Goal: Transaction & Acquisition: Book appointment/travel/reservation

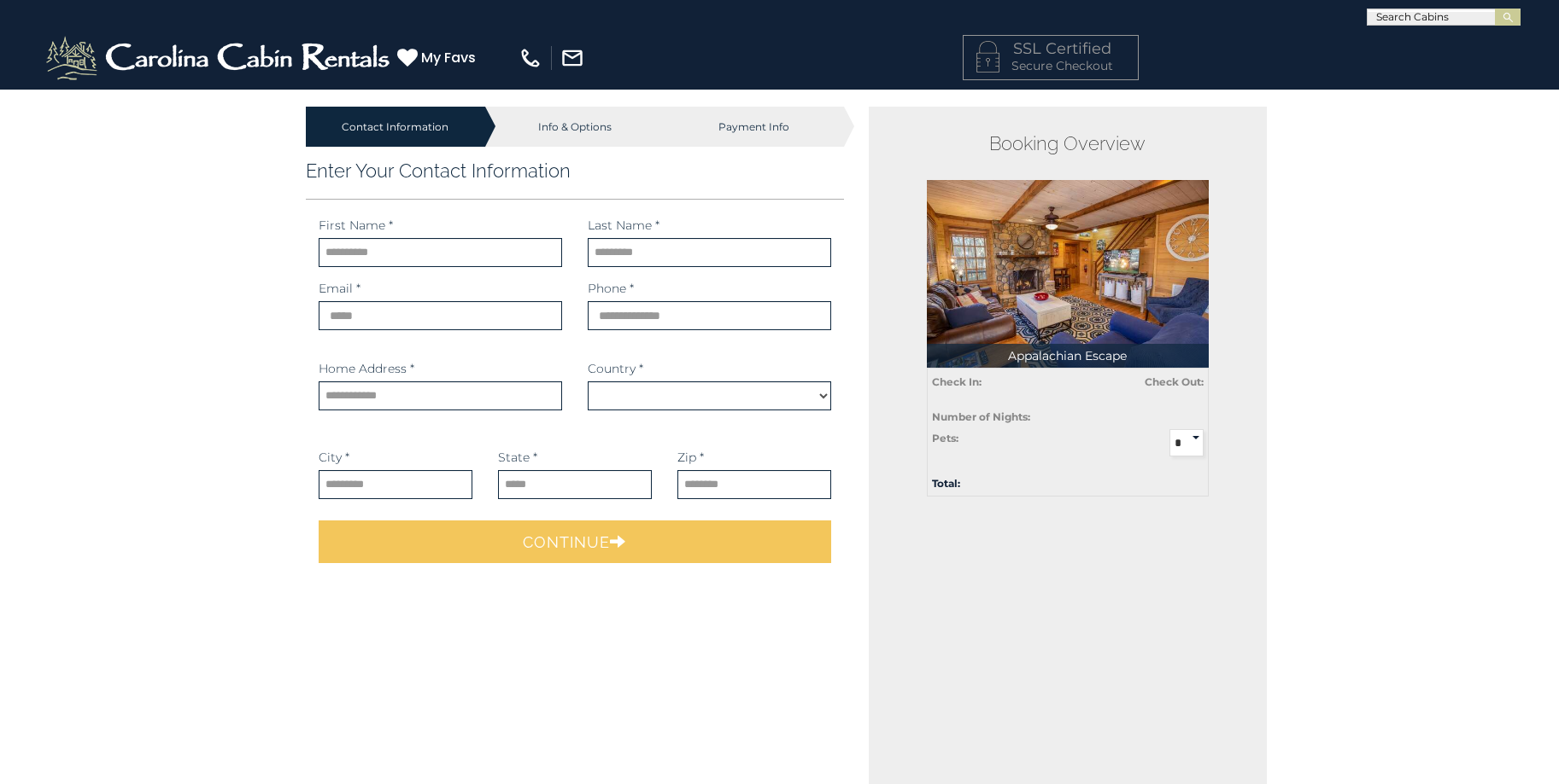
select select "**********"
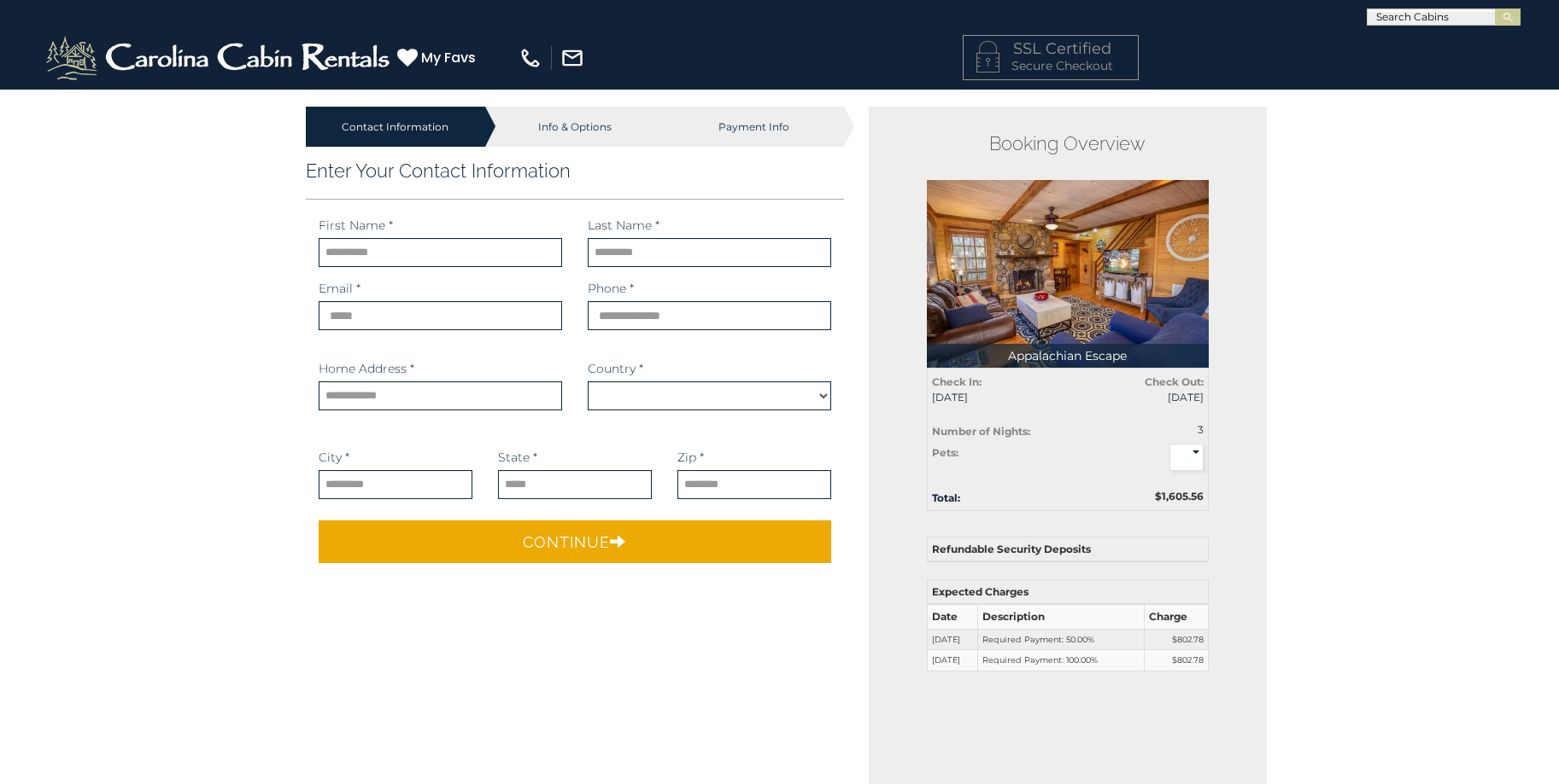
type input "****"
type input "**********"
select select "*********"
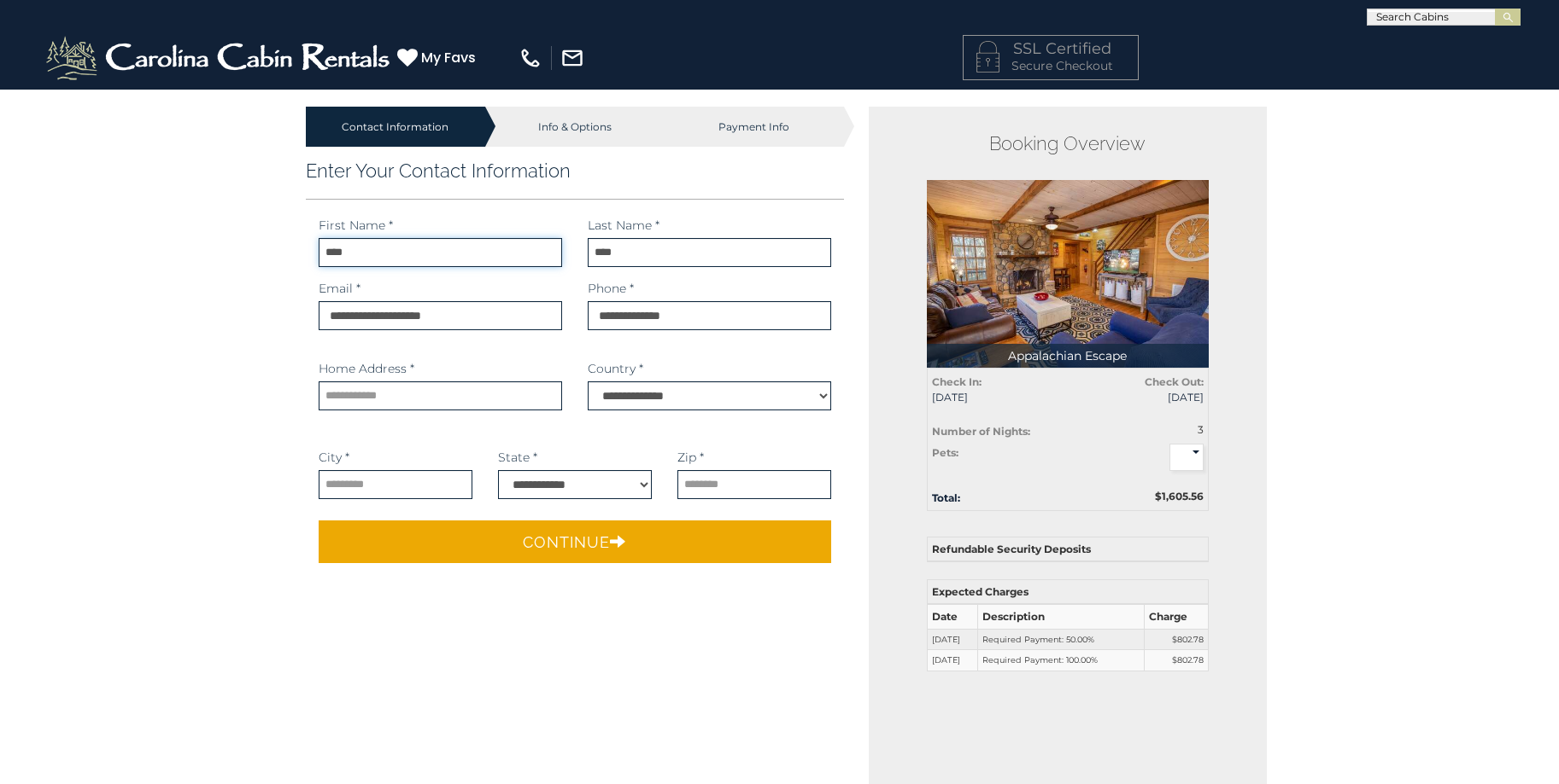
click at [433, 259] on input "****" at bounding box center [440, 252] width 243 height 29
drag, startPoint x: 402, startPoint y: 251, endPoint x: 297, endPoint y: 237, distance: 105.9
click at [297, 237] on div "Enter Your Contact Information First Name * **** First name is required. Last N…" at bounding box center [575, 366] width 565 height 438
type input "*****"
type input "**********"
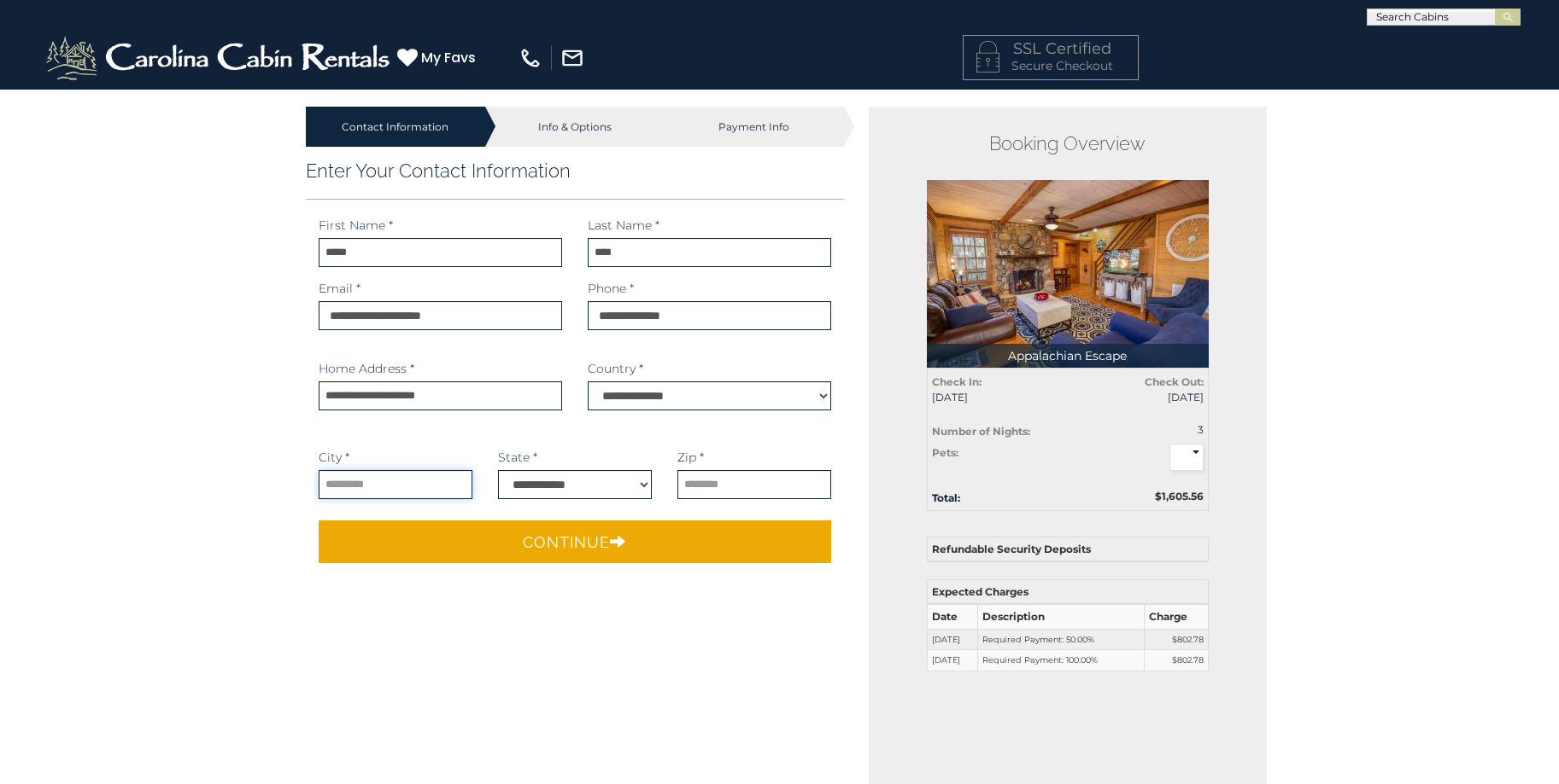
type input "**********"
select select "**"
type input "*****"
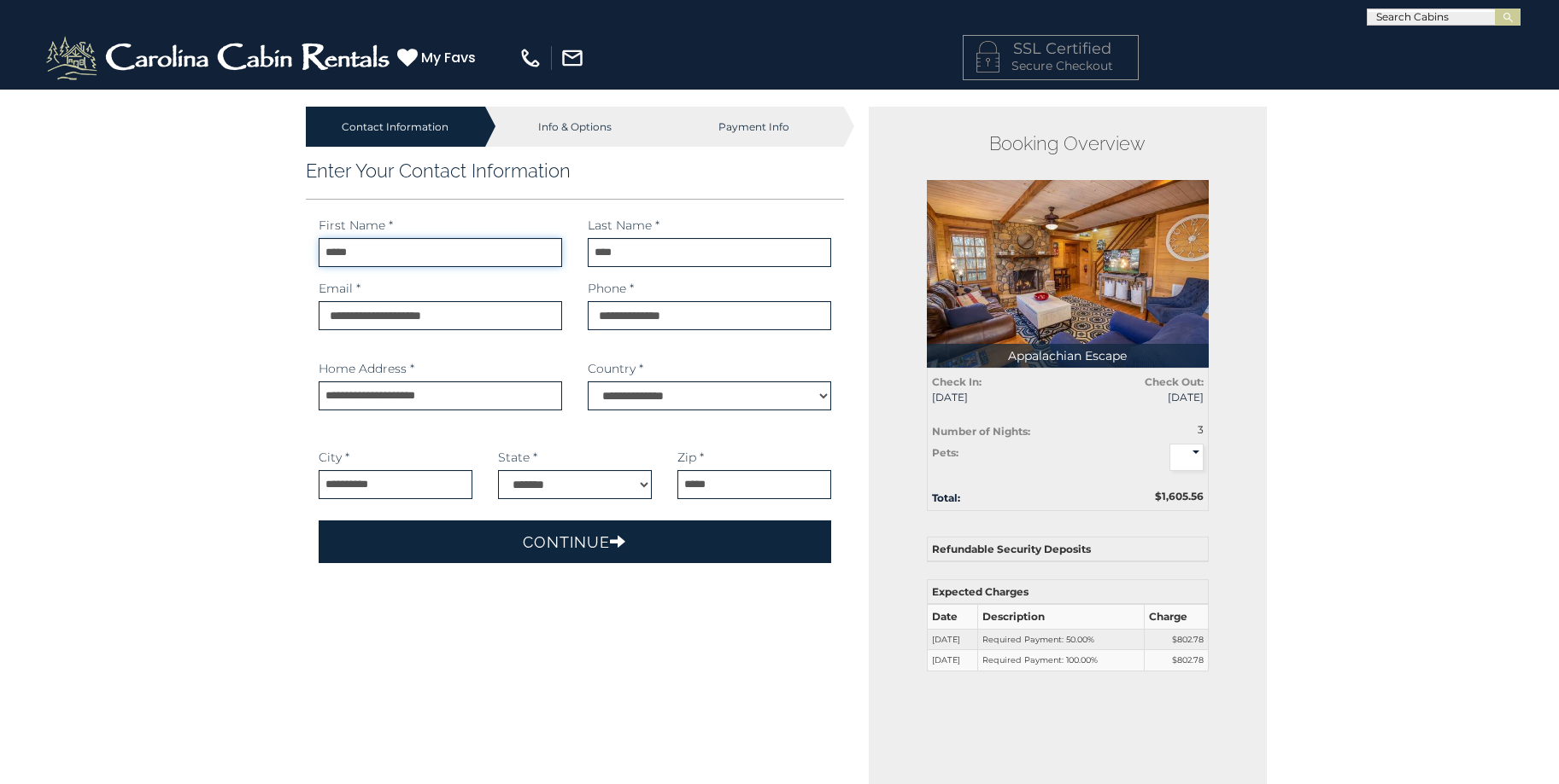
type input "*****"
click at [575, 544] on button "Continue" at bounding box center [575, 542] width 513 height 43
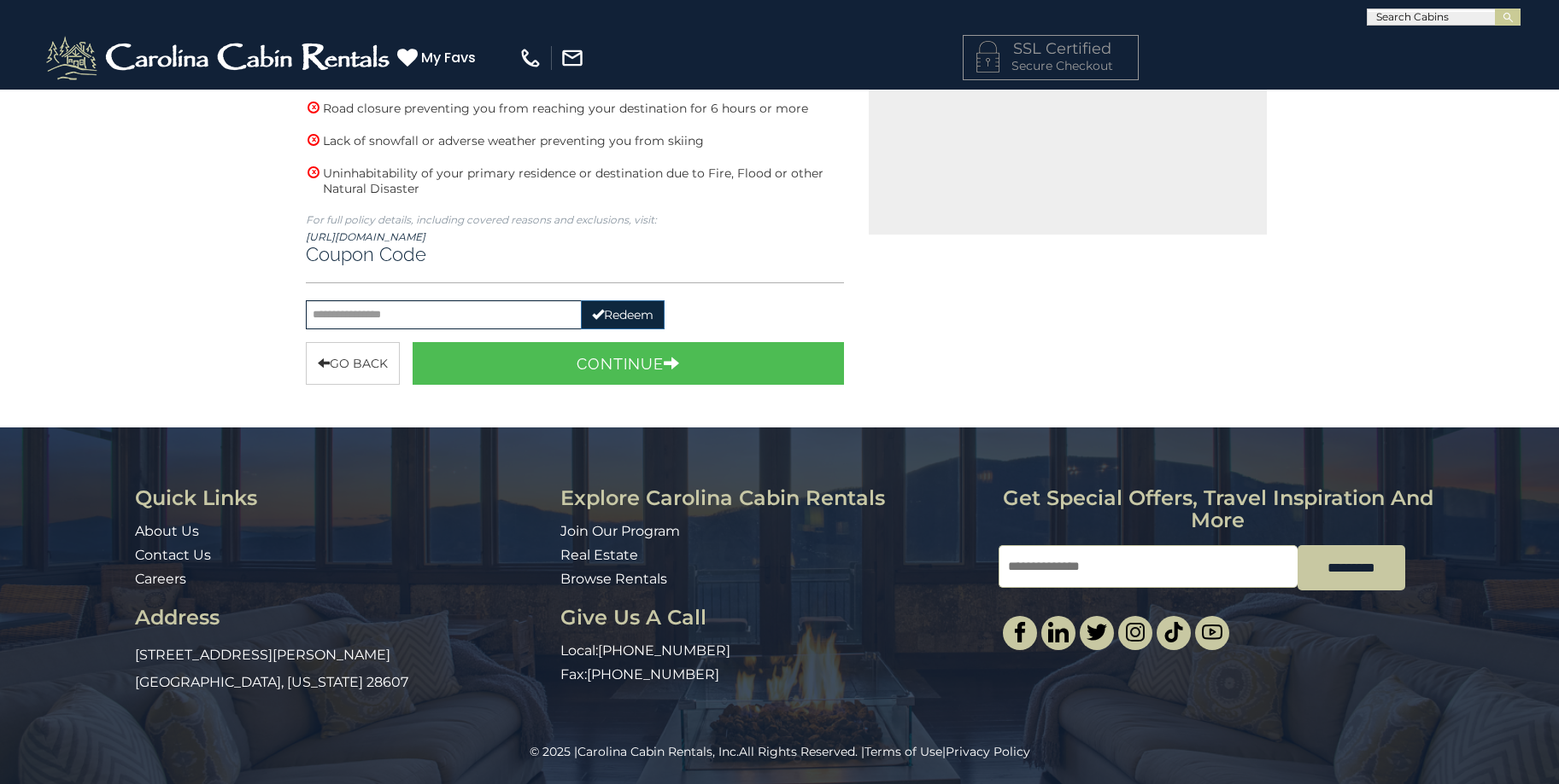
scroll to position [729, 0]
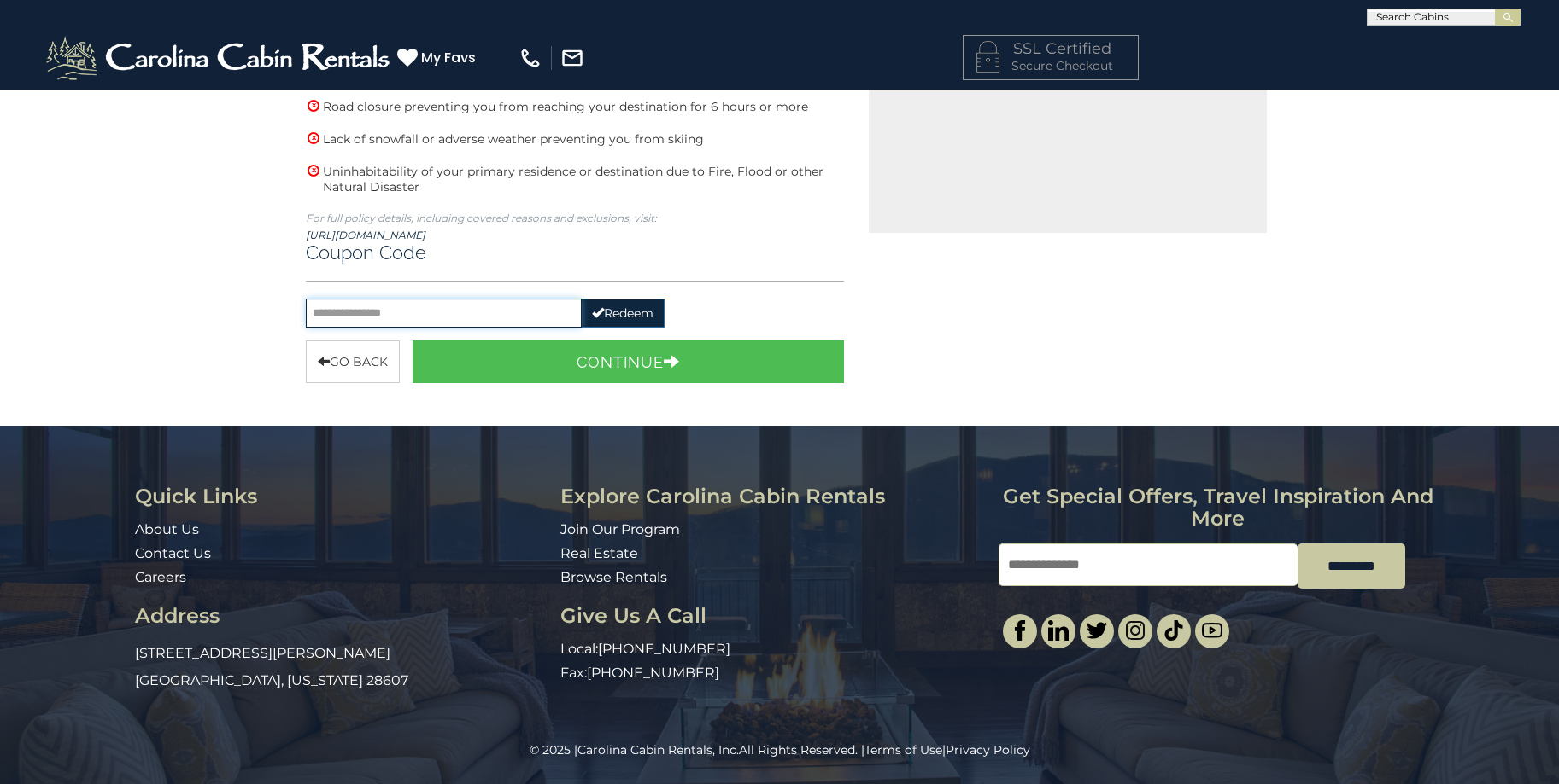
click at [447, 315] on input "text" at bounding box center [443, 312] width 276 height 29
click at [643, 322] on button "Redeem" at bounding box center [622, 312] width 84 height 29
click at [616, 315] on button "Redeem" at bounding box center [622, 312] width 84 height 29
drag, startPoint x: 354, startPoint y: 315, endPoint x: 275, endPoint y: 314, distance: 79.0
click at [275, 314] on div "Contact Information Info & Options Payment Info 1. Guest Information Enter Your…" at bounding box center [780, 71] width 1559 height 1425
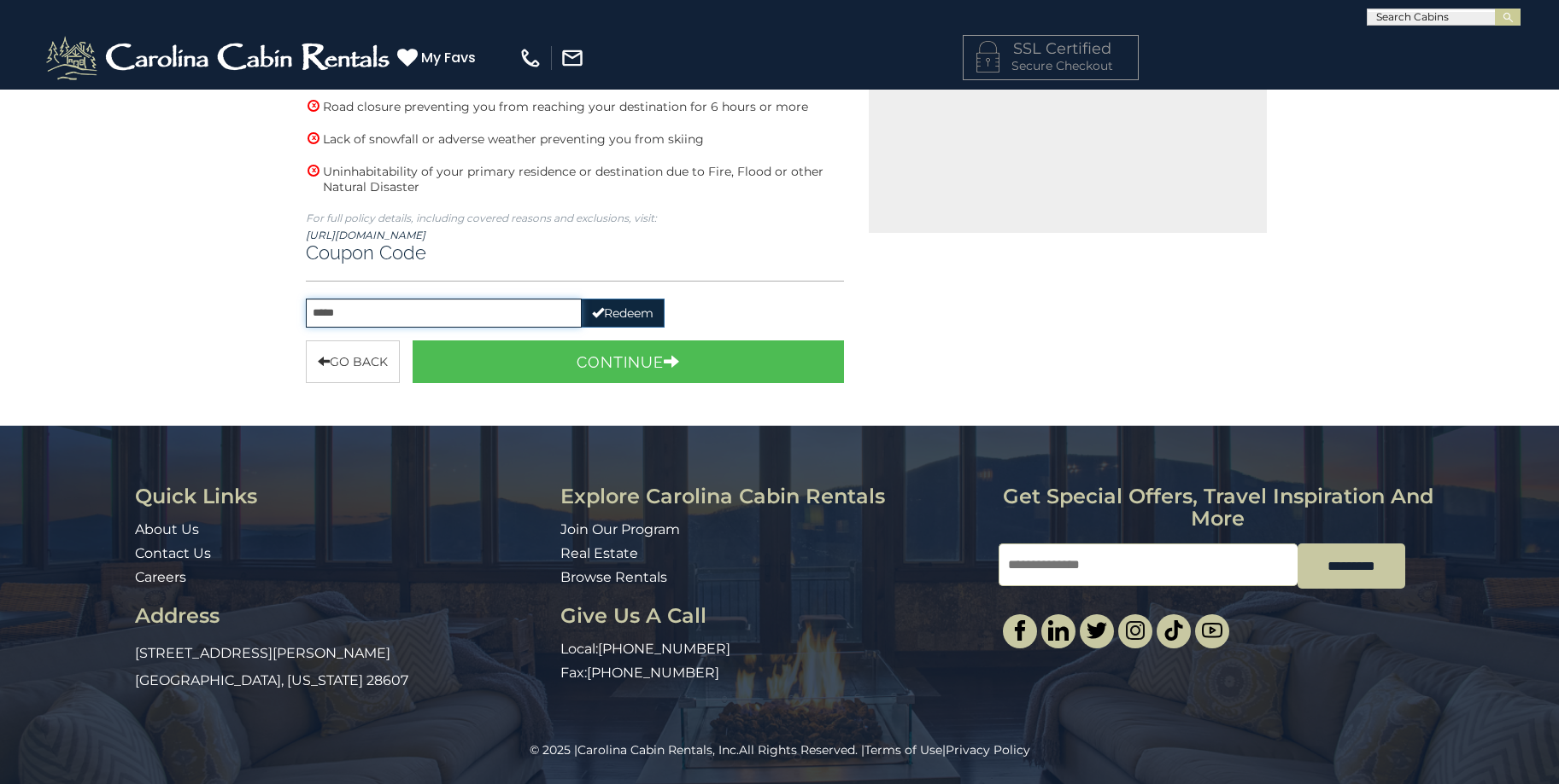
type input "*****"
click at [625, 308] on button "Redeem" at bounding box center [622, 312] width 84 height 29
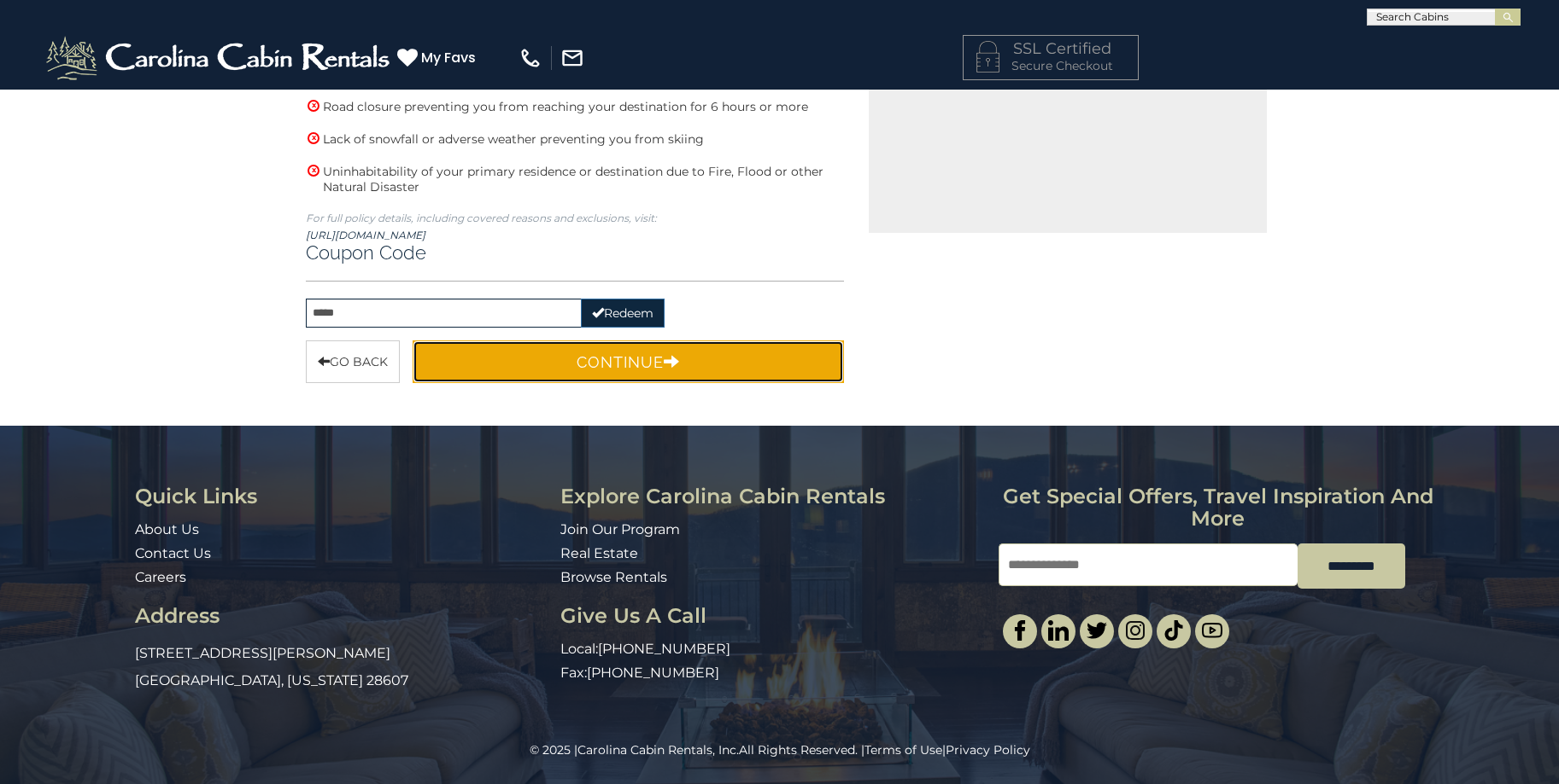
click at [622, 371] on button "Continue" at bounding box center [628, 361] width 432 height 43
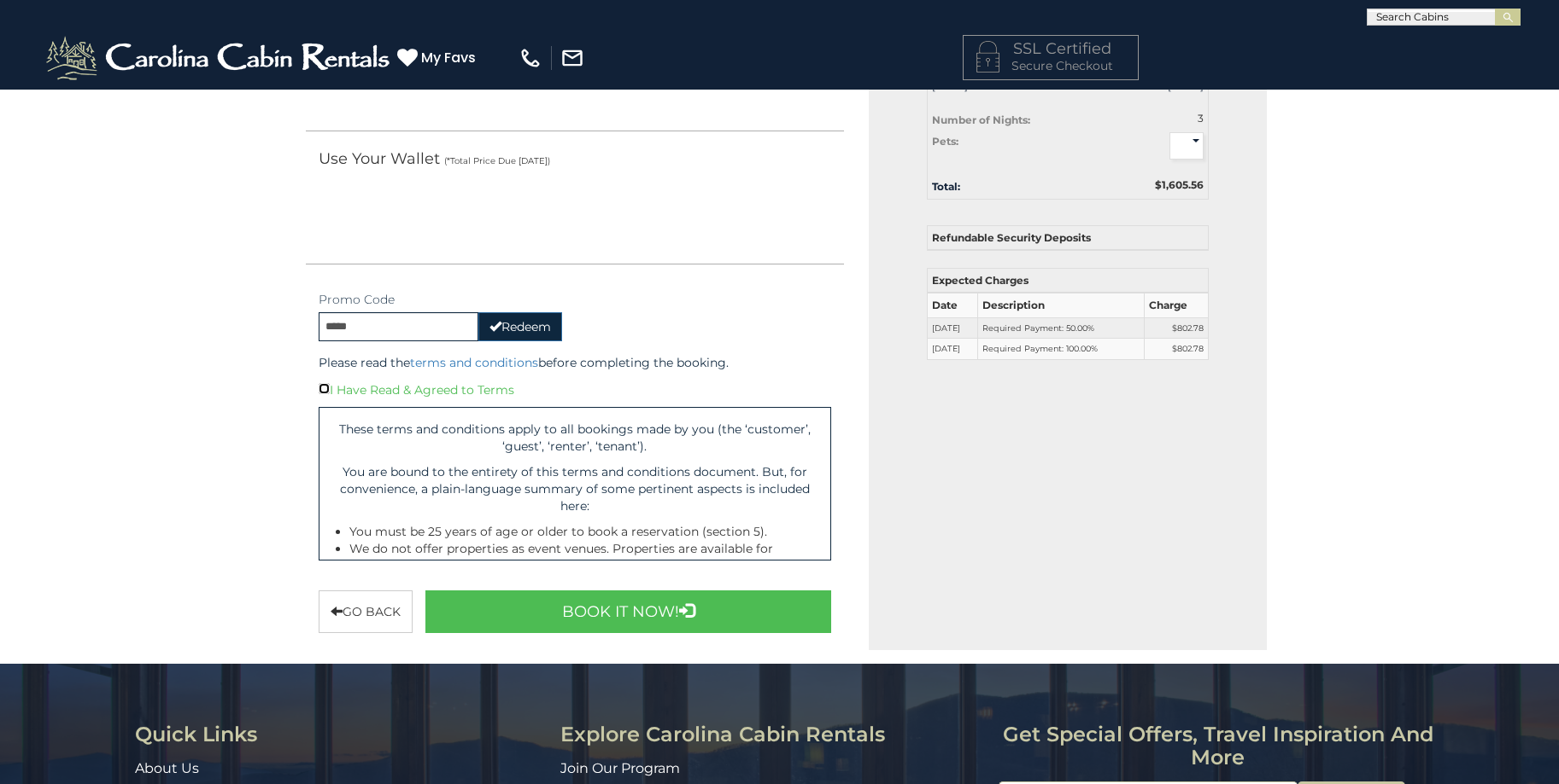
scroll to position [274, 0]
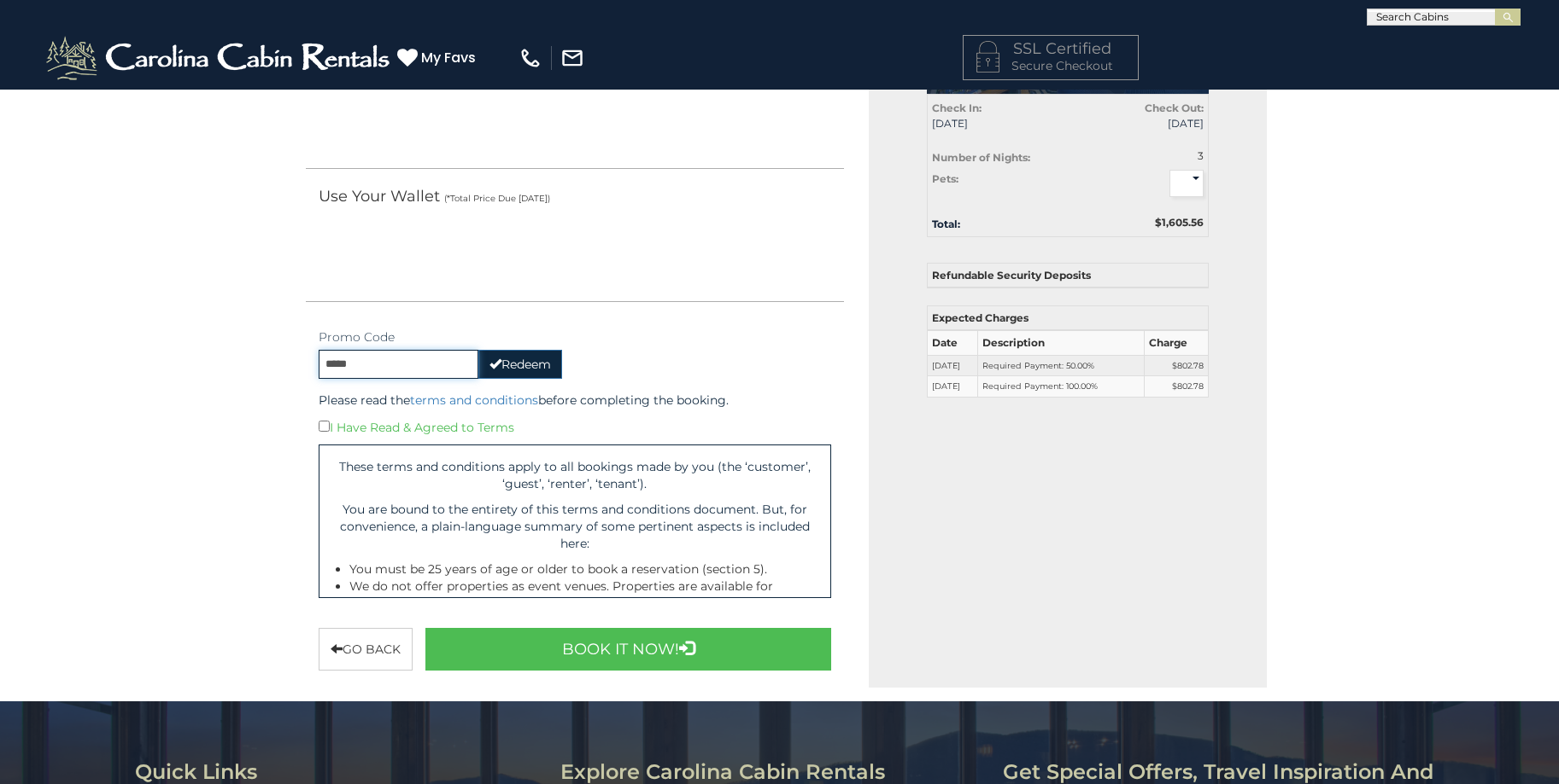
drag, startPoint x: 361, startPoint y: 368, endPoint x: 270, endPoint y: 359, distance: 91.4
click at [270, 359] on div "Contact Information Info & Options Payment Info 1. Guest Information Enter Your…" at bounding box center [780, 438] width 1559 height 1247
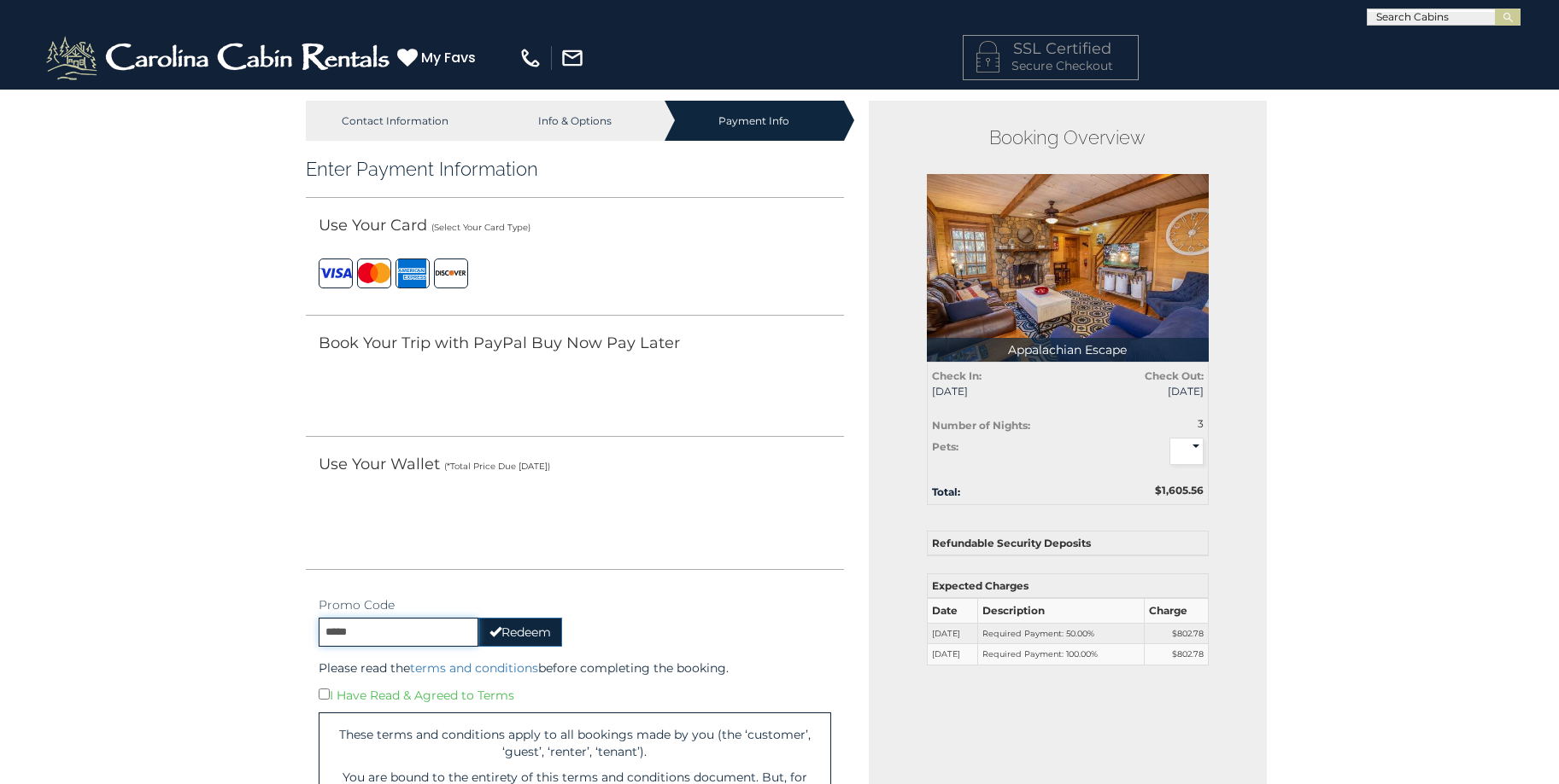
scroll to position [0, 0]
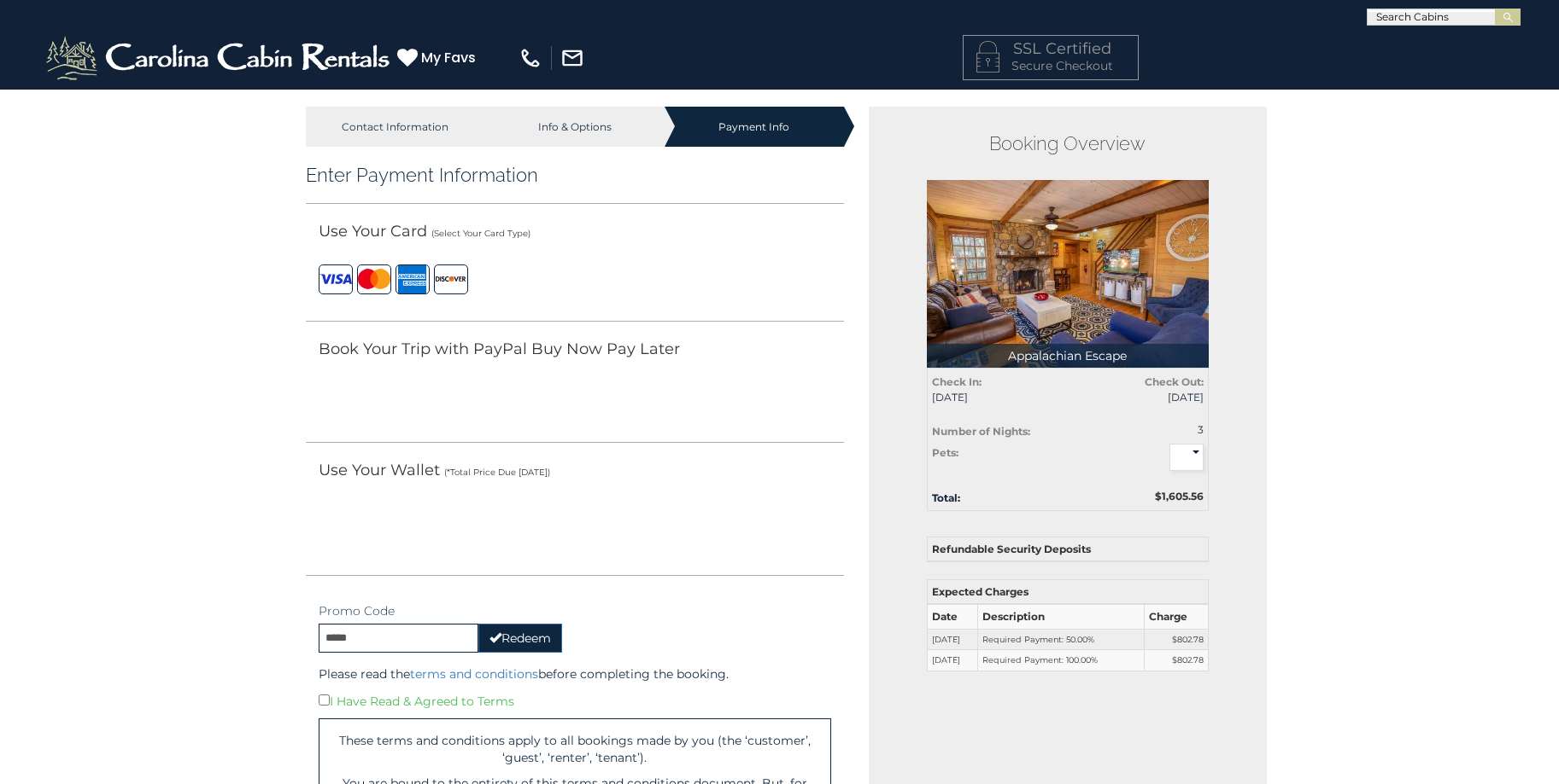
click at [332, 279] on label at bounding box center [335, 280] width 35 height 30
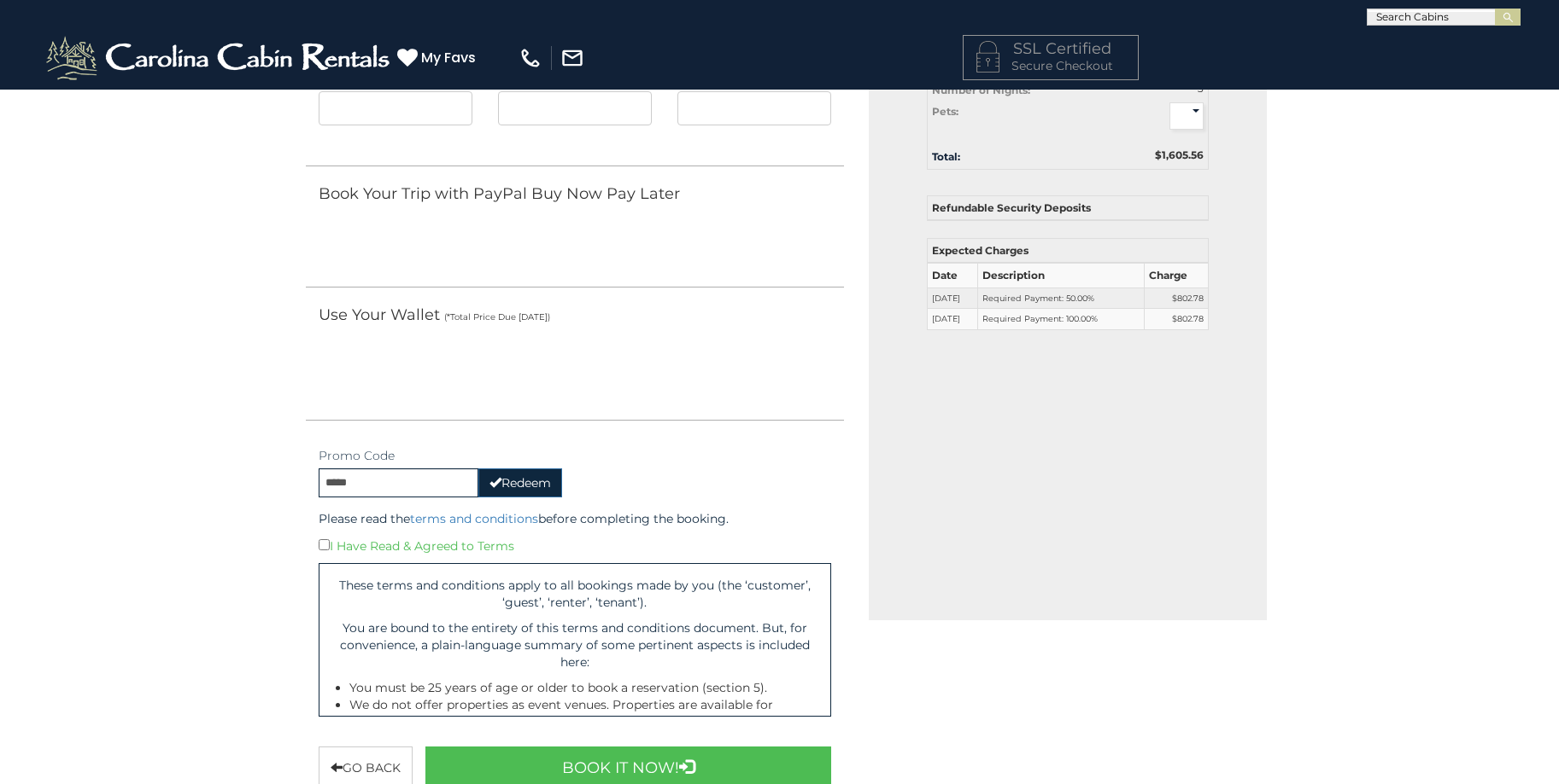
scroll to position [256, 0]
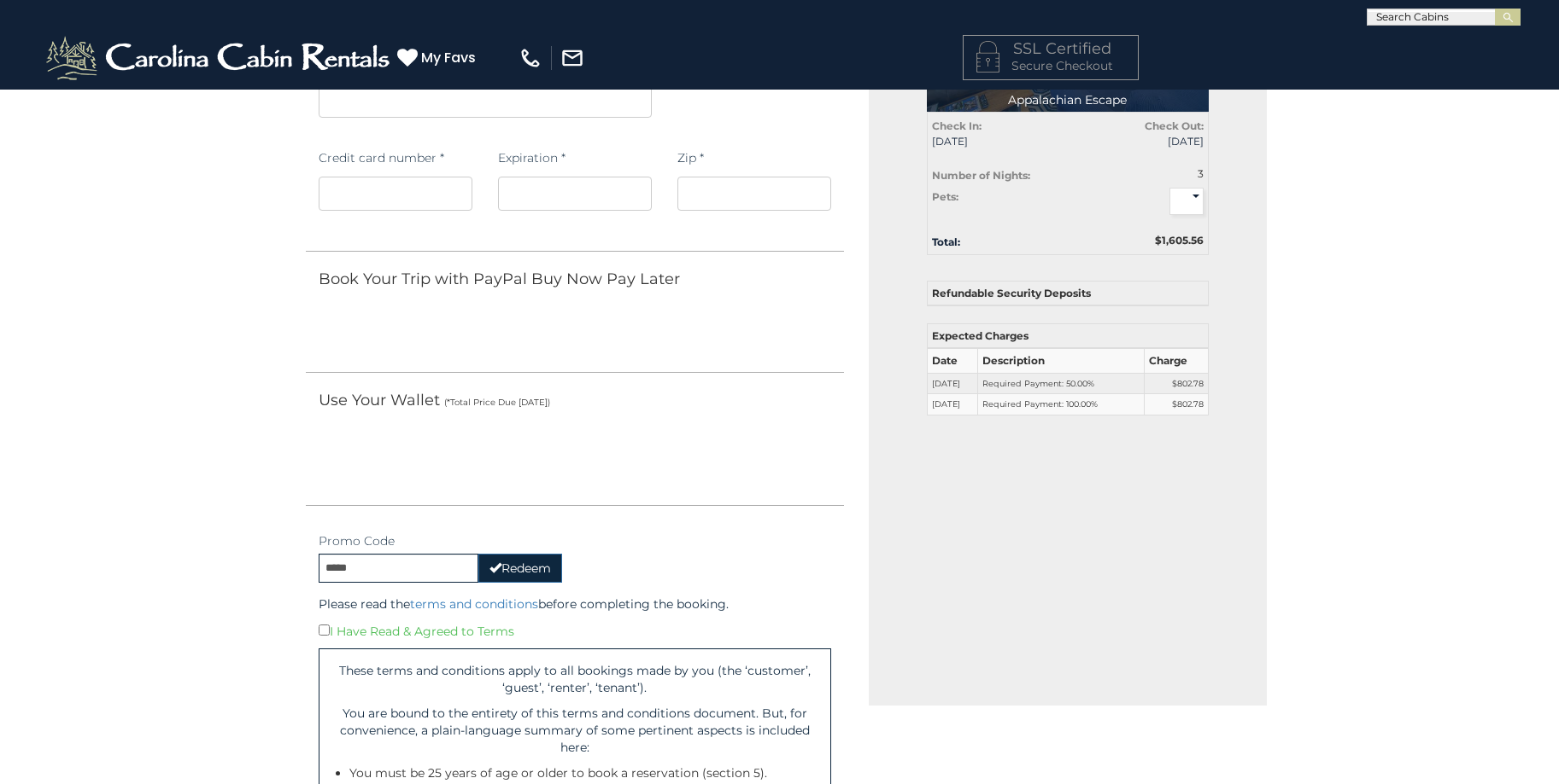
click at [1196, 201] on select "* * *" at bounding box center [1186, 202] width 35 height 28
select select "*"
click at [1169, 188] on select "* * *" at bounding box center [1186, 202] width 35 height 28
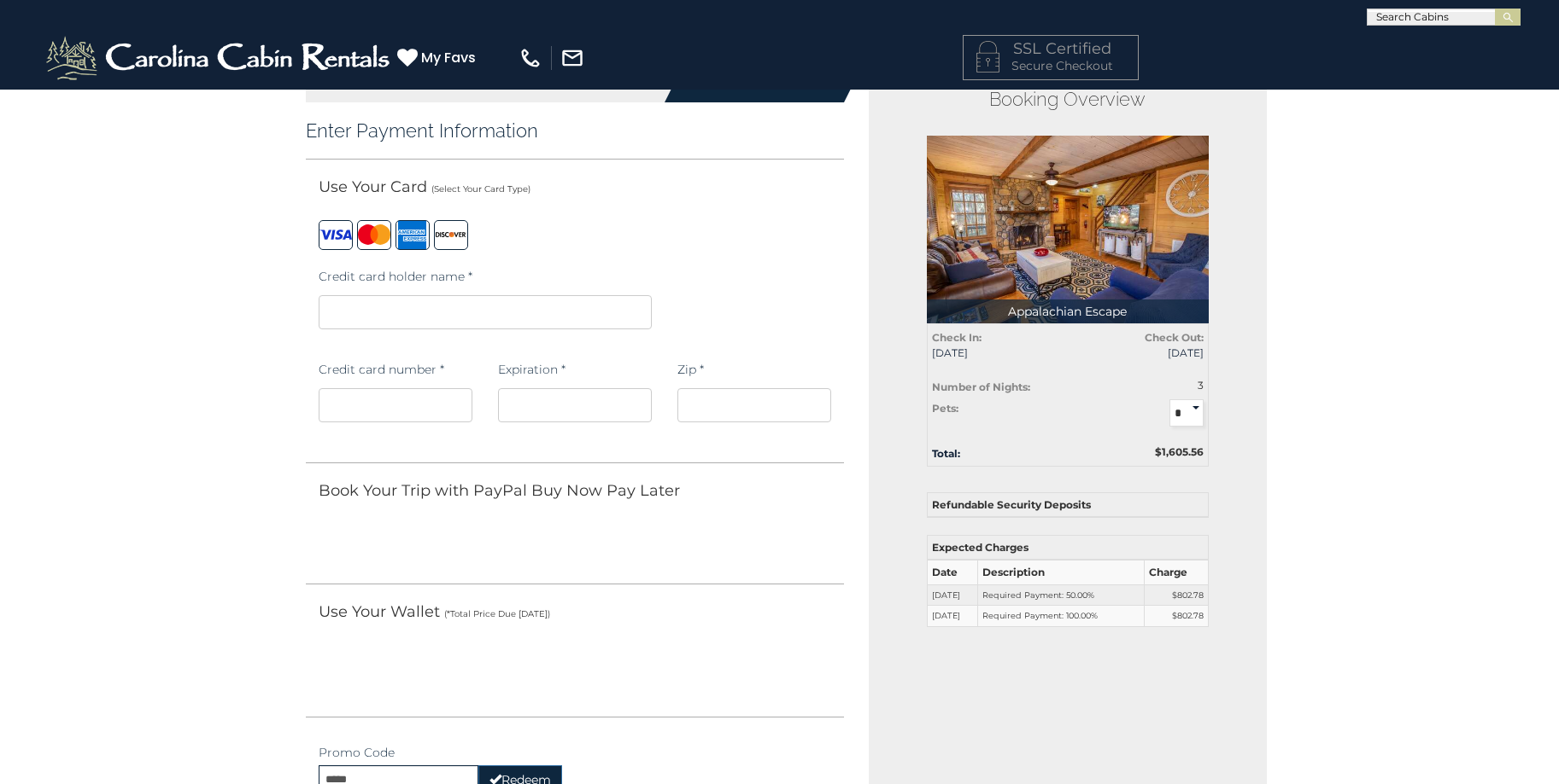
scroll to position [85, 0]
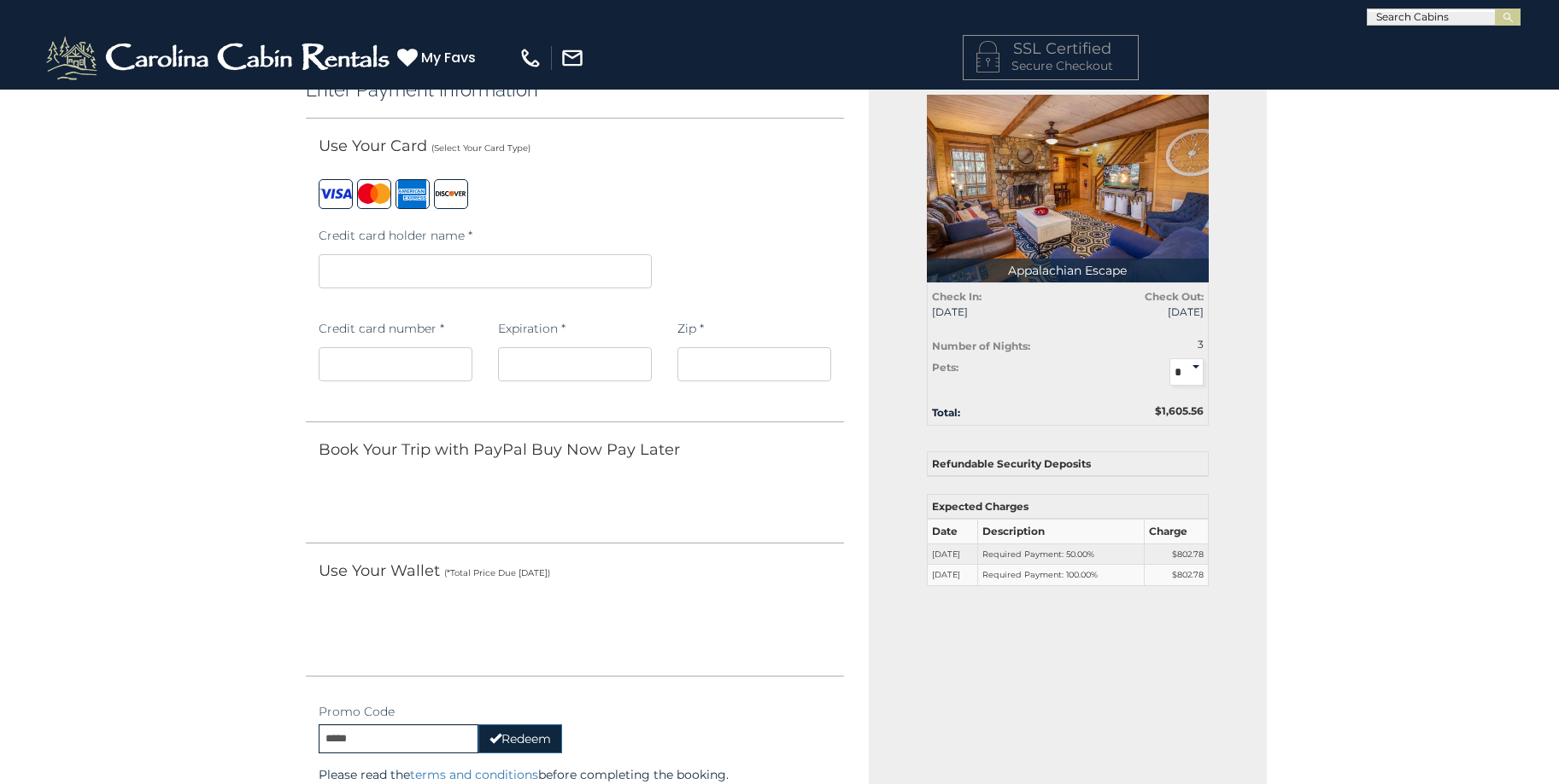
click at [1199, 366] on select "* * *" at bounding box center [1186, 373] width 35 height 28
select select
click at [1169, 359] on select "* * *" at bounding box center [1186, 373] width 35 height 28
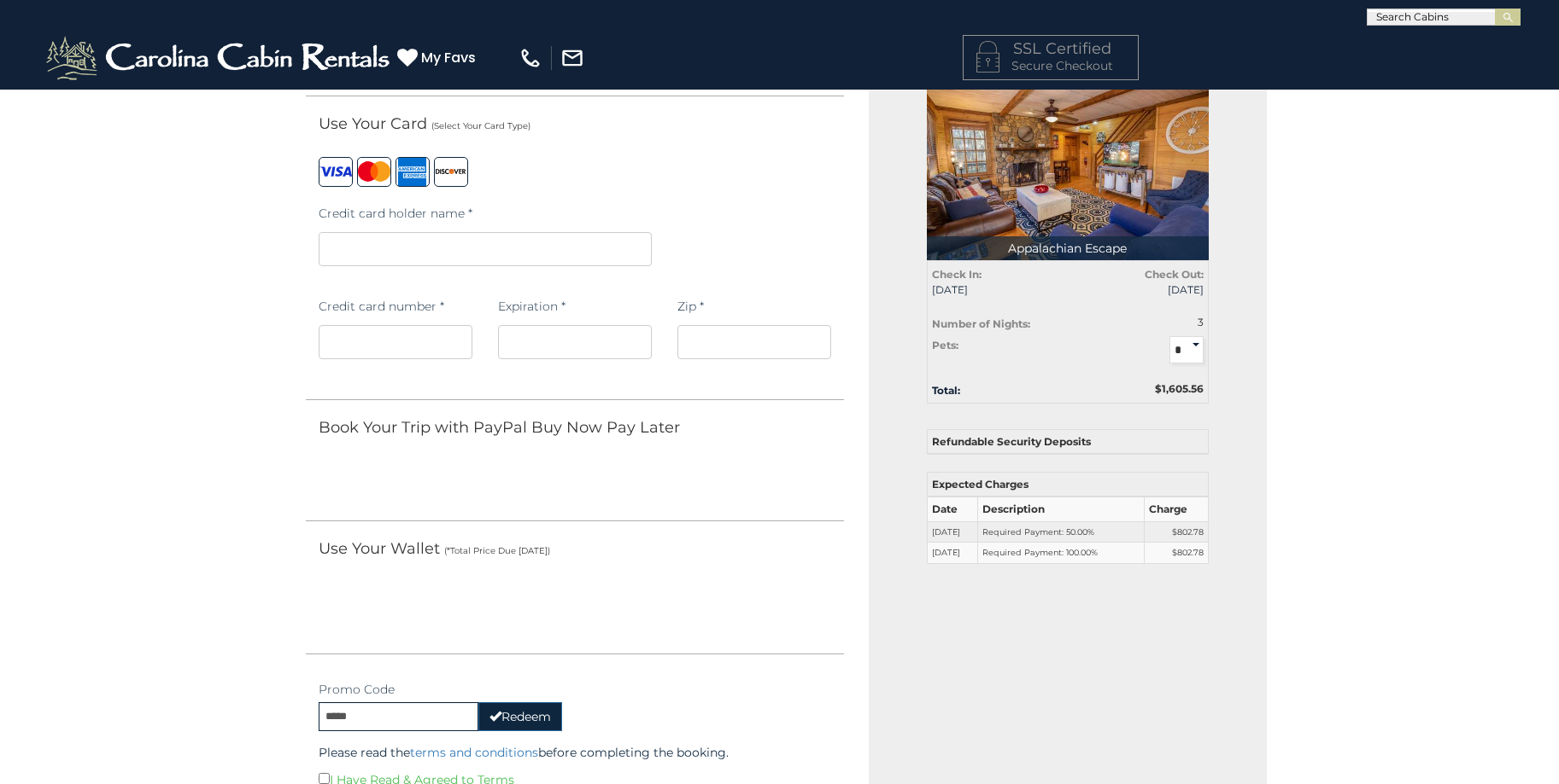
scroll to position [0, 0]
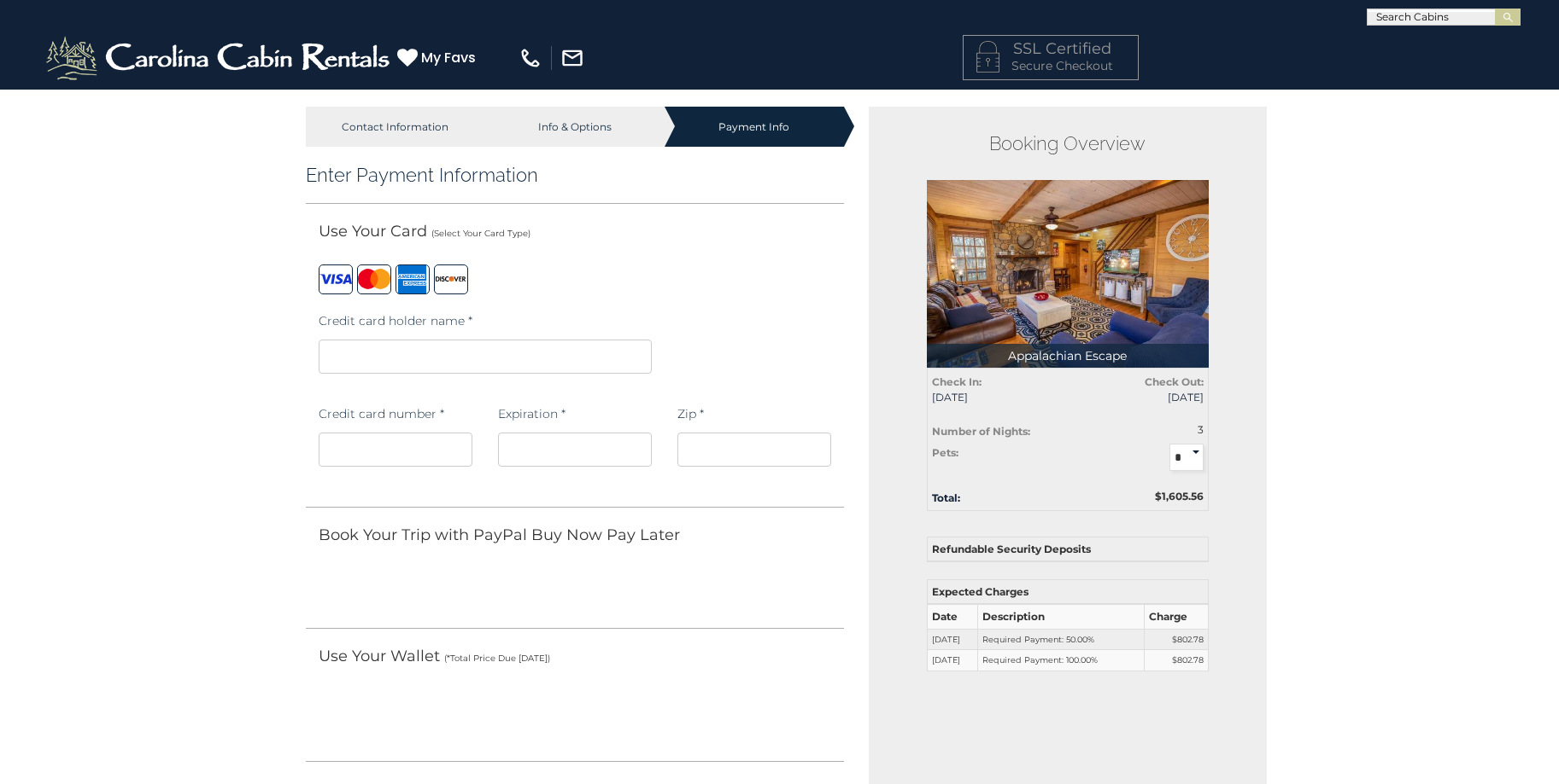
click at [428, 132] on div "Contact Information" at bounding box center [395, 127] width 179 height 41
click at [572, 127] on div "Info & Options" at bounding box center [574, 127] width 179 height 41
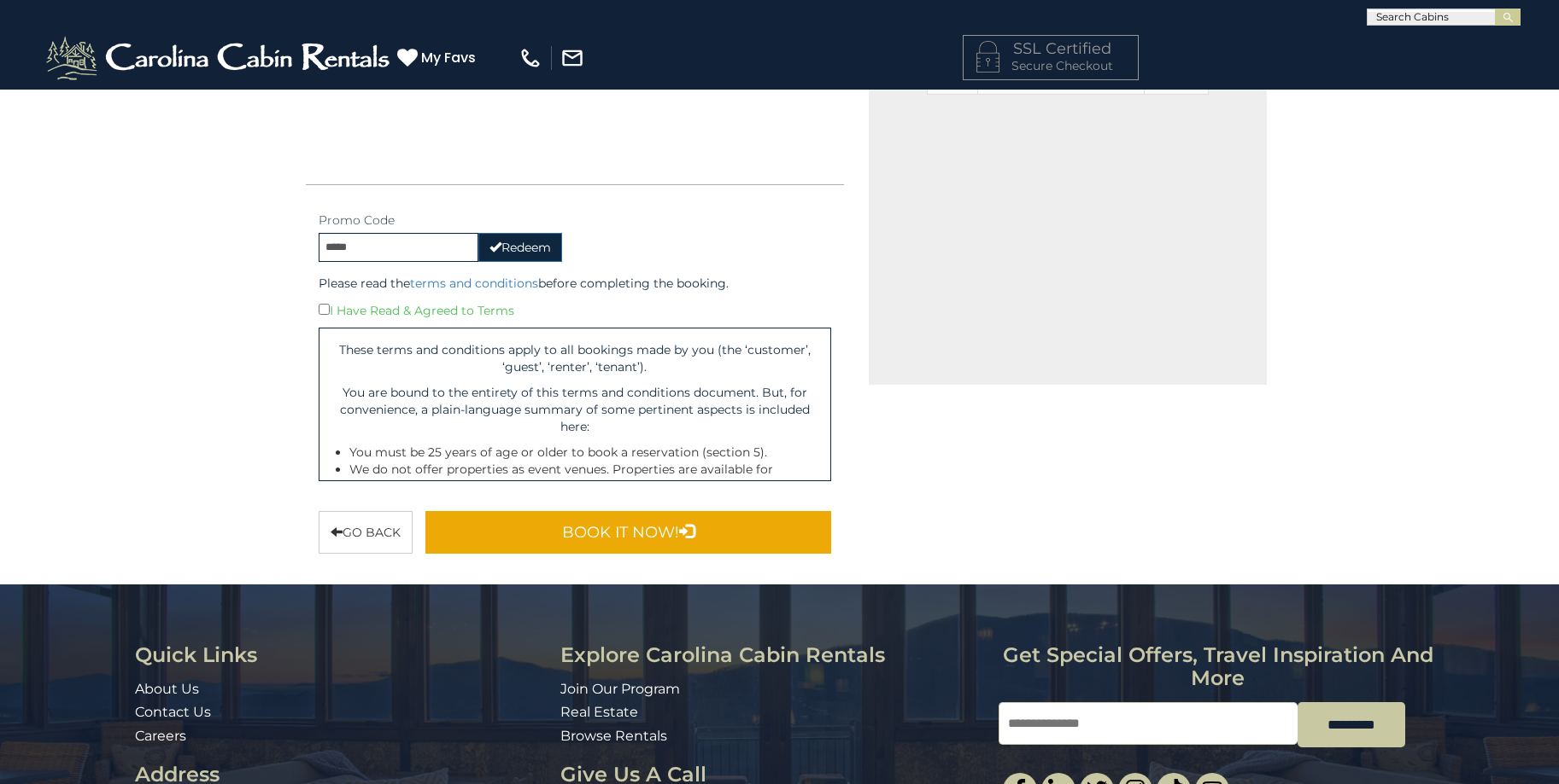
scroll to position [597, 0]
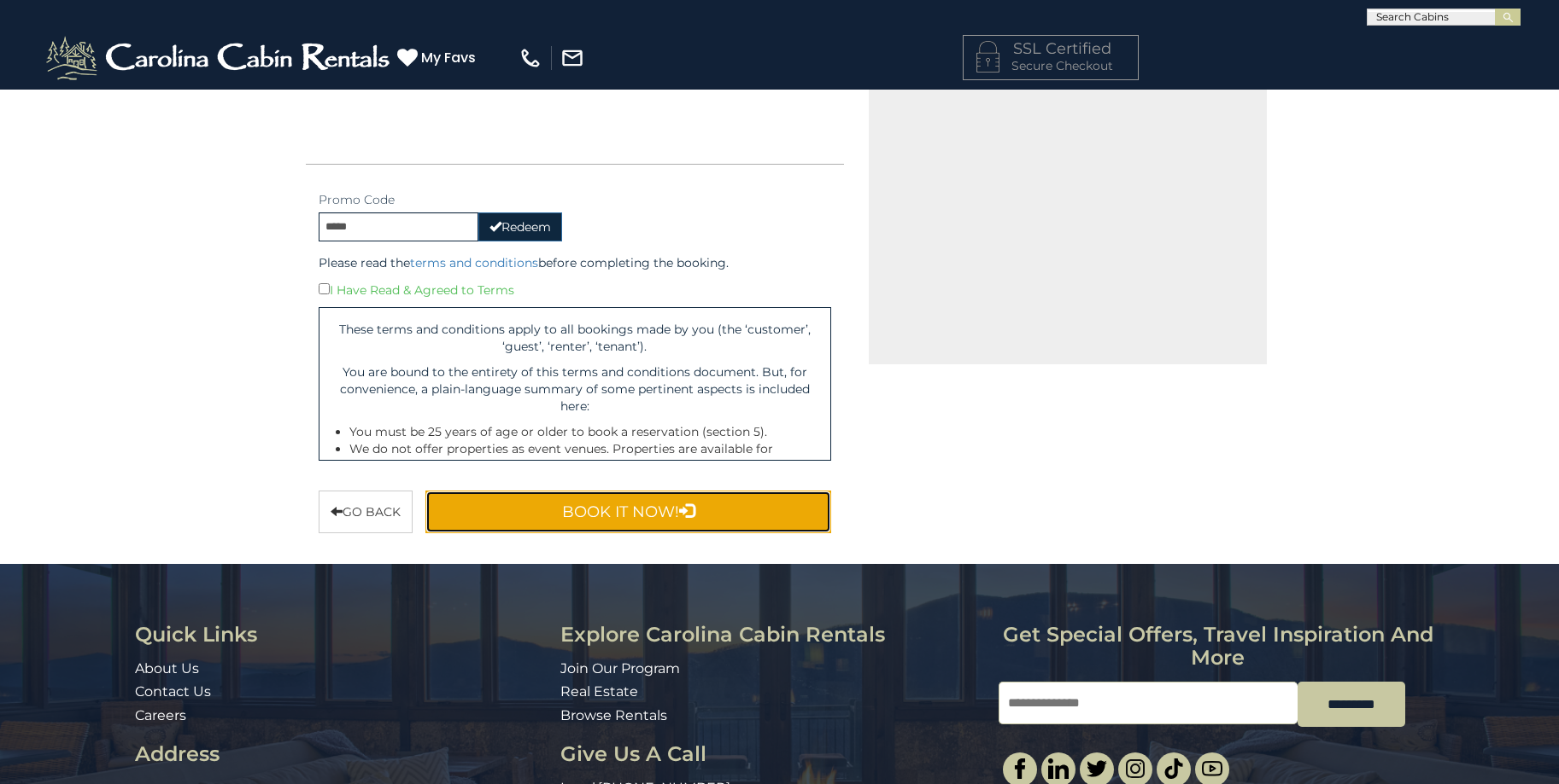
click at [607, 517] on button "Book It Now!" at bounding box center [628, 511] width 407 height 43
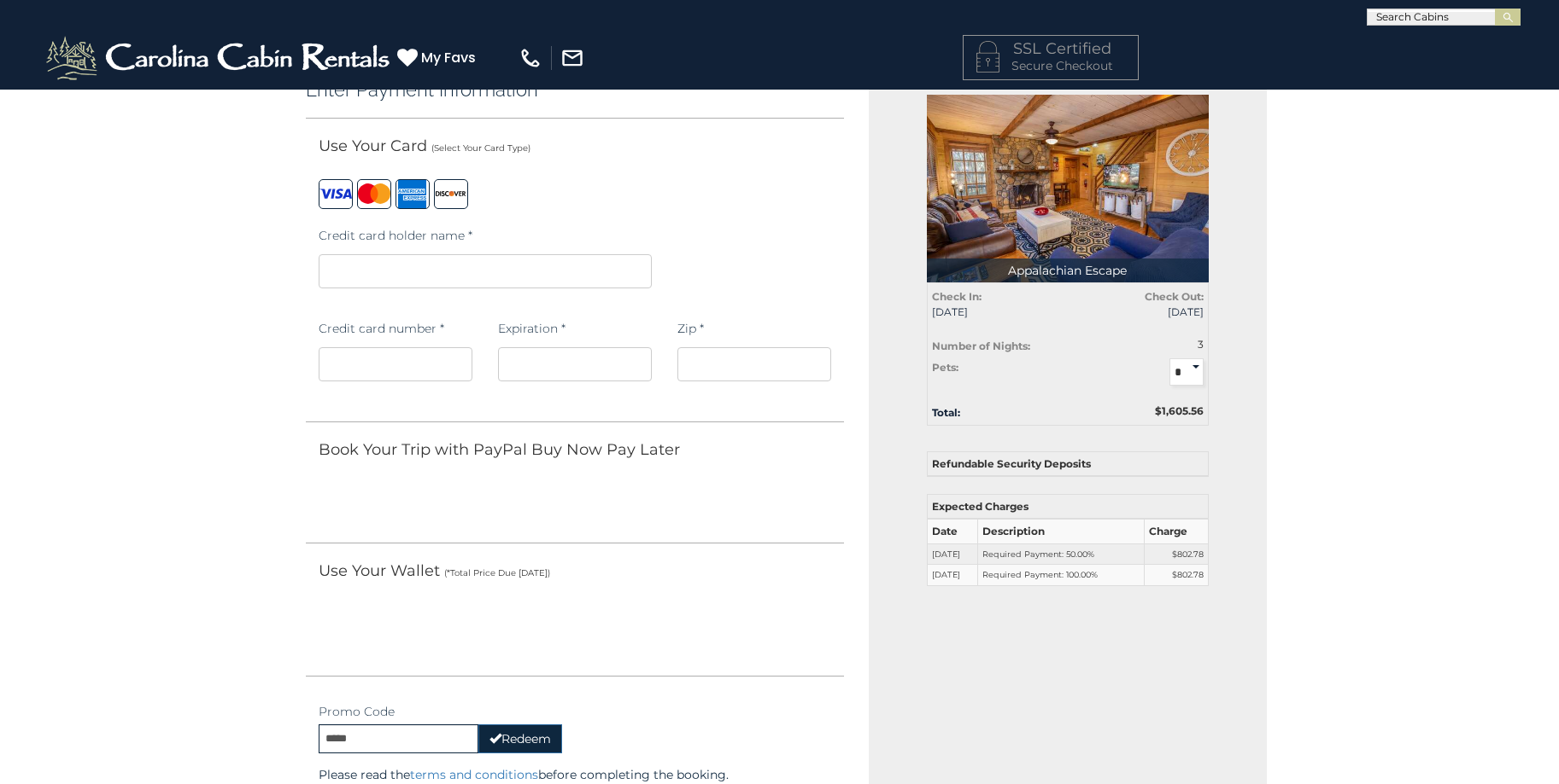
scroll to position [0, 0]
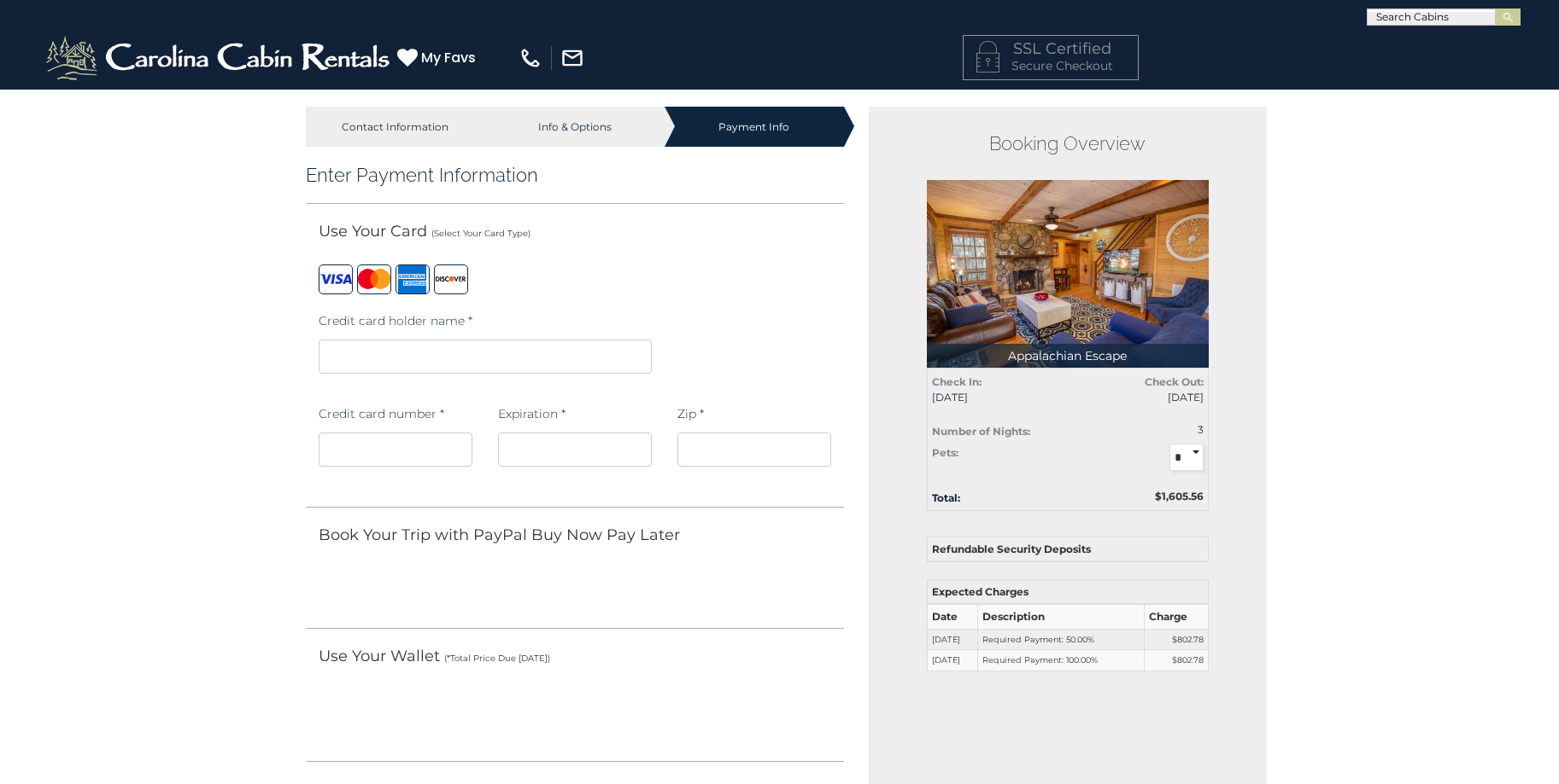
click at [372, 282] on label at bounding box center [374, 280] width 35 height 30
click at [579, 129] on div "Info & Options" at bounding box center [574, 127] width 179 height 41
drag, startPoint x: 579, startPoint y: 129, endPoint x: 544, endPoint y: 124, distance: 35.4
click at [544, 124] on div "Info & Options" at bounding box center [574, 127] width 179 height 41
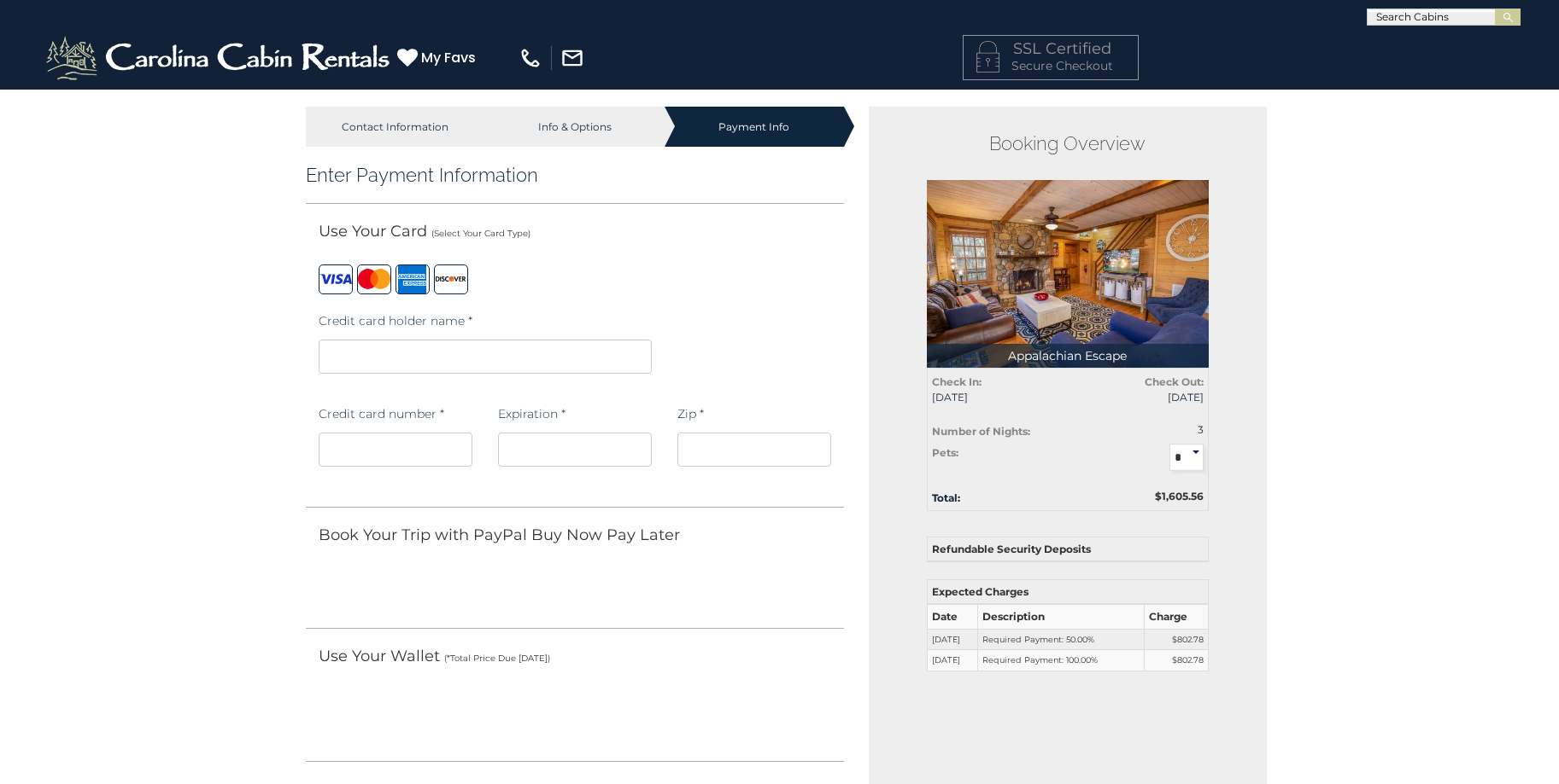
click at [416, 129] on div "Contact Information" at bounding box center [395, 127] width 179 height 41
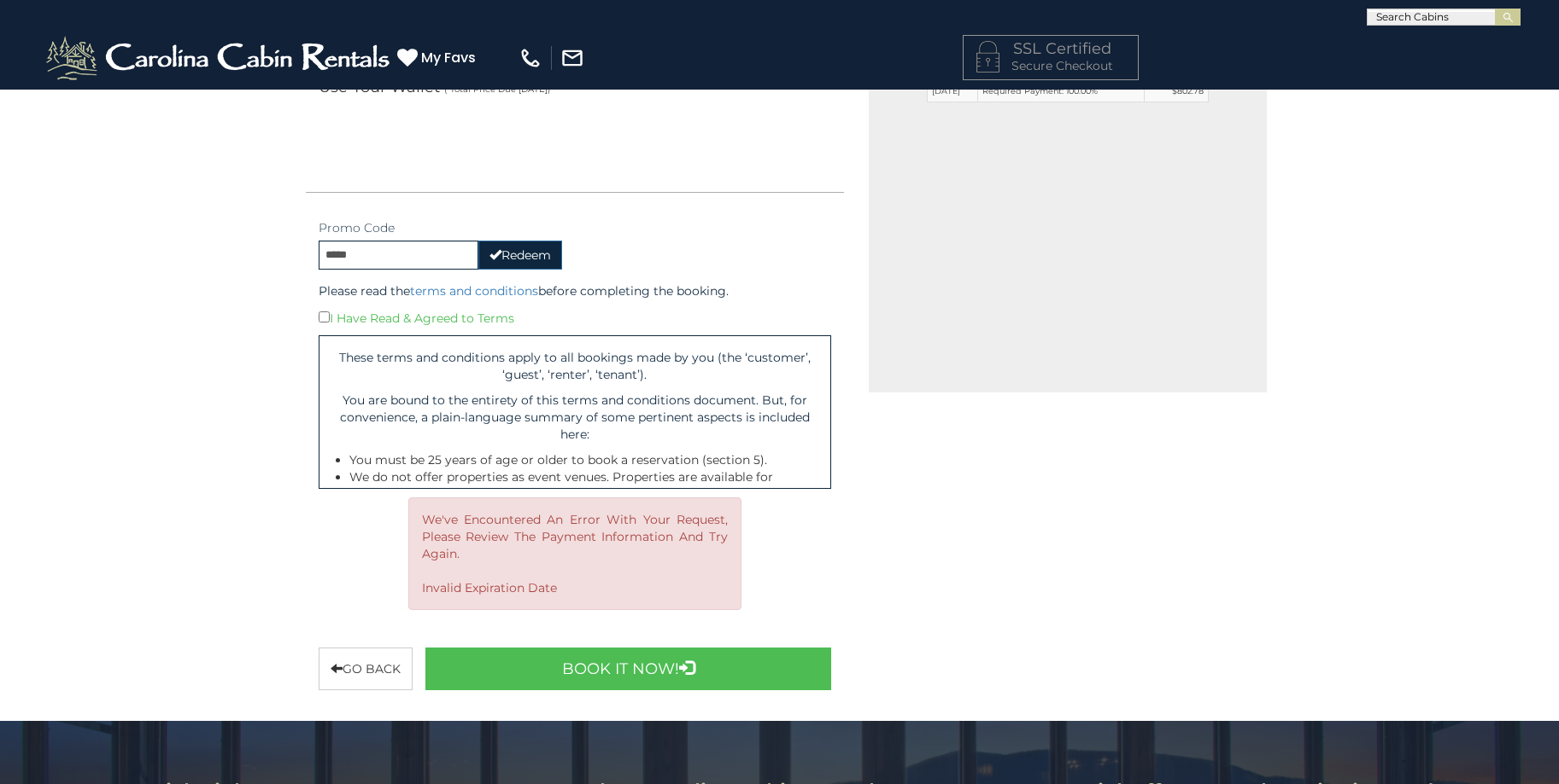
scroll to position [597, 0]
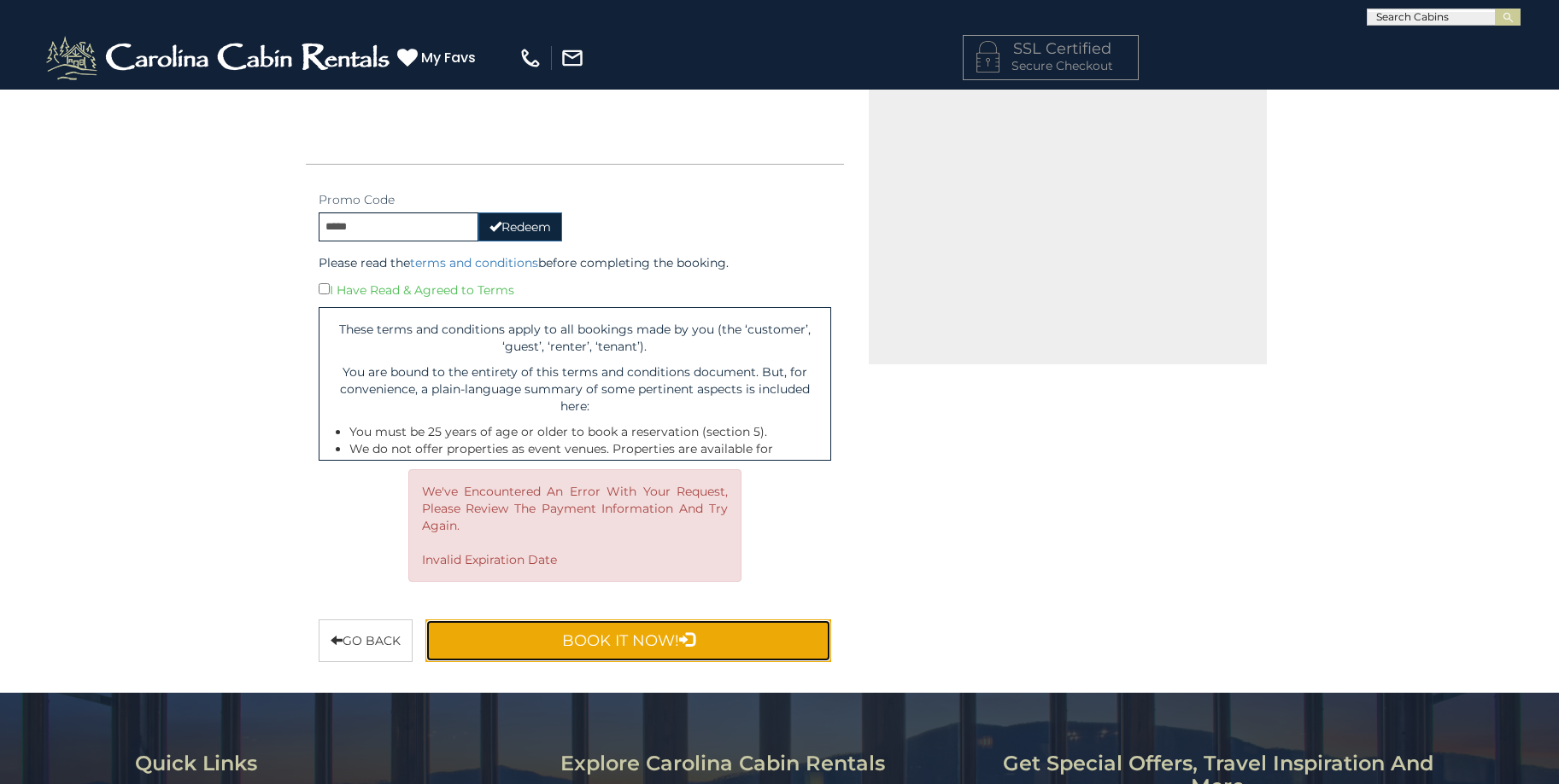
click at [636, 647] on button "Book It Now!" at bounding box center [628, 641] width 407 height 43
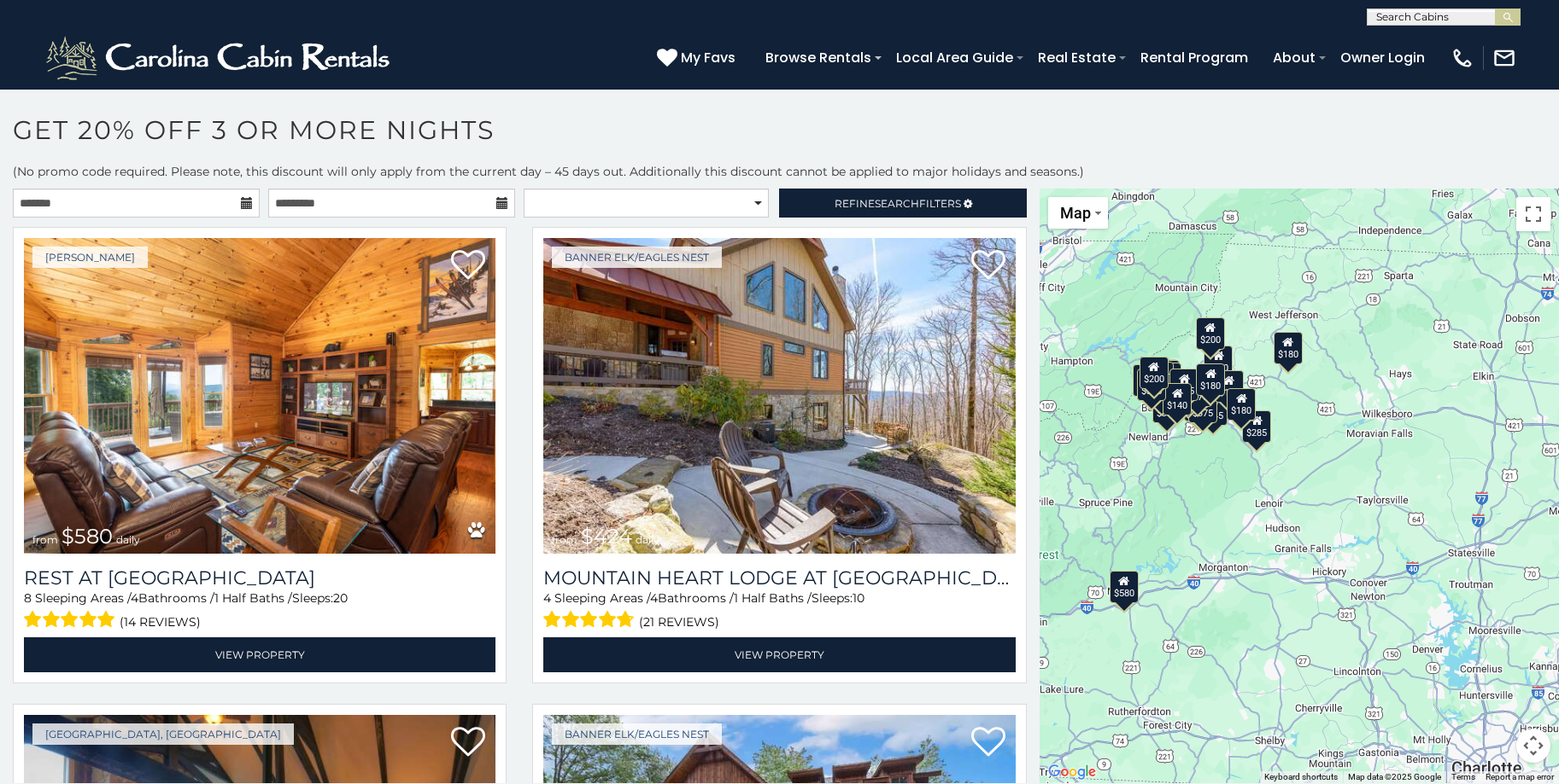
drag, startPoint x: 1238, startPoint y: 473, endPoint x: 1078, endPoint y: 453, distance: 161.2
click at [1078, 453] on div "$580 $424 $270 $230 $230 $375 $400 $230 $150 $375 $345 $295 $230 $200 $375 $205…" at bounding box center [1299, 486] width 519 height 595
click at [1535, 741] on button "Map camera controls" at bounding box center [1533, 745] width 35 height 35
click at [1494, 668] on button "Zoom in" at bounding box center [1490, 660] width 35 height 35
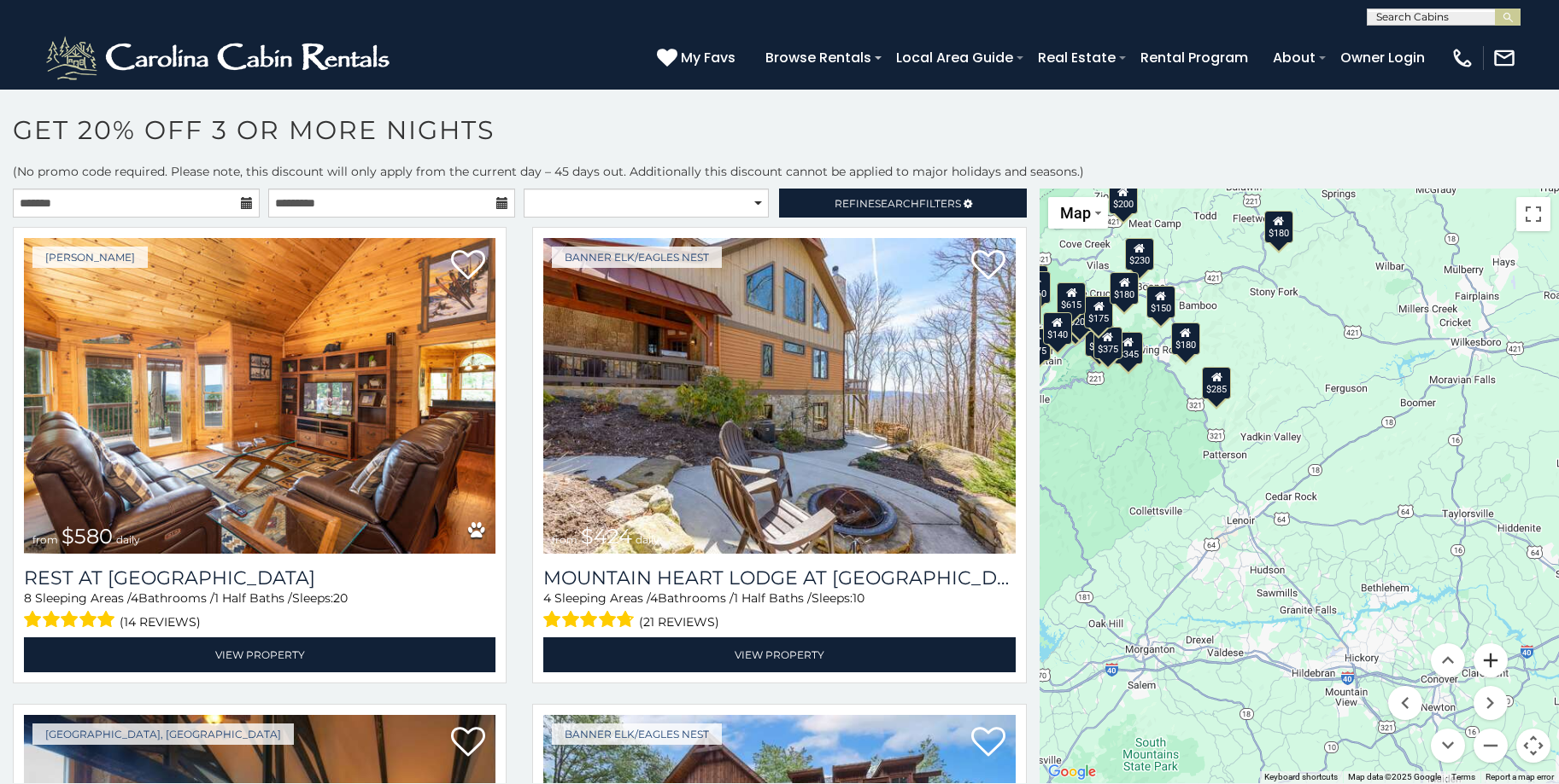
click at [1494, 668] on button "Zoom in" at bounding box center [1490, 660] width 35 height 35
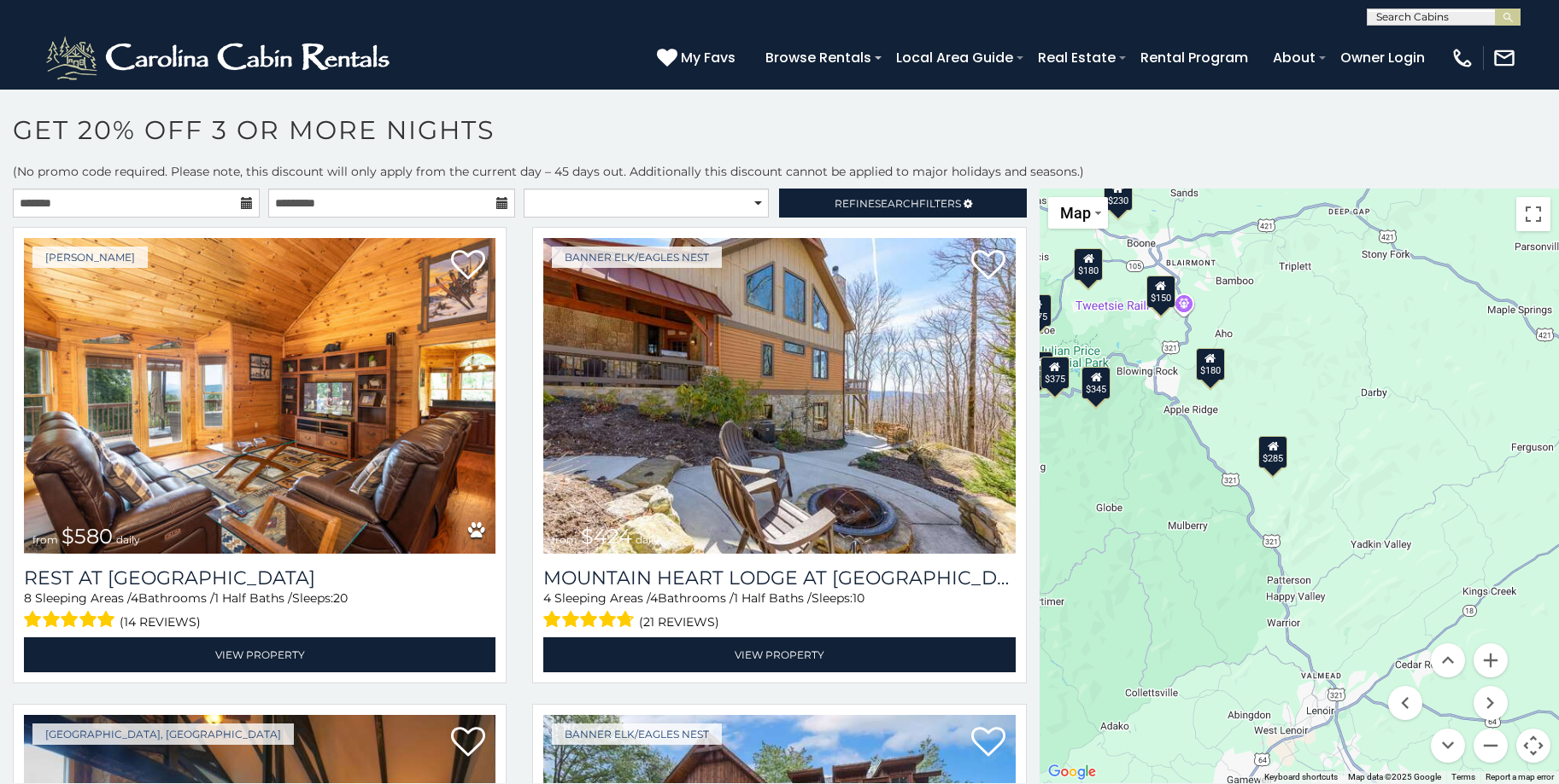
drag, startPoint x: 1097, startPoint y: 378, endPoint x: 1237, endPoint y: 536, distance: 211.1
click at [1237, 536] on div "$580 $424 $270 $230 $230 $375 $400 $230 $150 $375 $345 $295 $230 $200 $375 $205…" at bounding box center [1299, 486] width 519 height 595
click at [1214, 370] on div "$180" at bounding box center [1210, 364] width 29 height 33
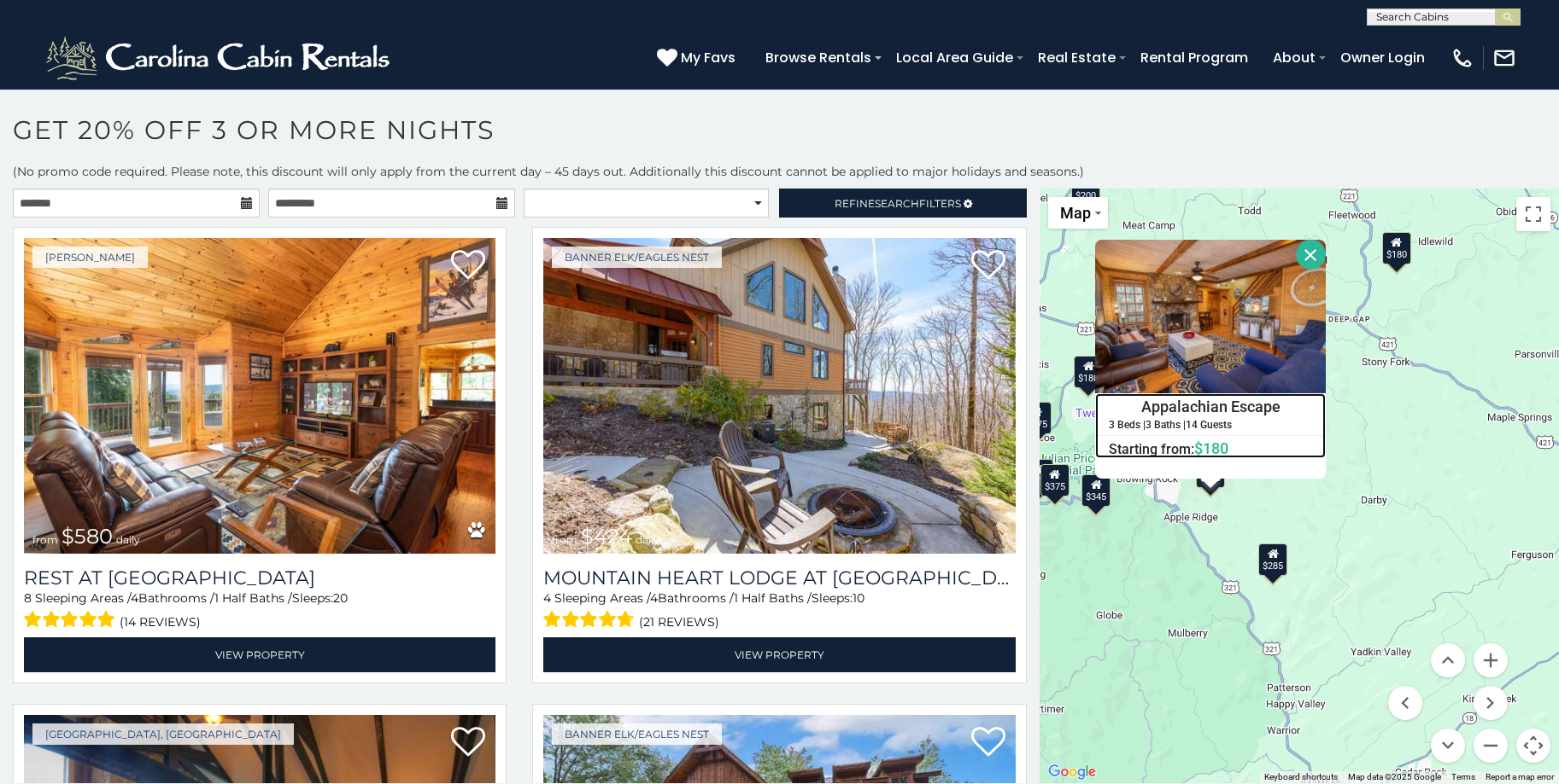
click at [1206, 412] on h4 "Appalachian Escape" at bounding box center [1210, 407] width 229 height 26
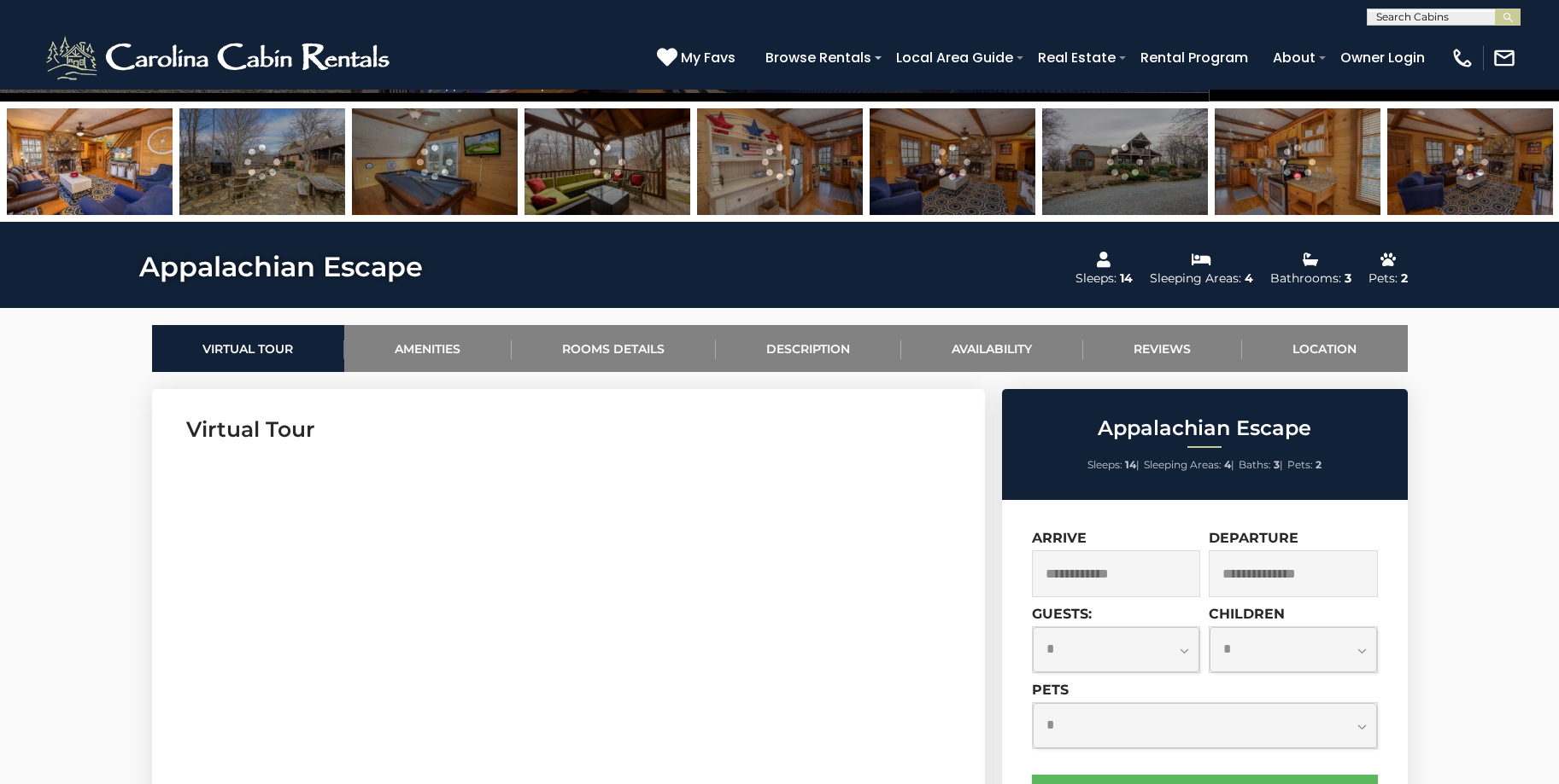
scroll to position [768, 0]
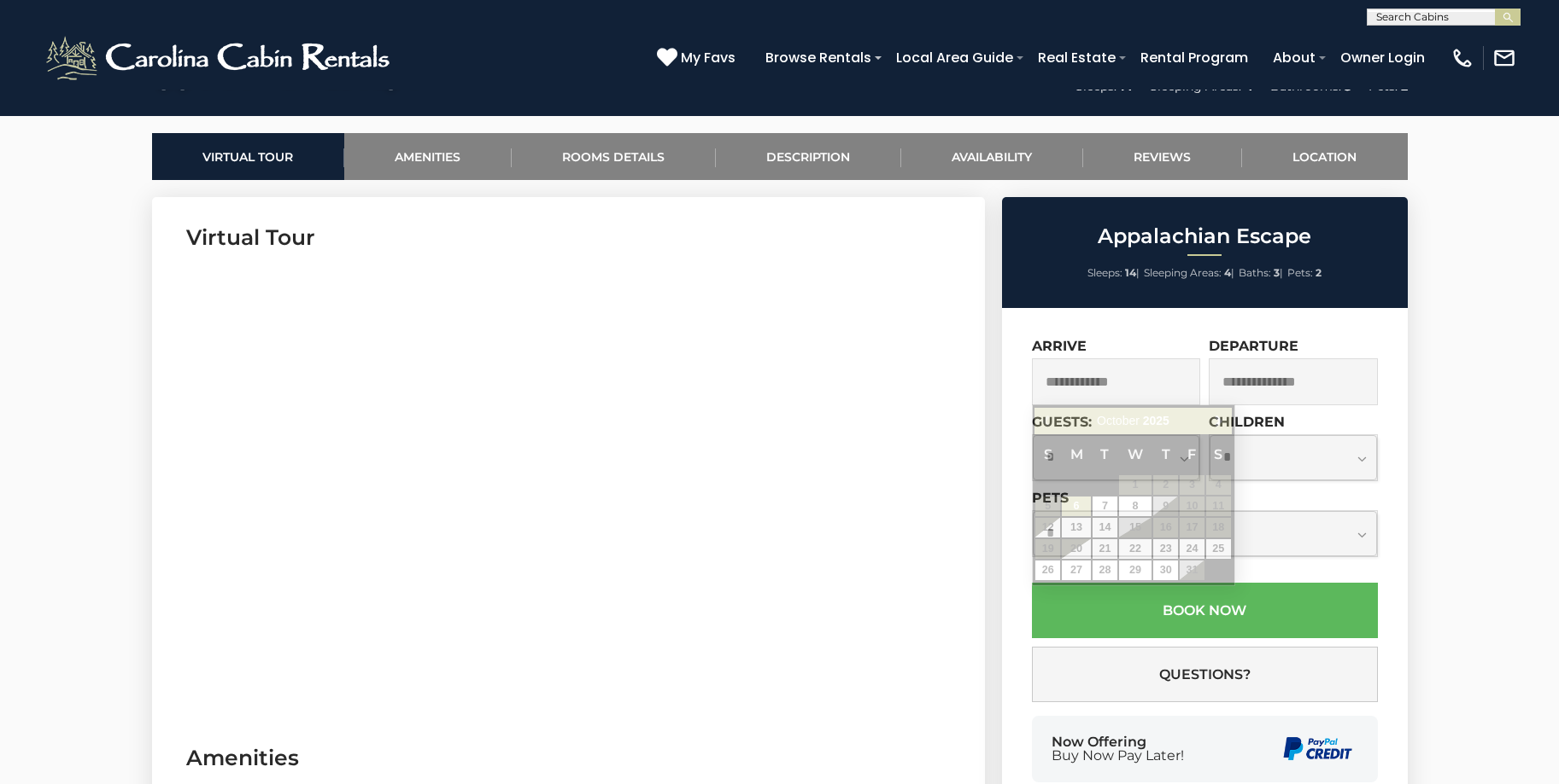
click at [1122, 391] on input "text" at bounding box center [1116, 382] width 169 height 46
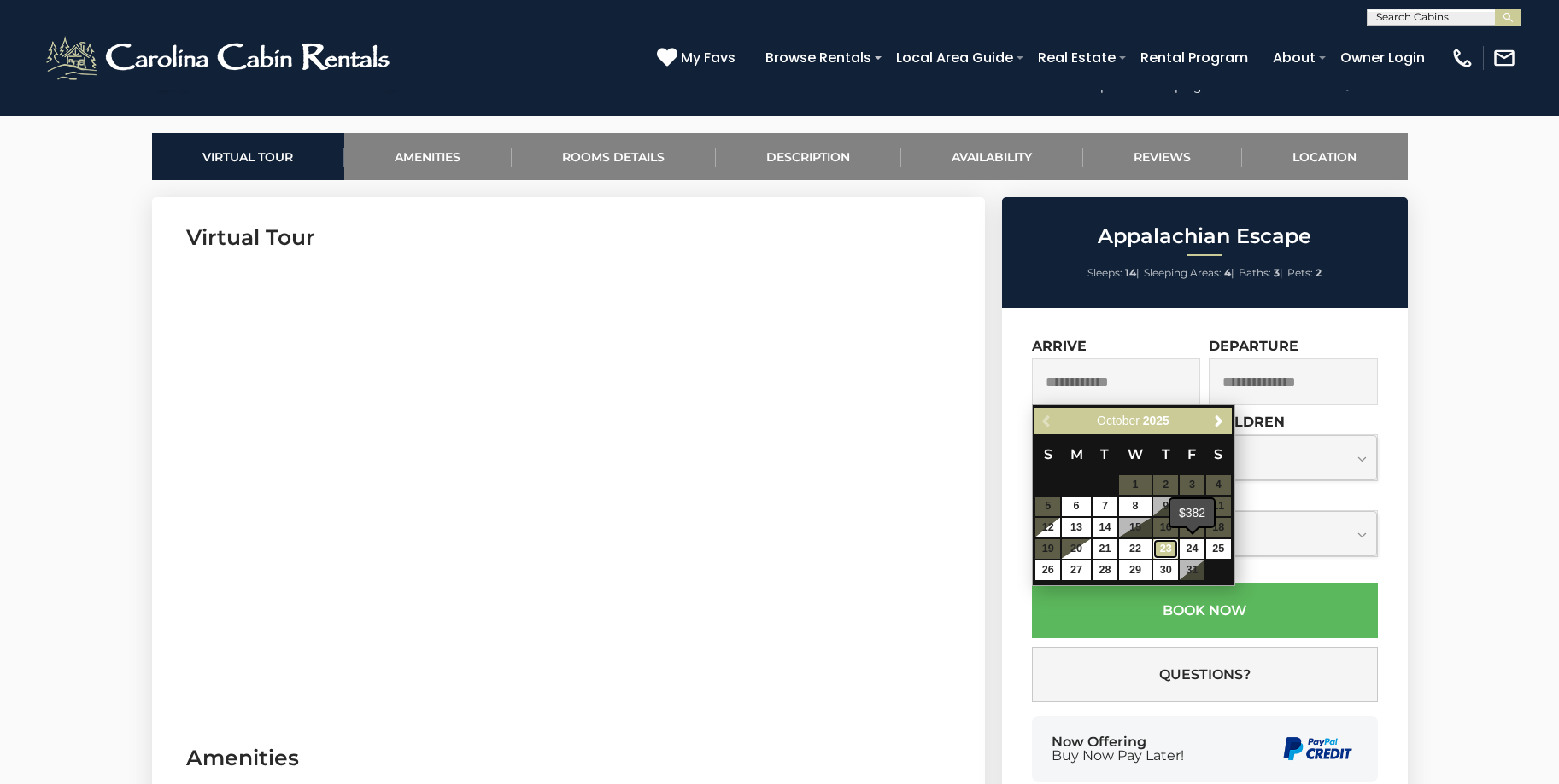
click at [1164, 547] on link "23" at bounding box center [1165, 550] width 25 height 20
type input "**********"
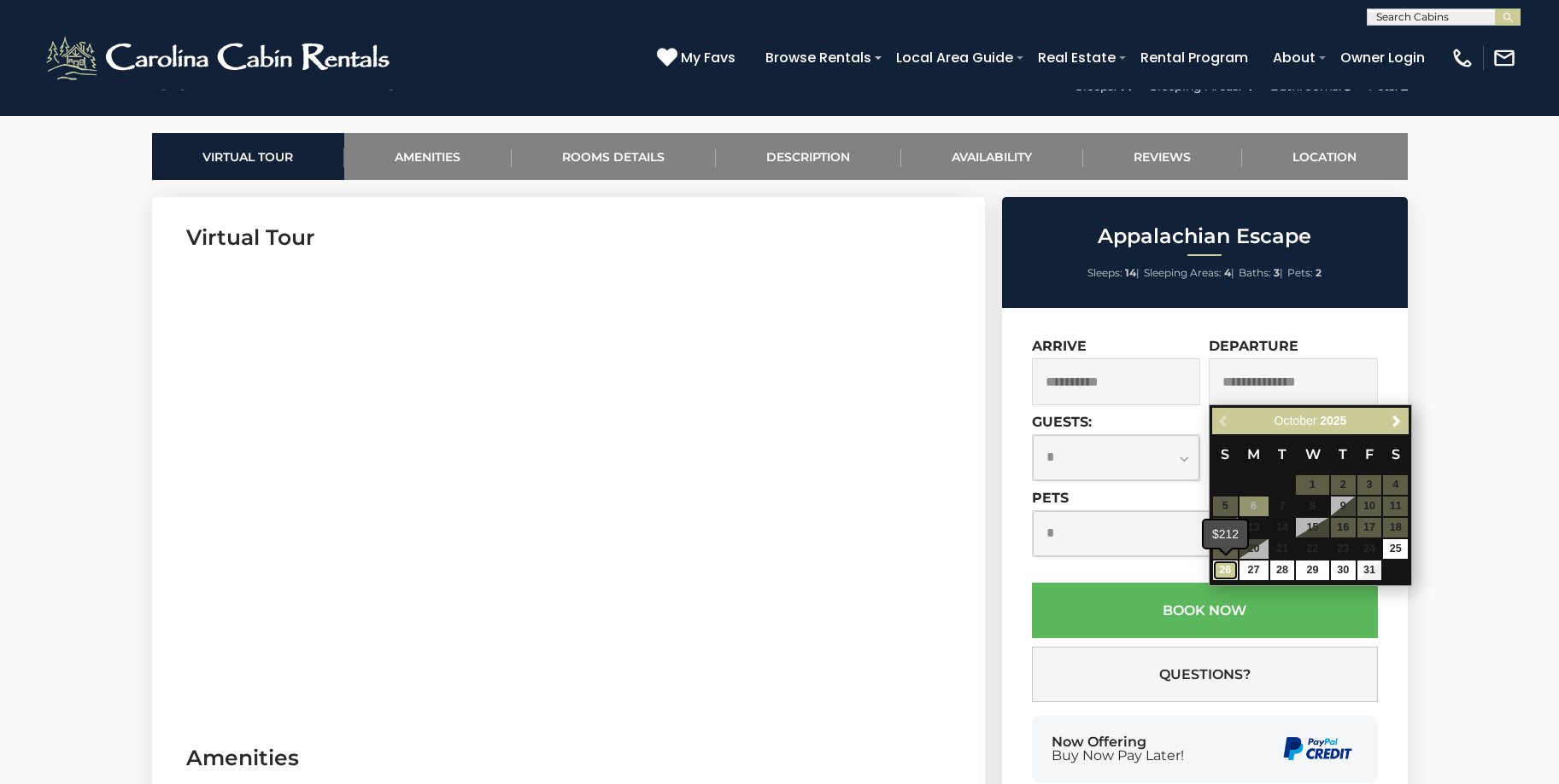
click at [1223, 578] on link "26" at bounding box center [1225, 570] width 25 height 20
type input "**********"
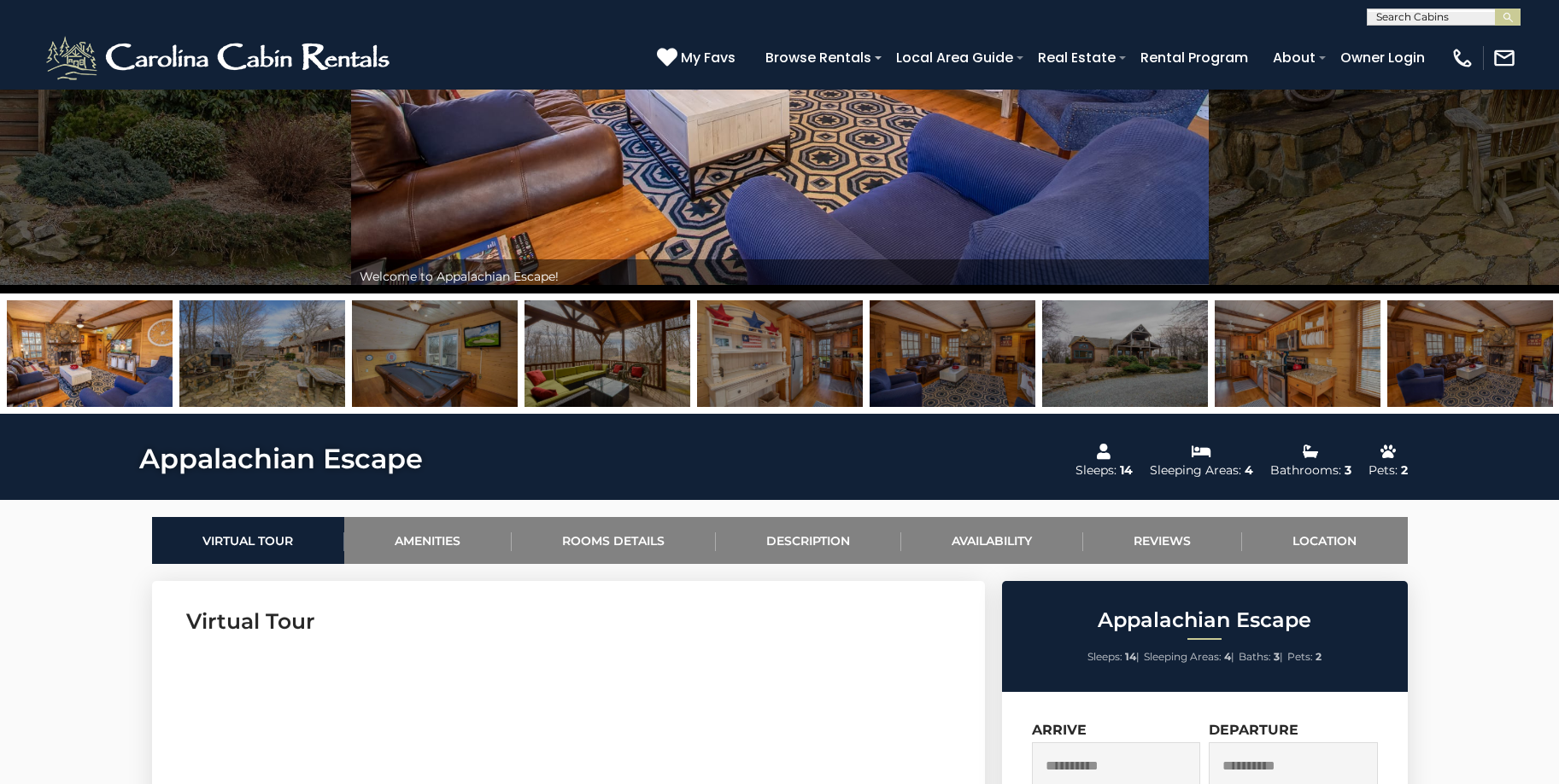
scroll to position [256, 0]
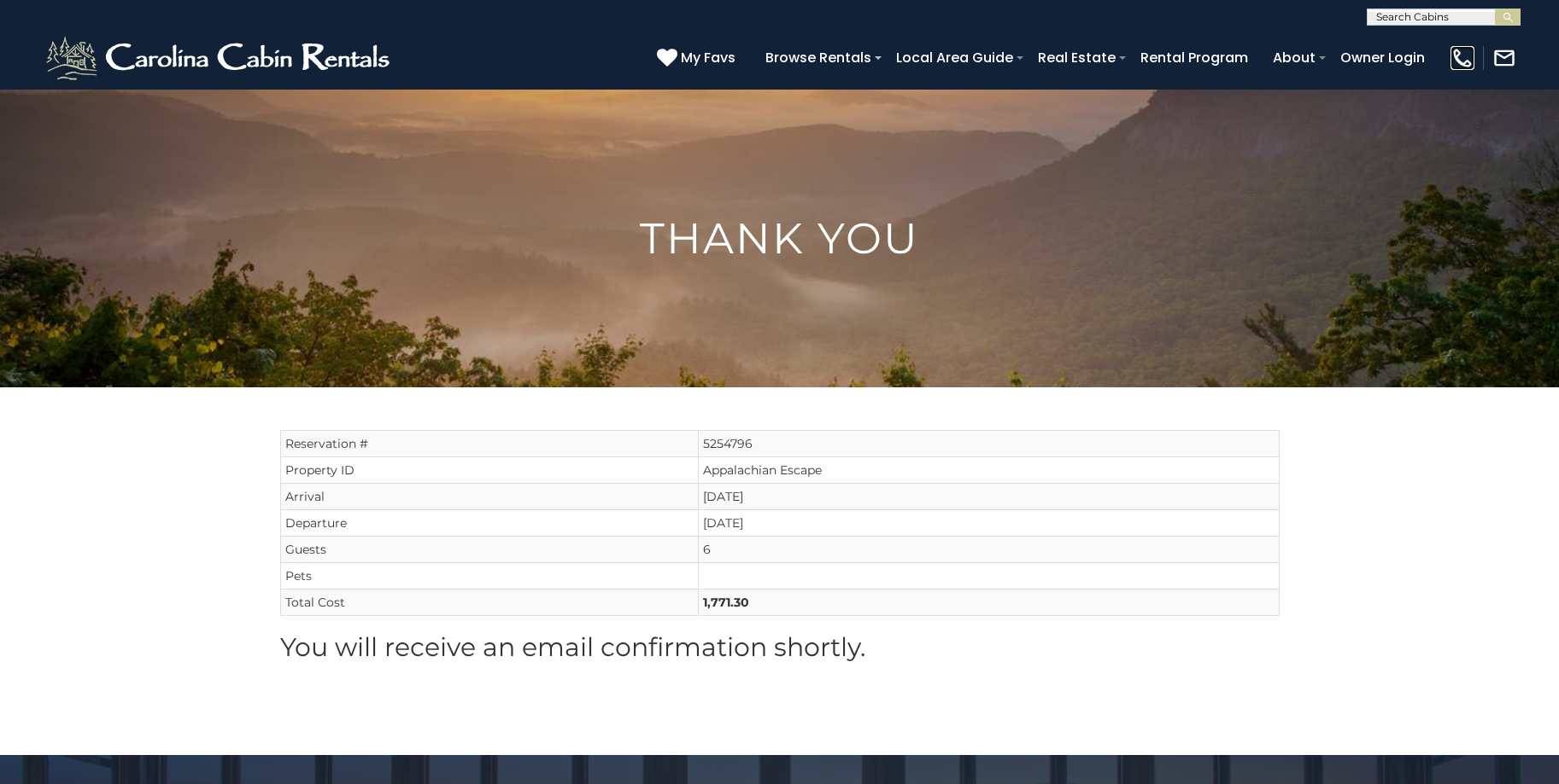
click at [1461, 58] on img at bounding box center [1462, 58] width 24 height 24
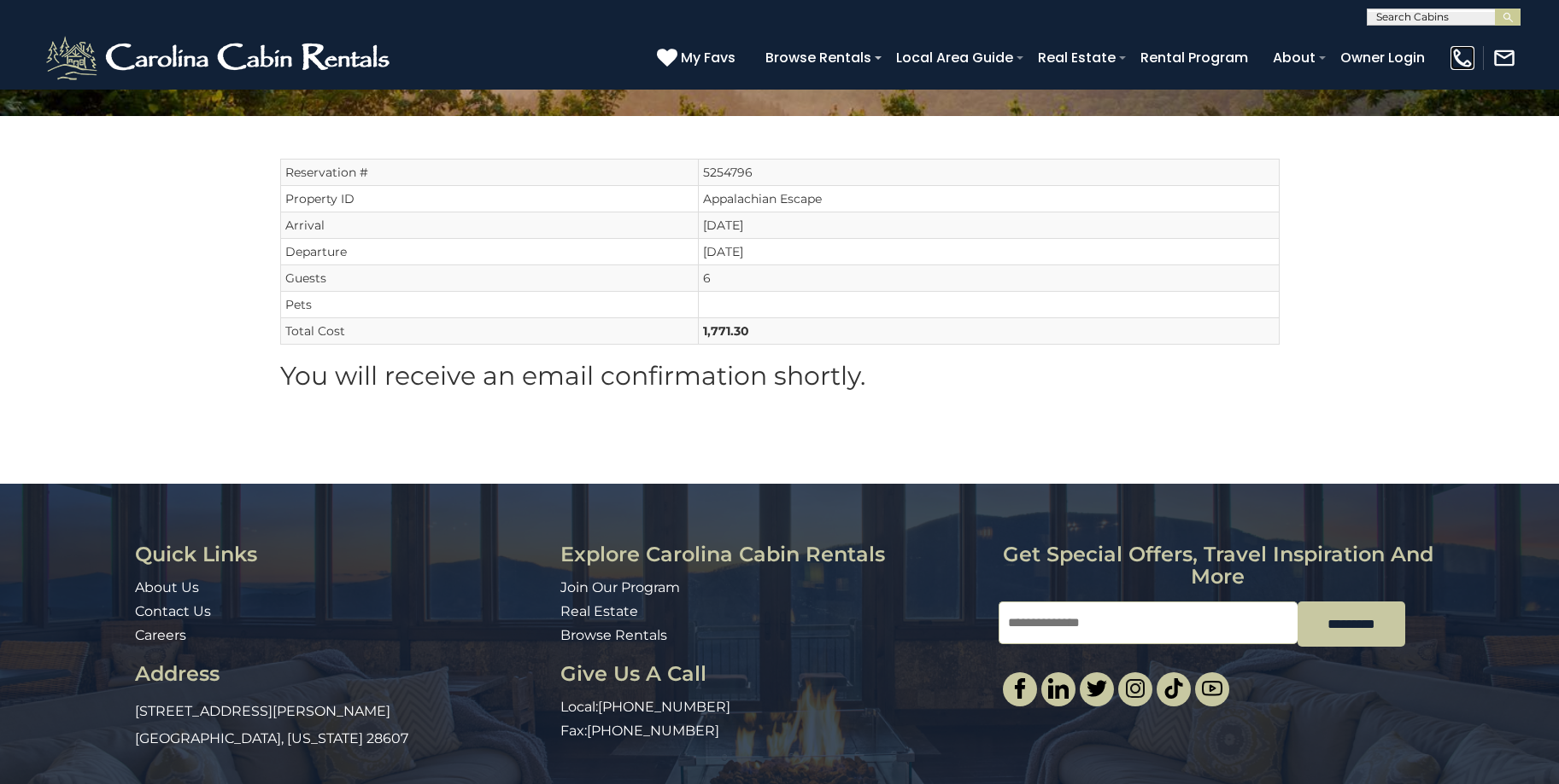
scroll to position [329, 0]
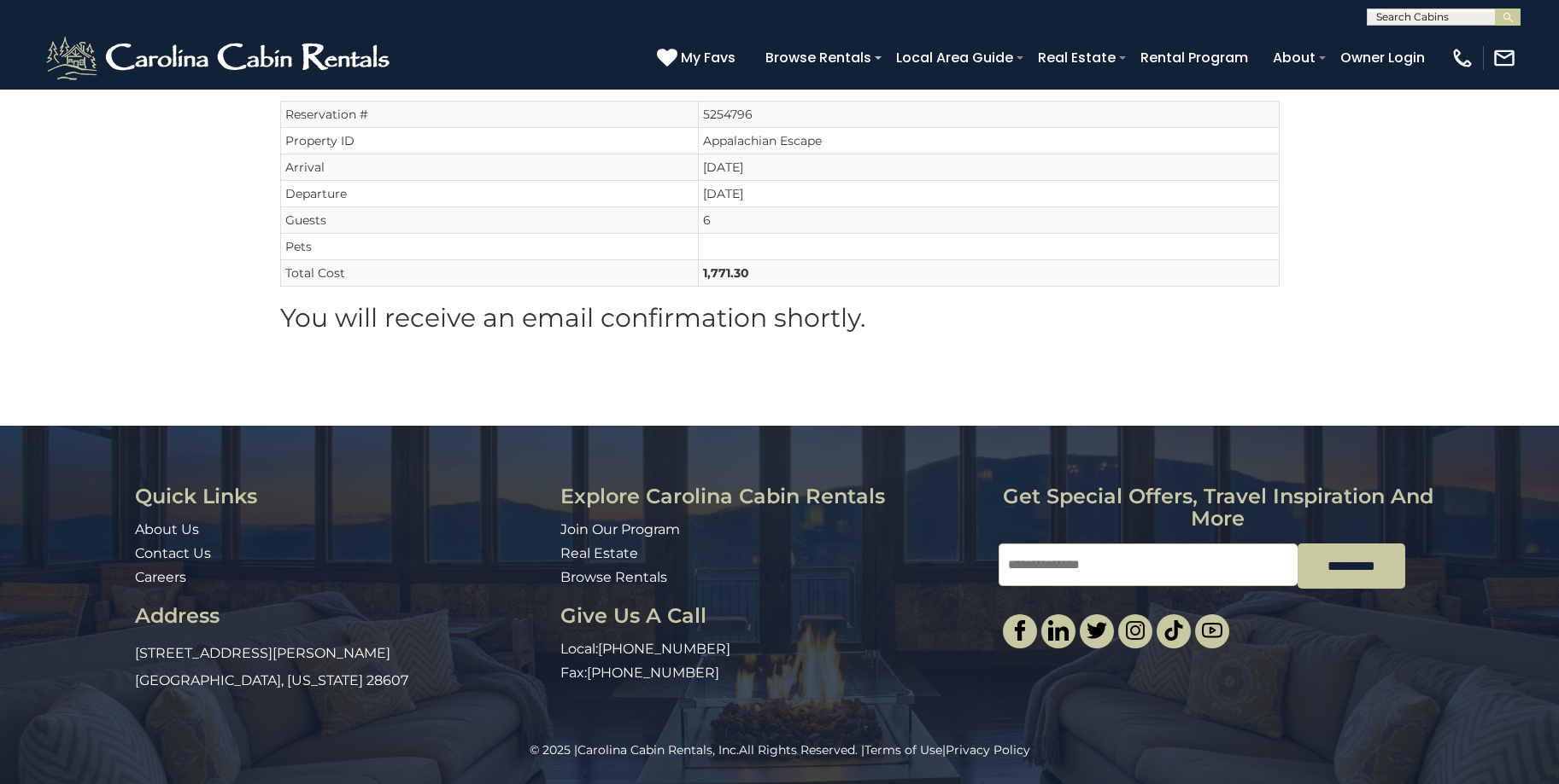
click at [1347, 374] on div "Thank You Reservation # 5254796 Property ID Appalachian Escape Arrival 10/23/20…" at bounding box center [780, 93] width 1559 height 666
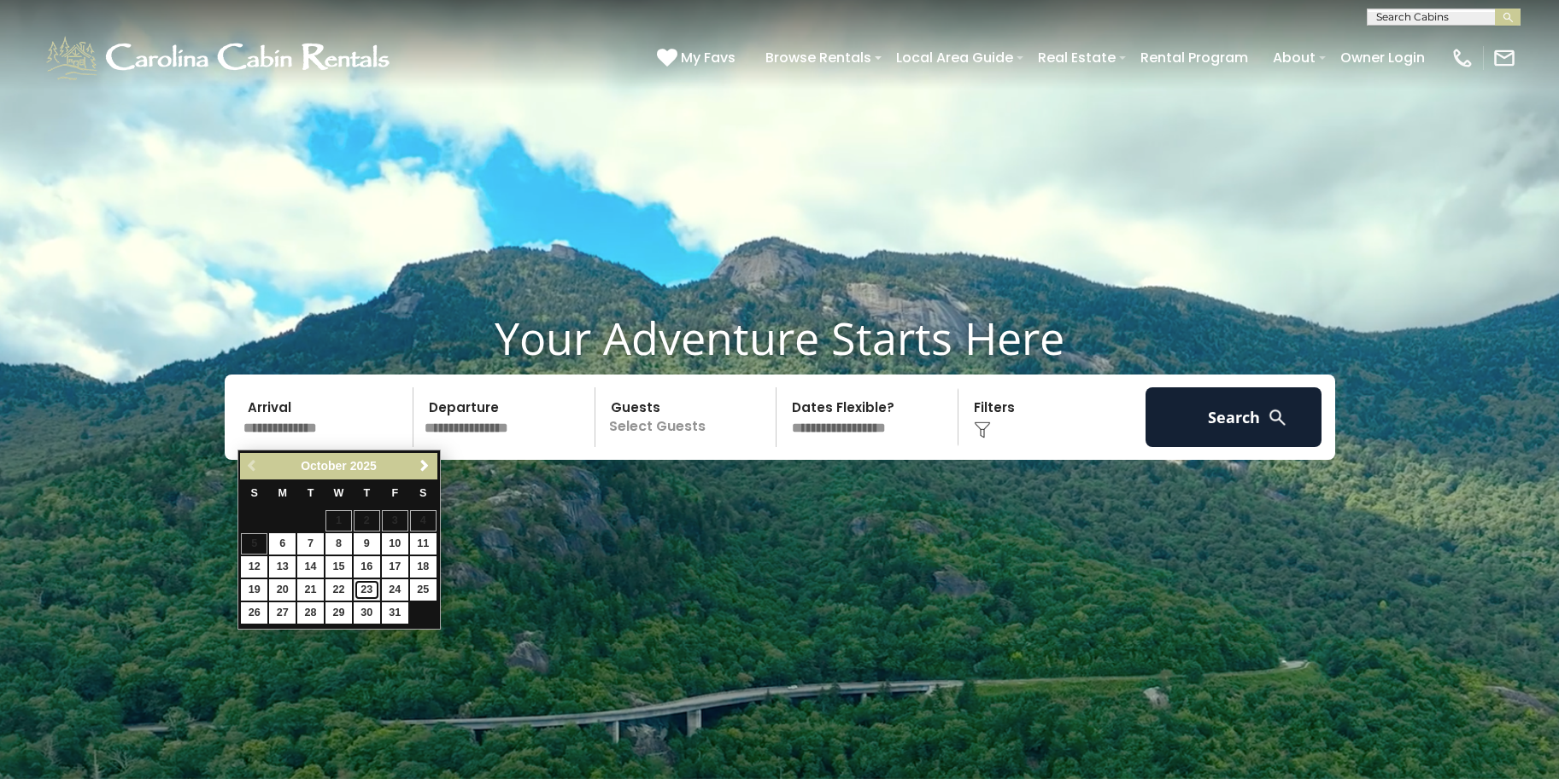
click at [365, 590] on link "23" at bounding box center [366, 590] width 27 height 22
type input "********"
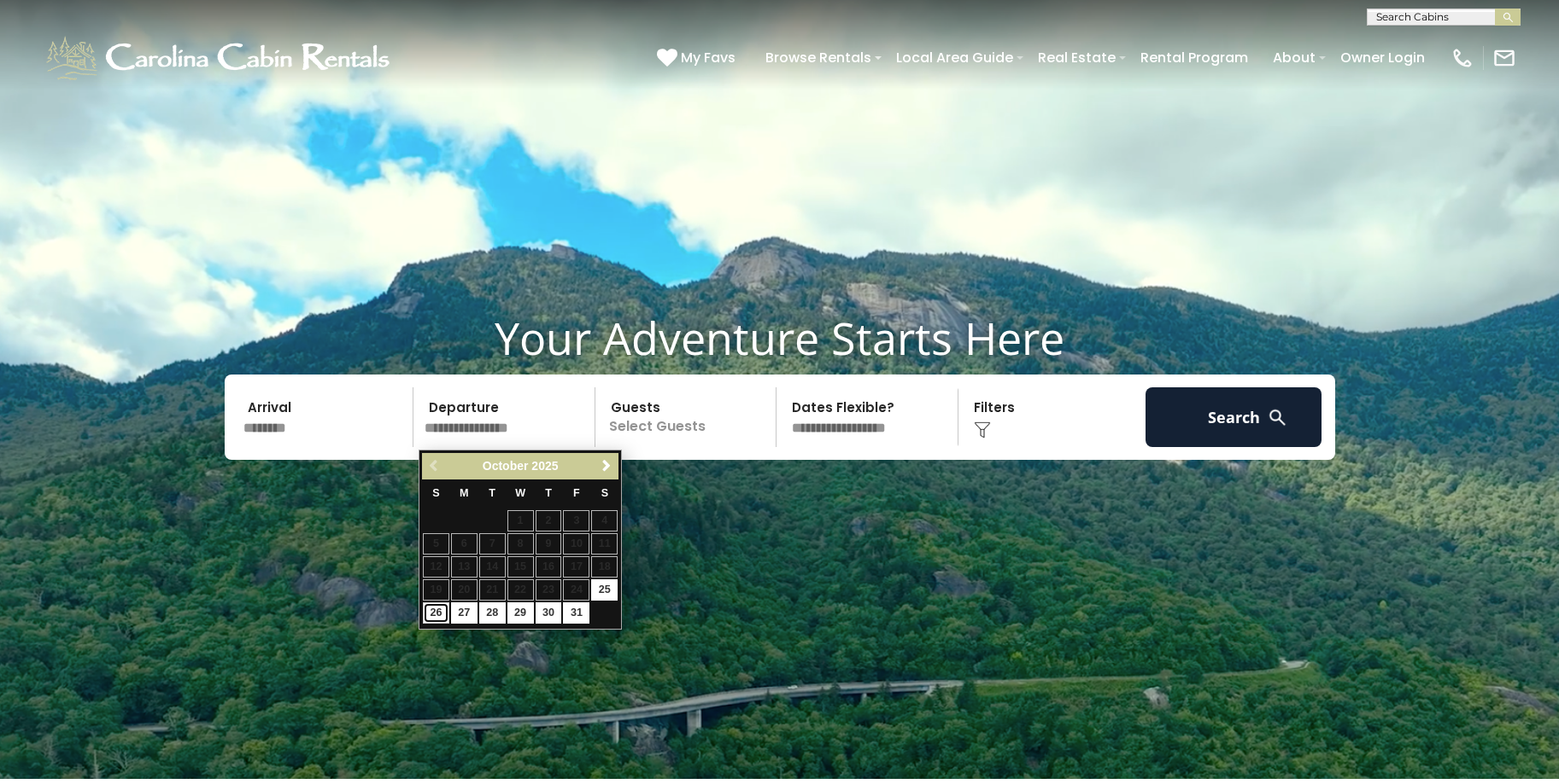
click at [432, 613] on link "26" at bounding box center [435, 614] width 27 height 22
type input "********"
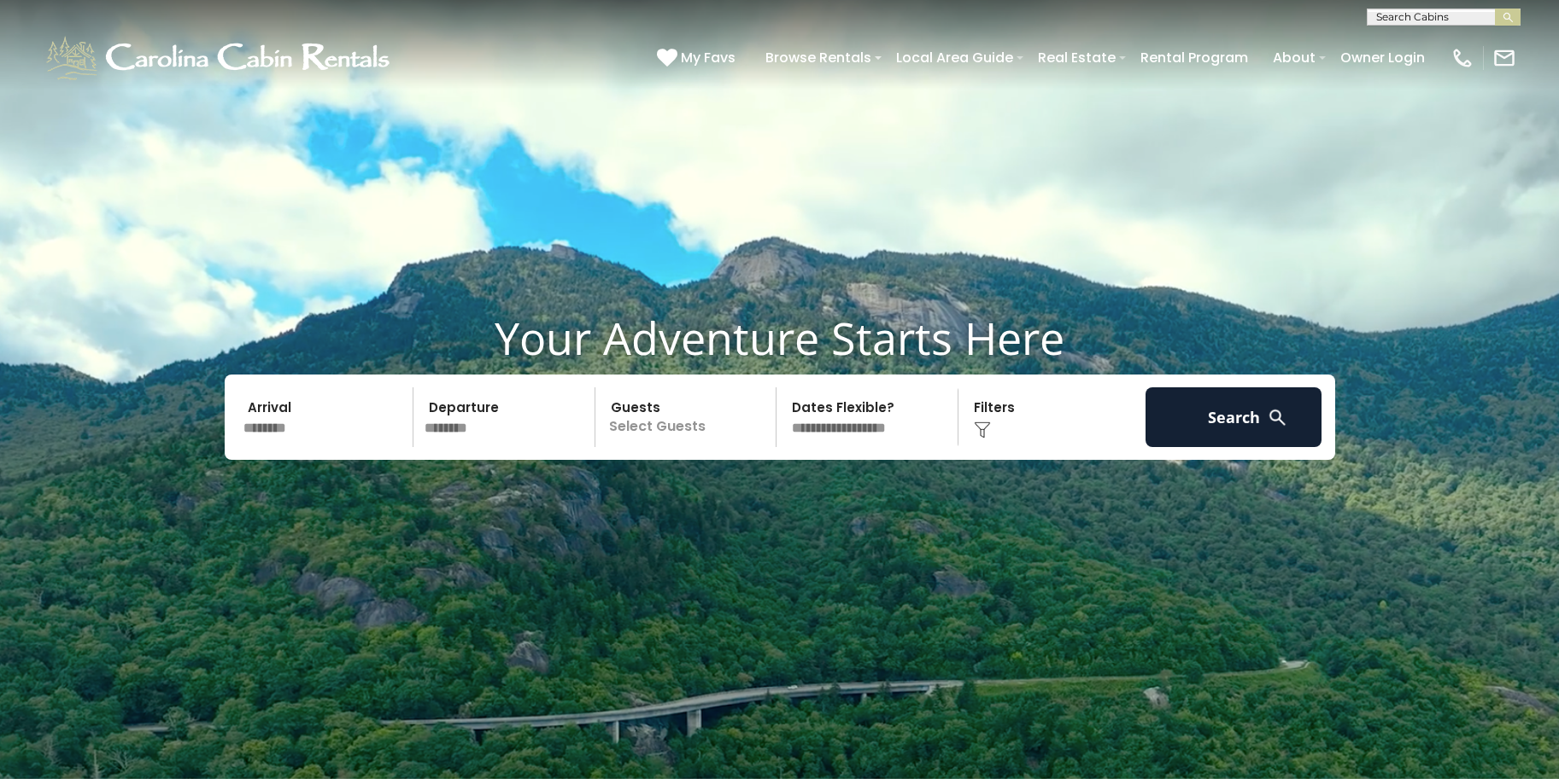
click at [666, 432] on p "Select Guests" at bounding box center [688, 417] width 176 height 59
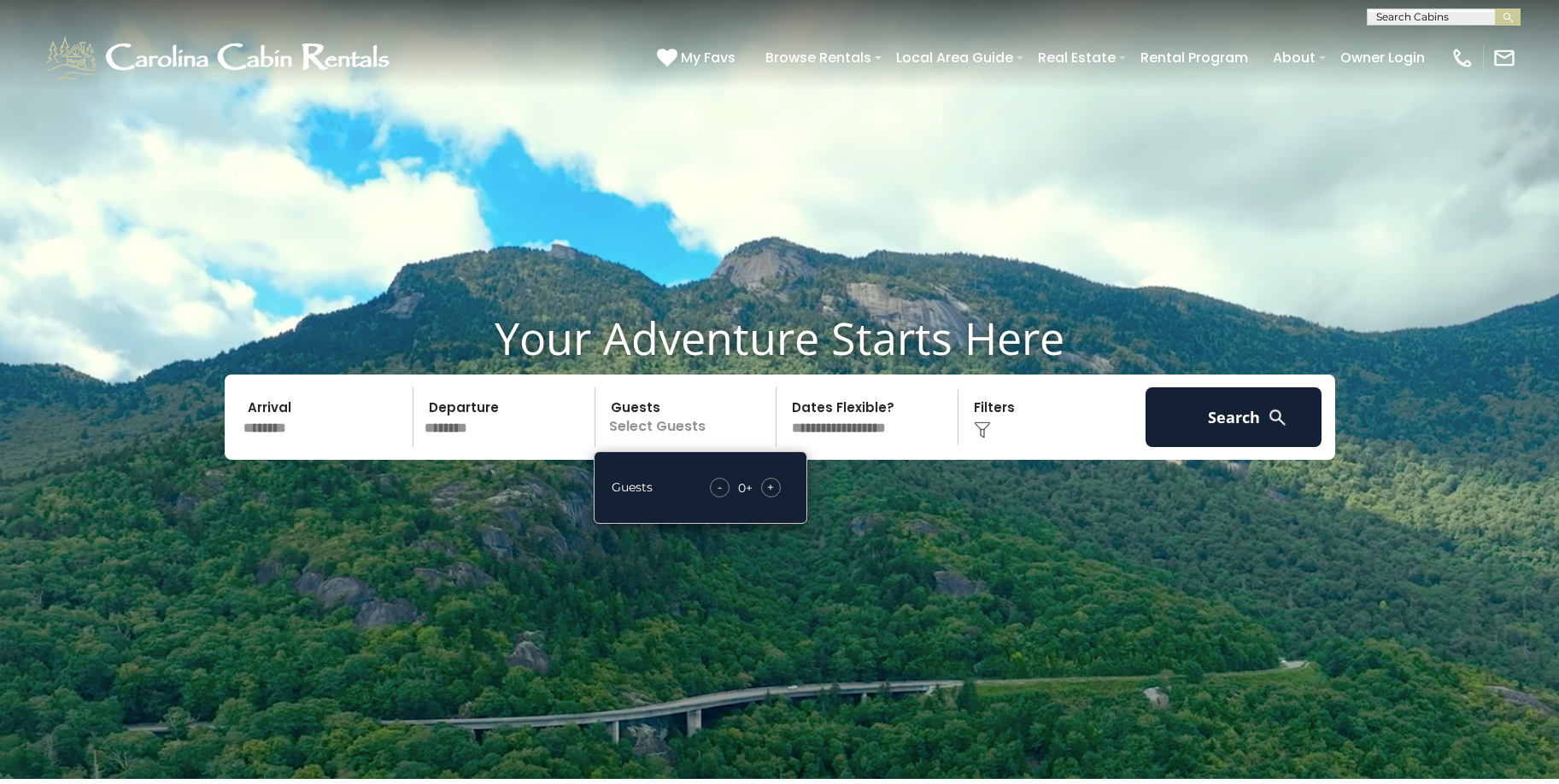
click at [776, 493] on div "+" at bounding box center [771, 487] width 20 height 20
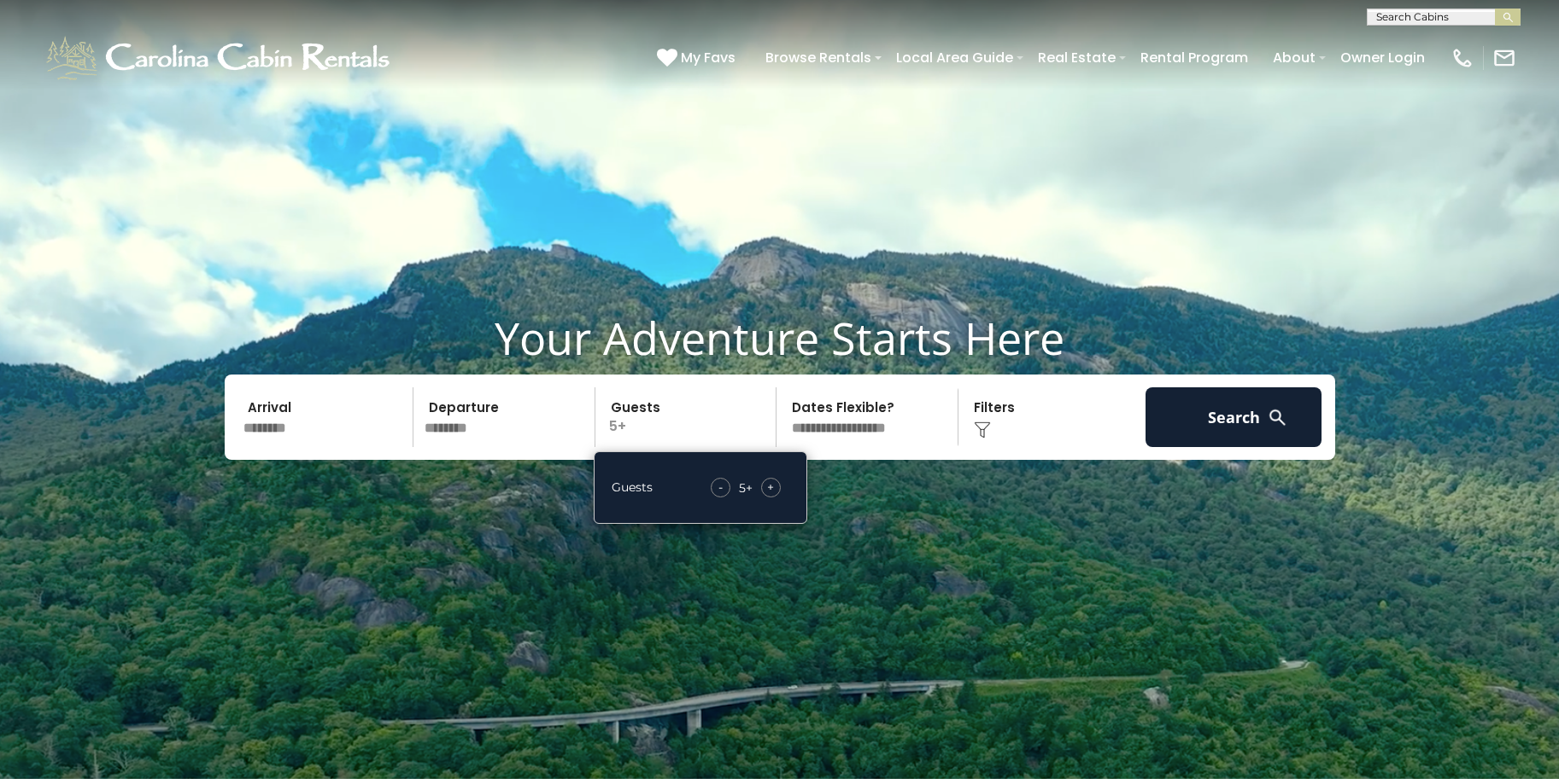
click at [776, 493] on div "+" at bounding box center [771, 487] width 20 height 20
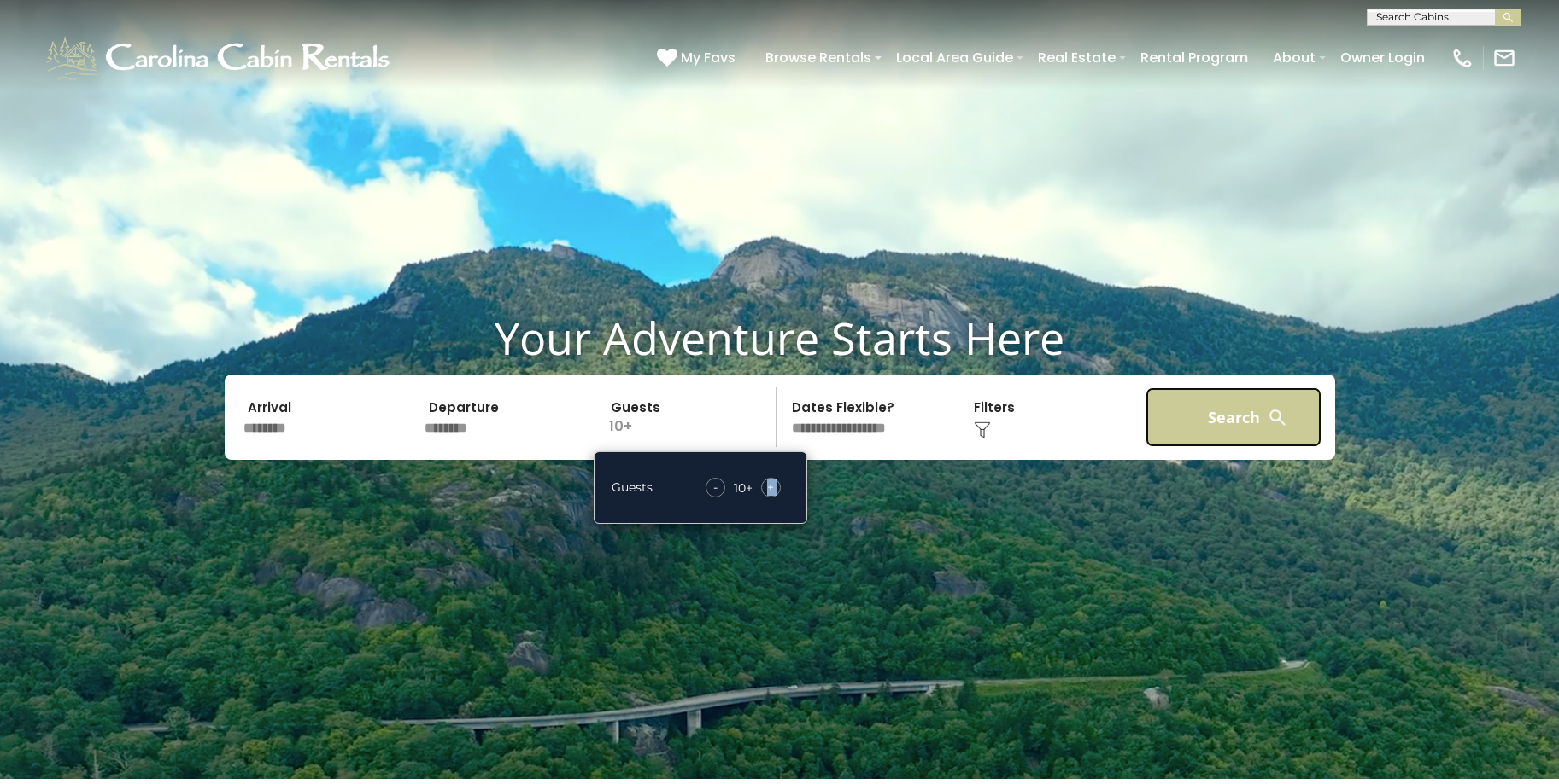
click at [1235, 428] on button "Search" at bounding box center [1234, 417] width 177 height 59
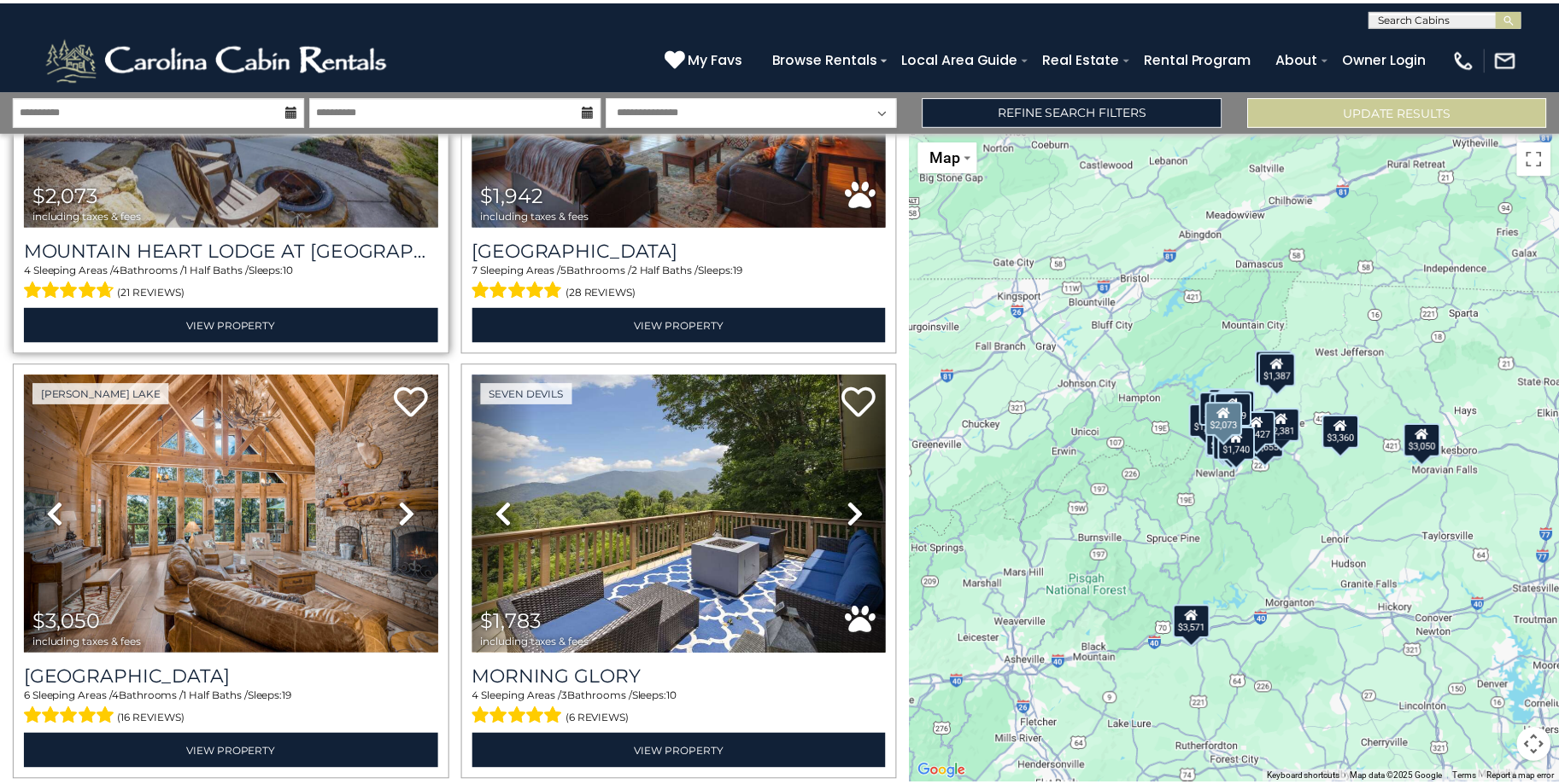
scroll to position [683, 0]
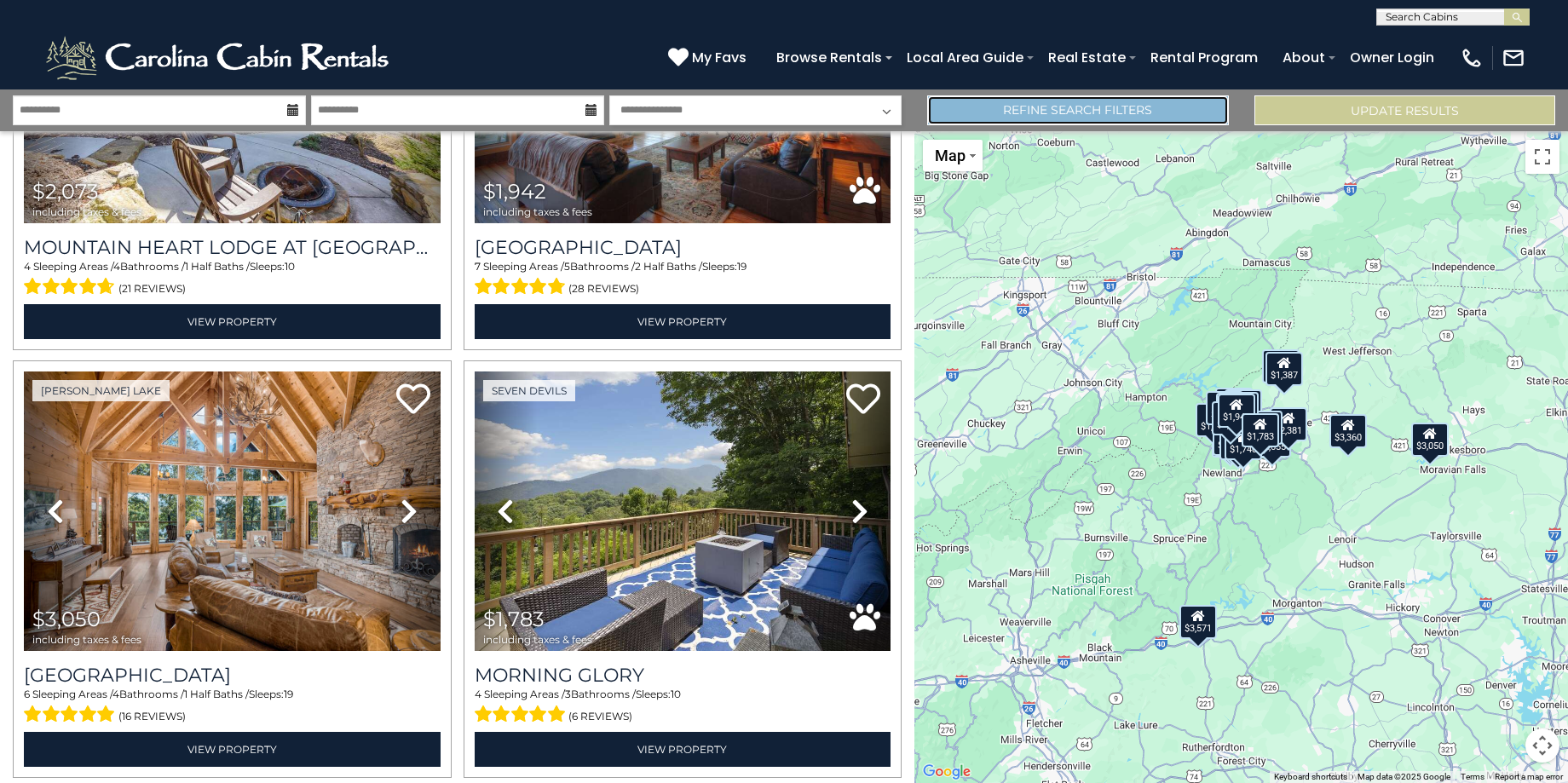
click at [995, 117] on link "Refine Search Filters" at bounding box center [1077, 111] width 301 height 30
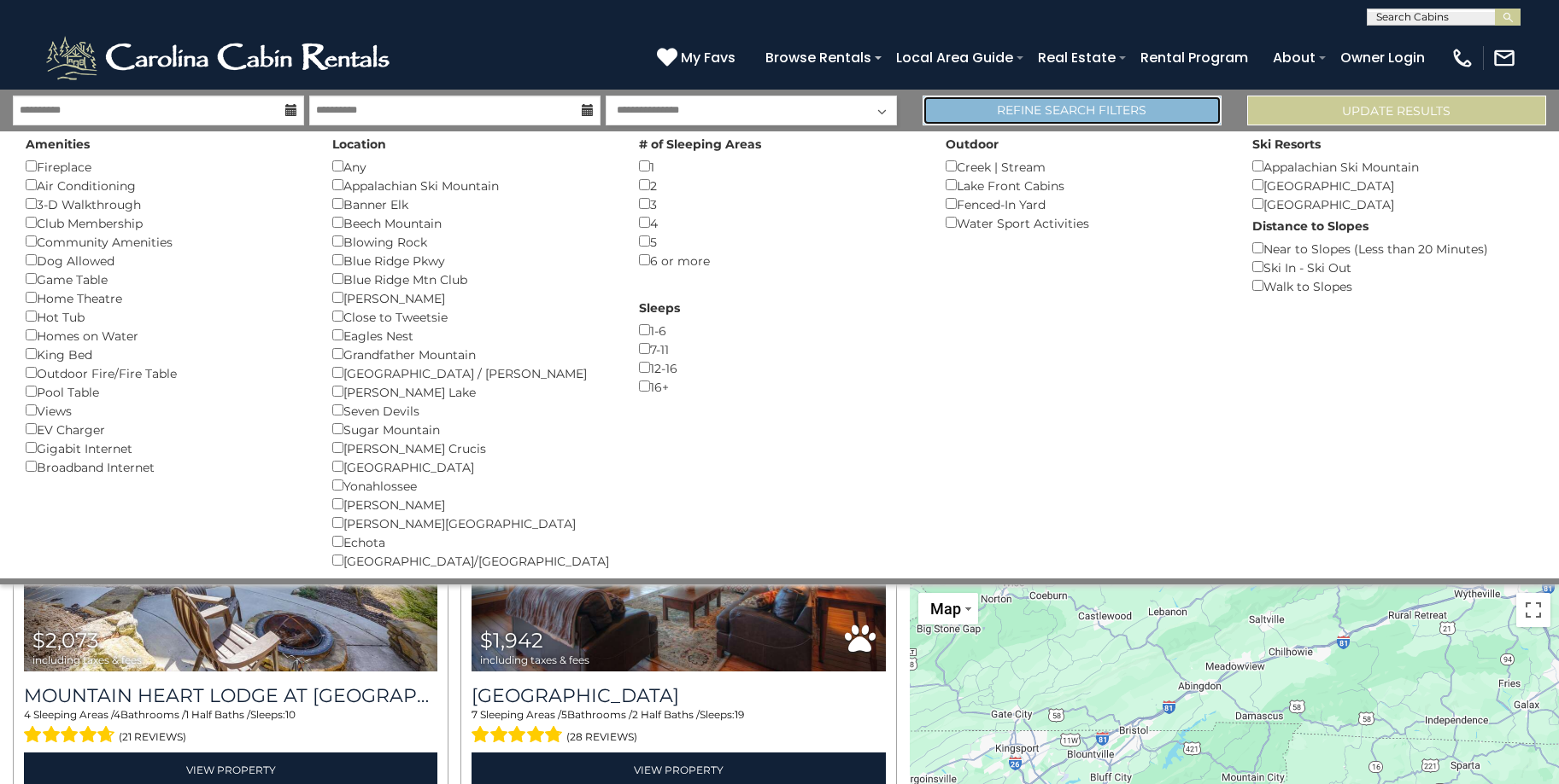
scroll to position [680, 0]
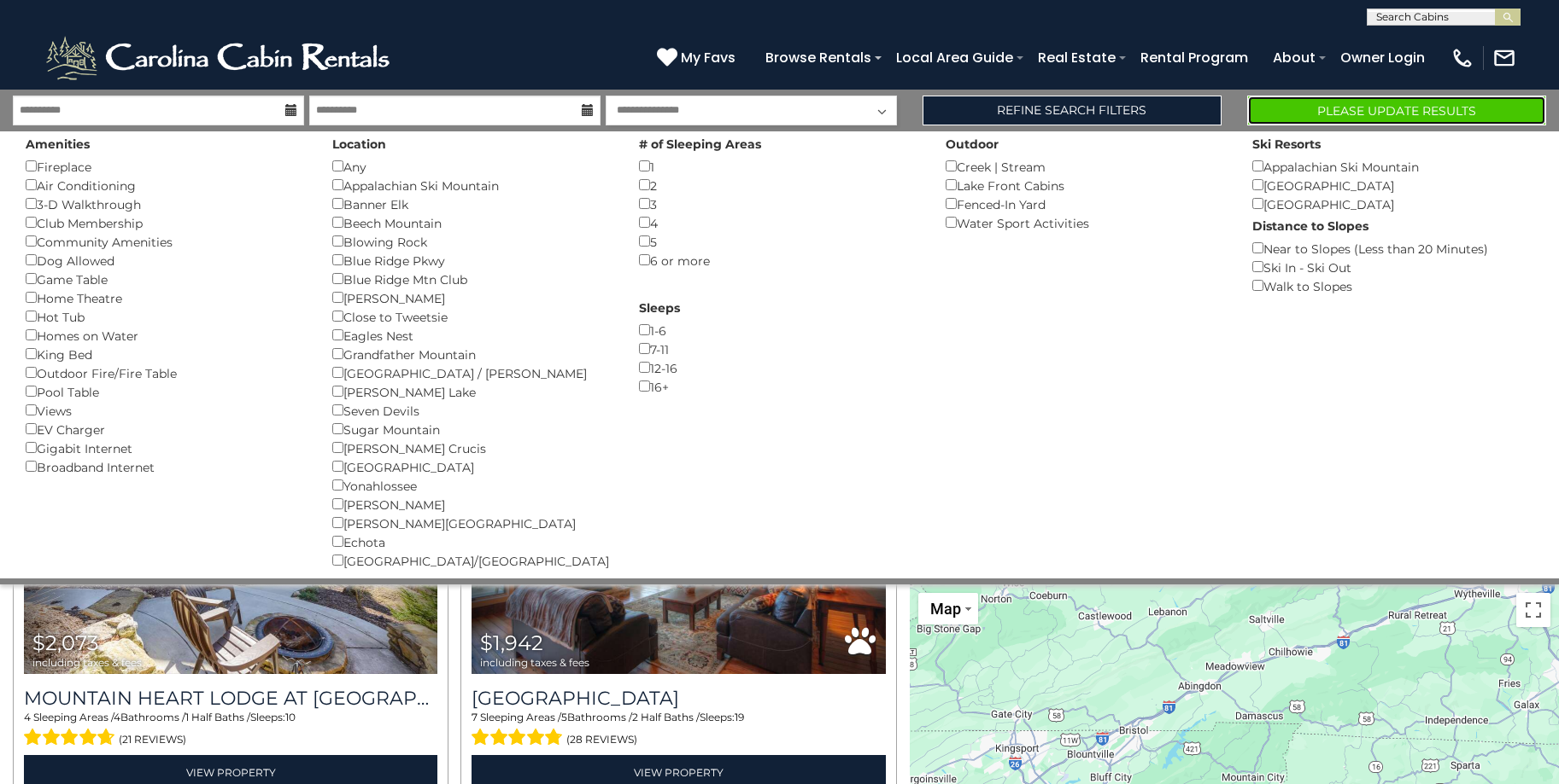
click at [1352, 107] on button "Please Update Results" at bounding box center [1397, 111] width 299 height 30
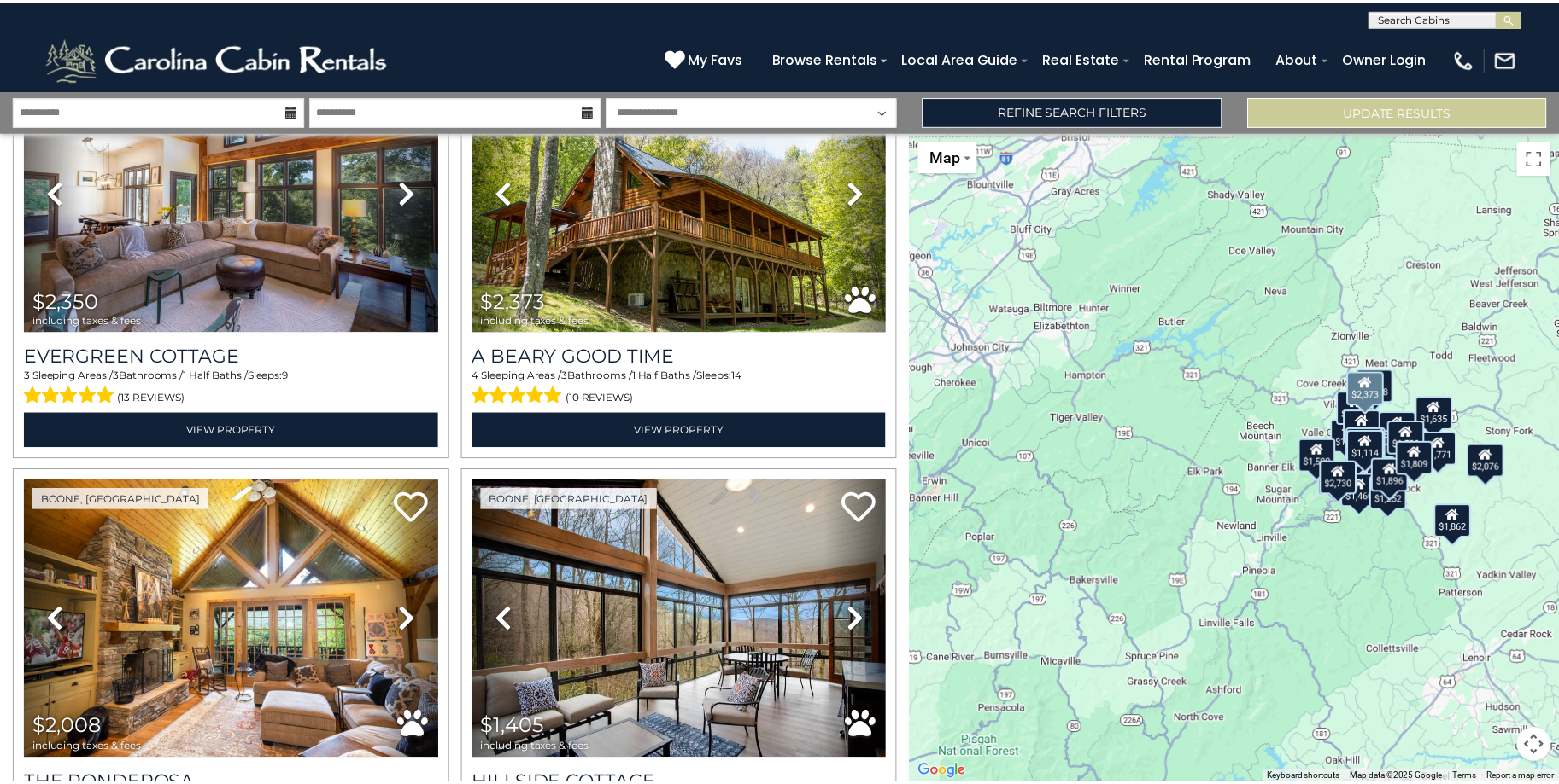
scroll to position [2048, 0]
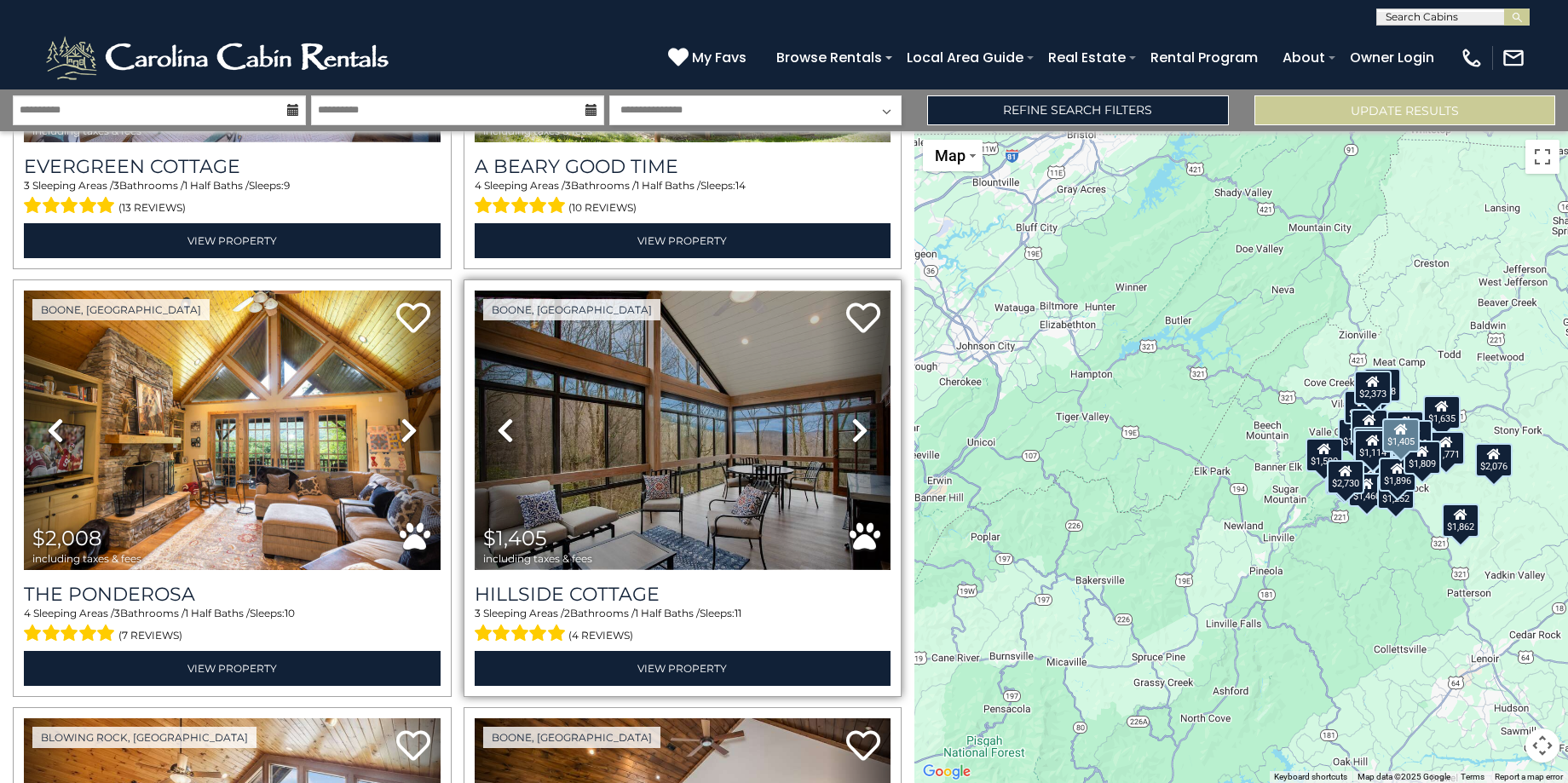
click at [651, 450] on img at bounding box center [683, 430] width 416 height 278
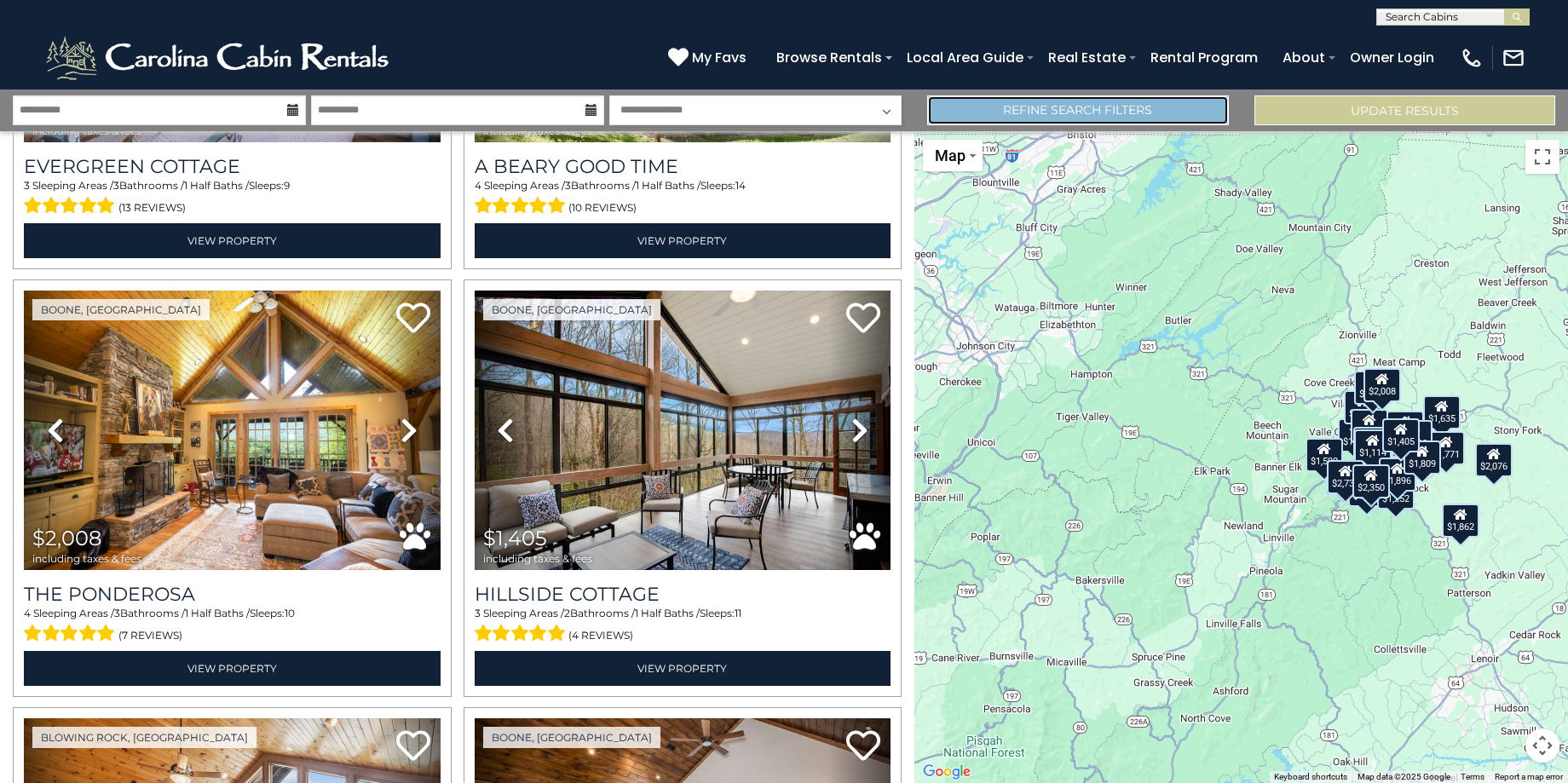
click at [1155, 105] on link "Refine Search Filters" at bounding box center [1077, 111] width 301 height 30
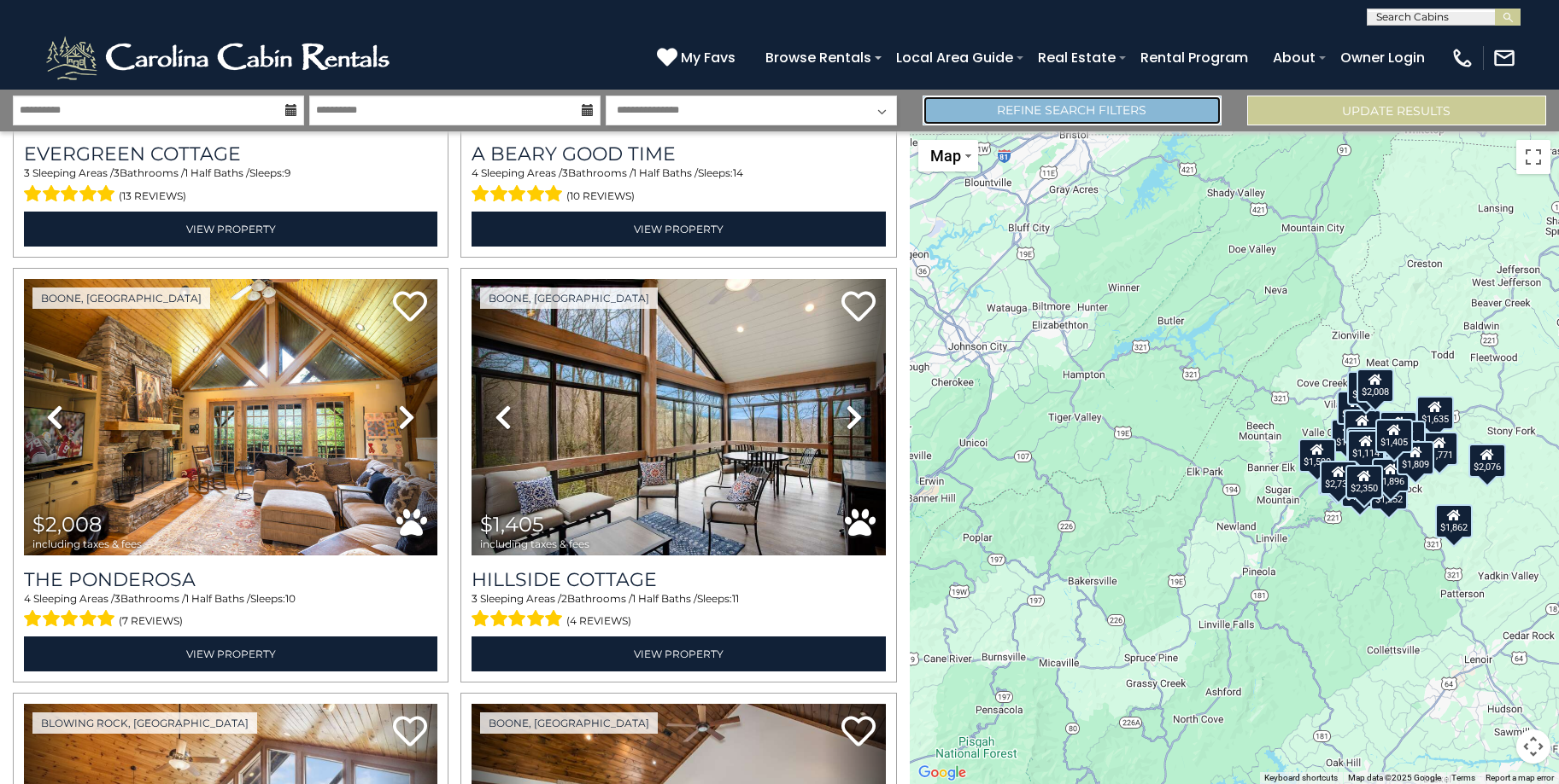
scroll to position [2037, 0]
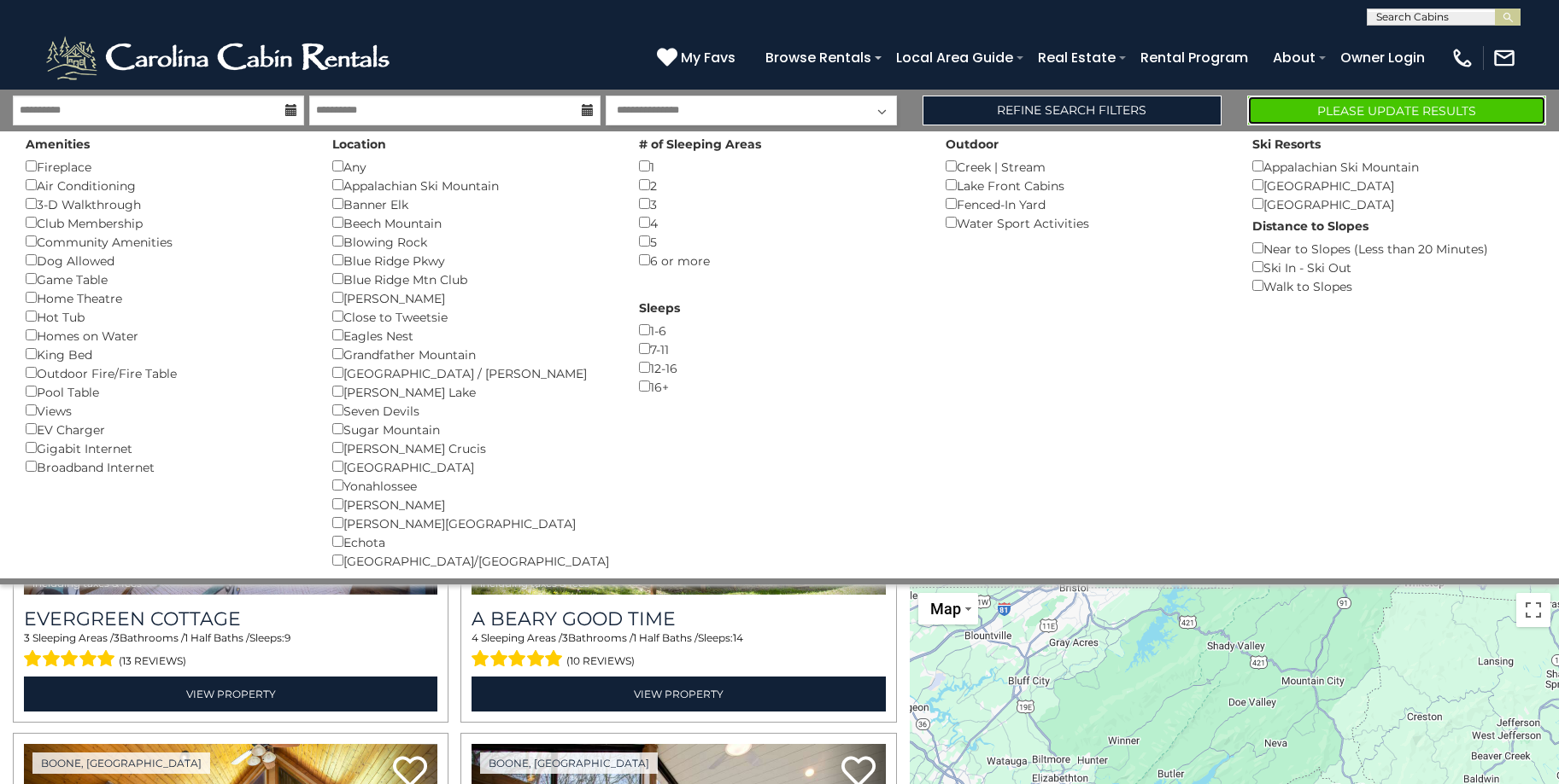
click at [1313, 109] on button "Please Update Results" at bounding box center [1397, 111] width 299 height 30
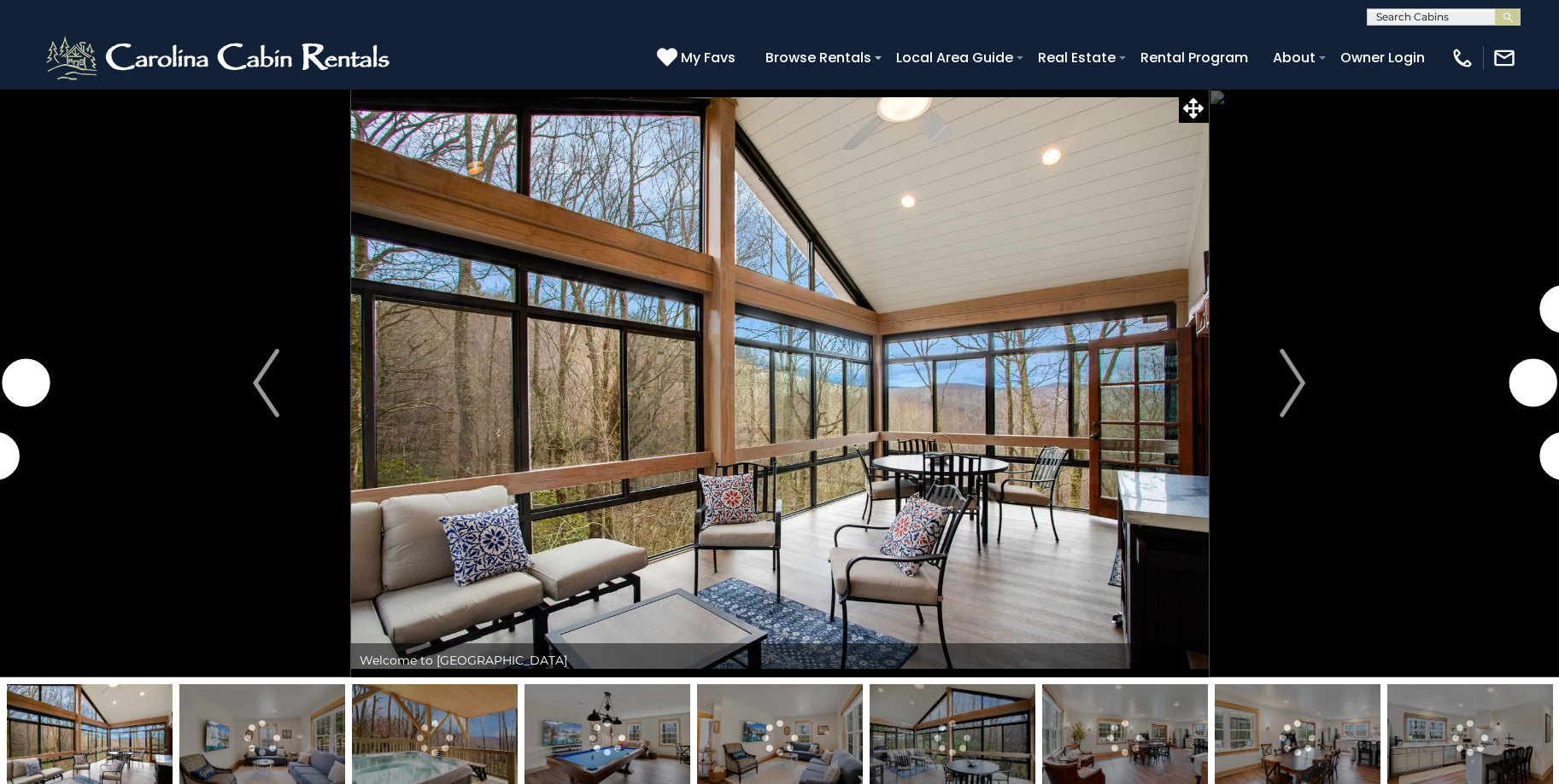
click at [1296, 381] on img "Next" at bounding box center [1292, 383] width 26 height 68
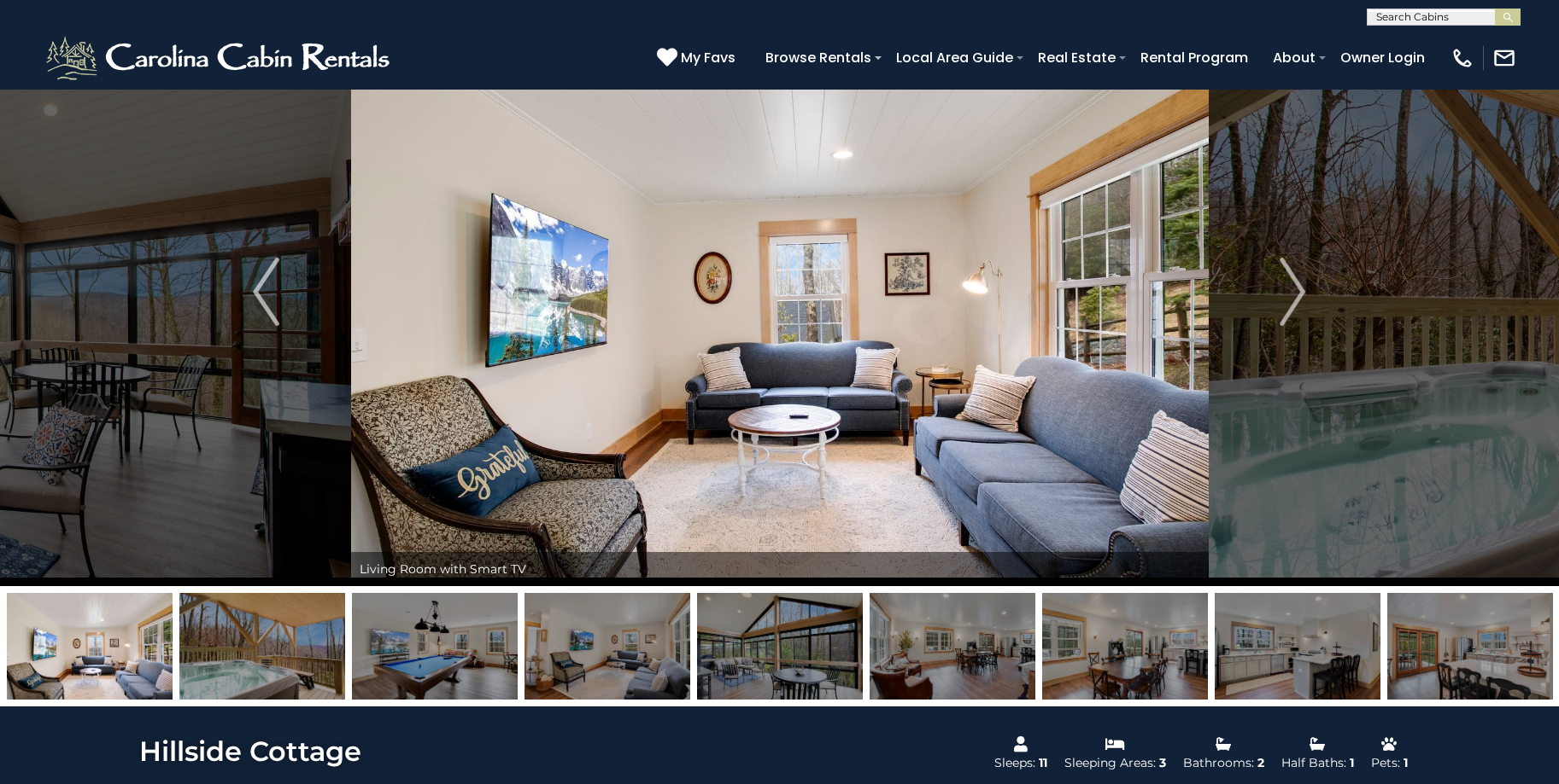
scroll to position [85, 0]
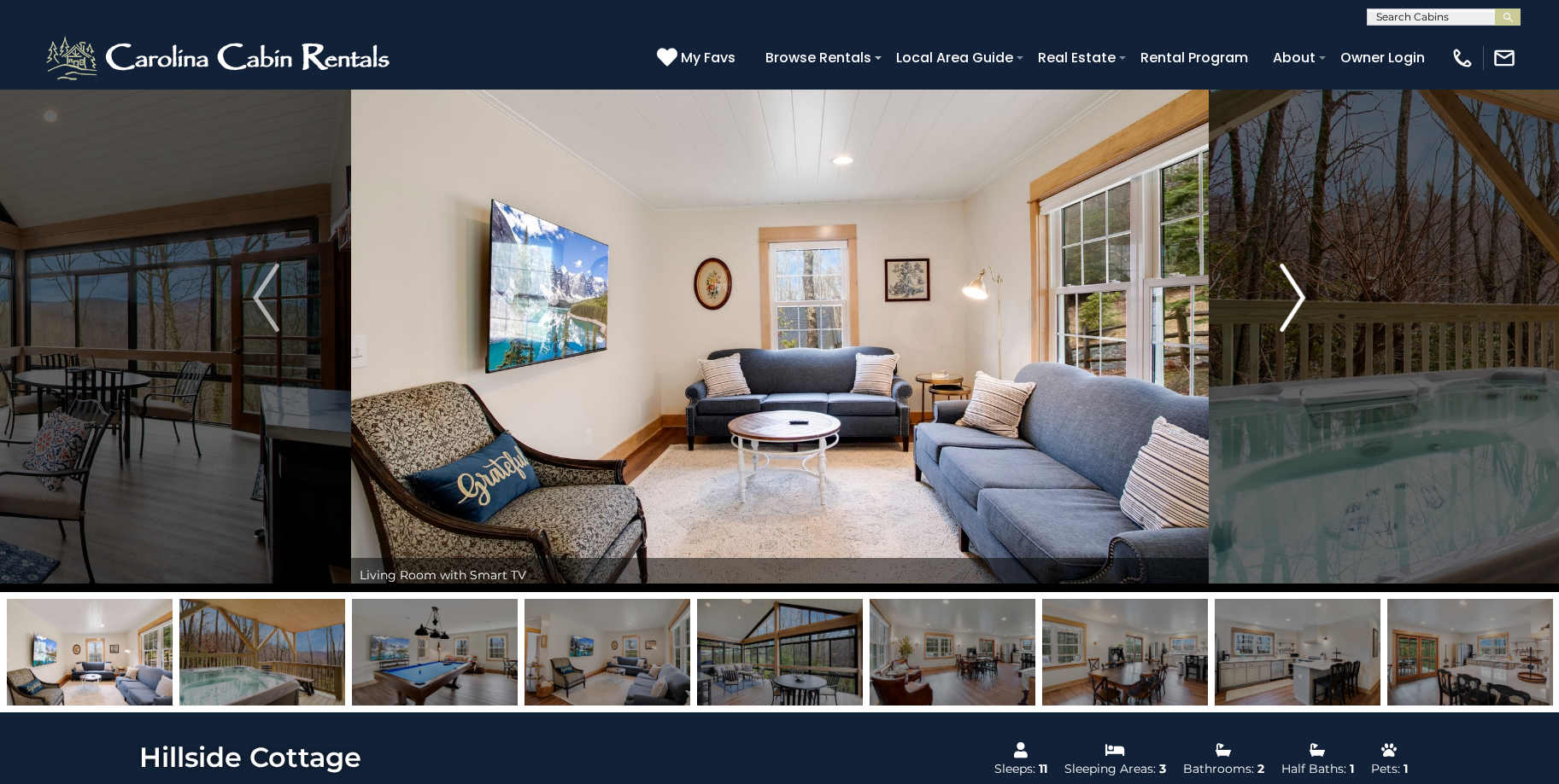
click at [1292, 301] on img "Next" at bounding box center [1292, 298] width 26 height 68
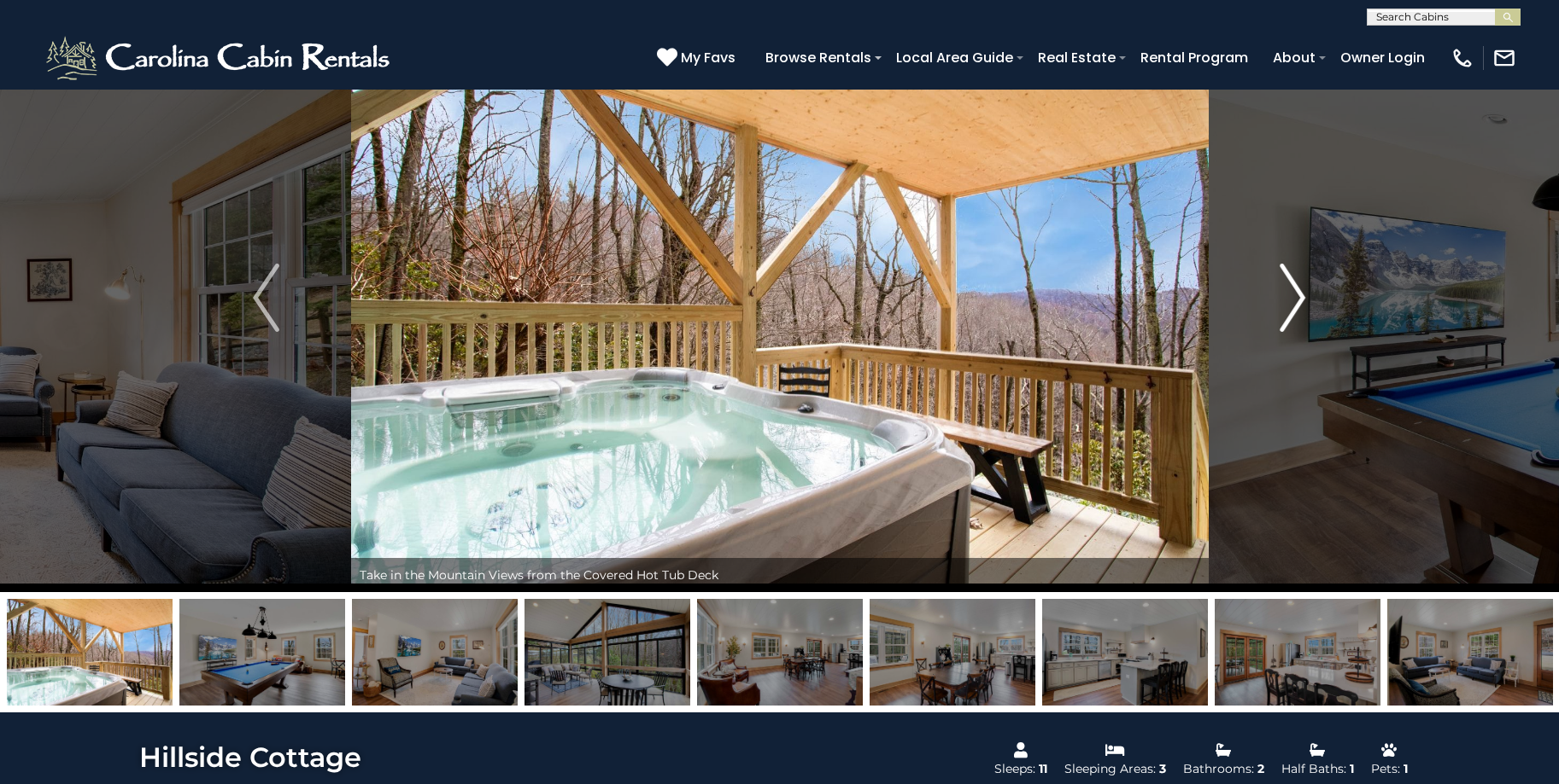
click at [1292, 301] on img "Next" at bounding box center [1292, 298] width 26 height 68
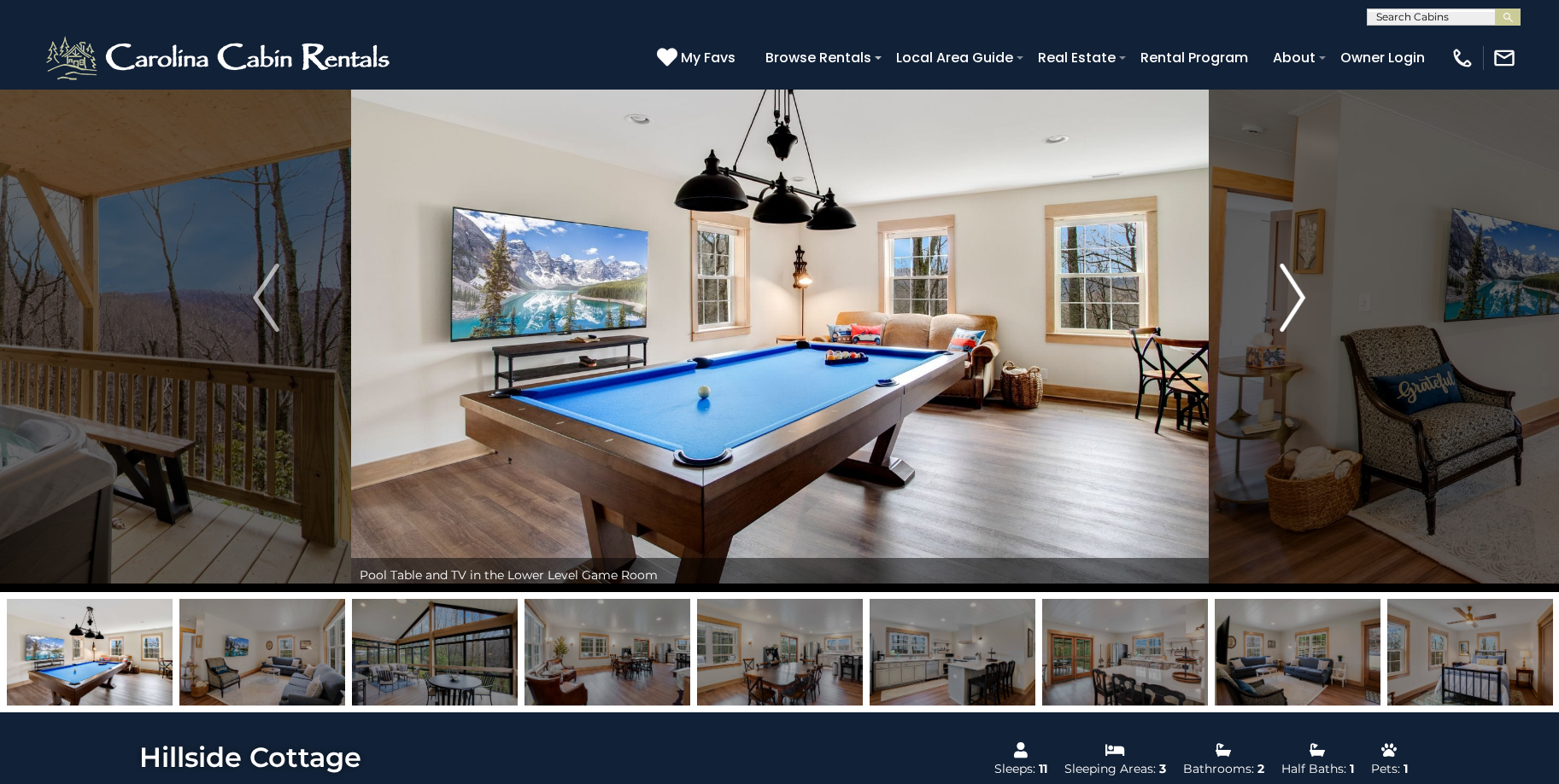
click at [1292, 301] on img "Next" at bounding box center [1292, 298] width 26 height 68
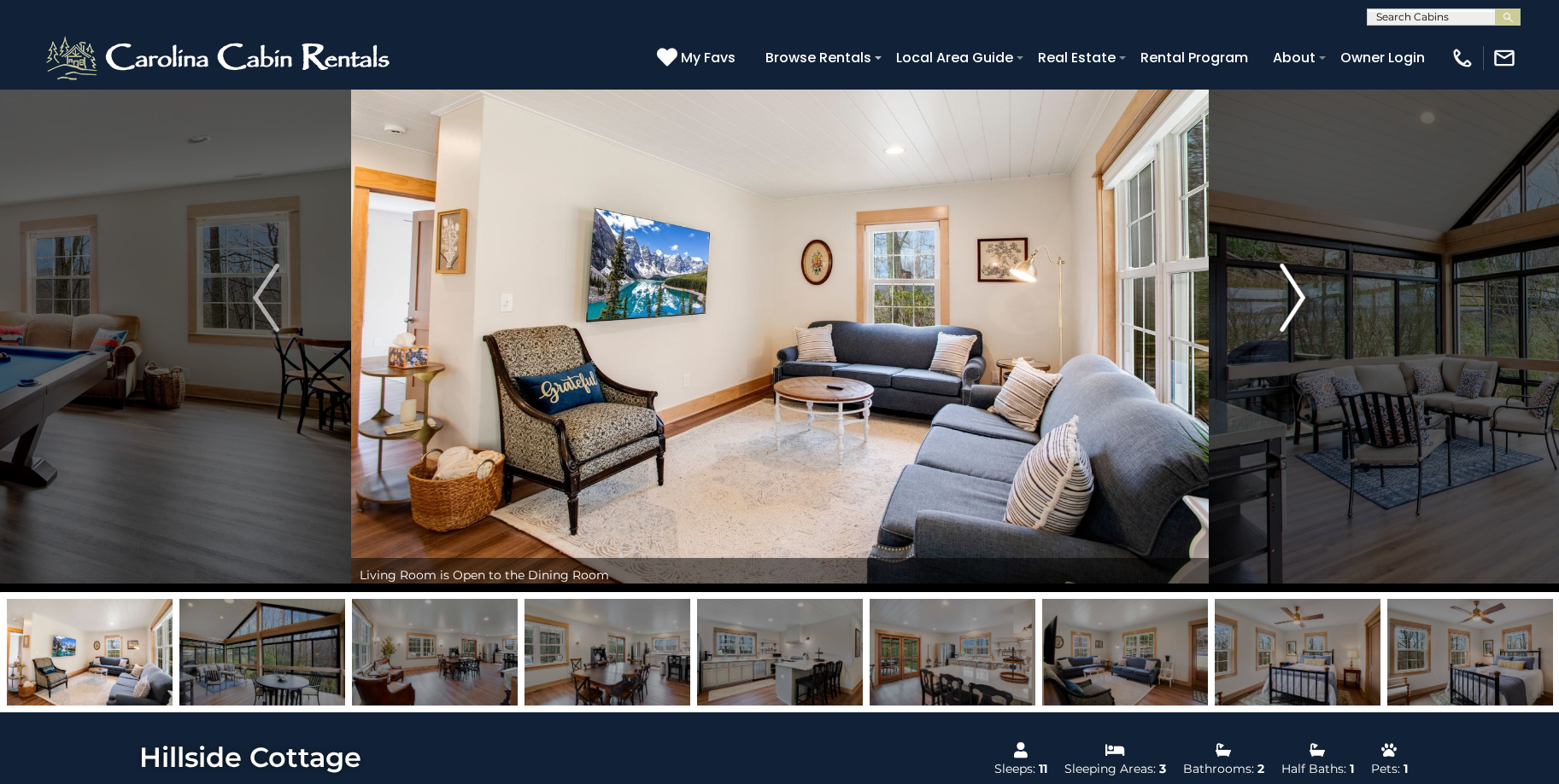
click at [1292, 301] on img "Next" at bounding box center [1292, 298] width 26 height 68
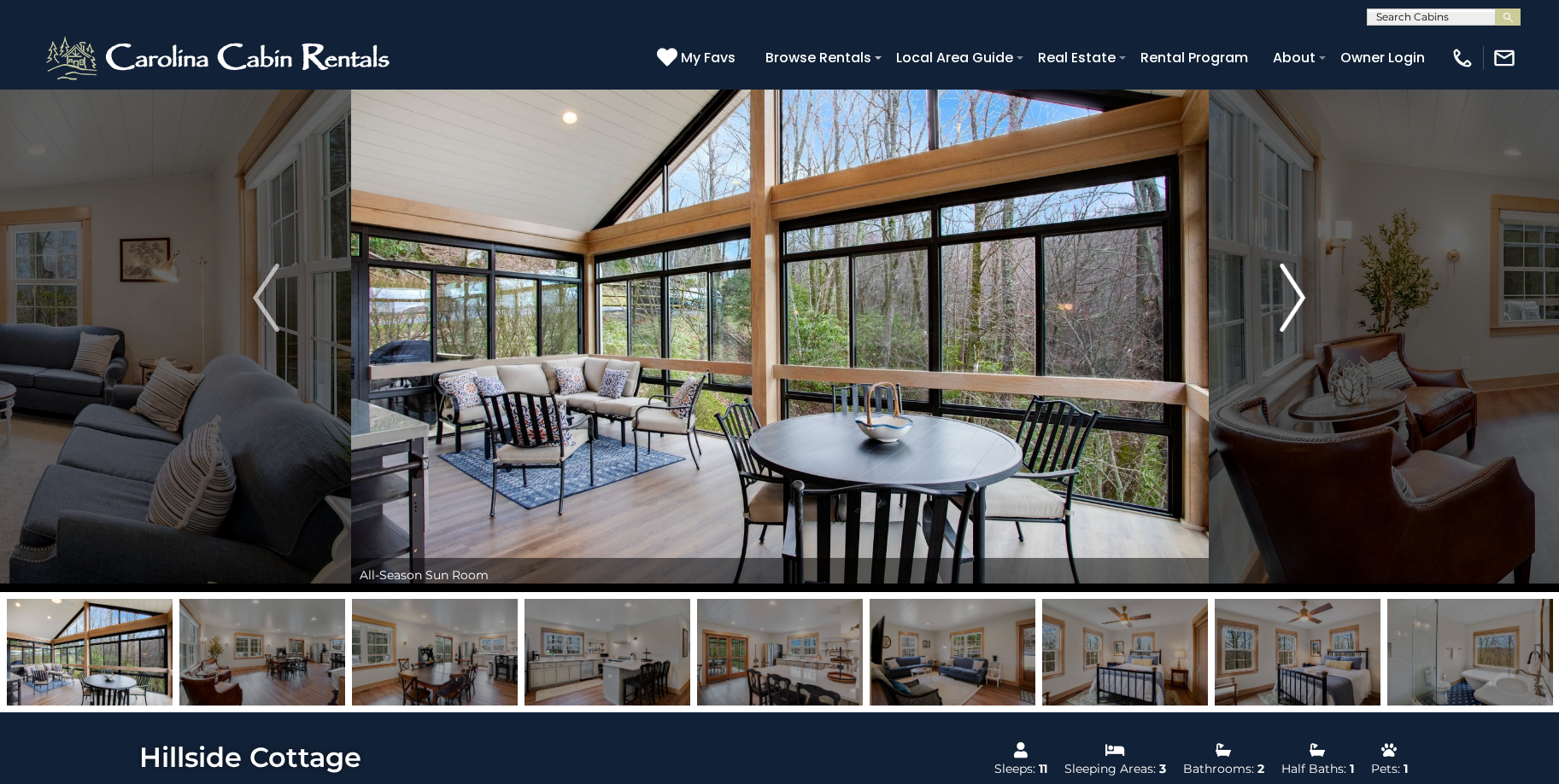
click at [1292, 301] on img "Next" at bounding box center [1292, 298] width 26 height 68
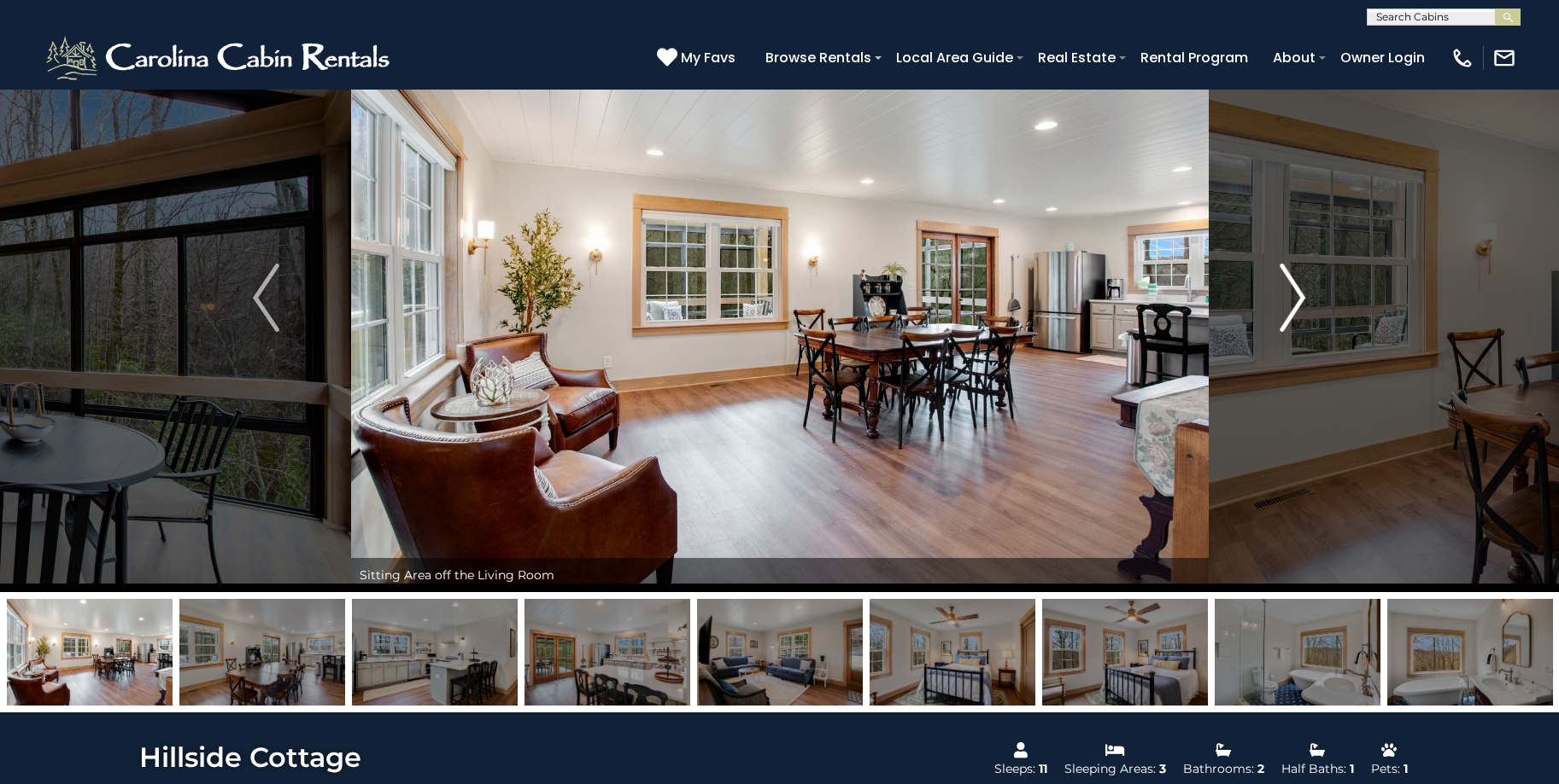
click at [1292, 301] on img "Next" at bounding box center [1292, 298] width 26 height 68
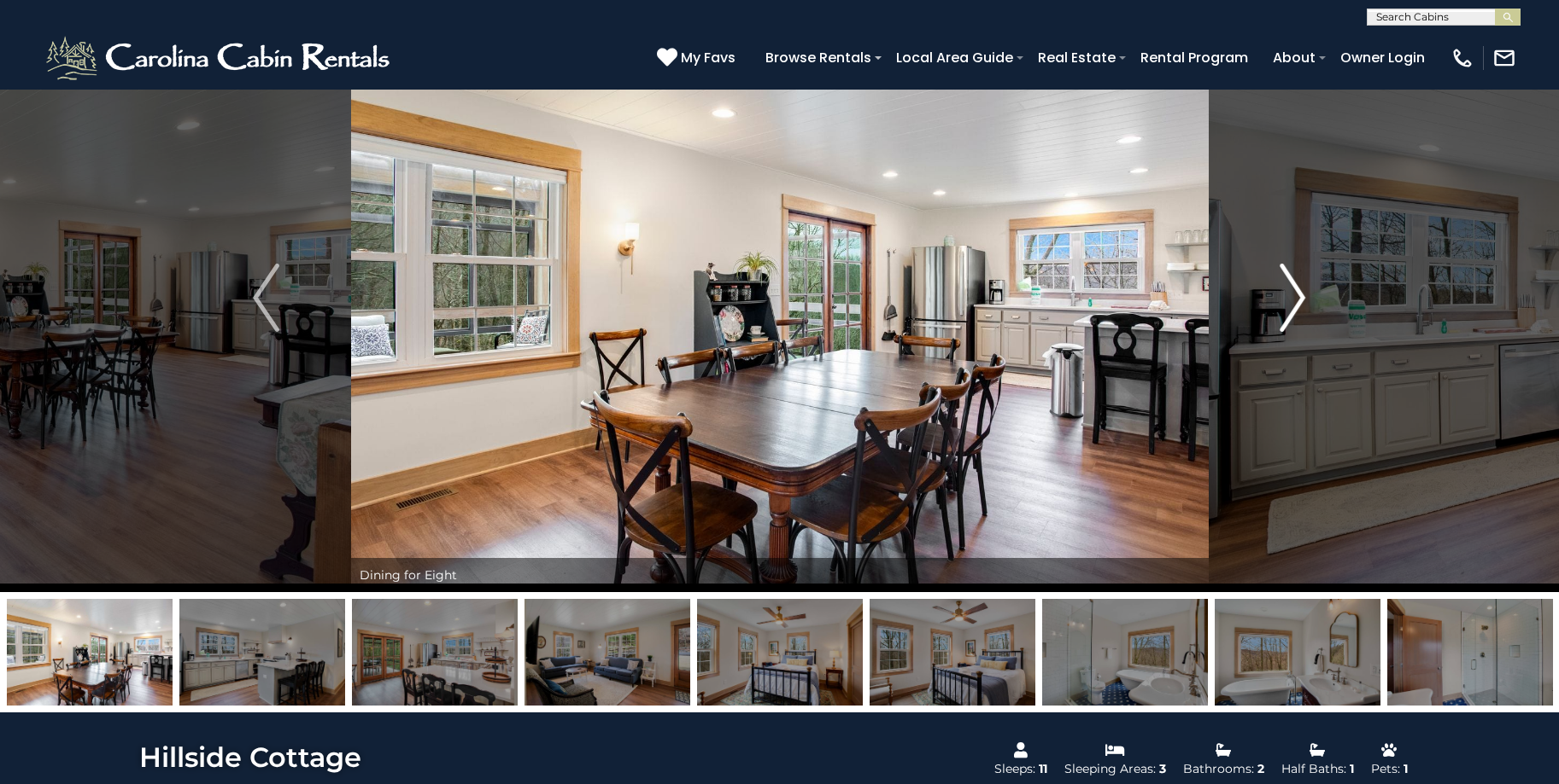
click at [1292, 301] on img "Next" at bounding box center [1292, 298] width 26 height 68
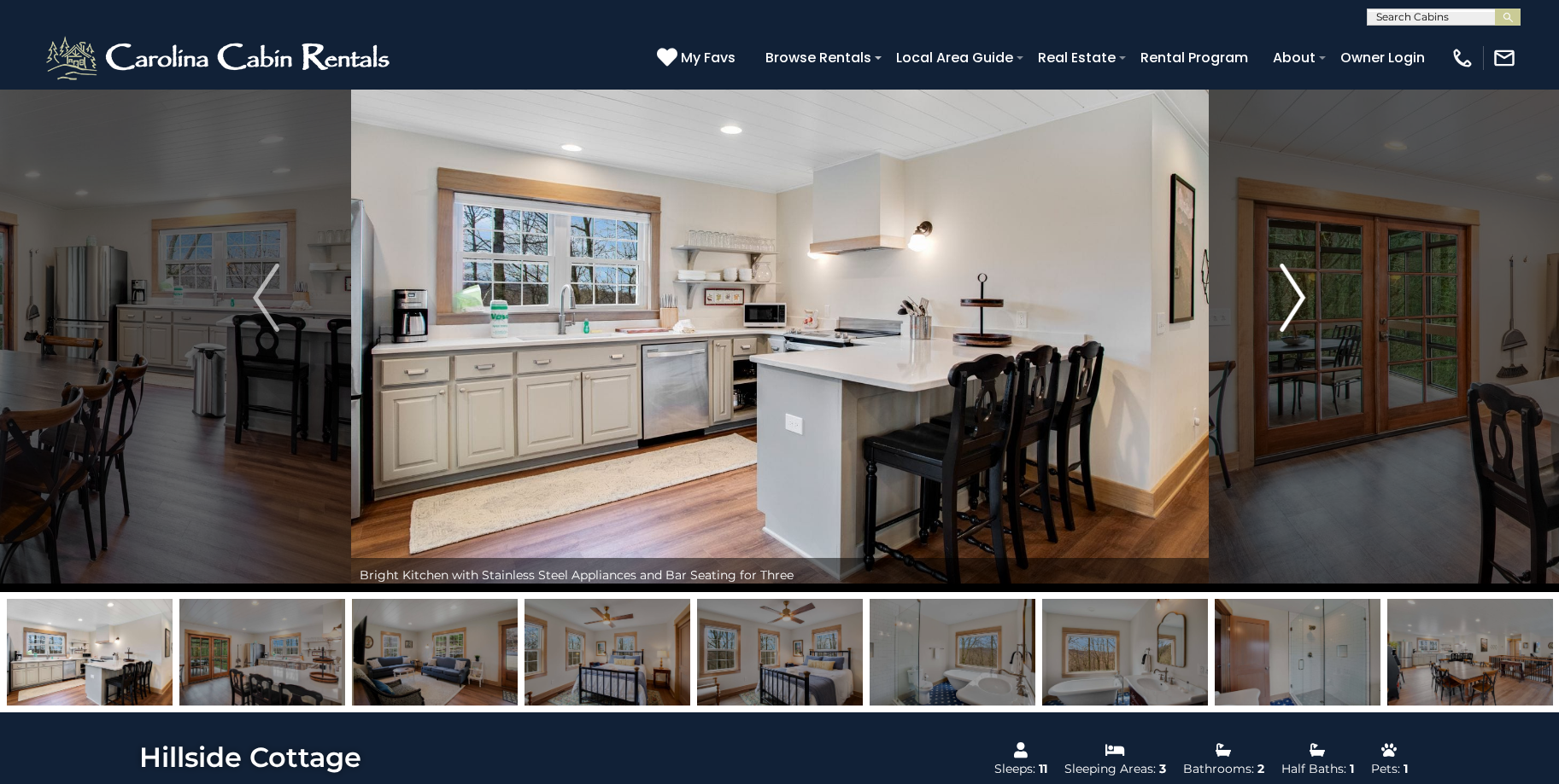
click at [1292, 301] on img "Next" at bounding box center [1292, 298] width 26 height 68
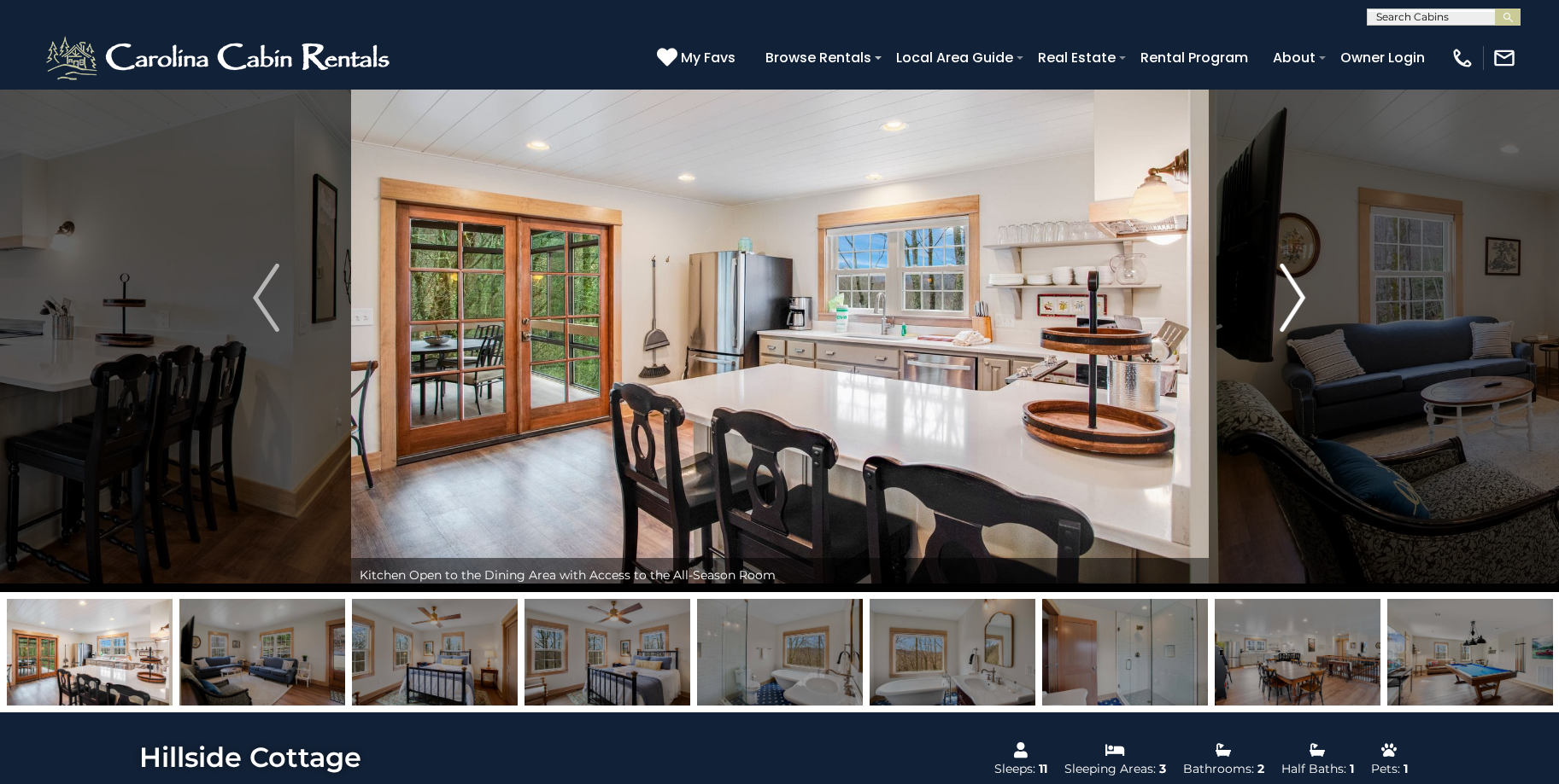
click at [1292, 301] on img "Next" at bounding box center [1292, 298] width 26 height 68
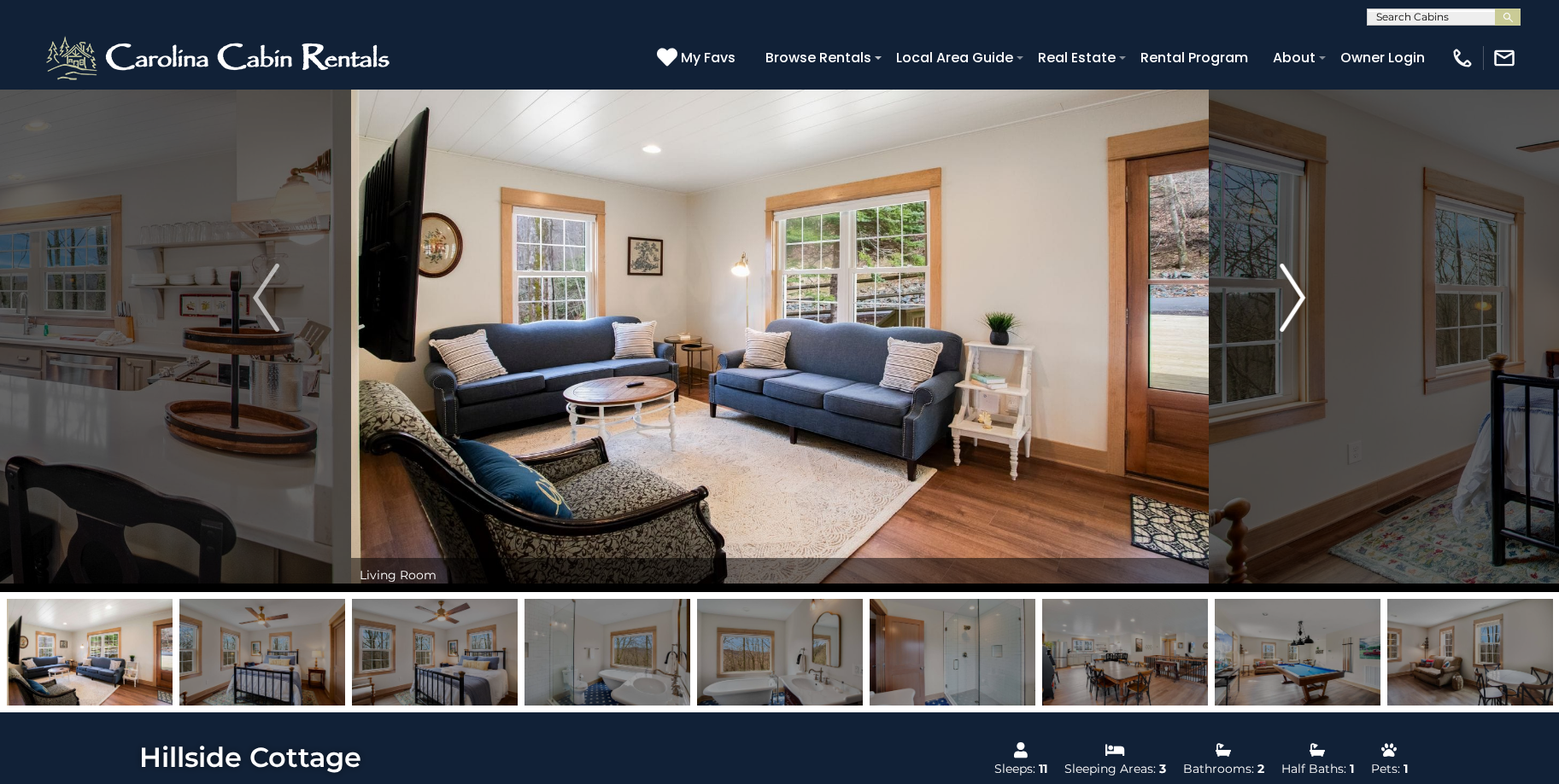
click at [1292, 301] on img "Next" at bounding box center [1292, 298] width 26 height 68
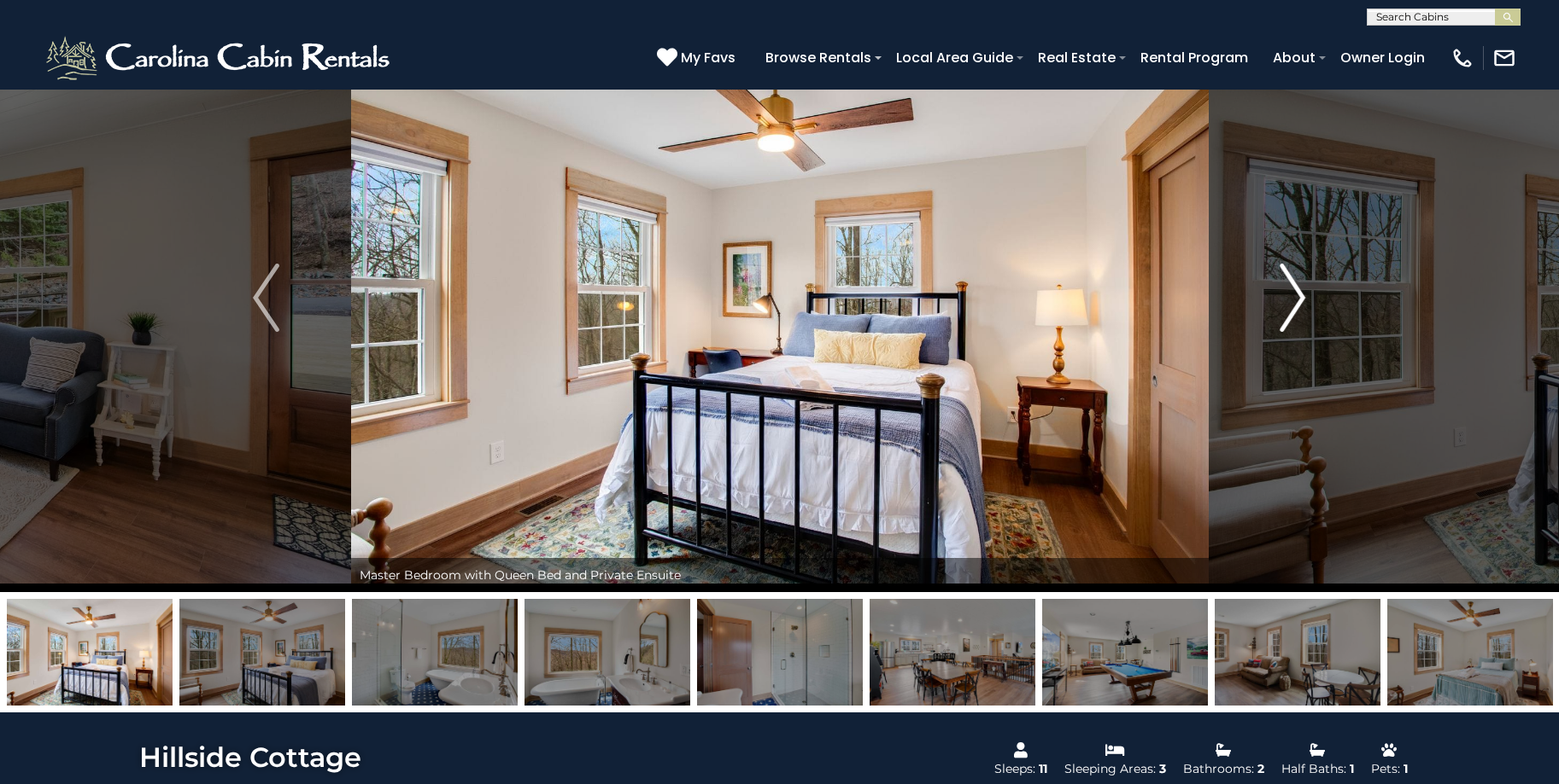
click at [1292, 301] on img "Next" at bounding box center [1292, 298] width 26 height 68
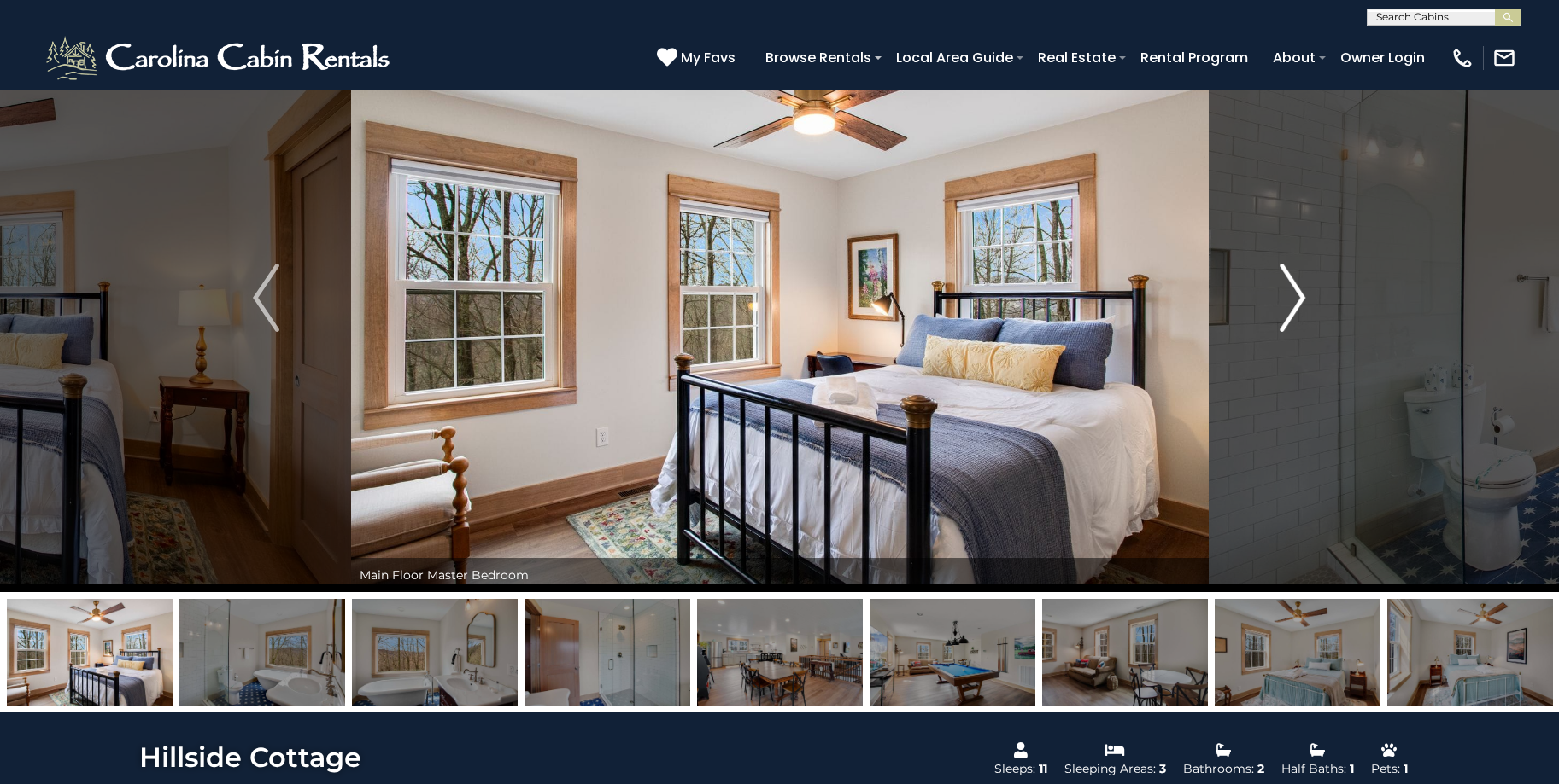
click at [1292, 301] on img "Next" at bounding box center [1292, 298] width 26 height 68
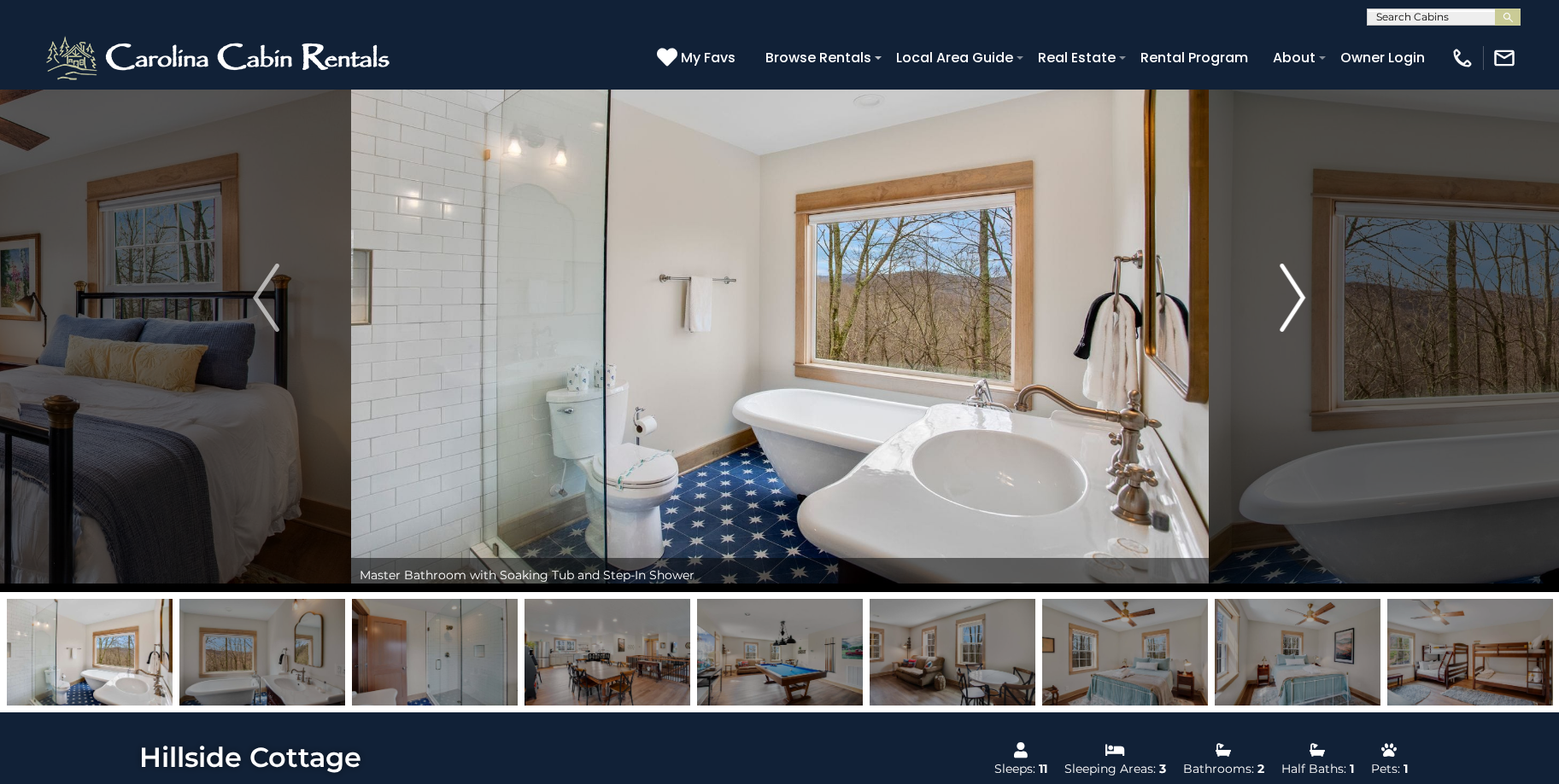
click at [1292, 301] on img "Next" at bounding box center [1292, 298] width 26 height 68
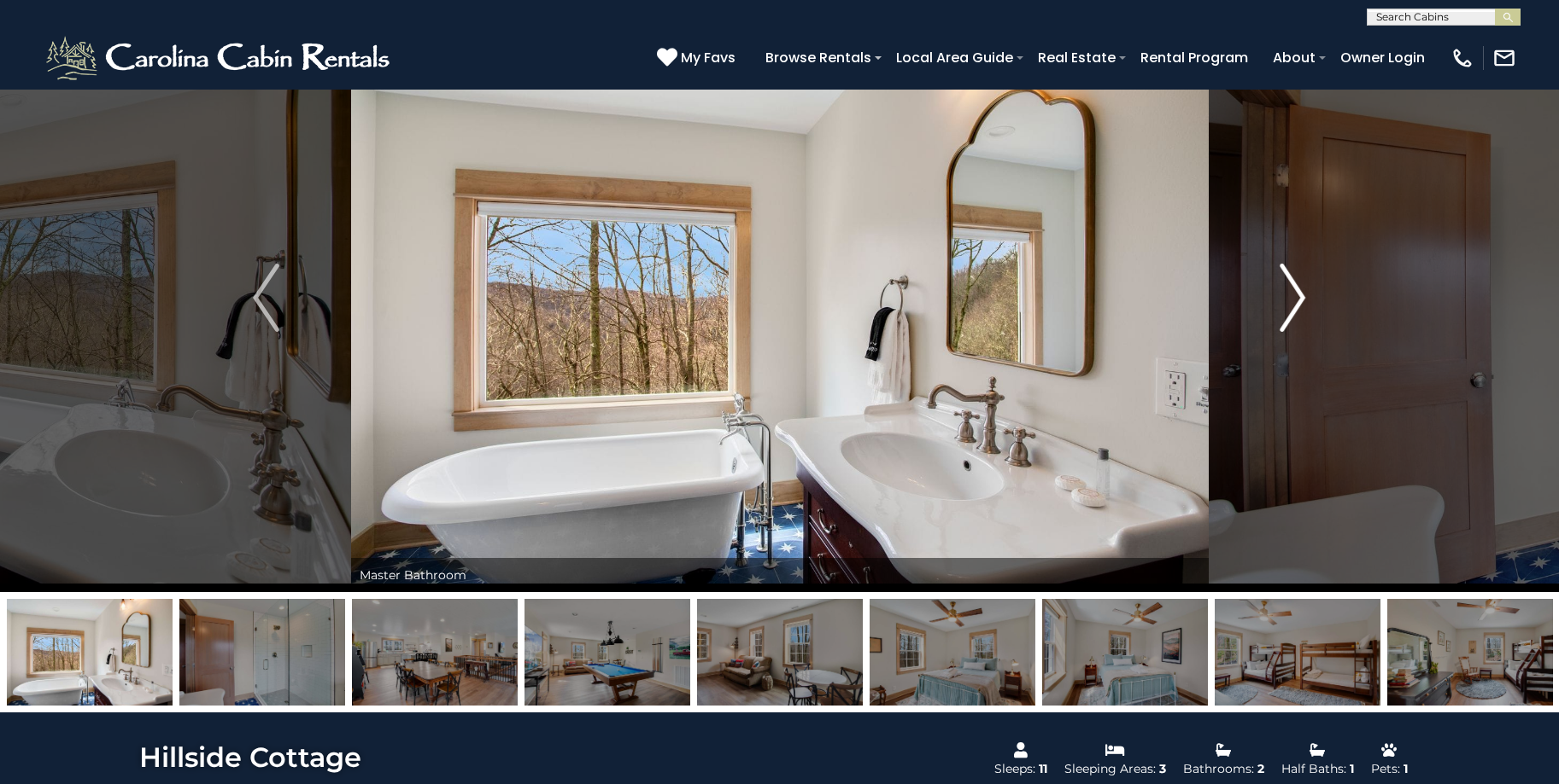
click at [1292, 301] on img "Next" at bounding box center [1292, 298] width 26 height 68
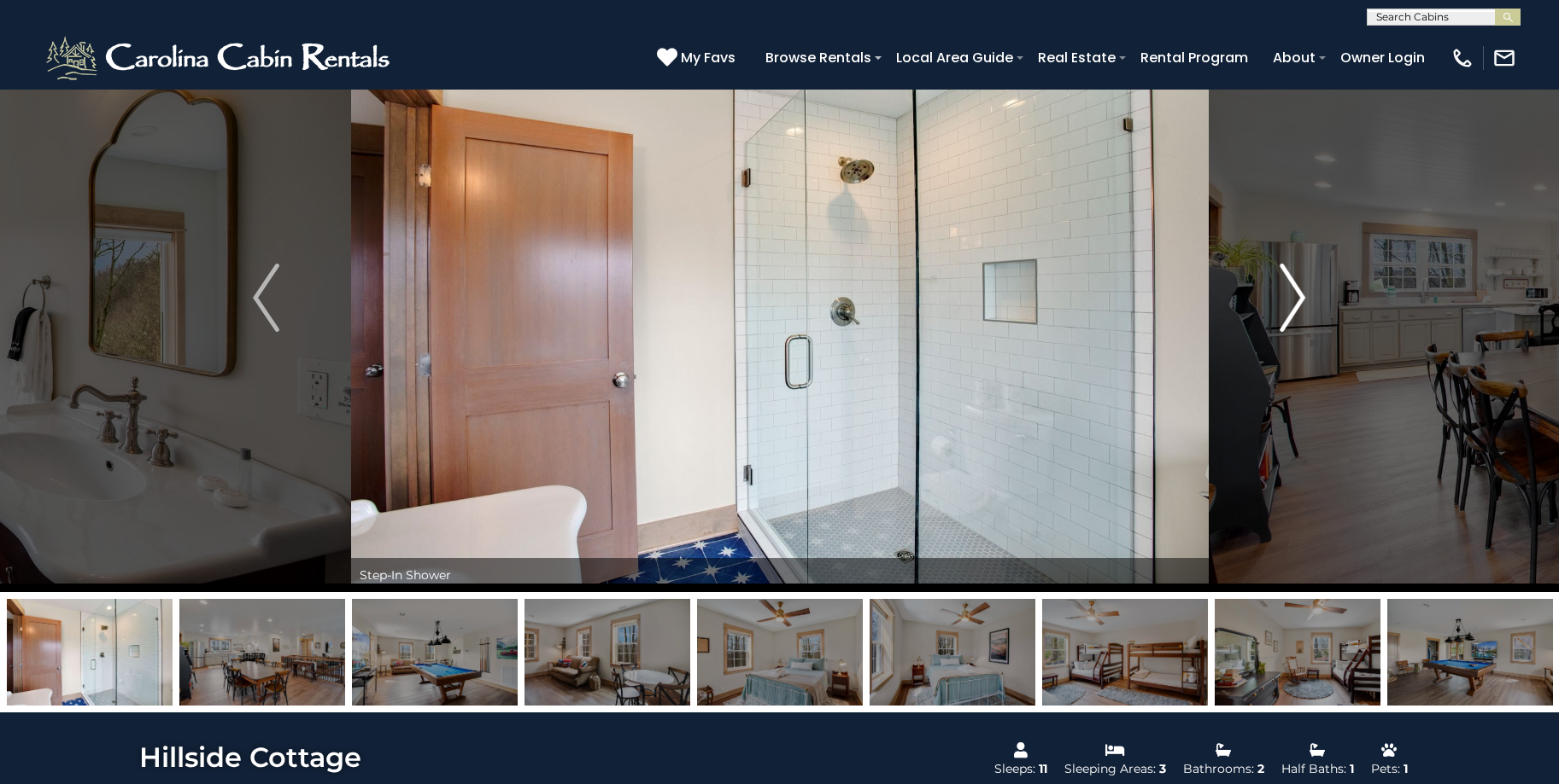
click at [1292, 301] on img "Next" at bounding box center [1292, 298] width 26 height 68
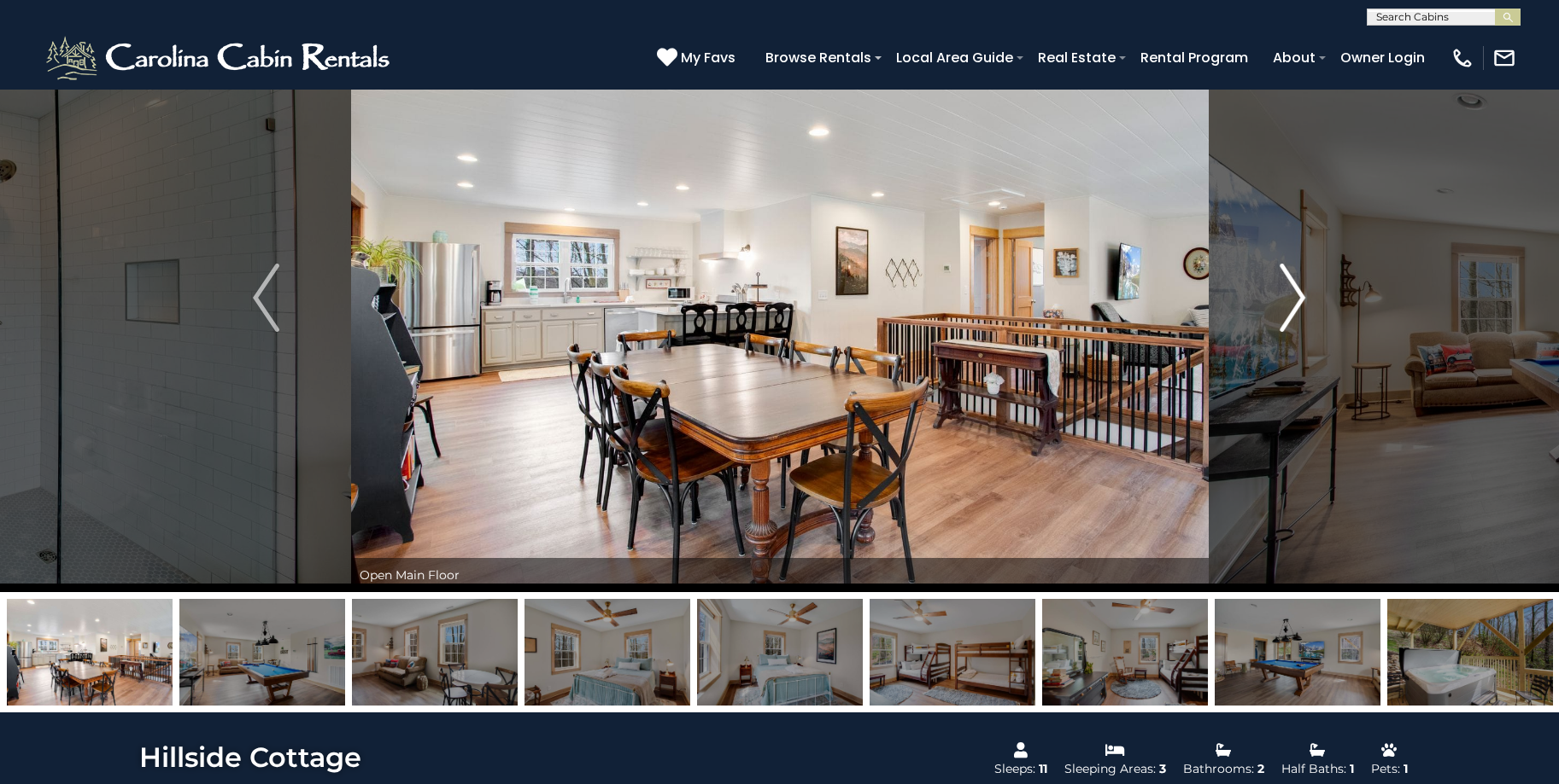
click at [1292, 301] on img "Next" at bounding box center [1292, 298] width 26 height 68
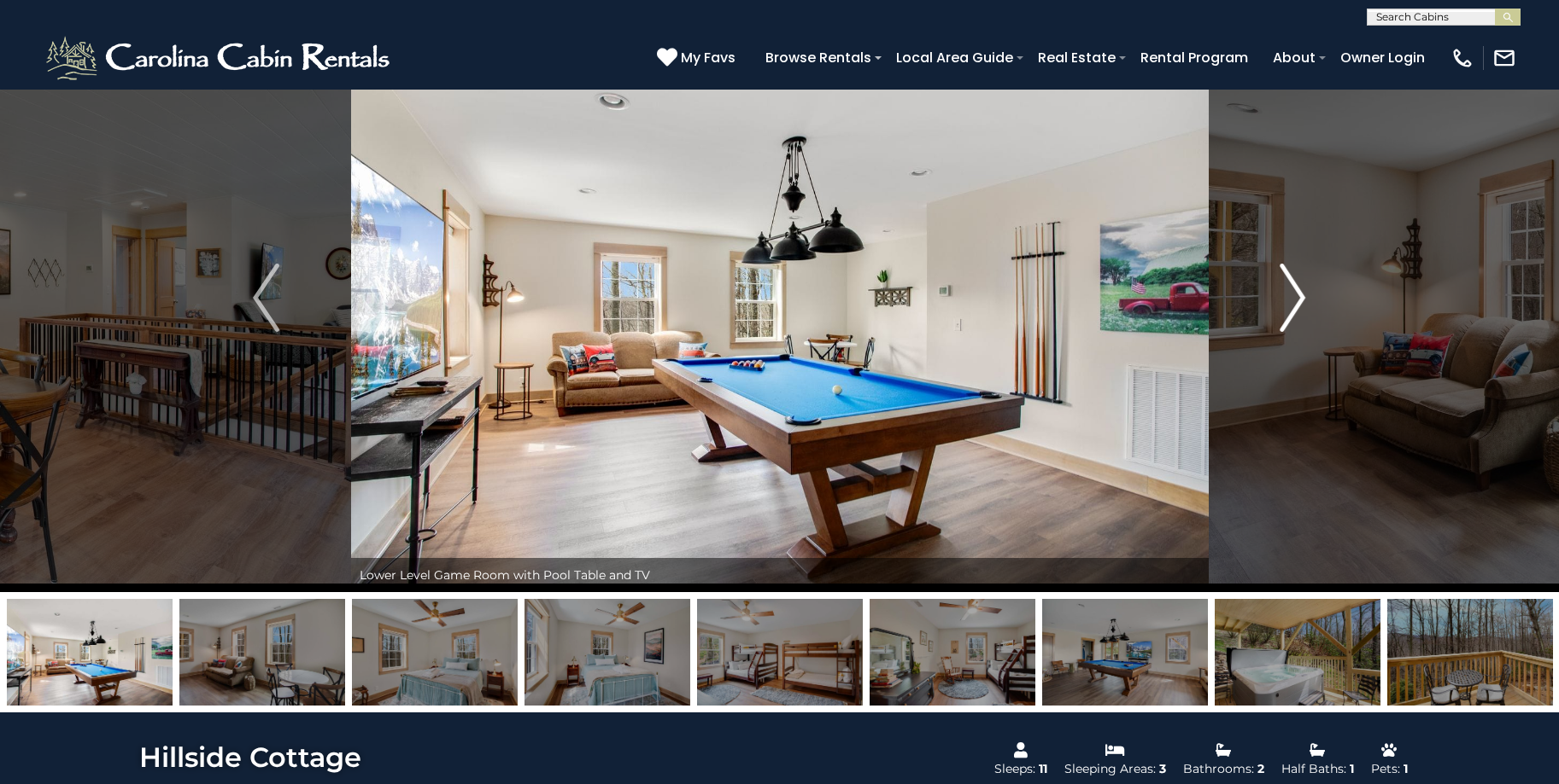
click at [1292, 301] on img "Next" at bounding box center [1292, 298] width 26 height 68
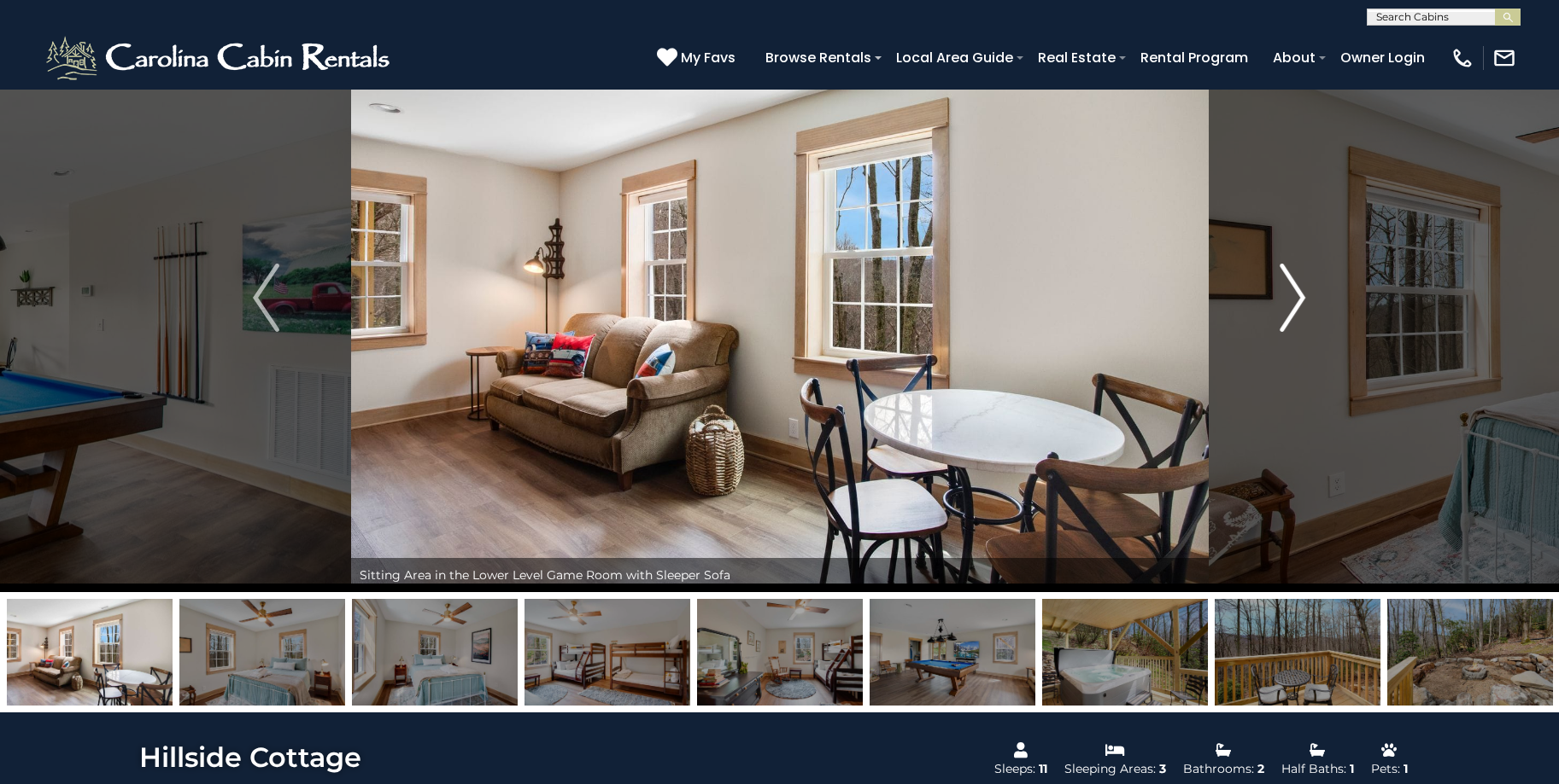
click at [1292, 301] on img "Next" at bounding box center [1292, 298] width 26 height 68
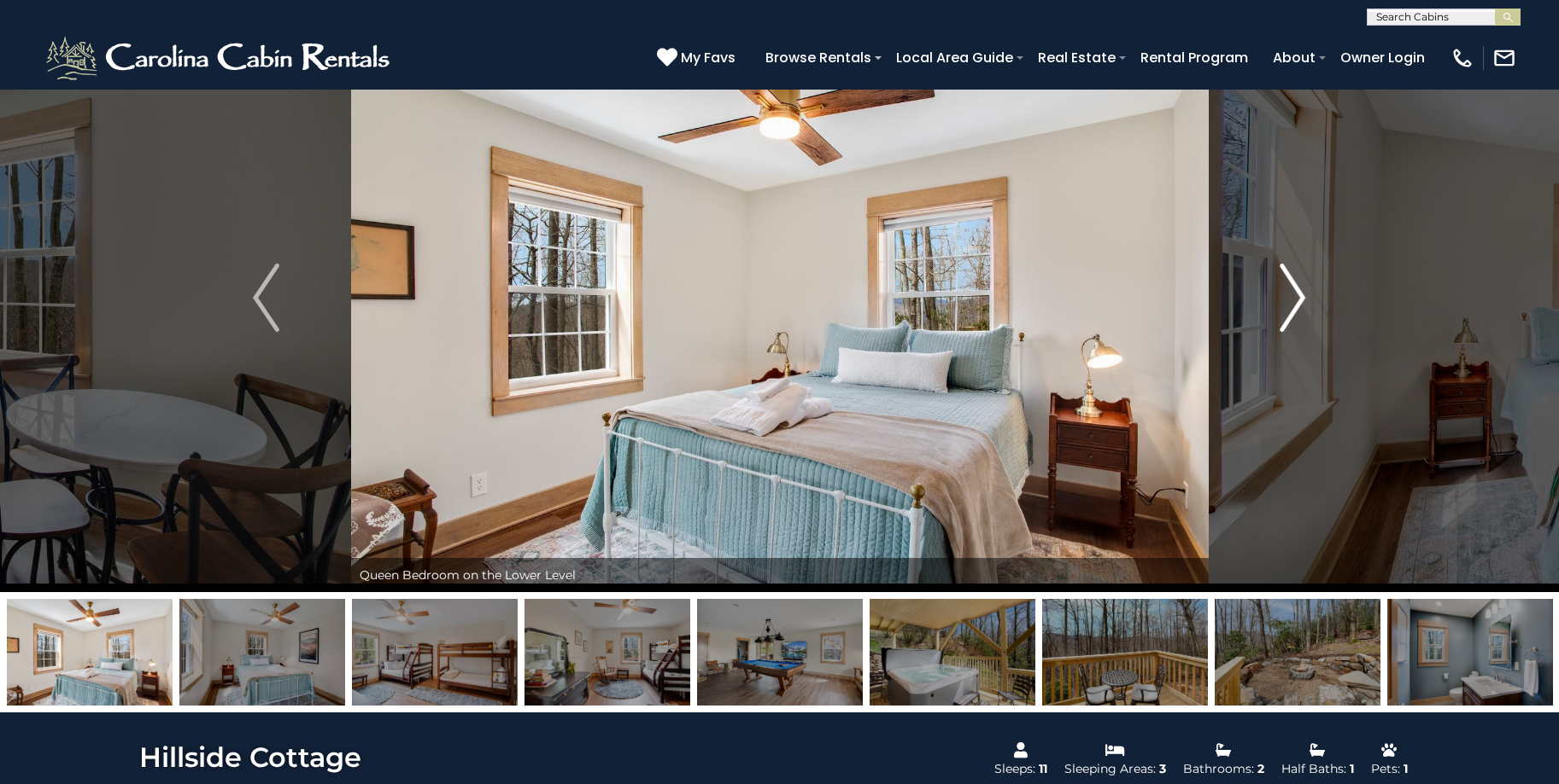
click at [1292, 301] on img "Next" at bounding box center [1292, 298] width 26 height 68
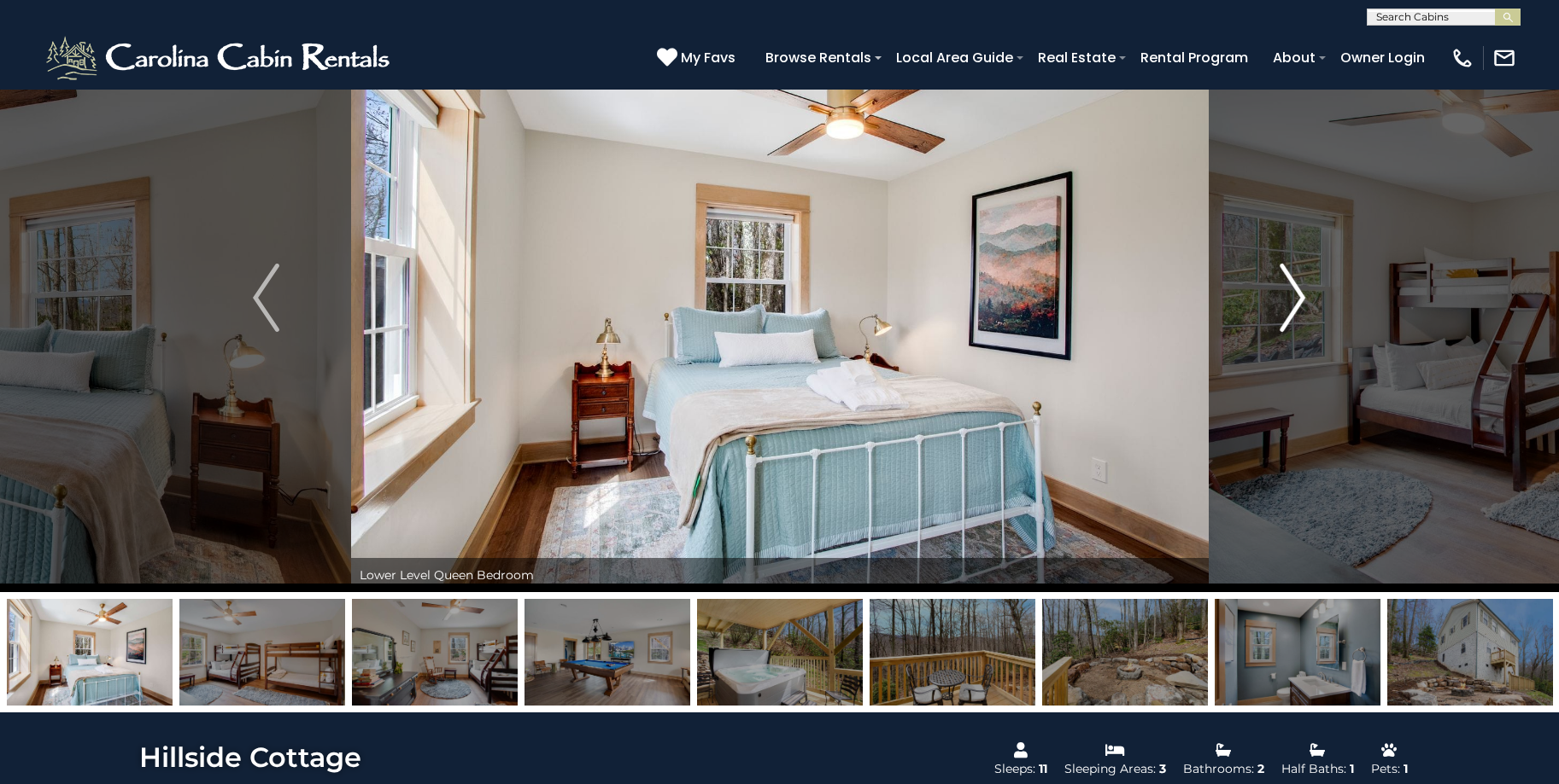
click at [1292, 301] on img "Next" at bounding box center [1292, 298] width 26 height 68
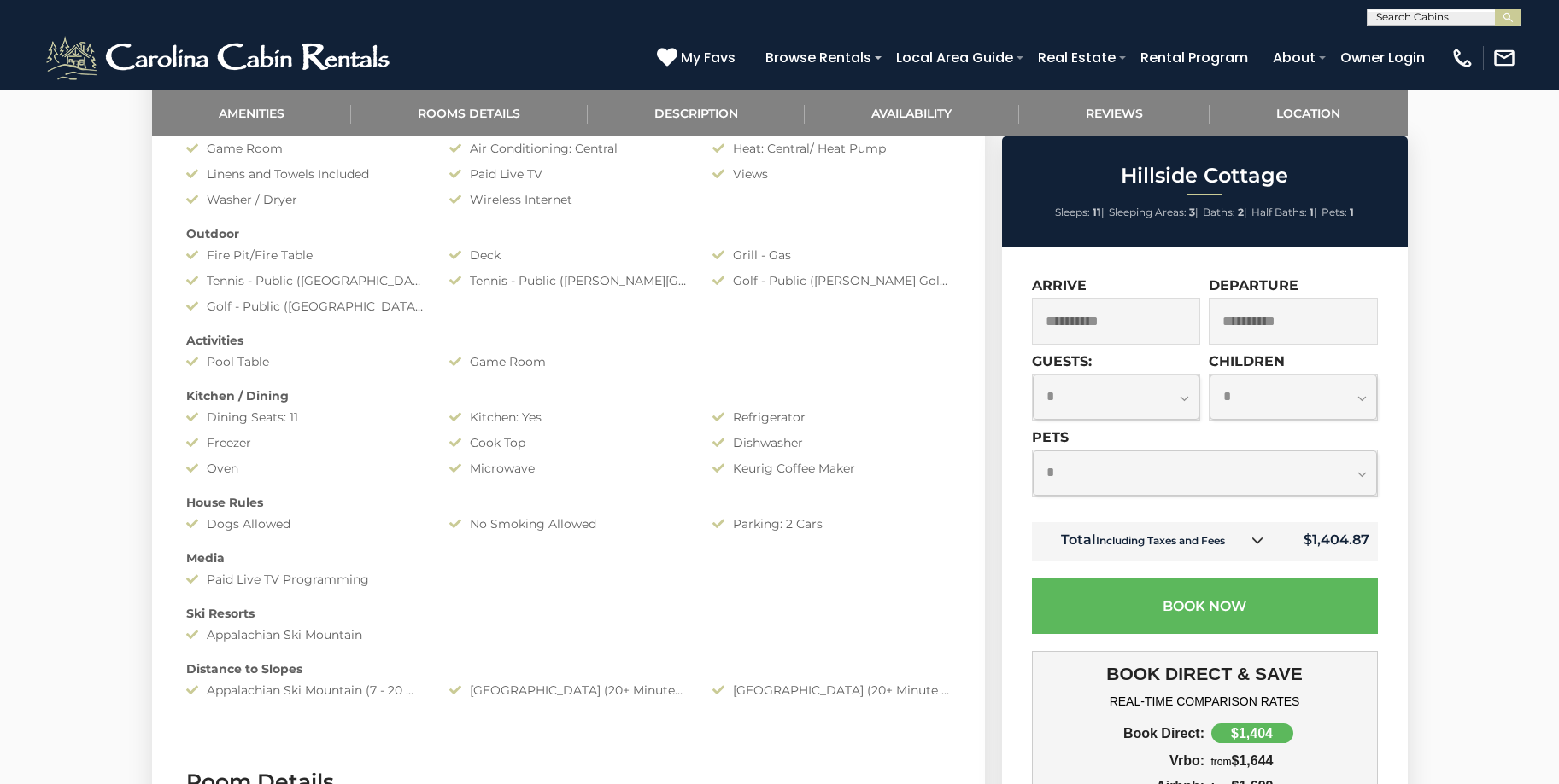
scroll to position [939, 0]
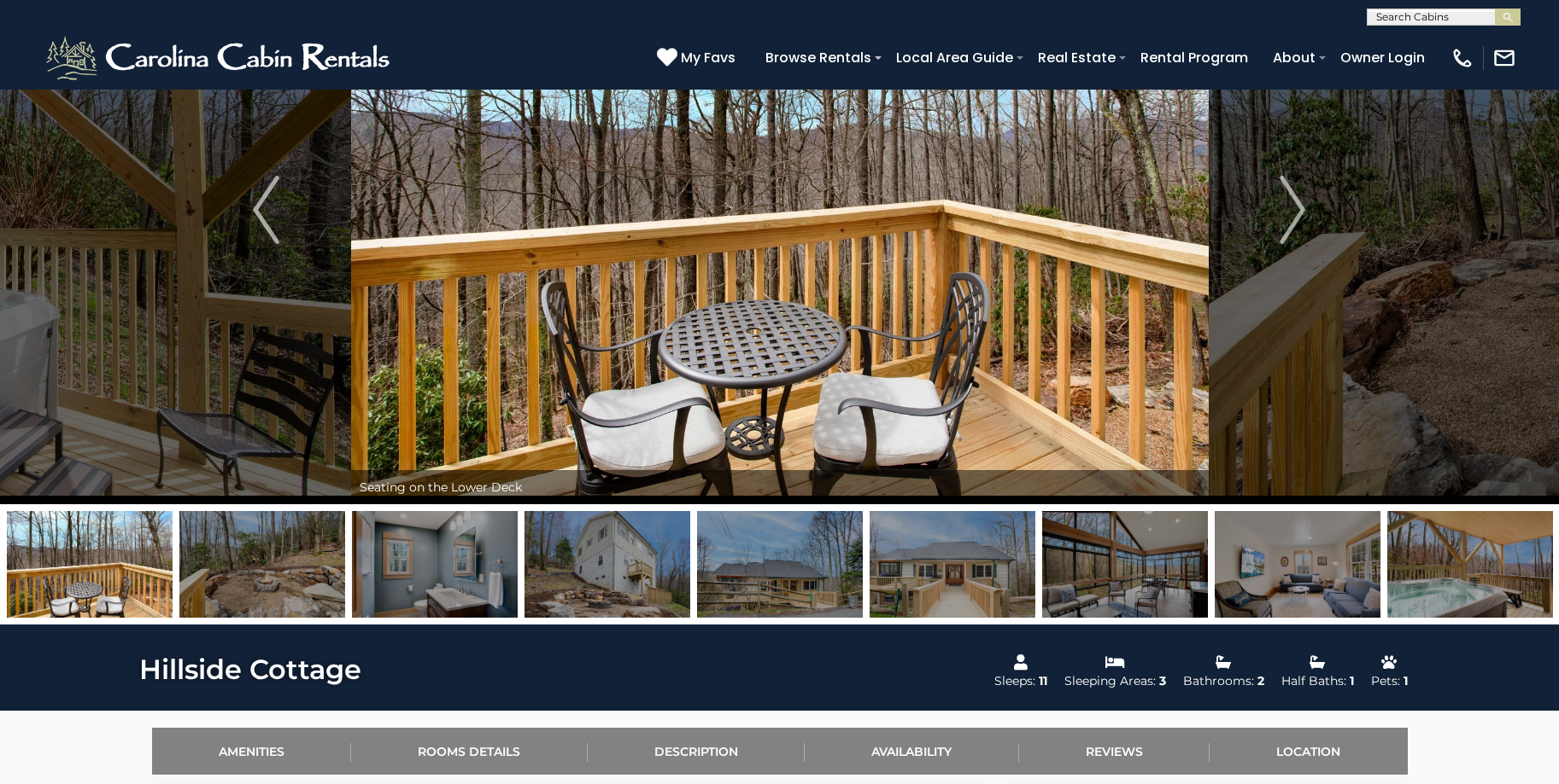
scroll to position [0, 0]
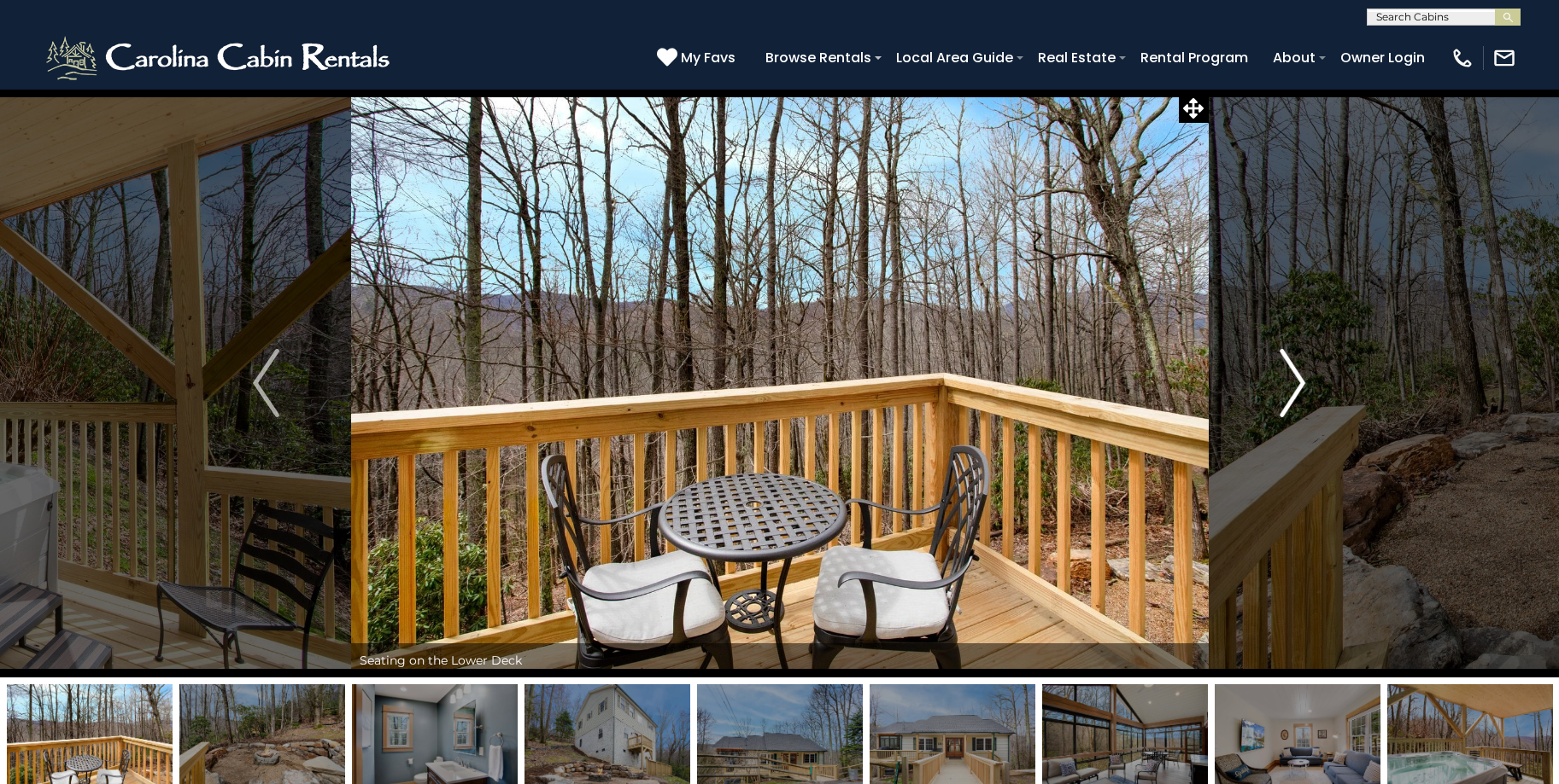
click at [1300, 387] on img "Next" at bounding box center [1292, 383] width 26 height 68
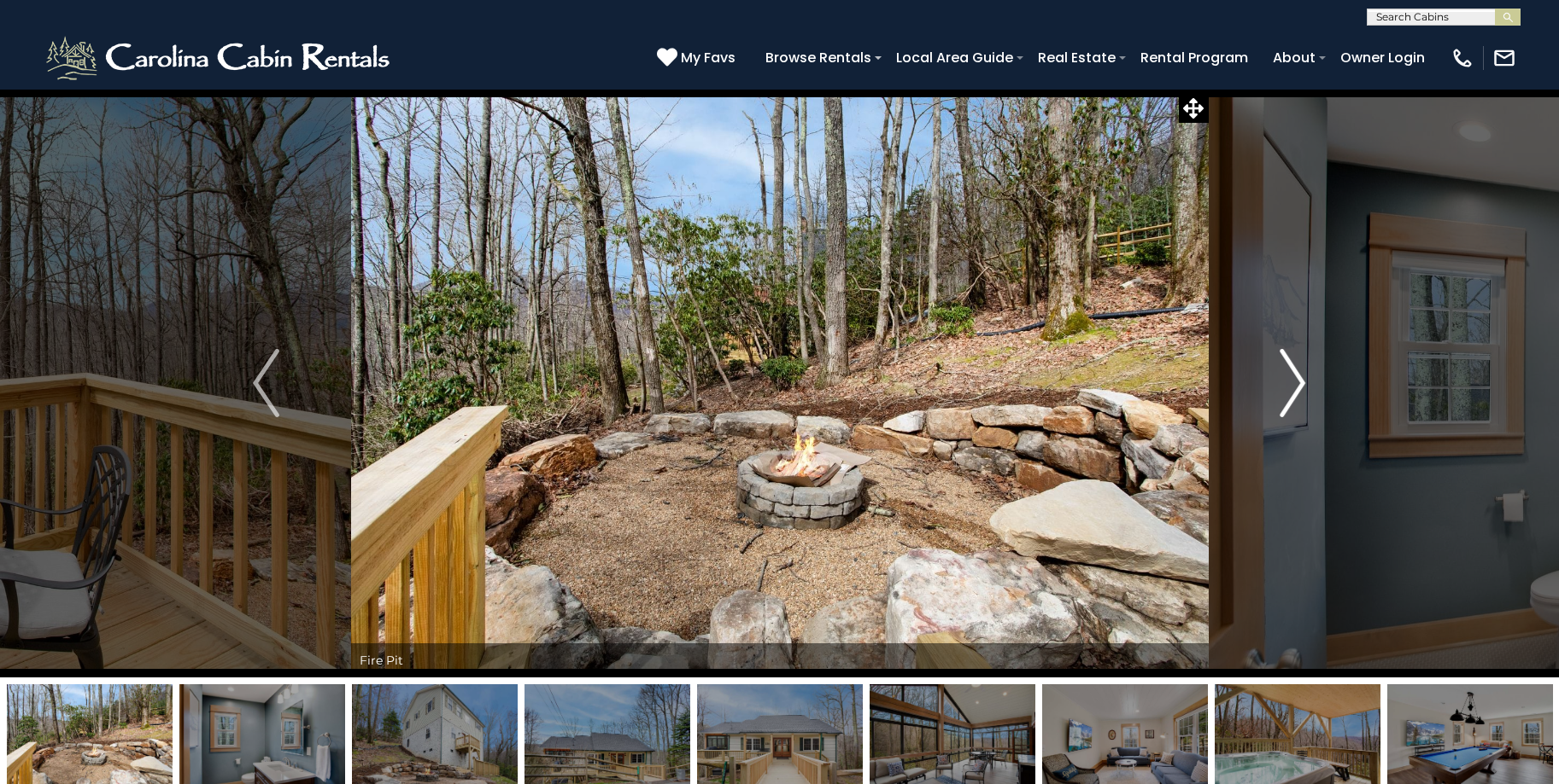
click at [1300, 387] on img "Next" at bounding box center [1292, 383] width 26 height 68
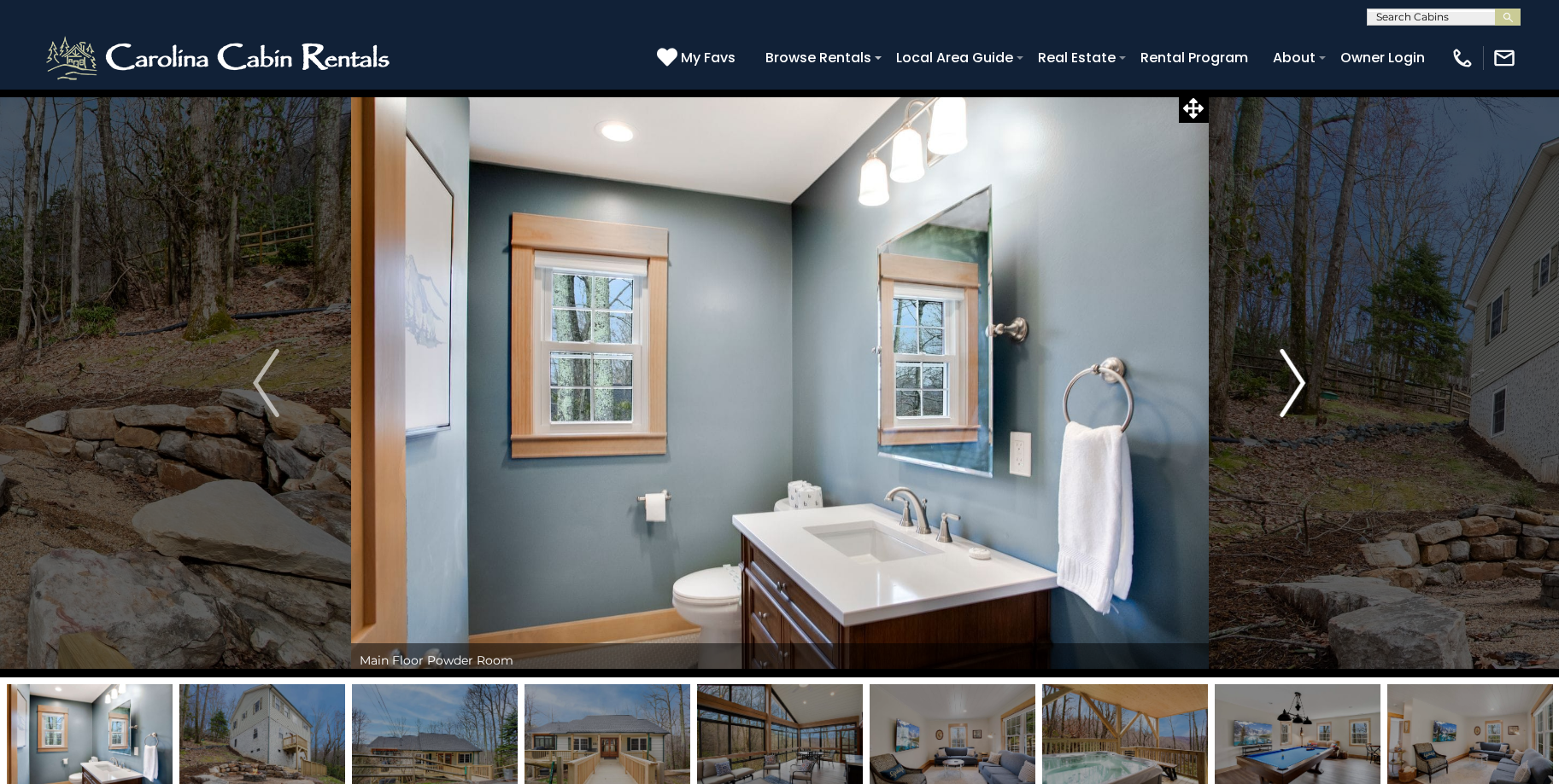
click at [1300, 387] on img "Next" at bounding box center [1292, 383] width 26 height 68
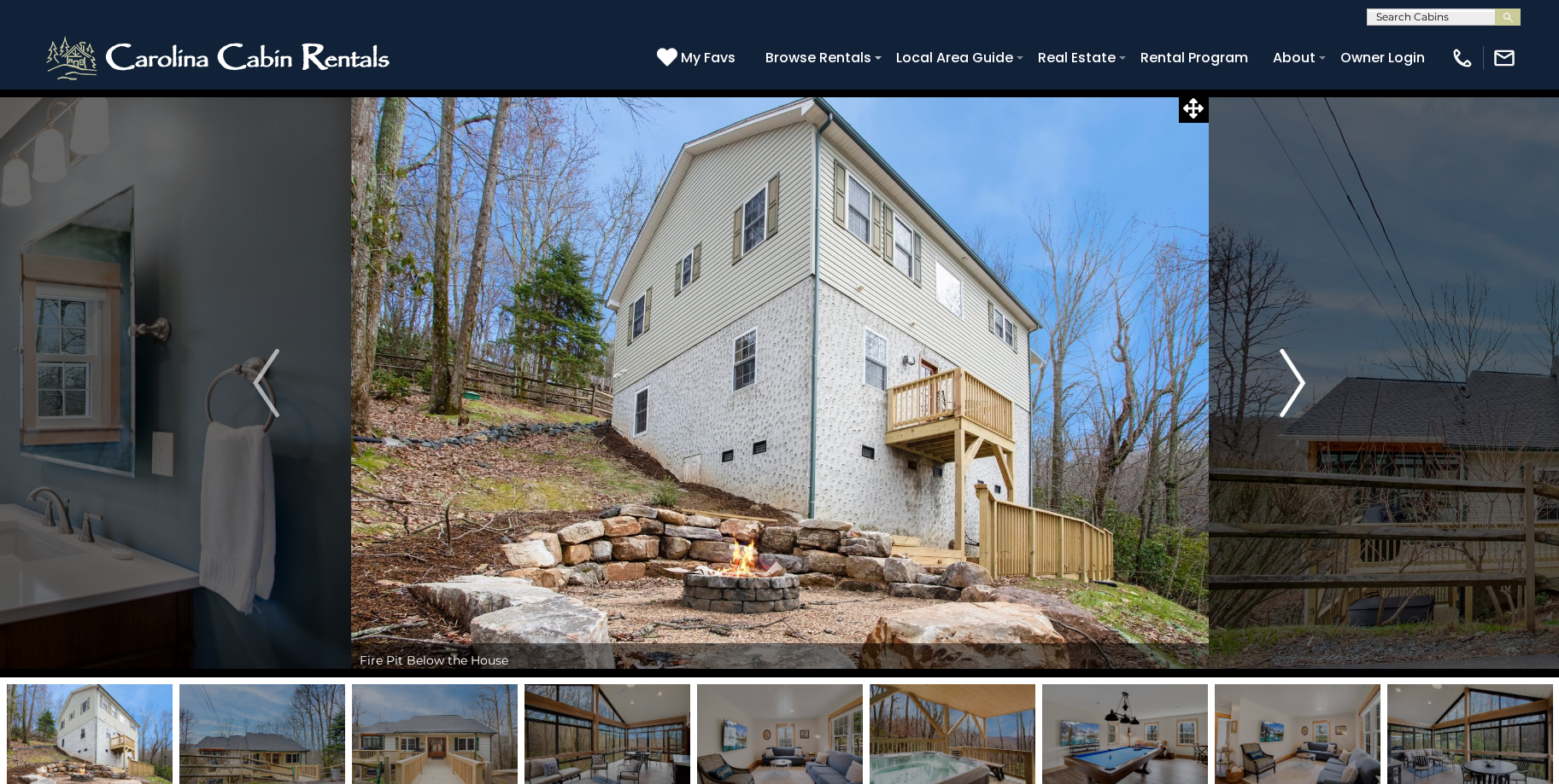
click at [1300, 387] on img "Next" at bounding box center [1292, 383] width 26 height 68
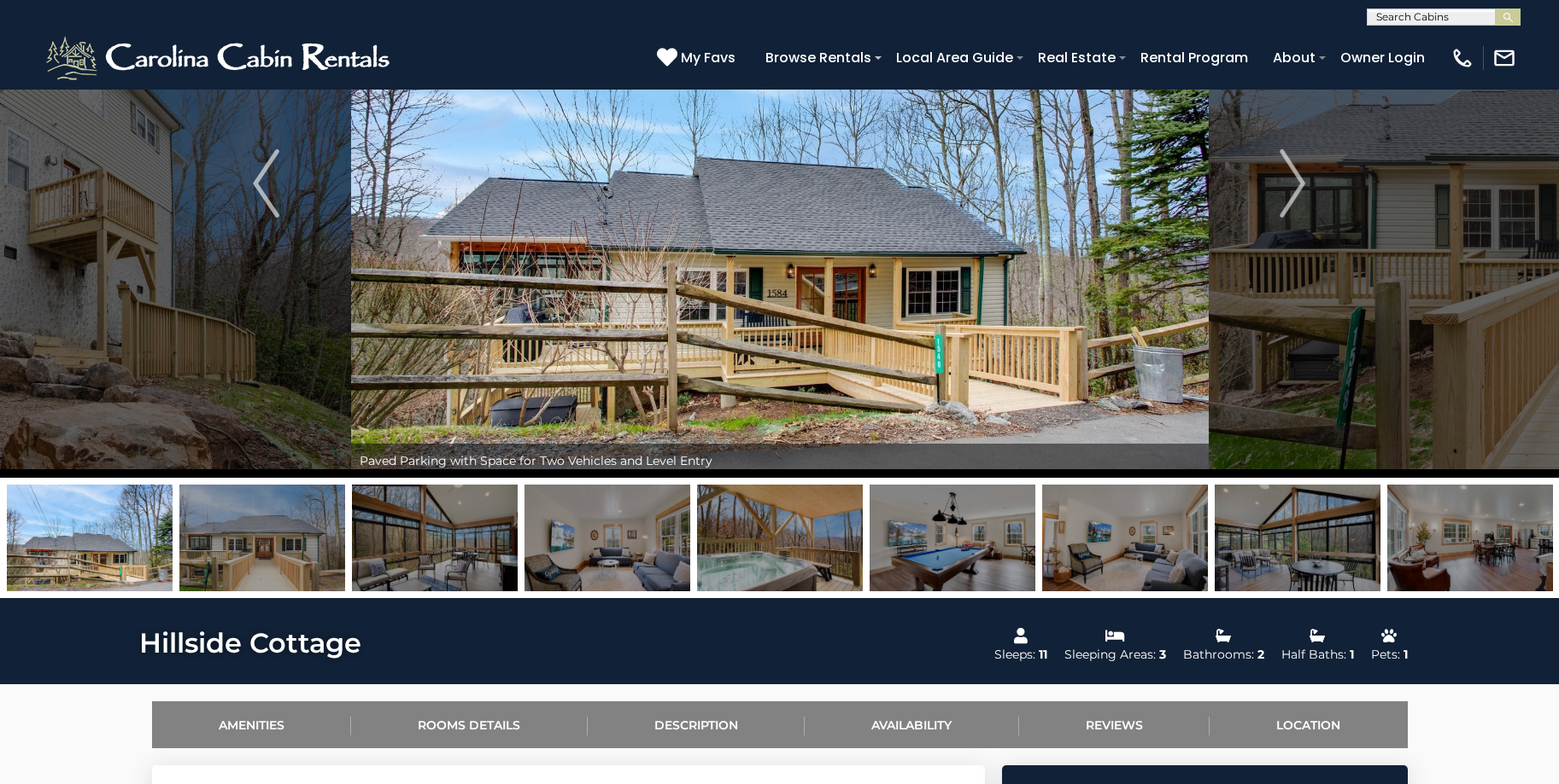
scroll to position [171, 0]
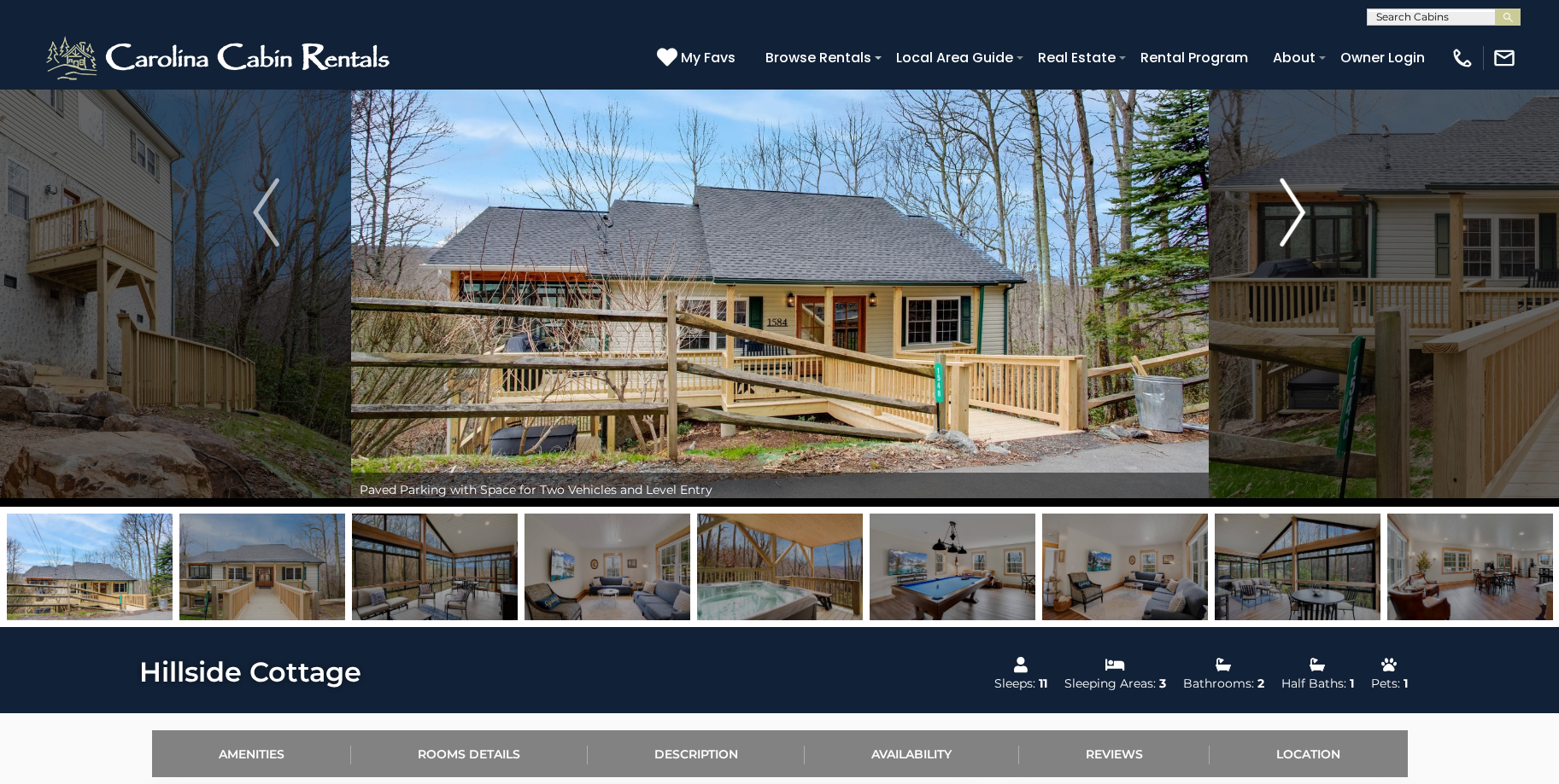
click at [1285, 218] on img "Next" at bounding box center [1292, 212] width 26 height 68
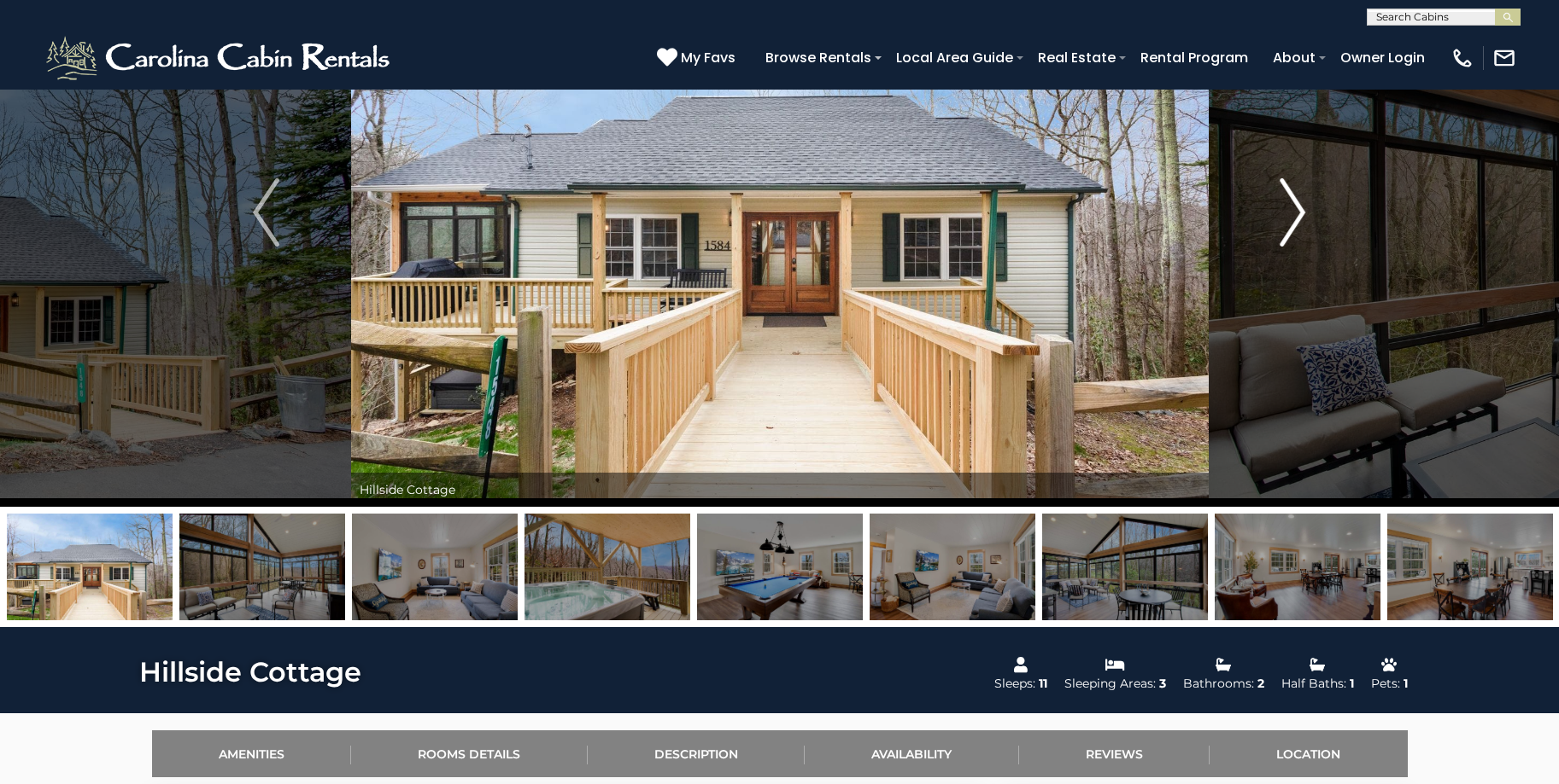
click at [1285, 218] on img "Next" at bounding box center [1292, 212] width 26 height 68
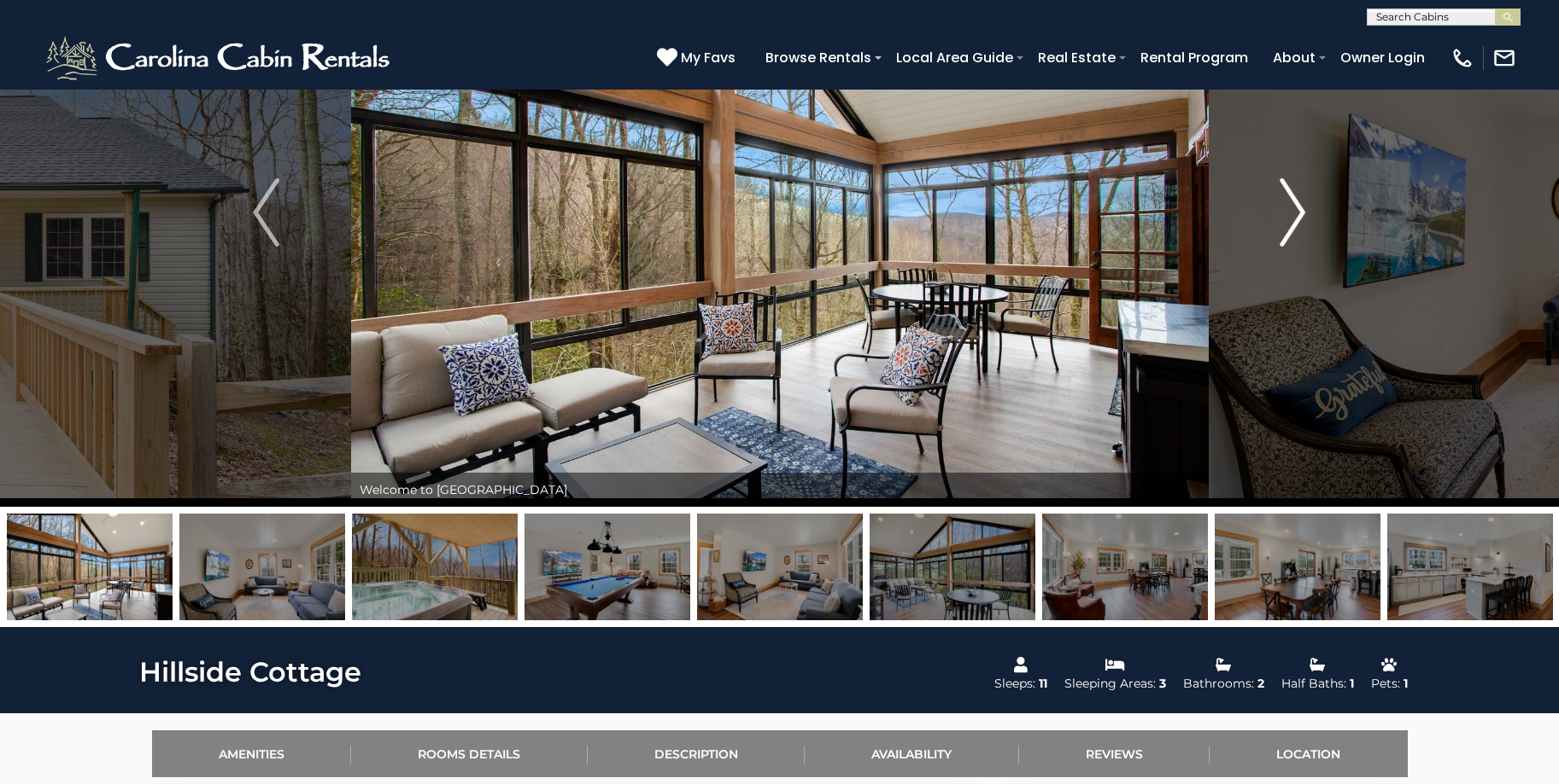
click at [1285, 218] on img "Next" at bounding box center [1292, 212] width 26 height 68
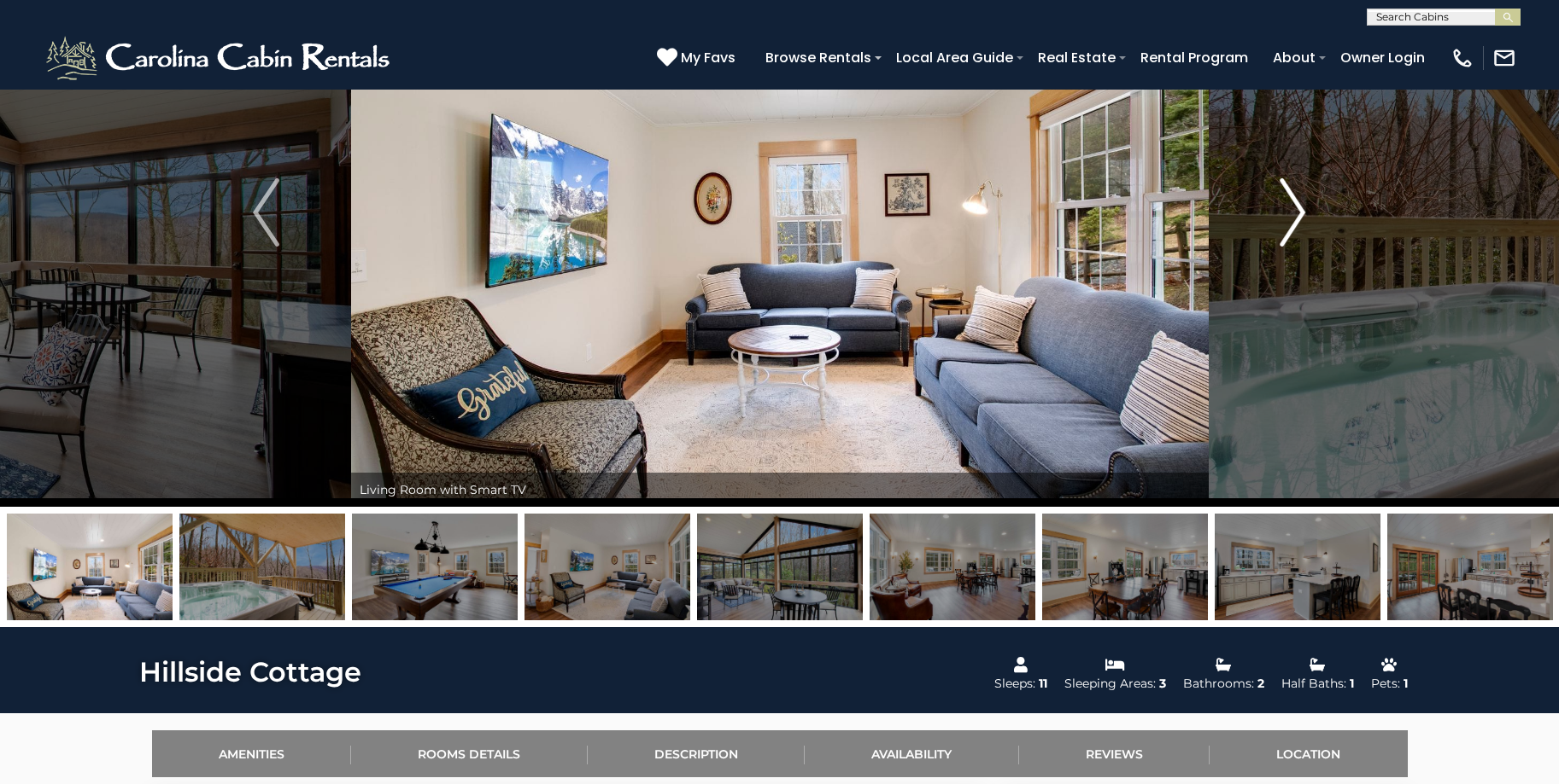
click at [1285, 218] on img "Next" at bounding box center [1292, 212] width 26 height 68
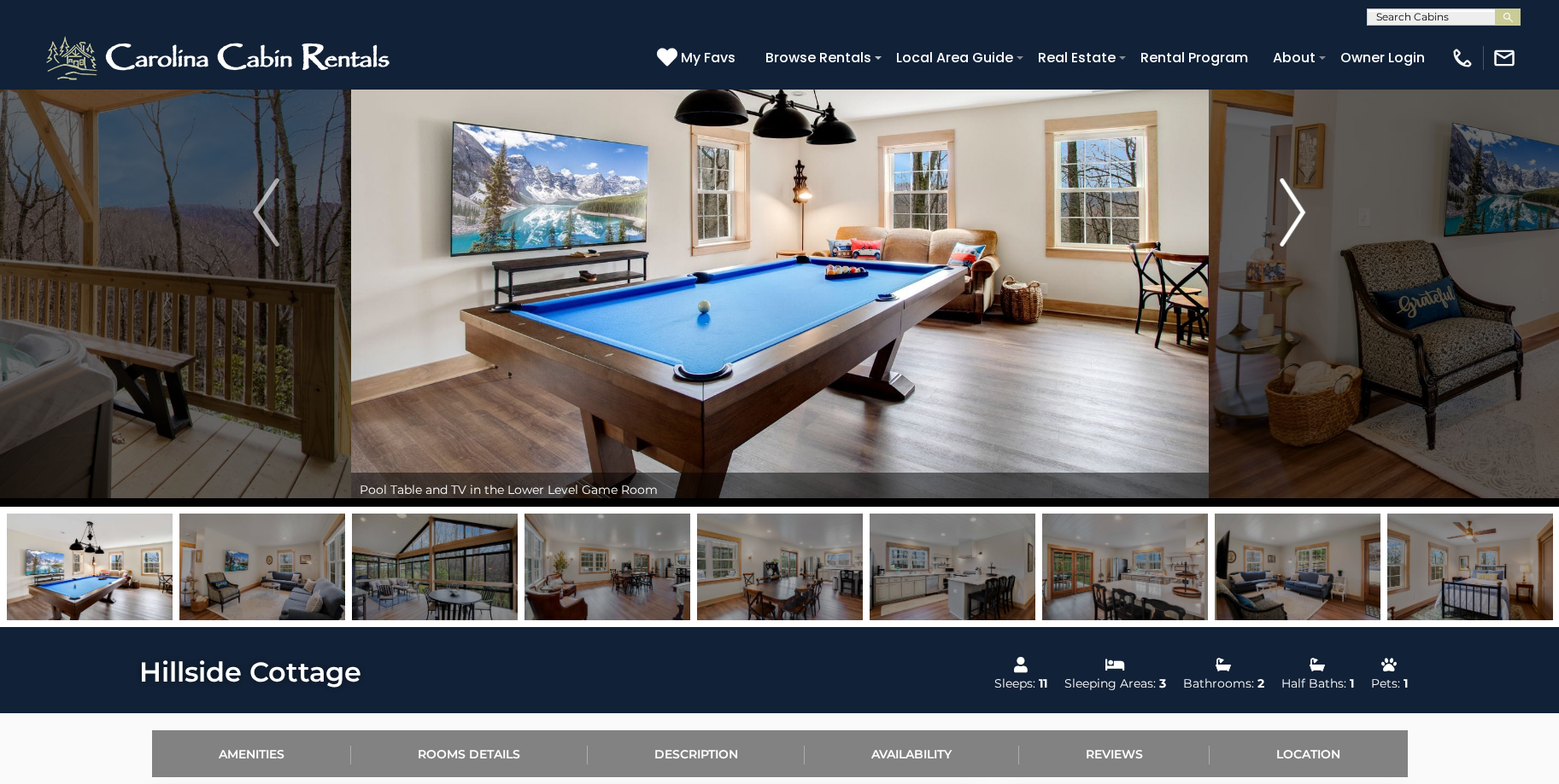
click at [1285, 218] on img "Next" at bounding box center [1292, 212] width 26 height 68
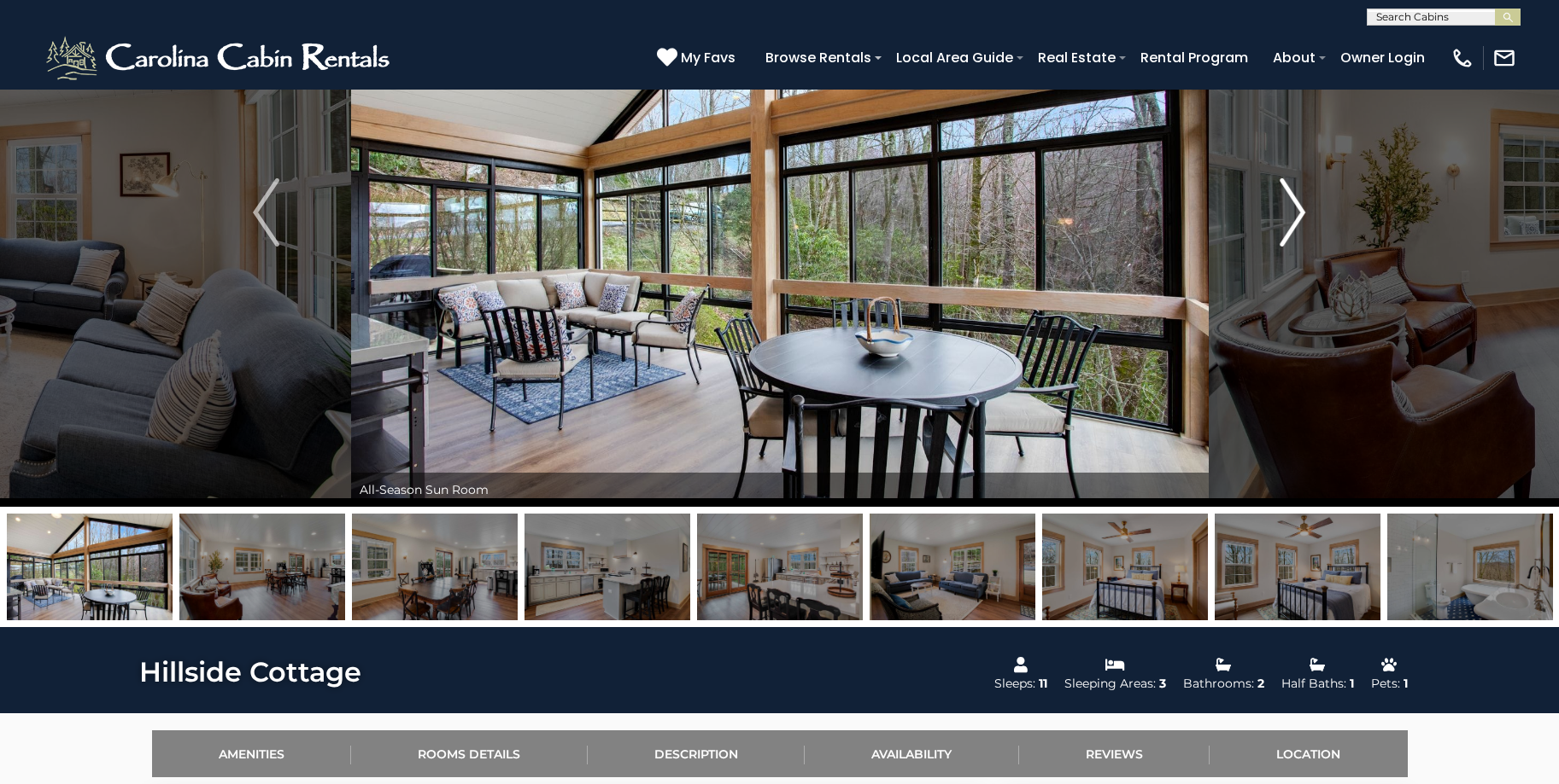
click at [1285, 218] on img "Next" at bounding box center [1292, 212] width 26 height 68
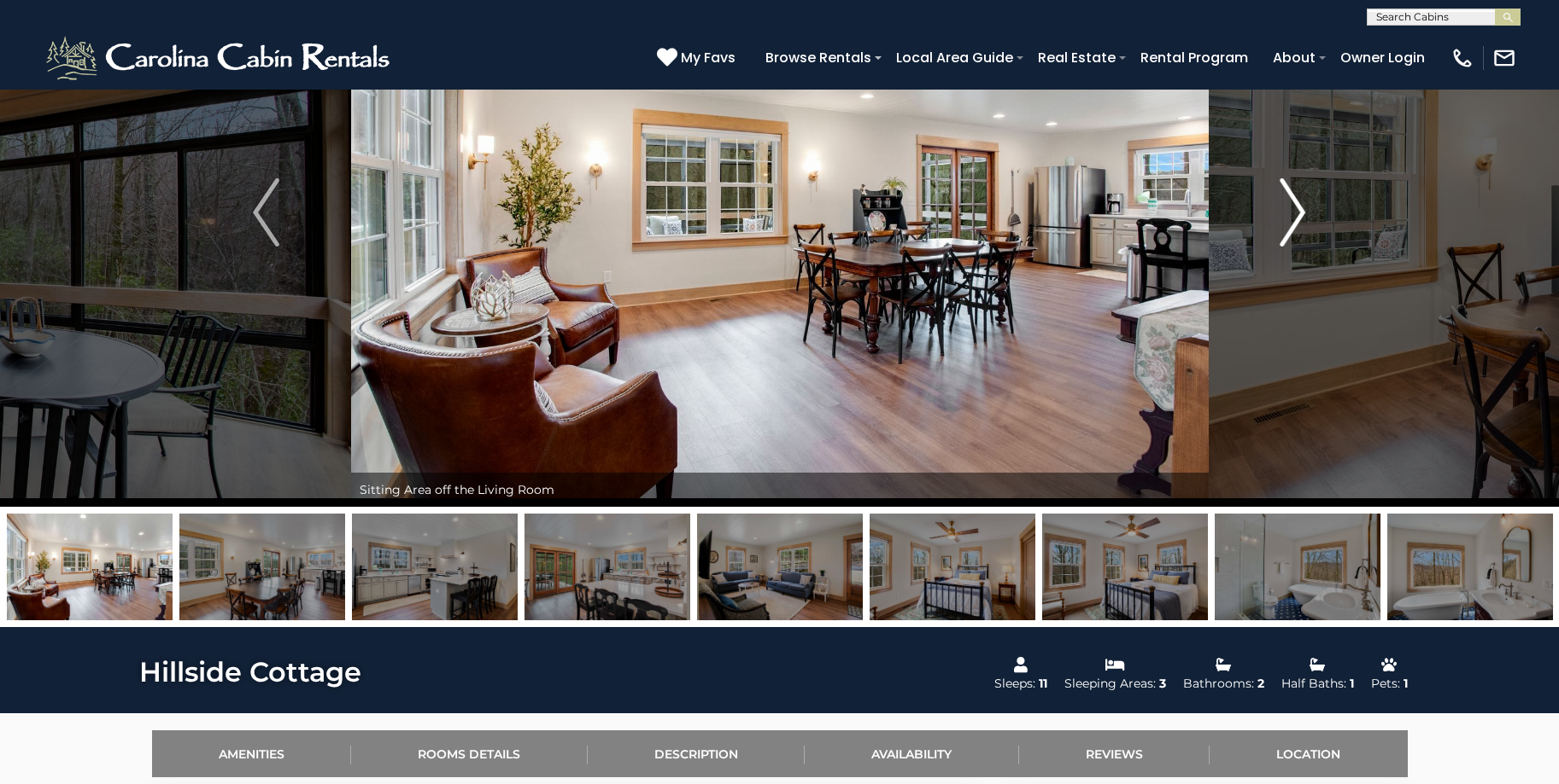
click at [1285, 218] on img "Next" at bounding box center [1292, 212] width 26 height 68
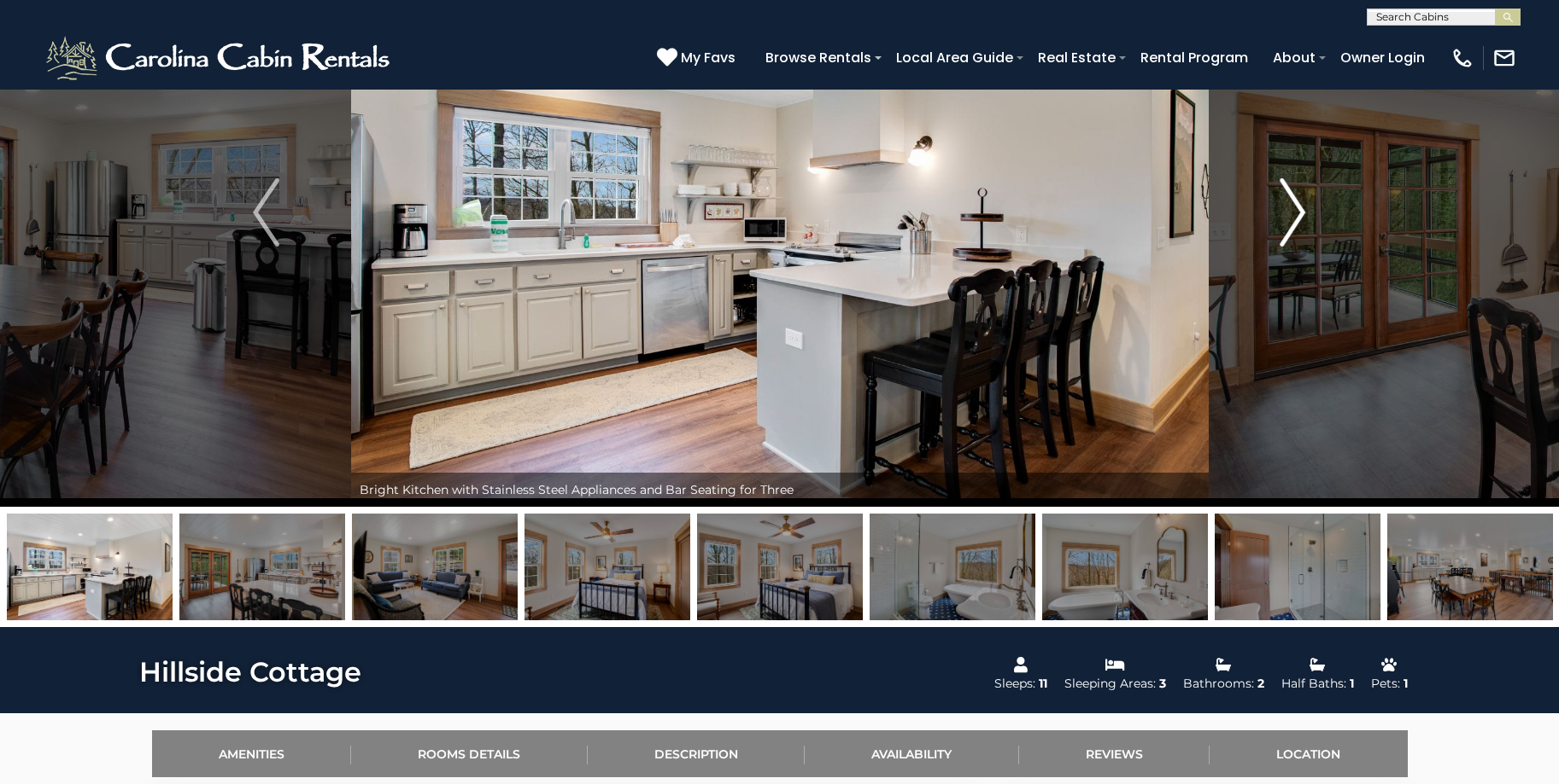
click at [1285, 218] on img "Next" at bounding box center [1292, 212] width 26 height 68
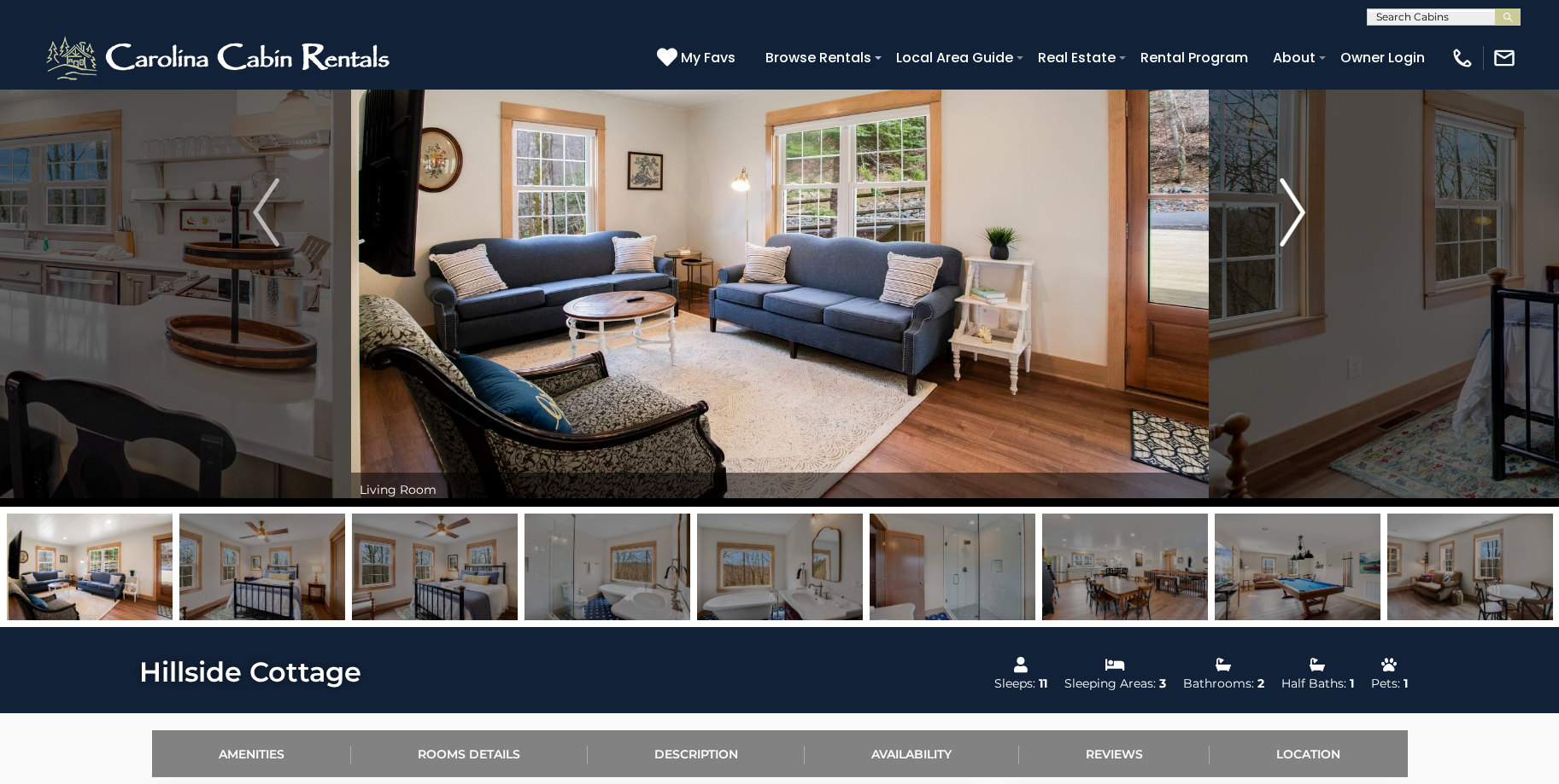
click at [1285, 218] on img "Next" at bounding box center [1292, 212] width 26 height 68
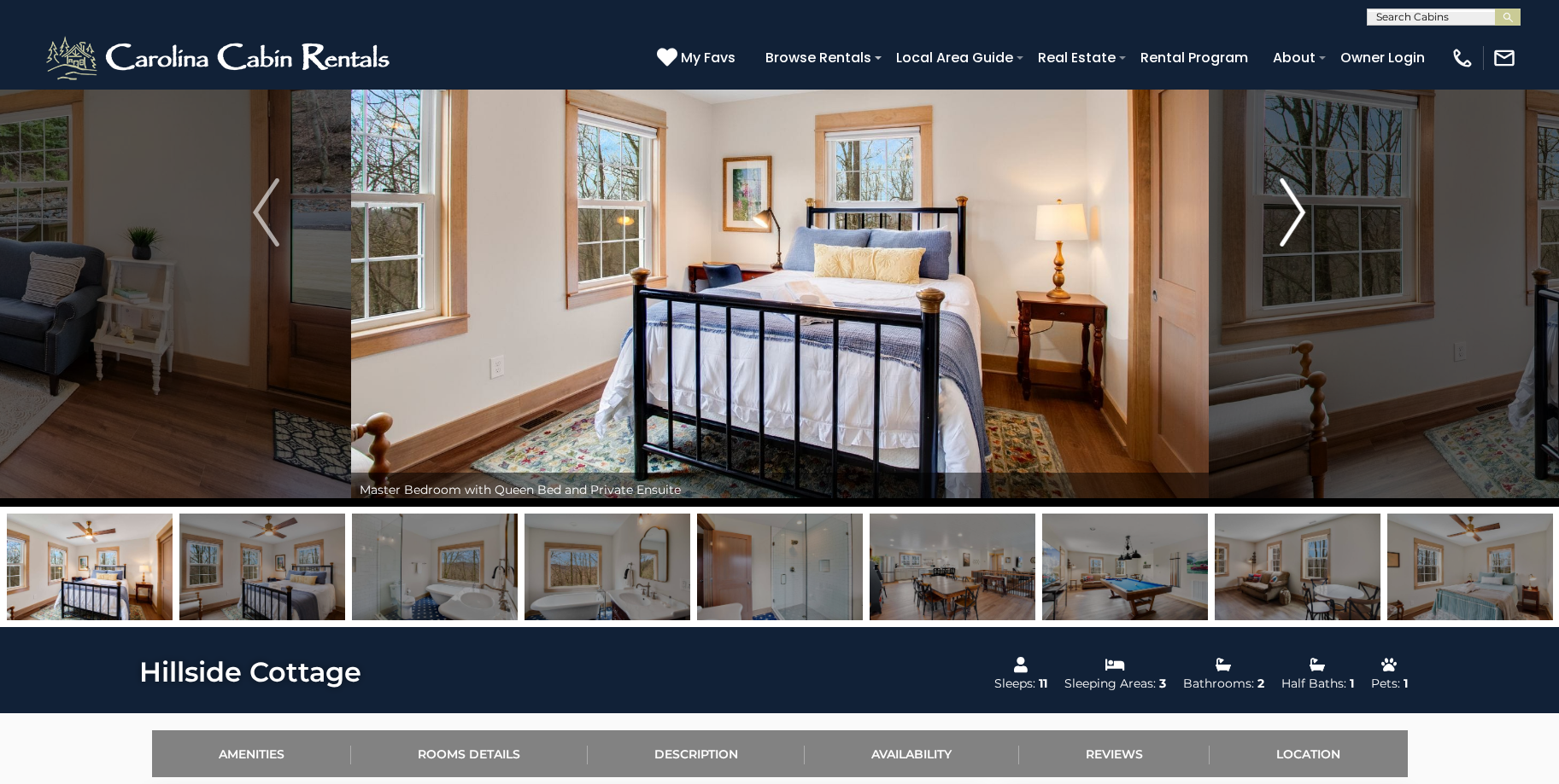
click at [1285, 218] on img "Next" at bounding box center [1292, 212] width 26 height 68
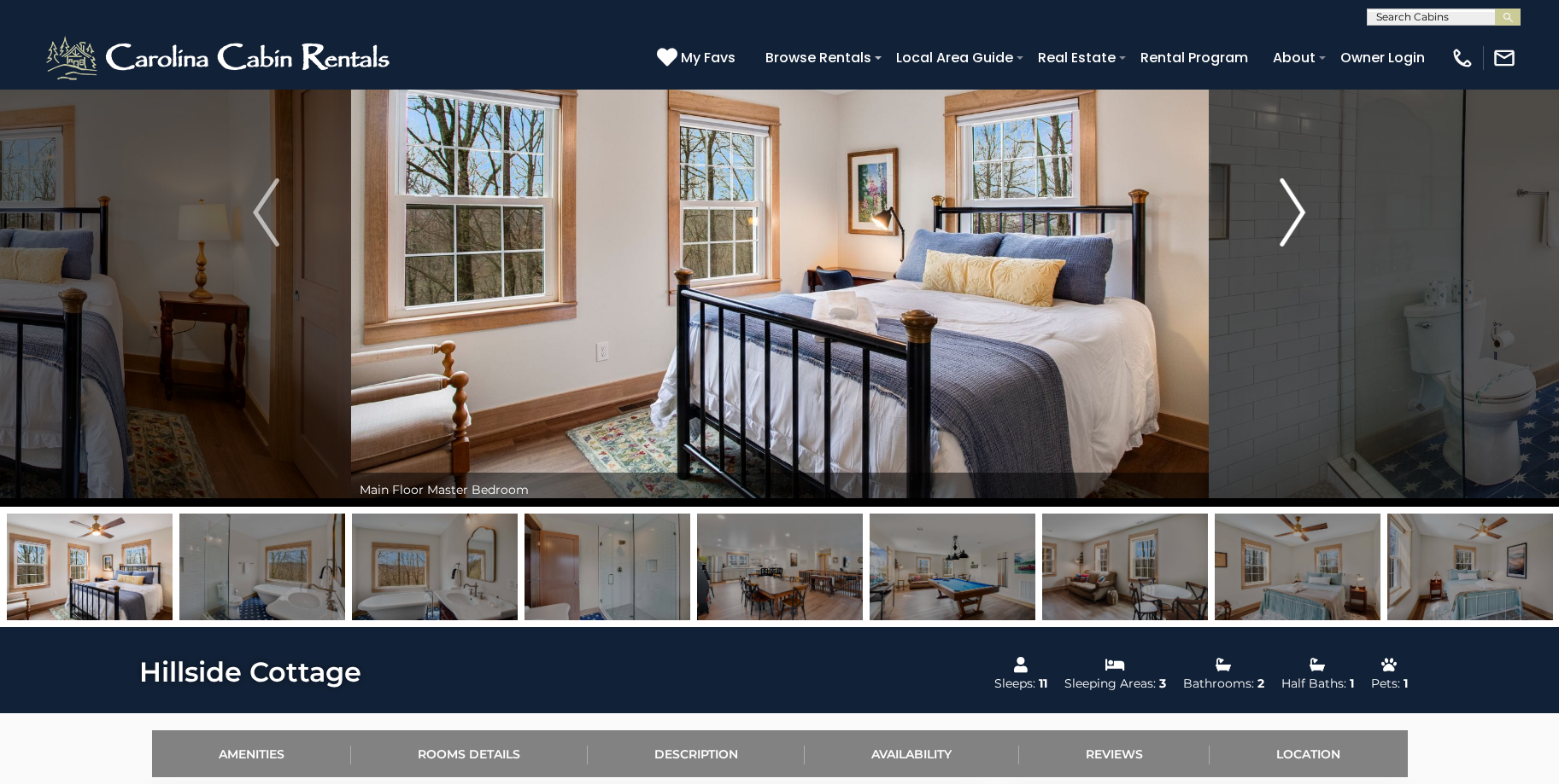
click at [1285, 218] on img "Next" at bounding box center [1292, 212] width 26 height 68
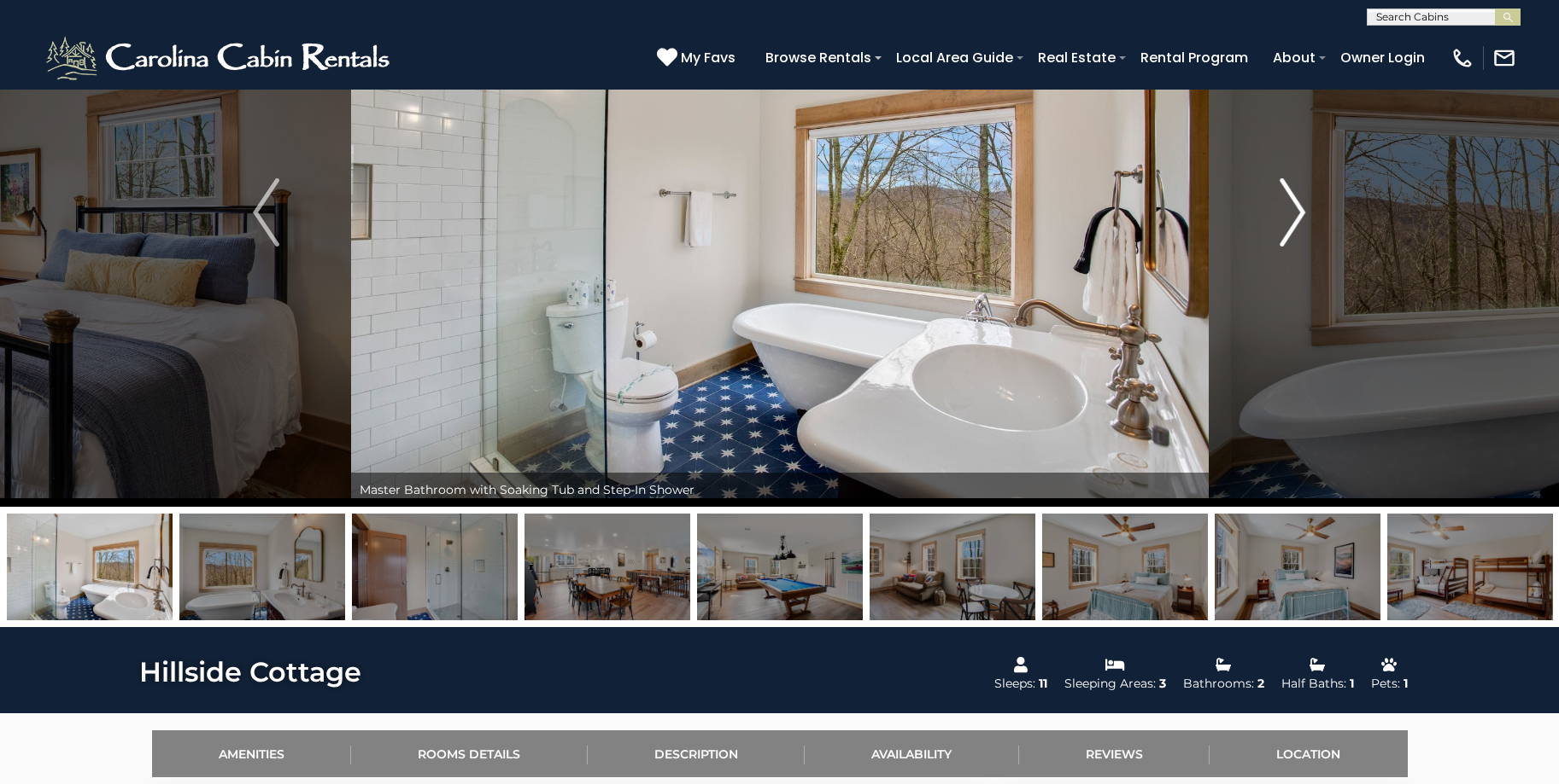
click at [1285, 218] on img "Next" at bounding box center [1292, 212] width 26 height 68
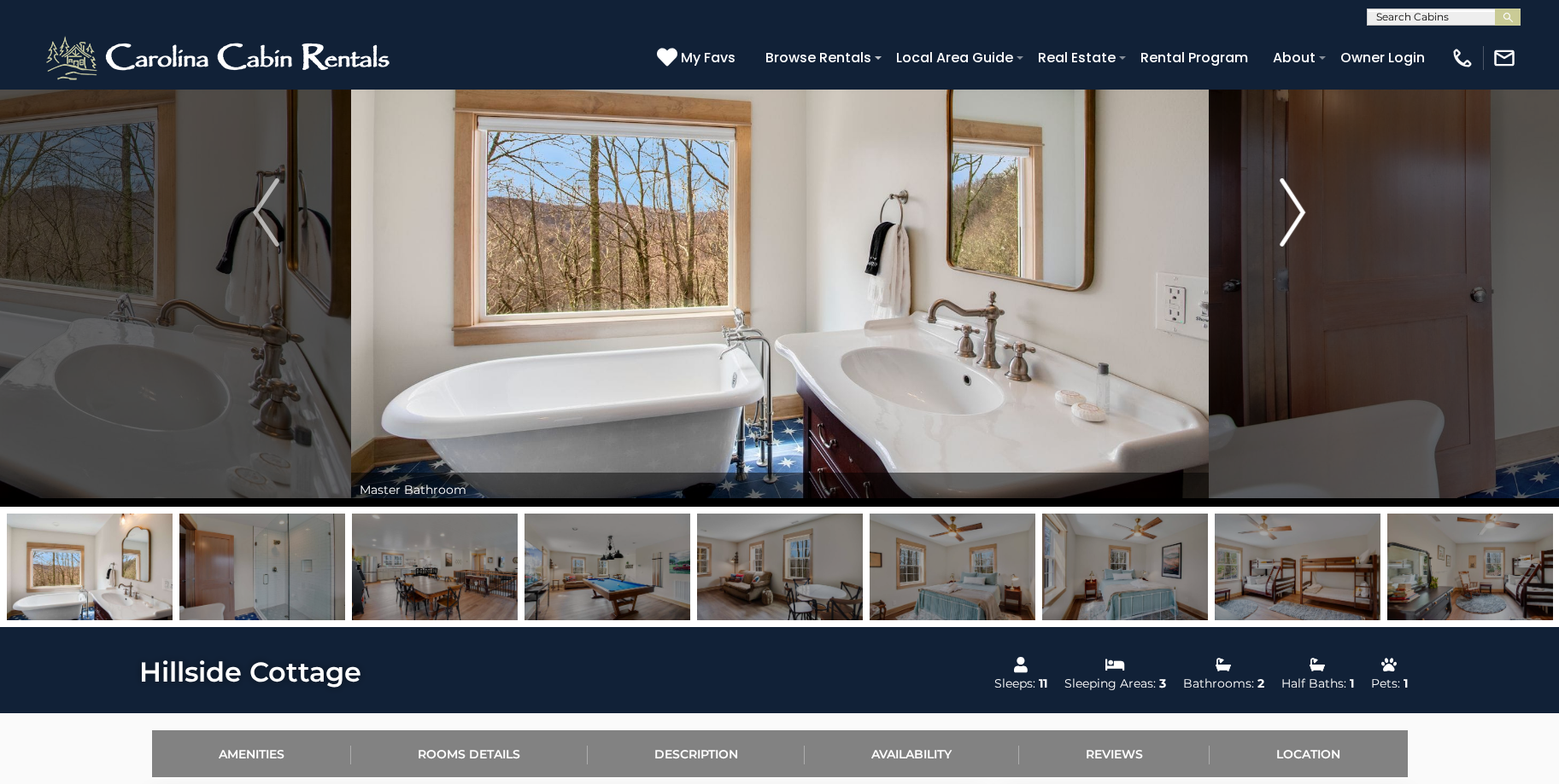
click at [1285, 218] on img "Next" at bounding box center [1292, 212] width 26 height 68
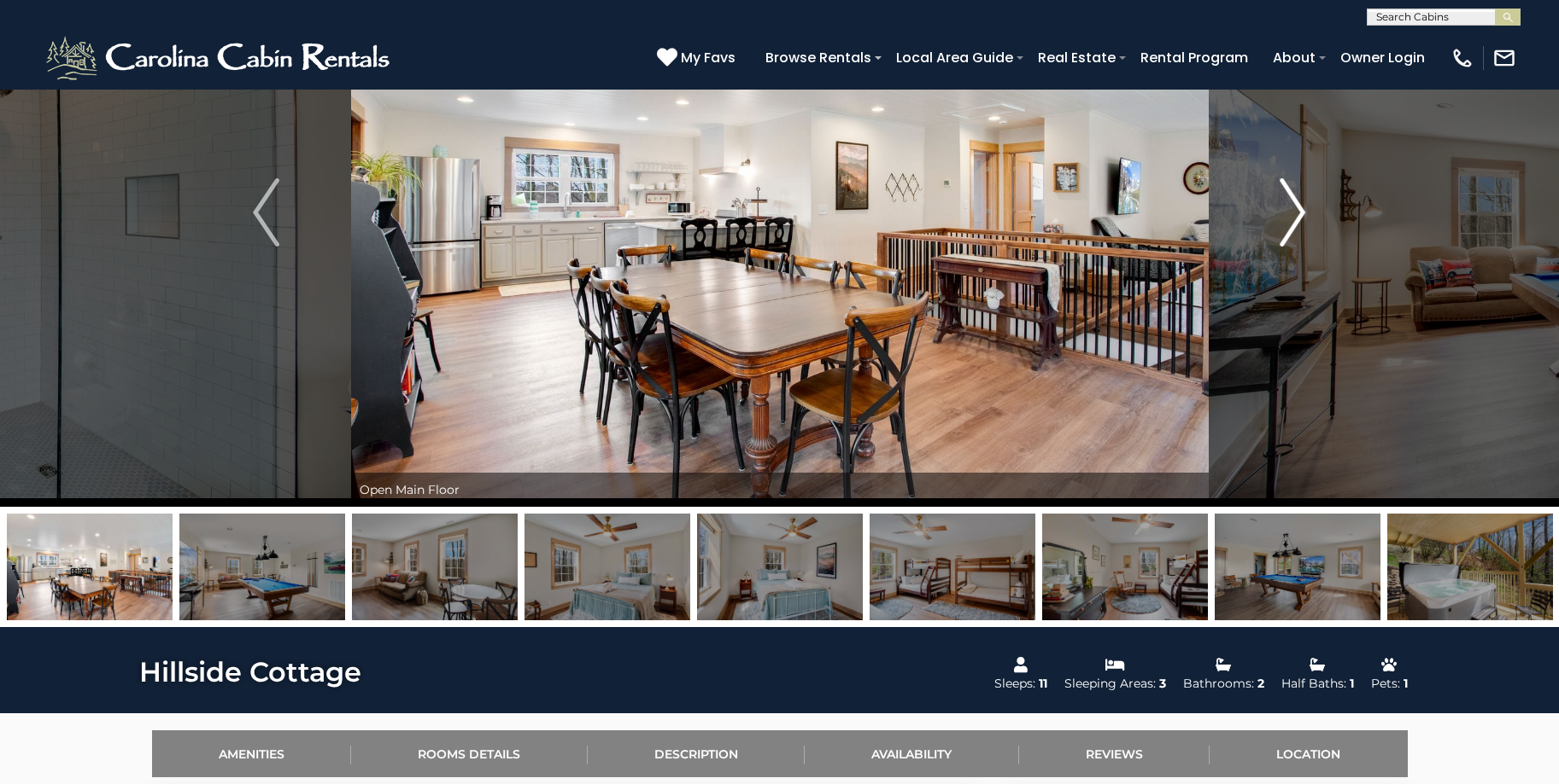
click at [1285, 218] on img "Next" at bounding box center [1292, 212] width 26 height 68
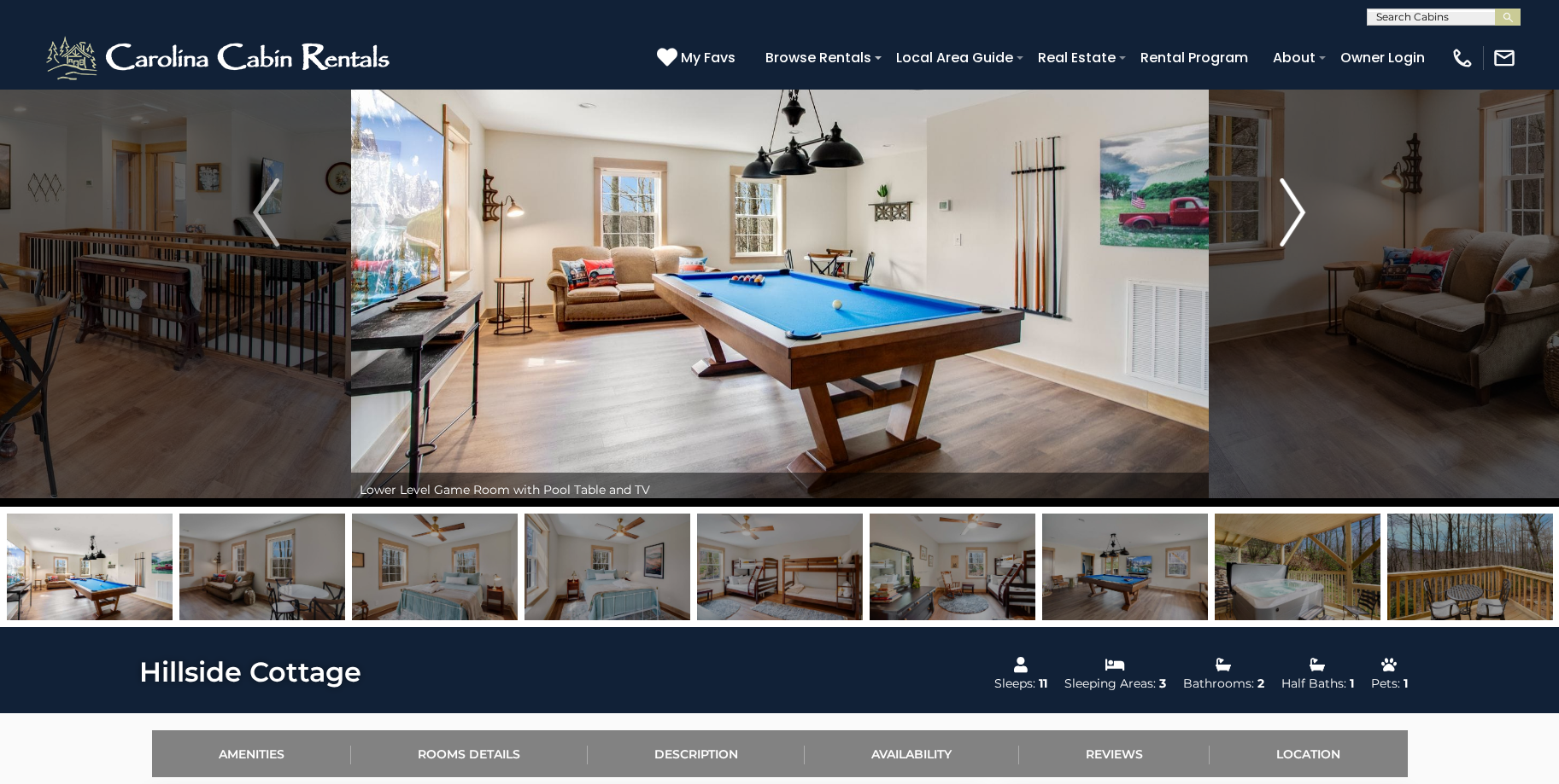
click at [1285, 218] on img "Next" at bounding box center [1292, 212] width 26 height 68
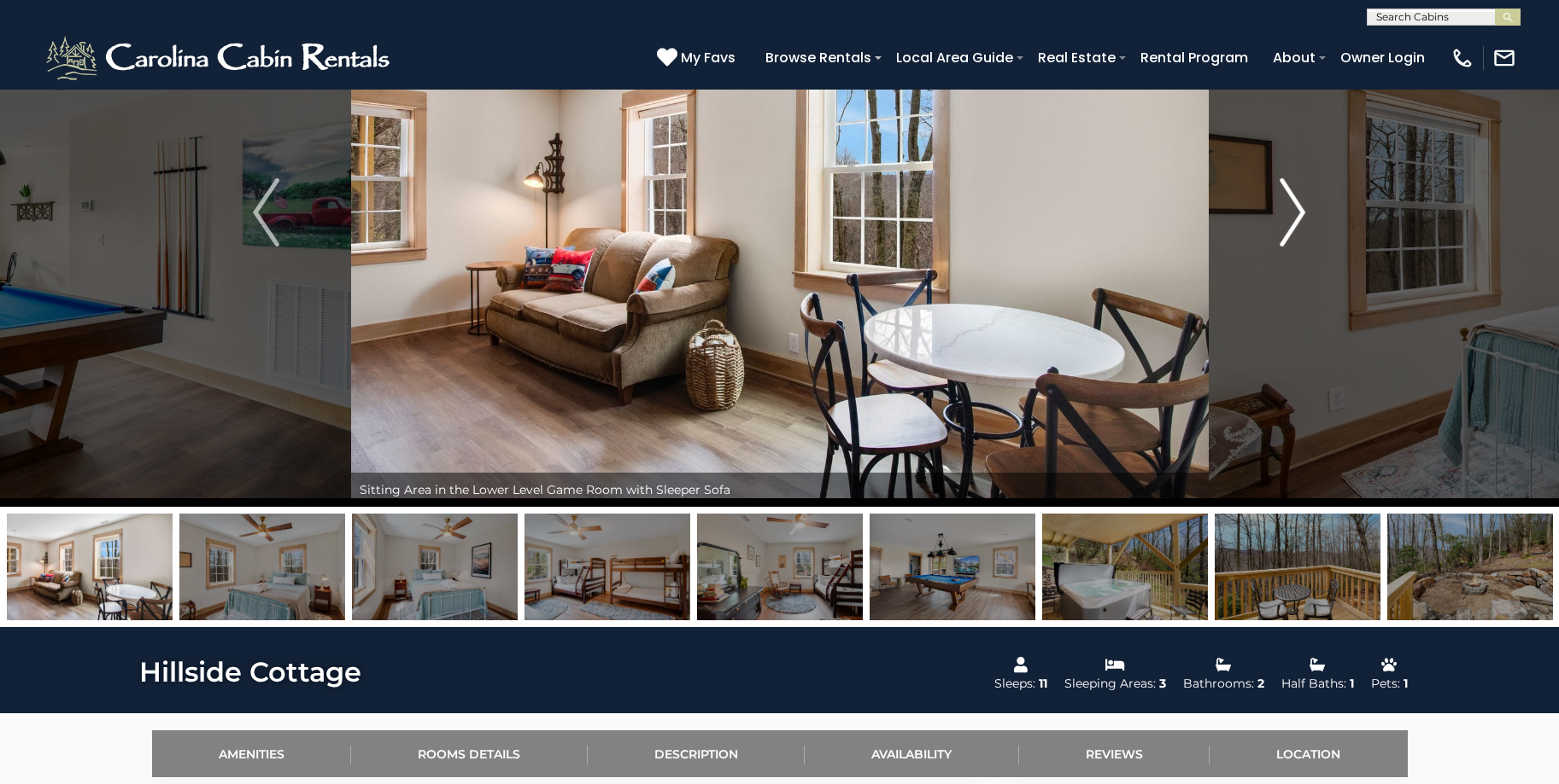
click at [1285, 218] on img "Next" at bounding box center [1292, 212] width 26 height 68
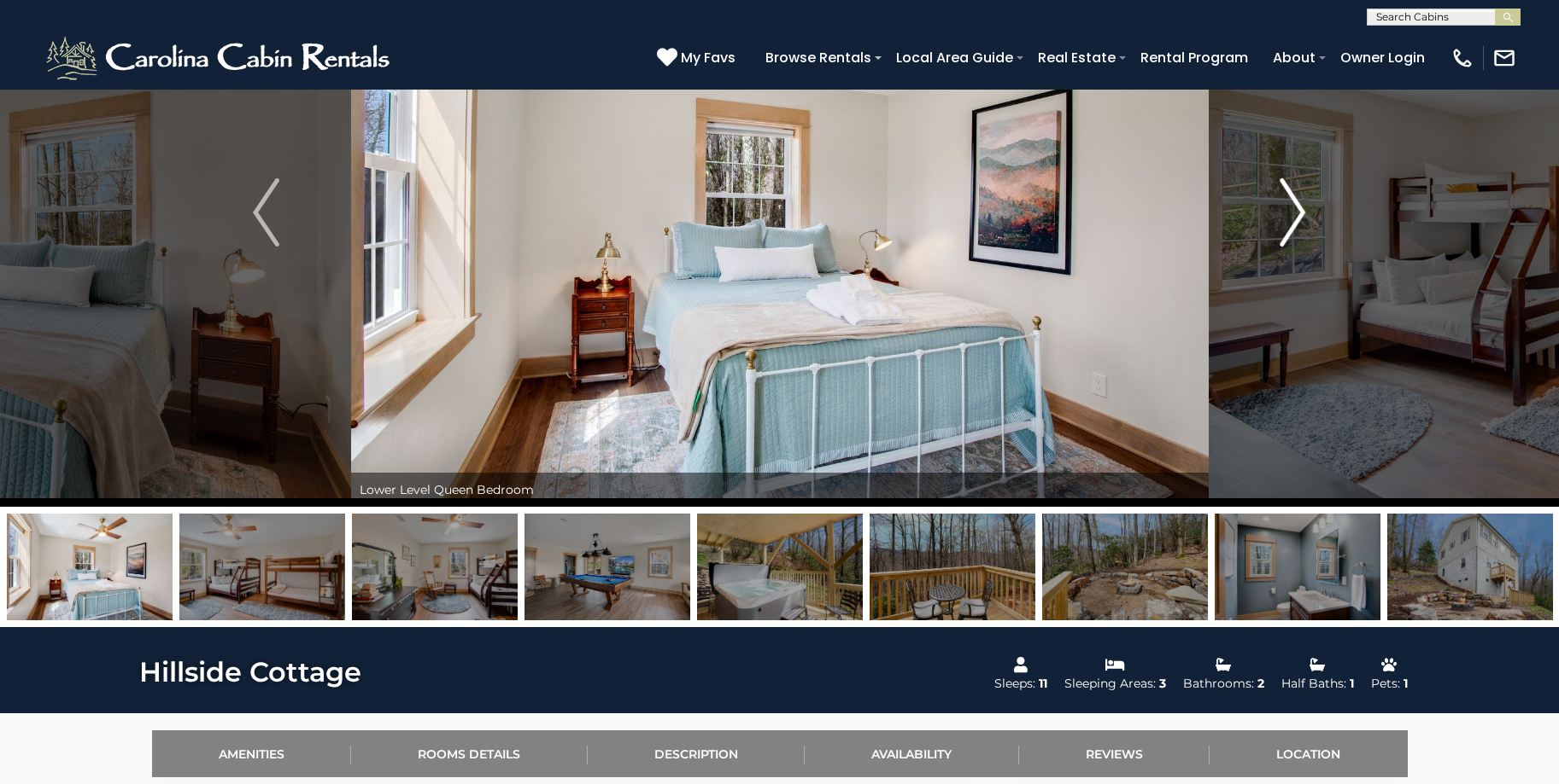
click at [1285, 218] on img "Next" at bounding box center [1292, 212] width 26 height 68
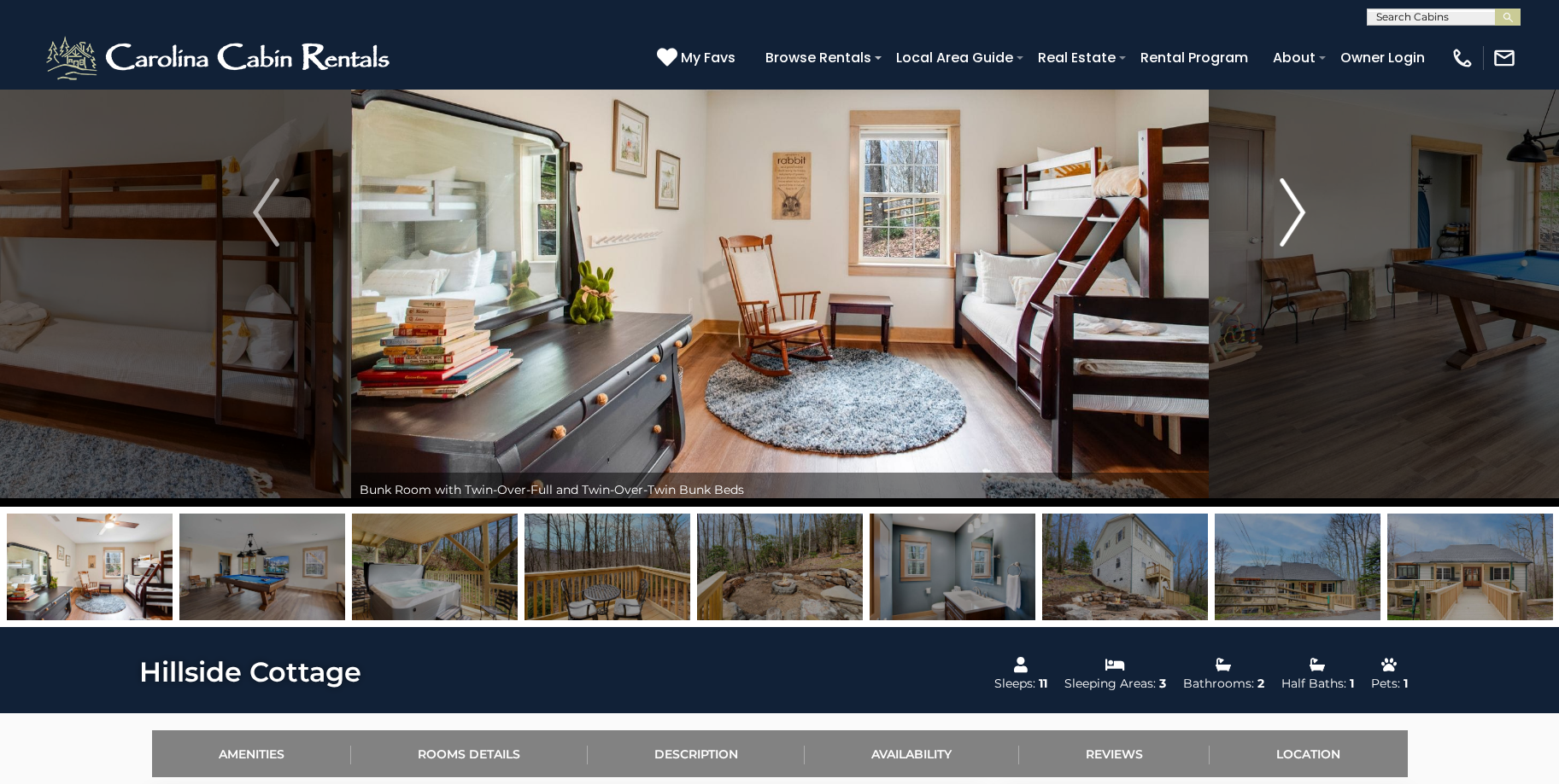
click at [1285, 218] on img "Next" at bounding box center [1292, 212] width 26 height 68
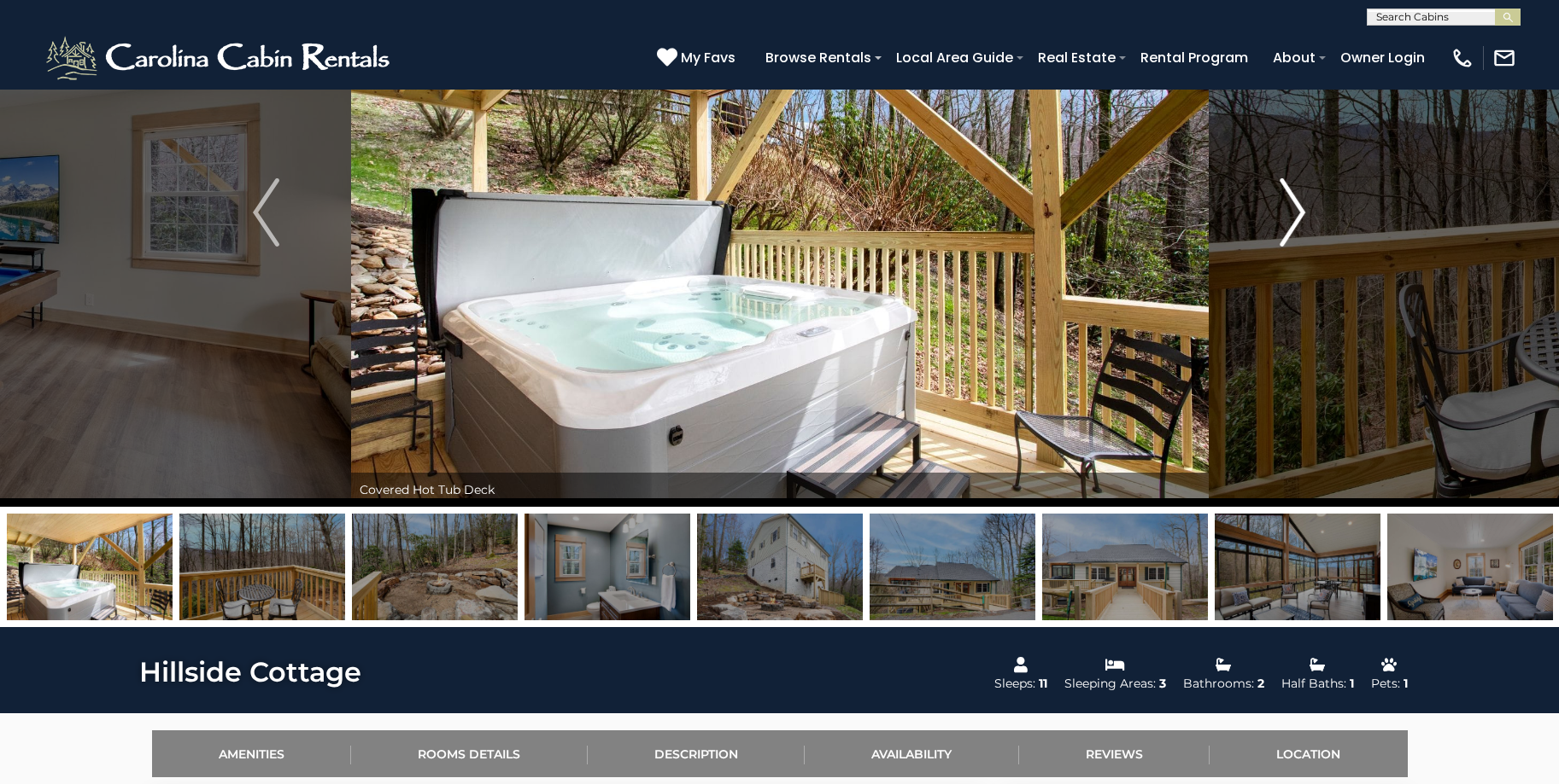
click at [1285, 218] on img "Next" at bounding box center [1292, 212] width 26 height 68
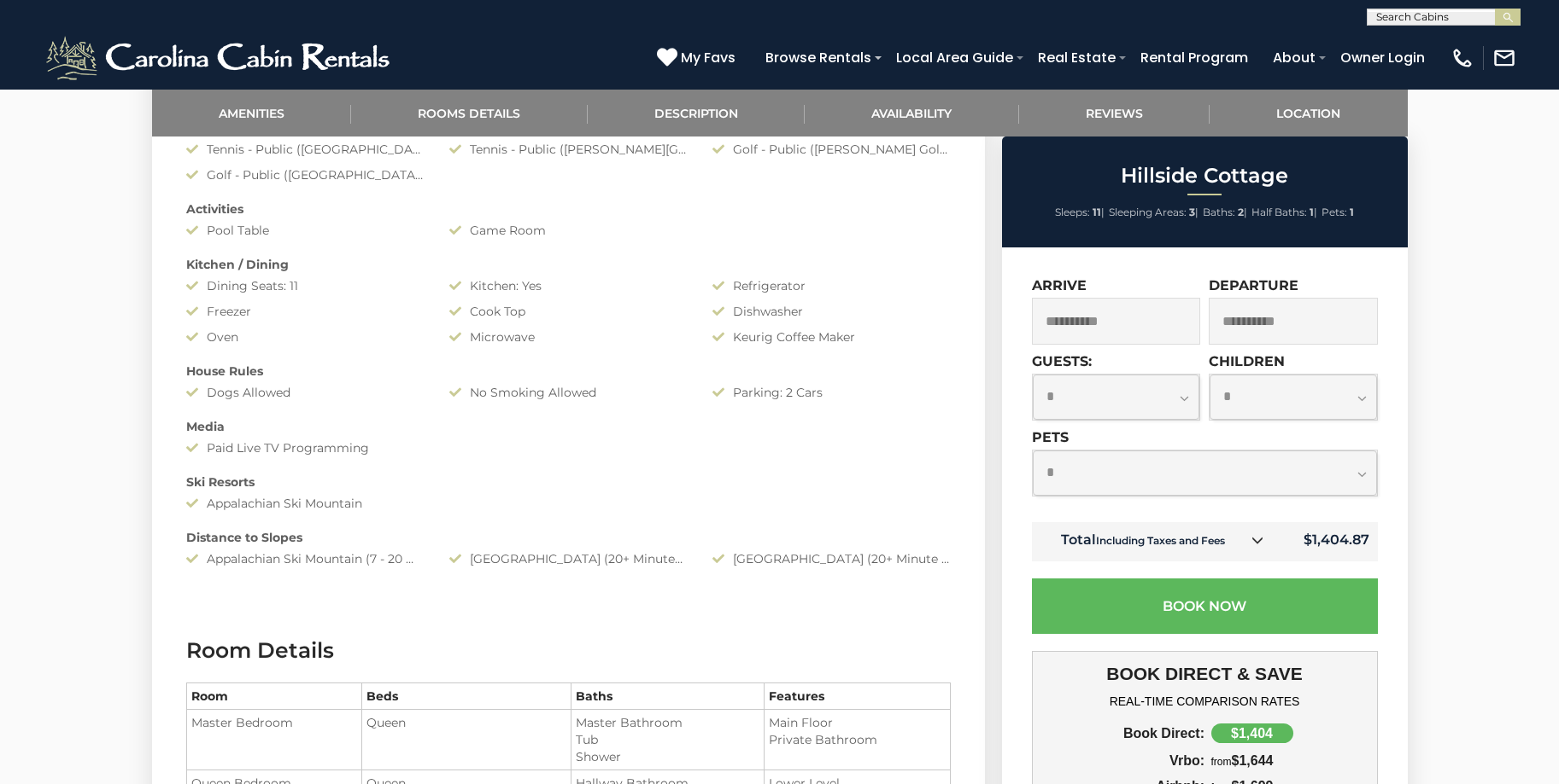
scroll to position [1109, 0]
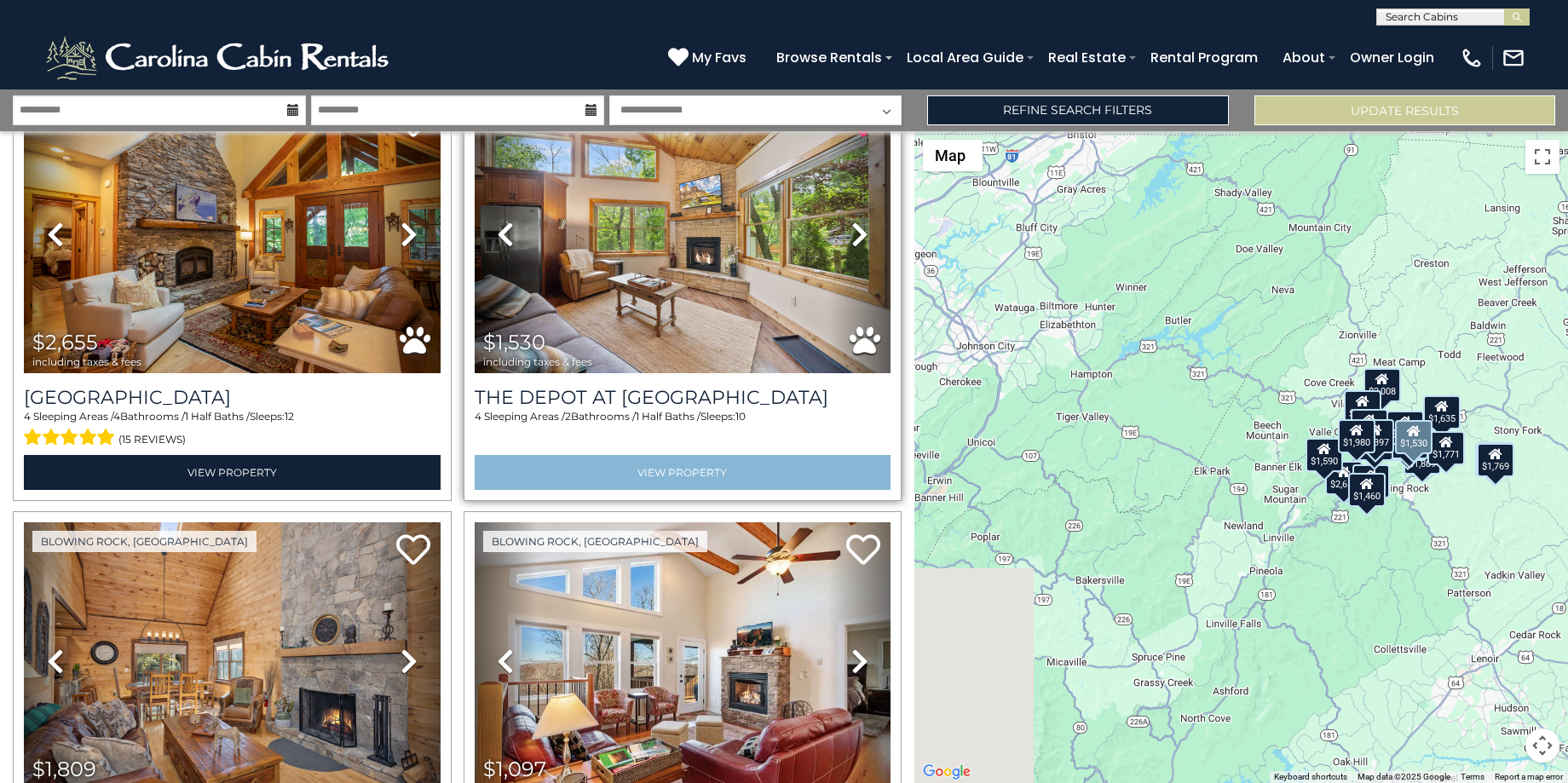
scroll to position [85, 0]
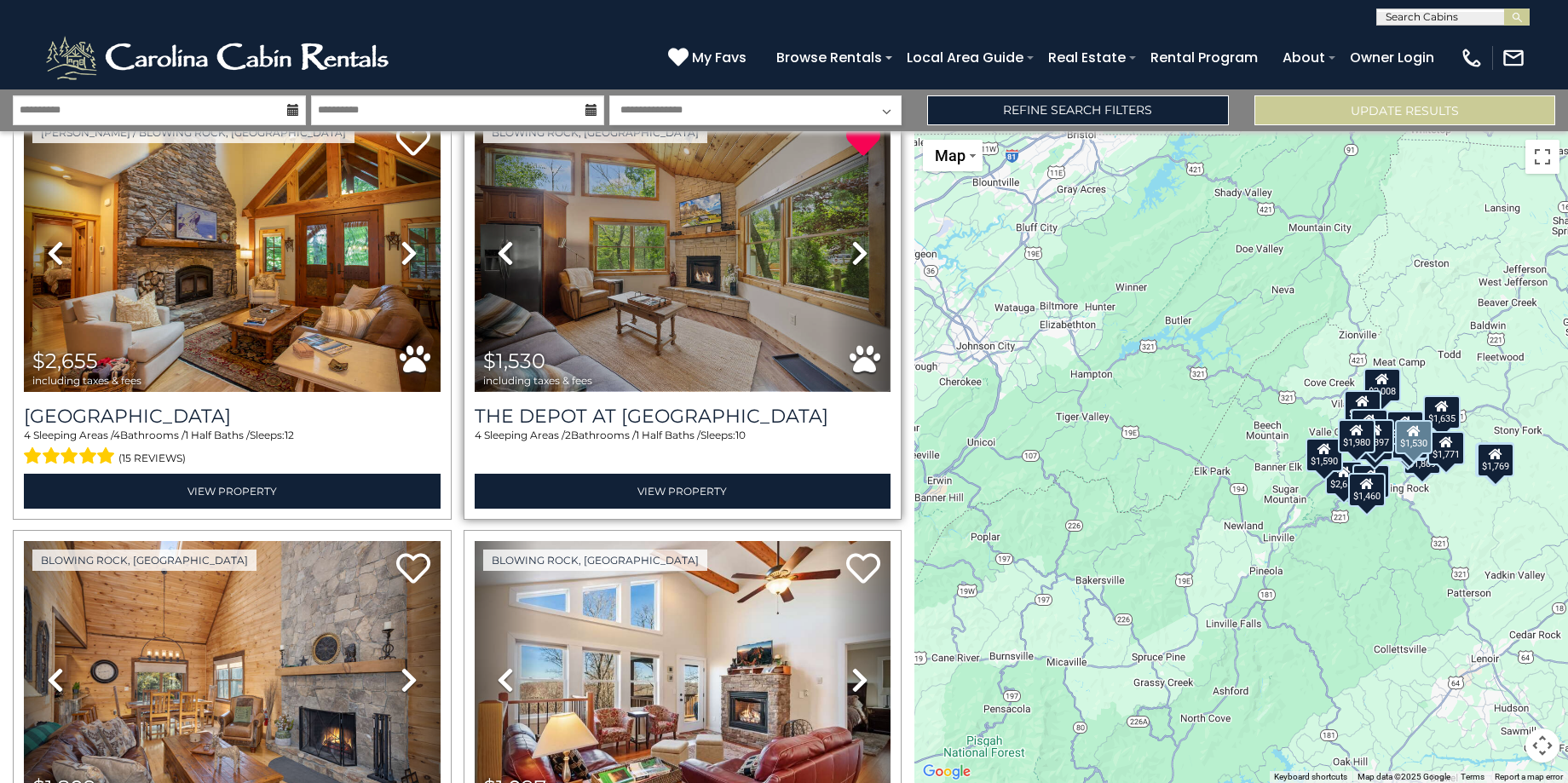
click at [639, 315] on img at bounding box center [683, 253] width 416 height 278
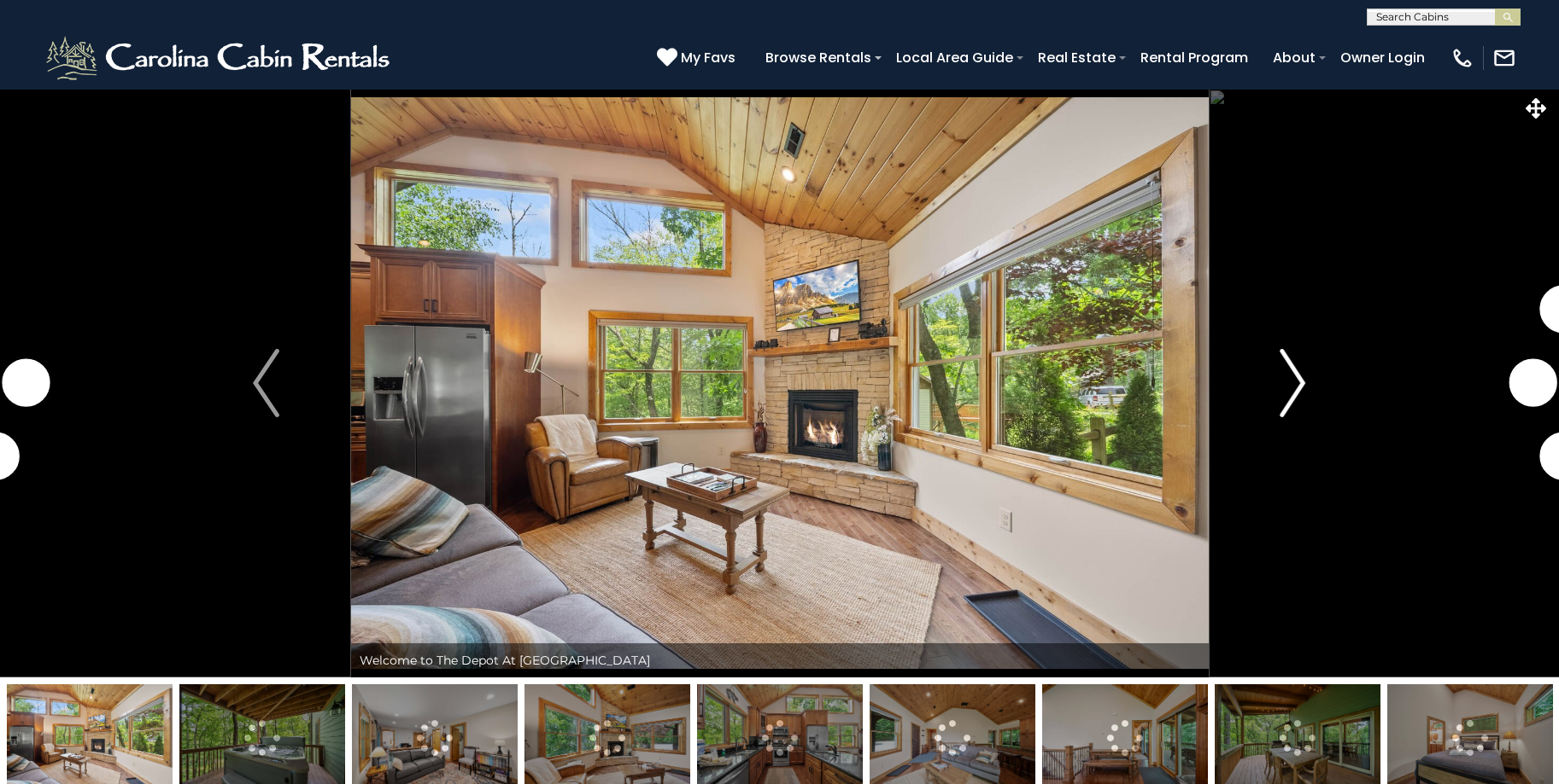
click at [1296, 386] on img "Next" at bounding box center [1292, 383] width 26 height 68
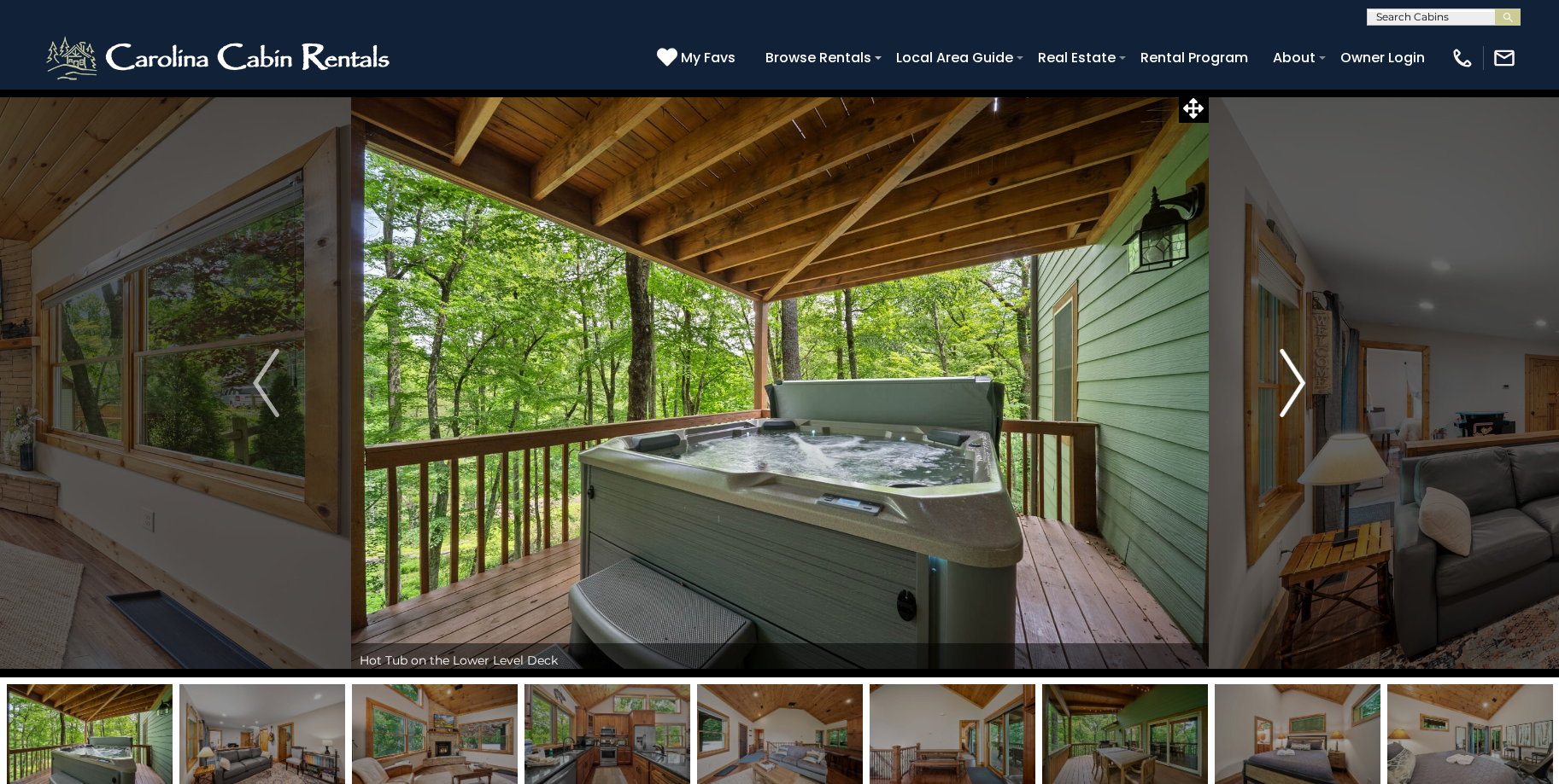
click at [1296, 386] on img "Next" at bounding box center [1292, 383] width 26 height 68
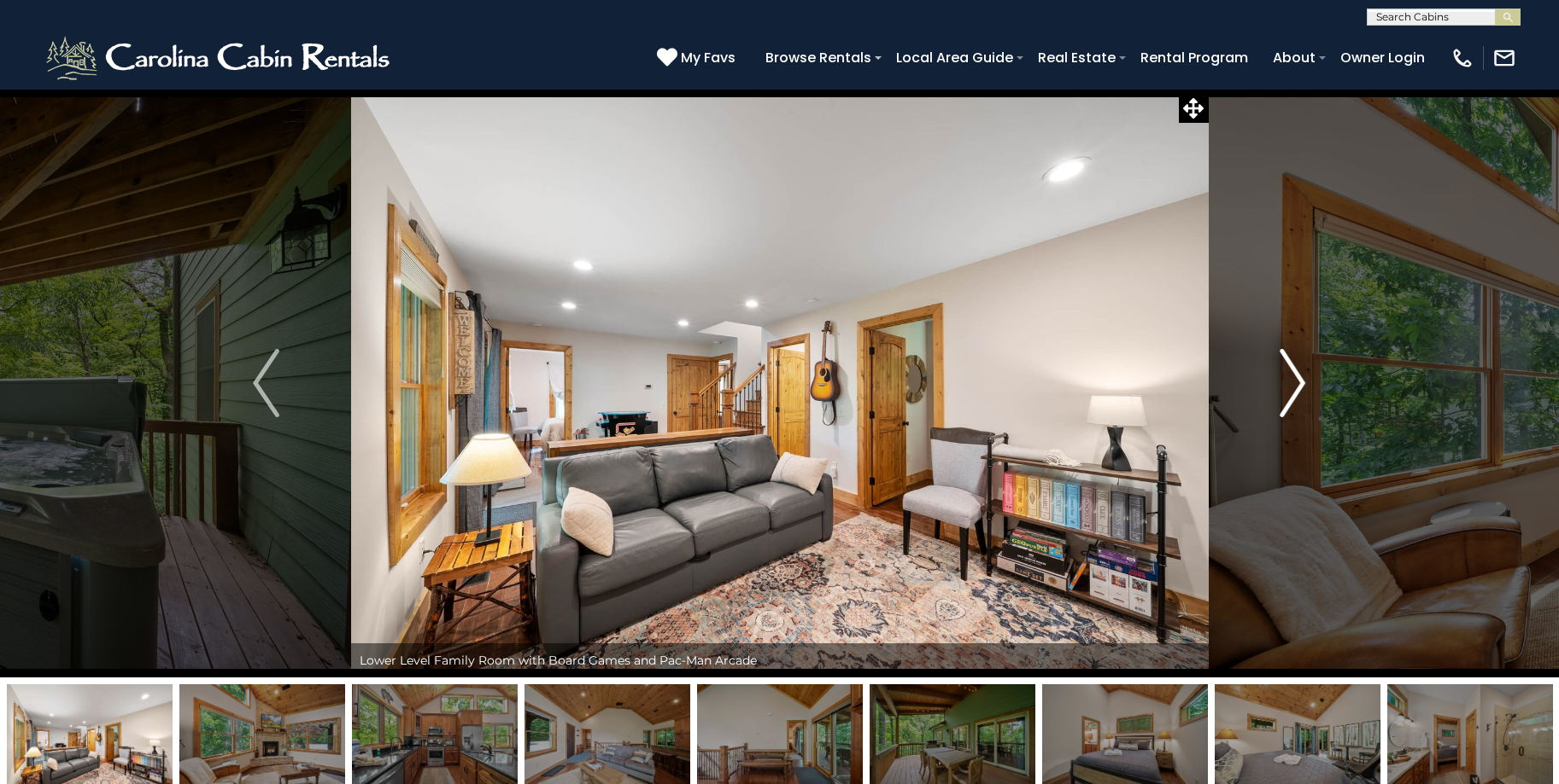
click at [1296, 386] on img "Next" at bounding box center [1292, 383] width 26 height 68
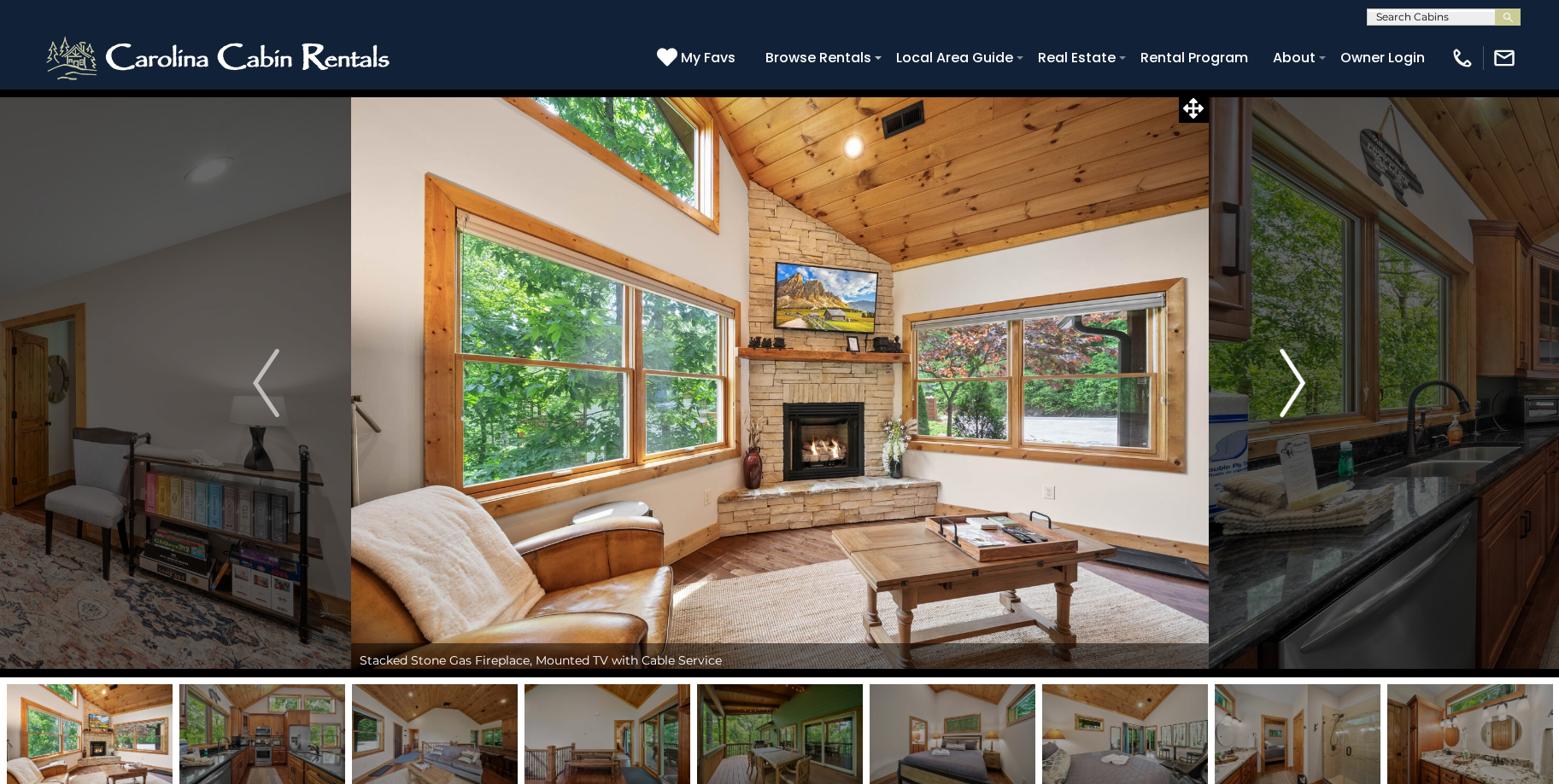
click at [1296, 386] on img "Next" at bounding box center [1292, 383] width 26 height 68
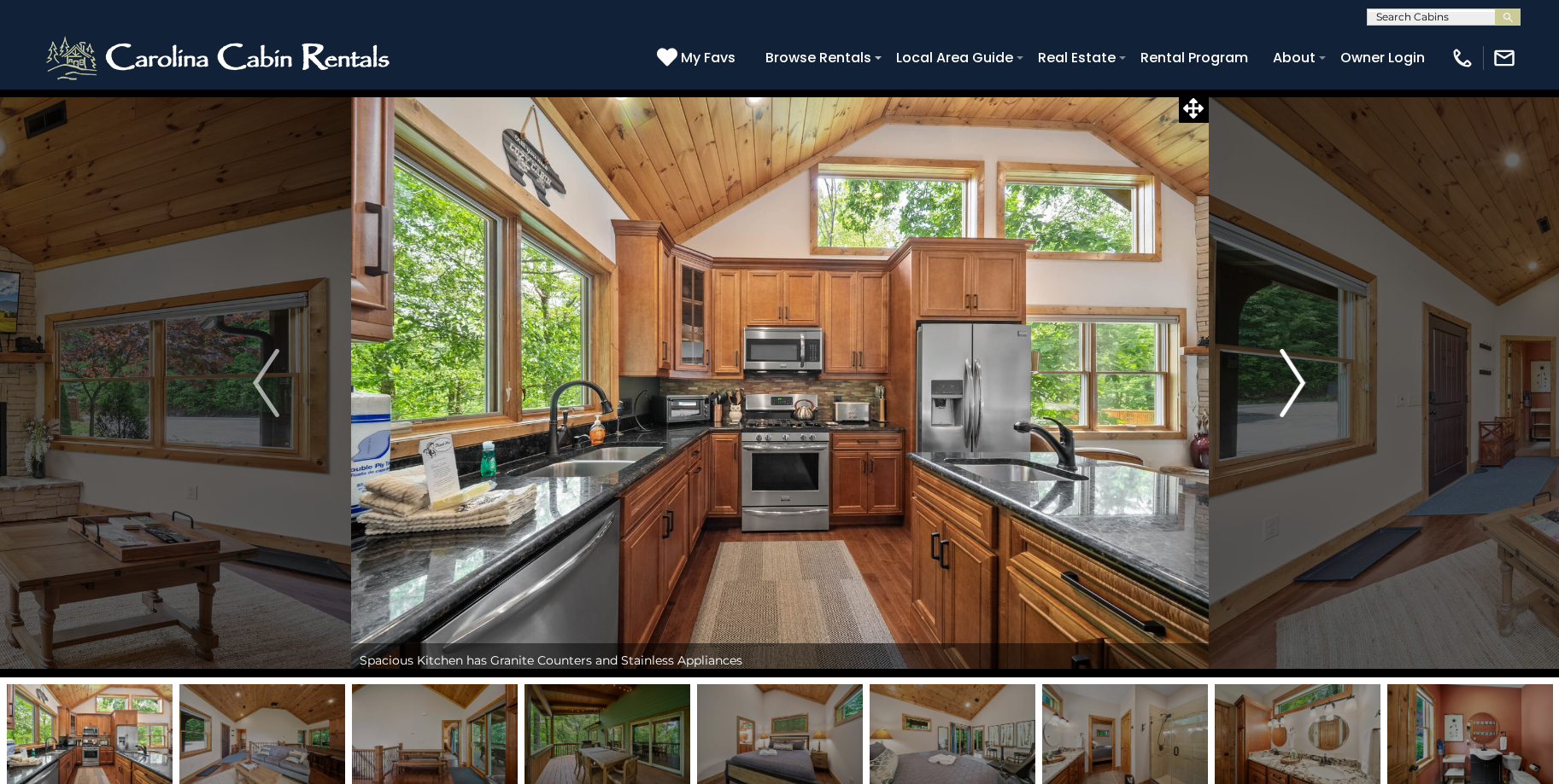
click at [1296, 386] on img "Next" at bounding box center [1292, 383] width 26 height 68
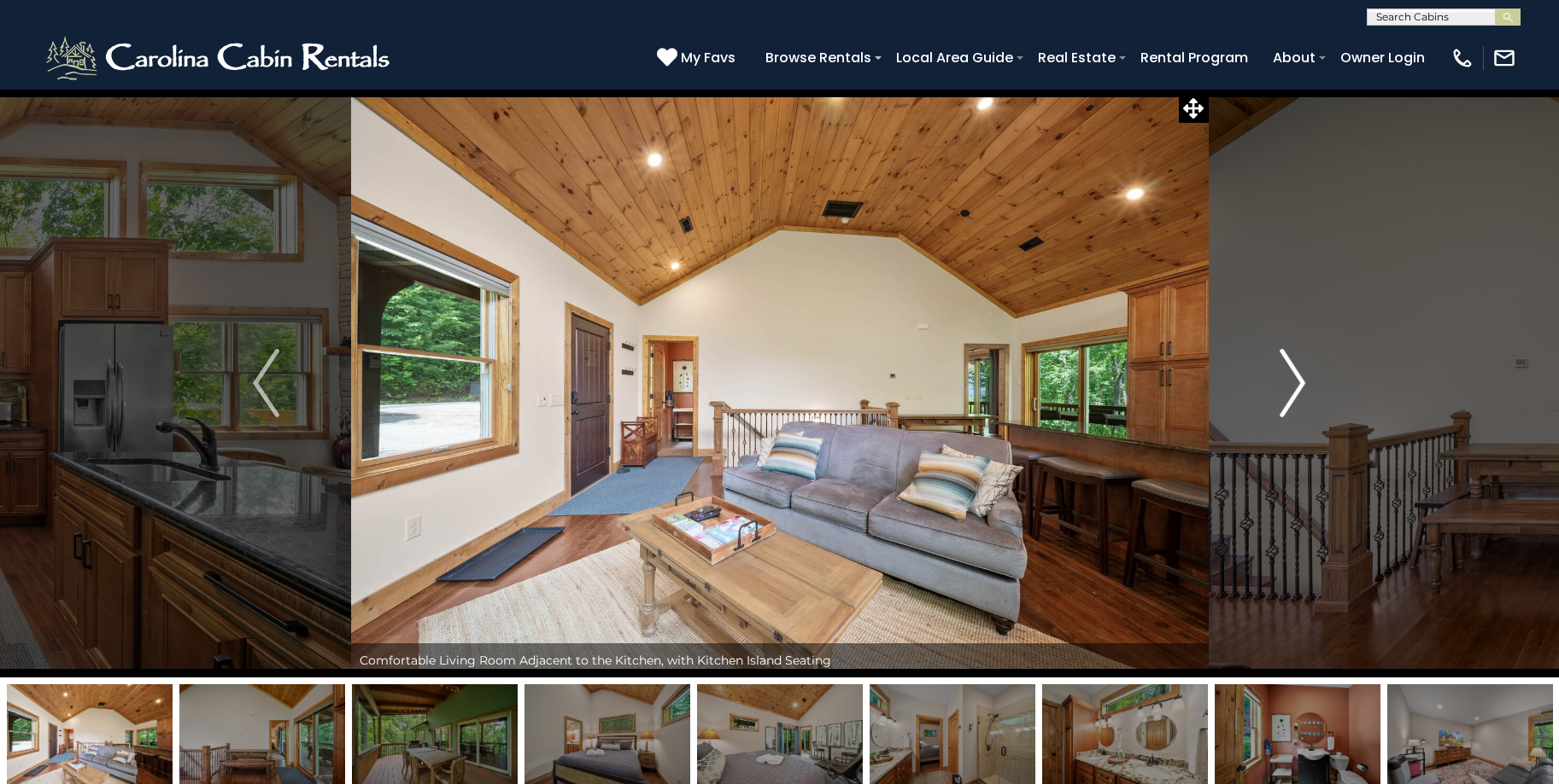
click at [1296, 386] on img "Next" at bounding box center [1292, 383] width 26 height 68
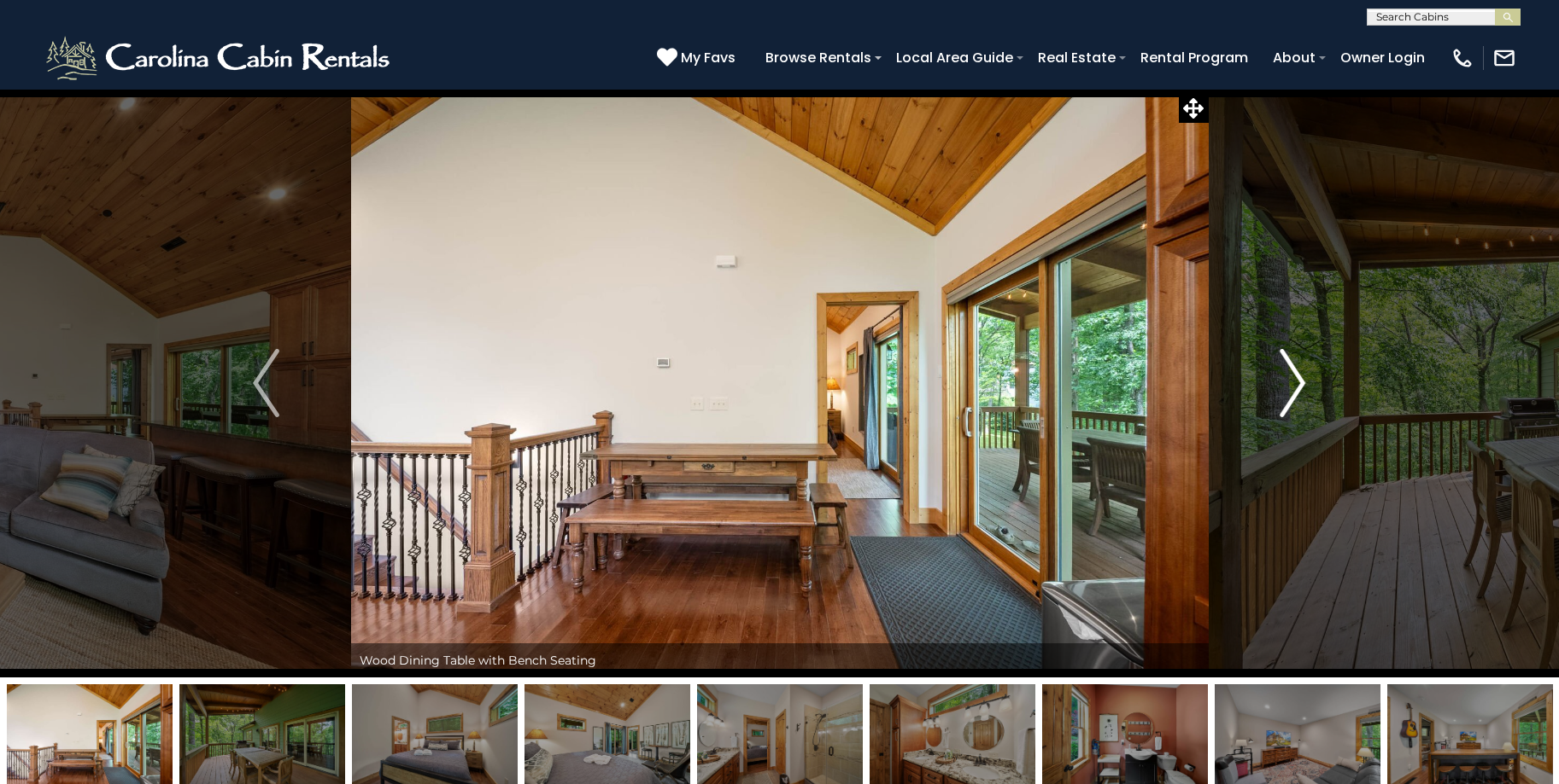
click at [1296, 386] on img "Next" at bounding box center [1292, 383] width 26 height 68
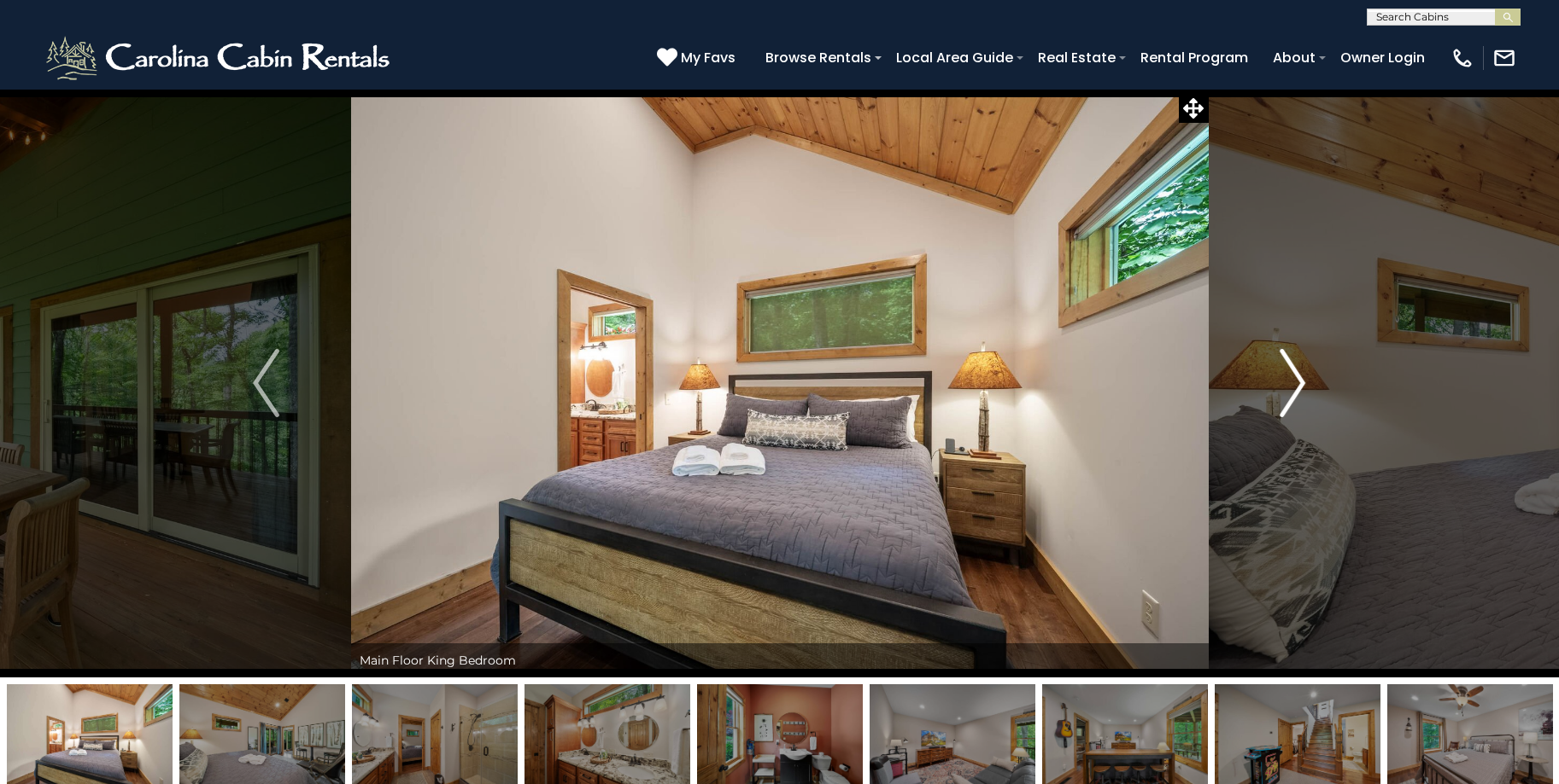
click at [1296, 386] on img "Next" at bounding box center [1292, 383] width 26 height 68
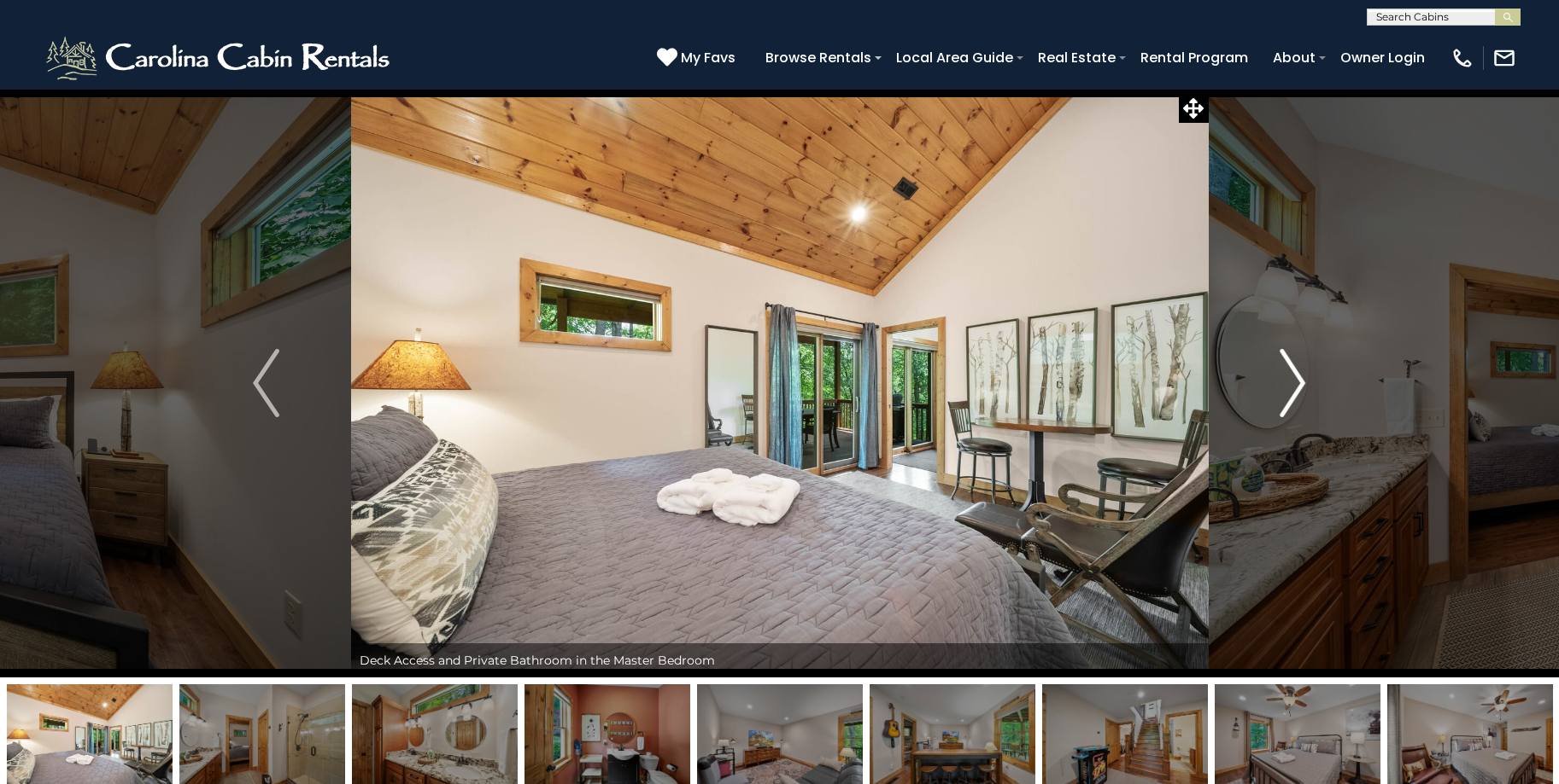
click at [1296, 386] on img "Next" at bounding box center [1292, 383] width 26 height 68
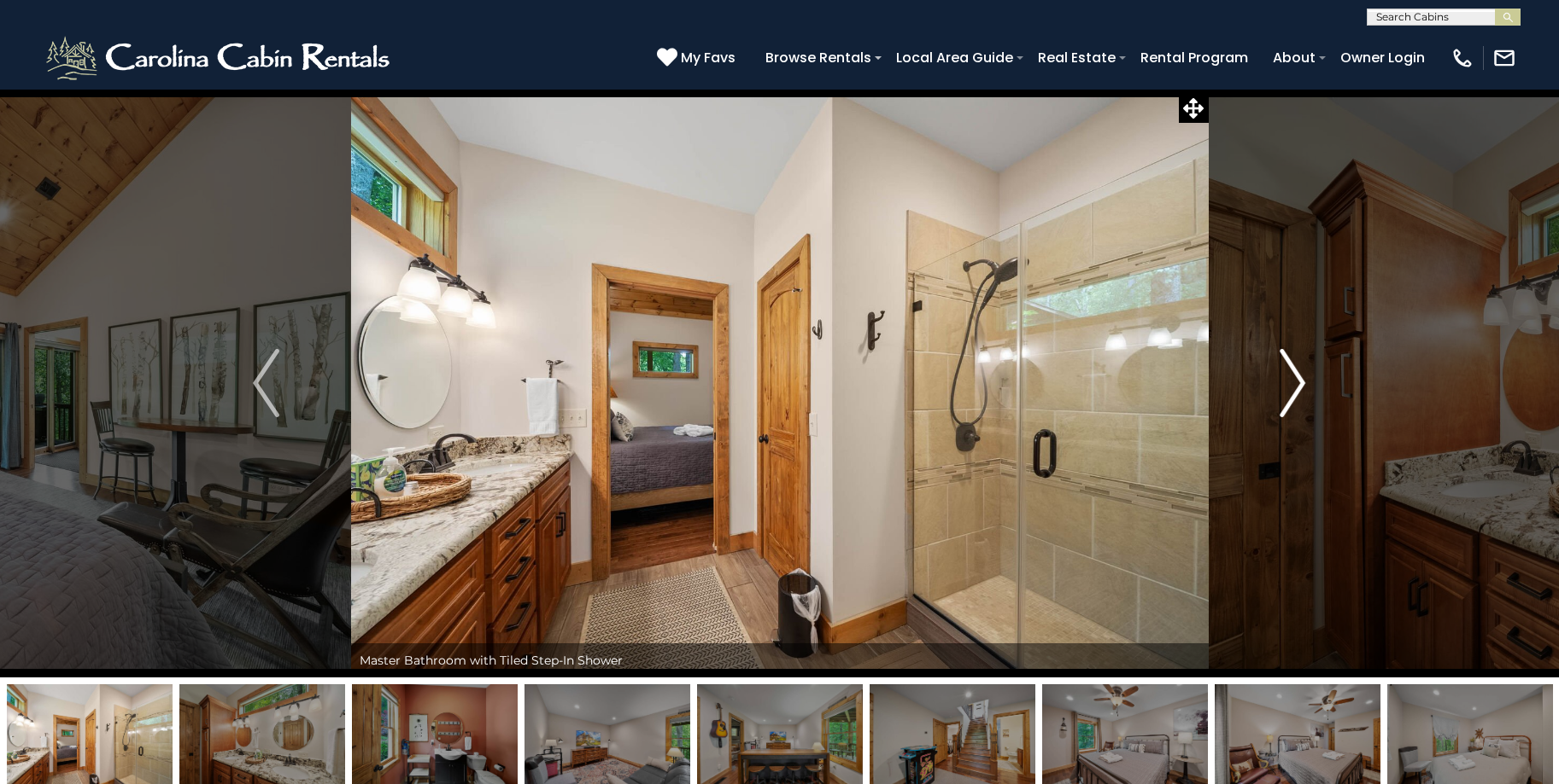
click at [1296, 386] on img "Next" at bounding box center [1292, 383] width 26 height 68
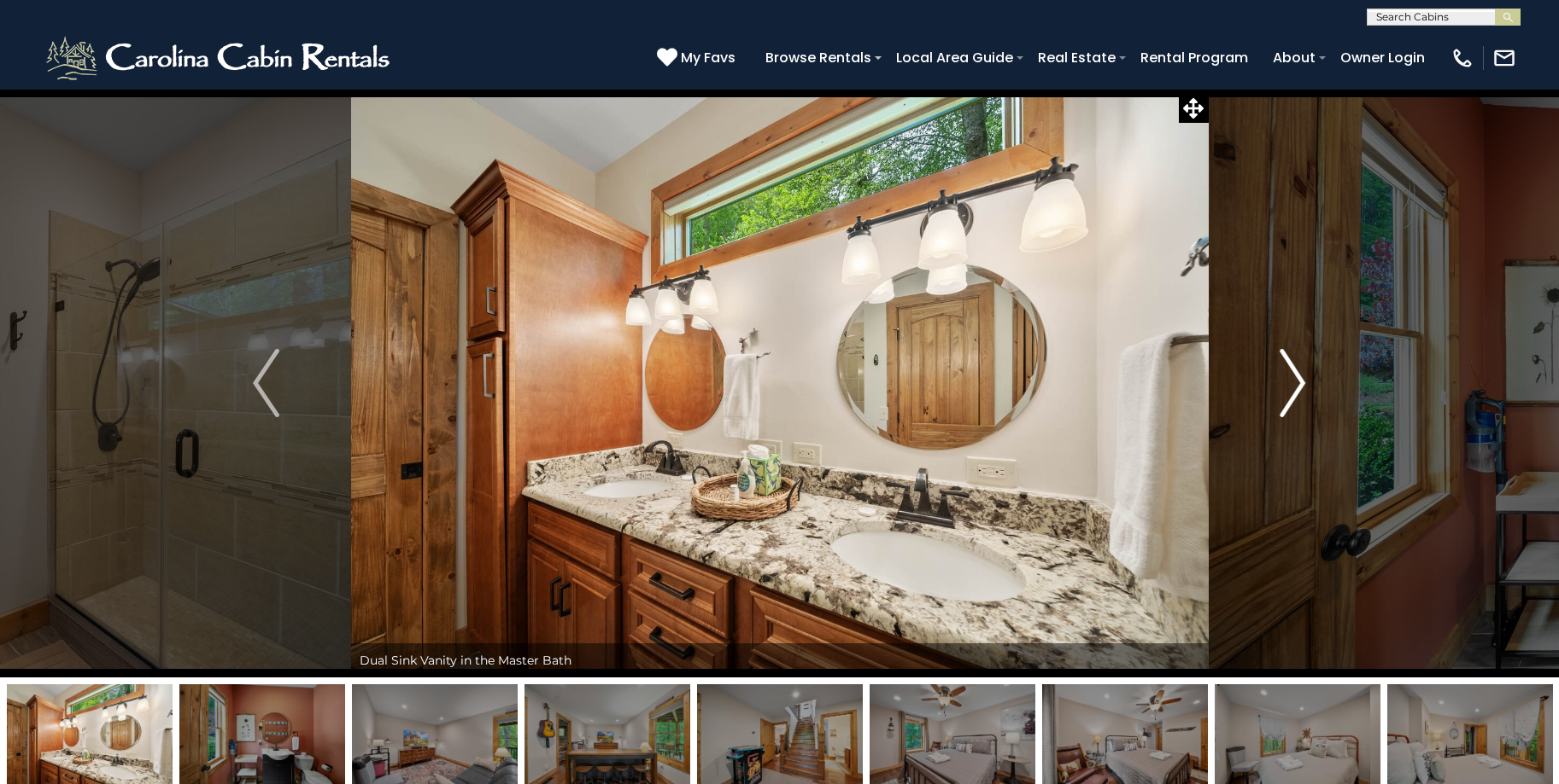
click at [1296, 386] on img "Next" at bounding box center [1292, 383] width 26 height 68
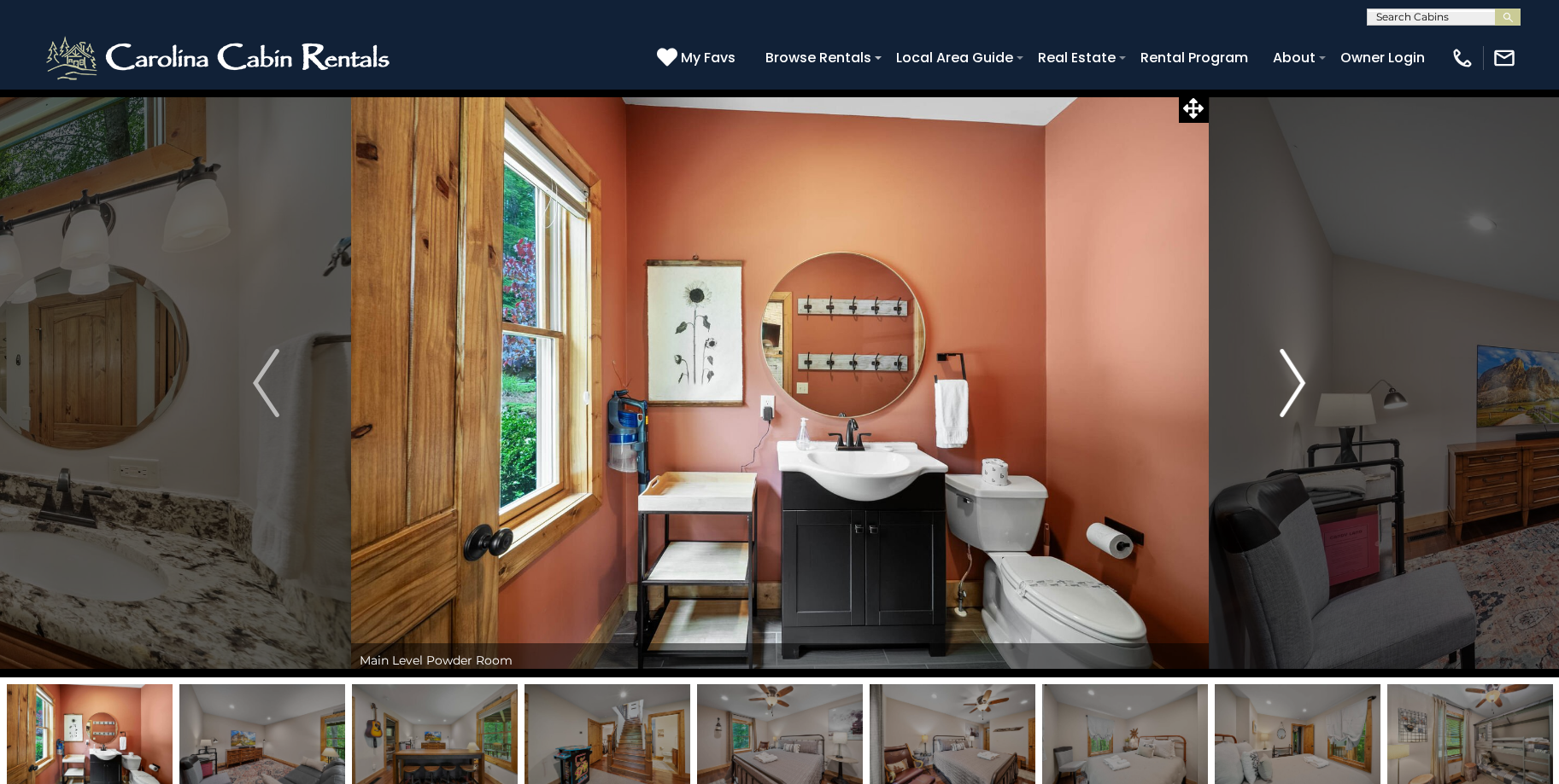
click at [1296, 386] on img "Next" at bounding box center [1292, 383] width 26 height 68
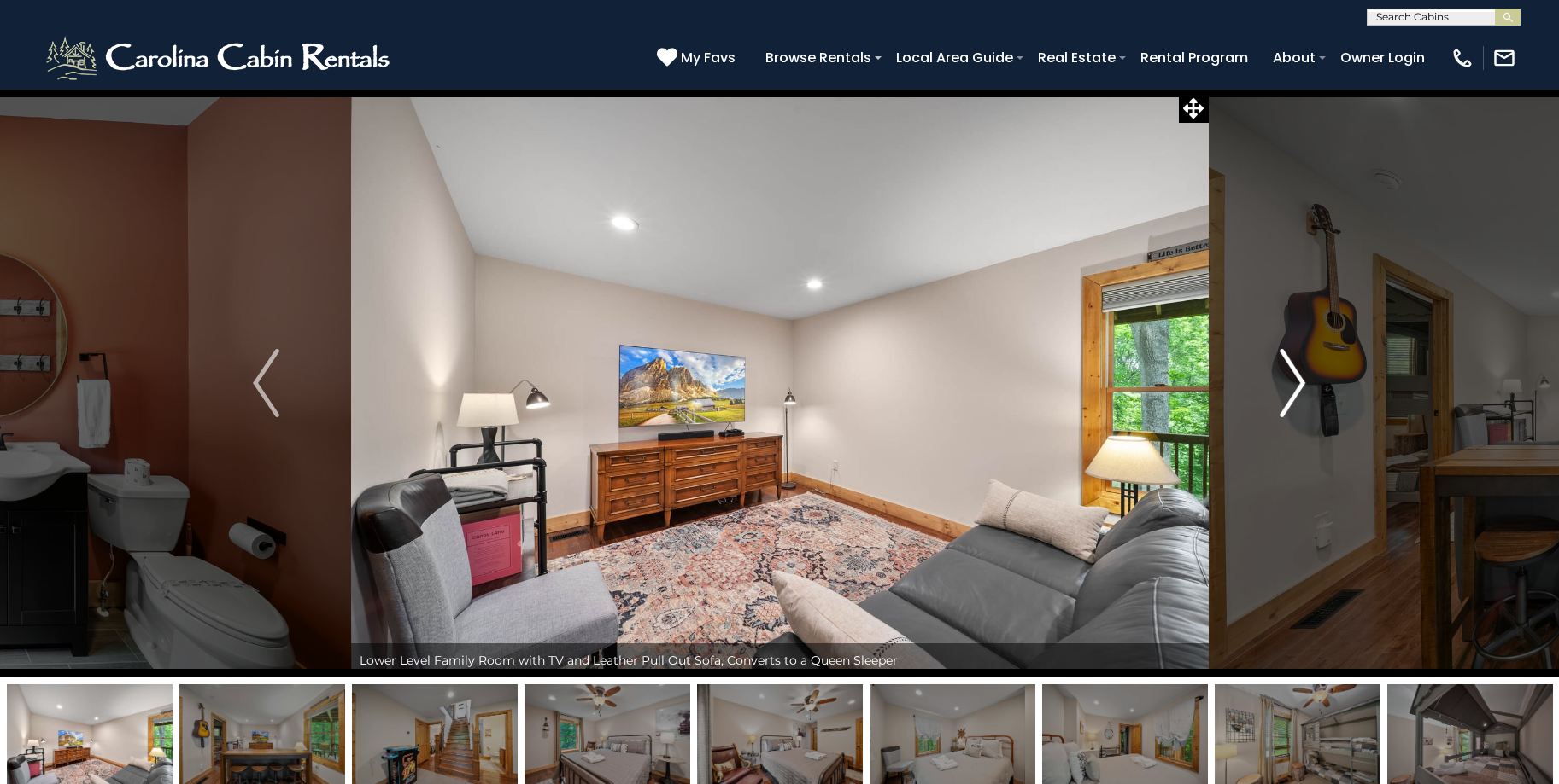
click at [1296, 386] on img "Next" at bounding box center [1292, 383] width 26 height 68
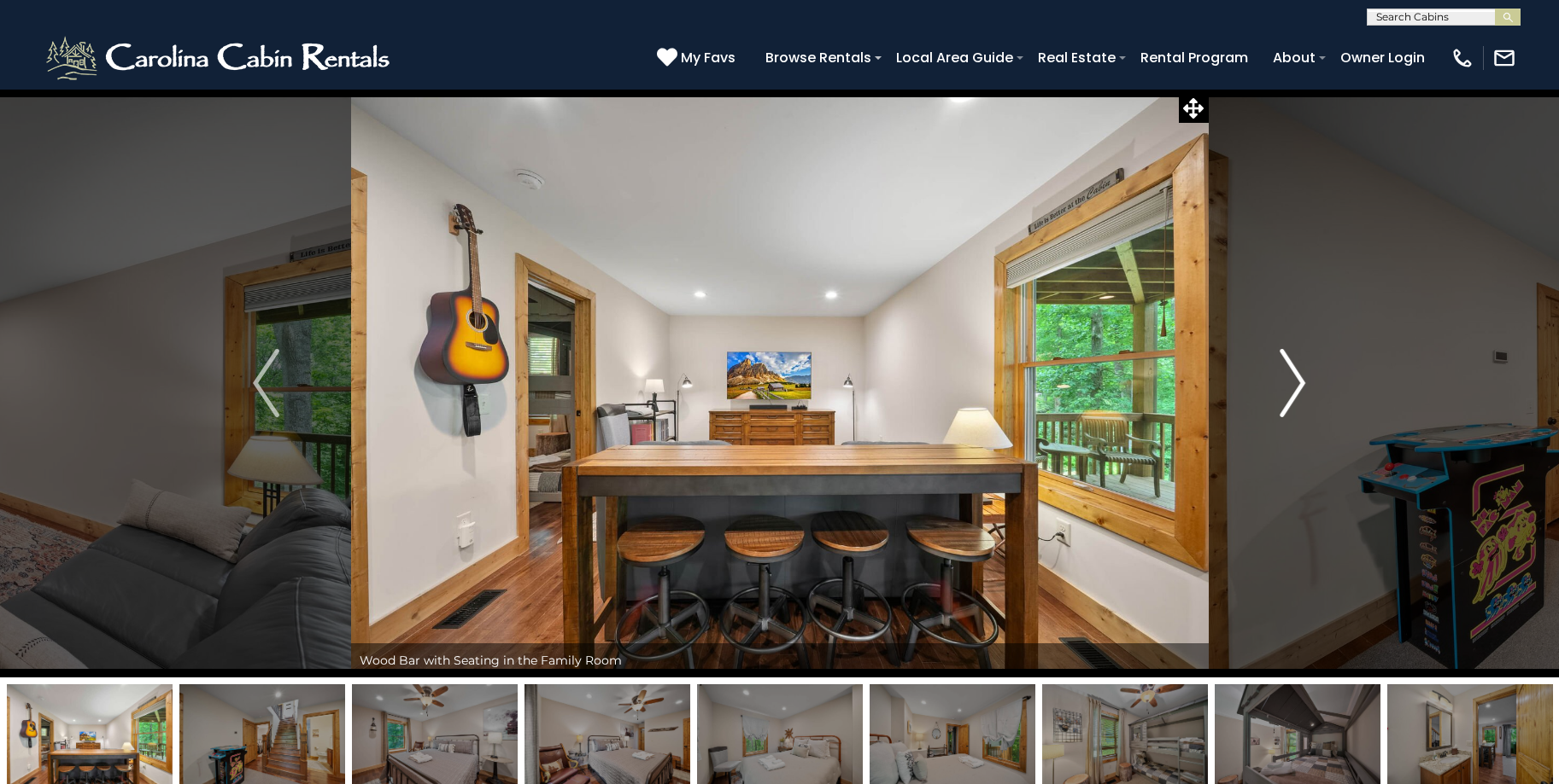
click at [1296, 386] on img "Next" at bounding box center [1292, 383] width 26 height 68
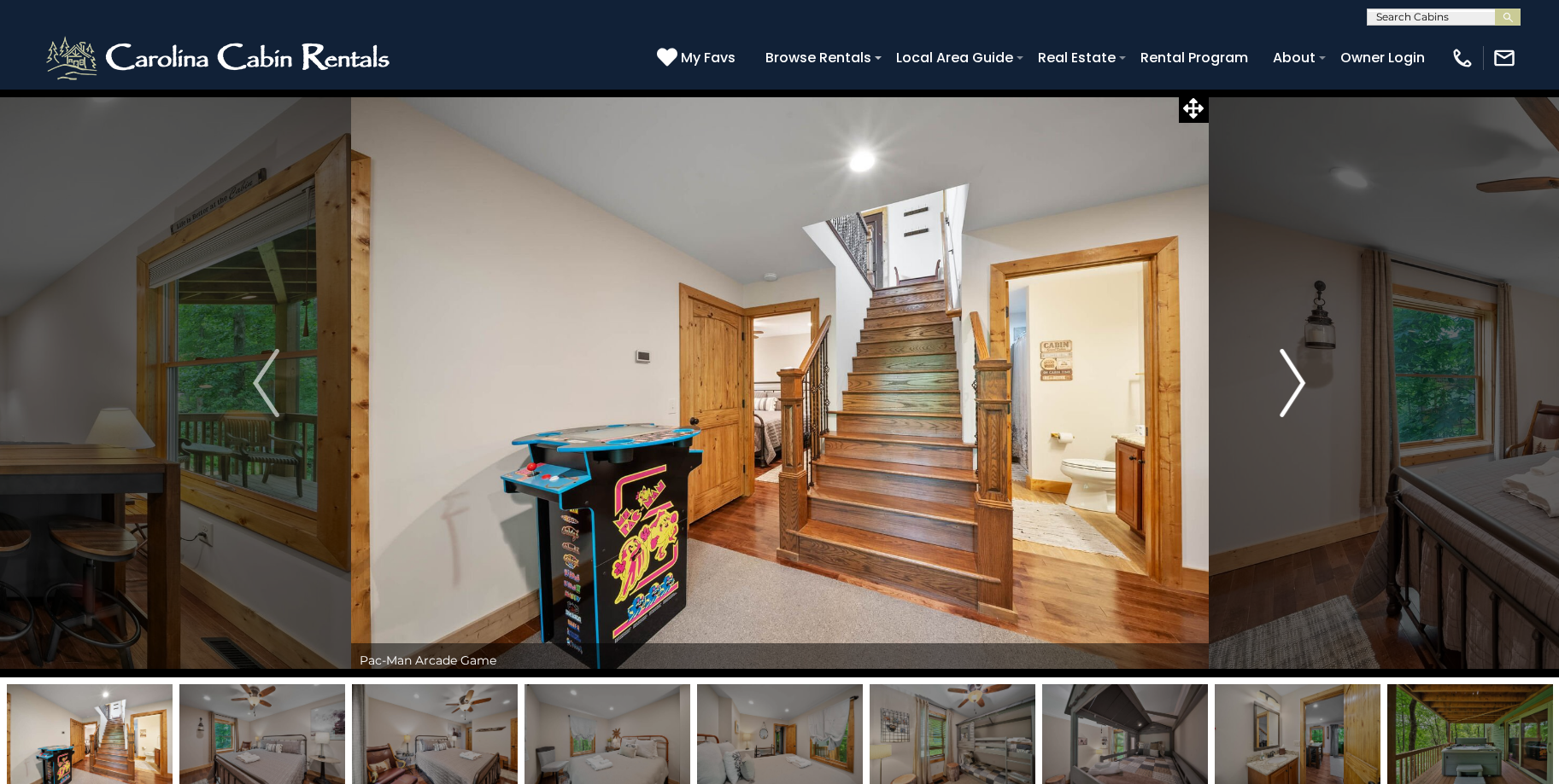
click at [1296, 386] on img "Next" at bounding box center [1292, 383] width 26 height 68
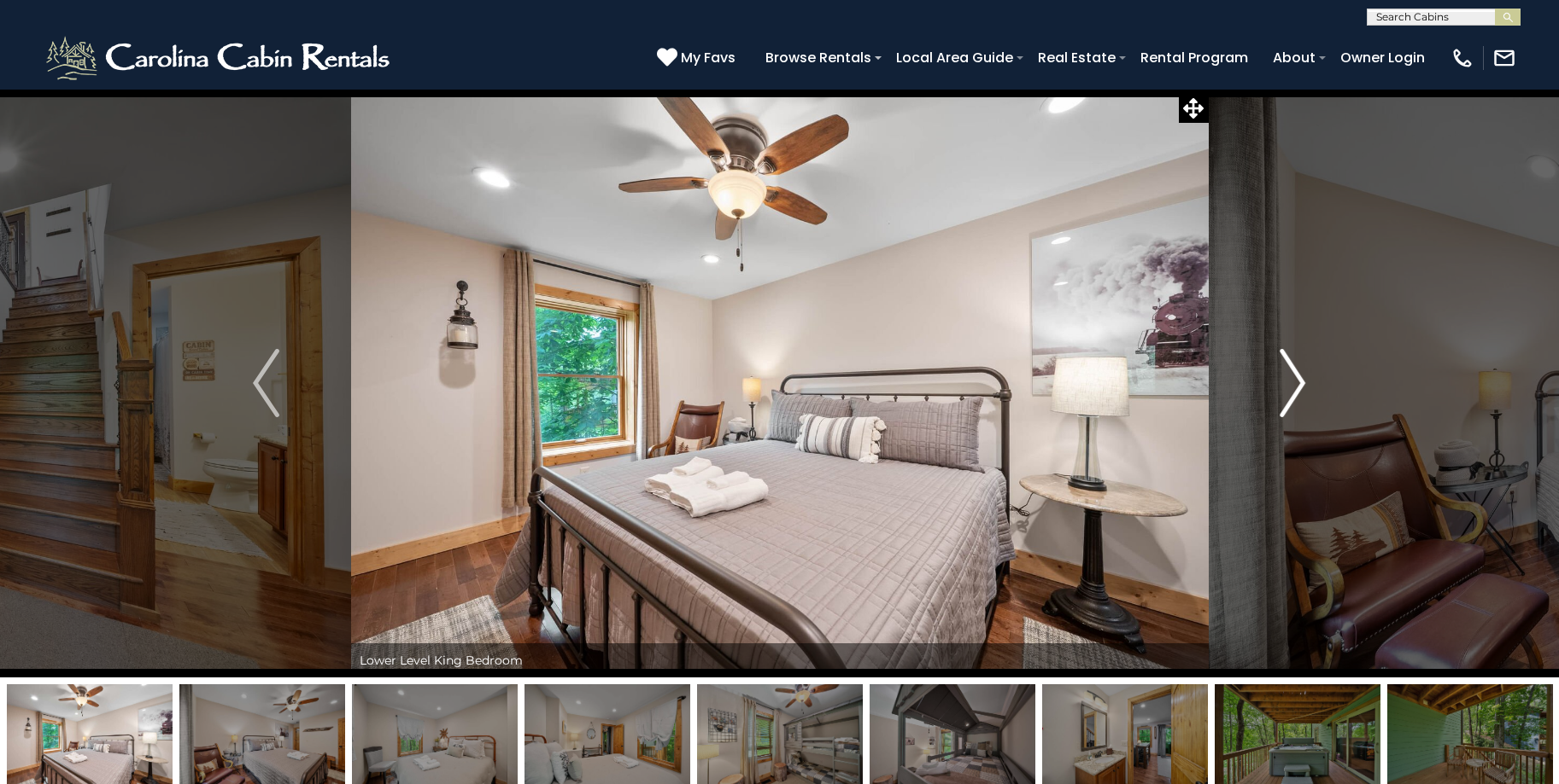
click at [1296, 386] on img "Next" at bounding box center [1292, 383] width 26 height 68
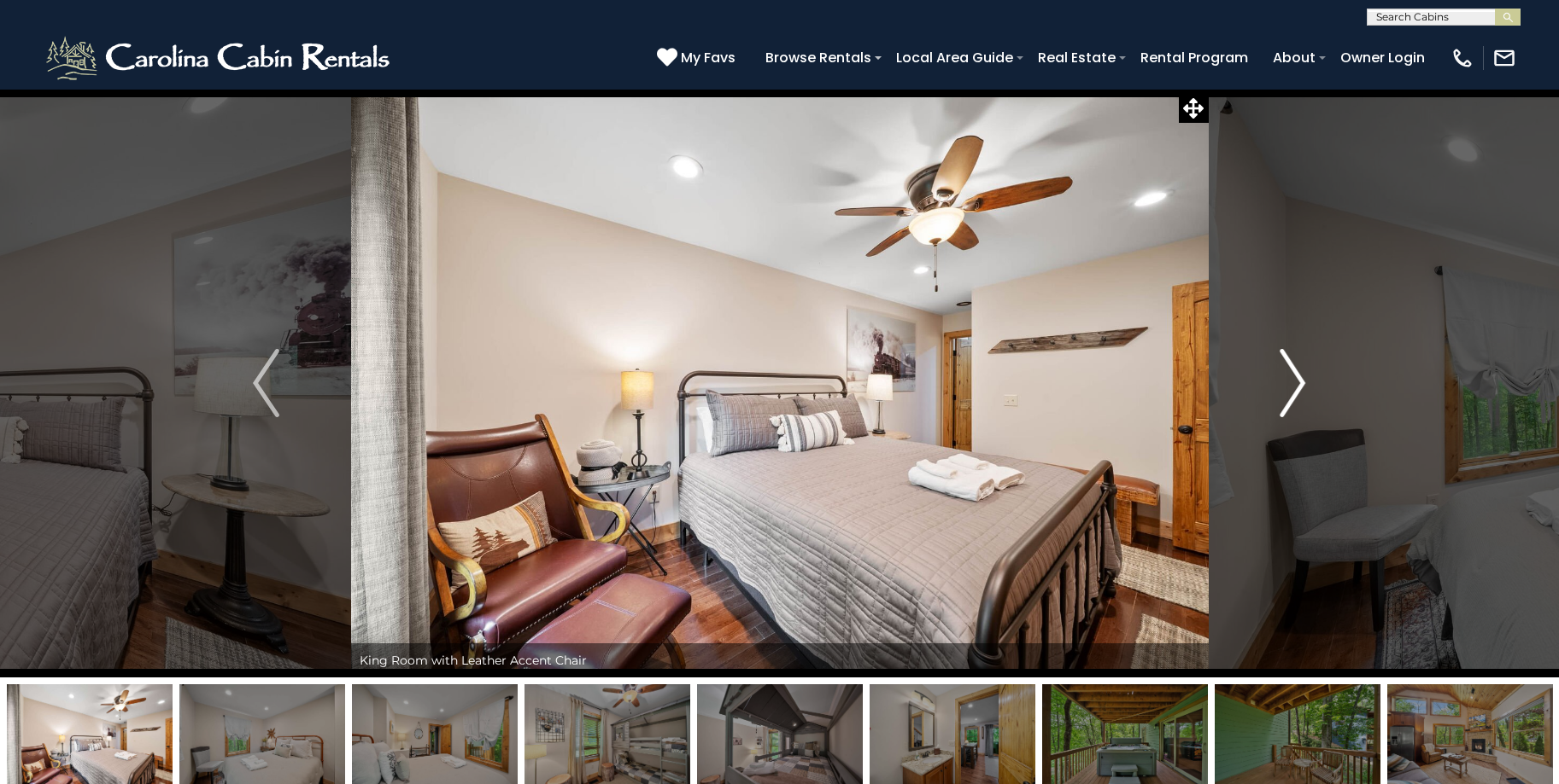
click at [1296, 386] on img "Next" at bounding box center [1292, 383] width 26 height 68
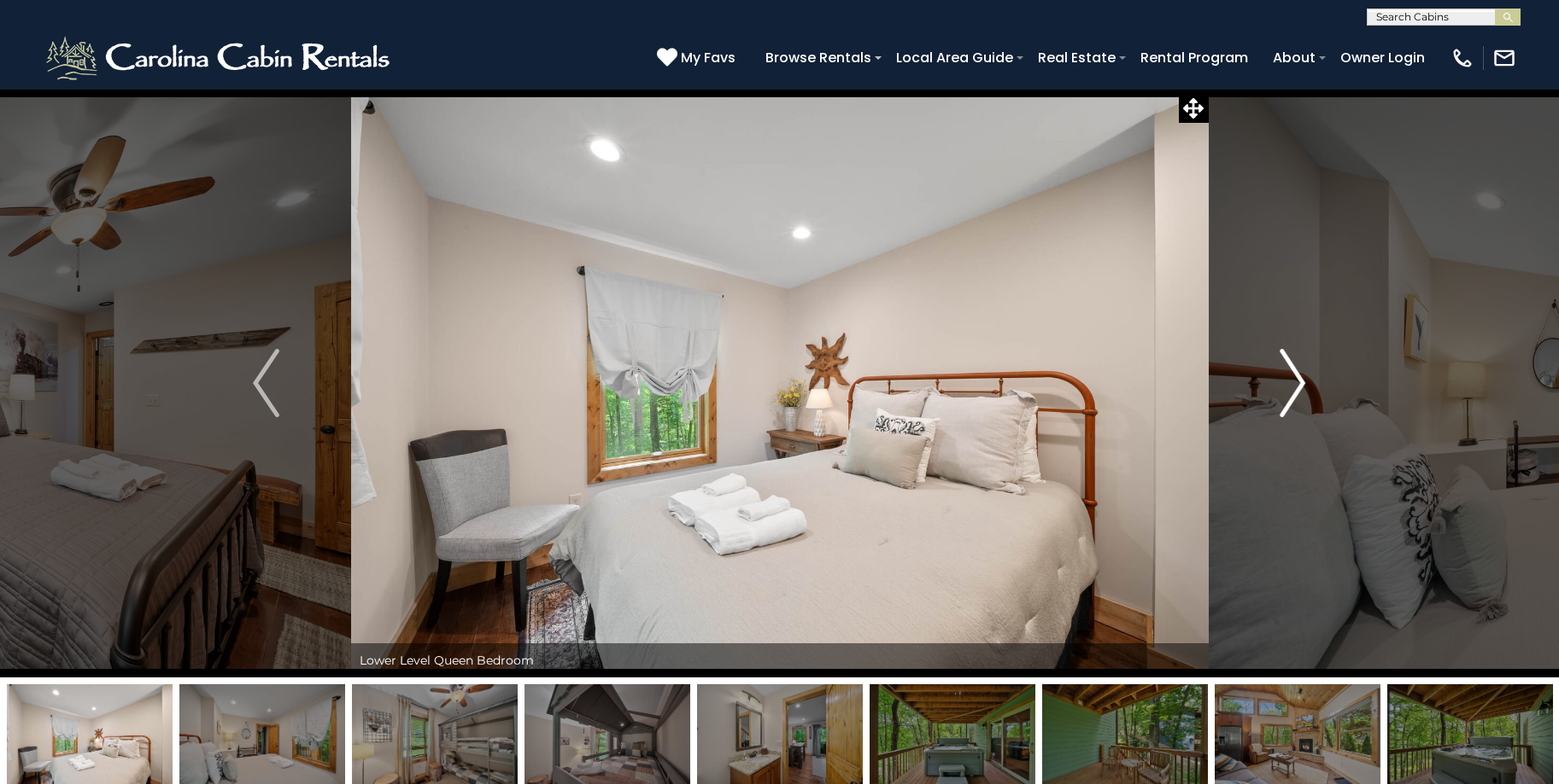
click at [1296, 386] on img "Next" at bounding box center [1292, 383] width 26 height 68
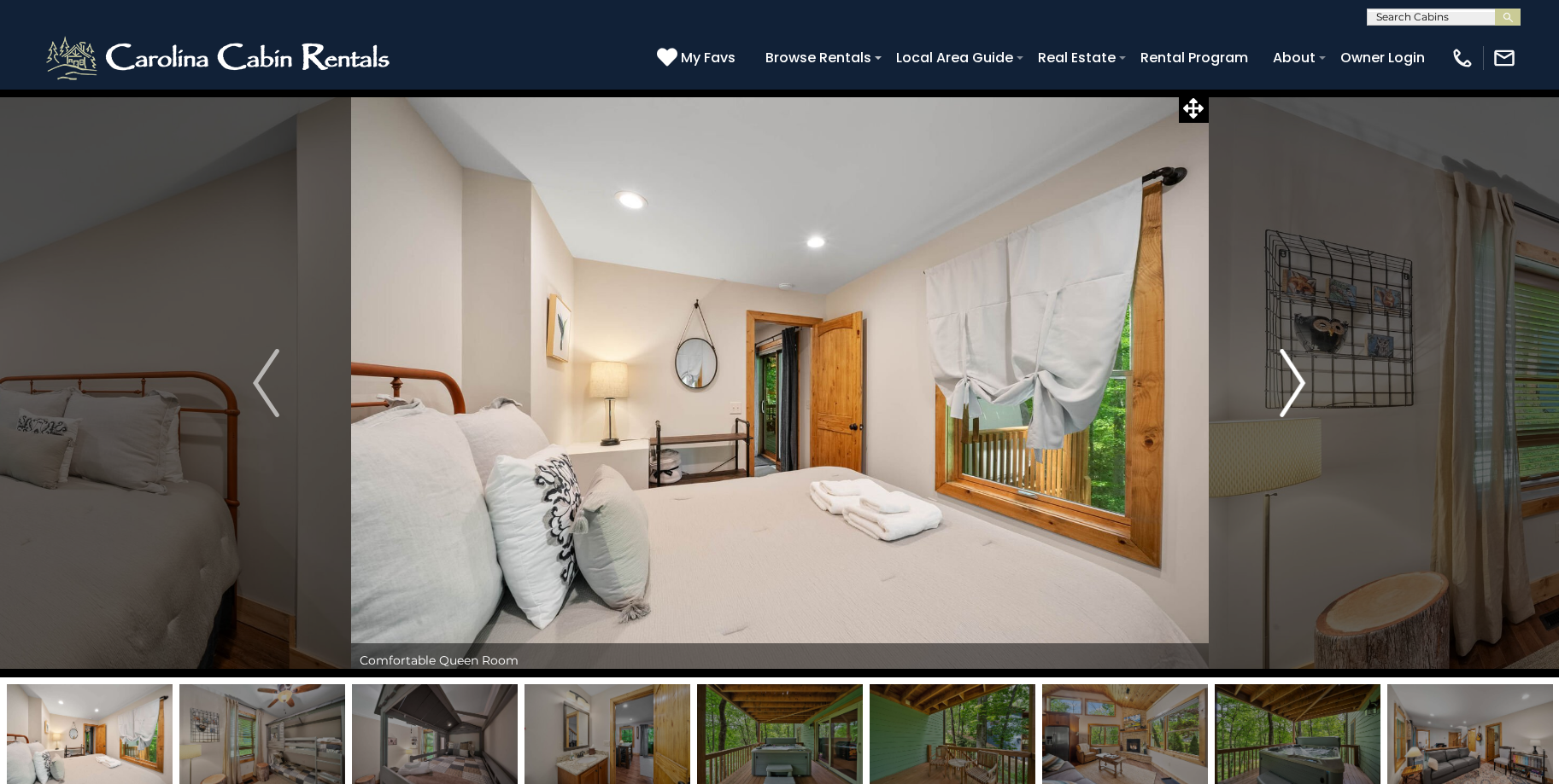
click at [1296, 386] on img "Next" at bounding box center [1292, 383] width 26 height 68
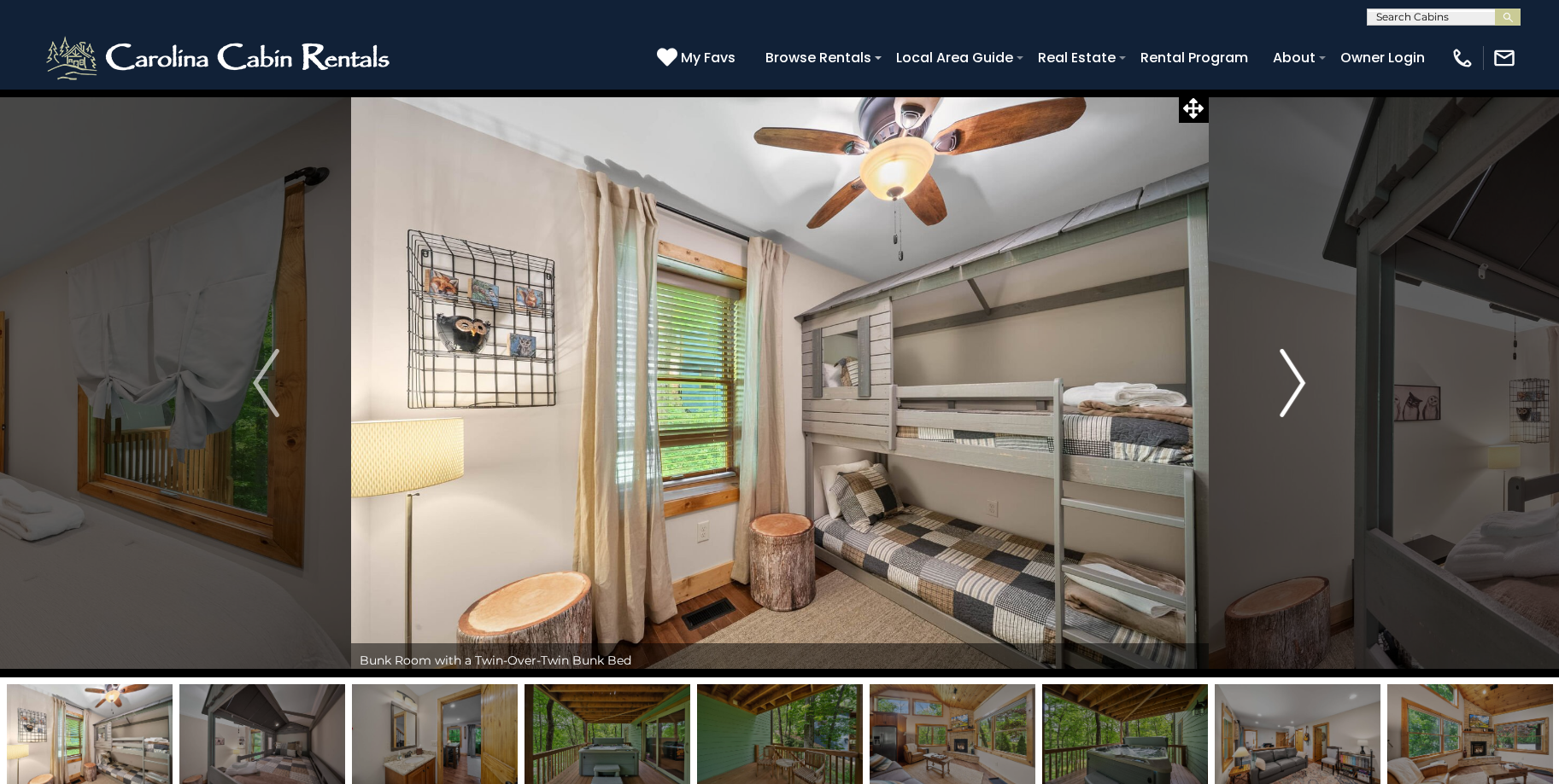
click at [1293, 390] on img "Next" at bounding box center [1292, 383] width 26 height 68
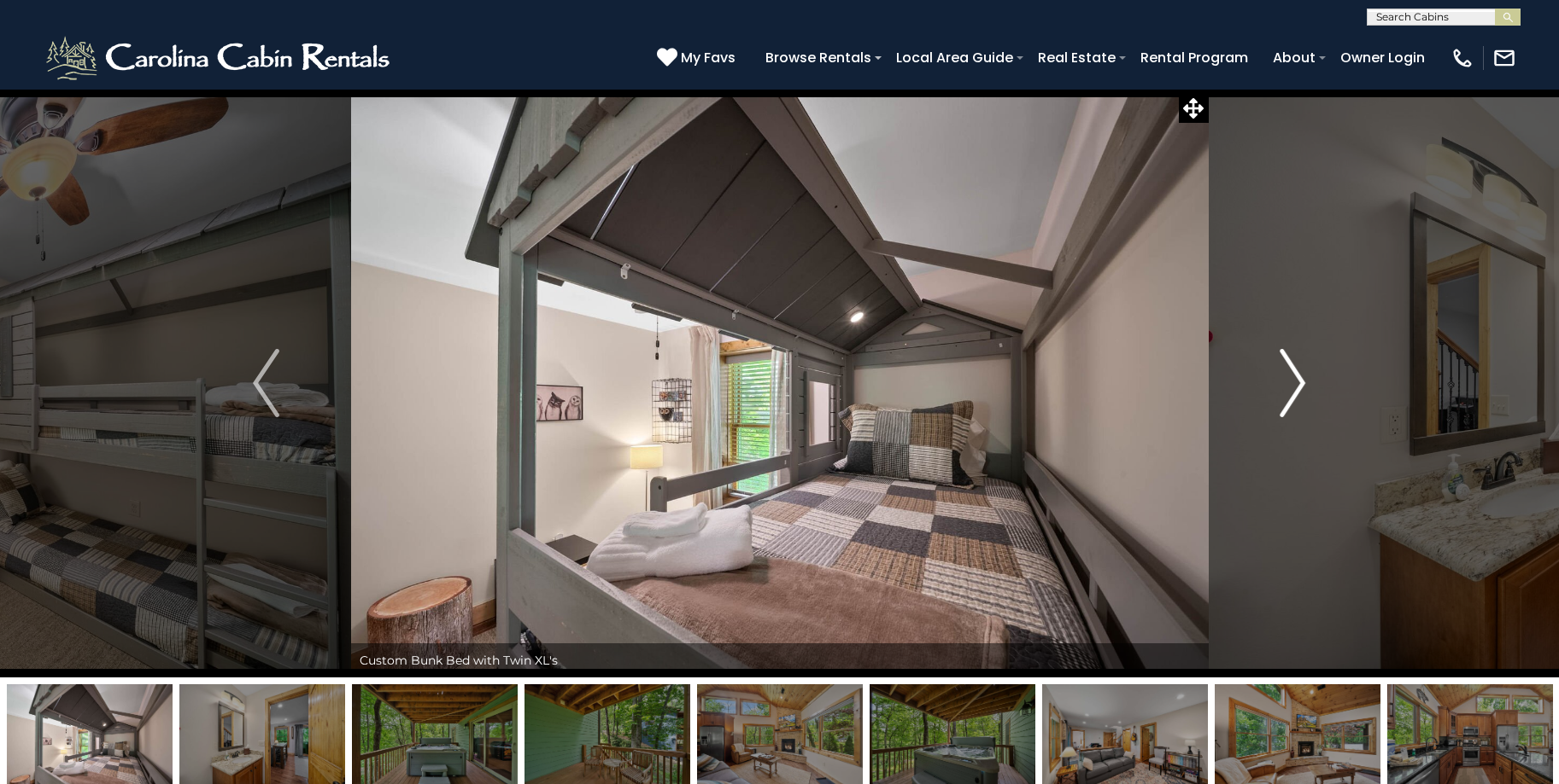
click at [1293, 390] on img "Next" at bounding box center [1292, 383] width 26 height 68
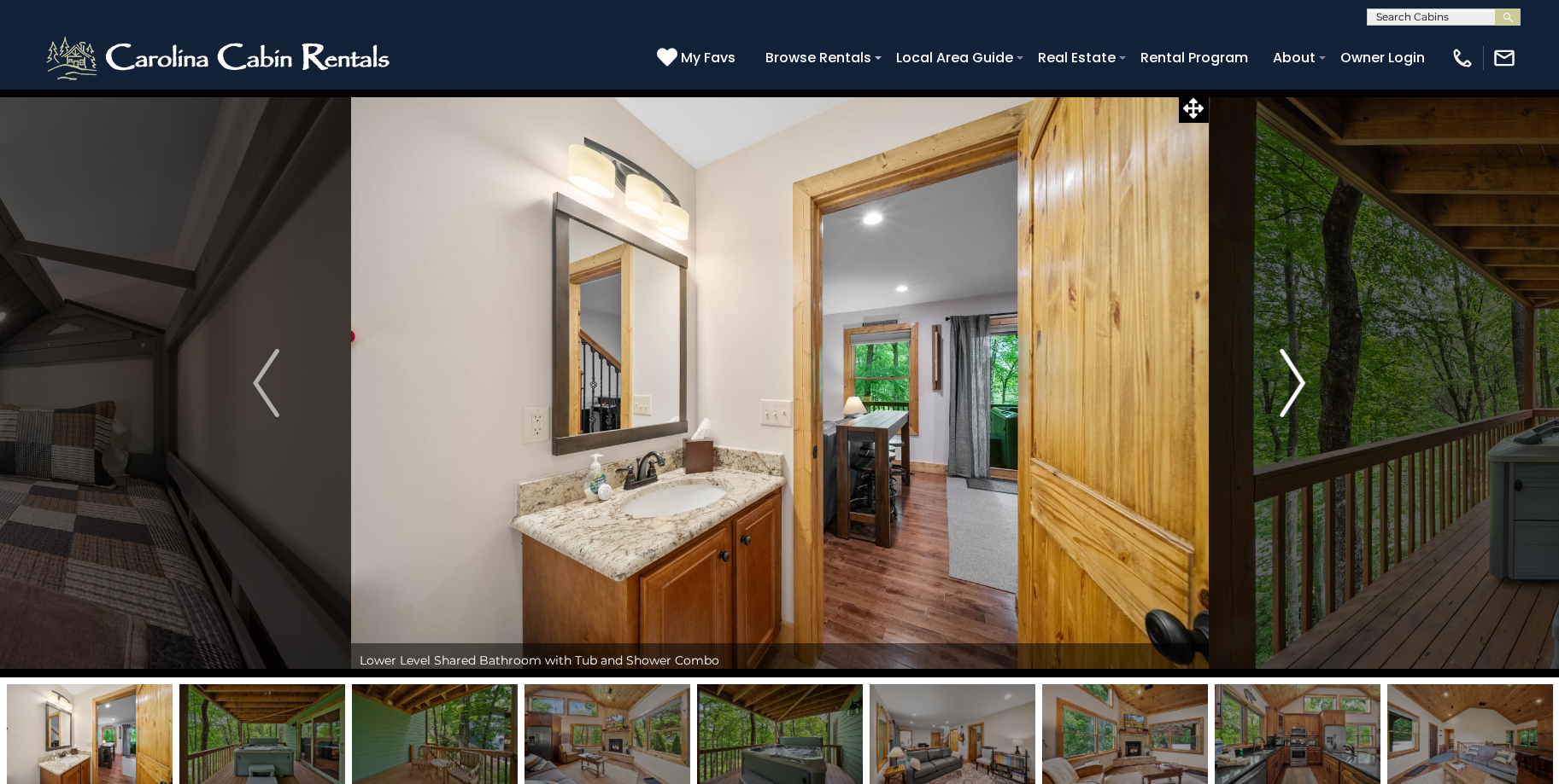
click at [1293, 390] on img "Next" at bounding box center [1292, 383] width 26 height 68
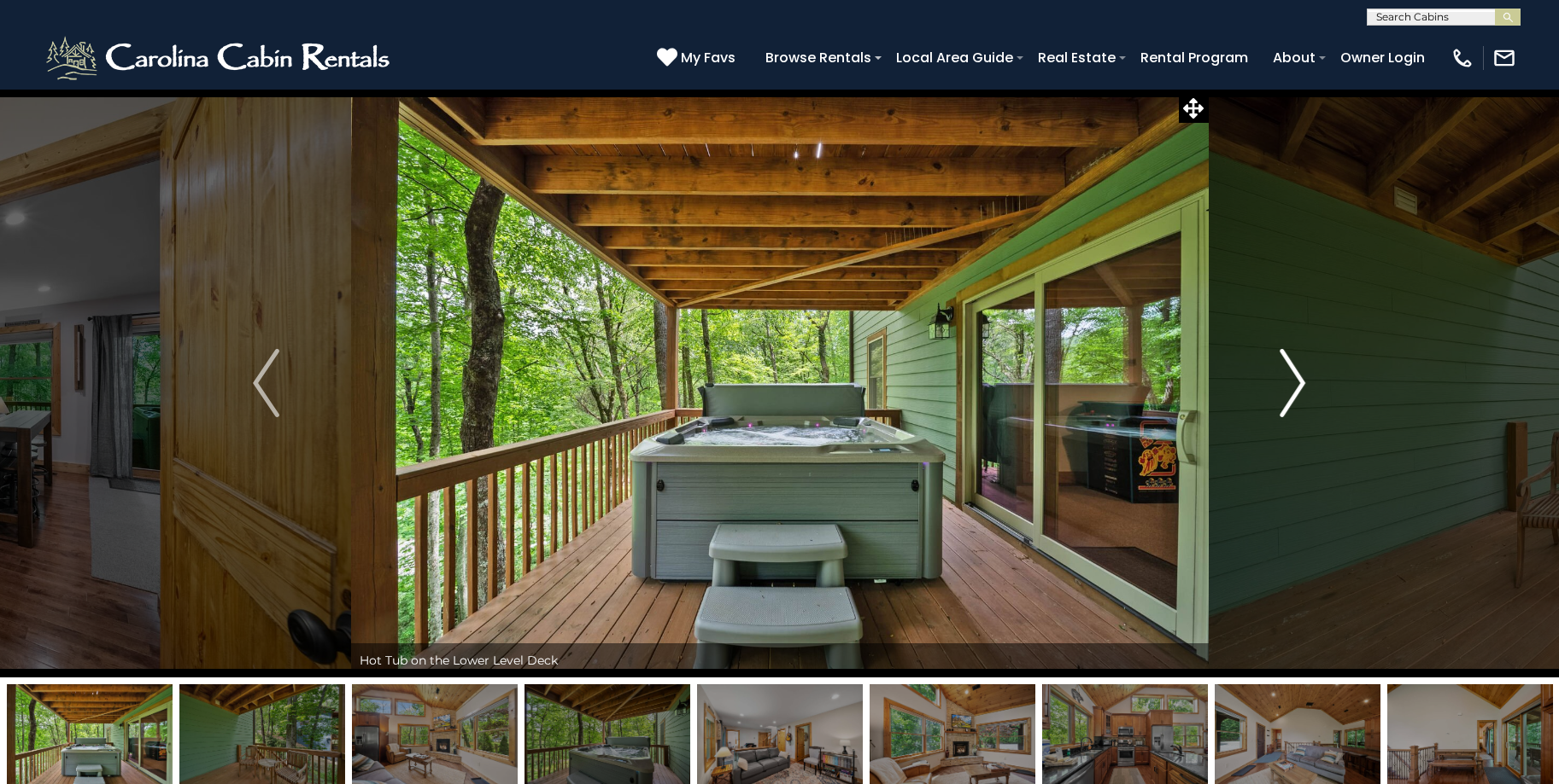
click at [1293, 390] on img "Next" at bounding box center [1292, 383] width 26 height 68
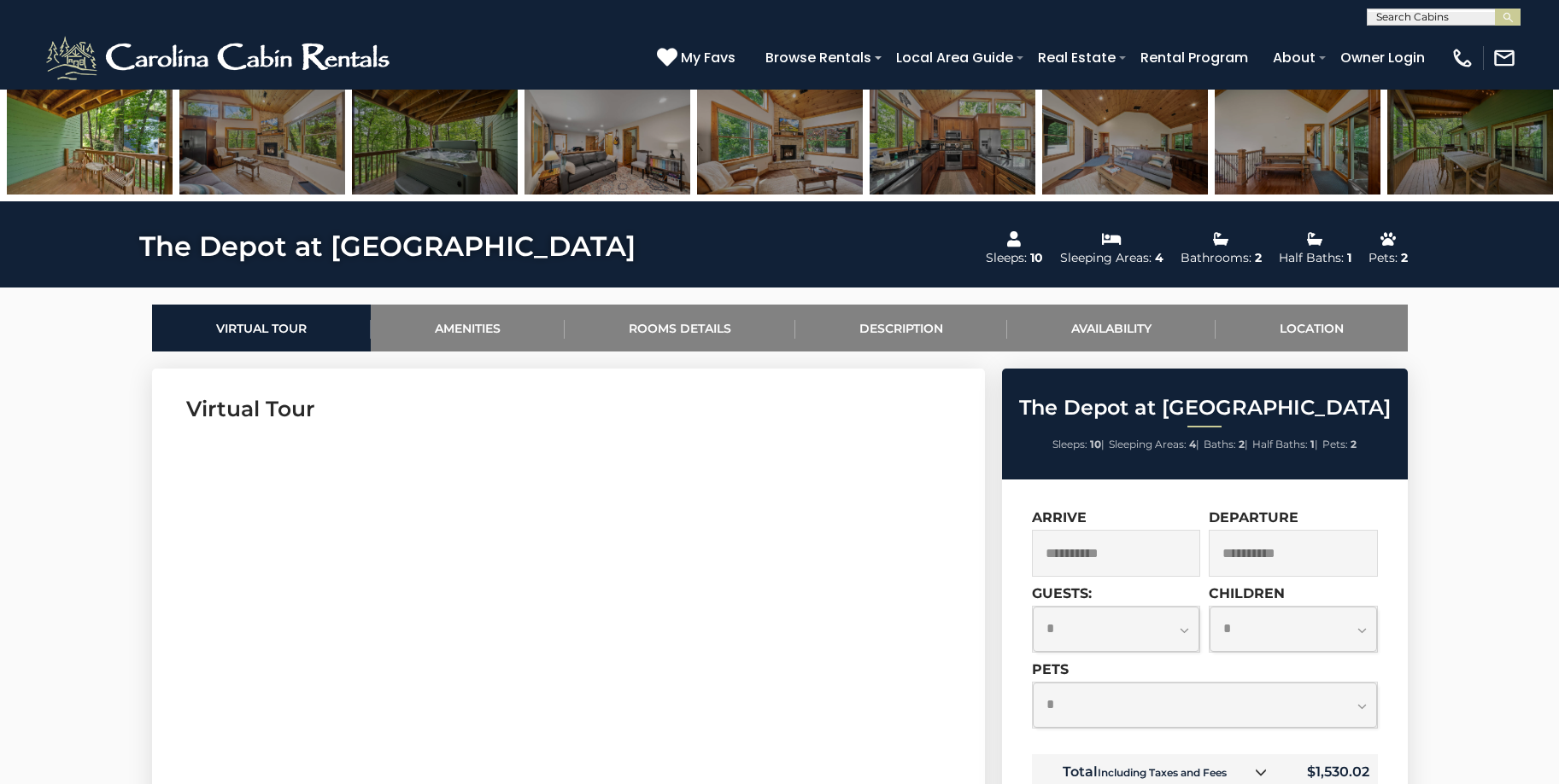
scroll to position [597, 0]
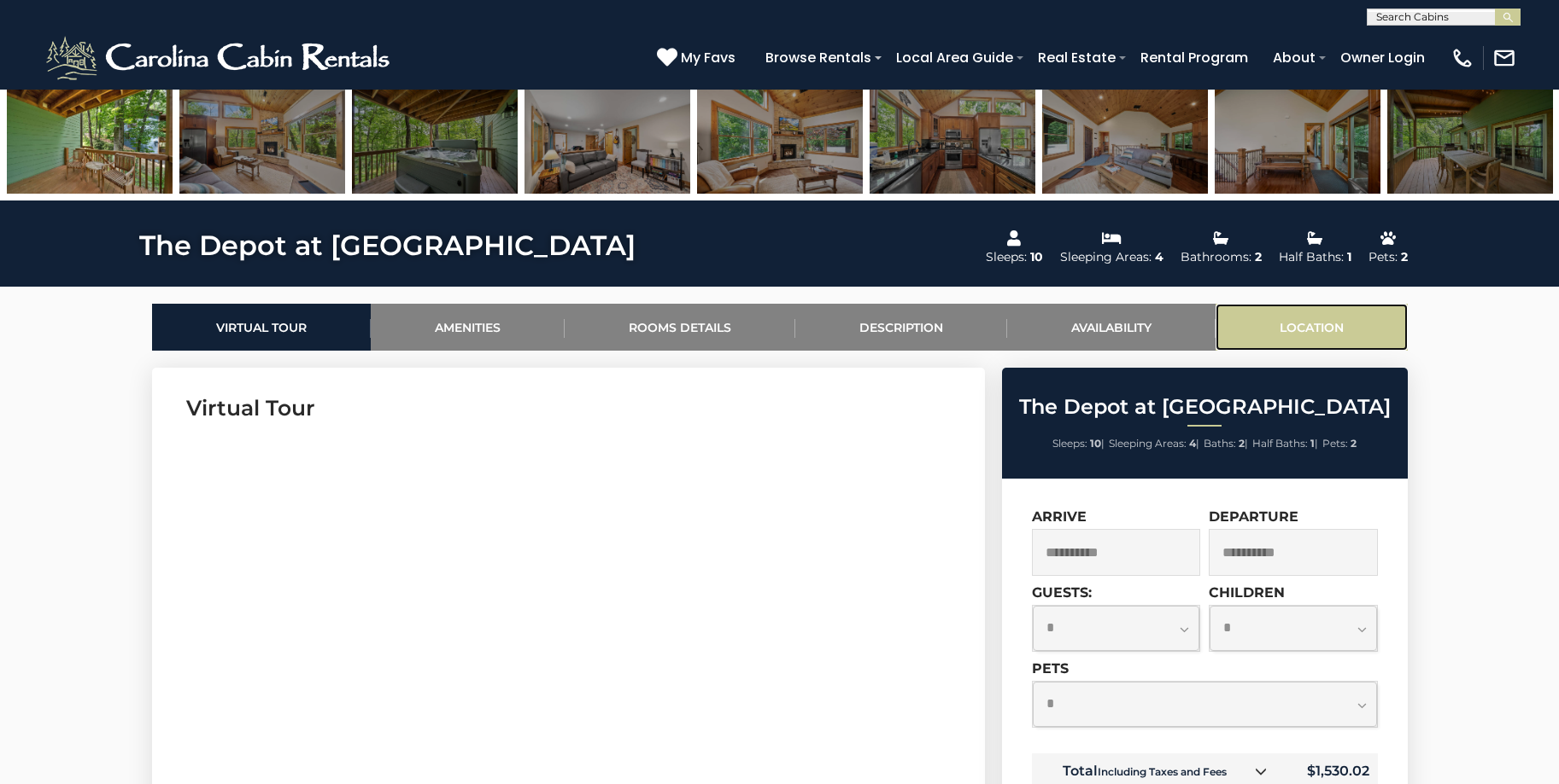
click at [1329, 327] on link "Location" at bounding box center [1312, 326] width 192 height 46
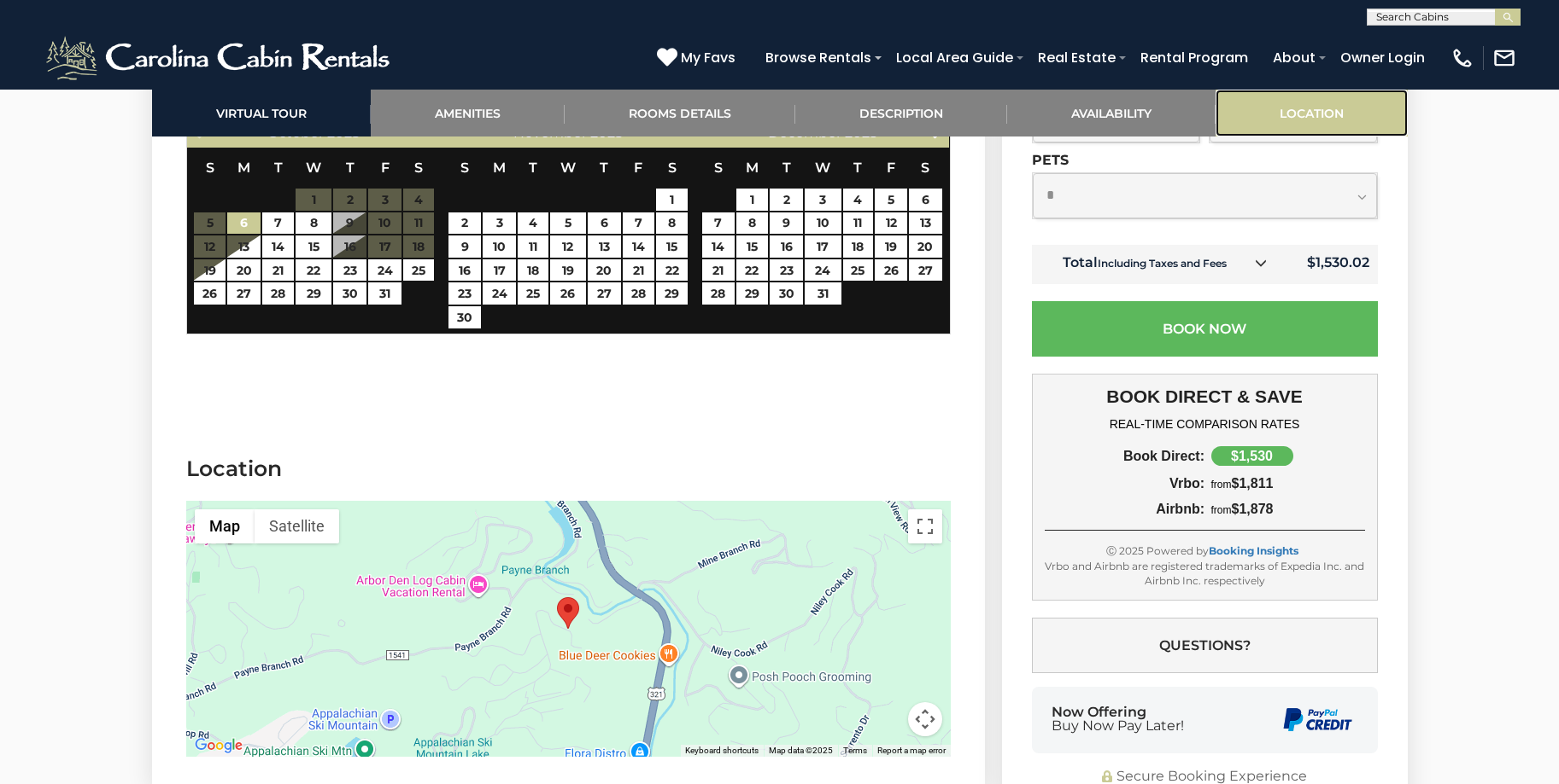
scroll to position [3826, 0]
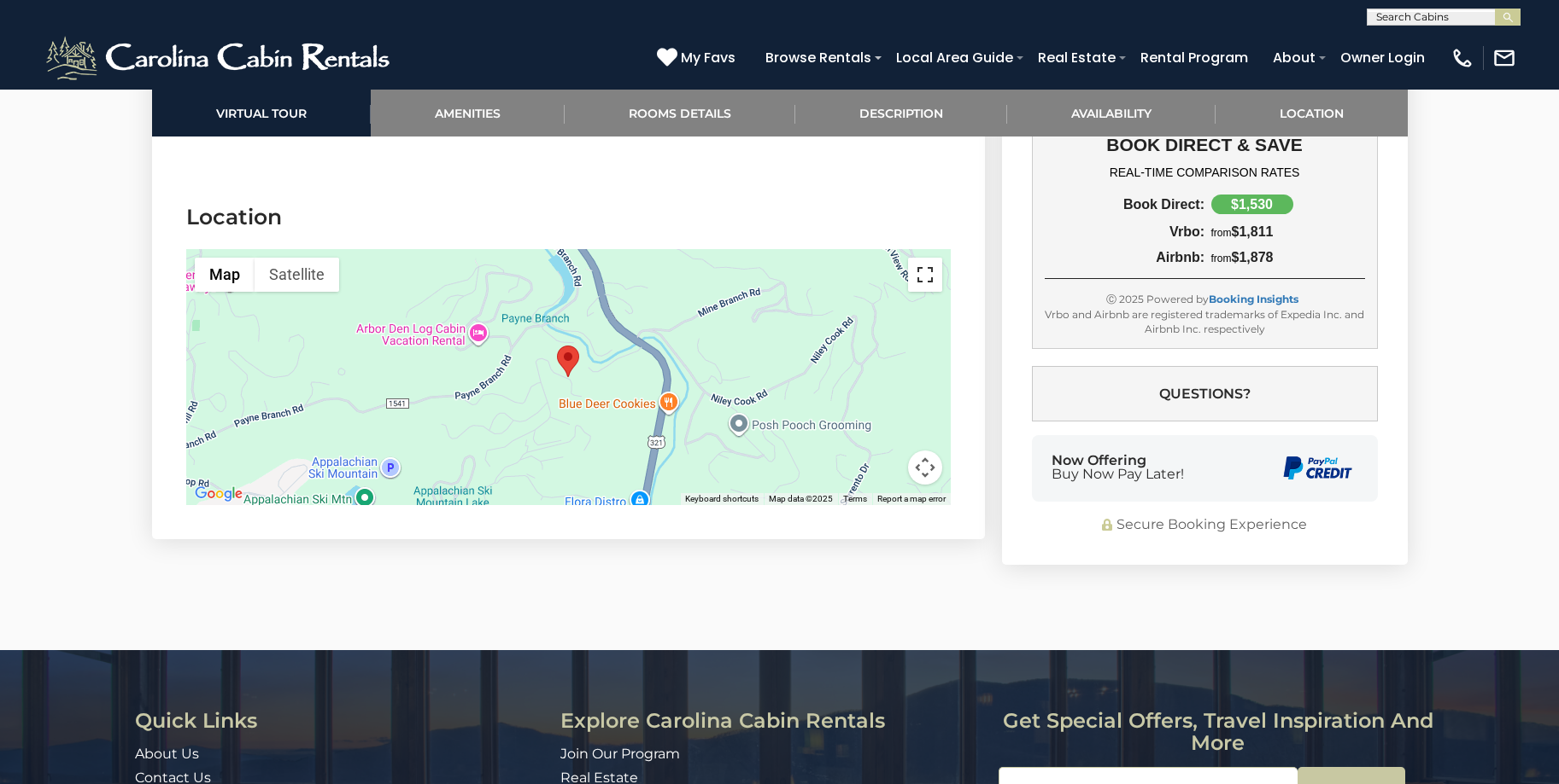
click at [924, 258] on button "Toggle fullscreen view" at bounding box center [925, 275] width 35 height 35
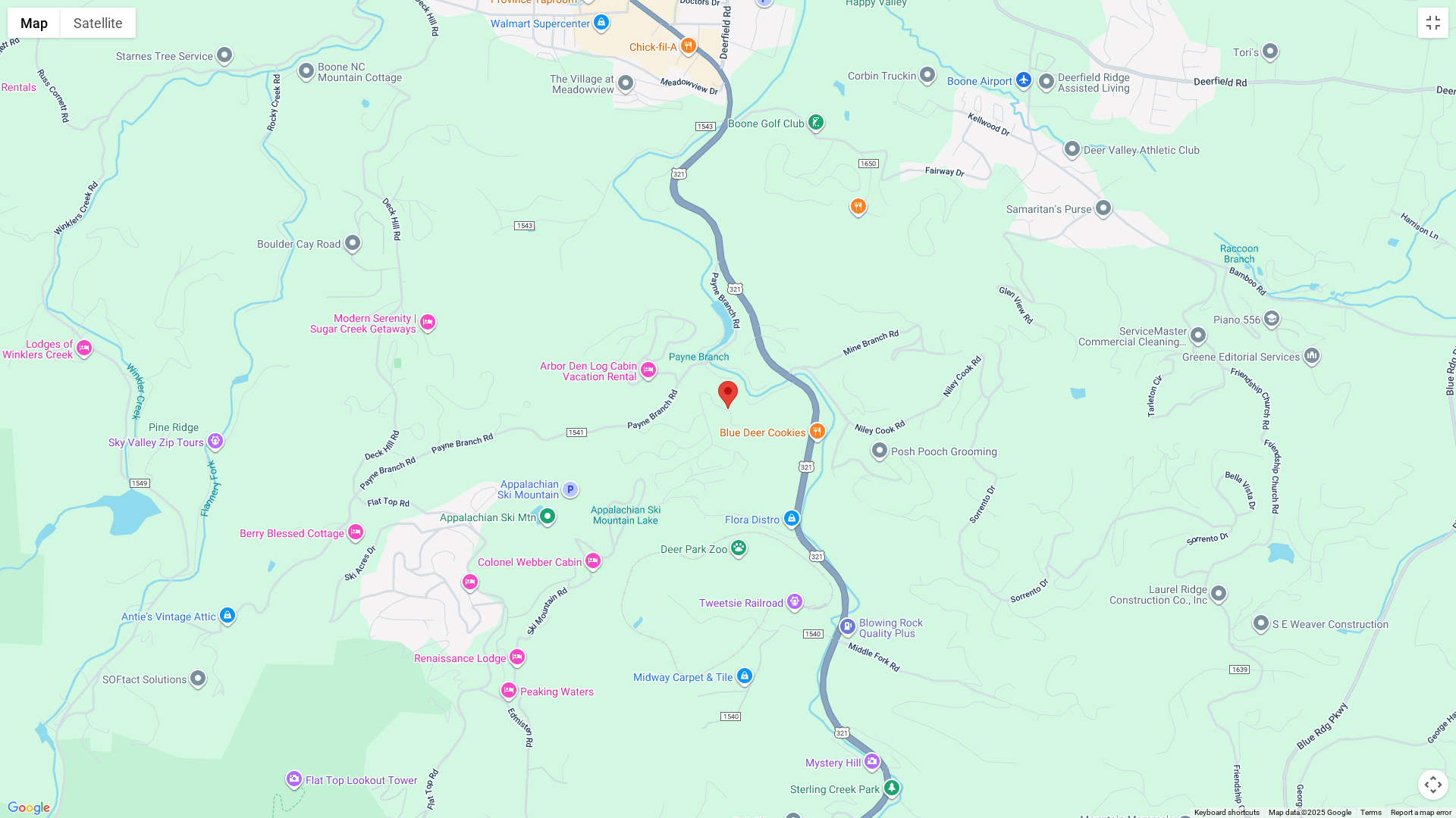
click at [1383, 696] on button "Map camera controls" at bounding box center [1433, 785] width 31 height 31
click at [1383, 696] on button "Zoom out" at bounding box center [1395, 785] width 31 height 31
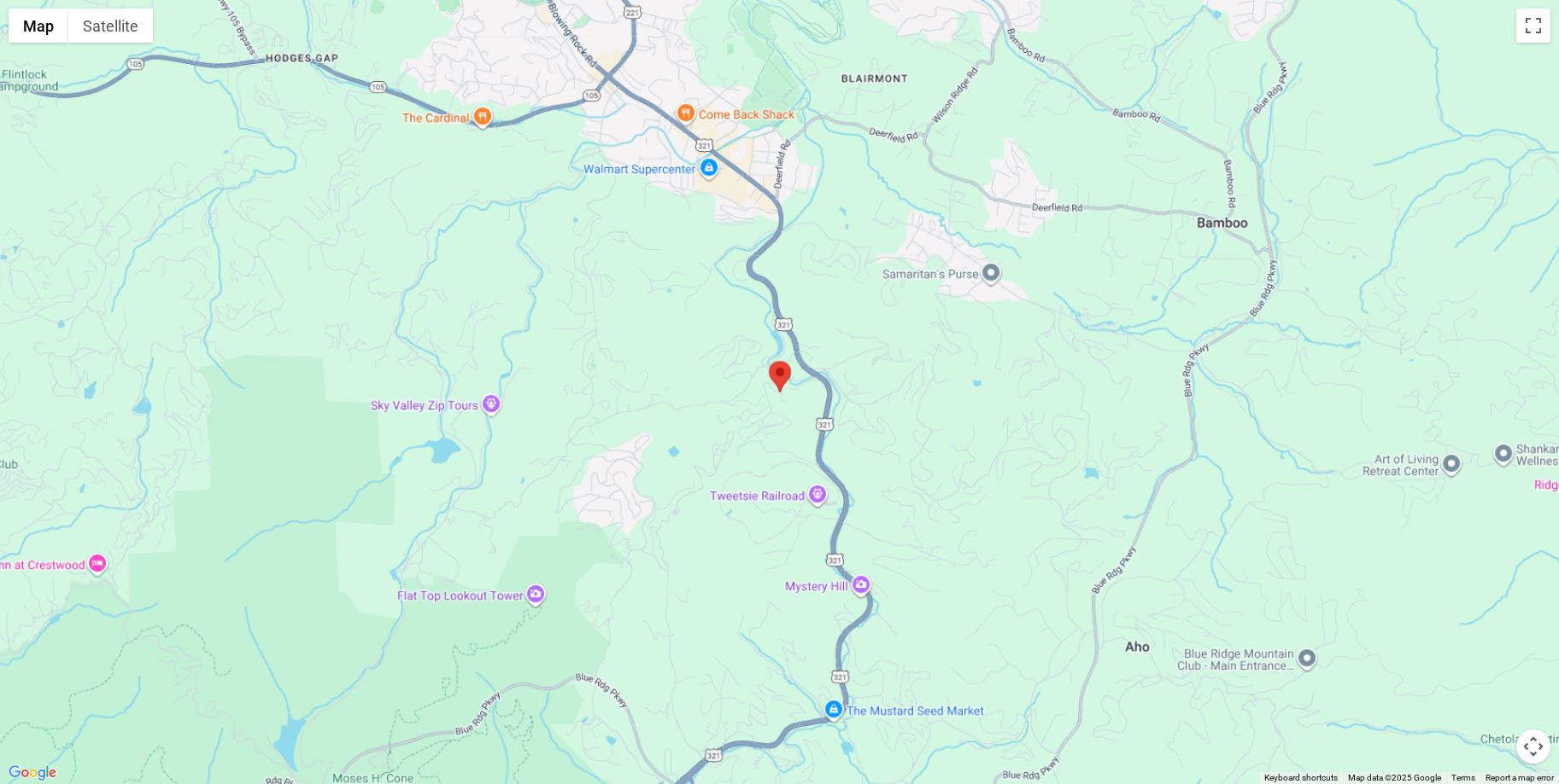
scroll to position [853, 0]
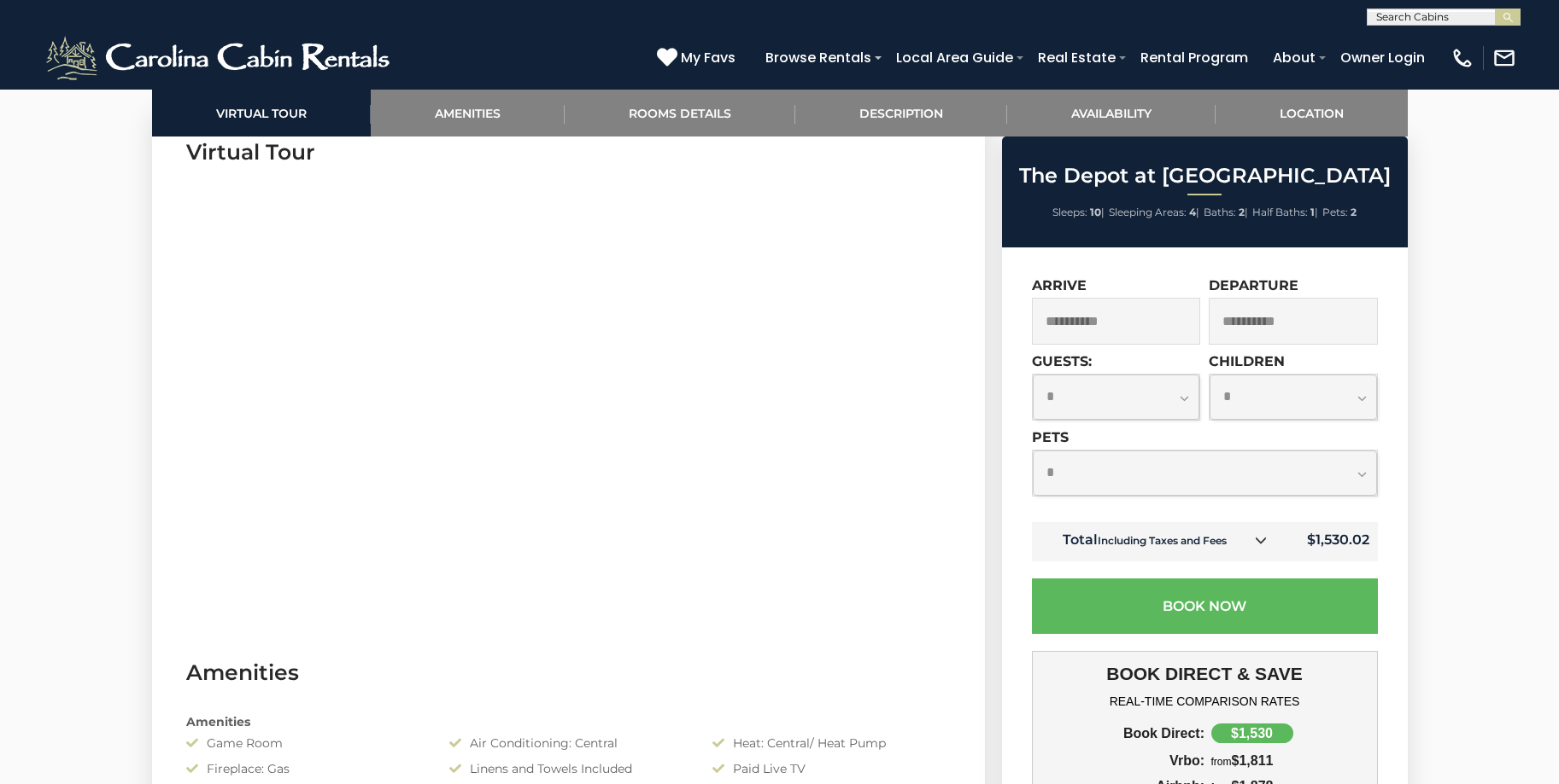
click at [1149, 399] on select "**********" at bounding box center [1116, 397] width 167 height 45
select select "*"
click at [1033, 375] on select "**********" at bounding box center [1116, 397] width 167 height 45
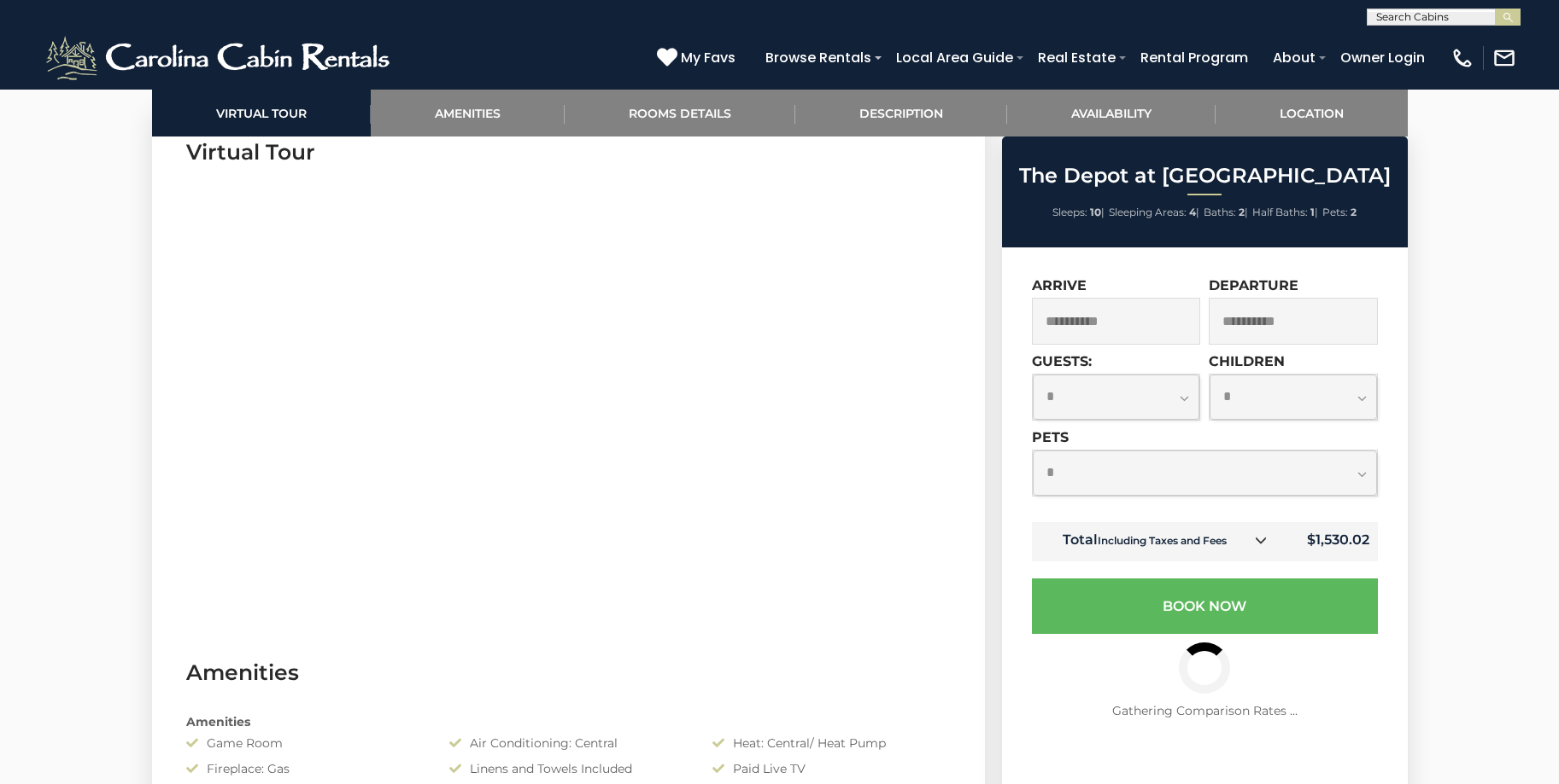
click at [1364, 396] on select "**********" at bounding box center [1293, 397] width 167 height 45
select select "*"
click at [1210, 375] on select "**********" at bounding box center [1293, 397] width 167 height 45
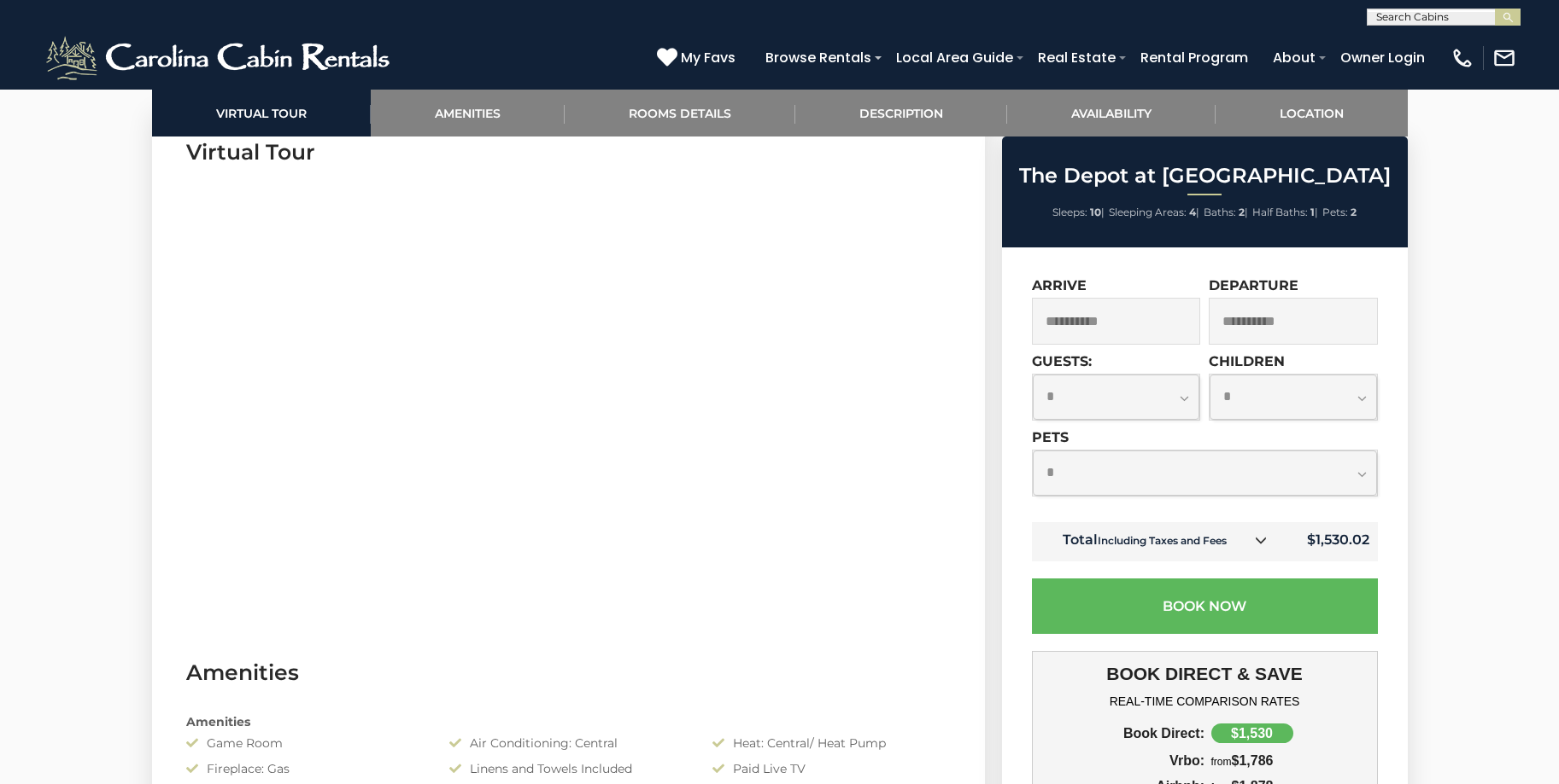
scroll to position [939, 0]
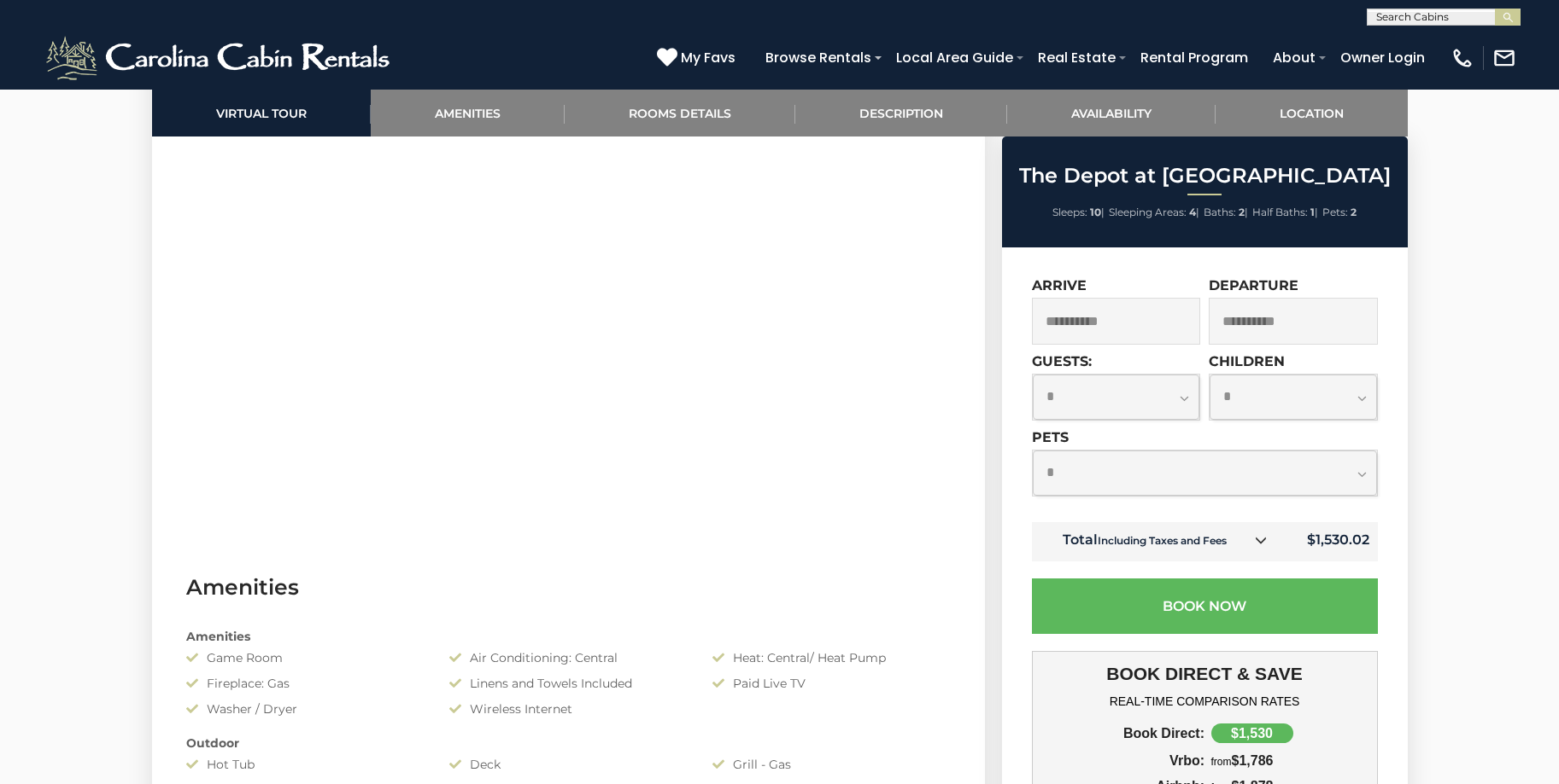
click at [1362, 476] on select "**********" at bounding box center [1205, 474] width 344 height 45
click at [1033, 451] on select "**********" at bounding box center [1205, 474] width 344 height 45
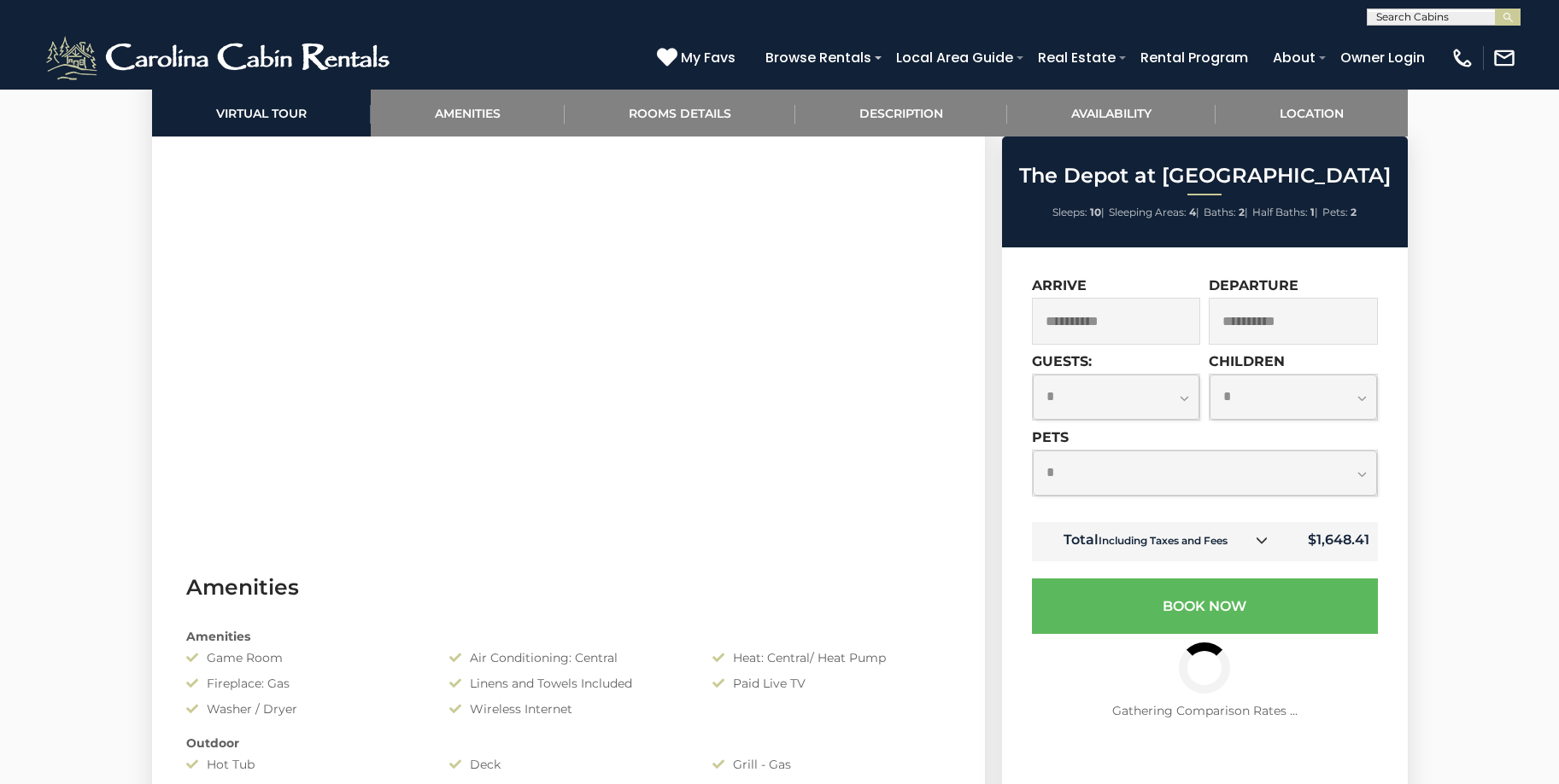
click at [1362, 478] on select "**********" at bounding box center [1205, 474] width 344 height 45
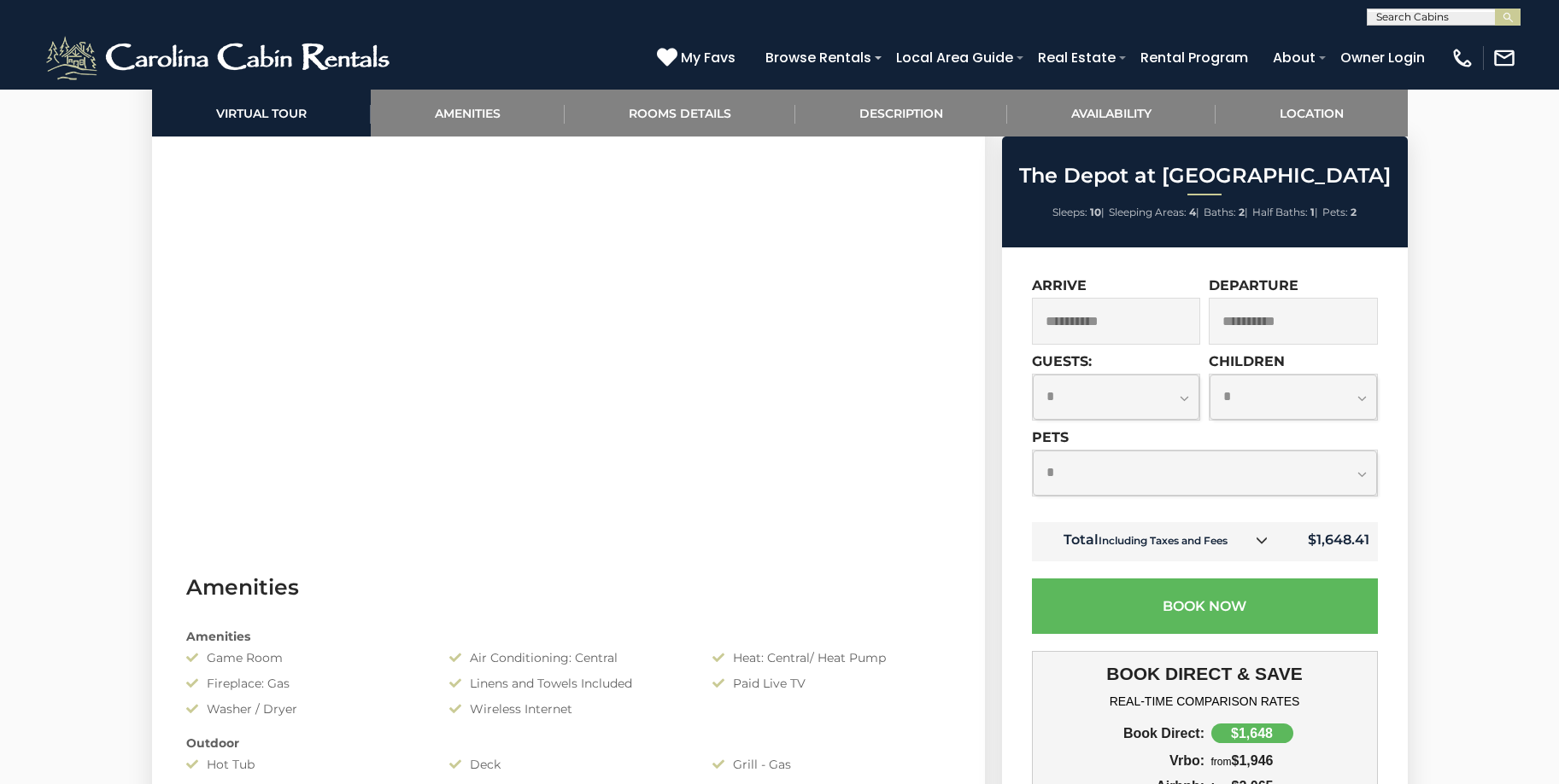
select select "*"
click at [1033, 451] on select "**********" at bounding box center [1205, 474] width 344 height 45
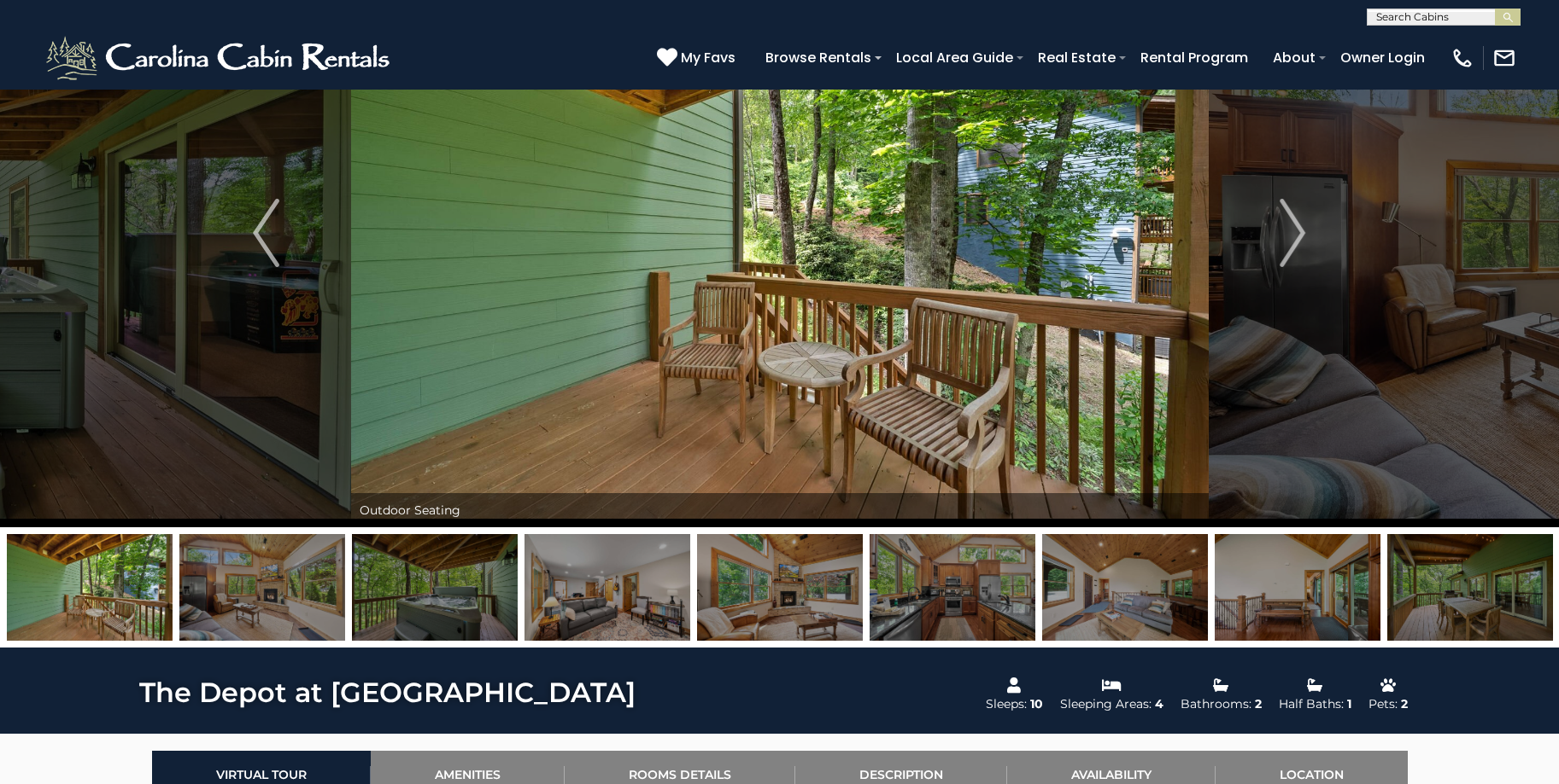
scroll to position [0, 0]
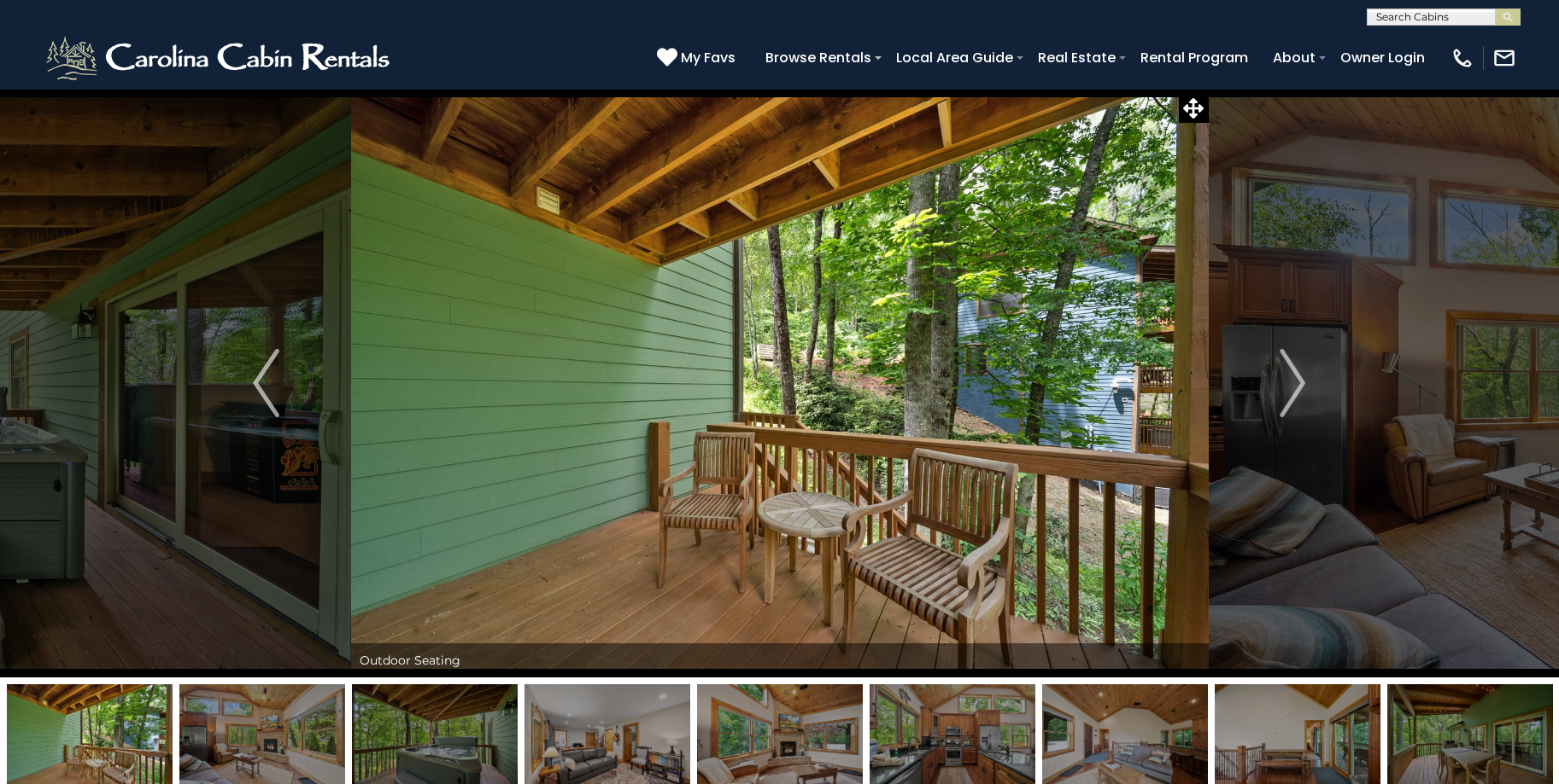
select select "*"
click at [1289, 382] on img "Next" at bounding box center [1292, 383] width 26 height 68
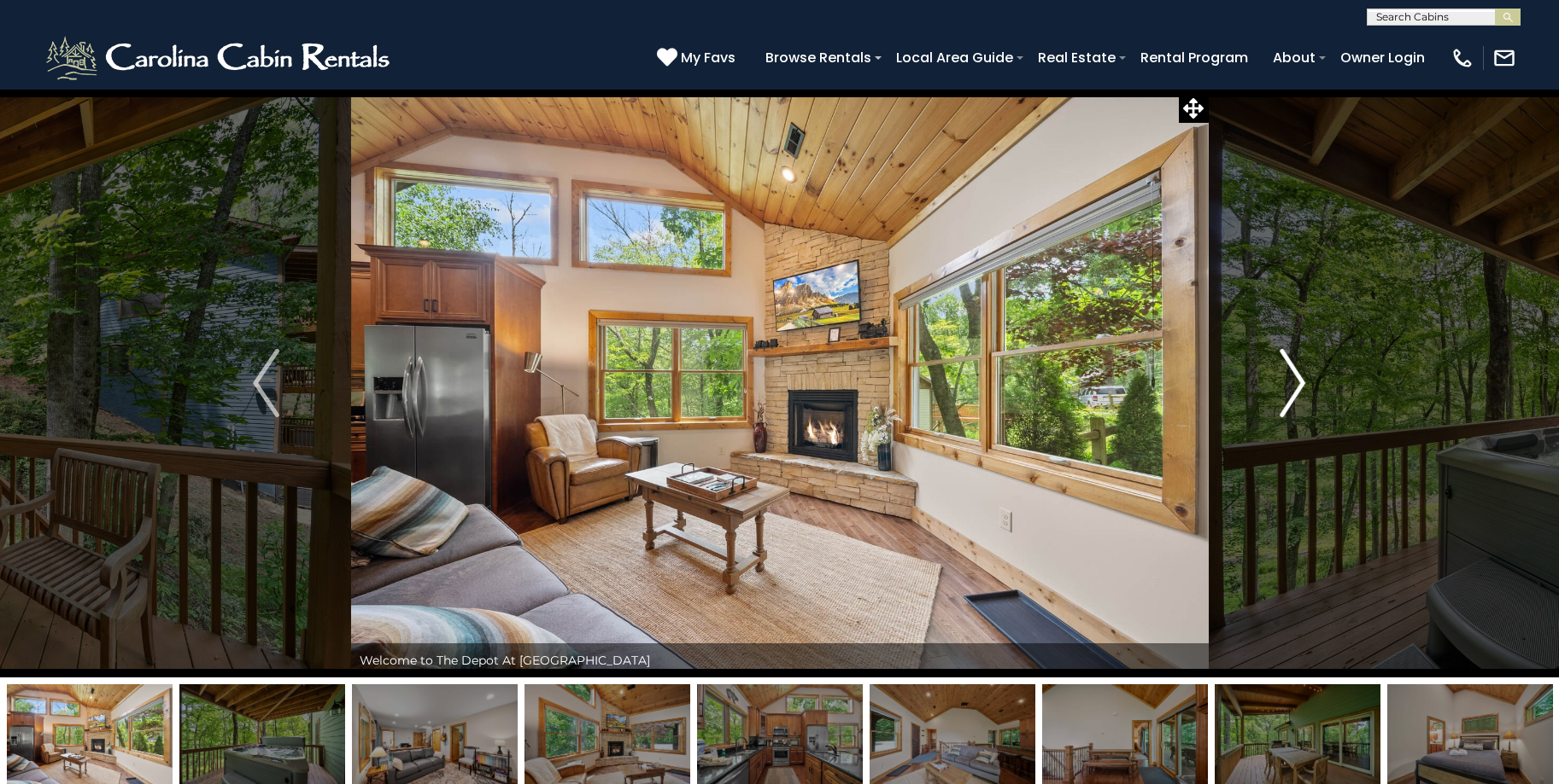
click at [1289, 382] on img "Next" at bounding box center [1292, 383] width 26 height 68
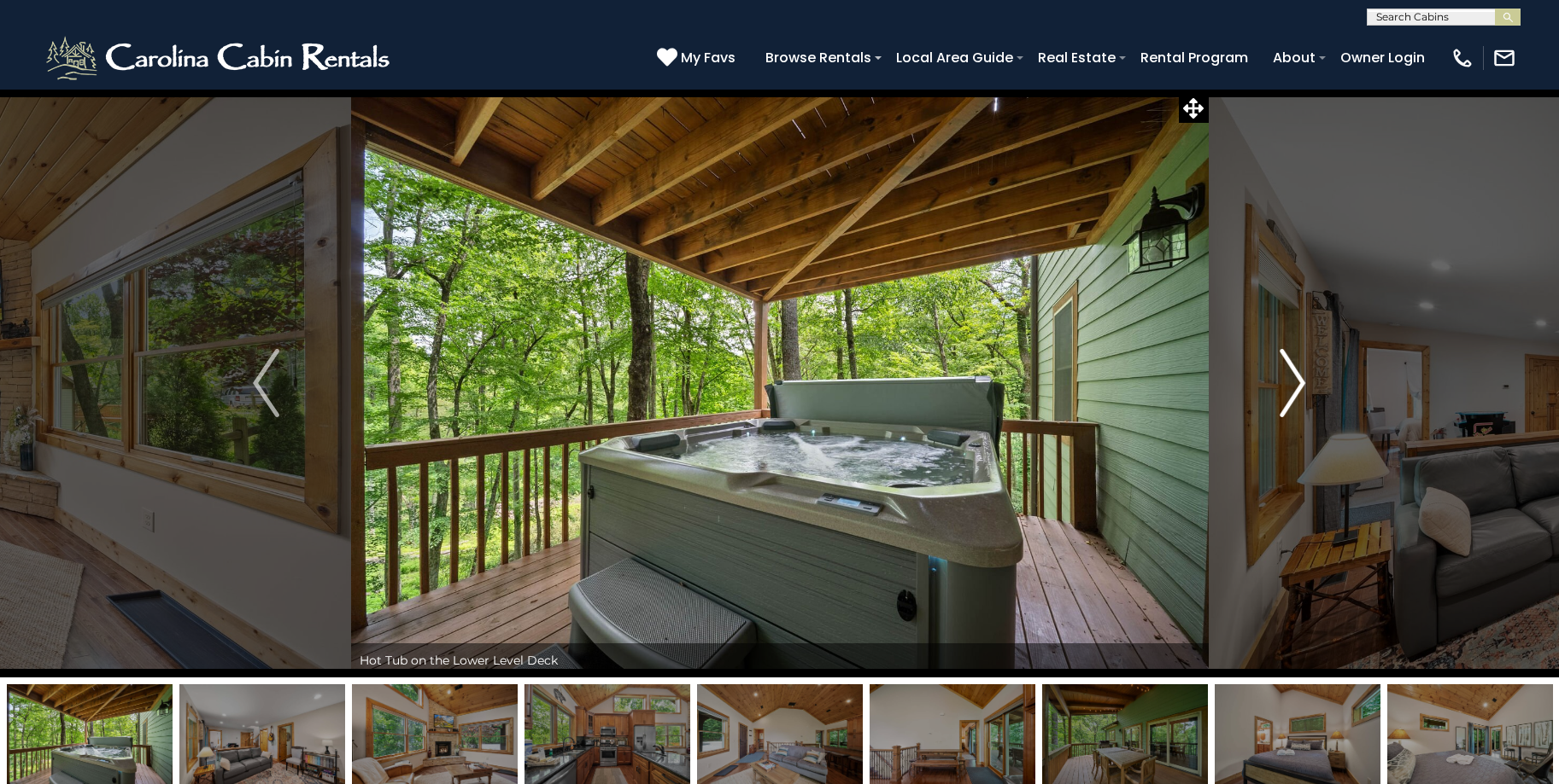
click at [1289, 382] on img "Next" at bounding box center [1292, 383] width 26 height 68
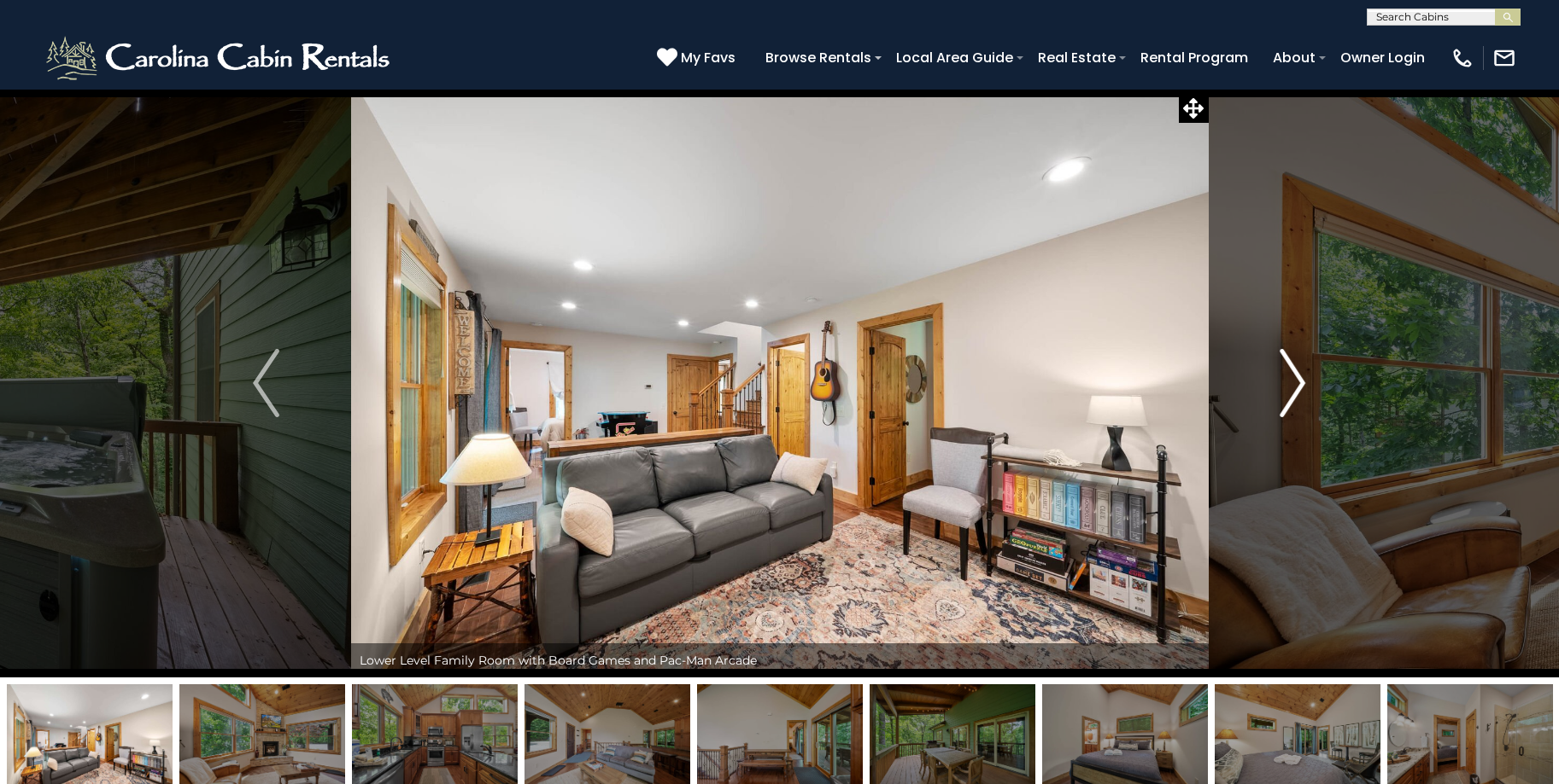
click at [1289, 382] on img "Next" at bounding box center [1292, 383] width 26 height 68
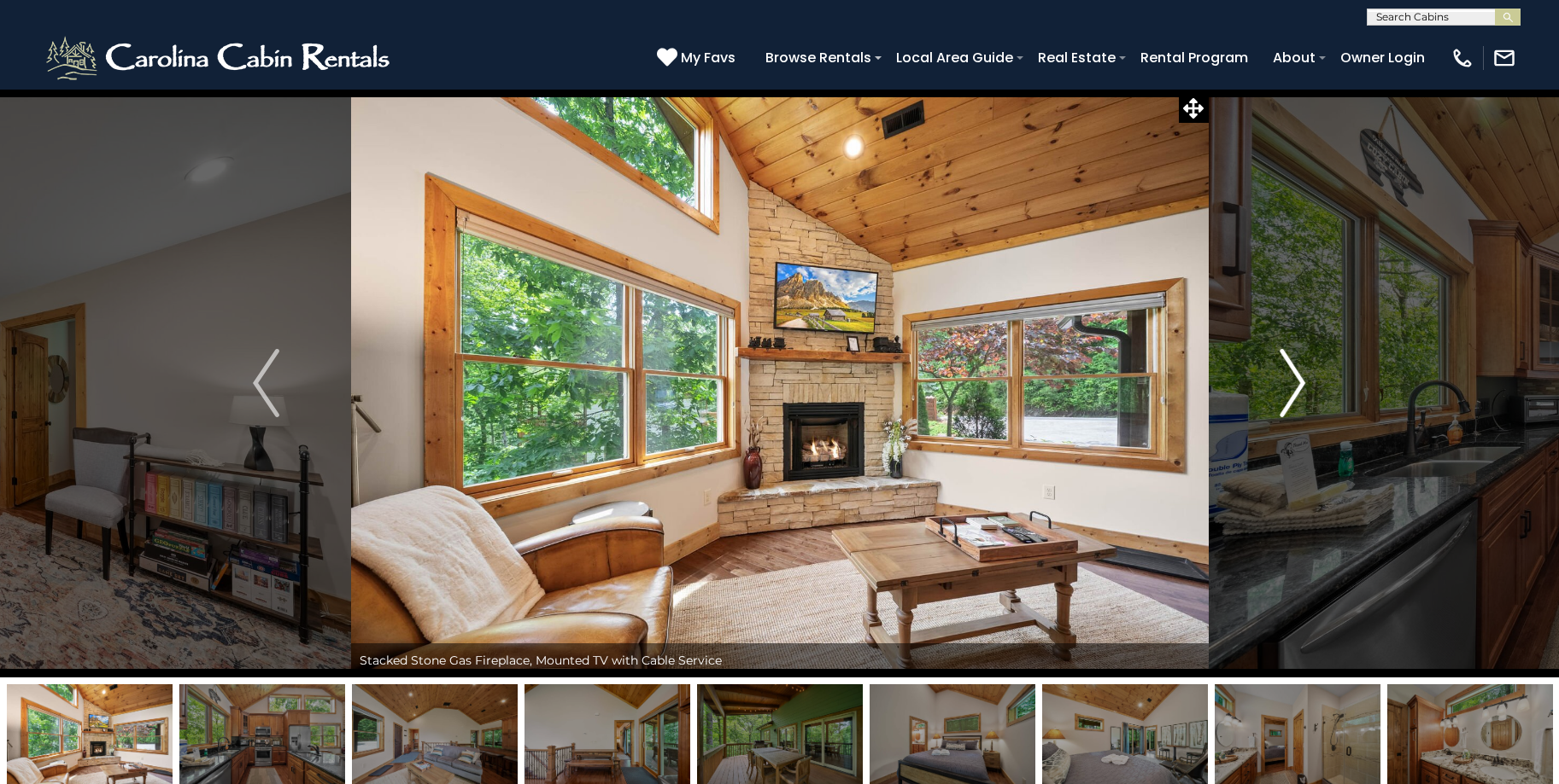
click at [1289, 382] on img "Next" at bounding box center [1292, 383] width 26 height 68
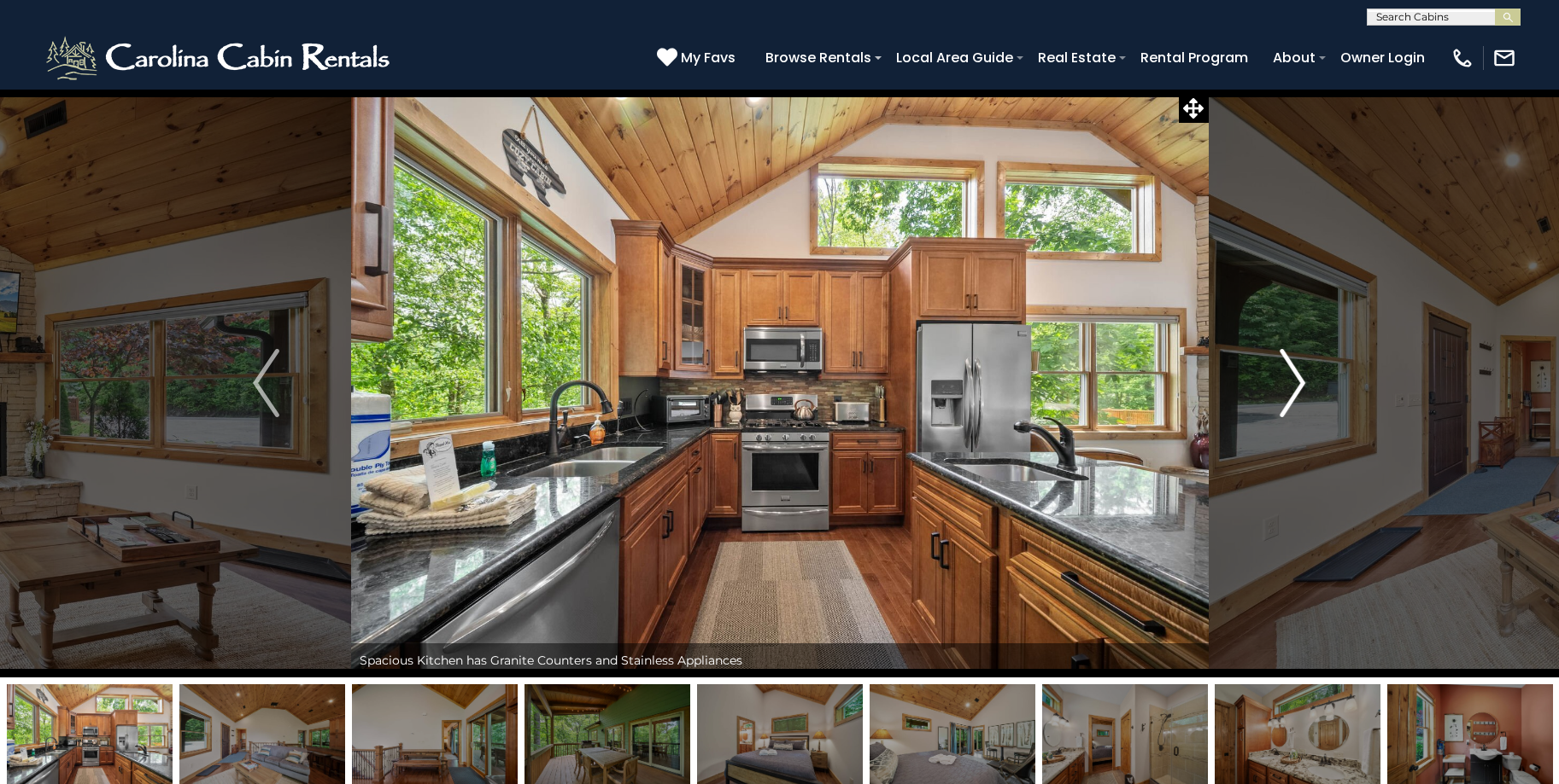
click at [1289, 382] on img "Next" at bounding box center [1292, 383] width 26 height 68
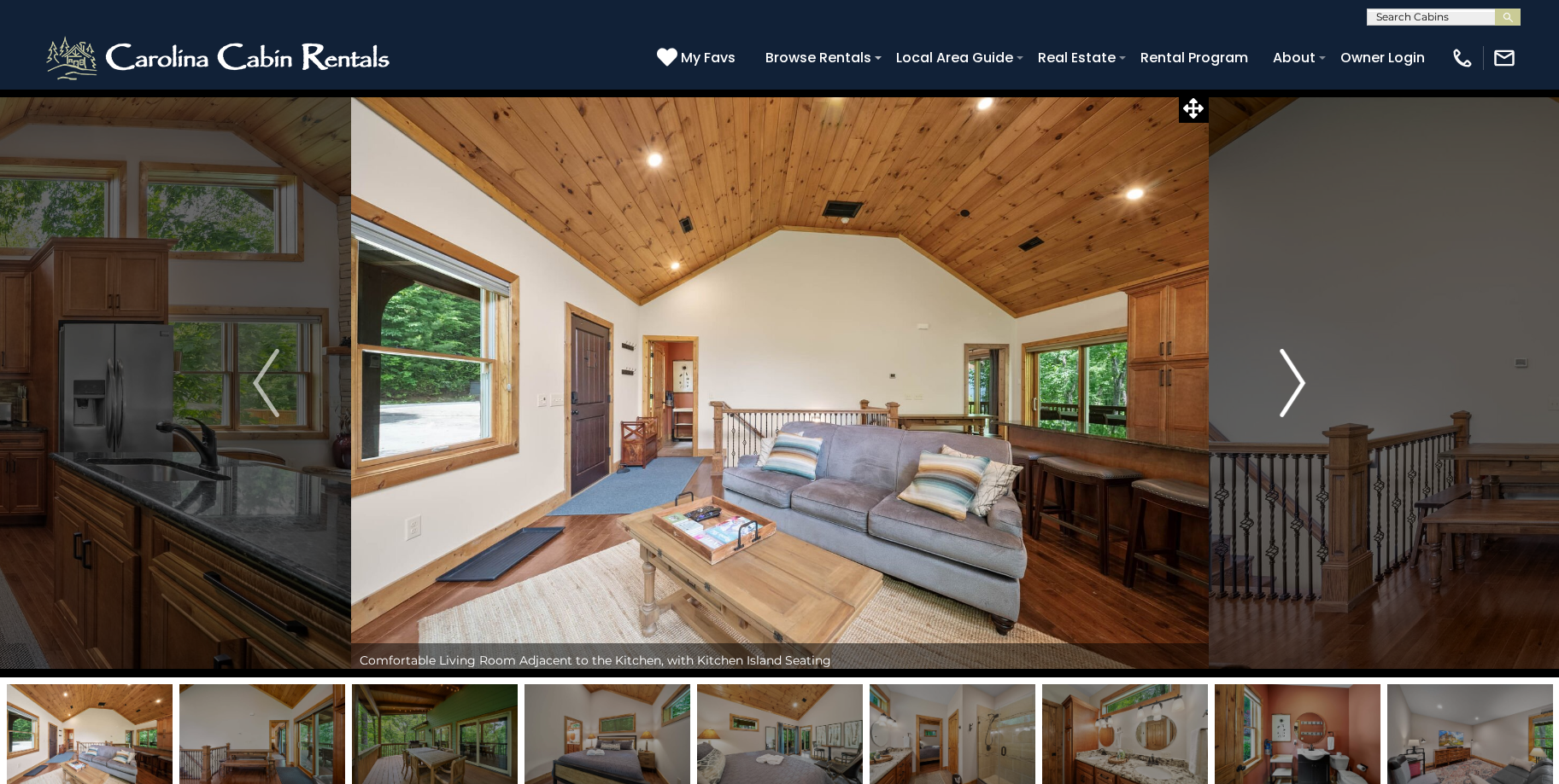
click at [1289, 382] on img "Next" at bounding box center [1292, 383] width 26 height 68
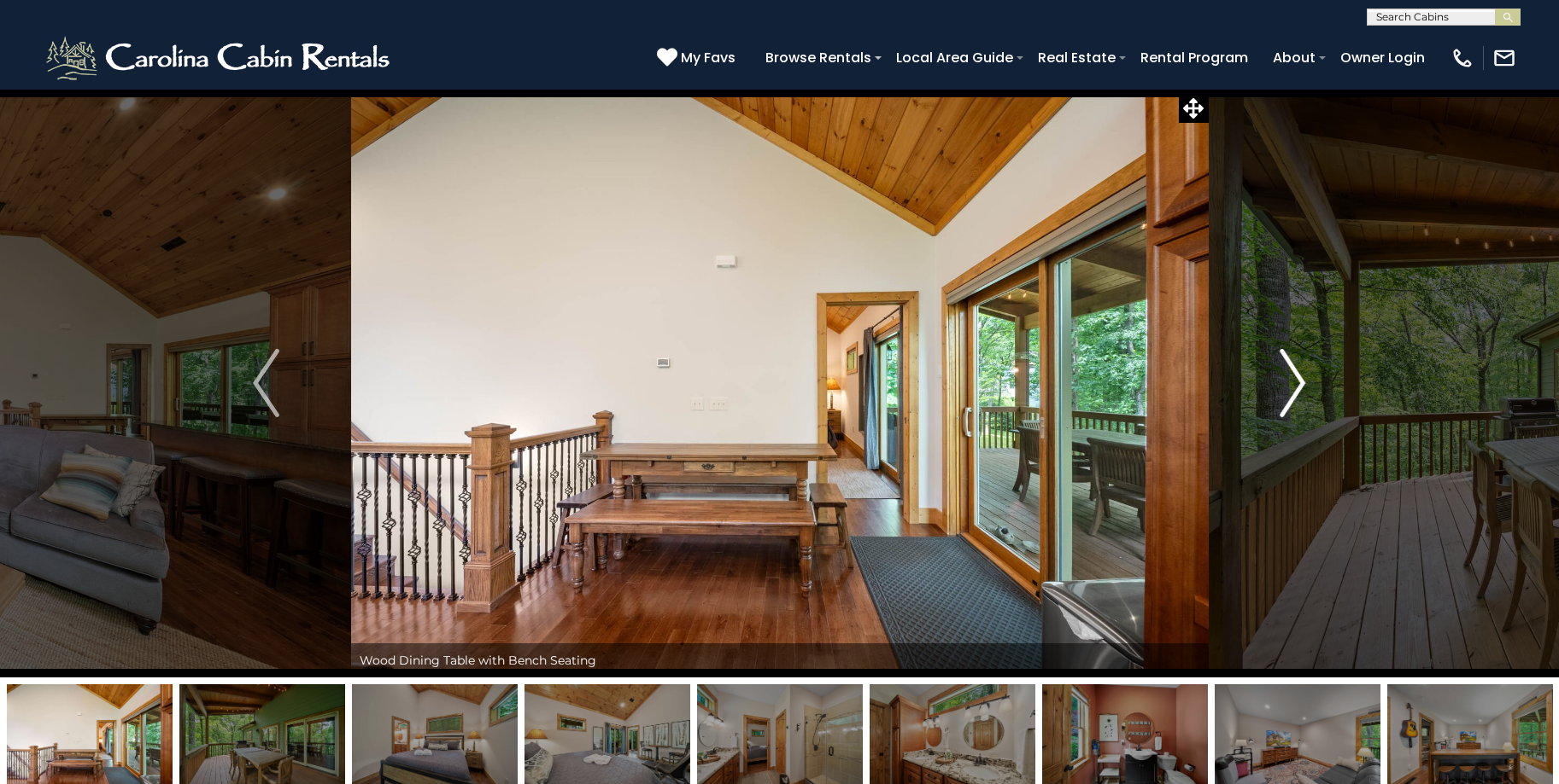
click at [1289, 382] on img "Next" at bounding box center [1292, 383] width 26 height 68
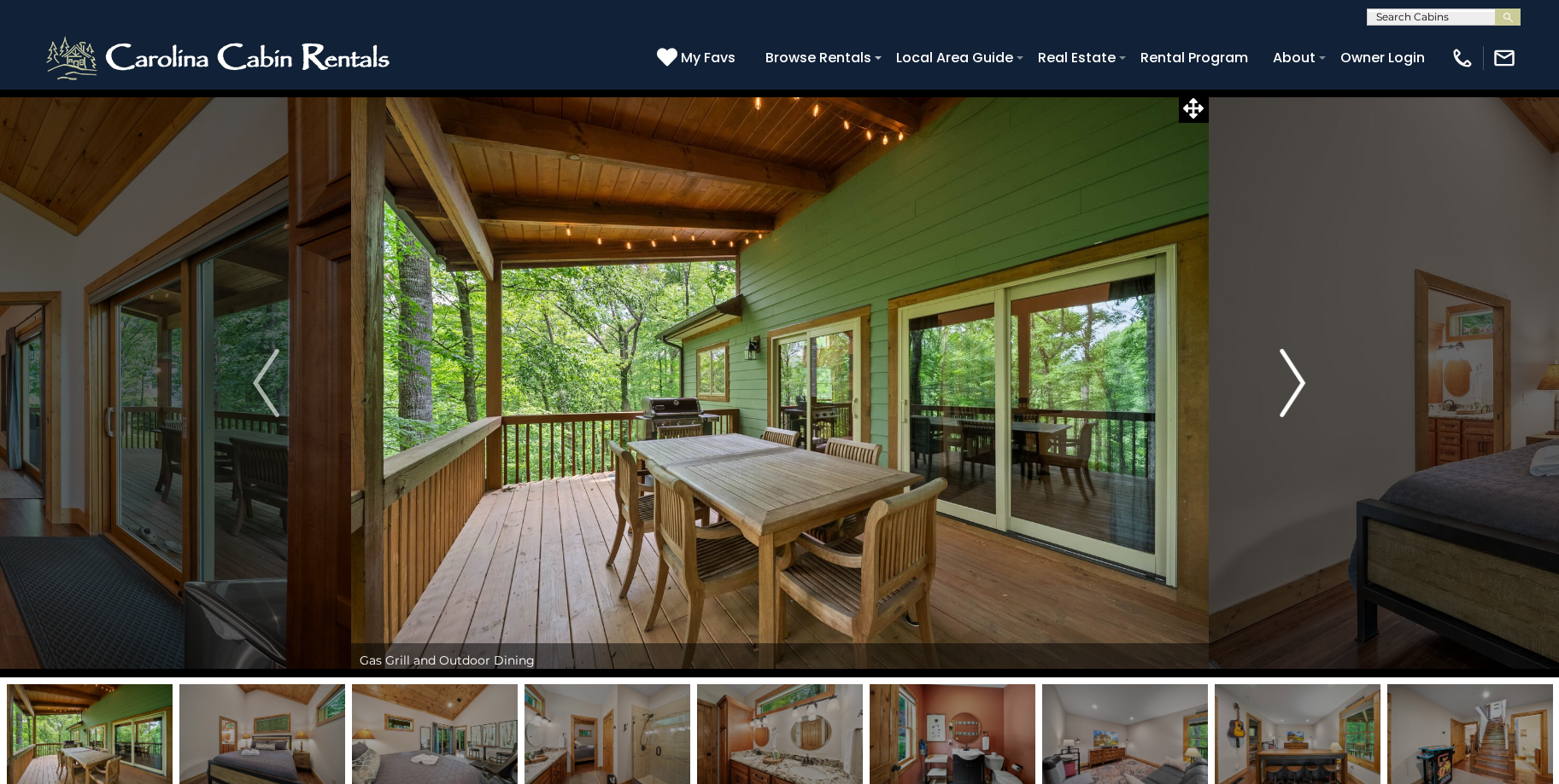
click at [1289, 382] on img "Next" at bounding box center [1292, 383] width 26 height 68
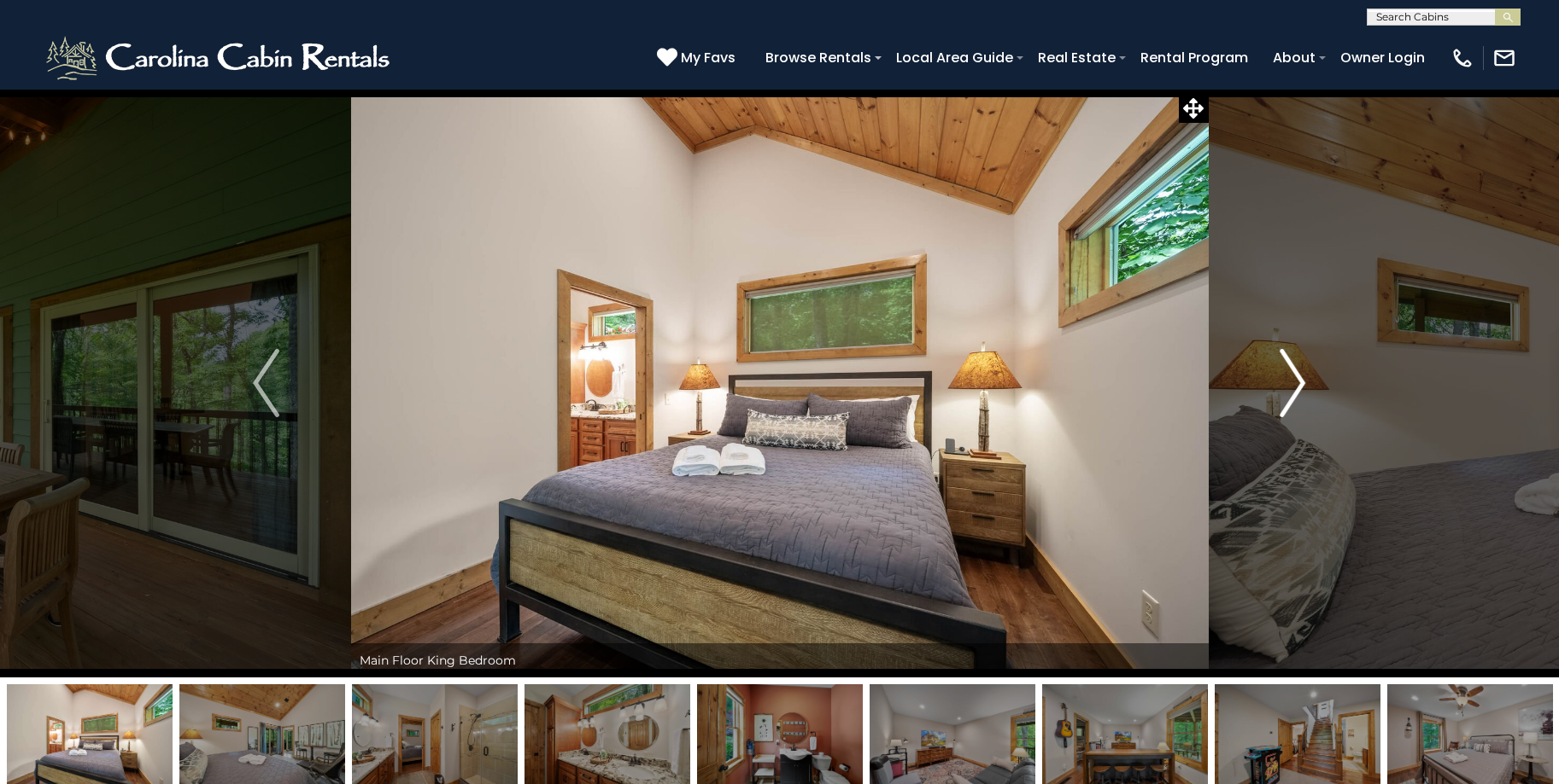
click at [1289, 382] on img "Next" at bounding box center [1292, 383] width 26 height 68
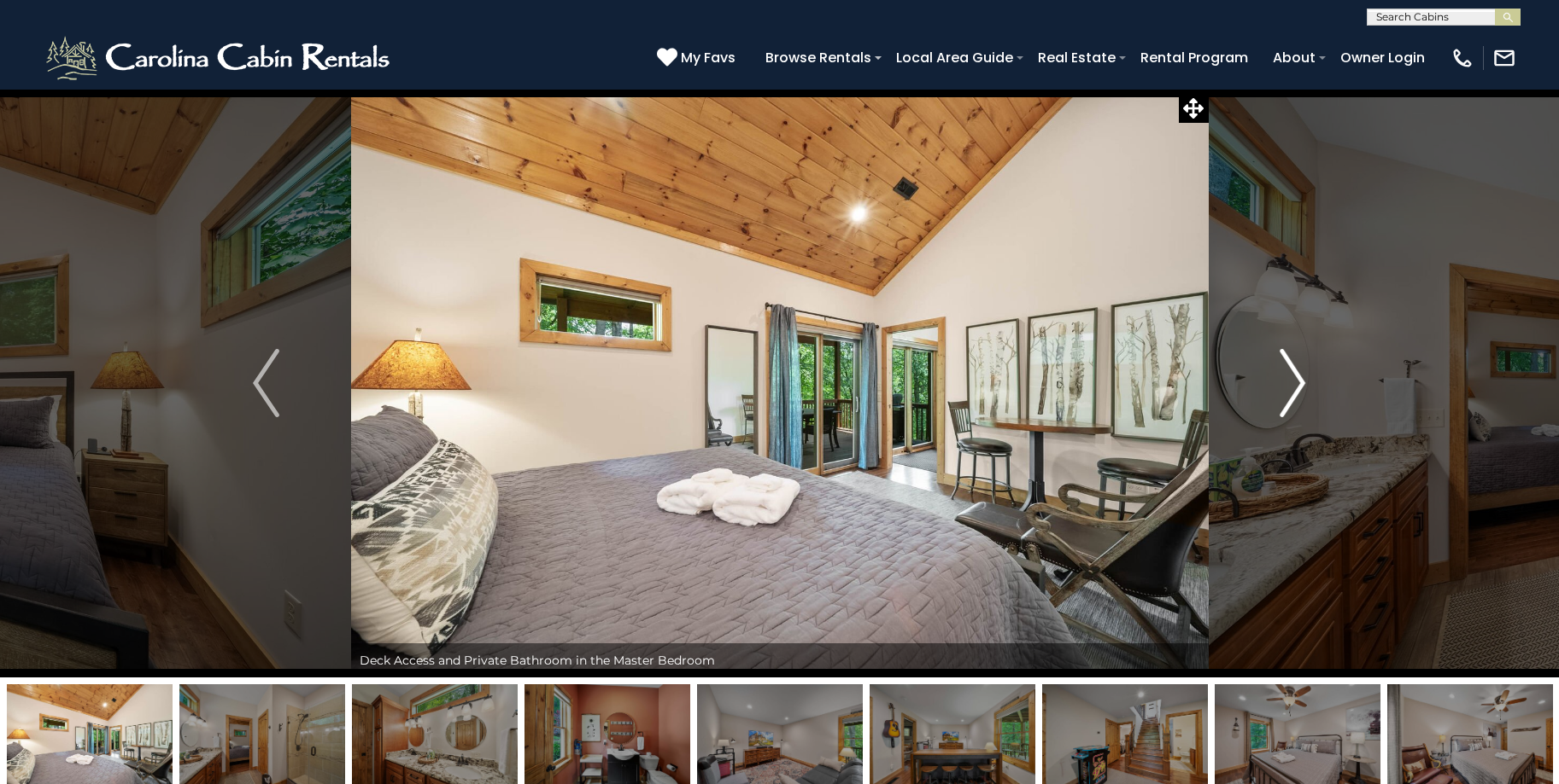
click at [1289, 382] on img "Next" at bounding box center [1292, 383] width 26 height 68
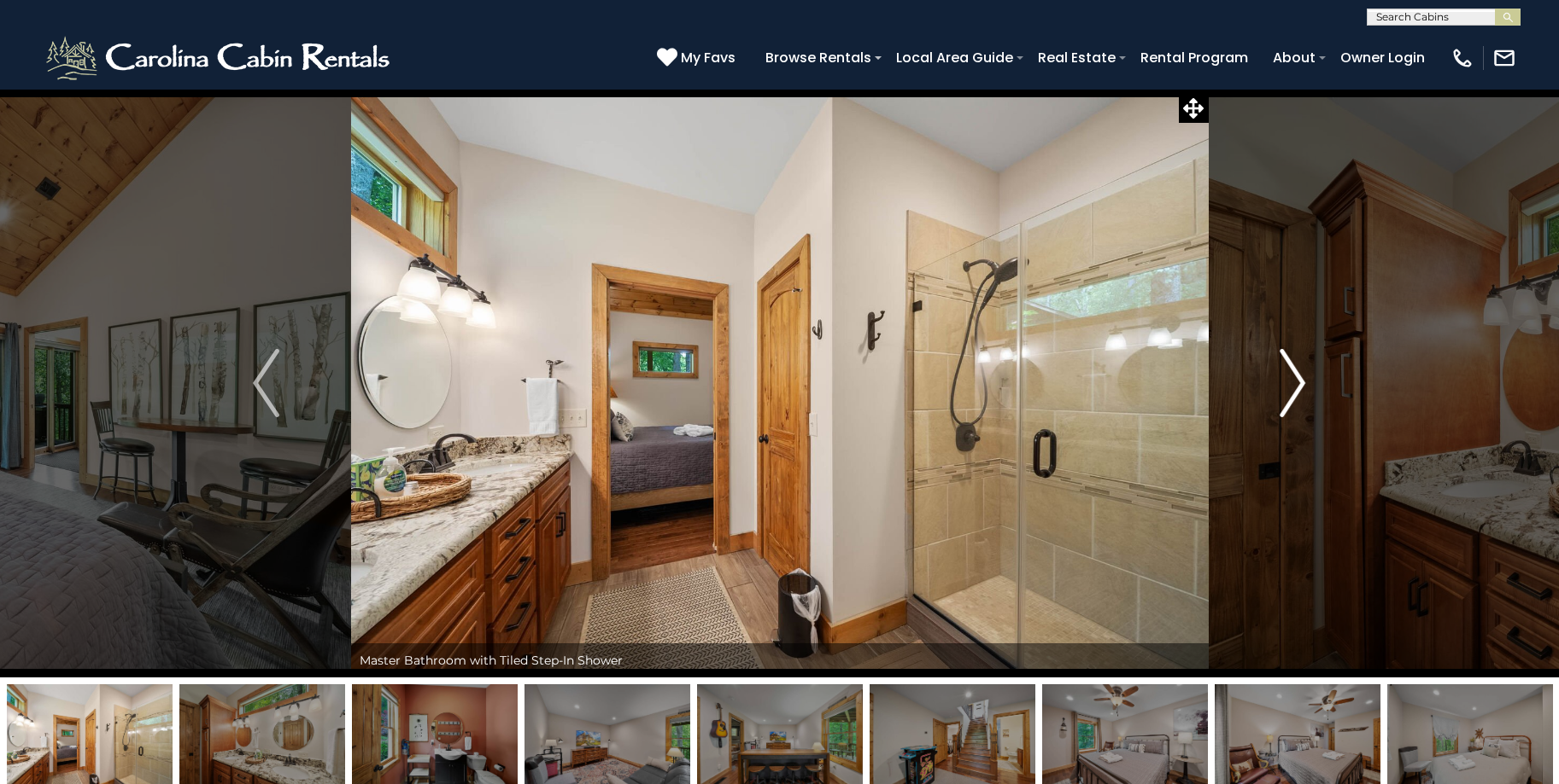
click at [1289, 382] on img "Next" at bounding box center [1292, 383] width 26 height 68
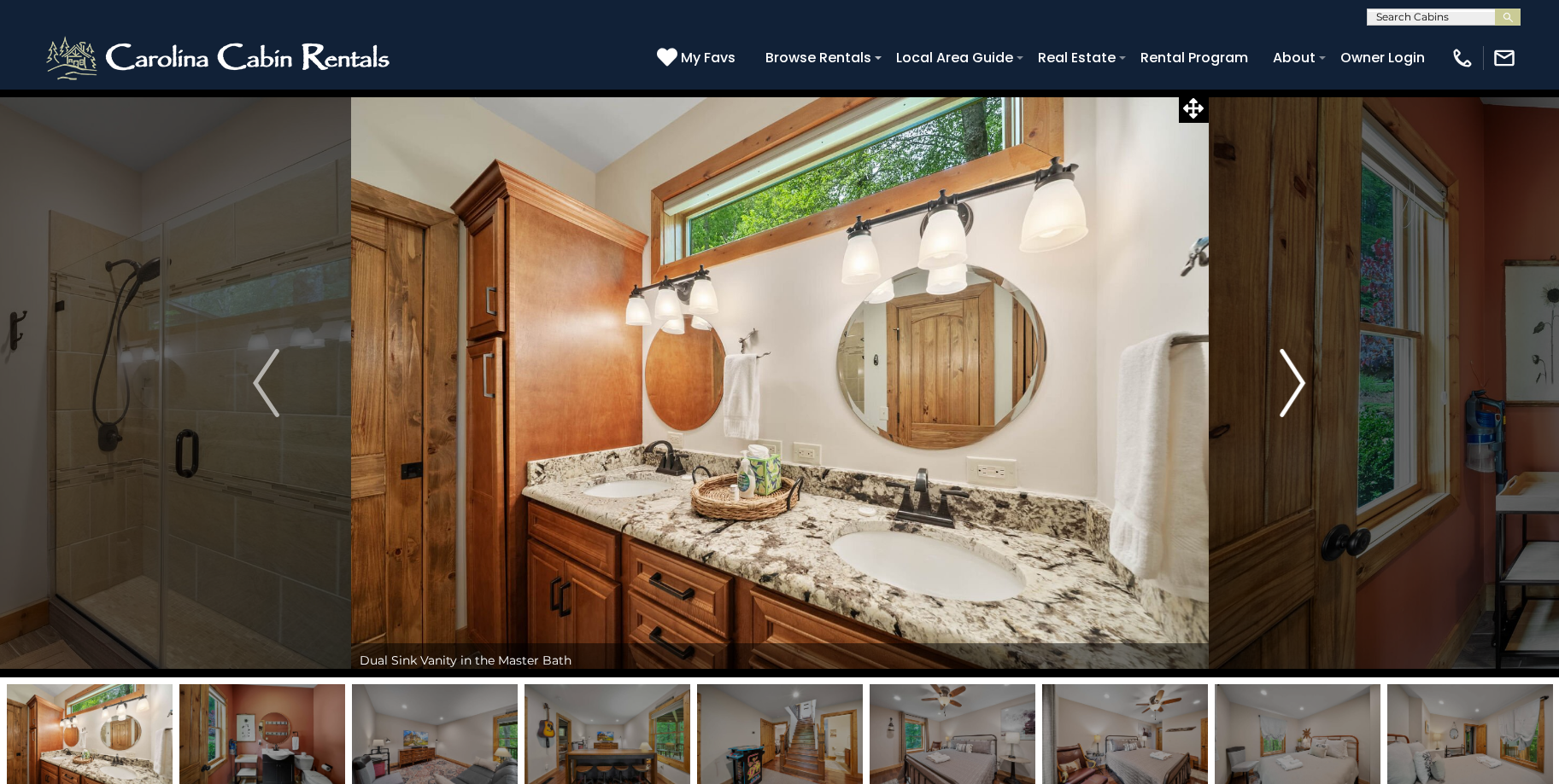
click at [1289, 382] on img "Next" at bounding box center [1292, 383] width 26 height 68
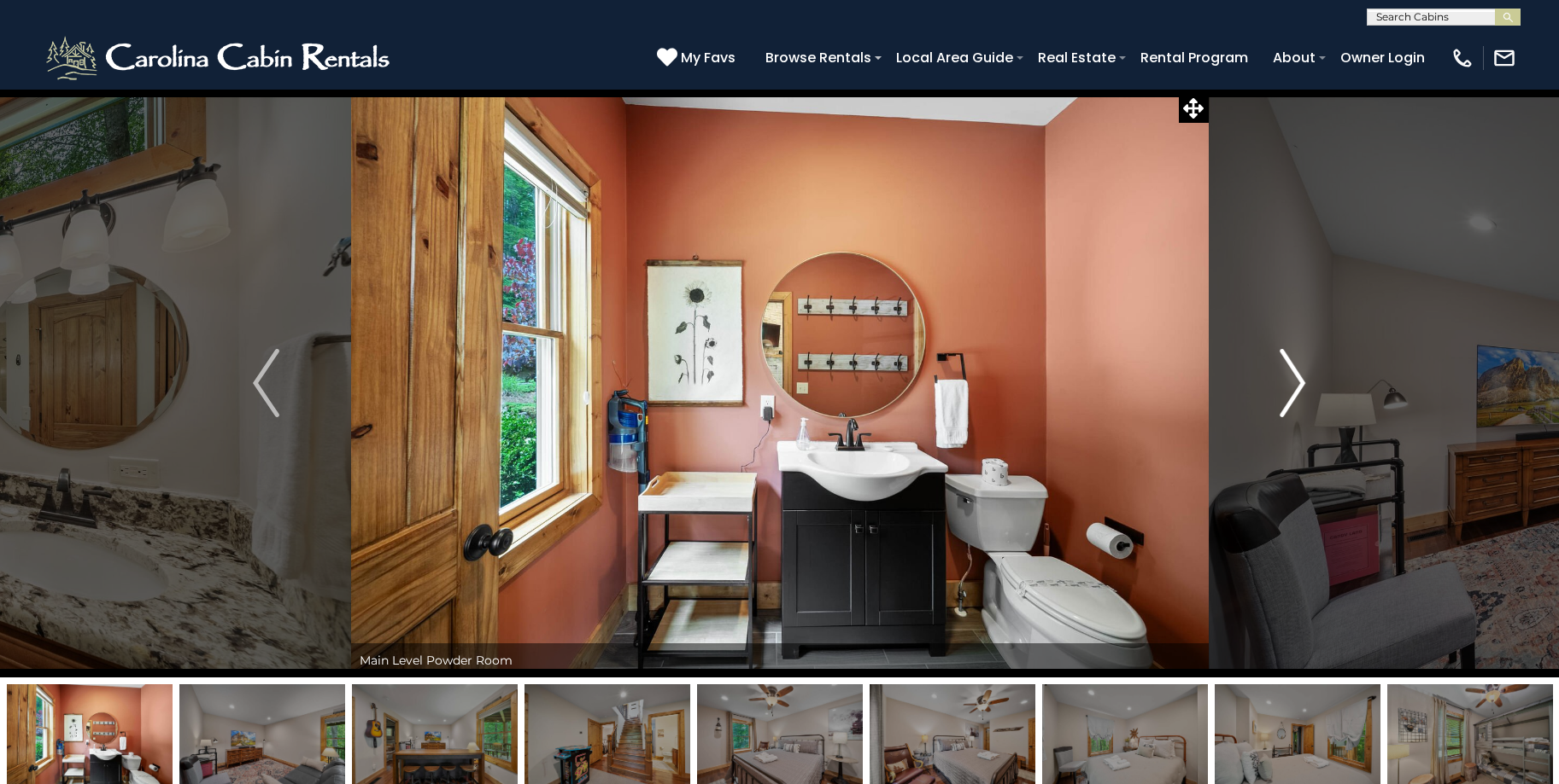
click at [1289, 382] on img "Next" at bounding box center [1292, 383] width 26 height 68
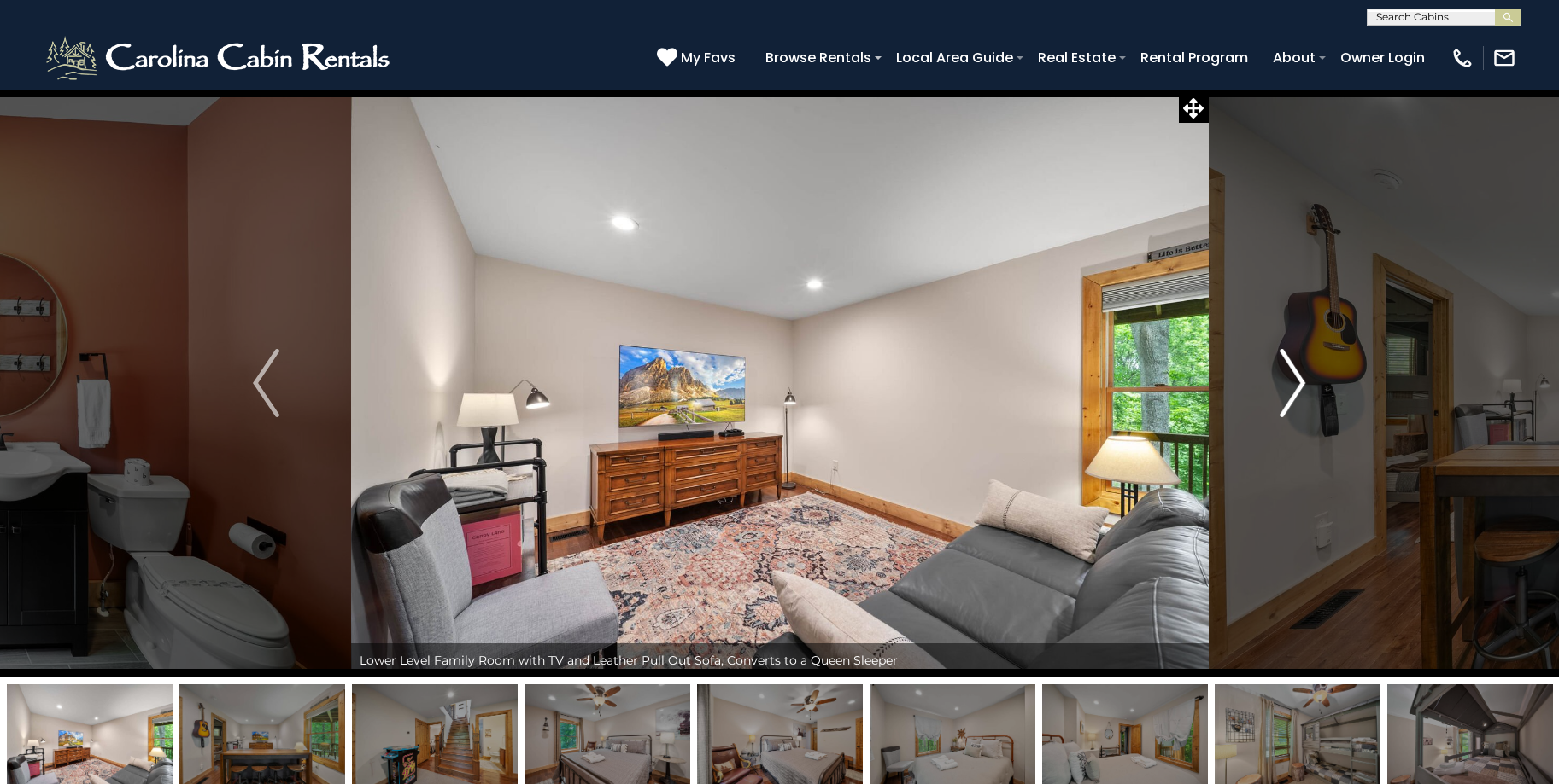
click at [1289, 382] on img "Next" at bounding box center [1292, 383] width 26 height 68
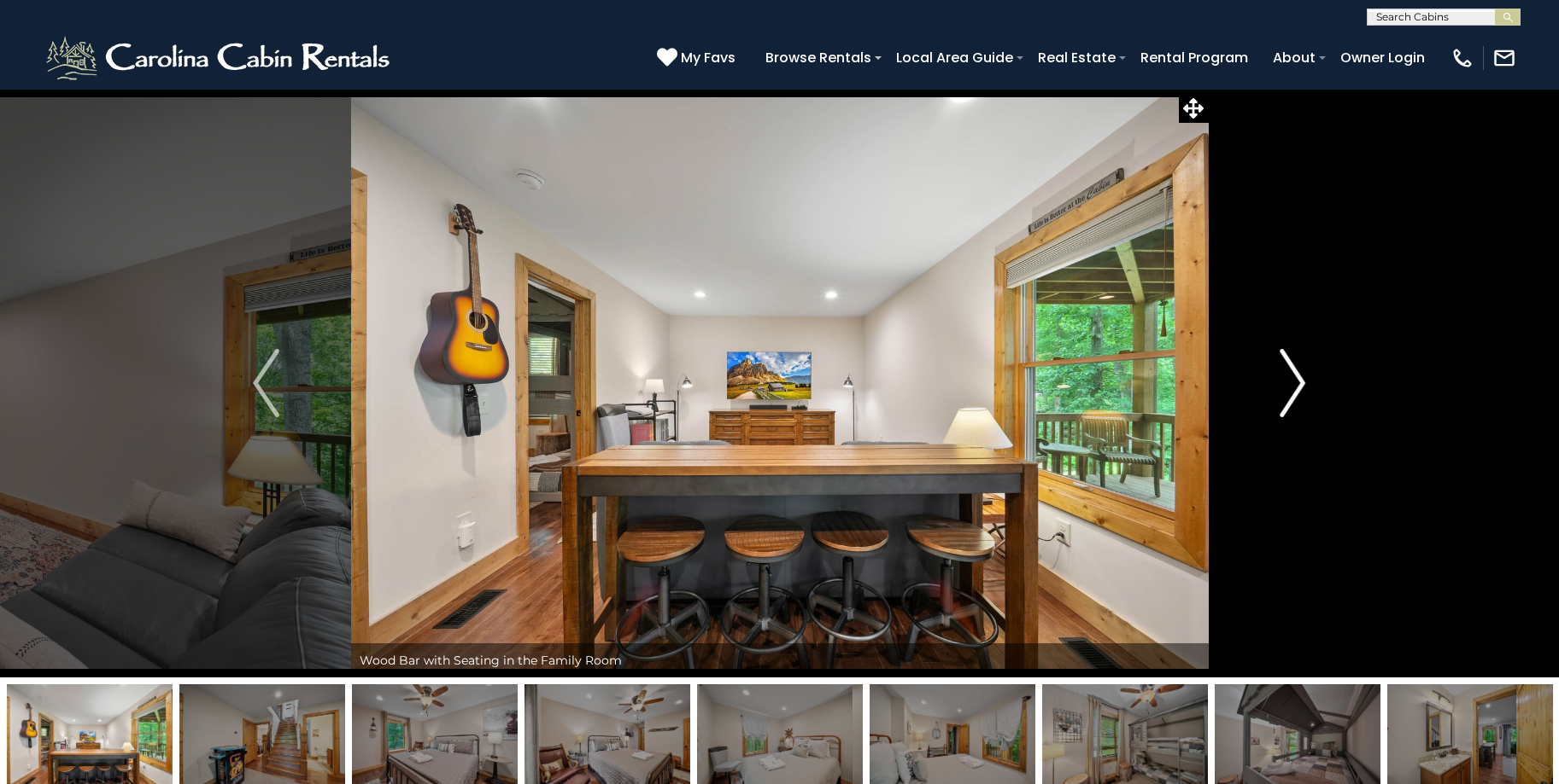
click at [1289, 382] on img "Next" at bounding box center [1292, 383] width 26 height 68
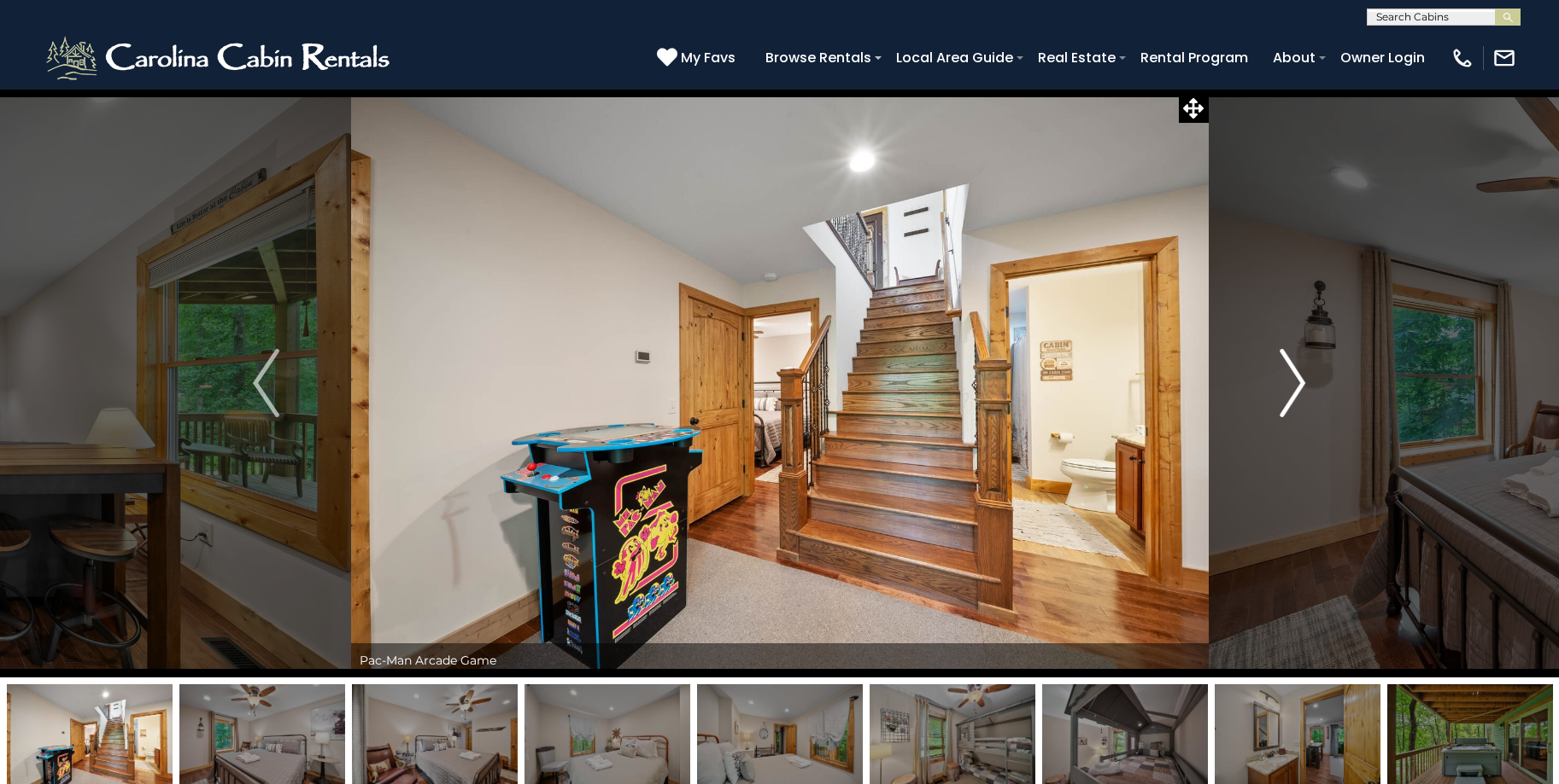
click at [1289, 382] on img "Next" at bounding box center [1292, 383] width 26 height 68
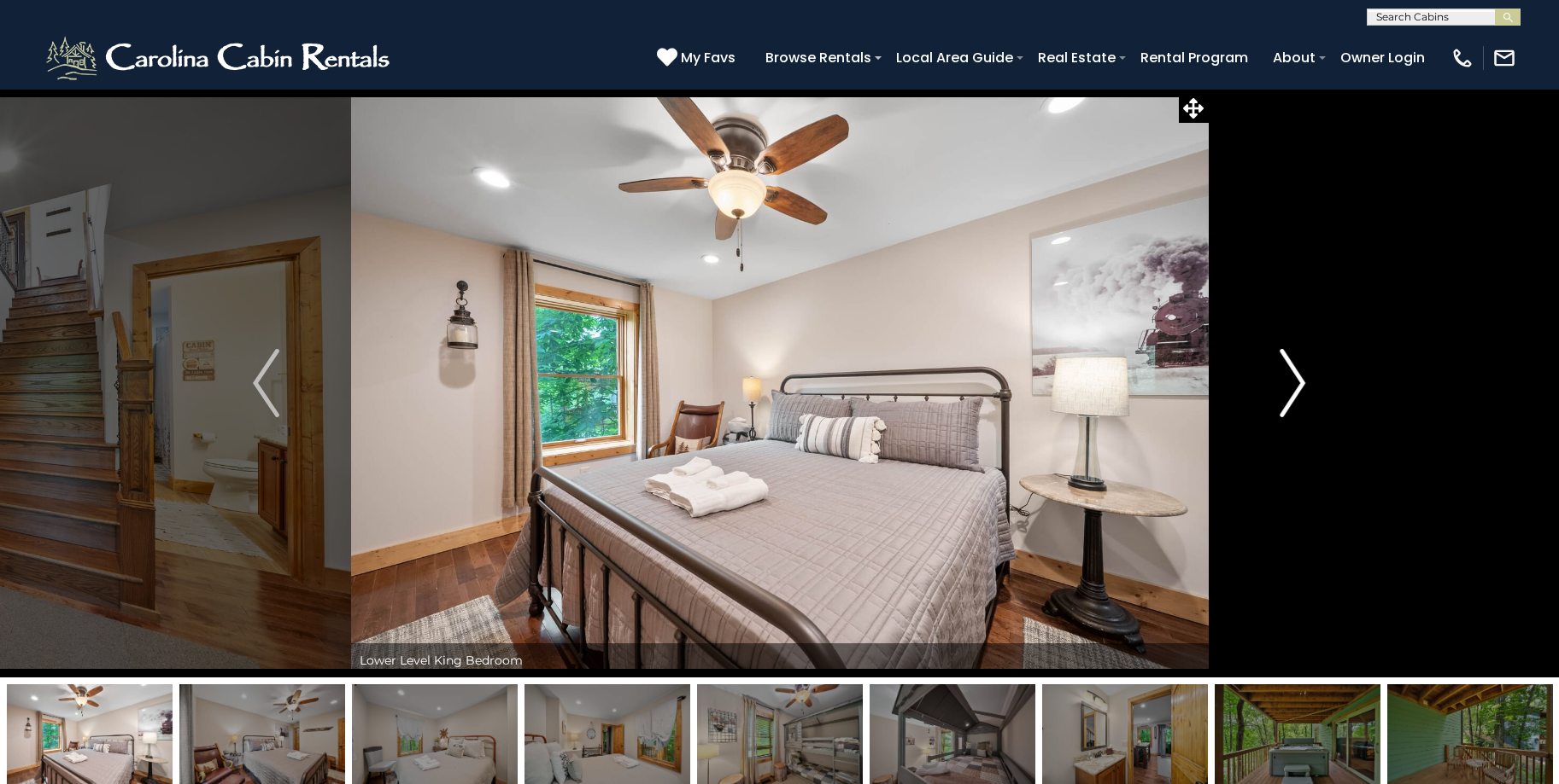
click at [1289, 382] on img "Next" at bounding box center [1292, 383] width 26 height 68
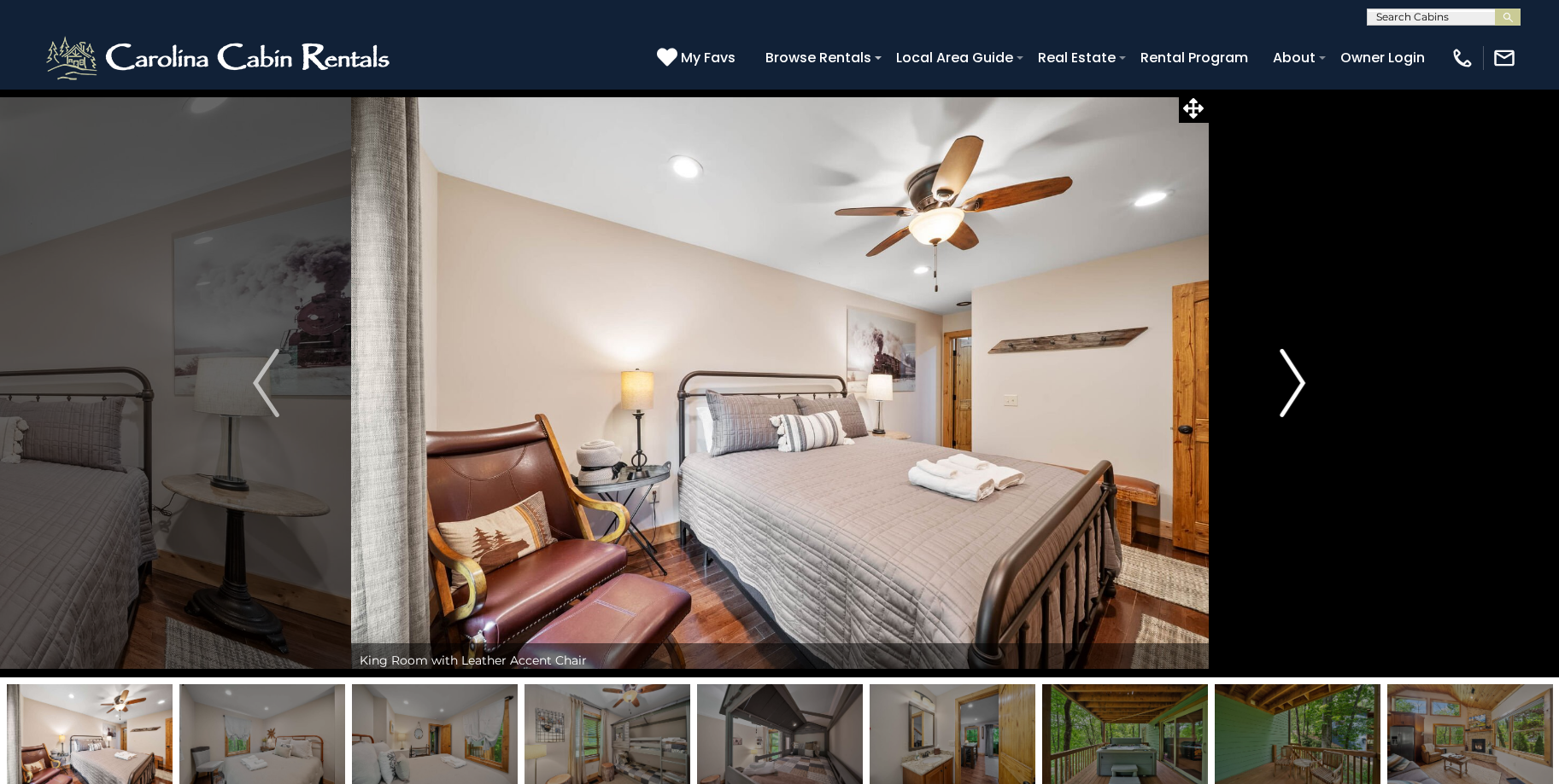
click at [1289, 382] on img "Next" at bounding box center [1292, 383] width 26 height 68
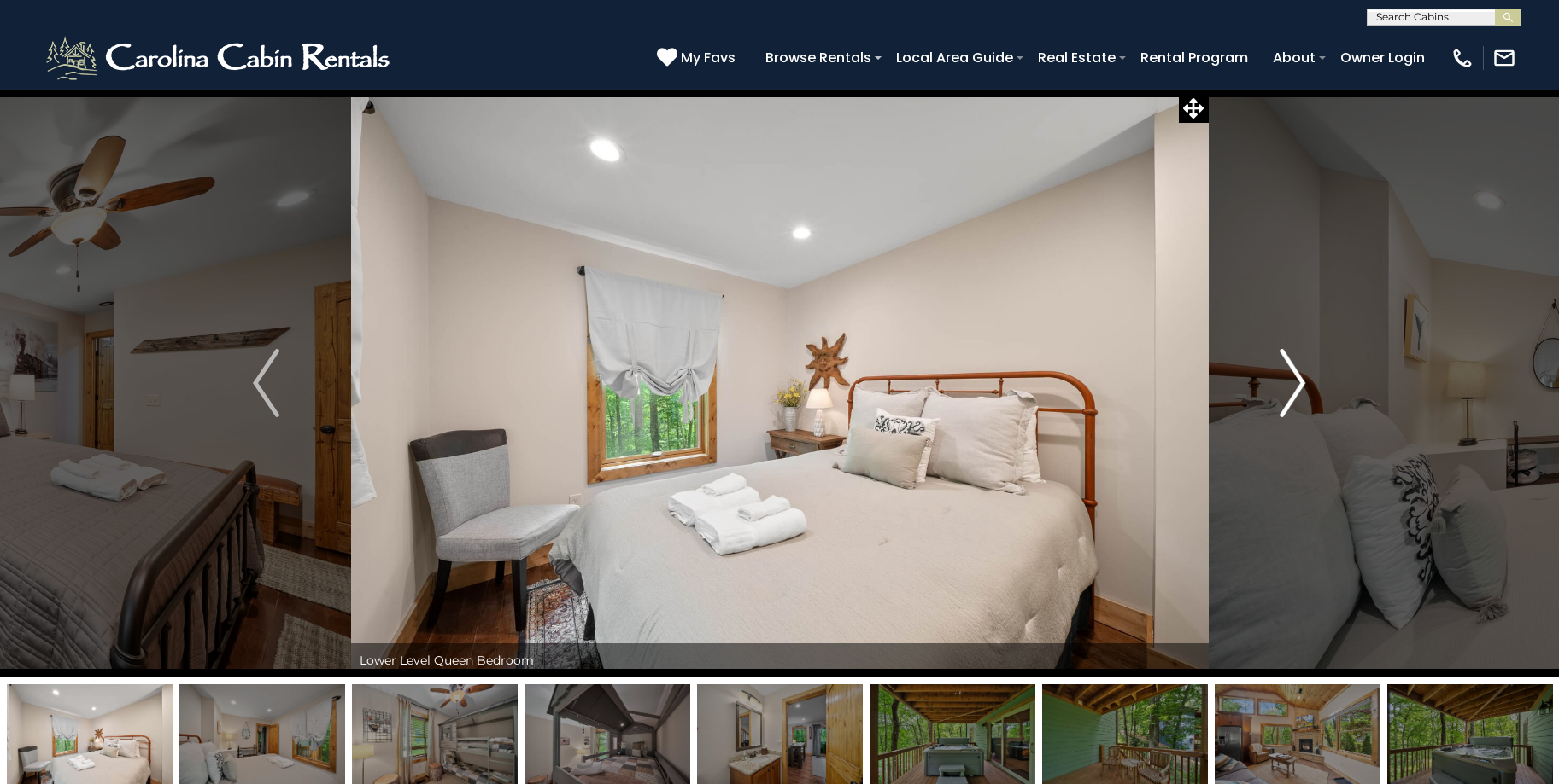
click at [1289, 382] on img "Next" at bounding box center [1292, 383] width 26 height 68
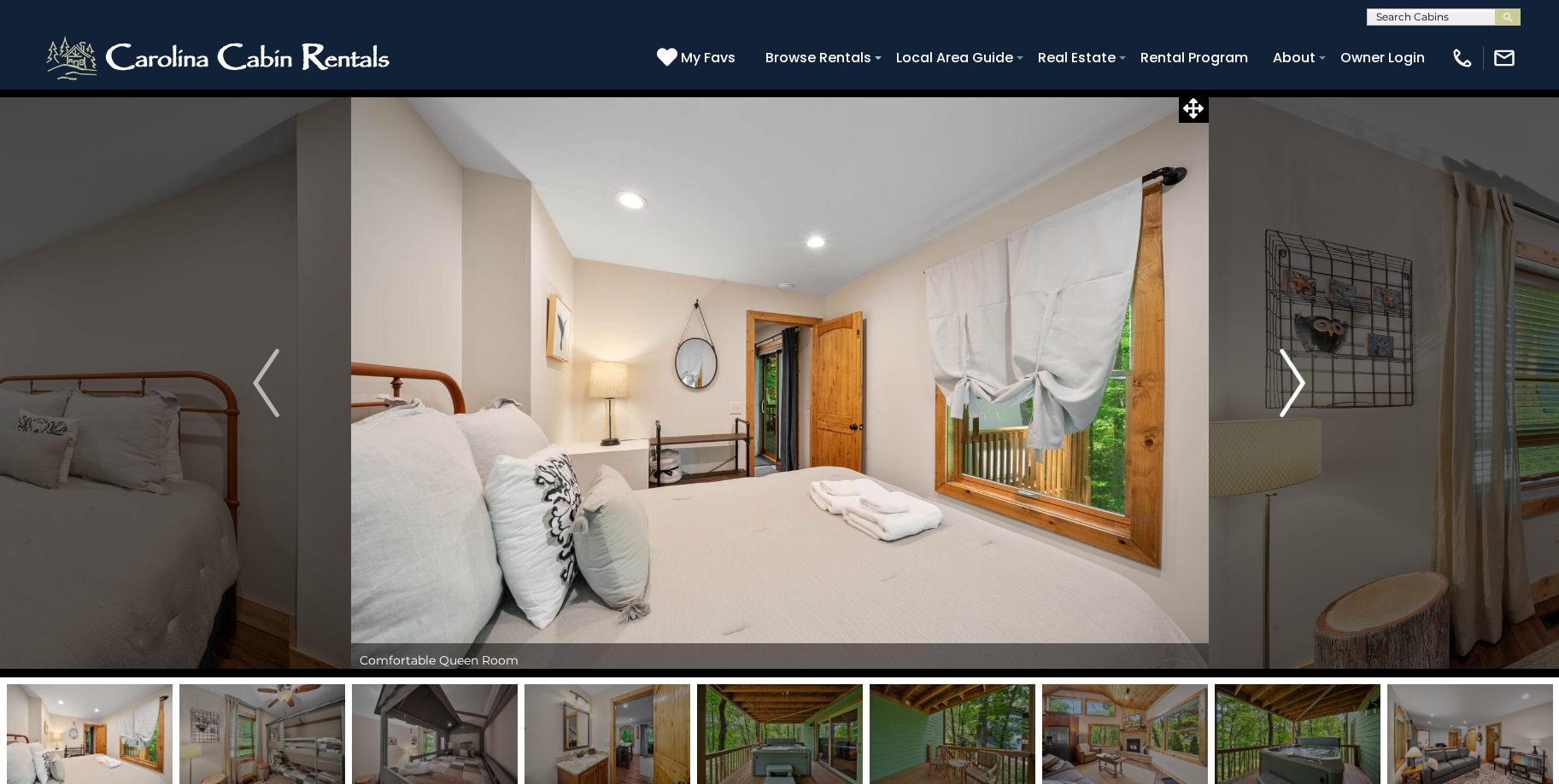
click at [1289, 382] on img "Next" at bounding box center [1292, 383] width 26 height 68
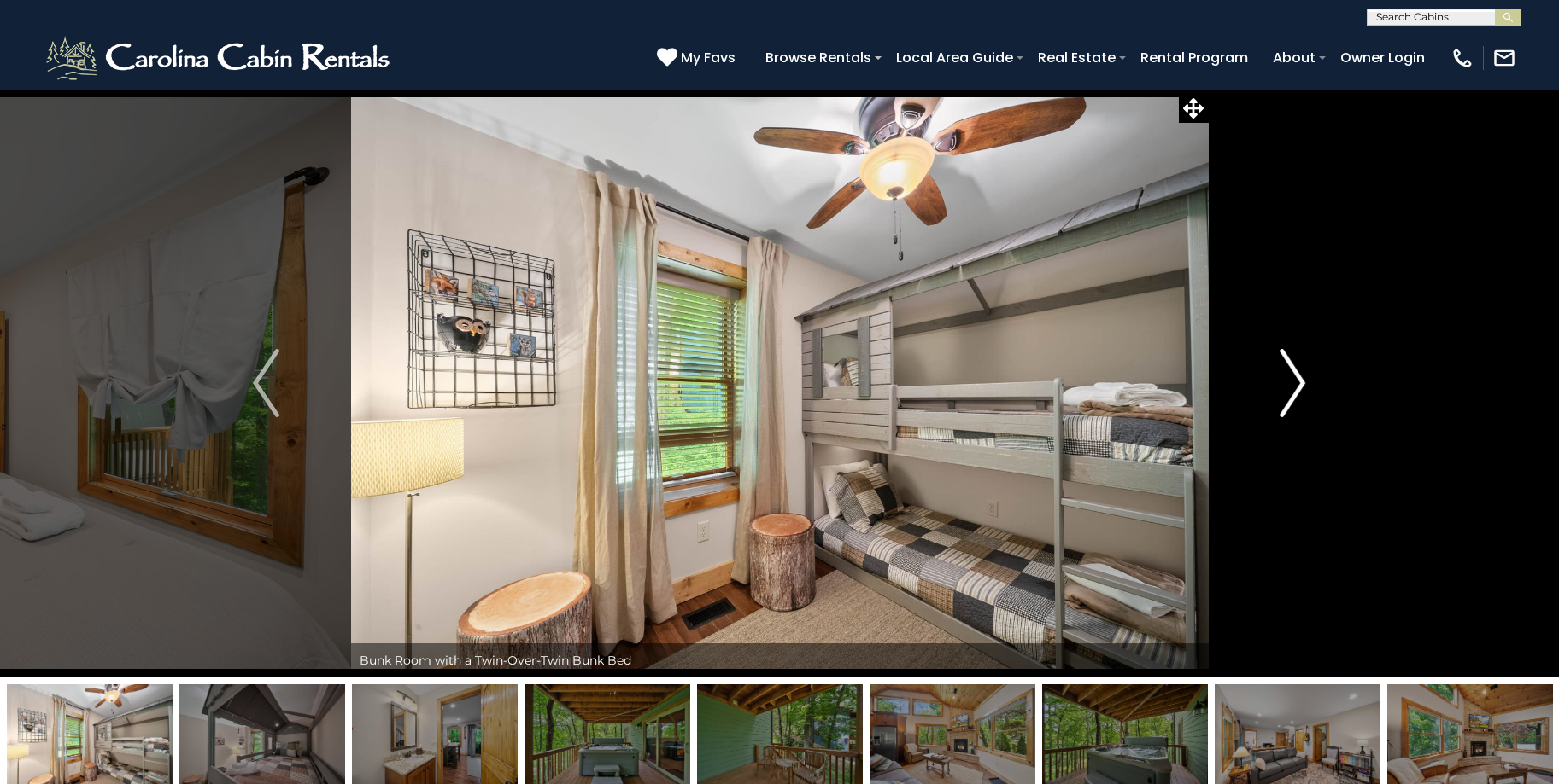
click at [1289, 382] on img "Next" at bounding box center [1292, 383] width 26 height 68
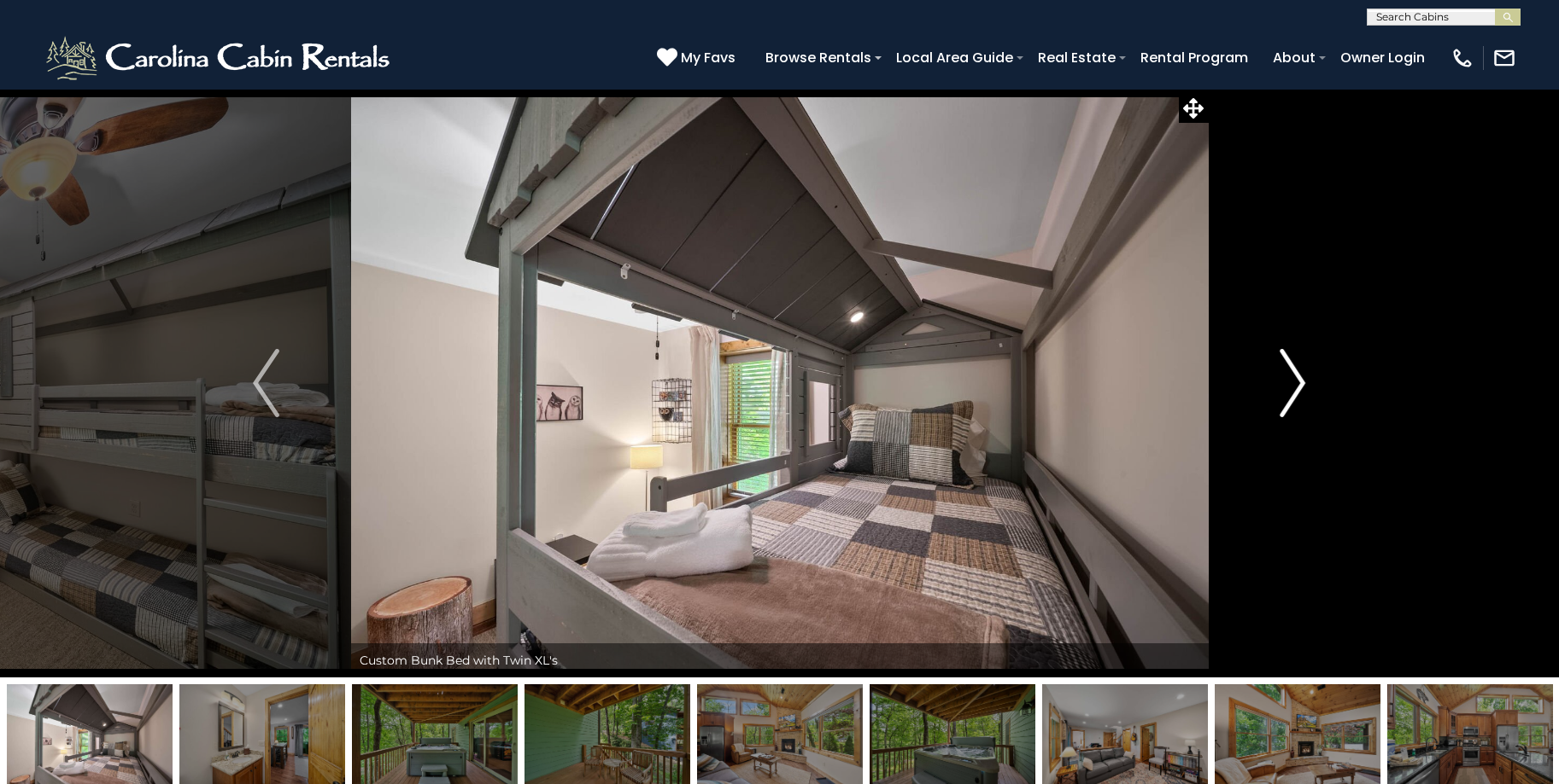
click at [1289, 382] on img "Next" at bounding box center [1292, 383] width 26 height 68
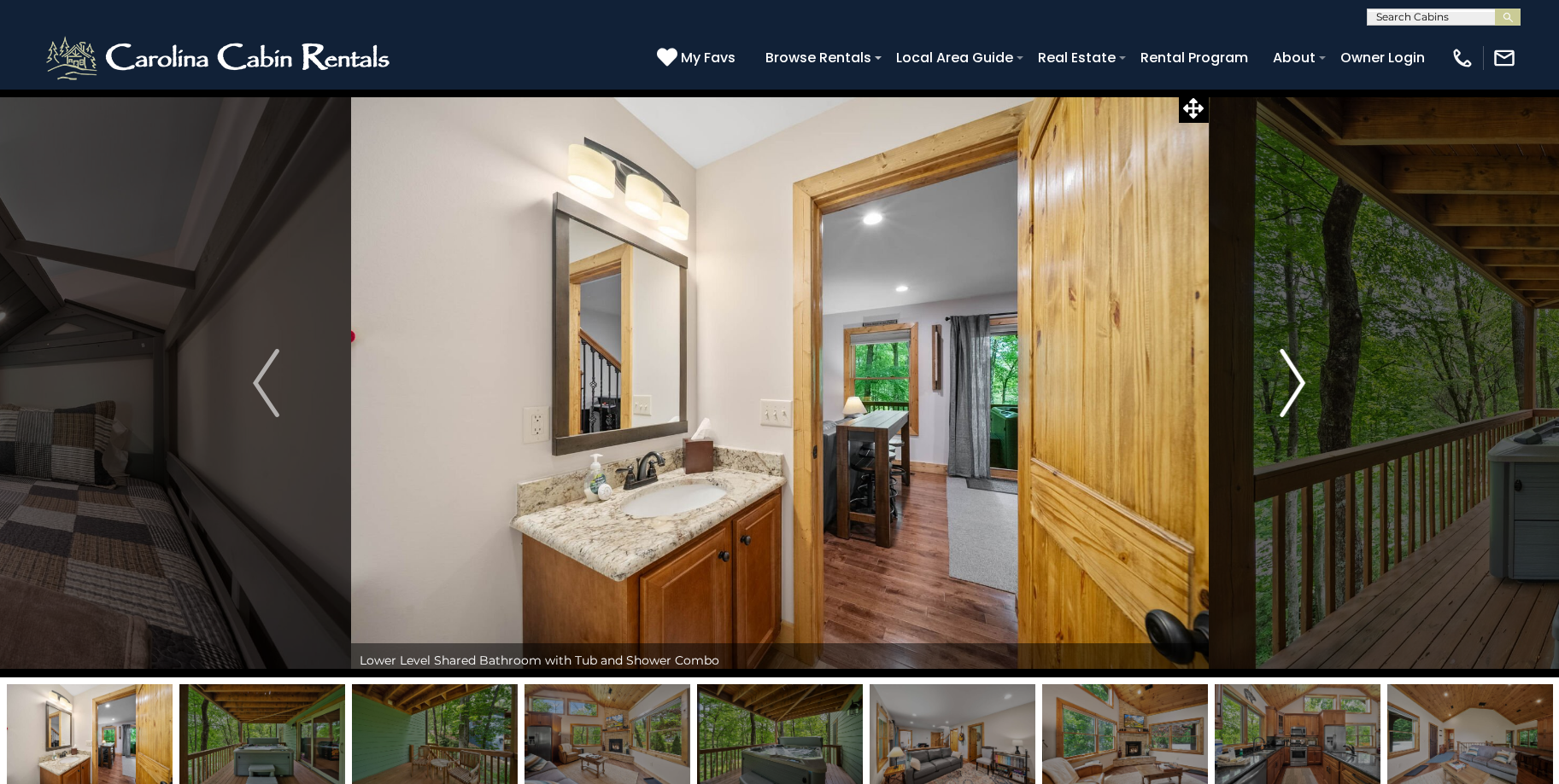
click at [1291, 375] on img "Next" at bounding box center [1292, 383] width 26 height 68
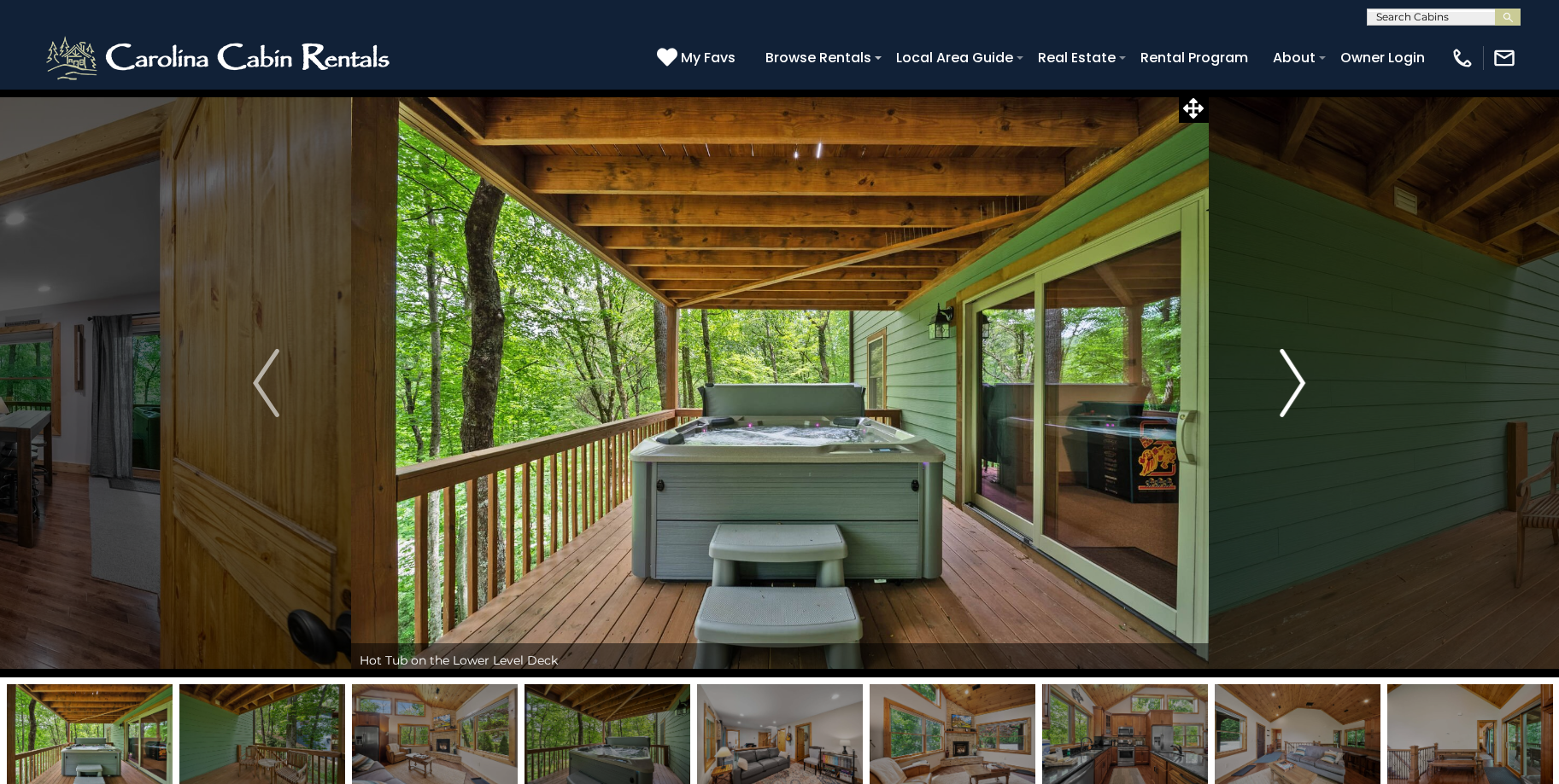
click at [1291, 375] on img "Next" at bounding box center [1292, 383] width 26 height 68
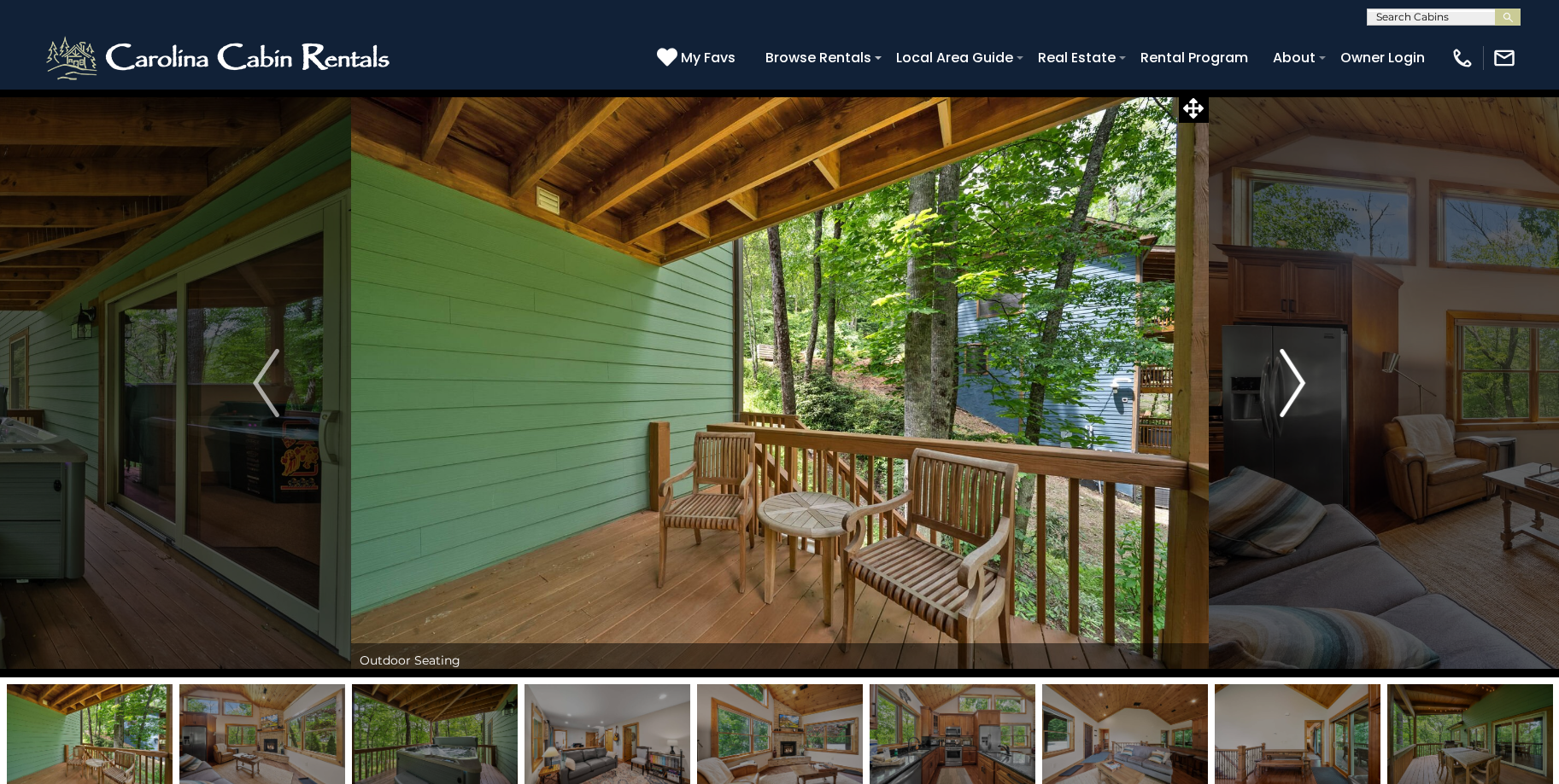
click at [1291, 375] on img "Next" at bounding box center [1292, 383] width 26 height 68
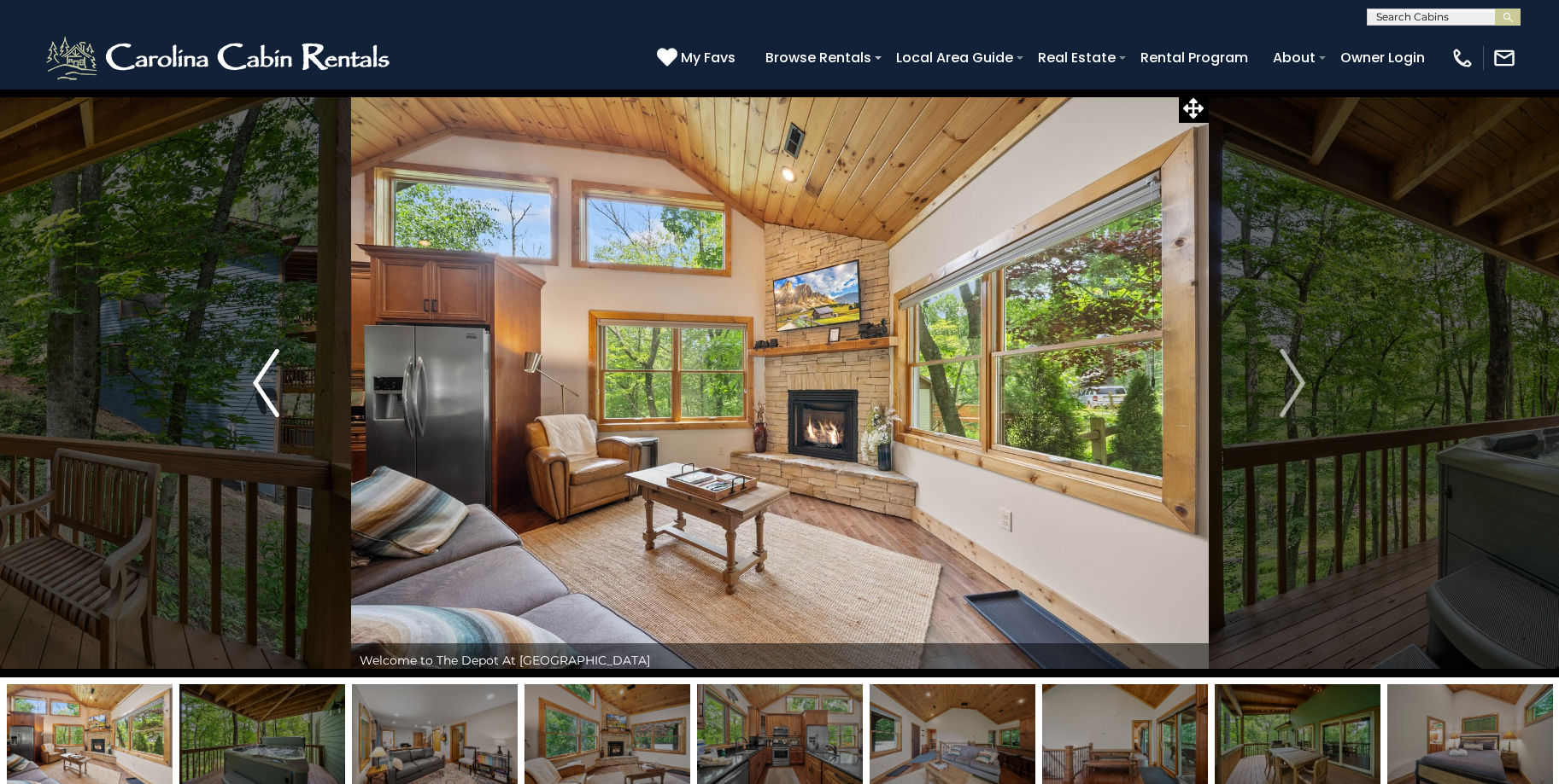
click at [260, 380] on img "Previous" at bounding box center [266, 383] width 26 height 68
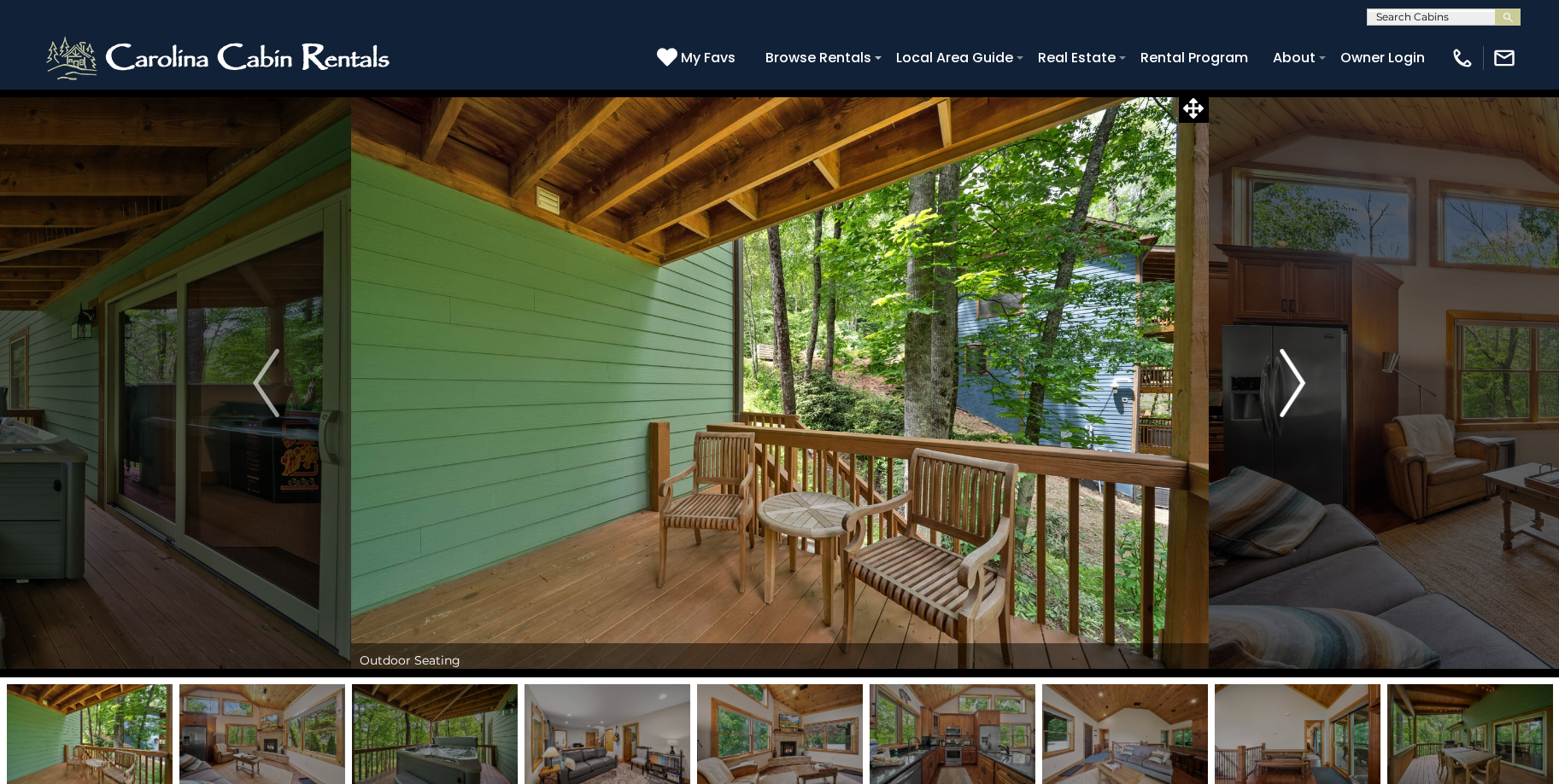
click at [1311, 381] on button "Next" at bounding box center [1292, 384] width 169 height 589
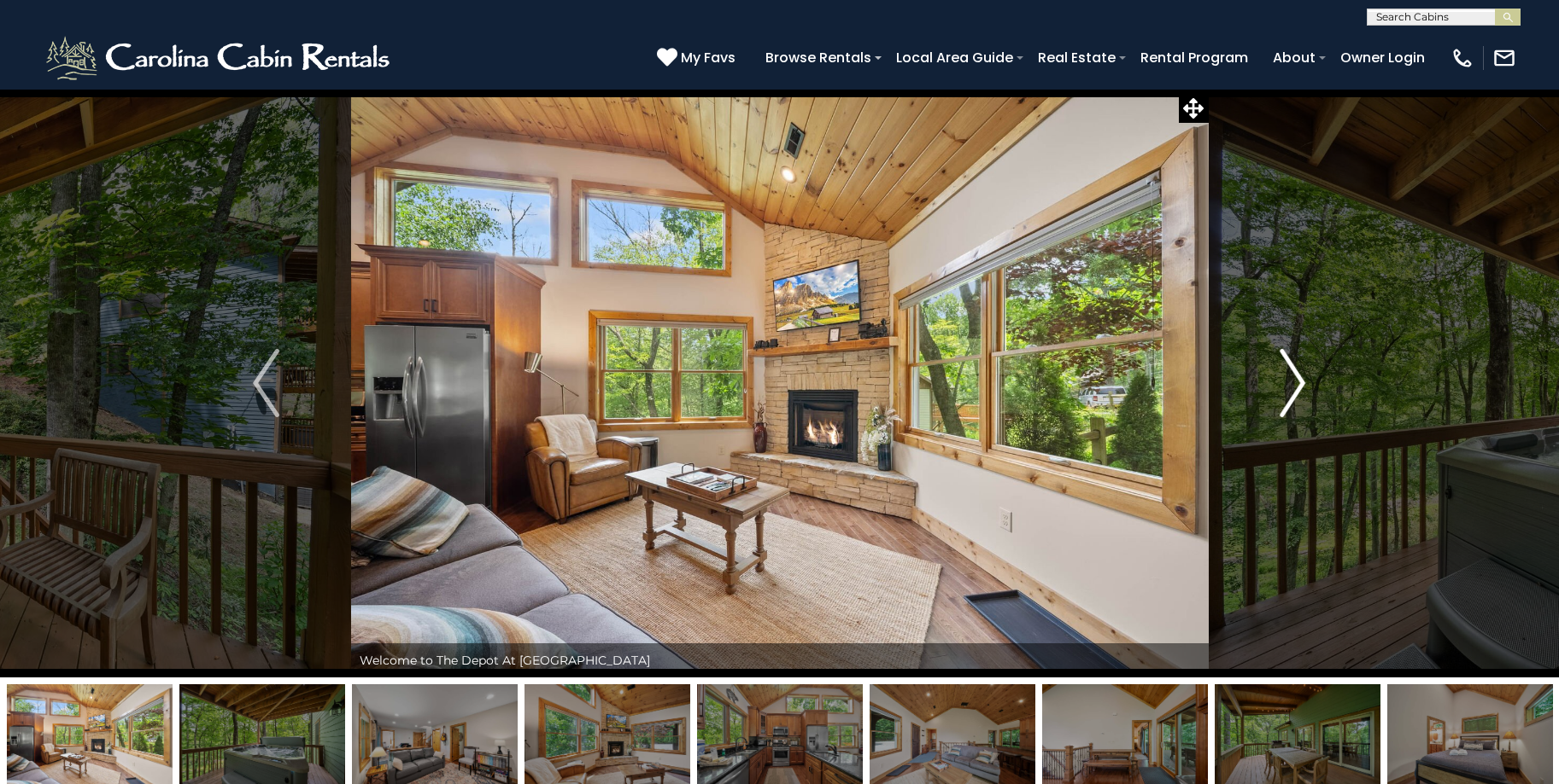
click at [1311, 381] on button "Next" at bounding box center [1292, 384] width 169 height 589
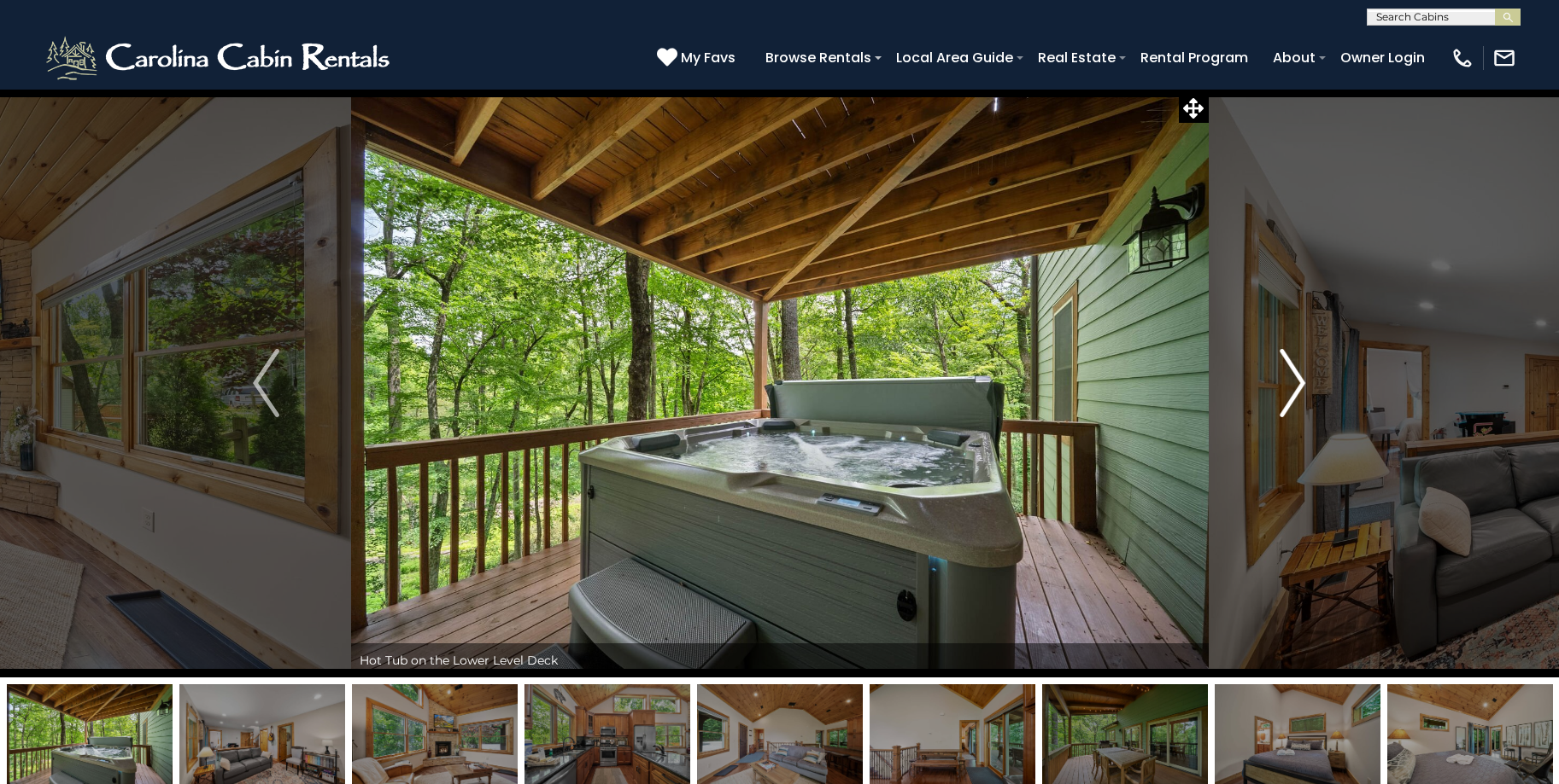
click at [1311, 381] on button "Next" at bounding box center [1292, 384] width 169 height 589
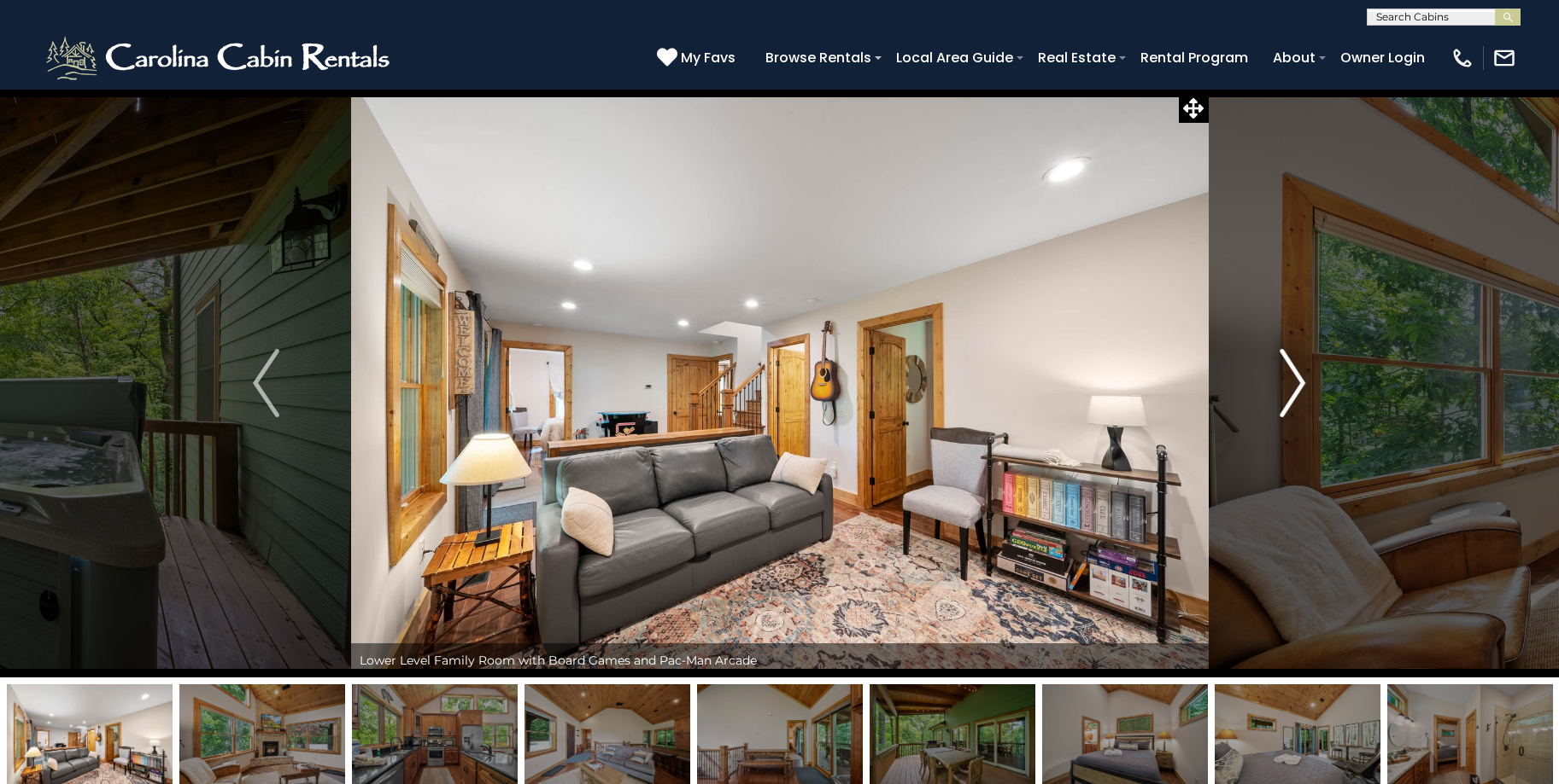
click at [1310, 381] on button "Next" at bounding box center [1292, 384] width 169 height 589
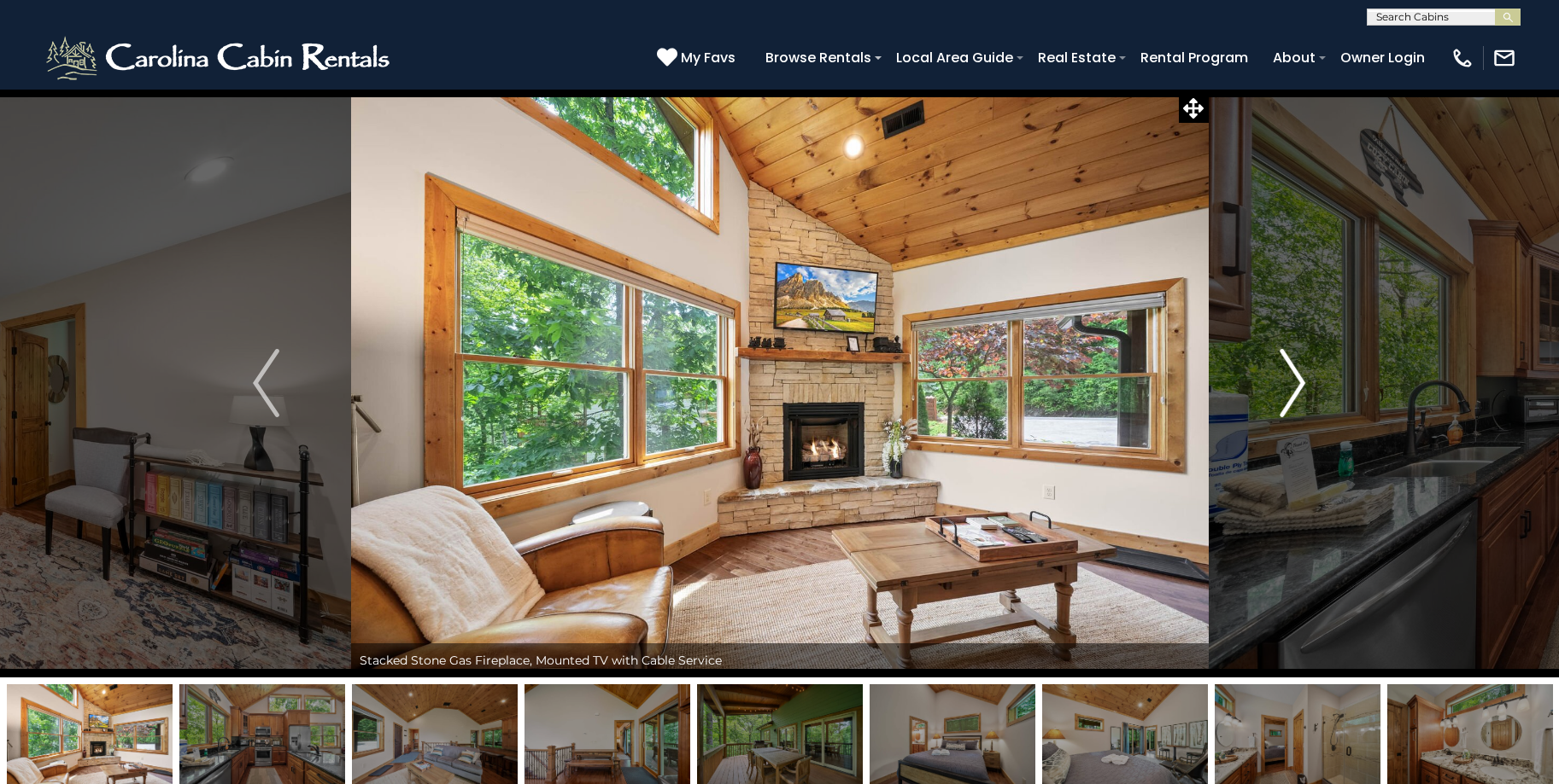
click at [1310, 381] on button "Next" at bounding box center [1292, 384] width 169 height 589
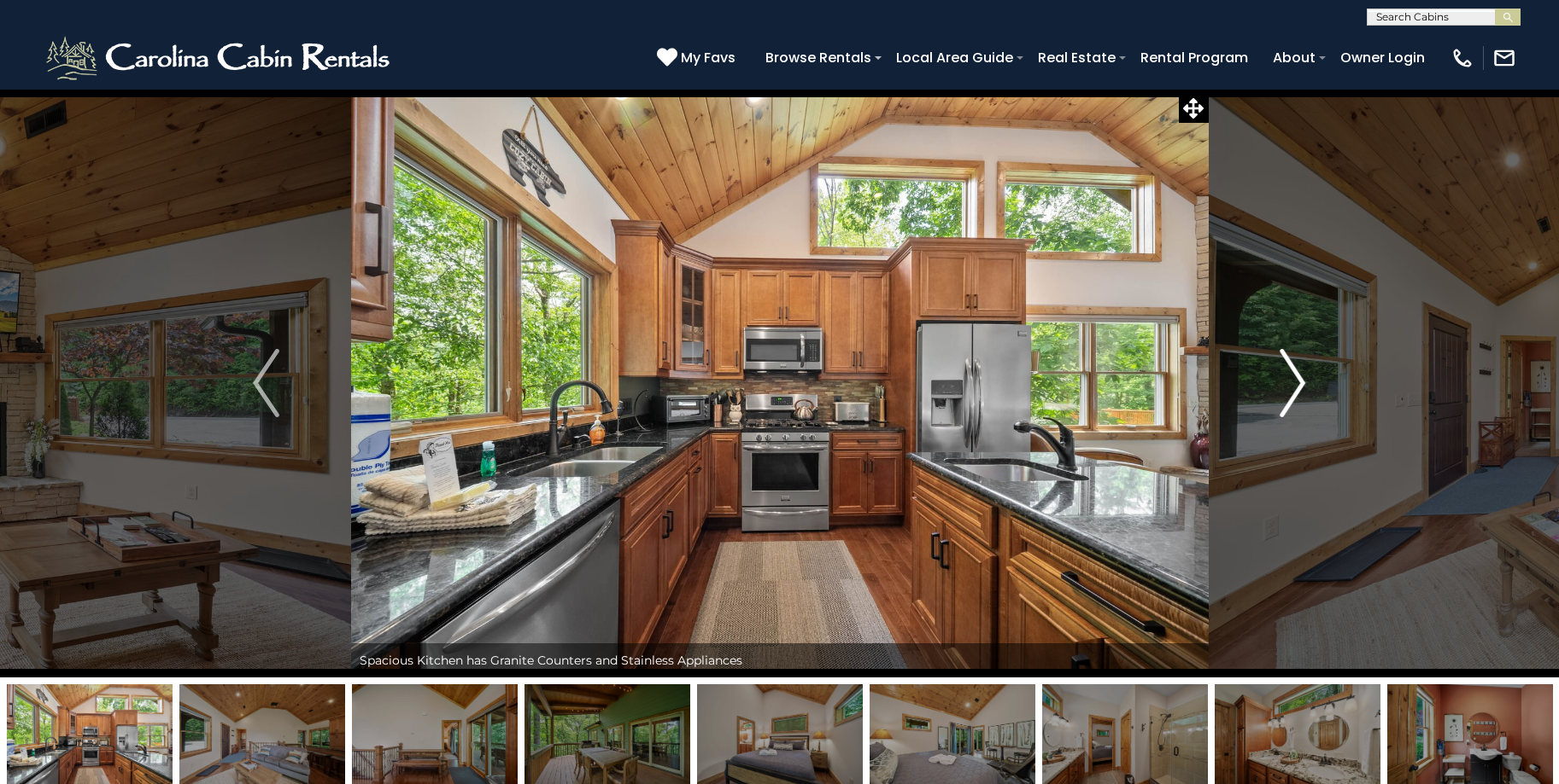
click at [1310, 381] on button "Next" at bounding box center [1292, 384] width 169 height 589
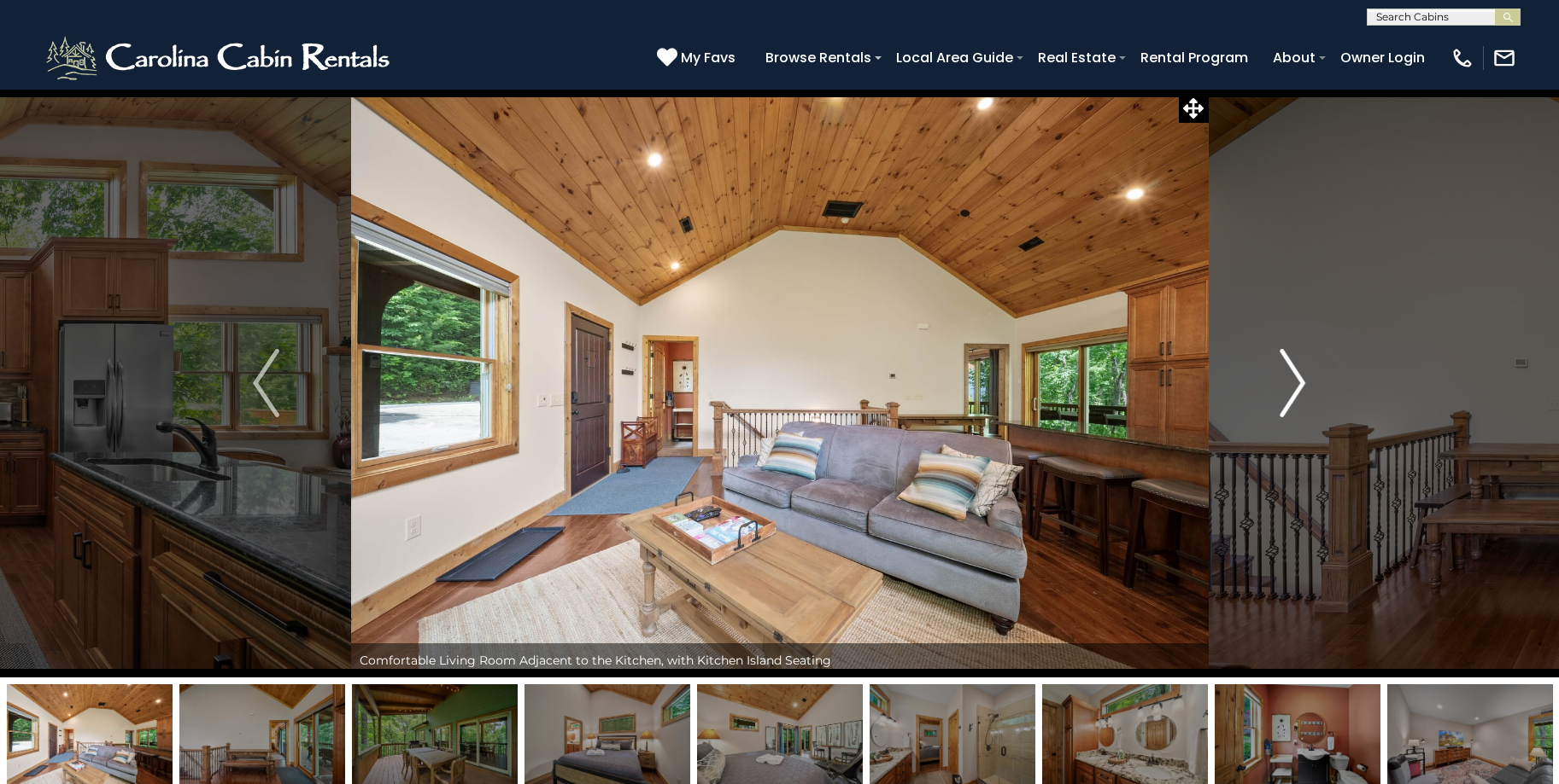
click at [1310, 381] on button "Next" at bounding box center [1292, 384] width 169 height 589
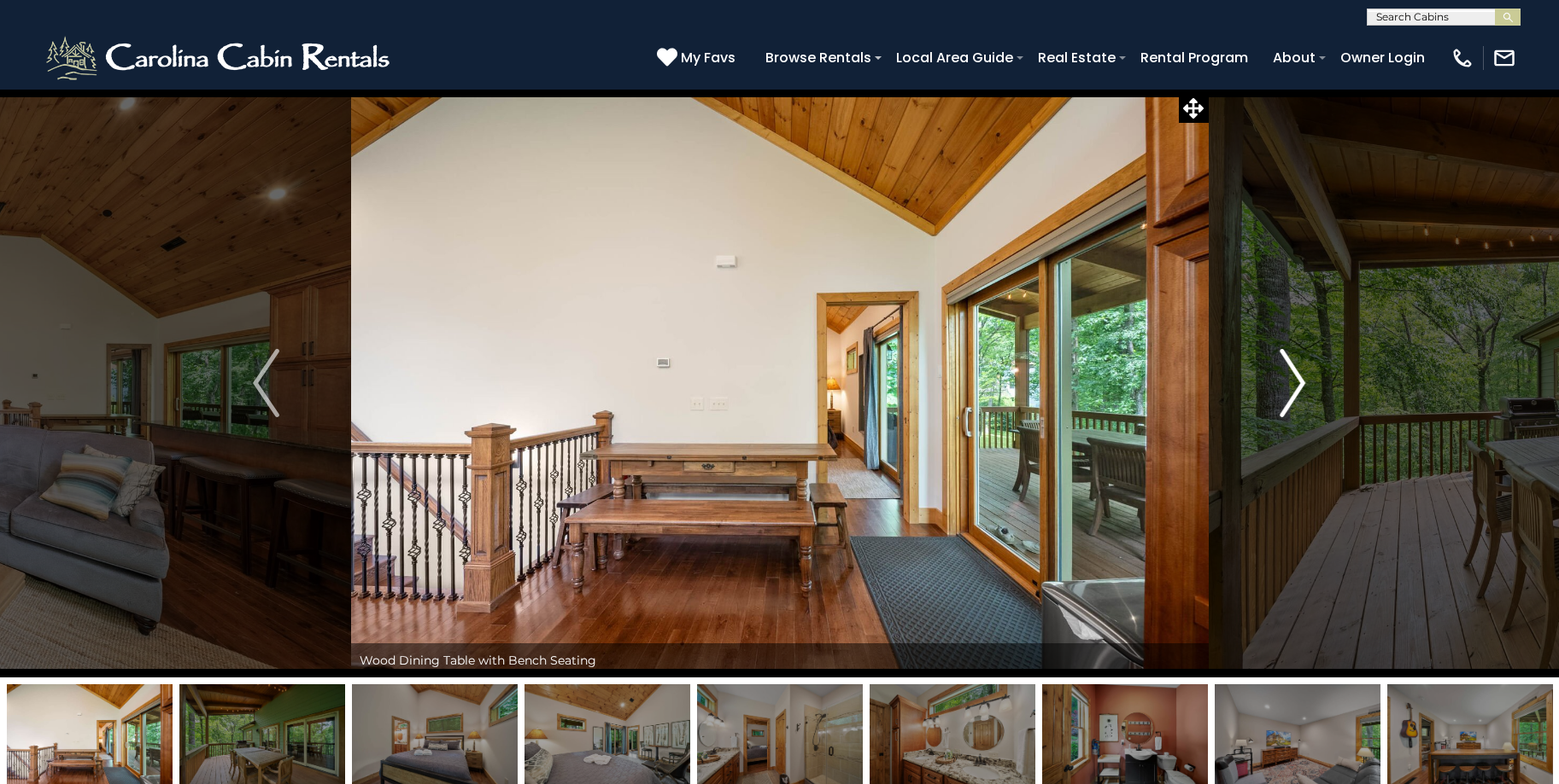
click at [1310, 381] on button "Next" at bounding box center [1292, 384] width 169 height 589
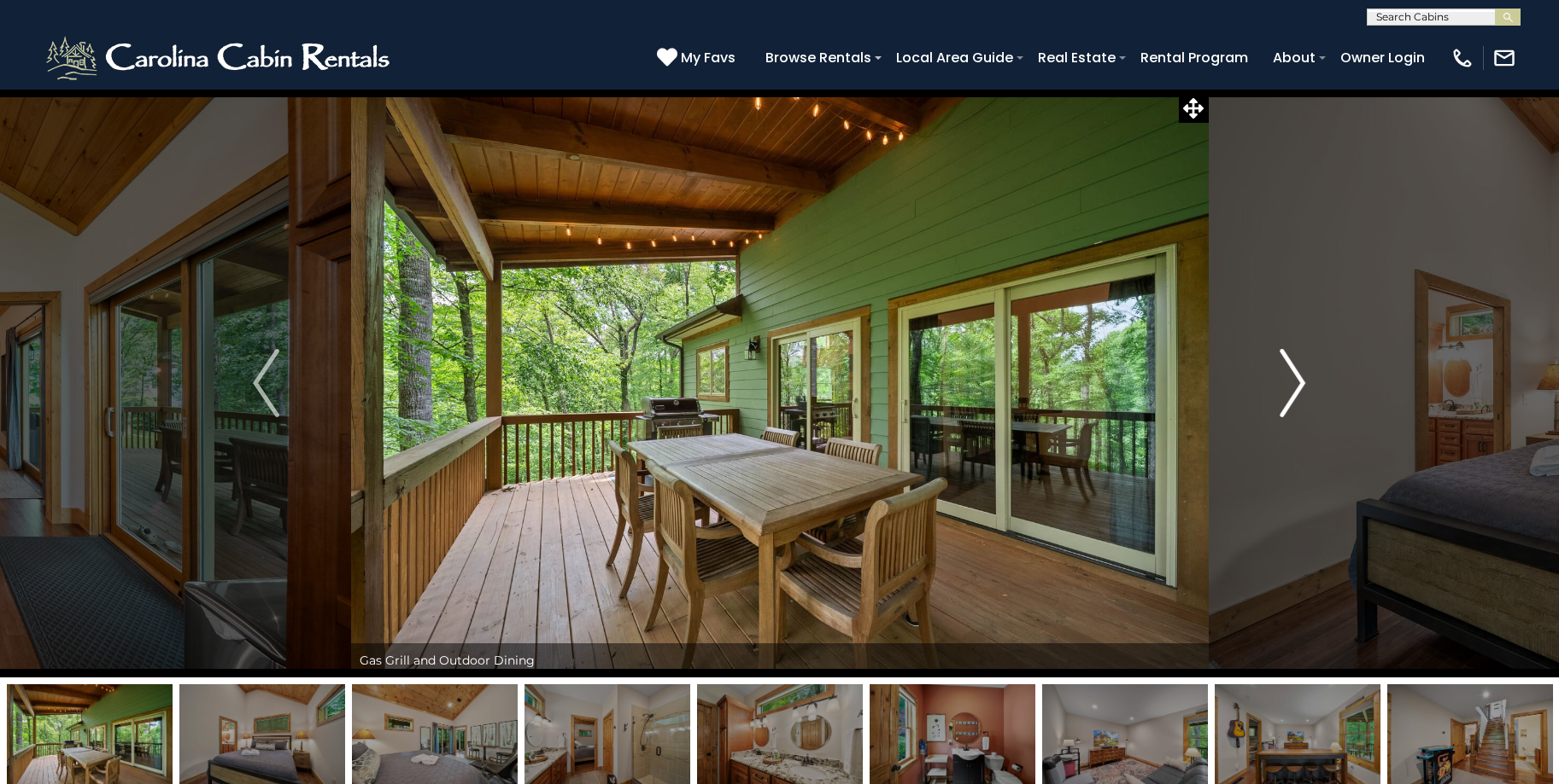
click at [1310, 381] on button "Next" at bounding box center [1292, 384] width 169 height 589
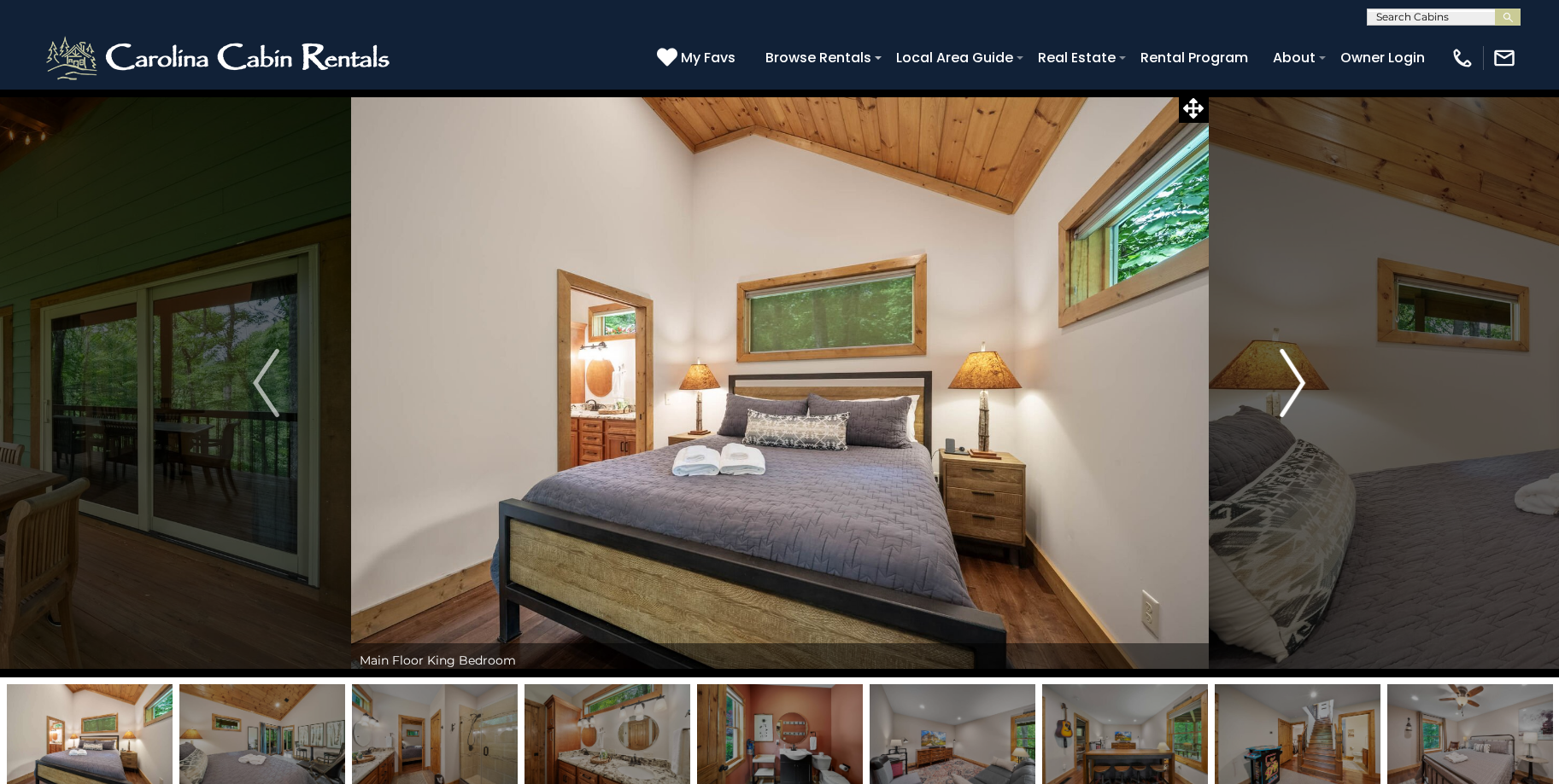
click at [1310, 381] on button "Next" at bounding box center [1292, 384] width 169 height 589
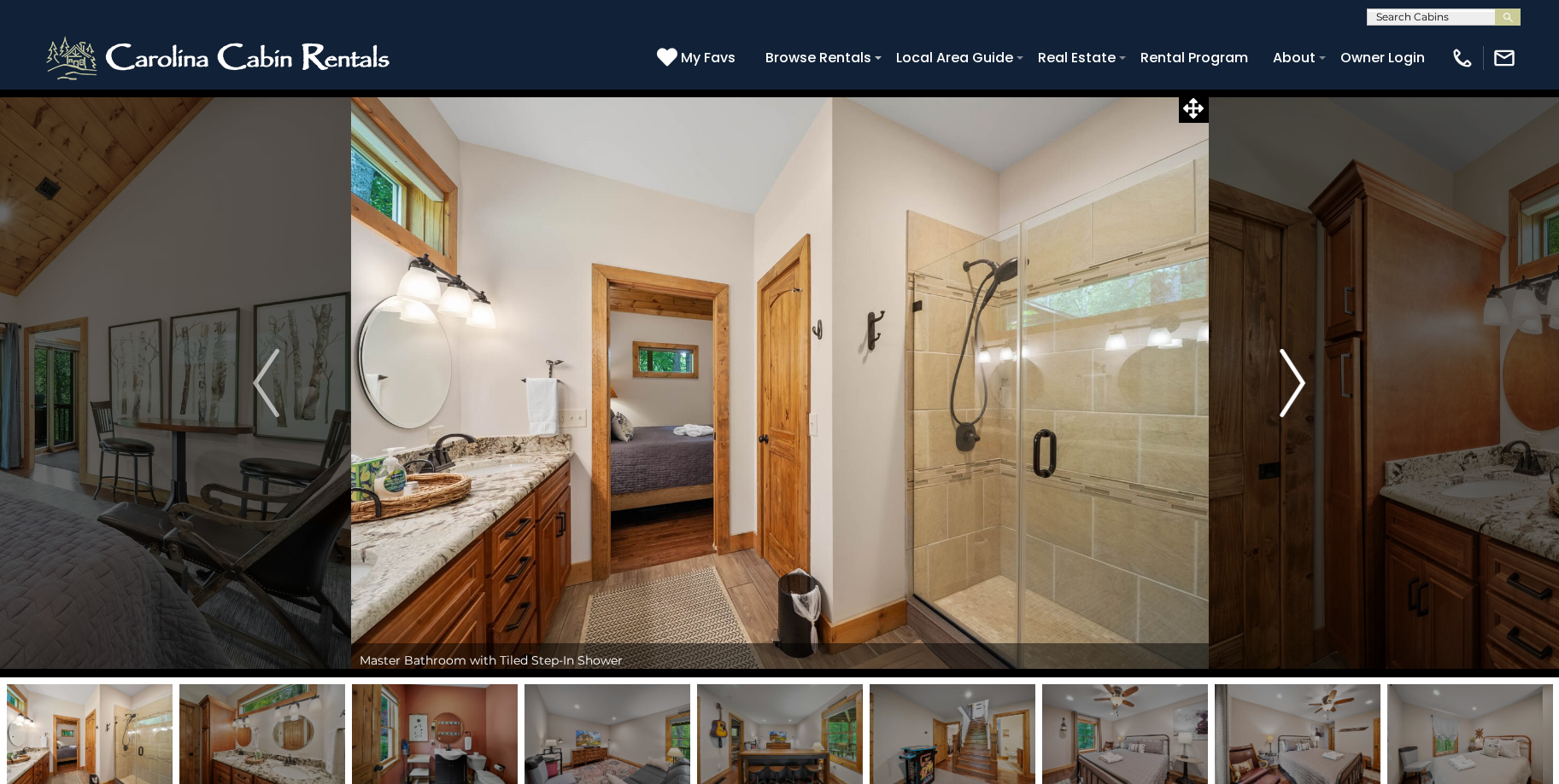
click at [1310, 381] on button "Next" at bounding box center [1292, 384] width 169 height 589
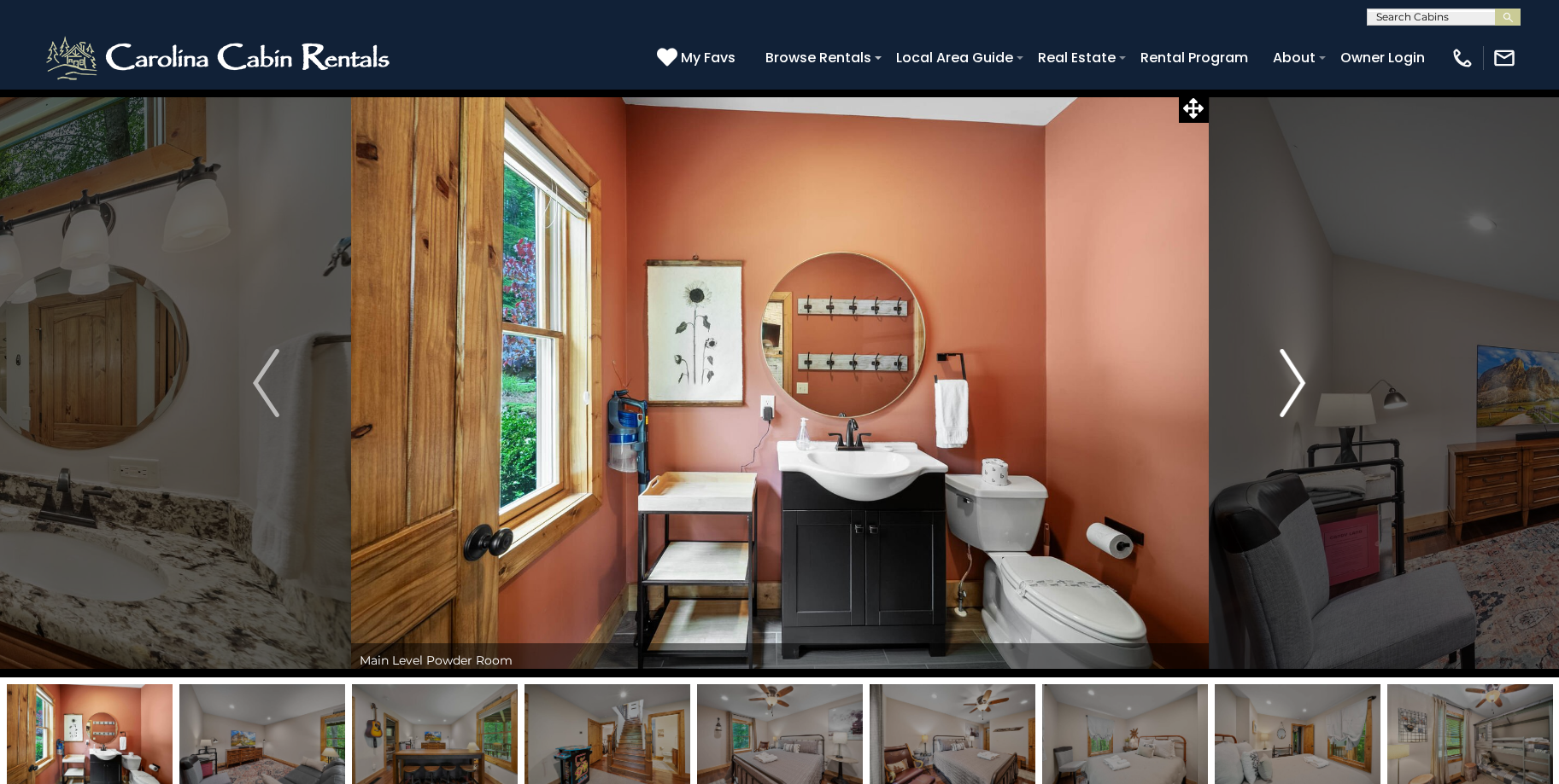
click at [1310, 381] on button "Next" at bounding box center [1292, 384] width 169 height 589
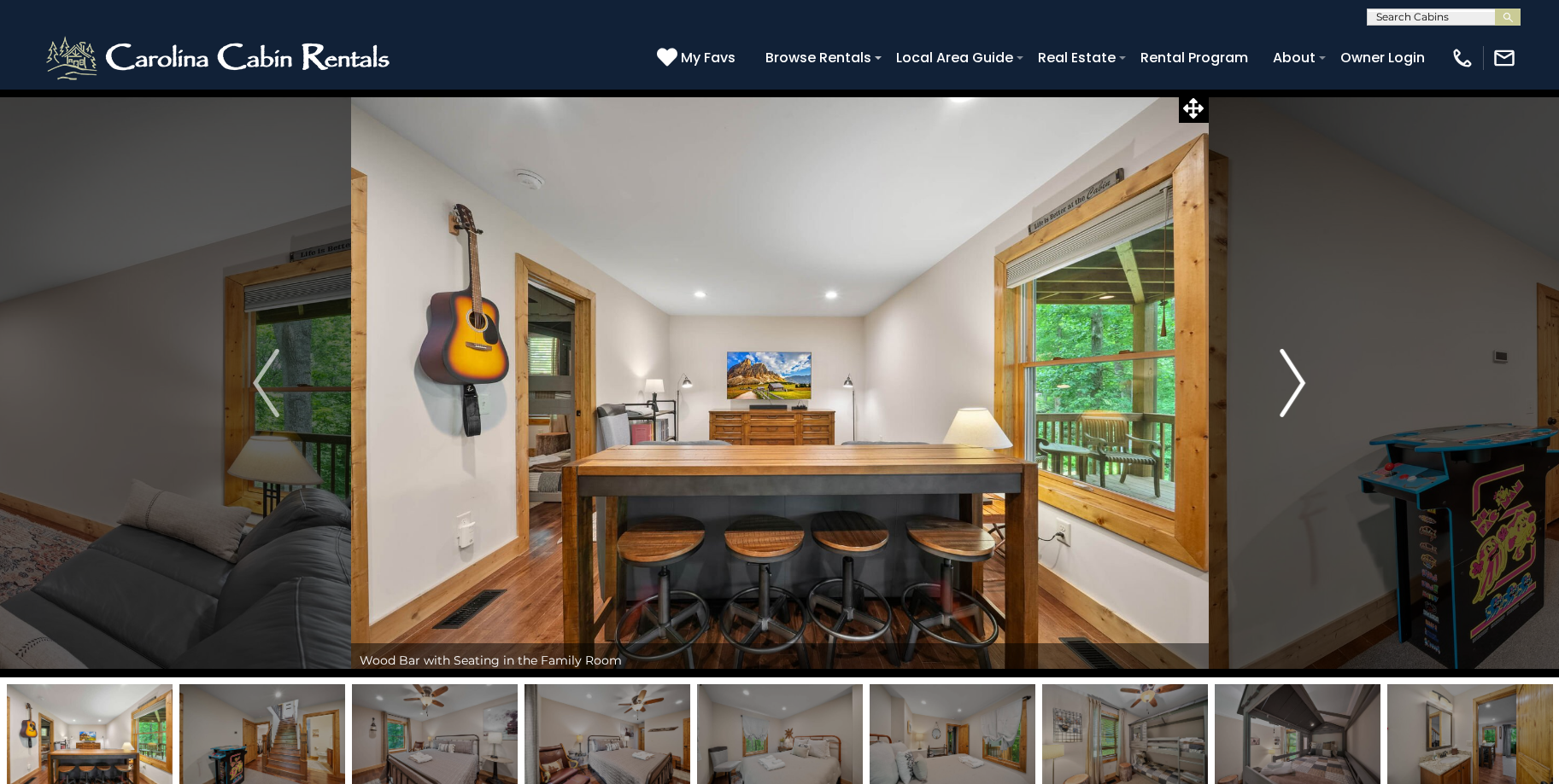
click at [1310, 381] on button "Next" at bounding box center [1292, 384] width 169 height 589
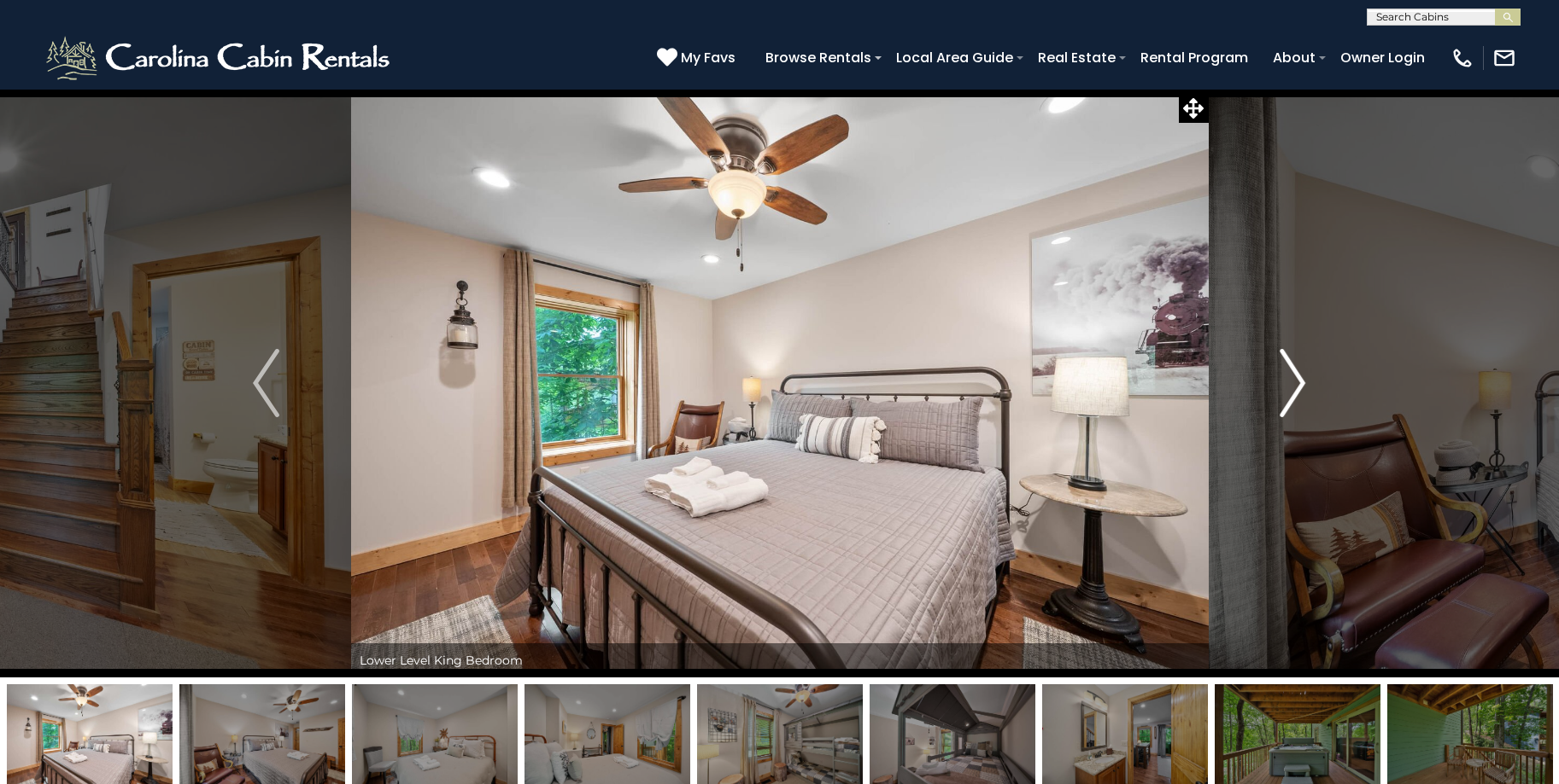
click at [1310, 381] on button "Next" at bounding box center [1292, 384] width 169 height 589
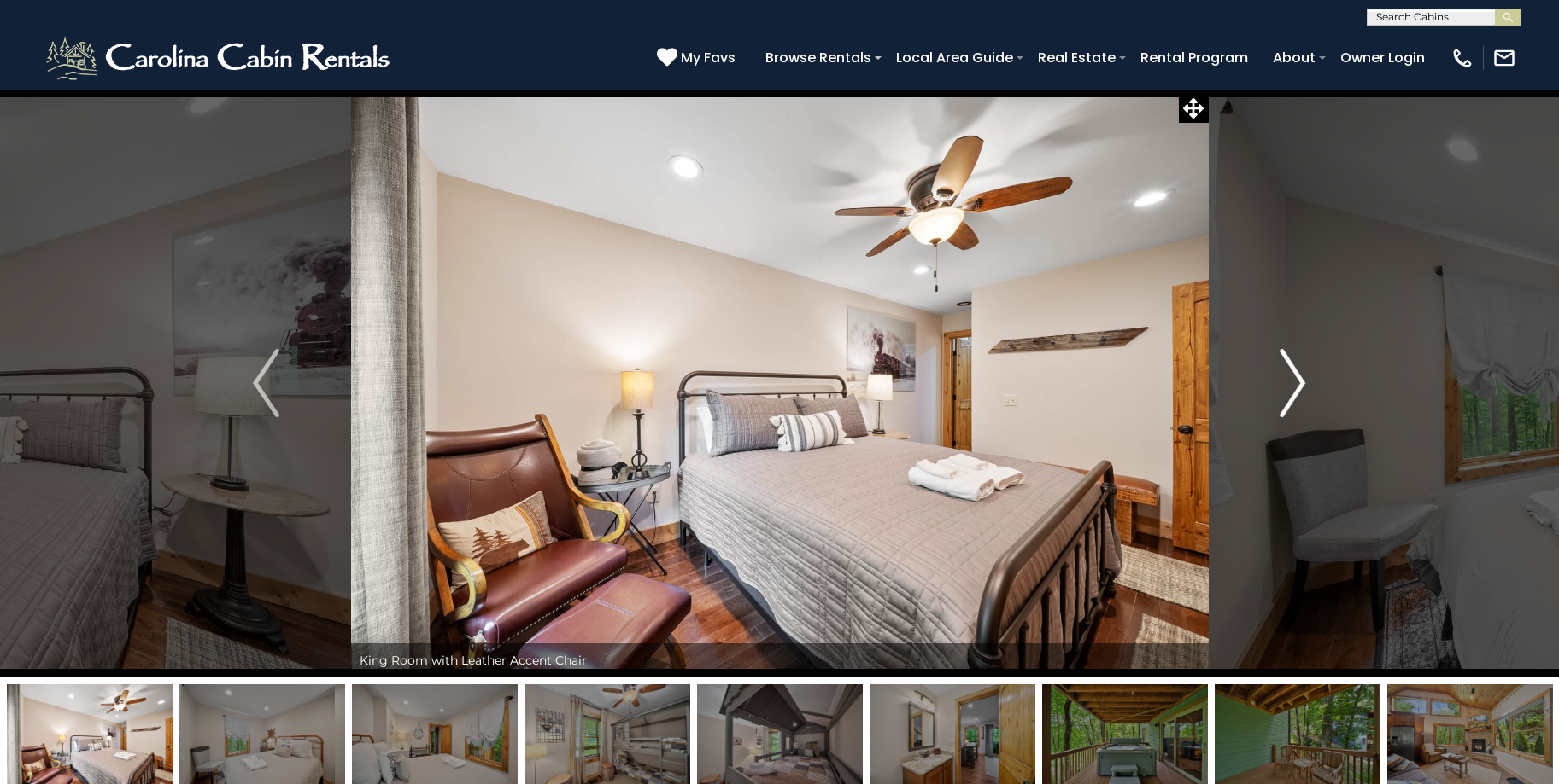
click at [1310, 381] on button "Next" at bounding box center [1292, 384] width 169 height 589
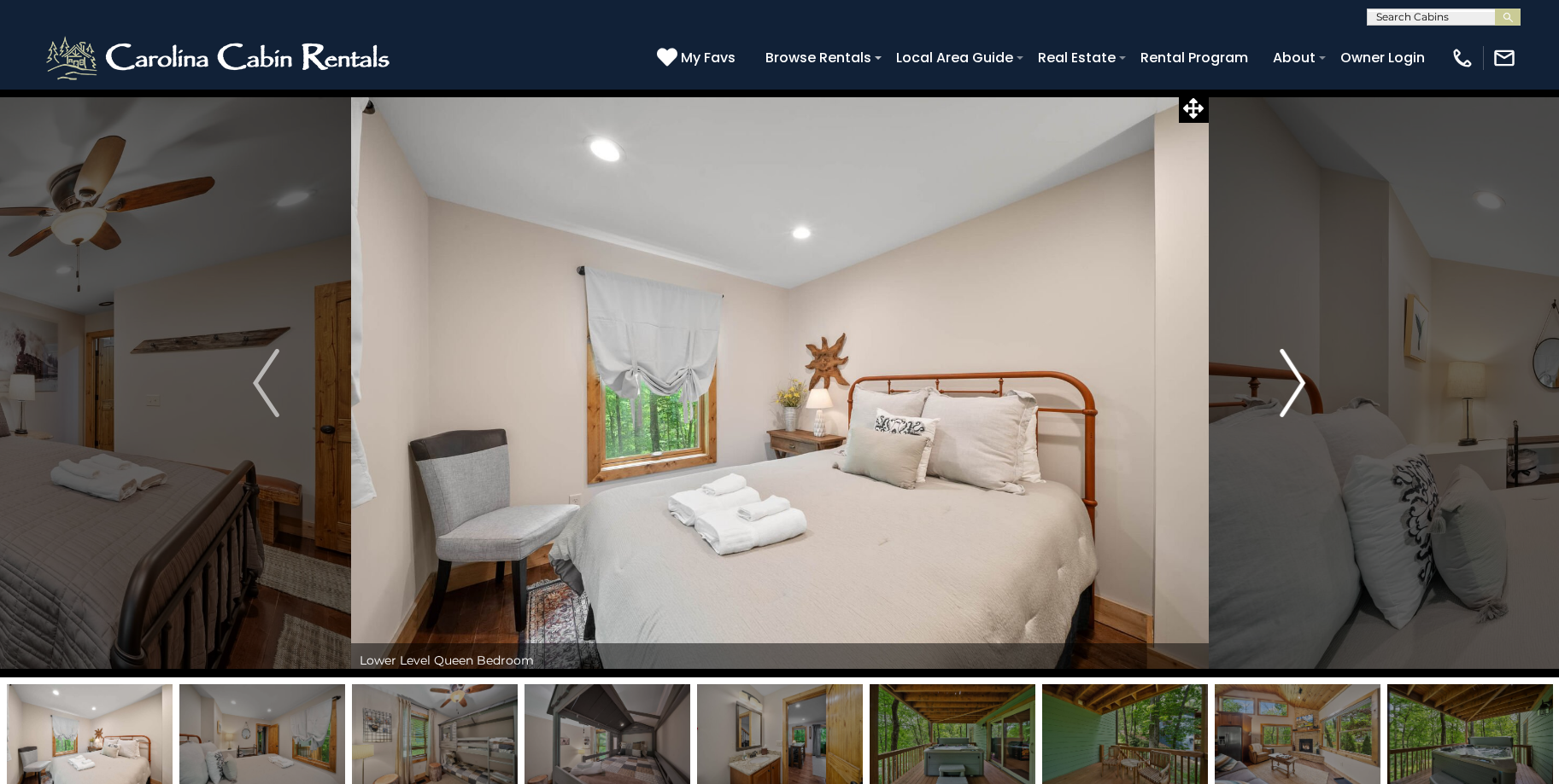
click at [1307, 389] on button "Next" at bounding box center [1292, 384] width 169 height 589
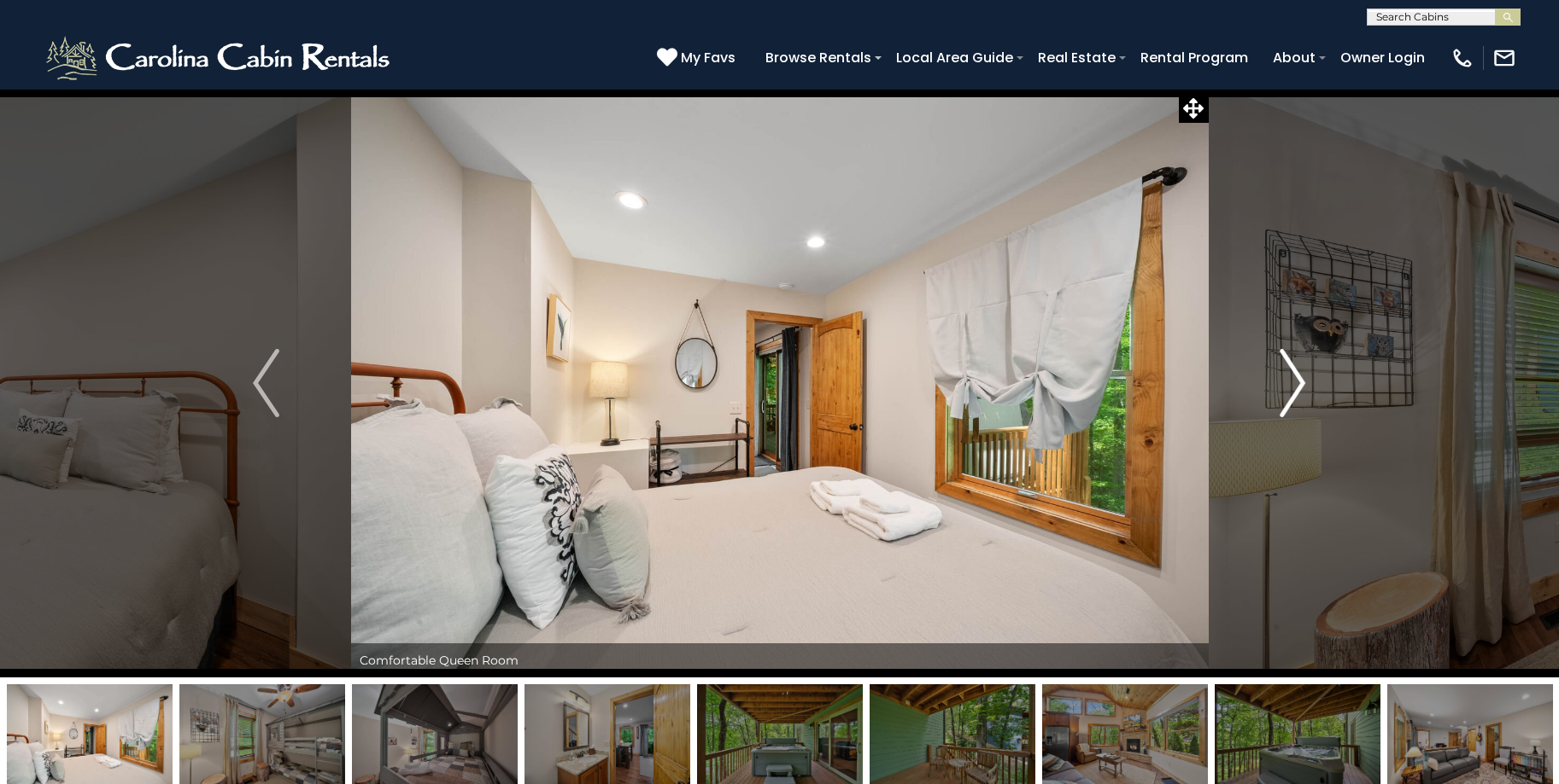
click at [1307, 389] on button "Next" at bounding box center [1292, 384] width 169 height 589
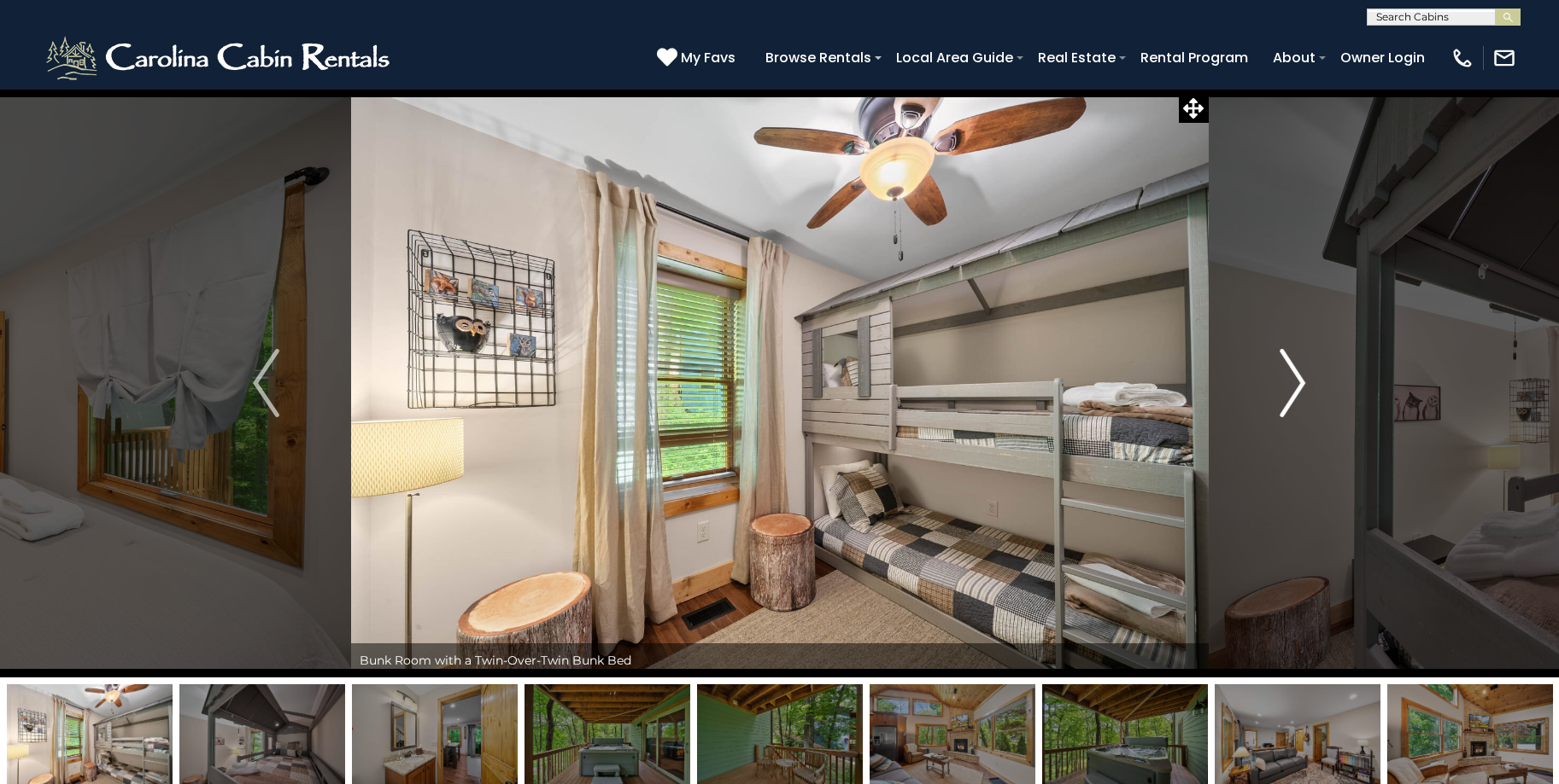
click at [1307, 389] on button "Next" at bounding box center [1292, 384] width 169 height 589
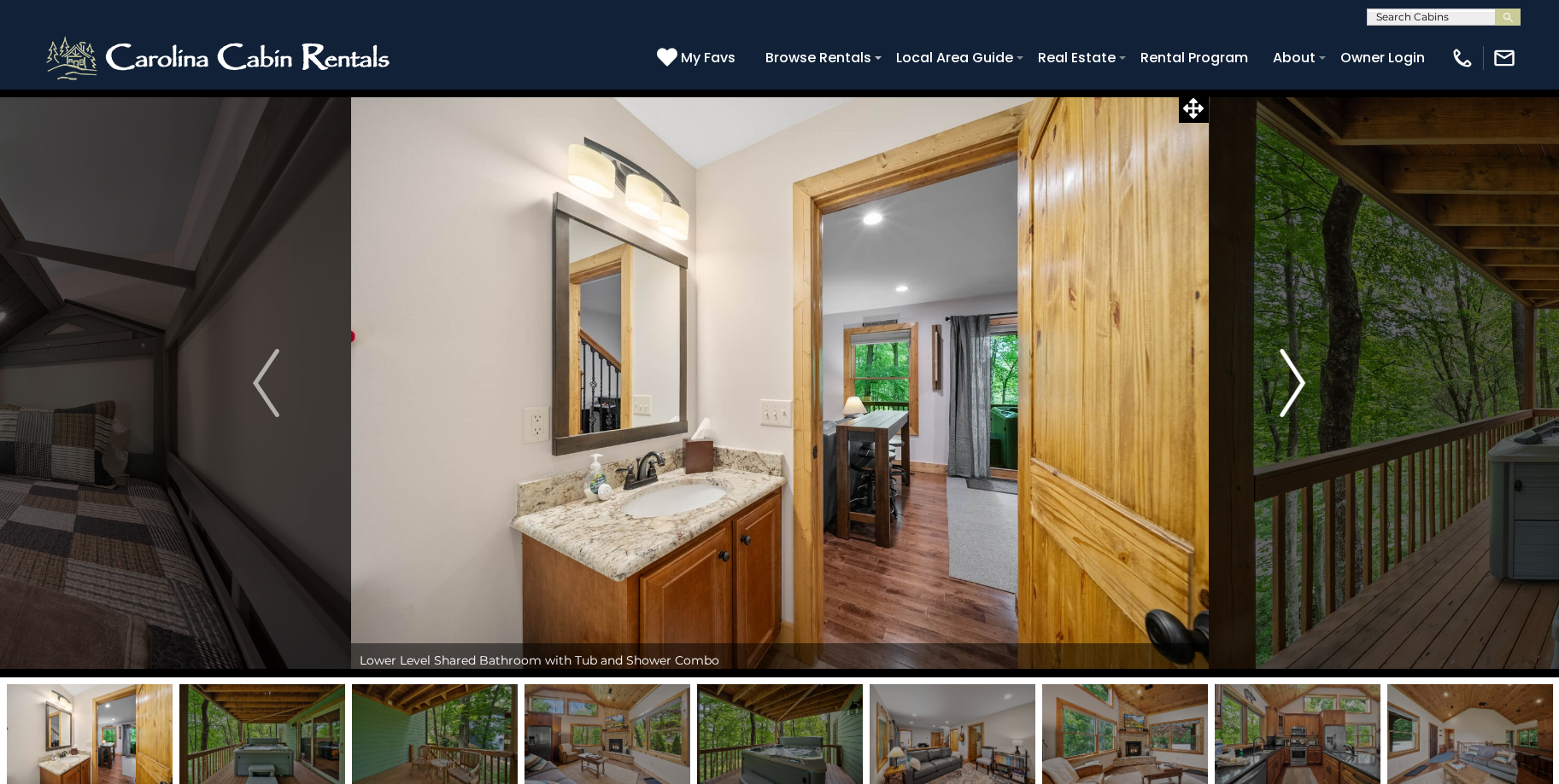
click at [1298, 387] on img "Next" at bounding box center [1292, 383] width 26 height 68
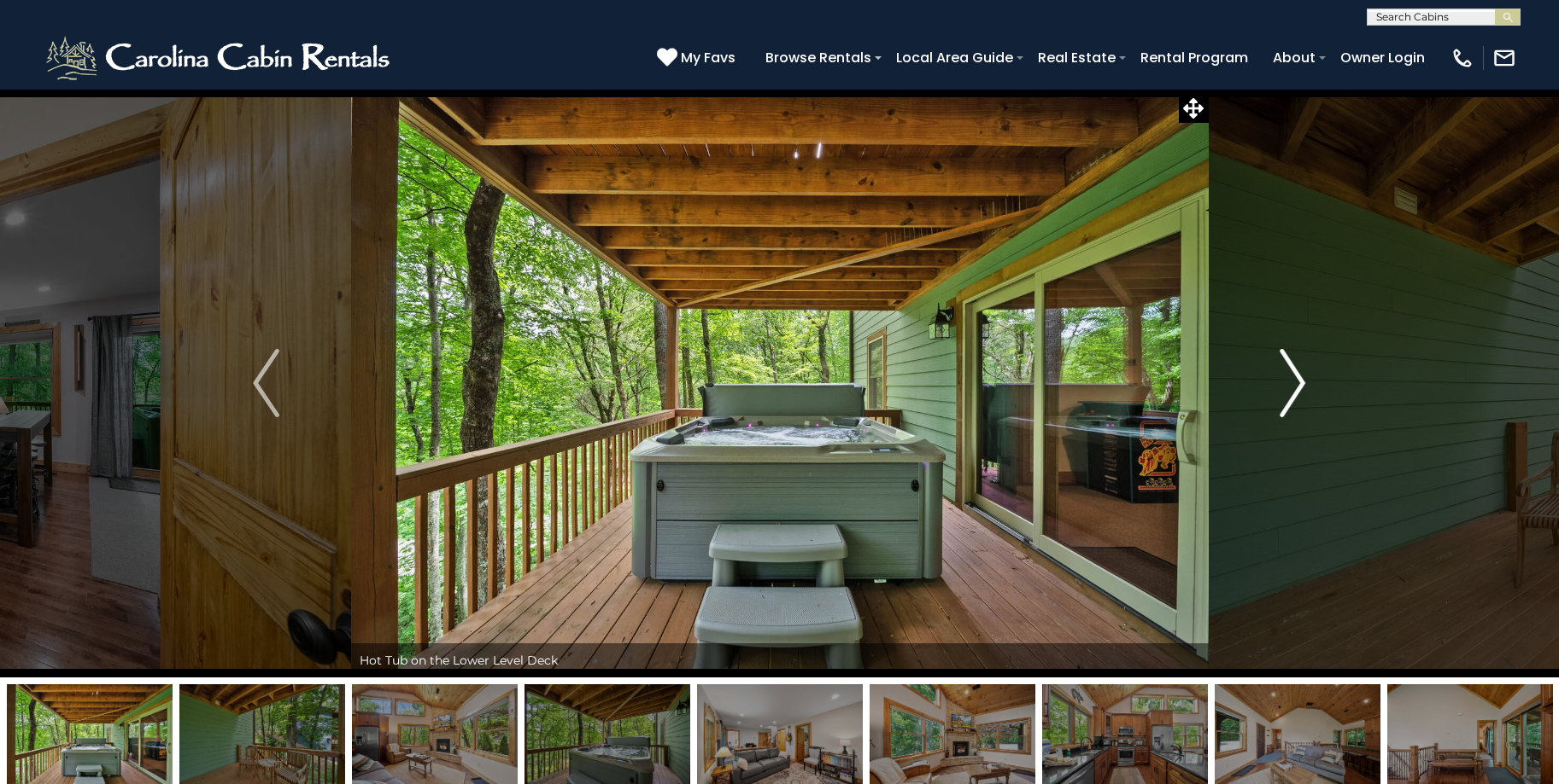
click at [1298, 387] on img "Next" at bounding box center [1292, 383] width 26 height 68
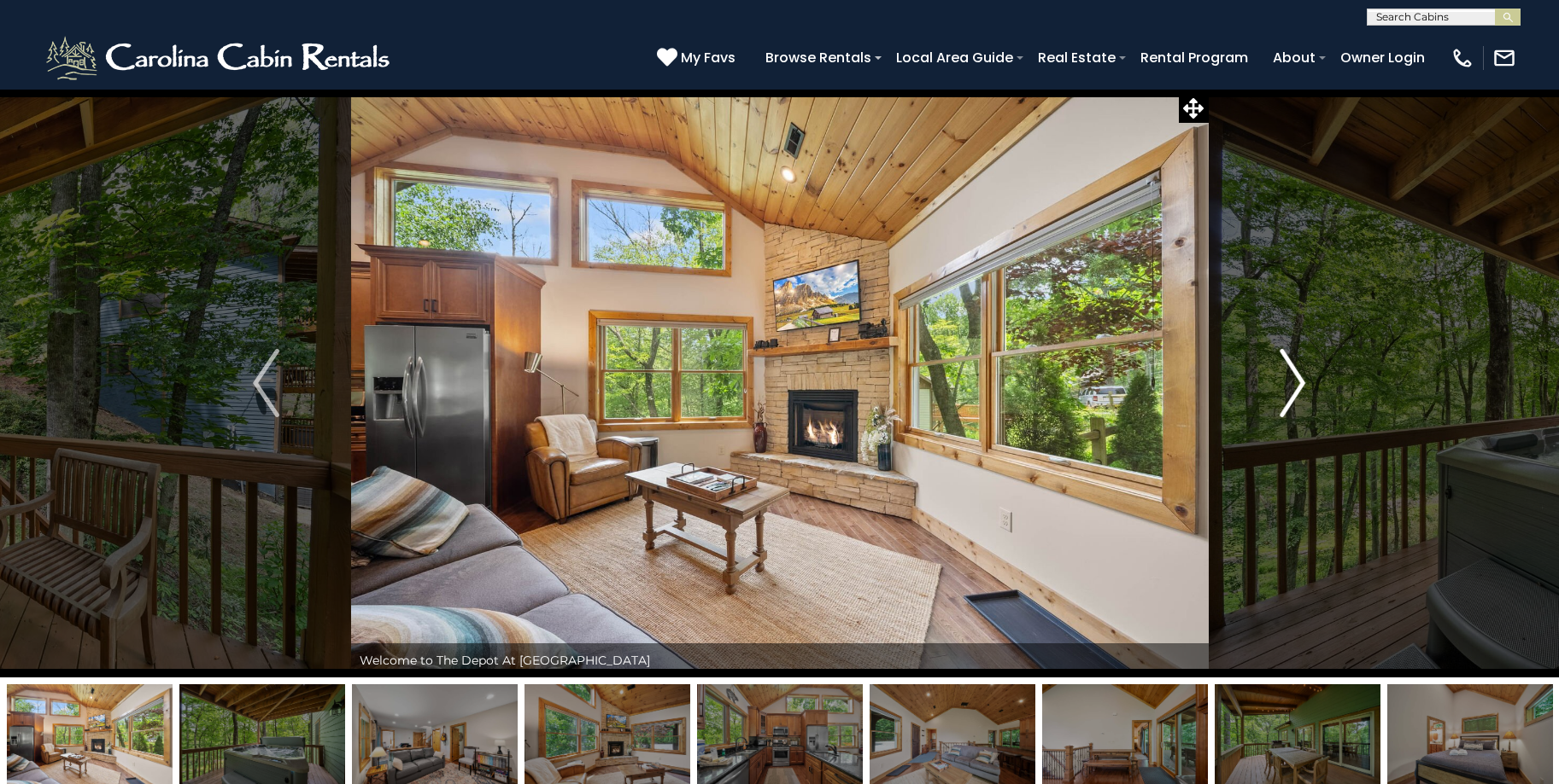
click at [1298, 387] on img "Next" at bounding box center [1292, 383] width 26 height 68
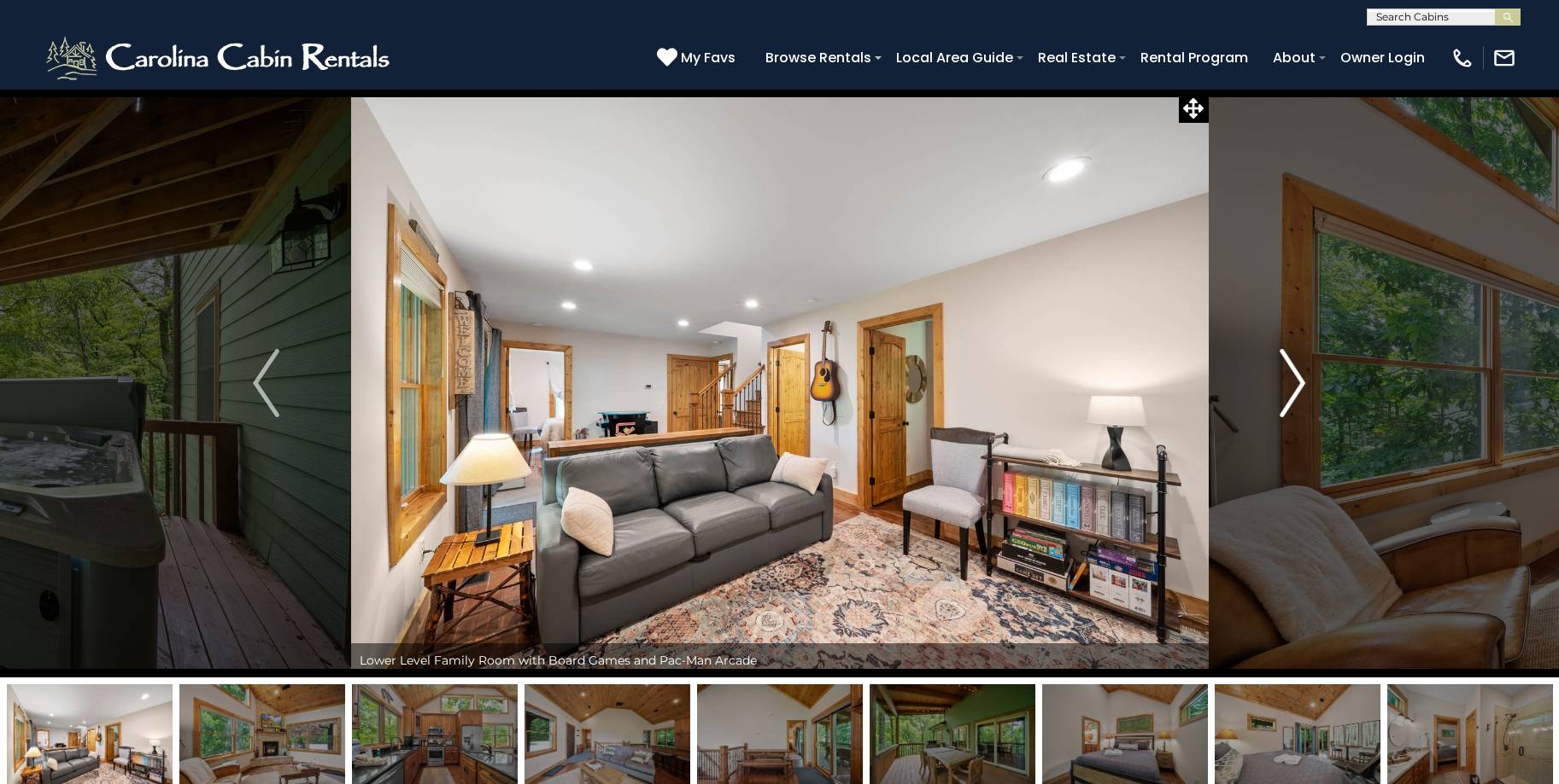
click at [1298, 387] on img "Next" at bounding box center [1292, 383] width 26 height 68
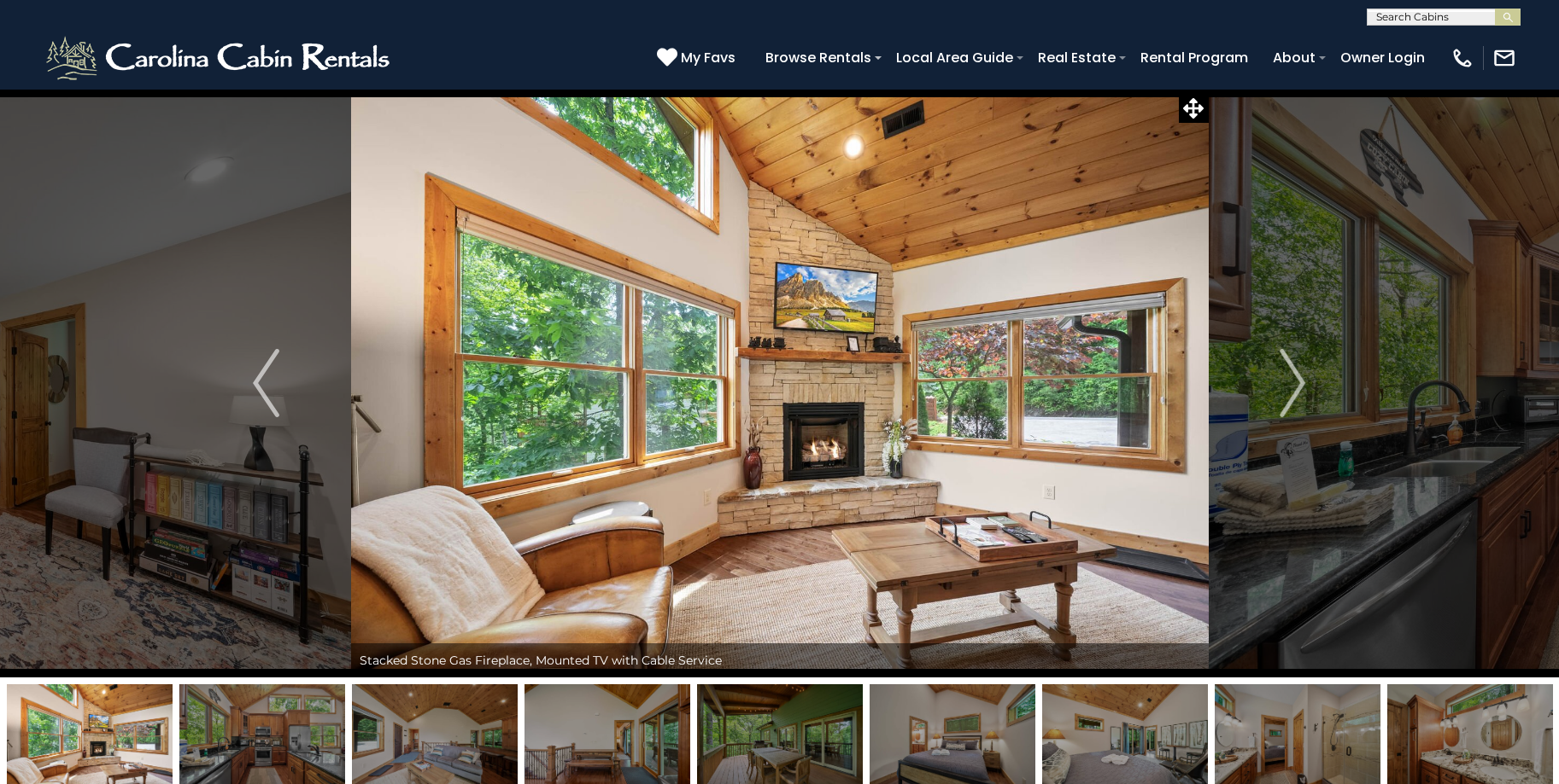
click at [1416, 32] on div "[PHONE_NUMBER] My Favs Browse Rentals Local Area Guide Activities & Attractions…" at bounding box center [780, 57] width 1559 height 64
click at [1411, 18] on input "text" at bounding box center [1441, 19] width 149 height 17
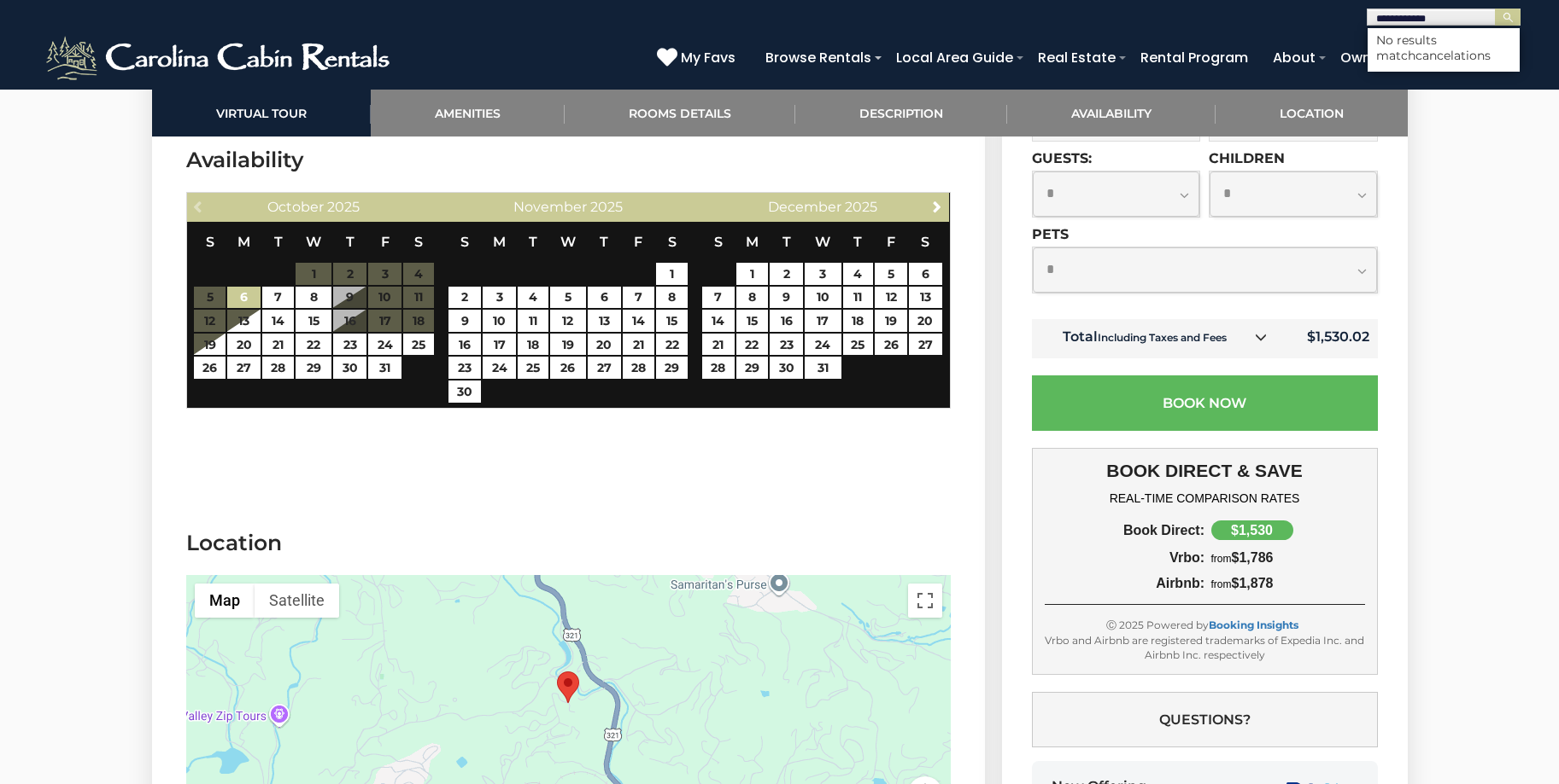
scroll to position [3073, 0]
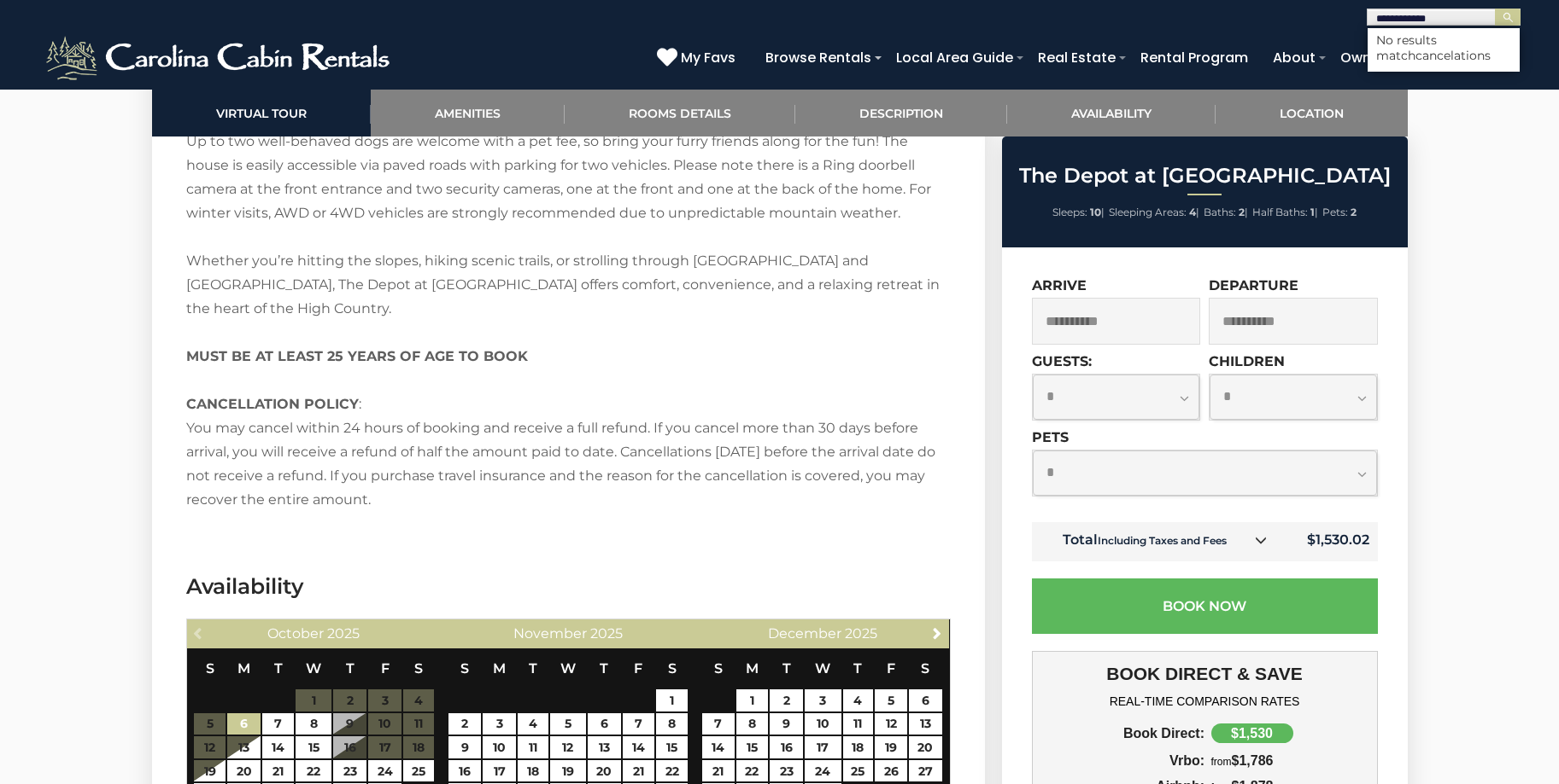
type input "**********"
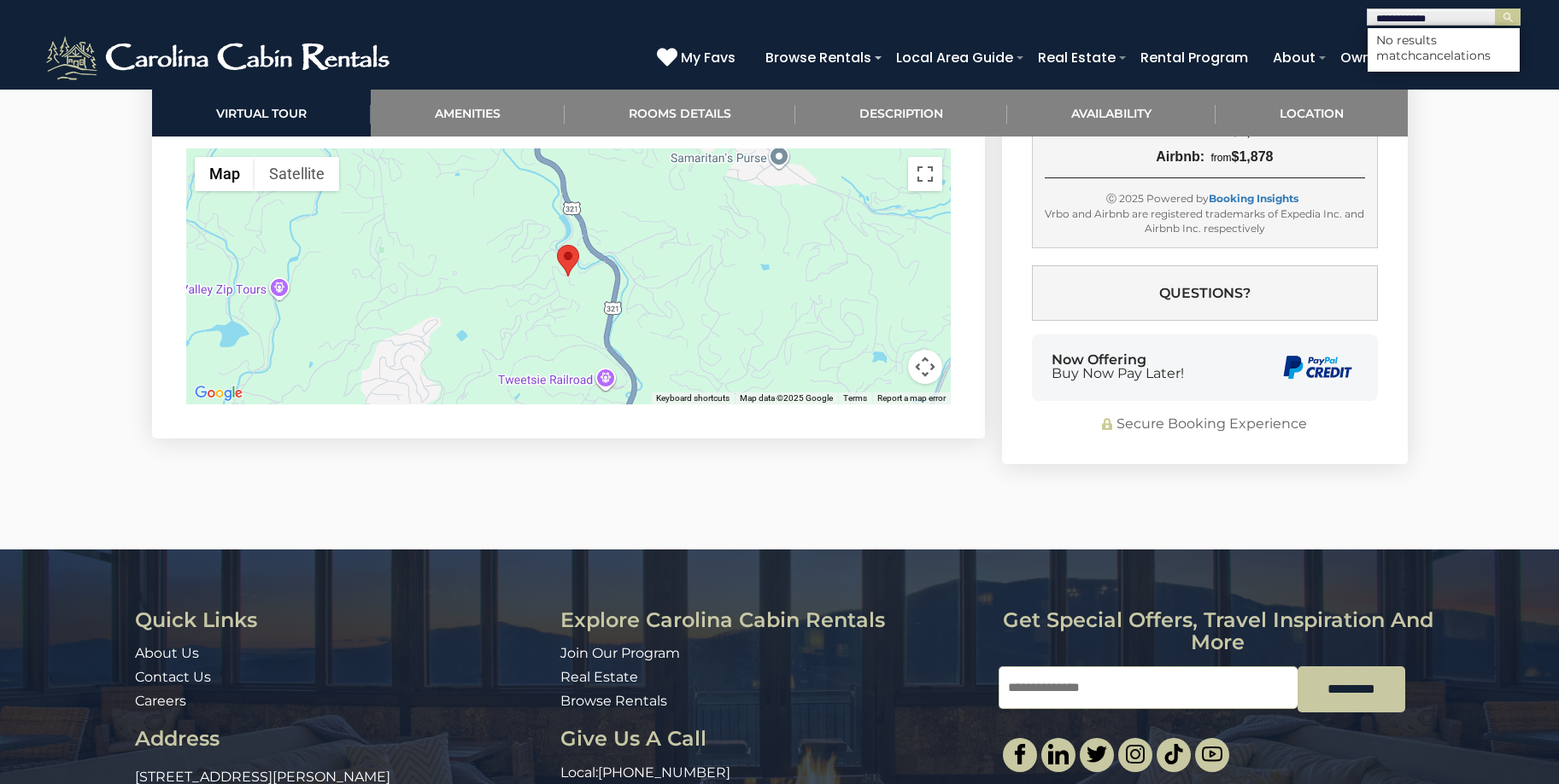
scroll to position [4002, 0]
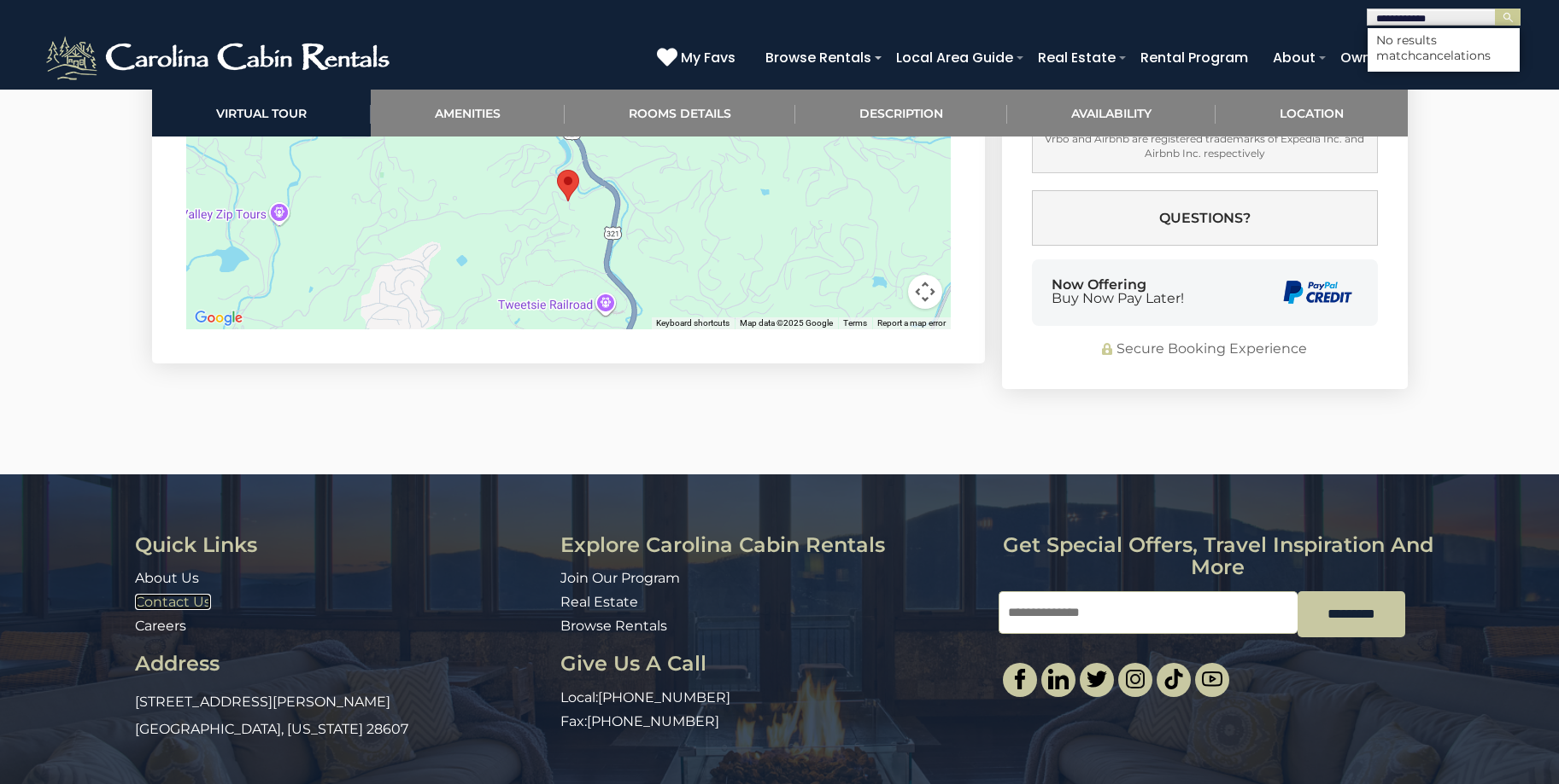
click at [198, 594] on link "Contact Us" at bounding box center [172, 602] width 76 height 16
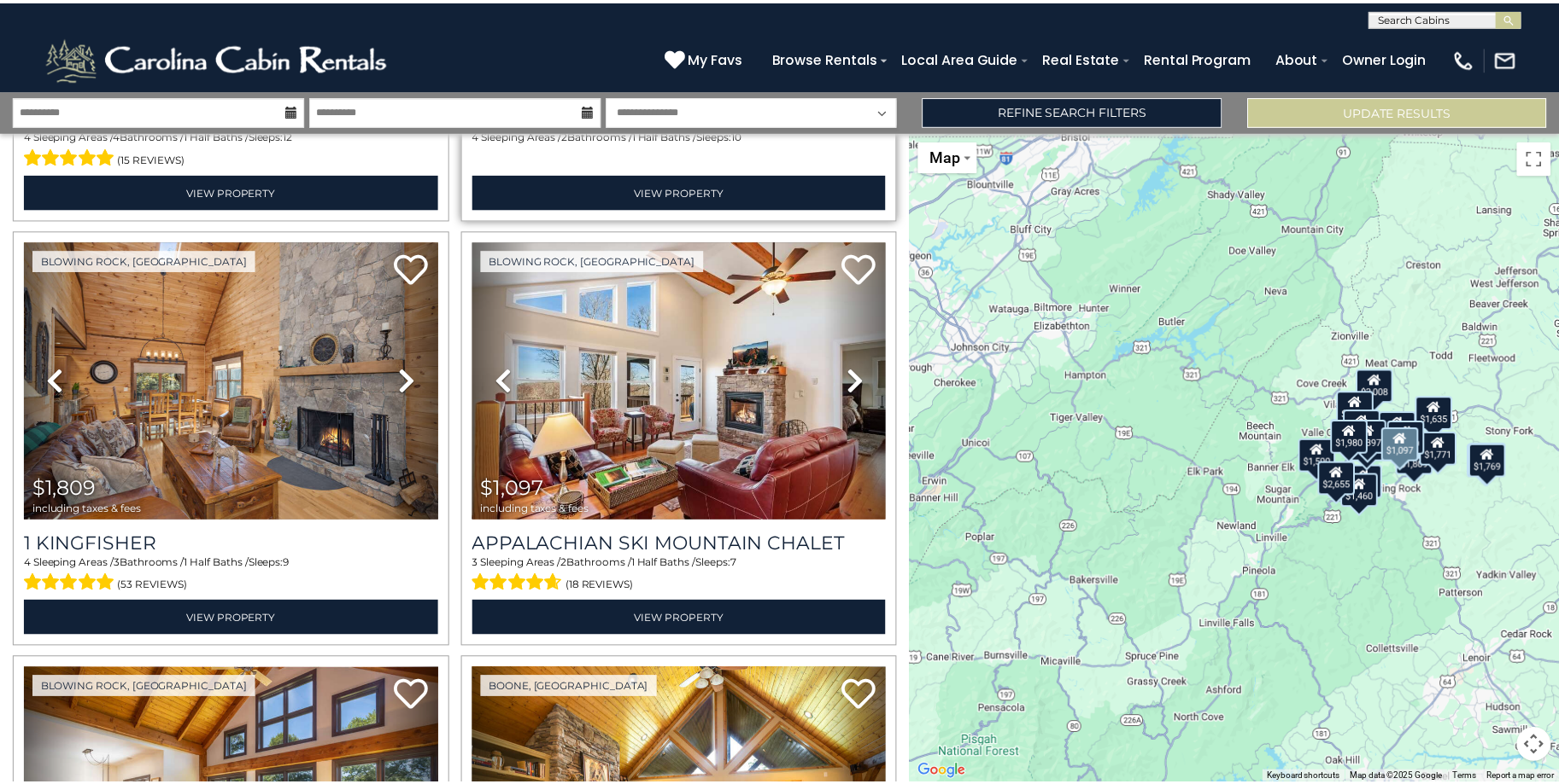
scroll to position [427, 0]
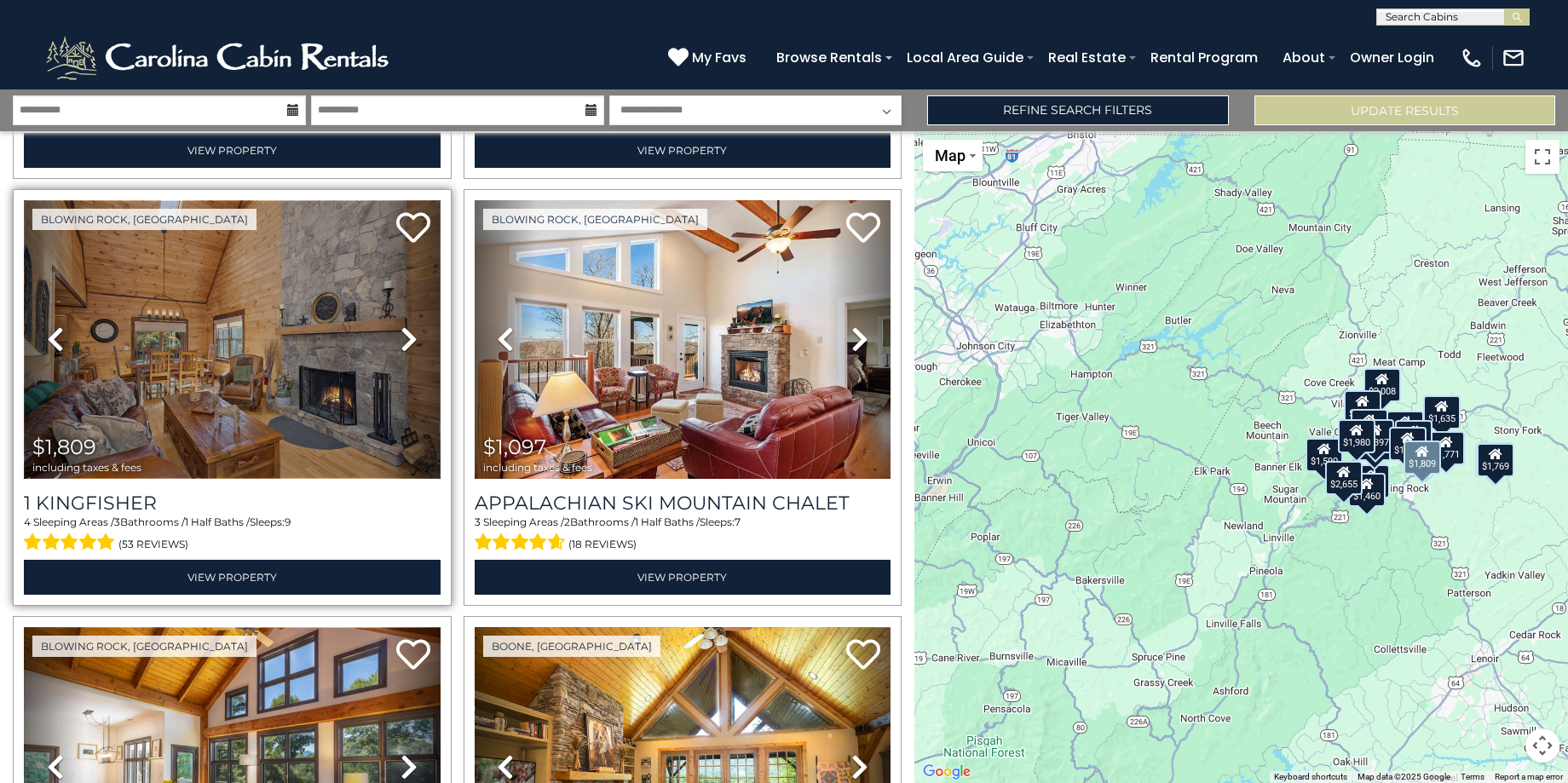
click at [312, 357] on img at bounding box center [232, 340] width 416 height 278
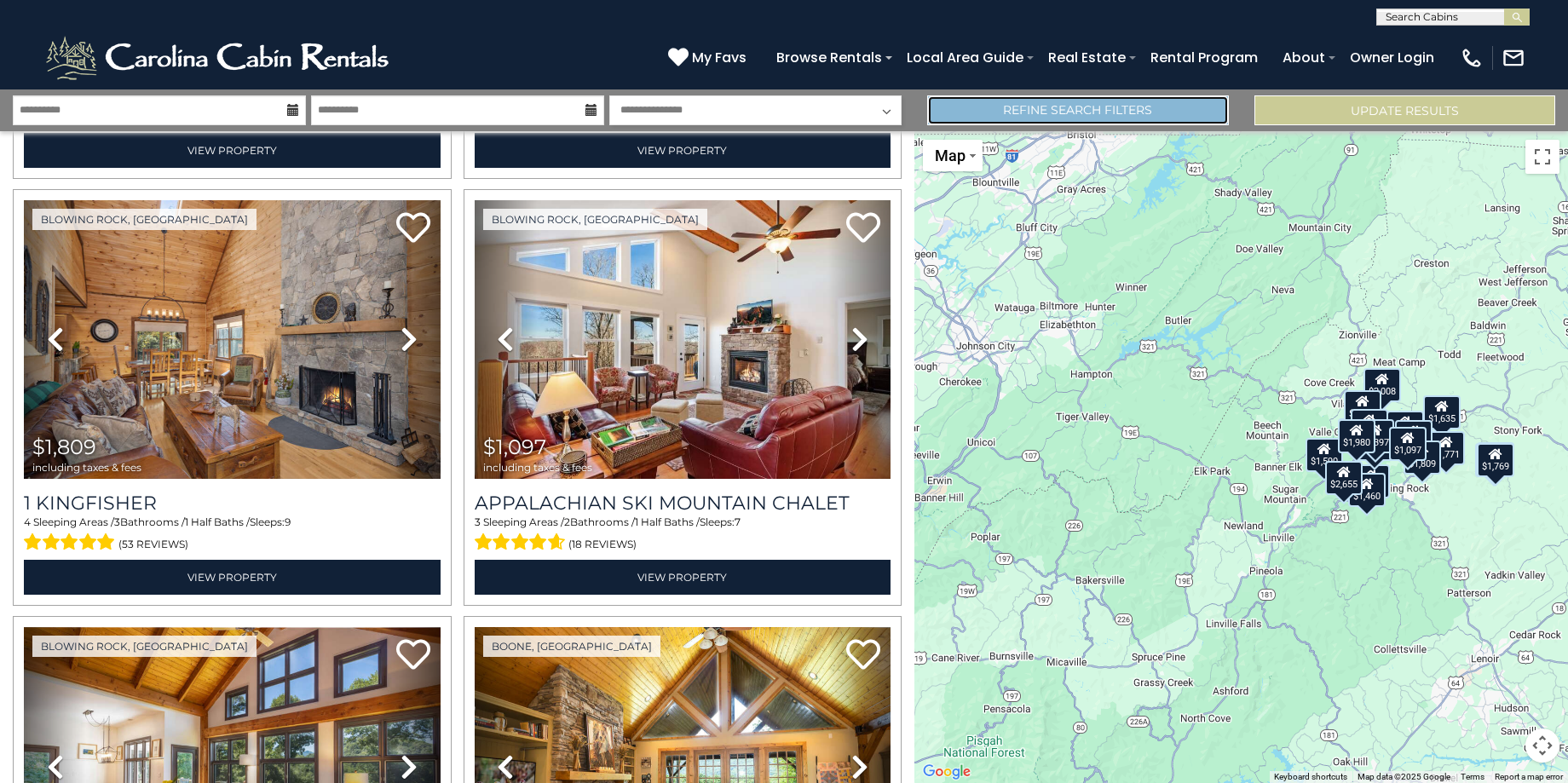
click at [1136, 115] on link "Refine Search Filters" at bounding box center [1077, 111] width 301 height 30
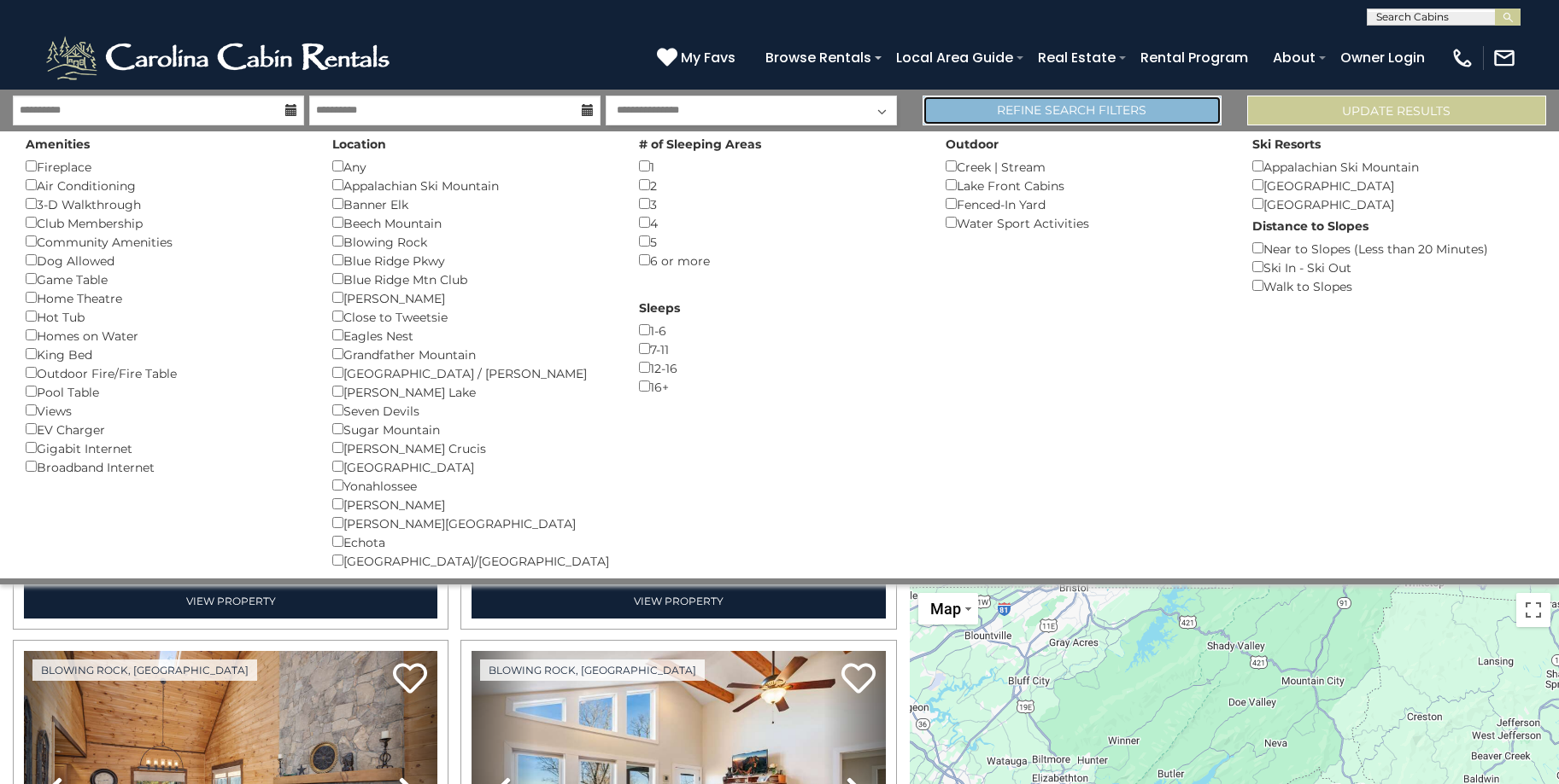
scroll to position [424, 0]
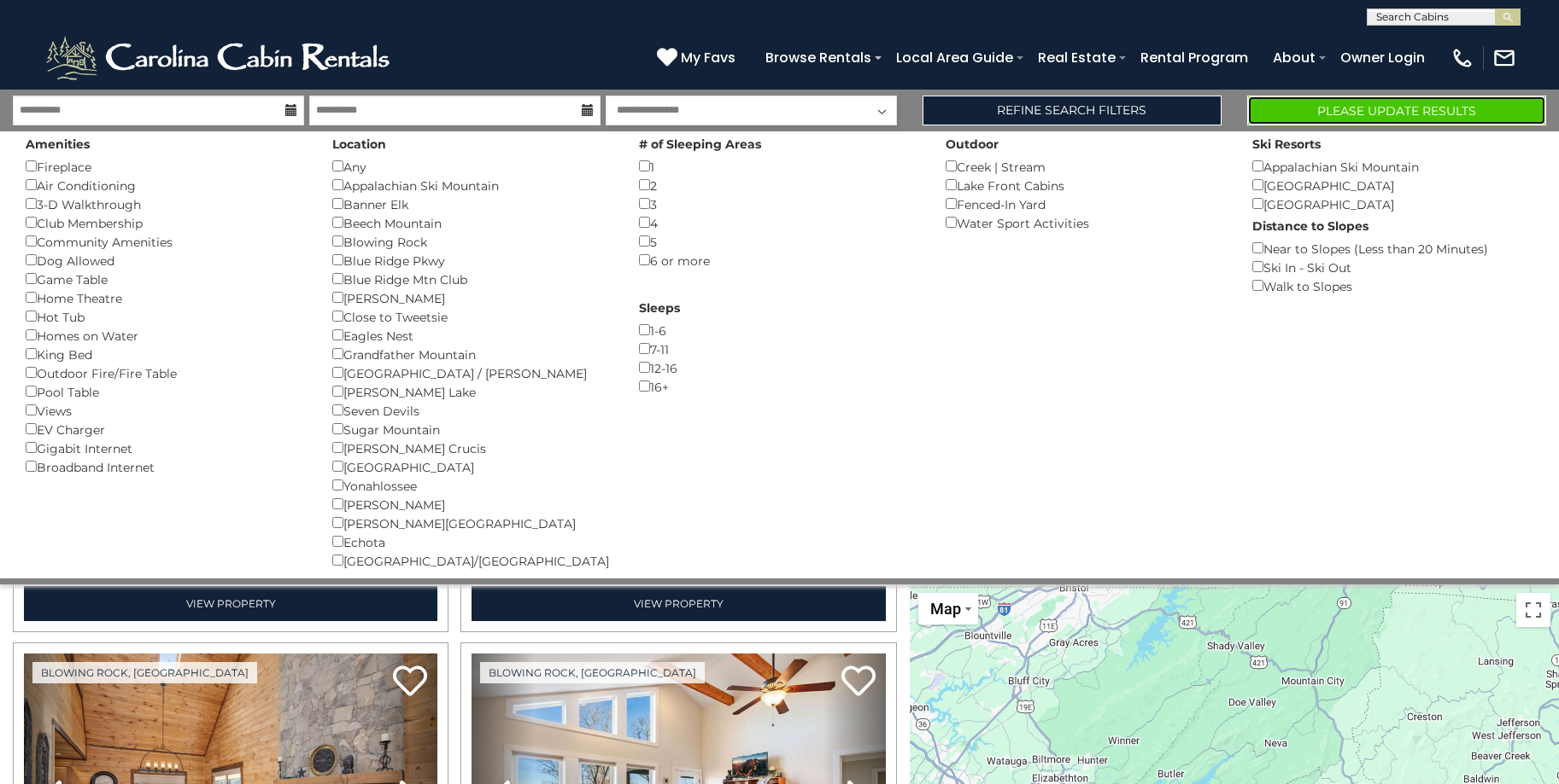
click at [1384, 104] on button "Please Update Results" at bounding box center [1397, 111] width 299 height 30
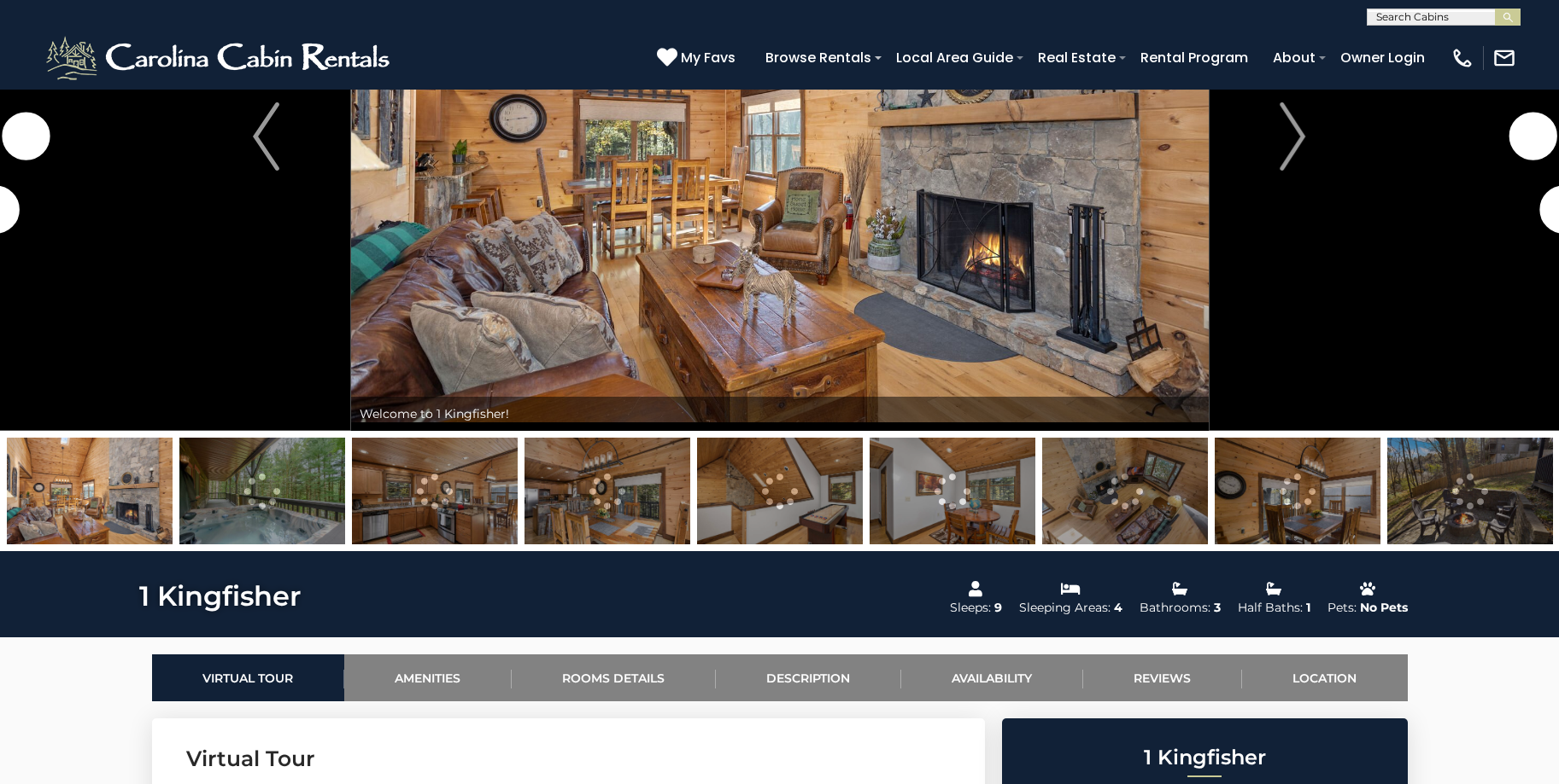
scroll to position [256, 0]
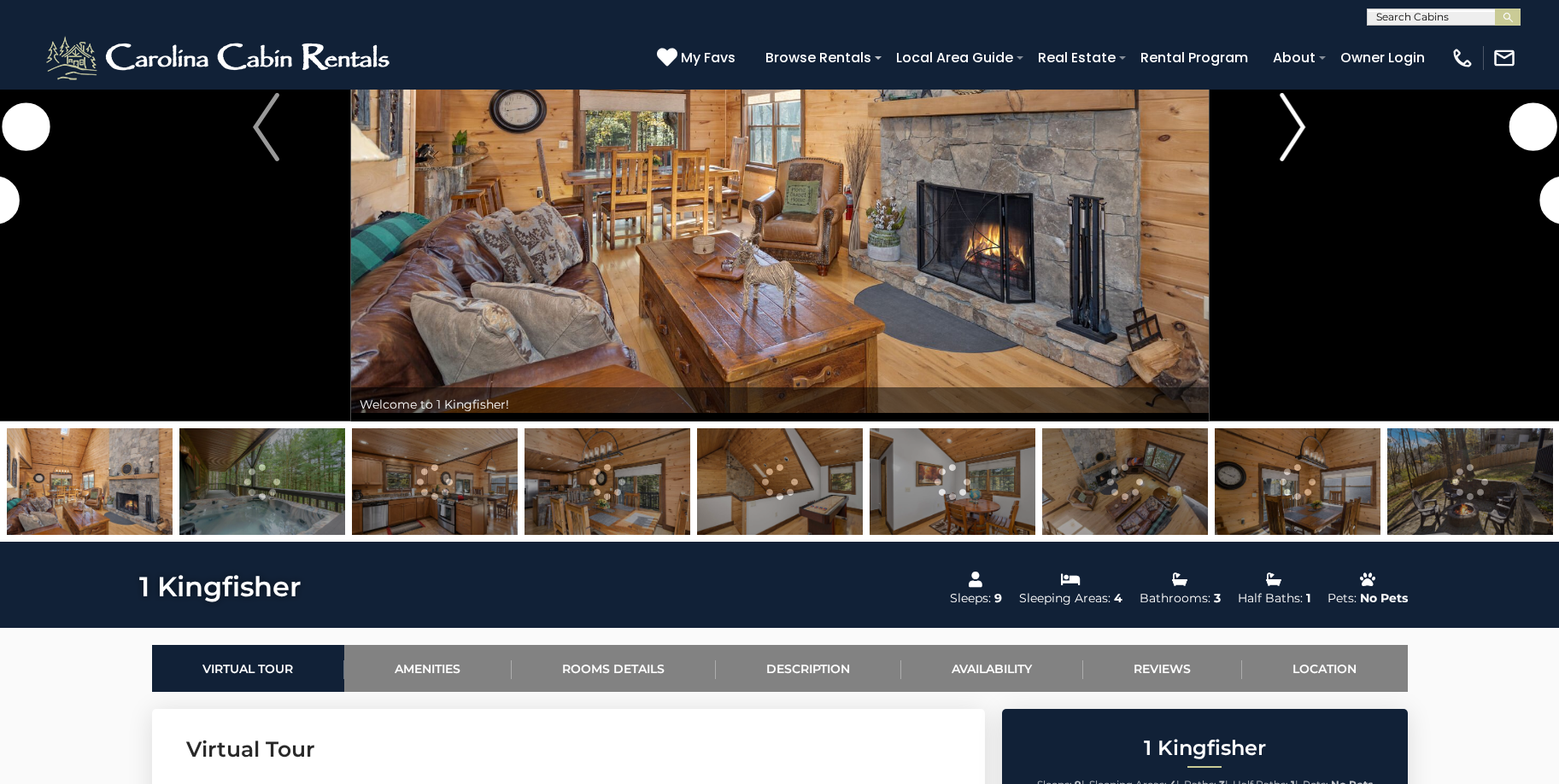
click at [1296, 138] on img "Next" at bounding box center [1292, 127] width 26 height 68
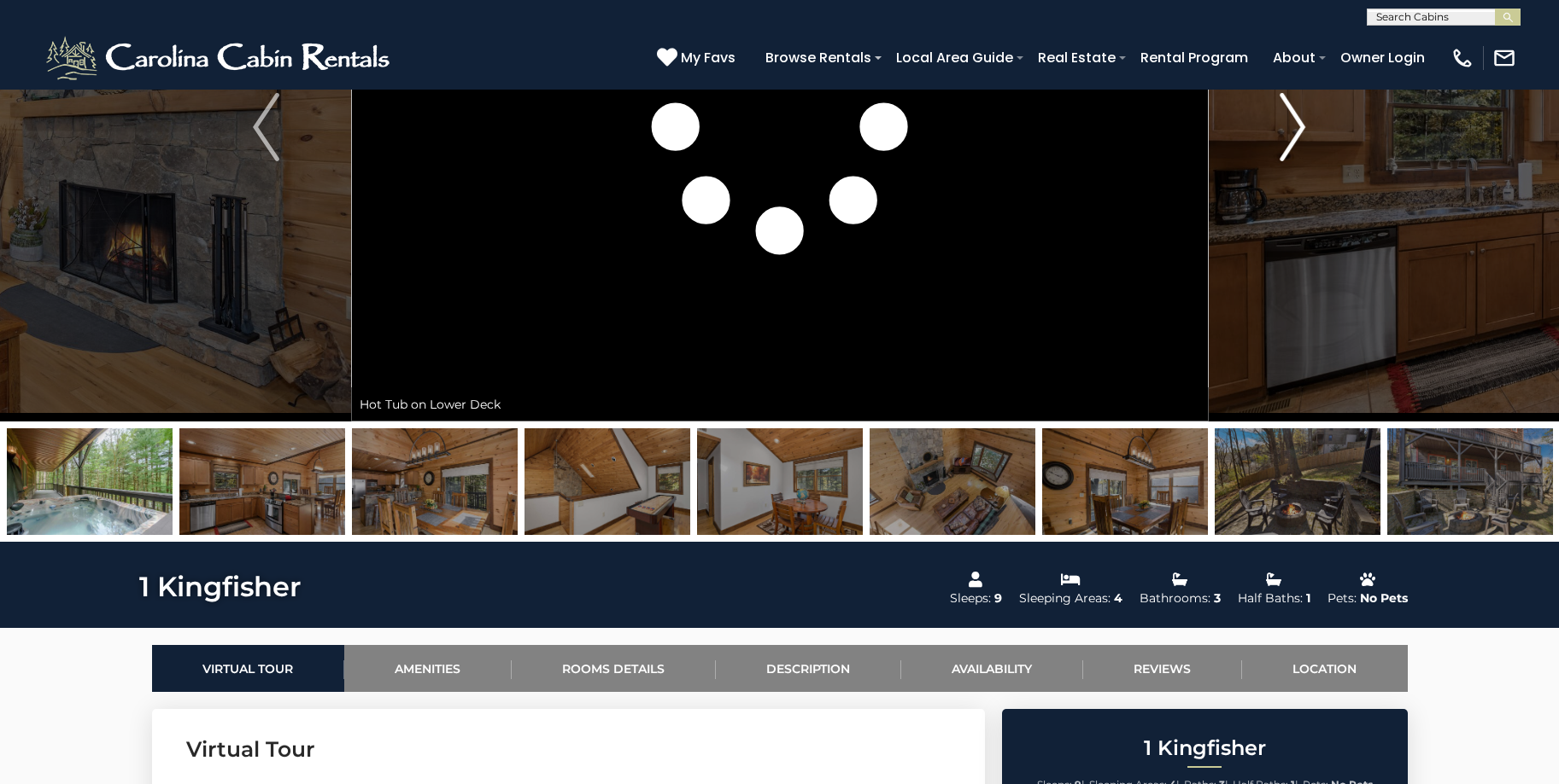
click at [1296, 138] on img "Next" at bounding box center [1292, 127] width 26 height 68
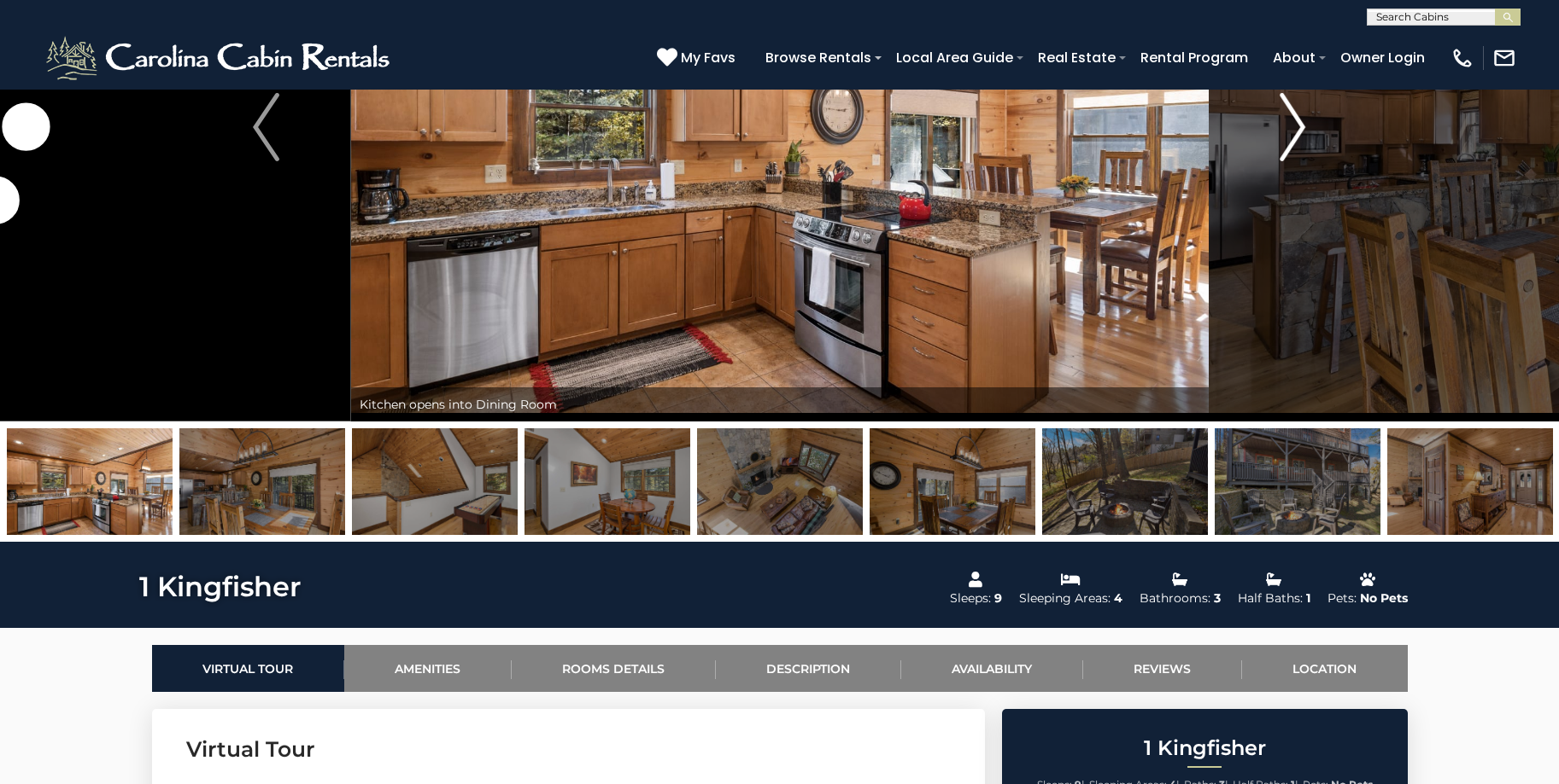
click at [1276, 147] on button "Next" at bounding box center [1292, 128] width 169 height 589
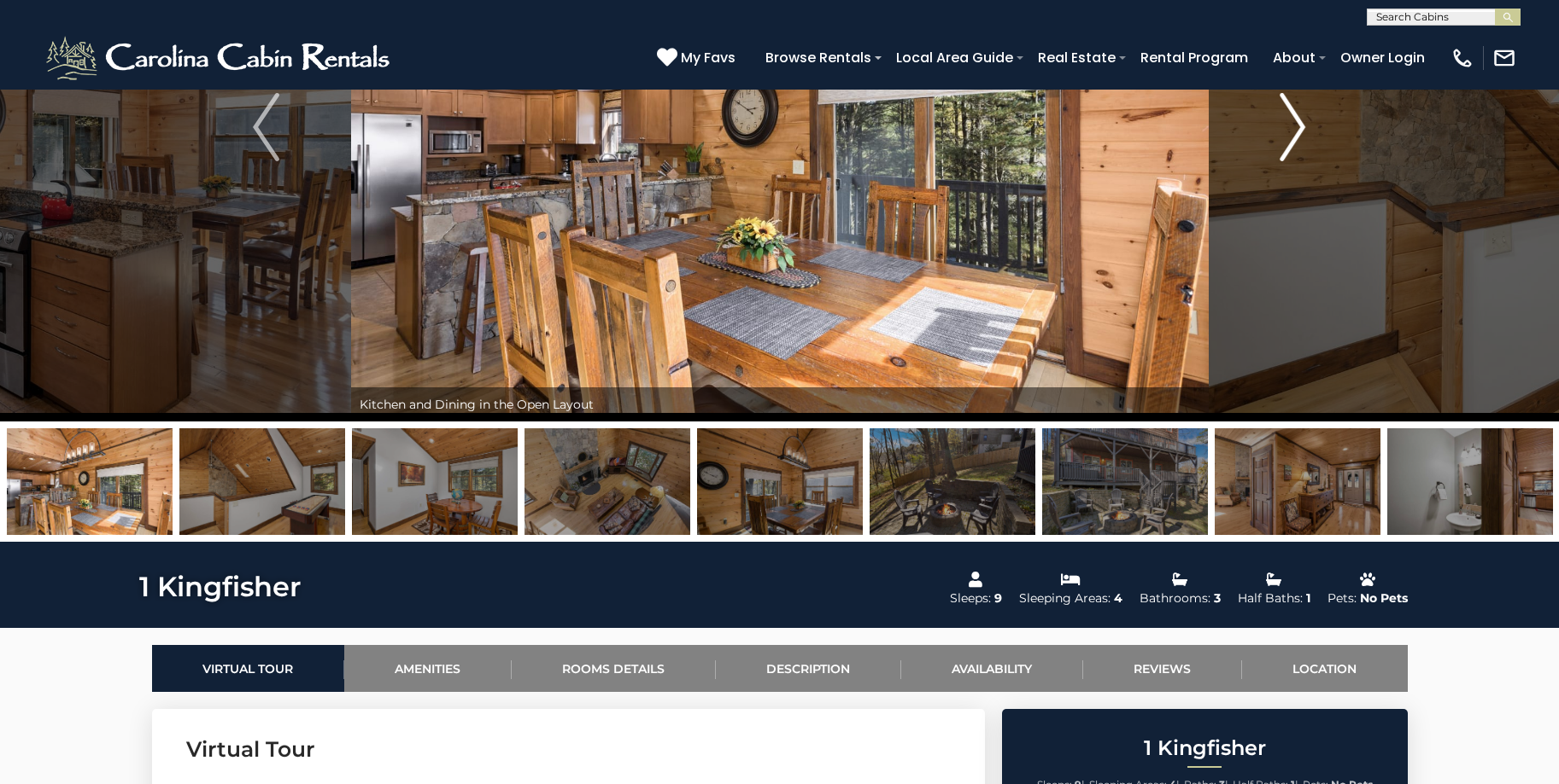
click at [1276, 147] on button "Next" at bounding box center [1292, 128] width 169 height 589
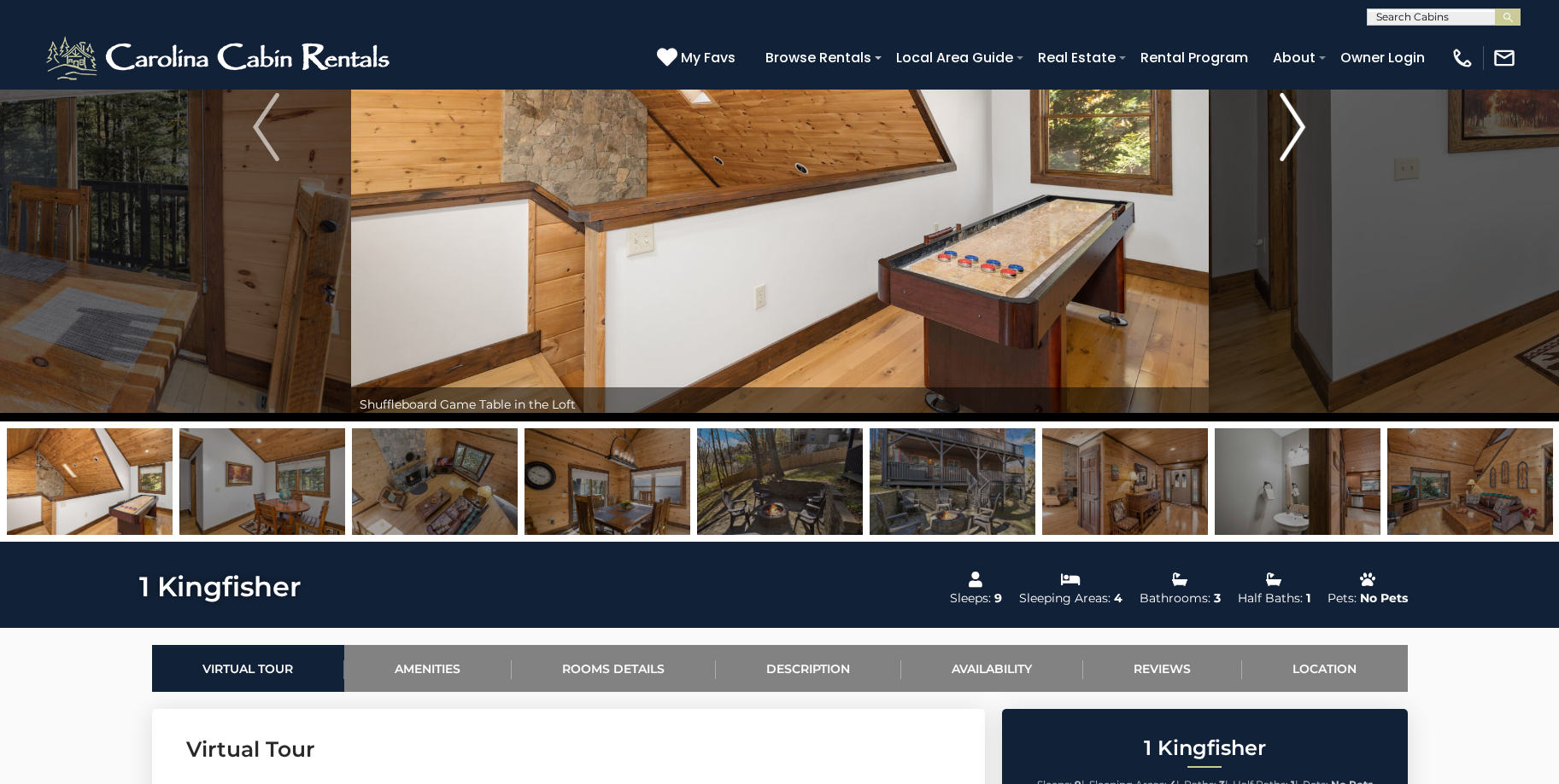
click at [1276, 147] on button "Next" at bounding box center [1292, 128] width 169 height 589
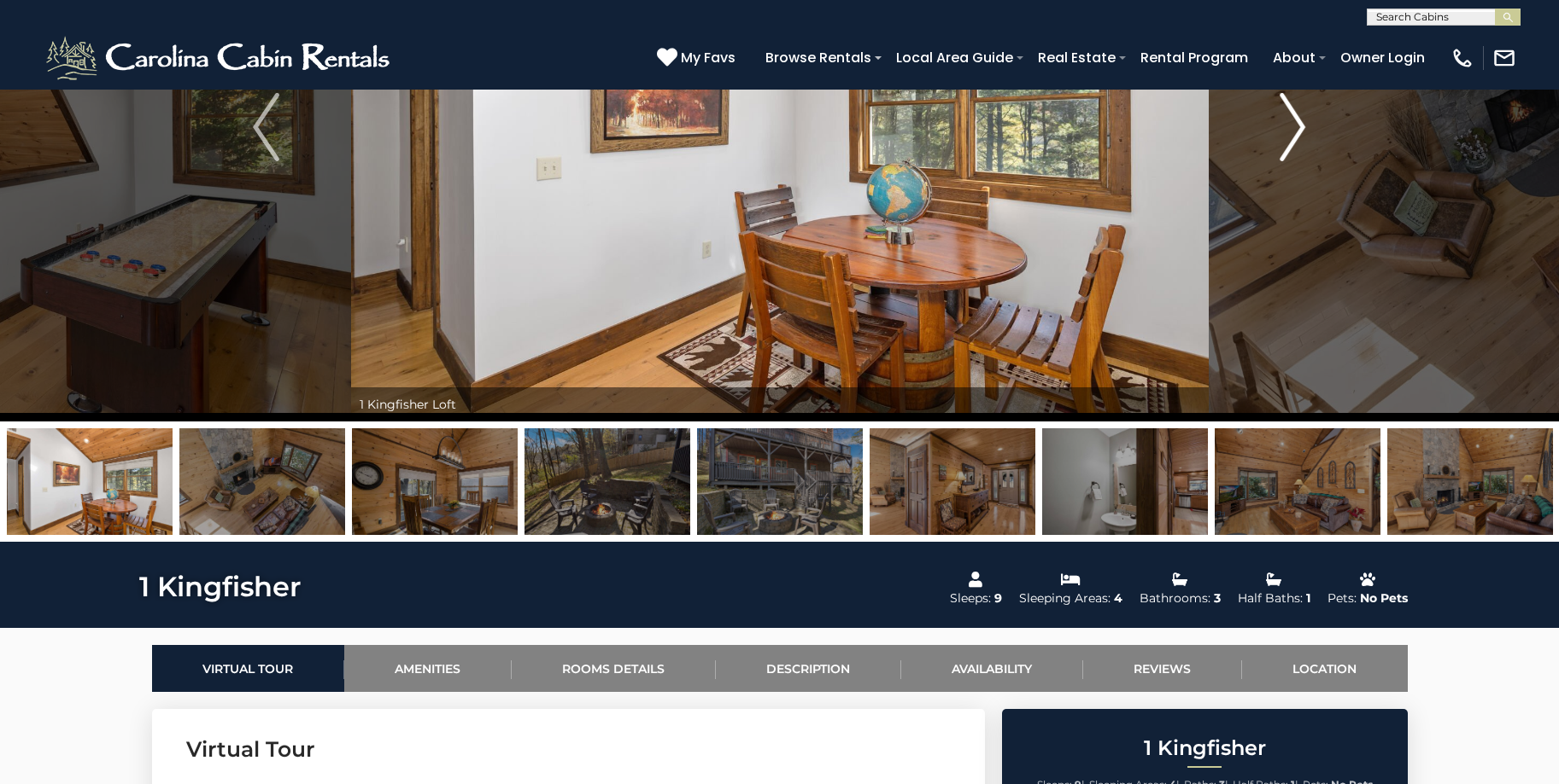
click at [1276, 147] on button "Next" at bounding box center [1292, 128] width 169 height 589
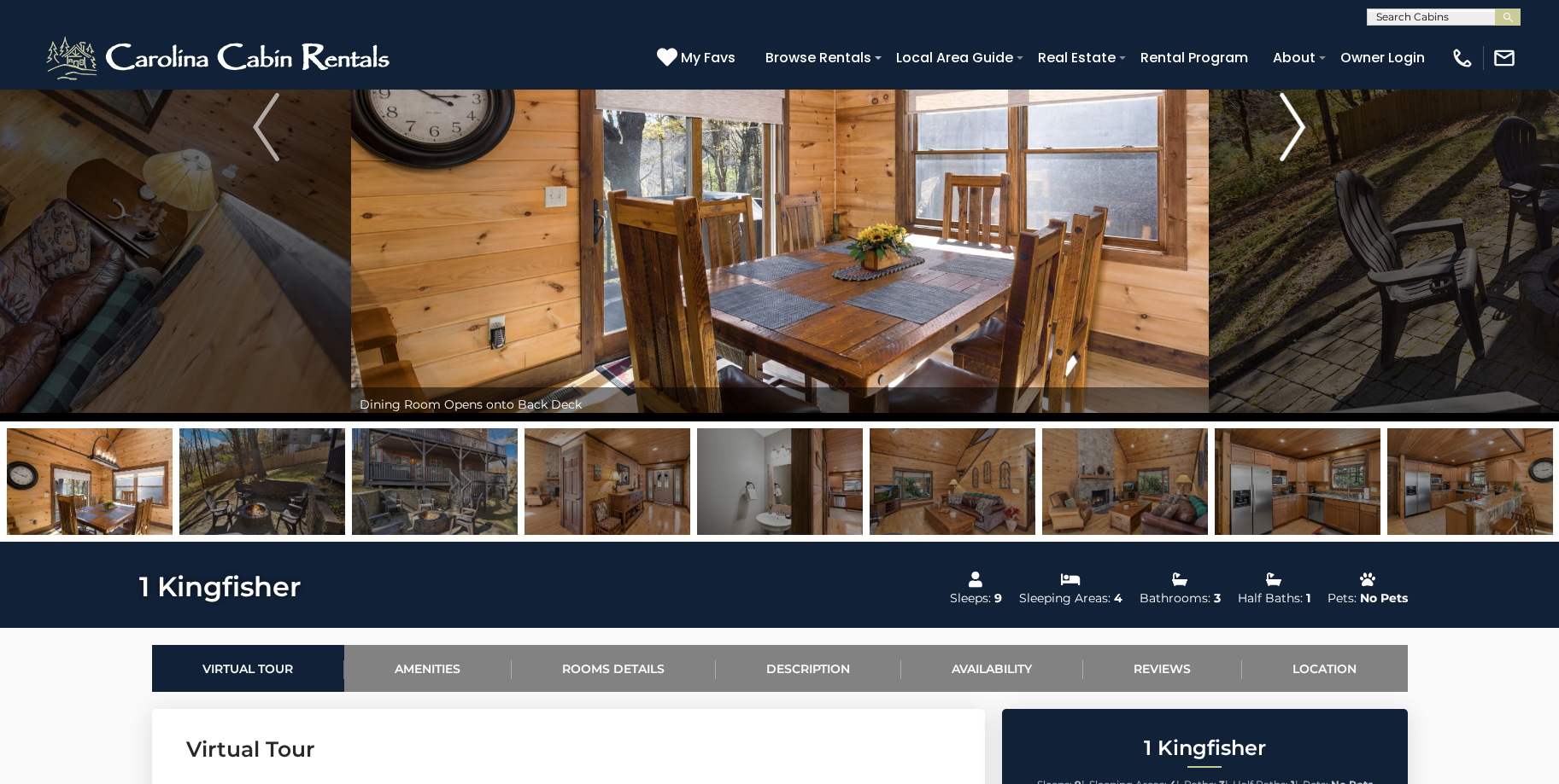
click at [1276, 147] on button "Next" at bounding box center [1292, 128] width 169 height 589
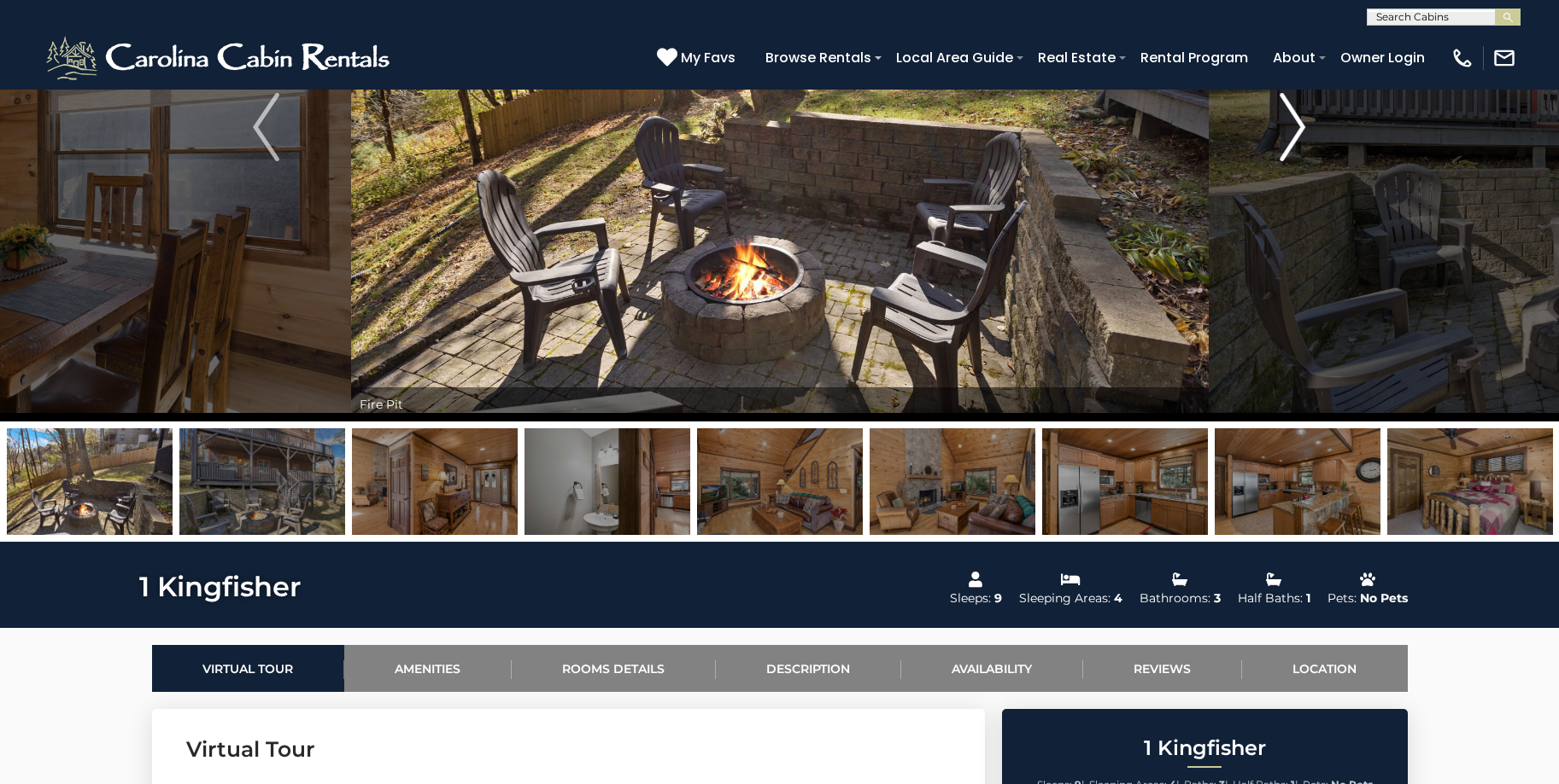
click at [1276, 147] on button "Next" at bounding box center [1292, 128] width 169 height 589
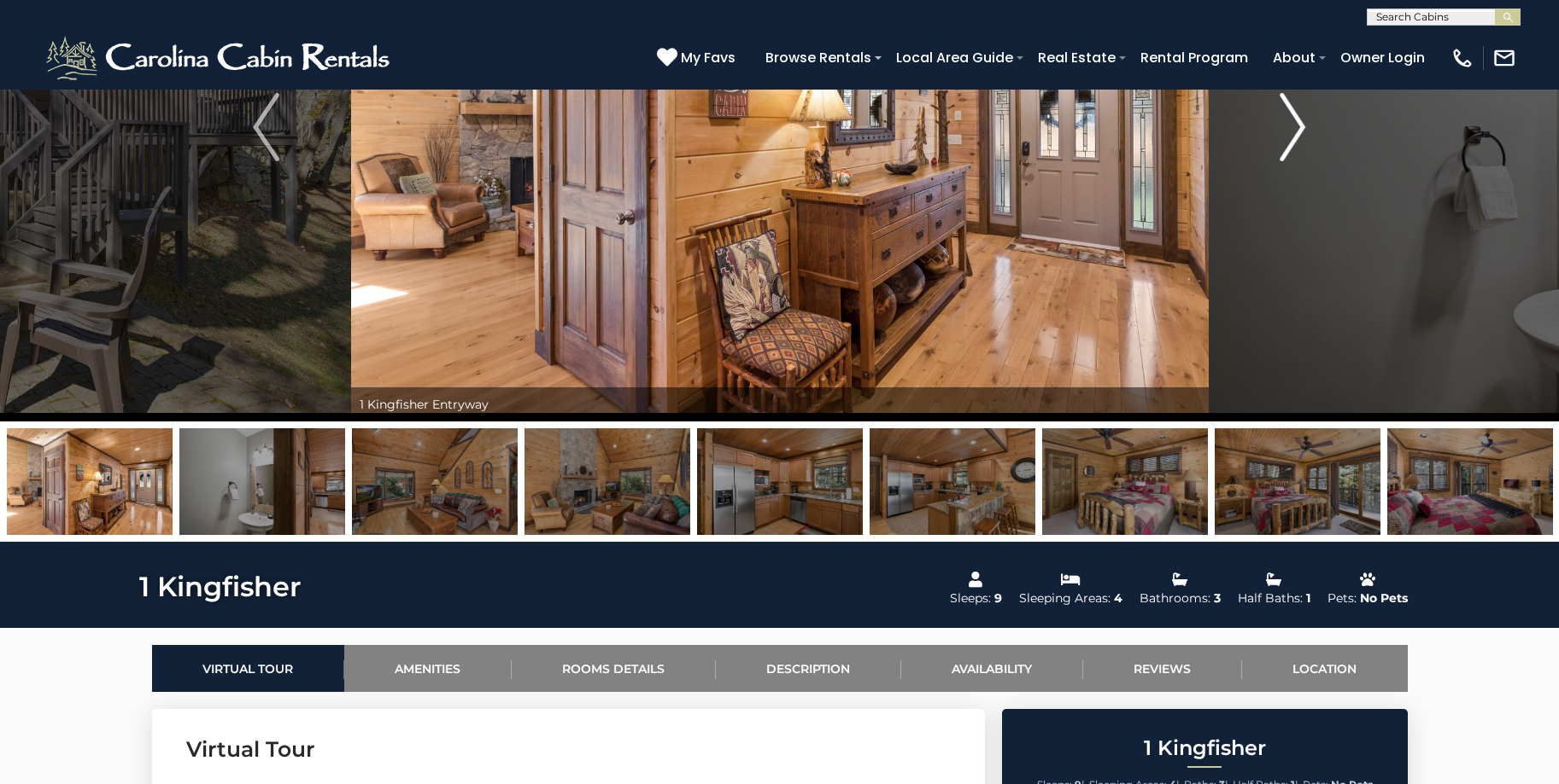
scroll to position [85, 0]
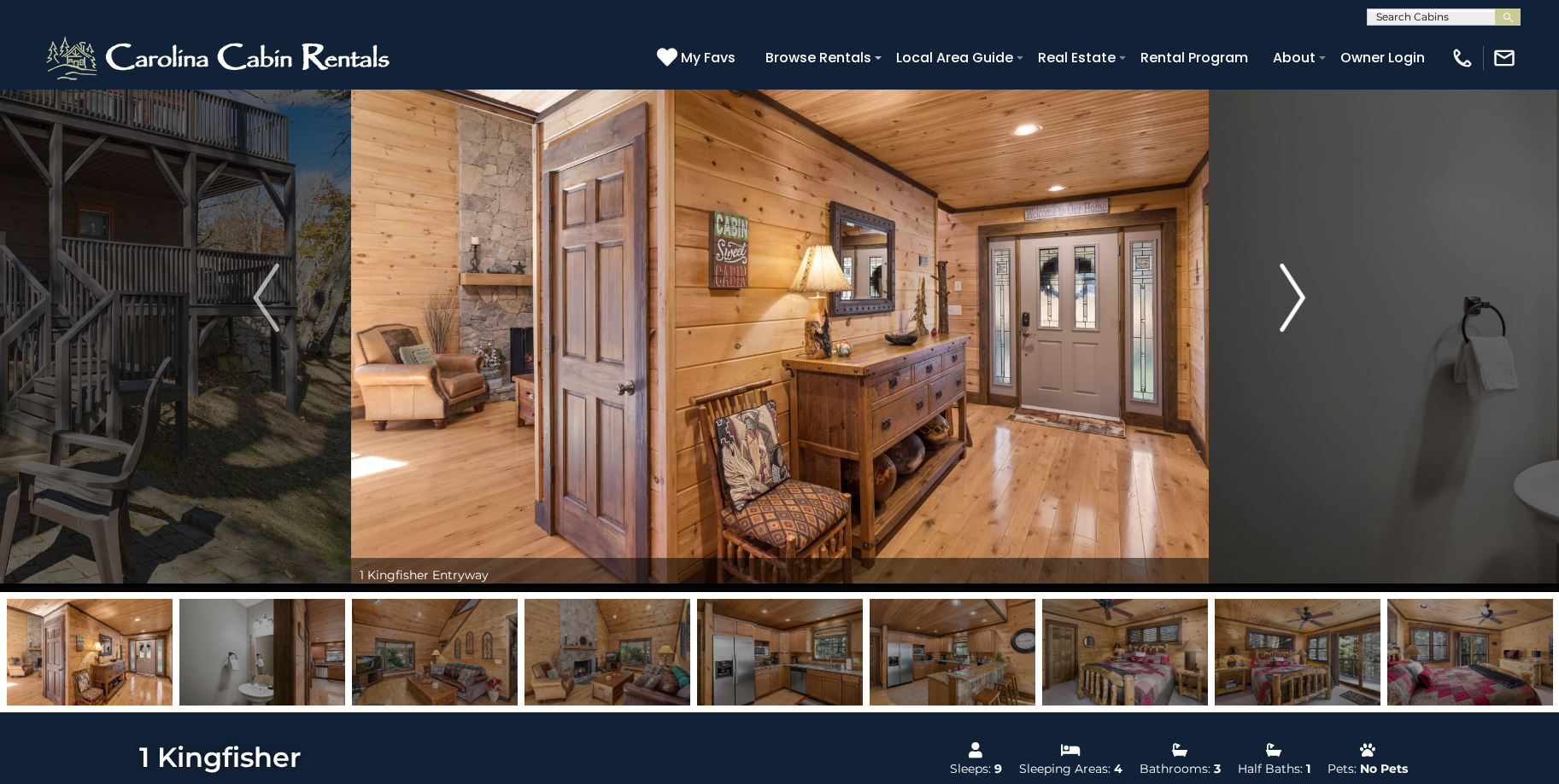
click at [1295, 284] on img "Next" at bounding box center [1292, 298] width 26 height 68
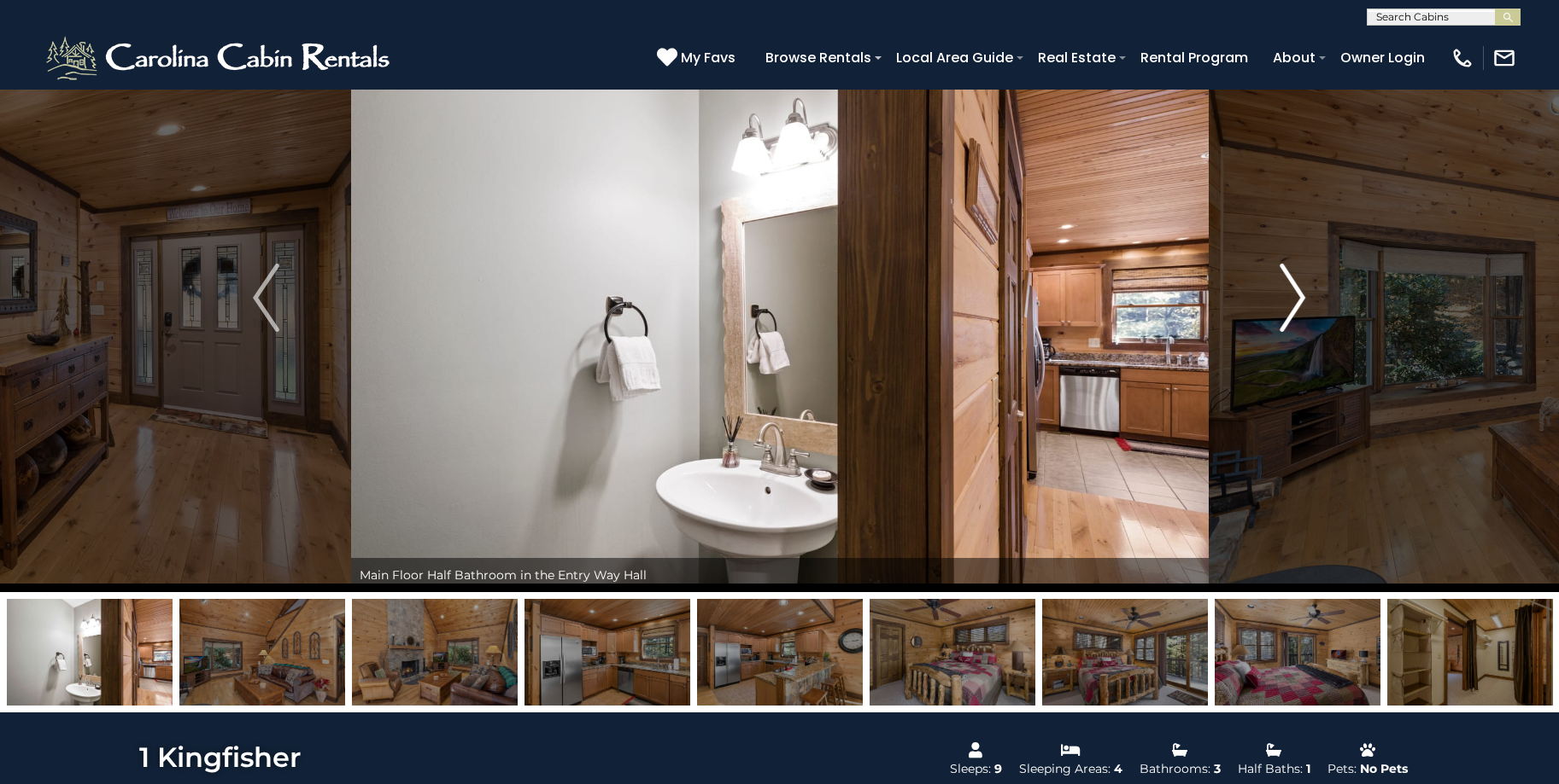
click at [1294, 289] on img "Next" at bounding box center [1292, 298] width 26 height 68
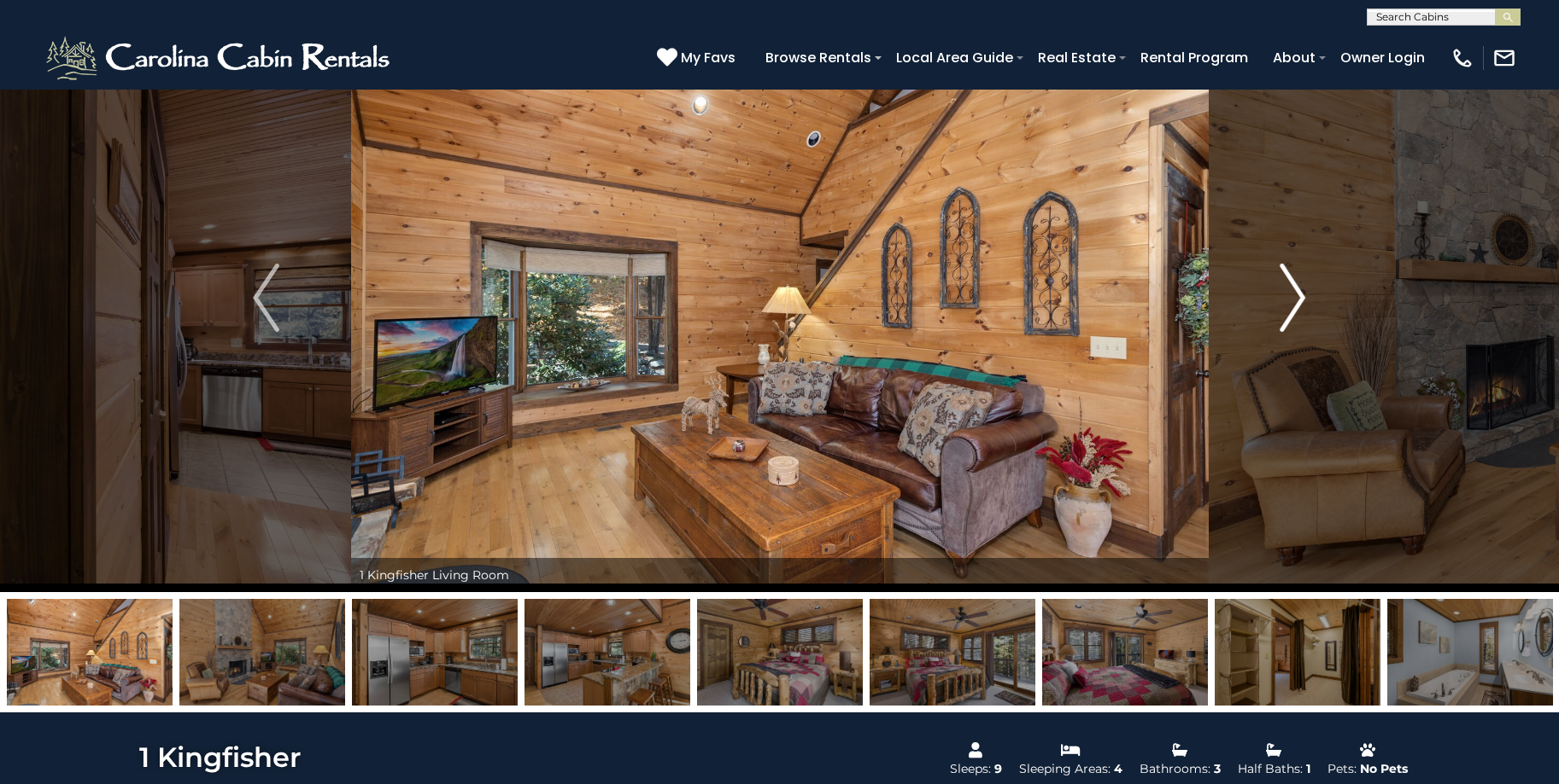
click at [1293, 291] on img "Next" at bounding box center [1292, 298] width 26 height 68
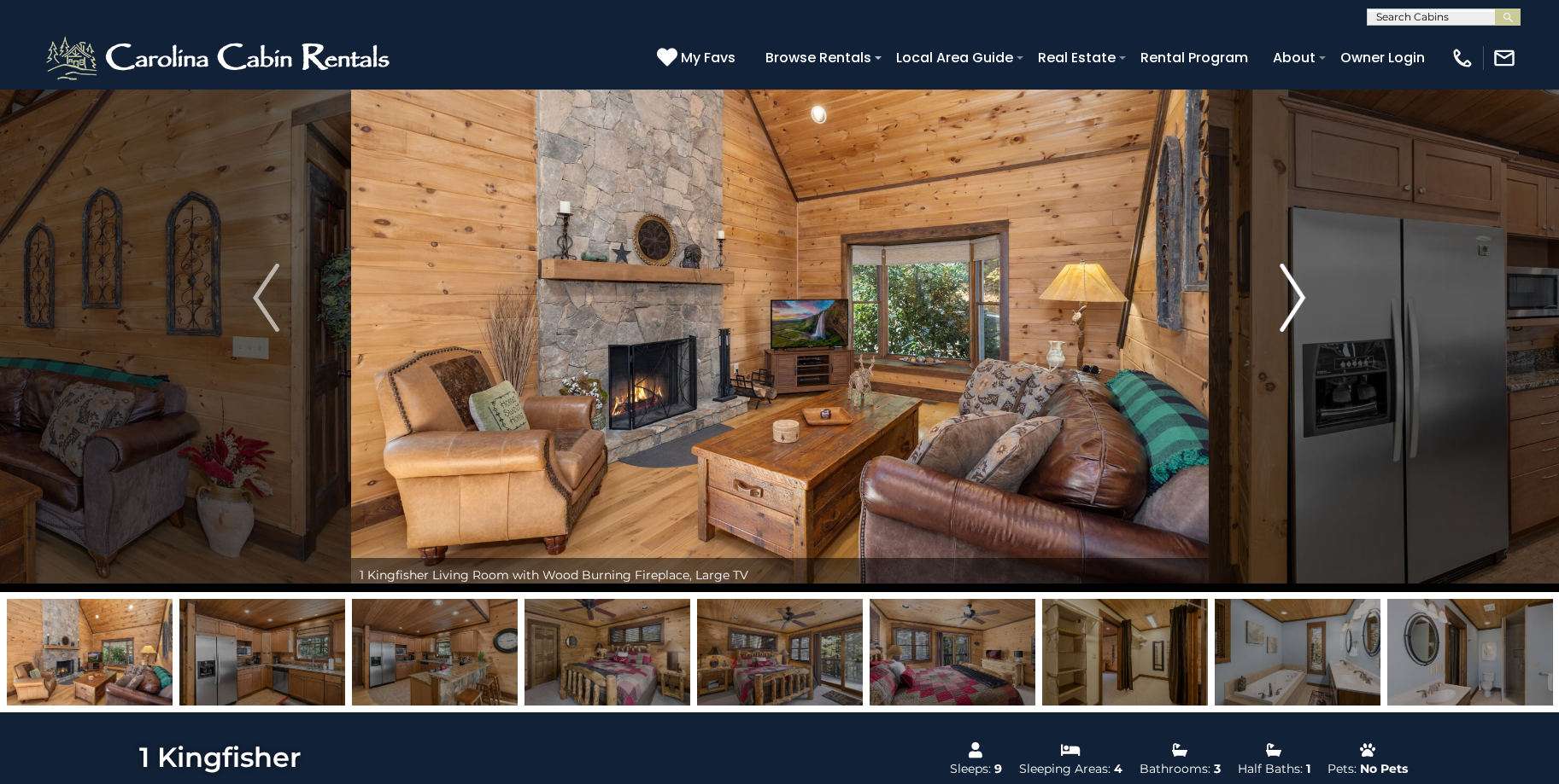
click at [1291, 301] on img "Next" at bounding box center [1292, 298] width 26 height 68
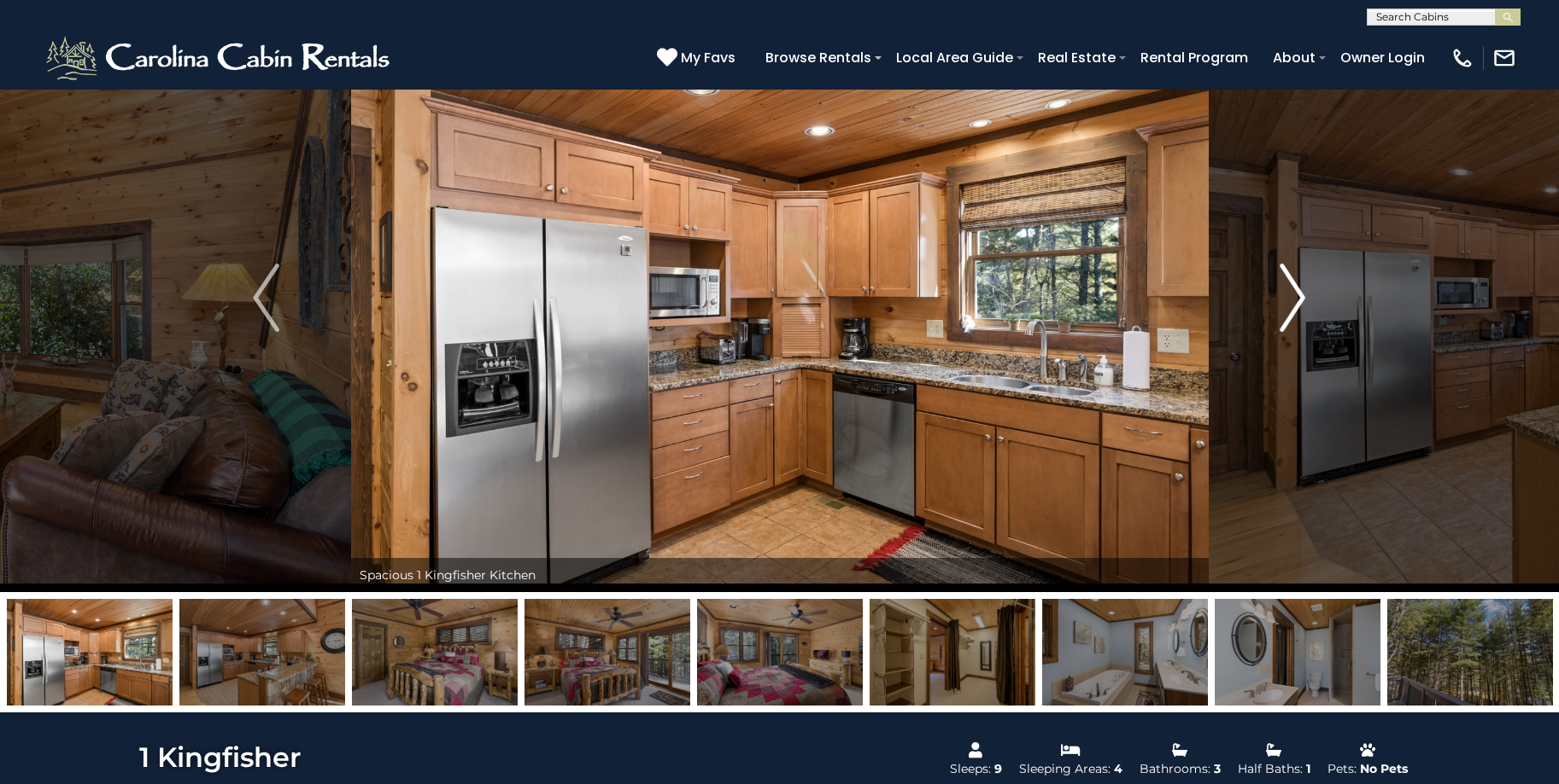
click at [1291, 301] on img "Next" at bounding box center [1292, 298] width 26 height 68
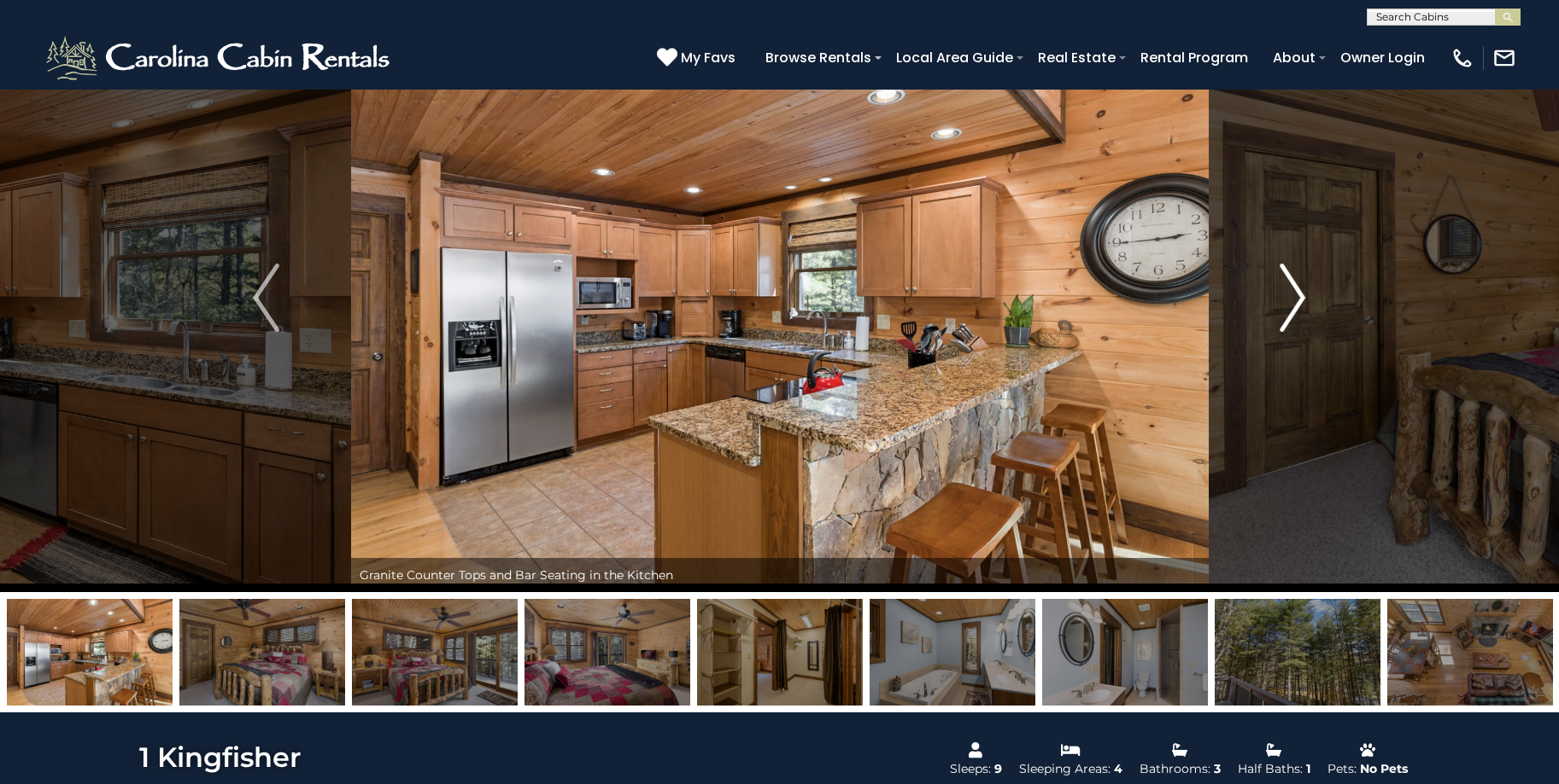
click at [1286, 314] on img "Next" at bounding box center [1292, 298] width 26 height 68
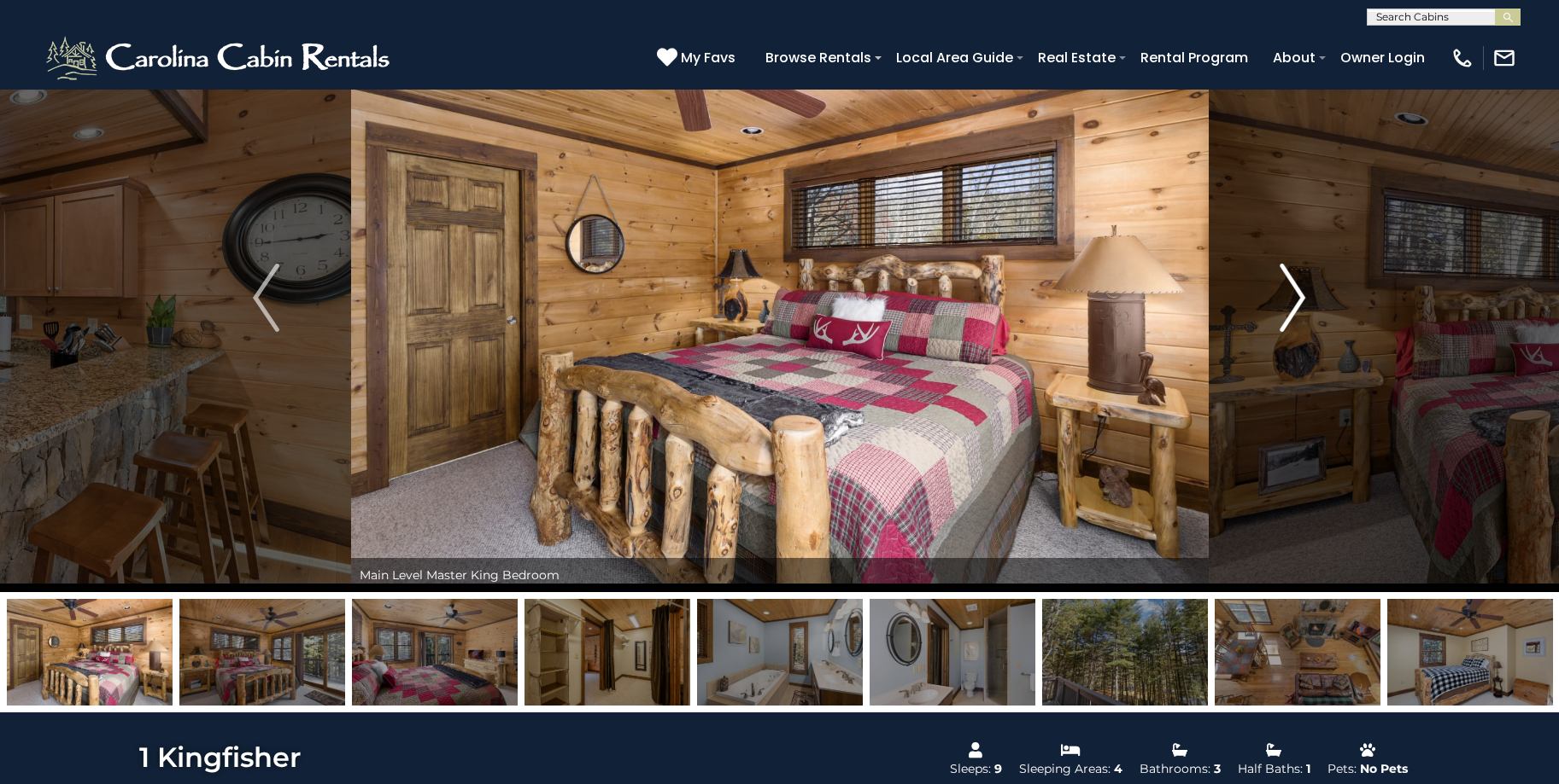
click at [1286, 314] on img "Next" at bounding box center [1292, 298] width 26 height 68
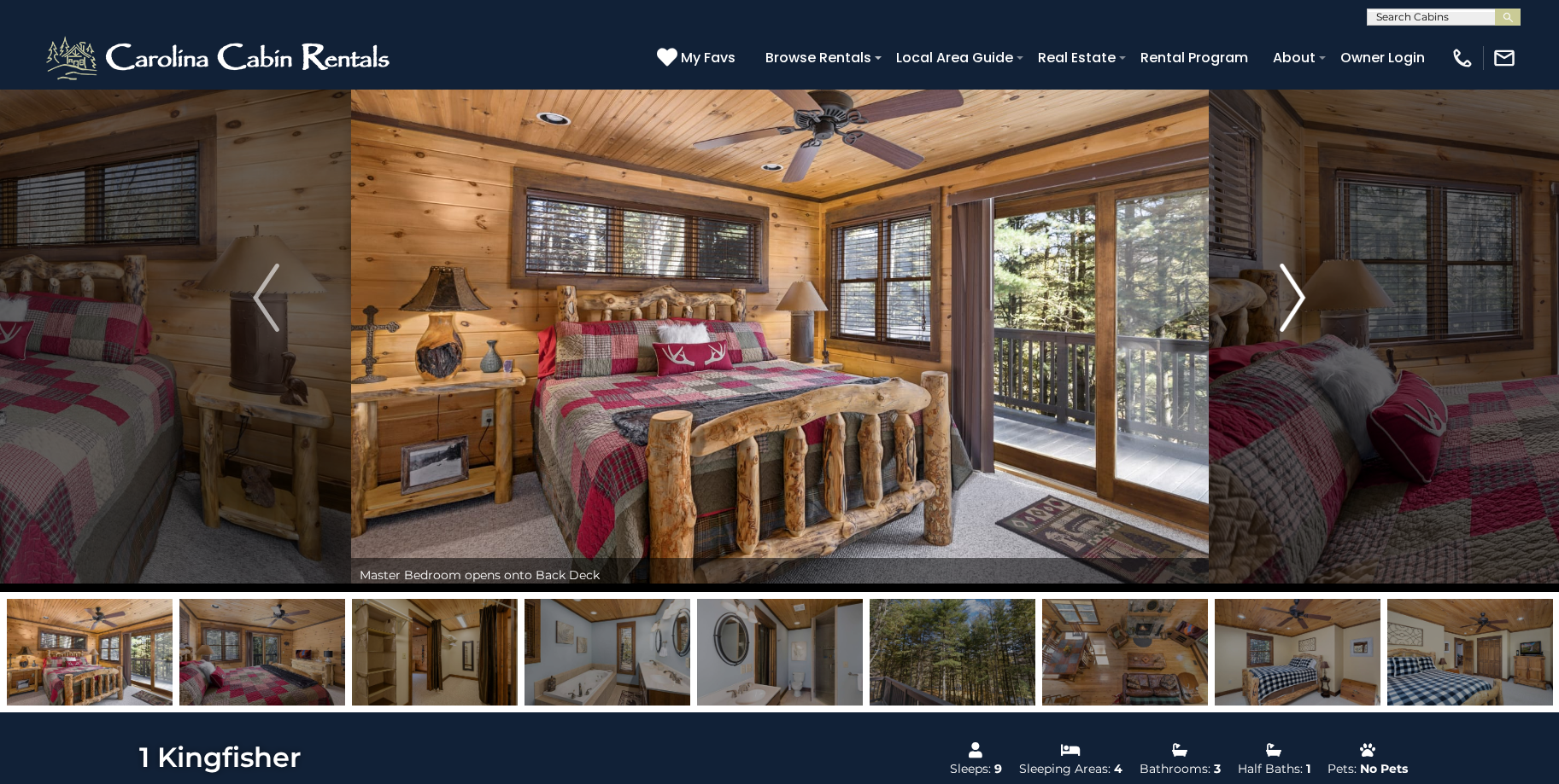
click at [1286, 314] on img "Next" at bounding box center [1292, 298] width 26 height 68
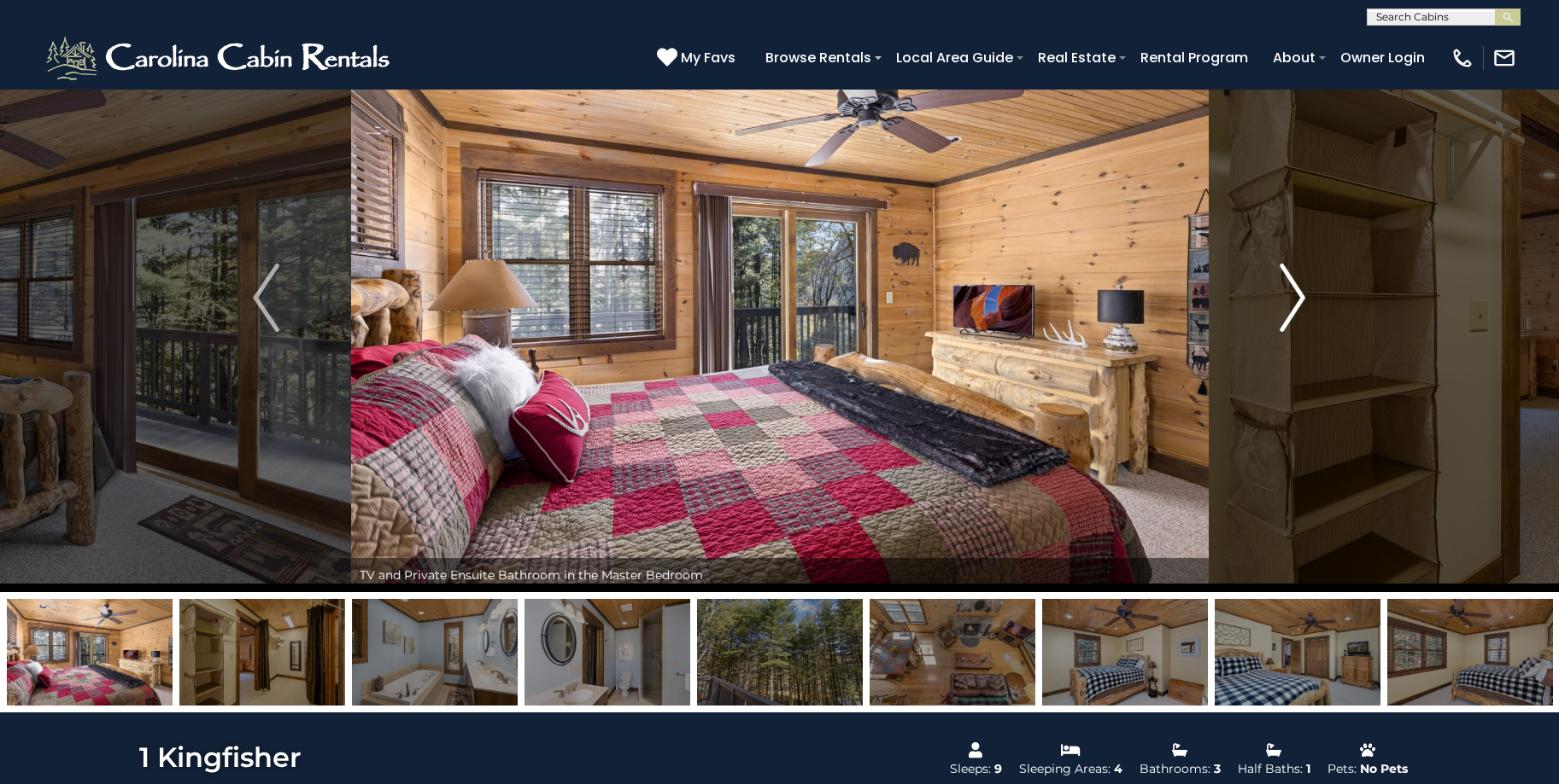
click at [1286, 314] on img "Next" at bounding box center [1292, 298] width 26 height 68
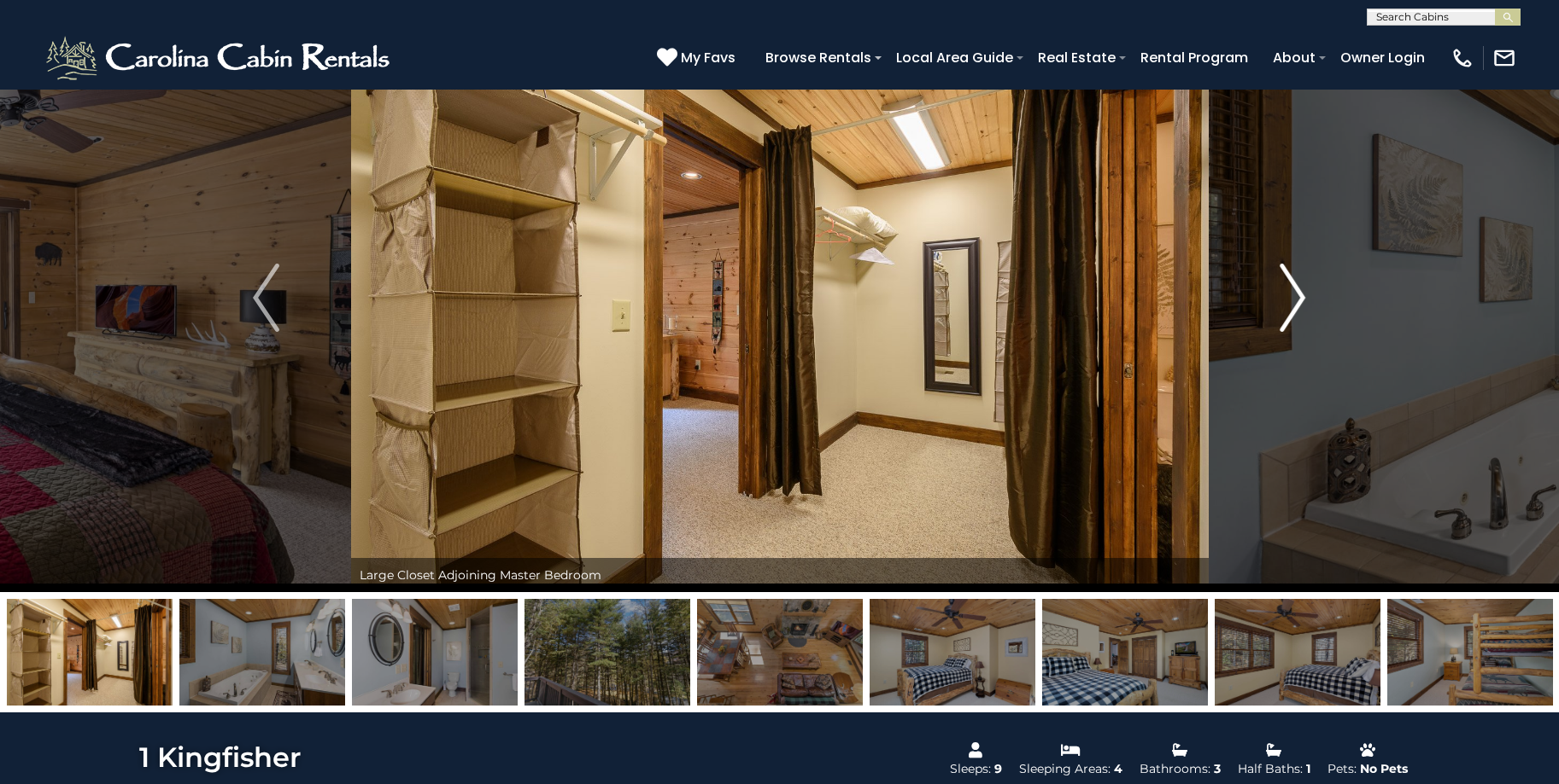
click at [1286, 314] on img "Next" at bounding box center [1292, 298] width 26 height 68
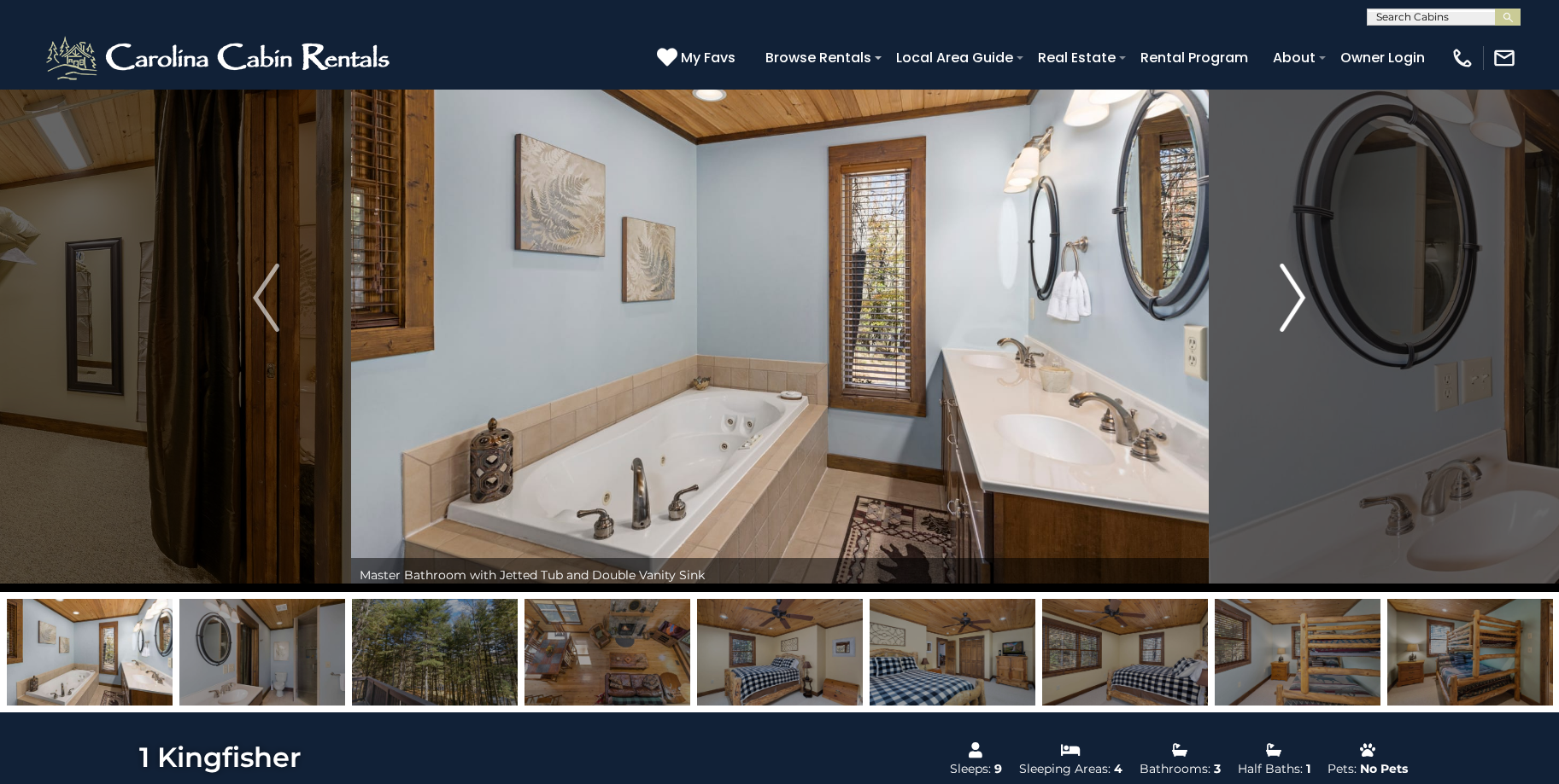
click at [1286, 314] on img "Next" at bounding box center [1292, 298] width 26 height 68
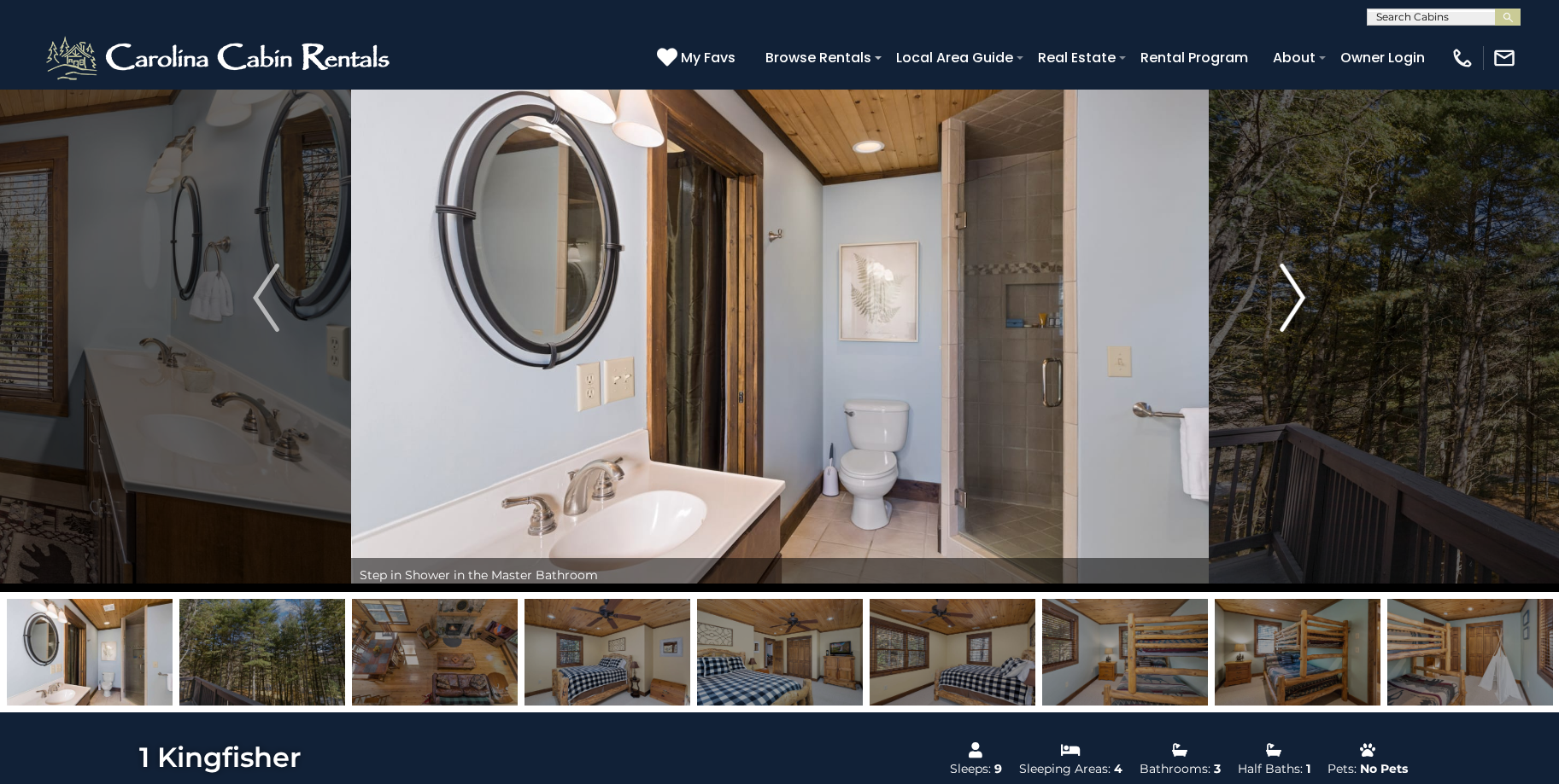
click at [1286, 314] on img "Next" at bounding box center [1292, 298] width 26 height 68
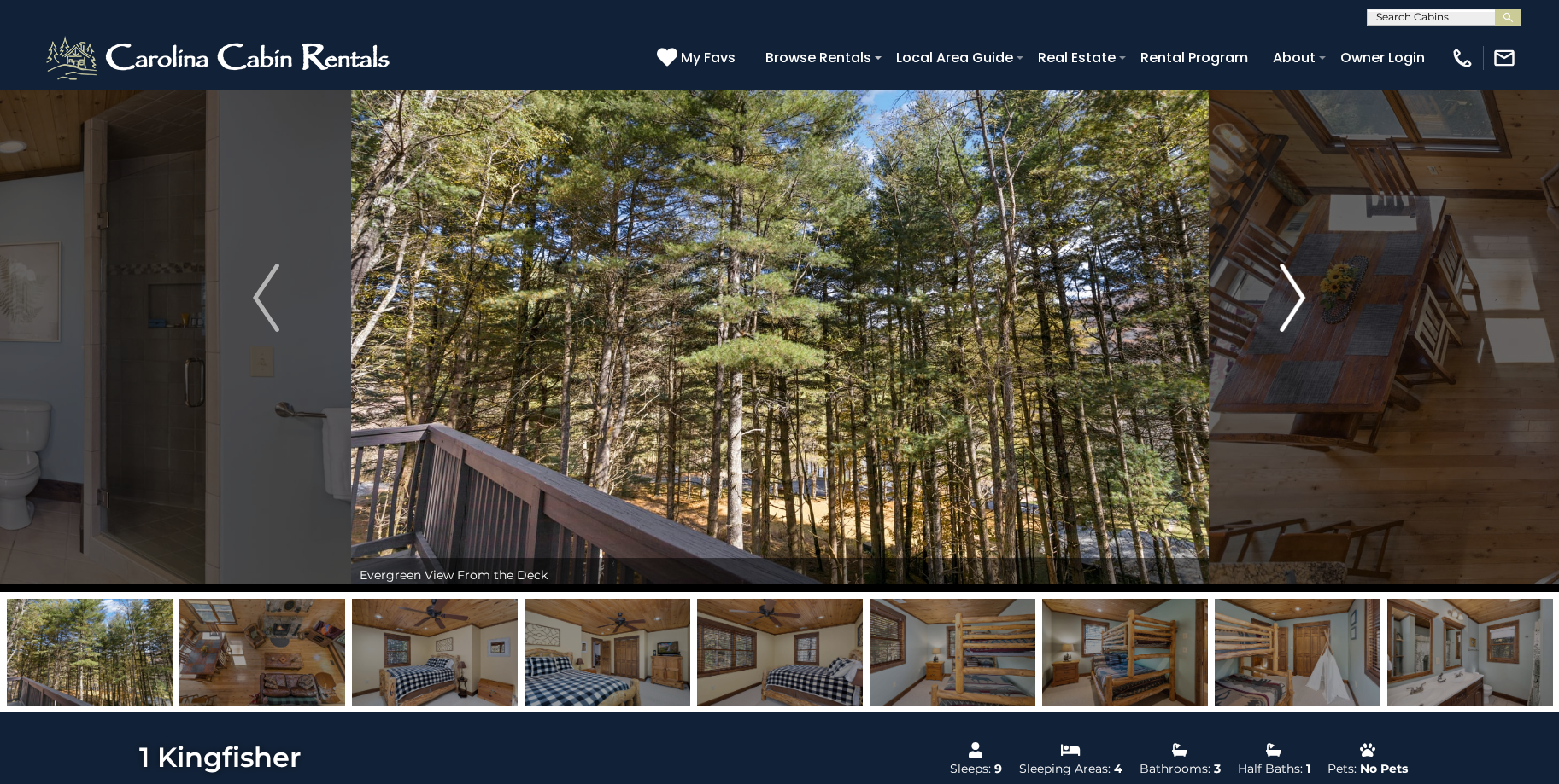
click at [1286, 314] on img "Next" at bounding box center [1292, 298] width 26 height 68
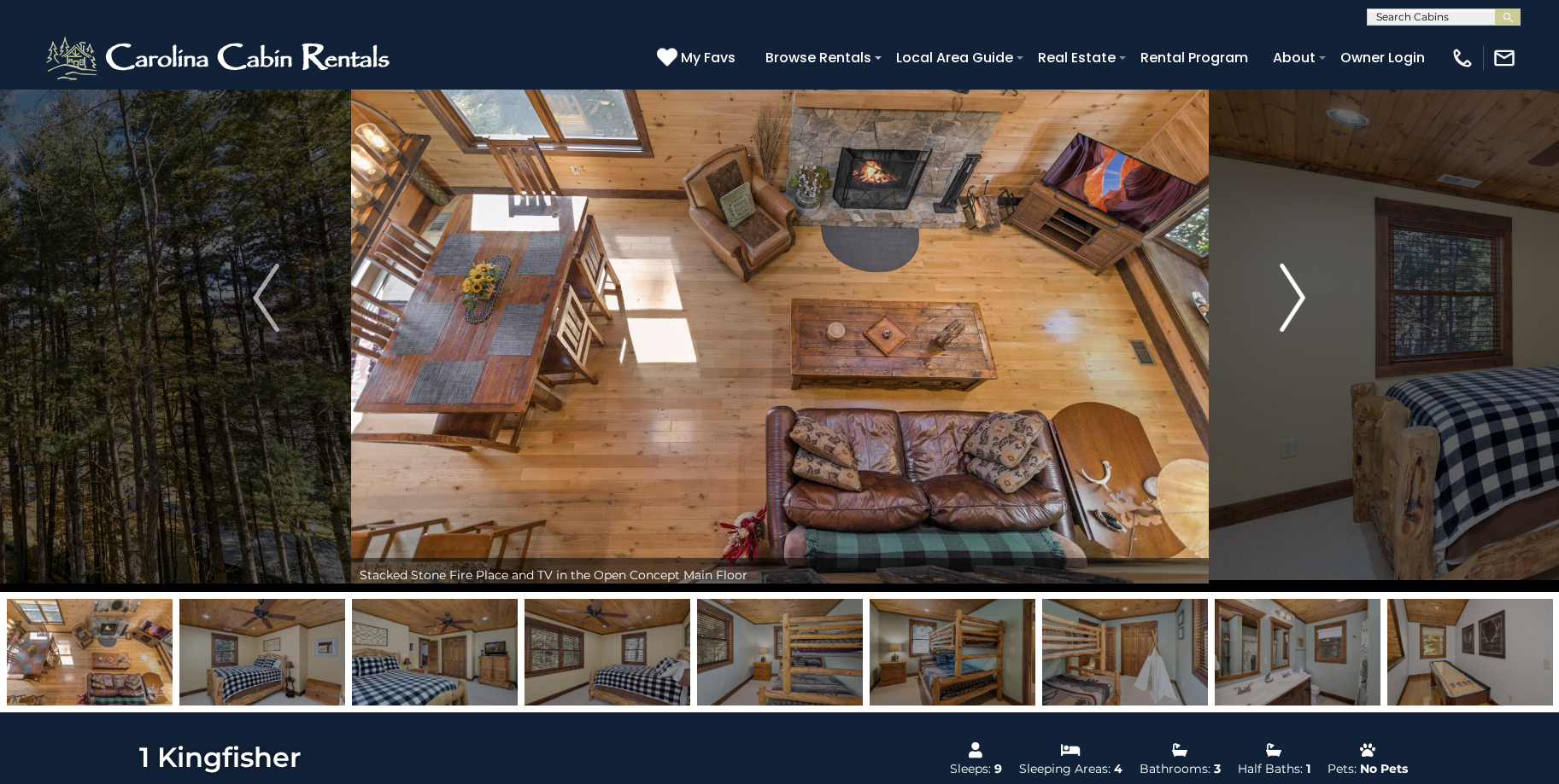
click at [1286, 314] on img "Next" at bounding box center [1292, 298] width 26 height 68
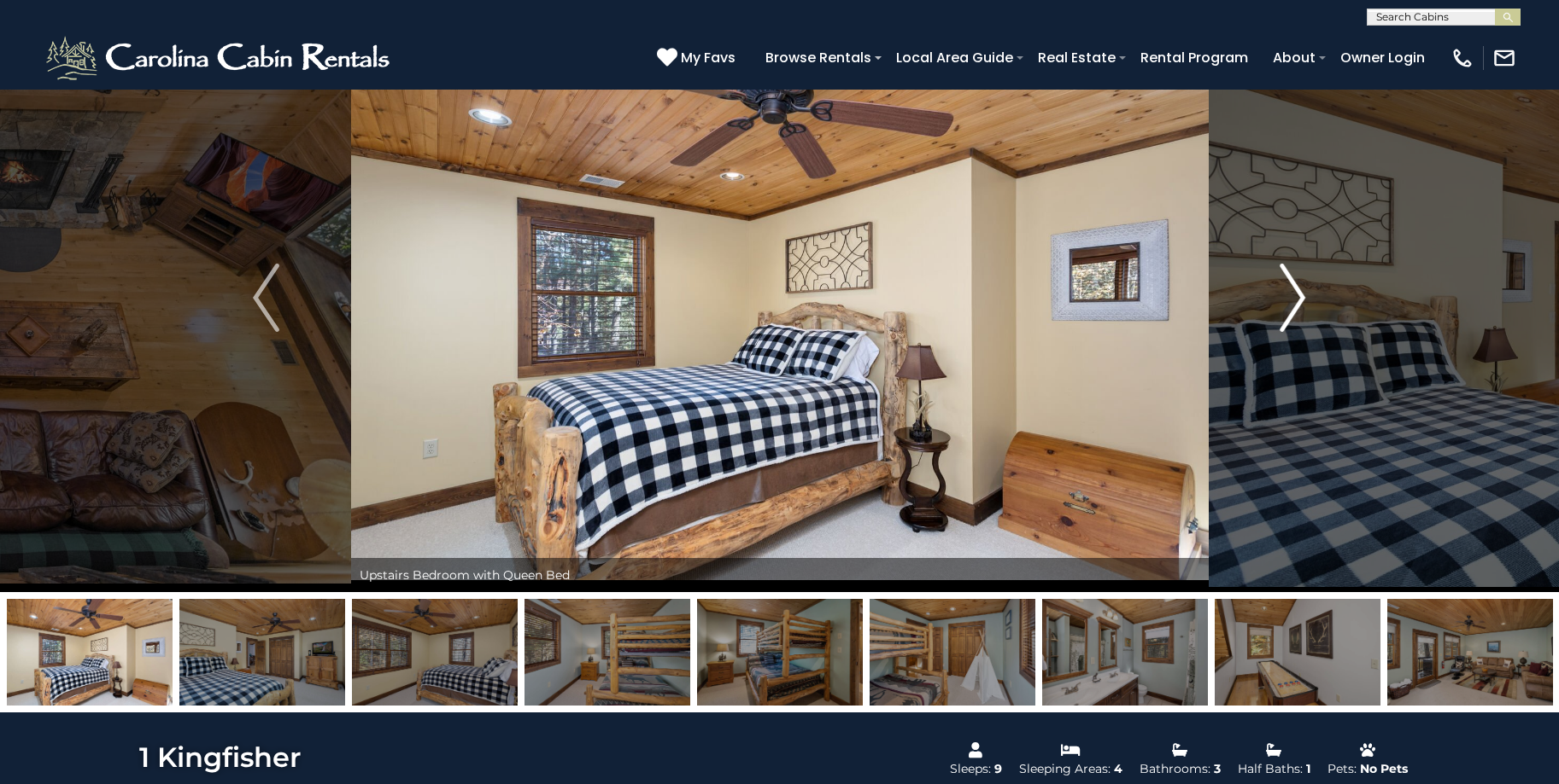
click at [1286, 314] on img "Next" at bounding box center [1292, 298] width 26 height 68
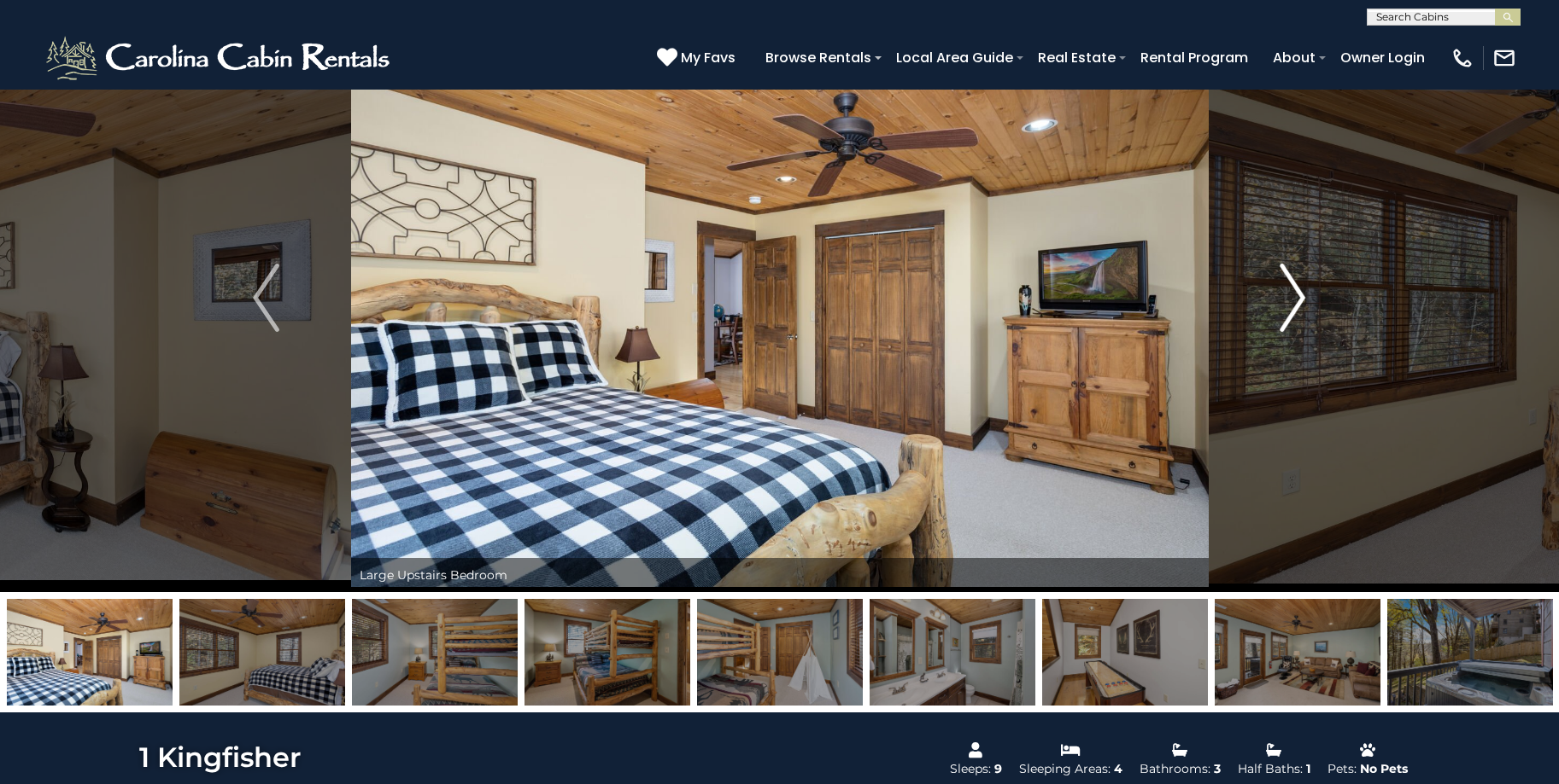
click at [1286, 314] on img "Next" at bounding box center [1292, 298] width 26 height 68
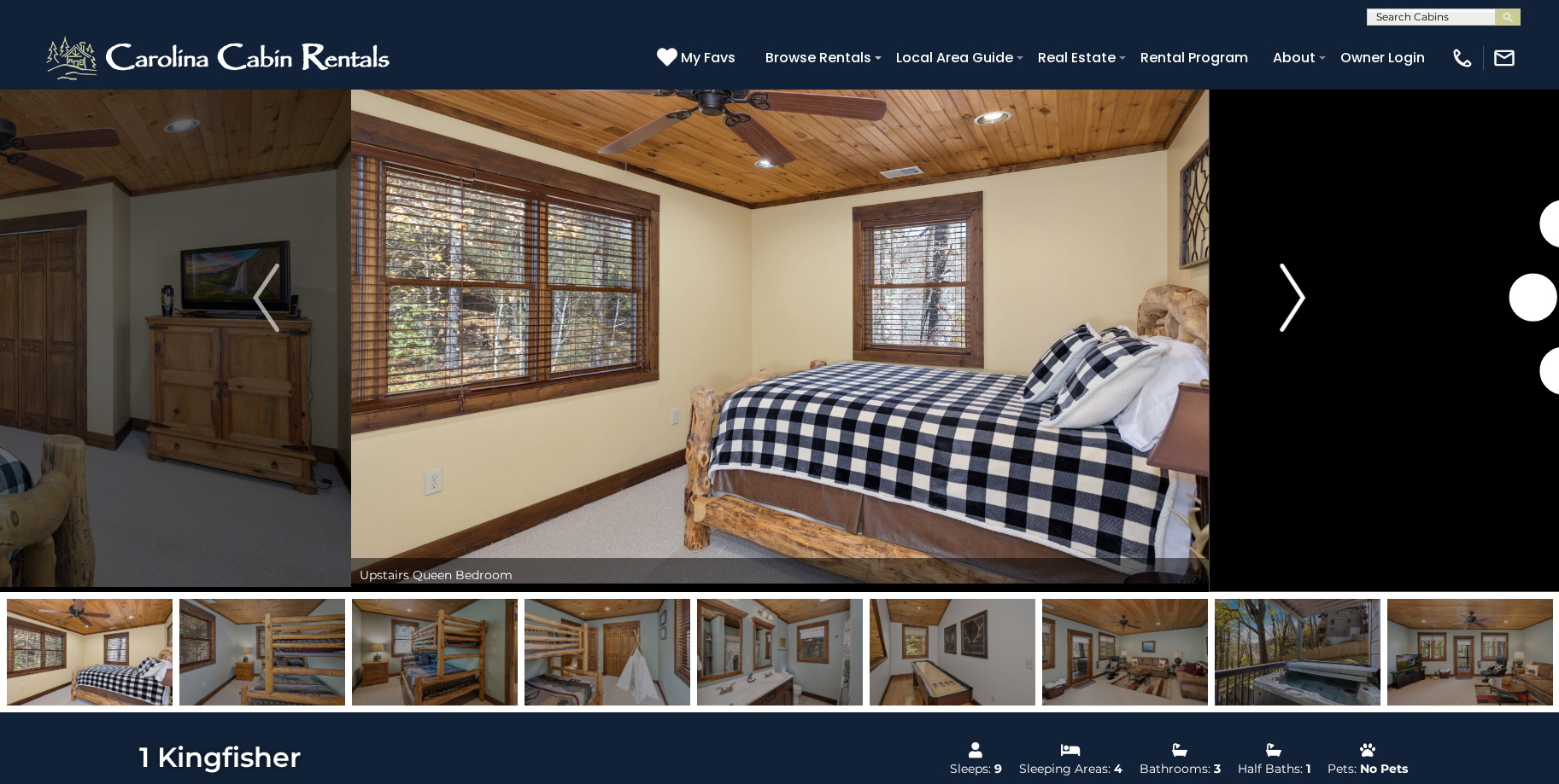
click at [1286, 315] on img "Next" at bounding box center [1292, 298] width 26 height 68
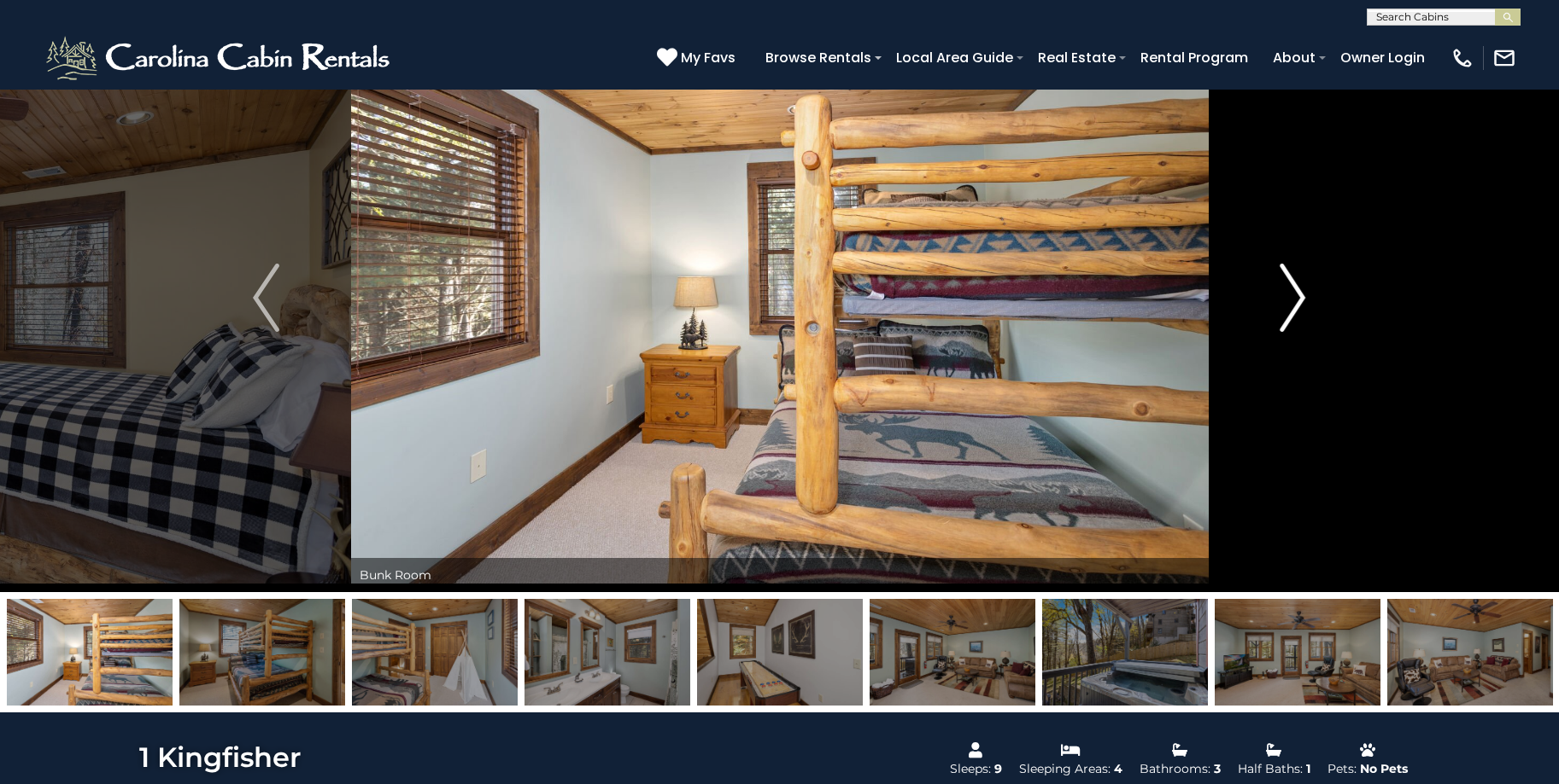
click at [1286, 315] on img "Next" at bounding box center [1292, 298] width 26 height 68
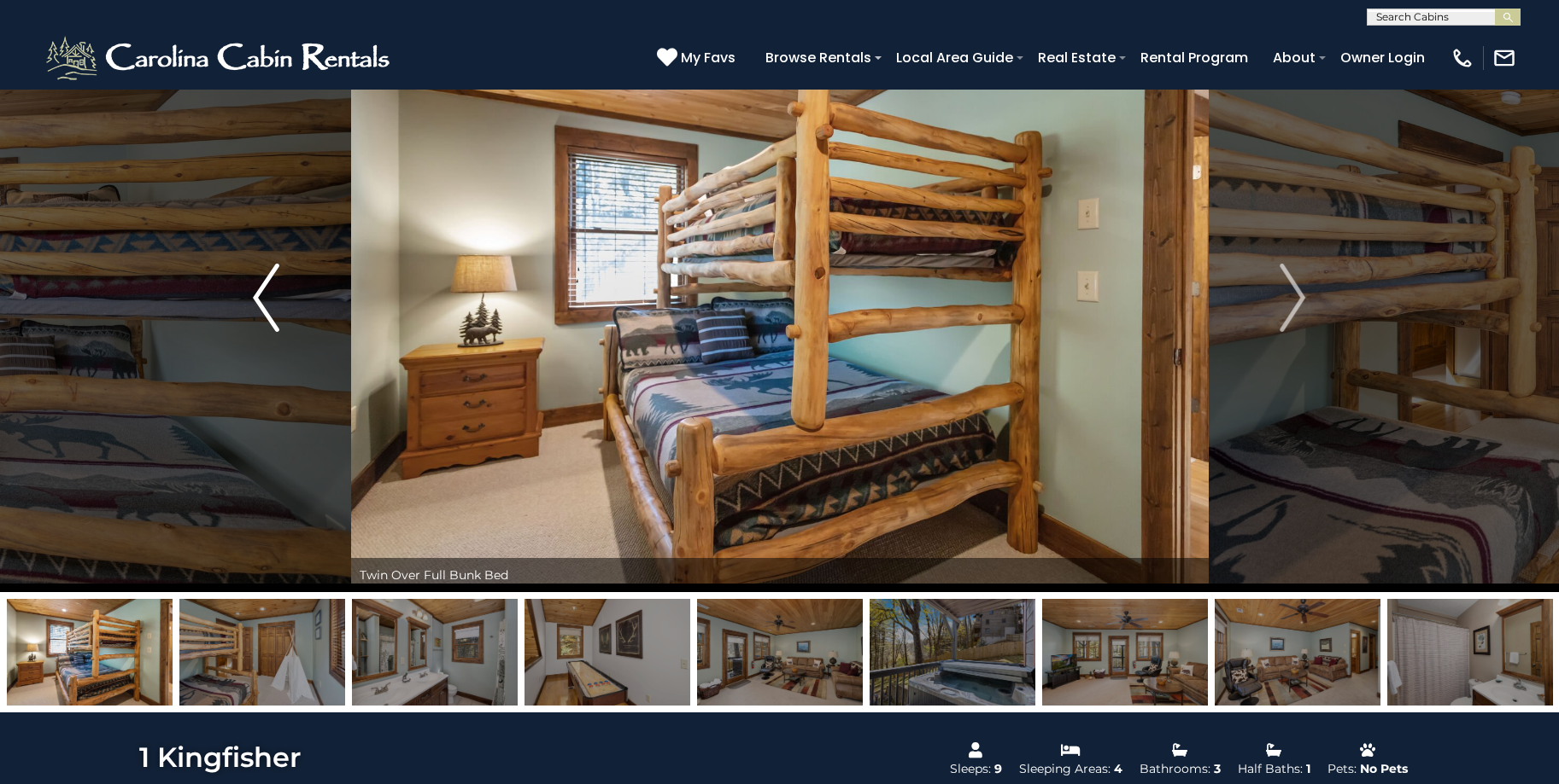
click at [262, 297] on img "Previous" at bounding box center [266, 298] width 26 height 68
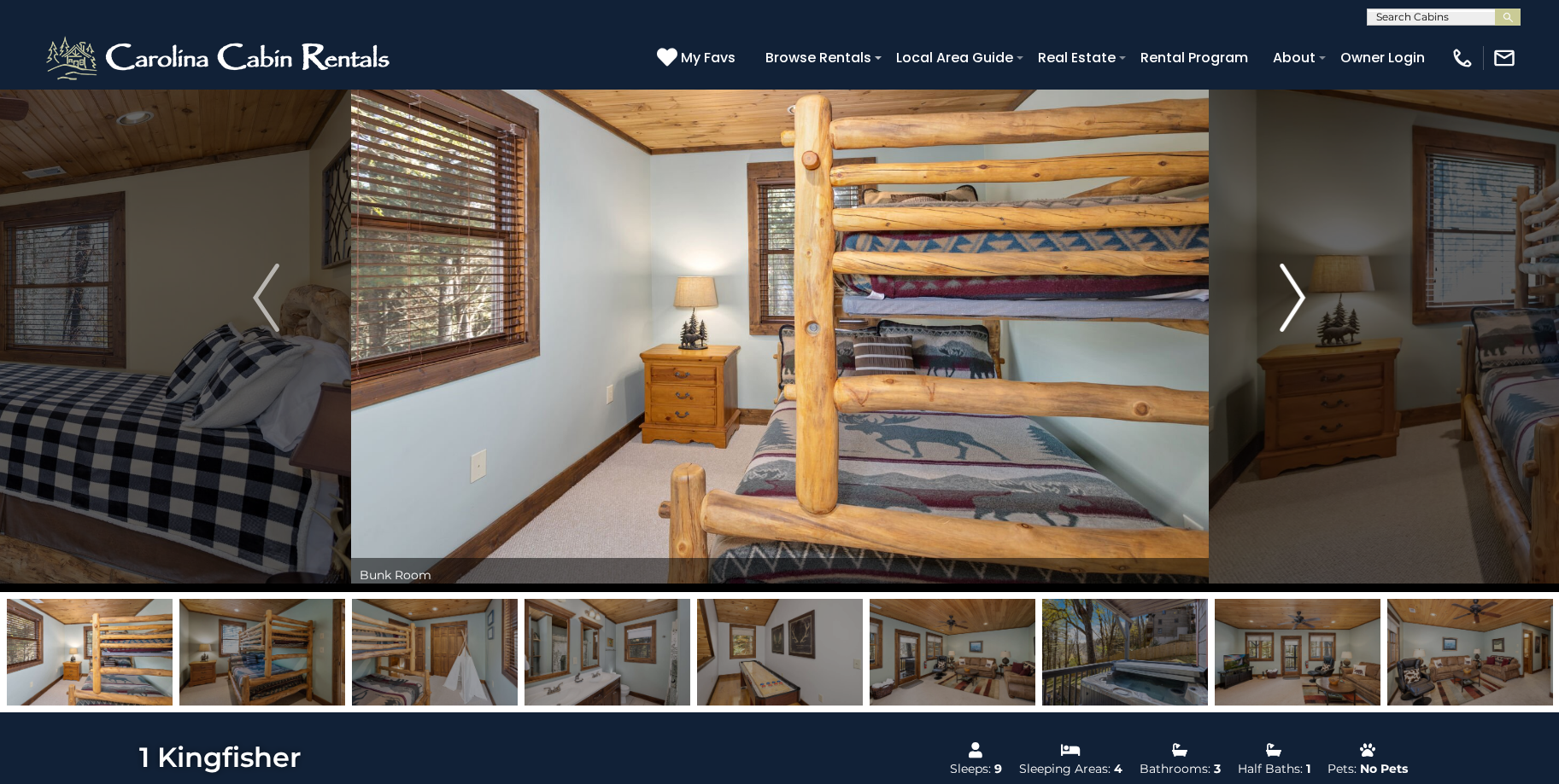
click at [1300, 310] on img "Next" at bounding box center [1292, 298] width 26 height 68
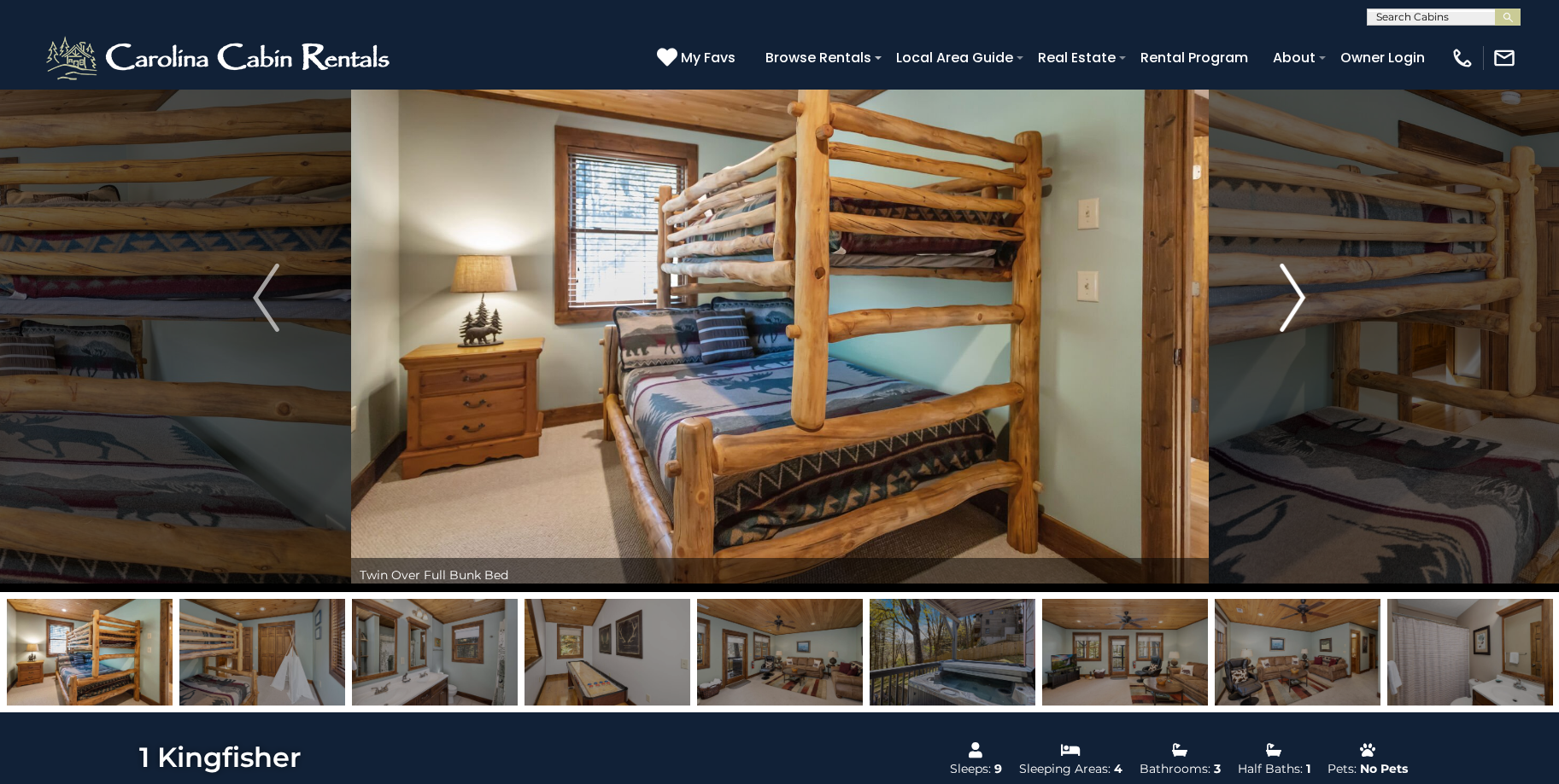
click at [1299, 309] on img "Next" at bounding box center [1292, 298] width 26 height 68
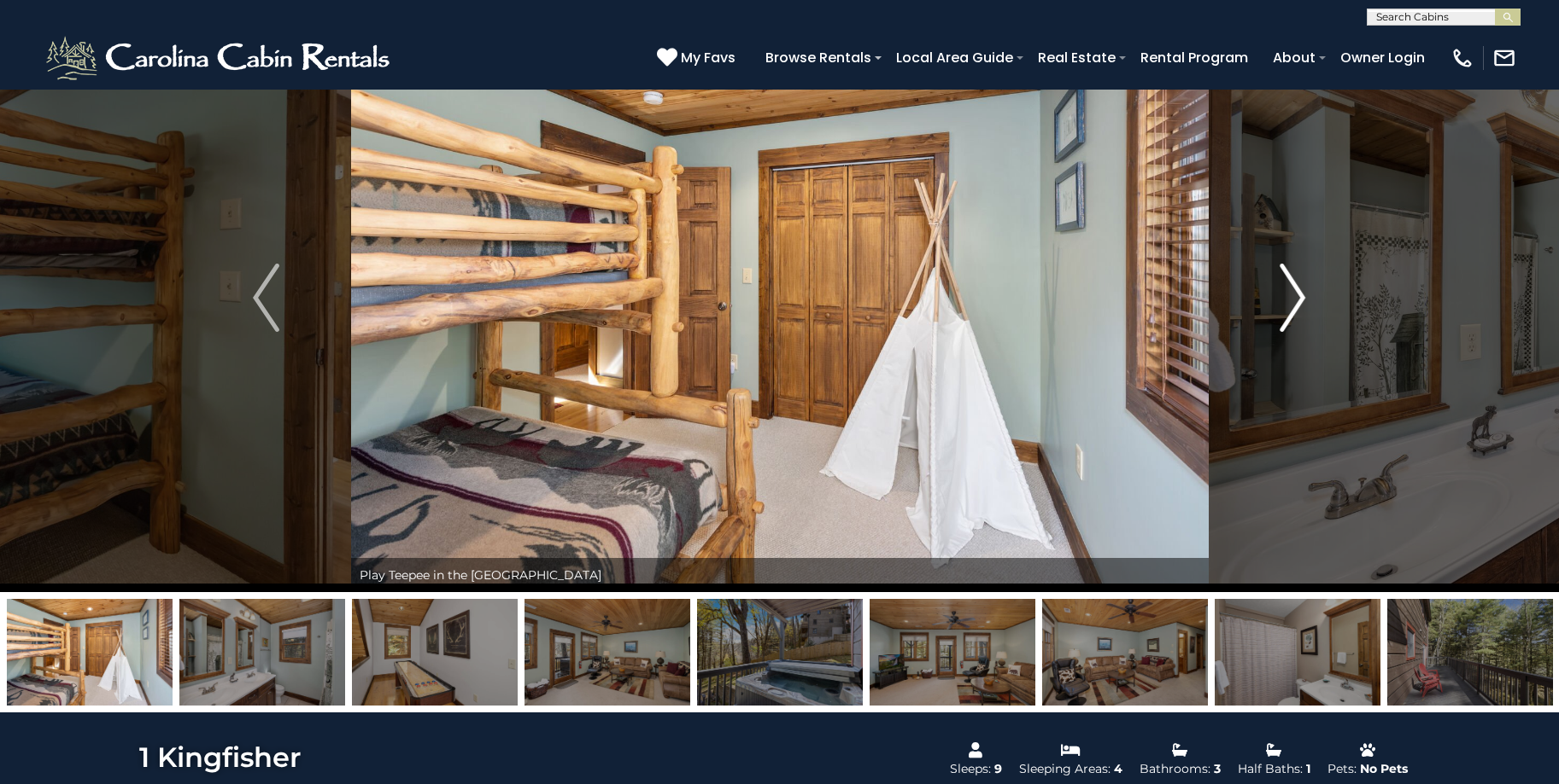
click at [1299, 309] on img "Next" at bounding box center [1292, 298] width 26 height 68
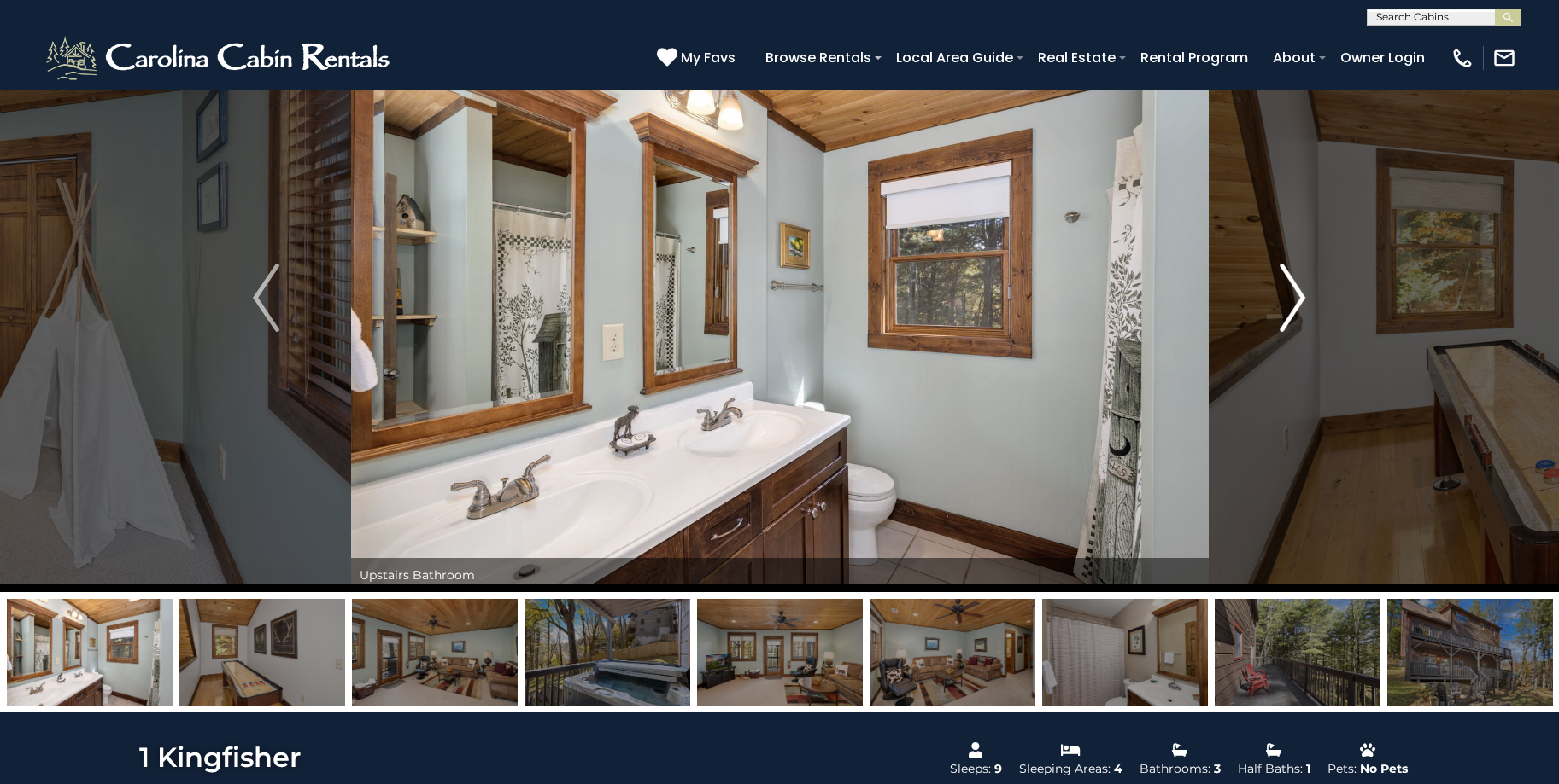
click at [1299, 309] on img "Next" at bounding box center [1292, 298] width 26 height 68
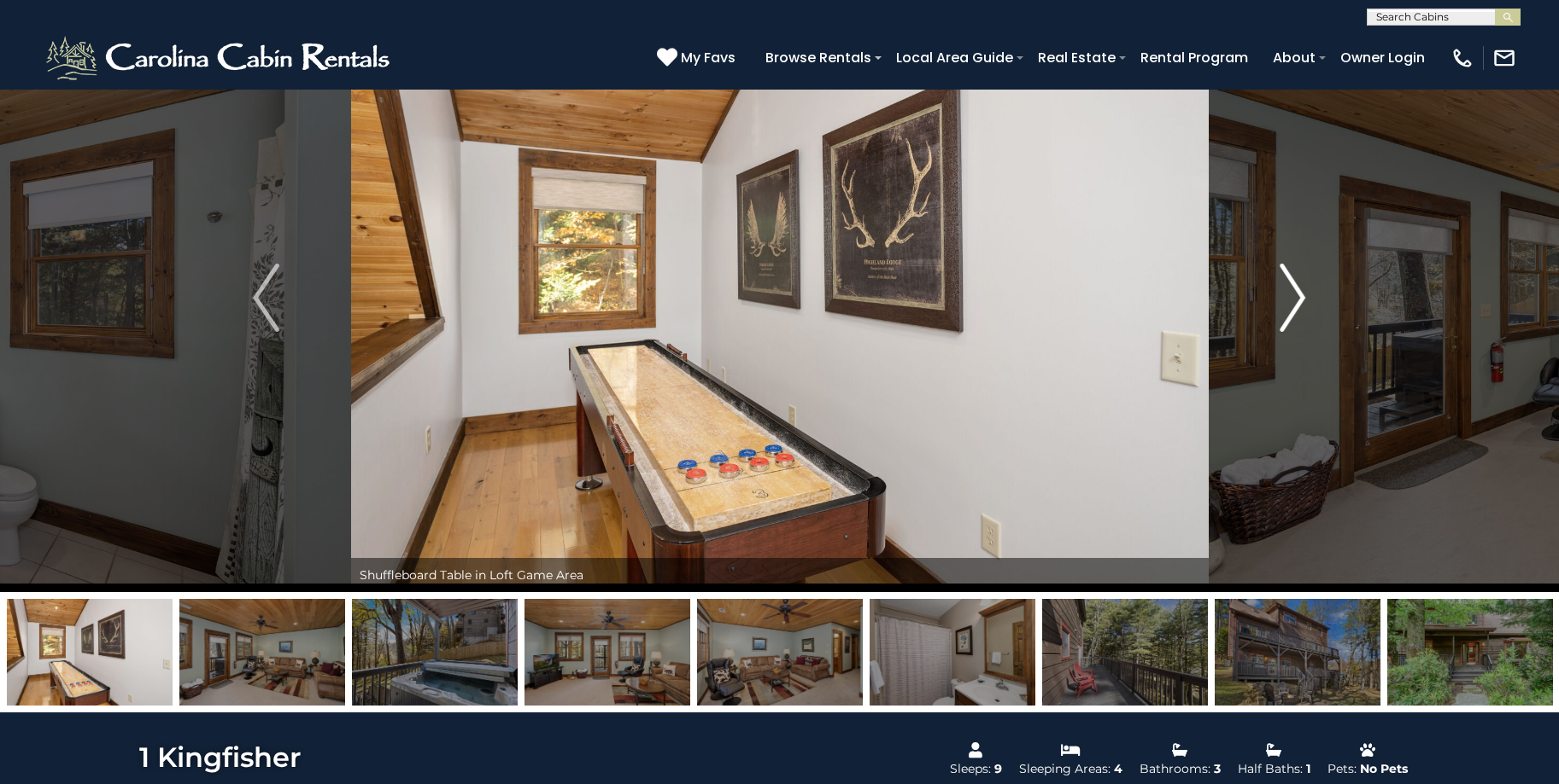
click at [1299, 309] on img "Next" at bounding box center [1292, 298] width 26 height 68
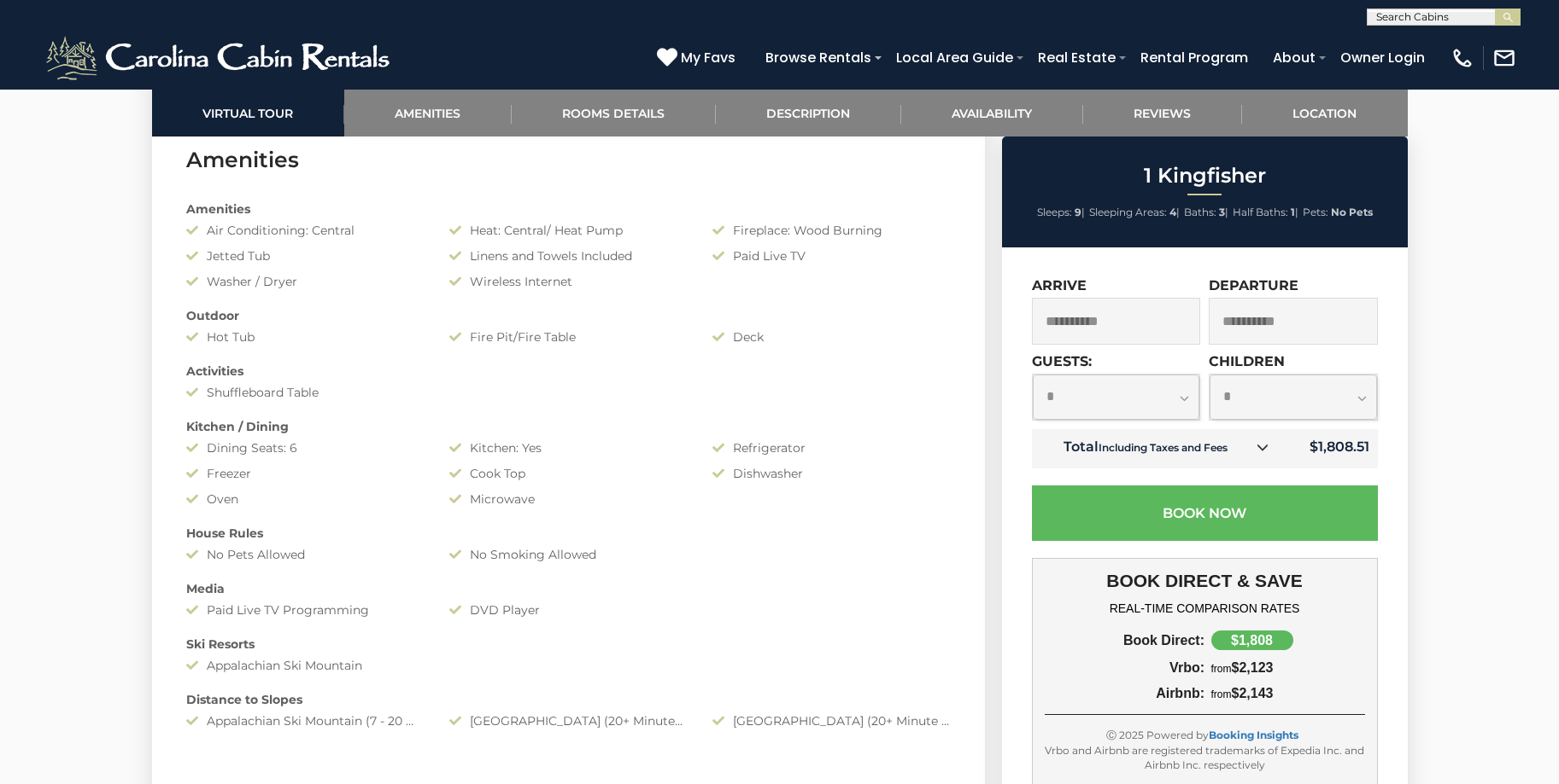
scroll to position [1365, 0]
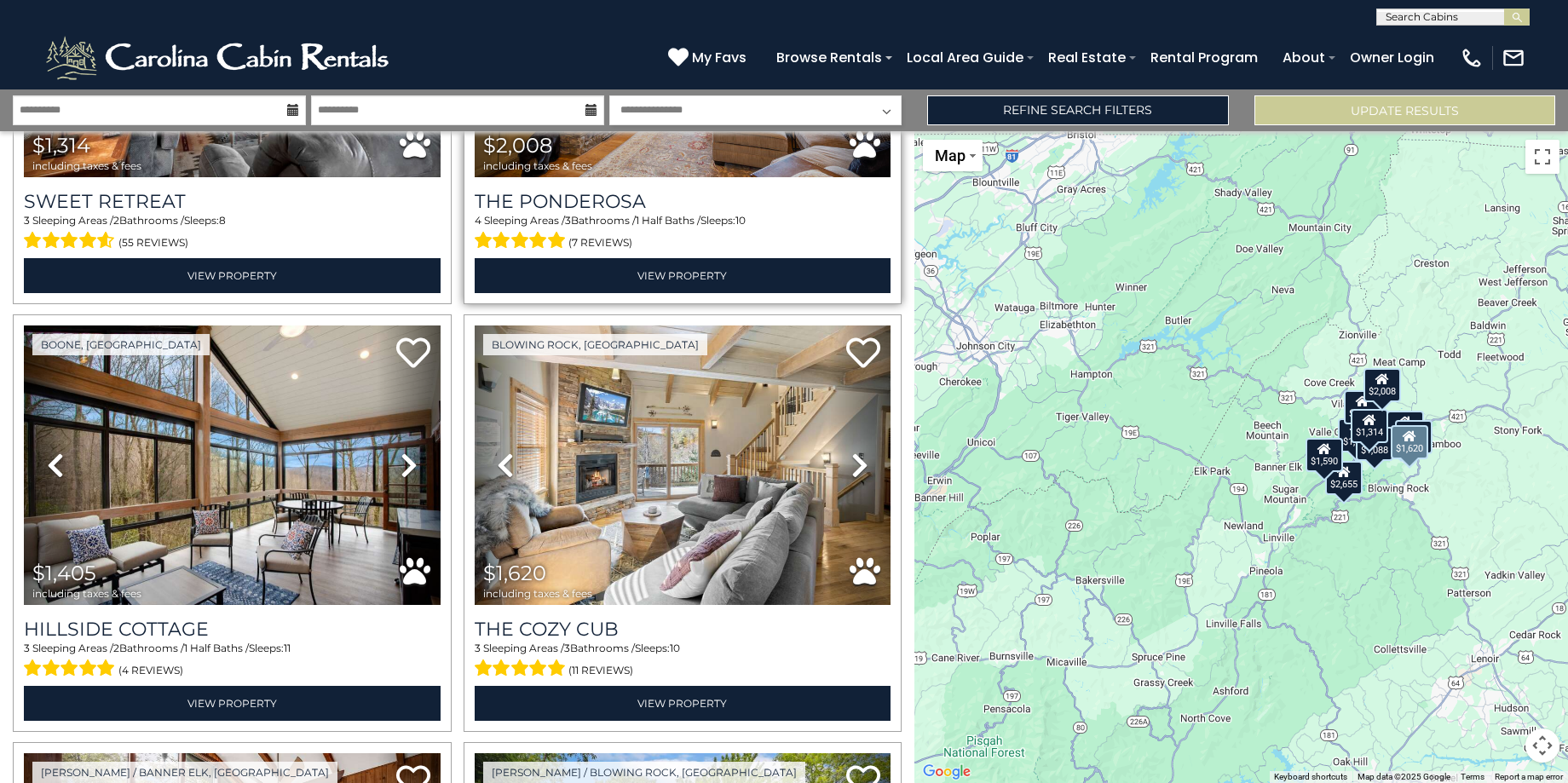
scroll to position [767, 0]
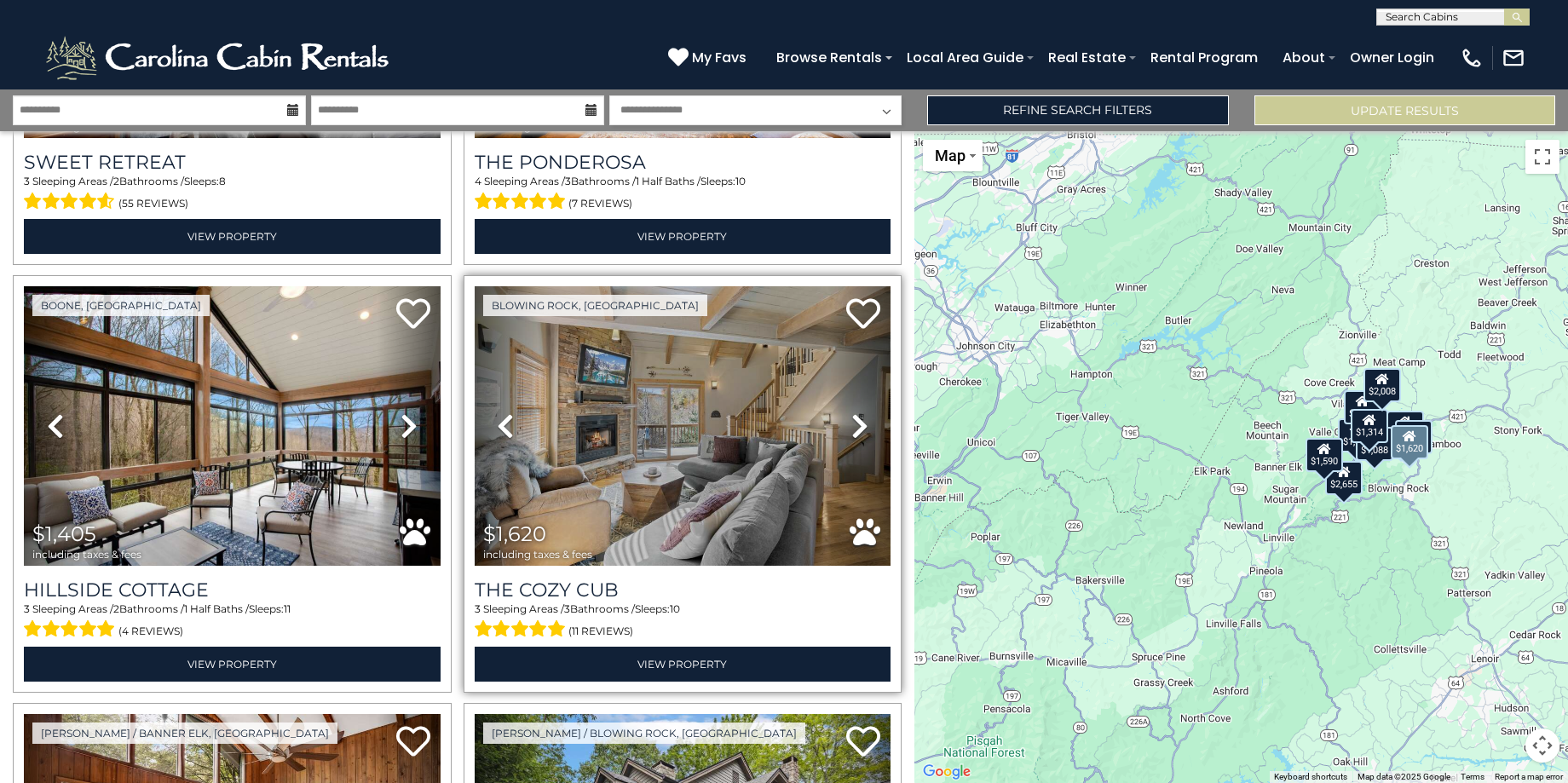
click at [855, 420] on icon at bounding box center [859, 427] width 17 height 28
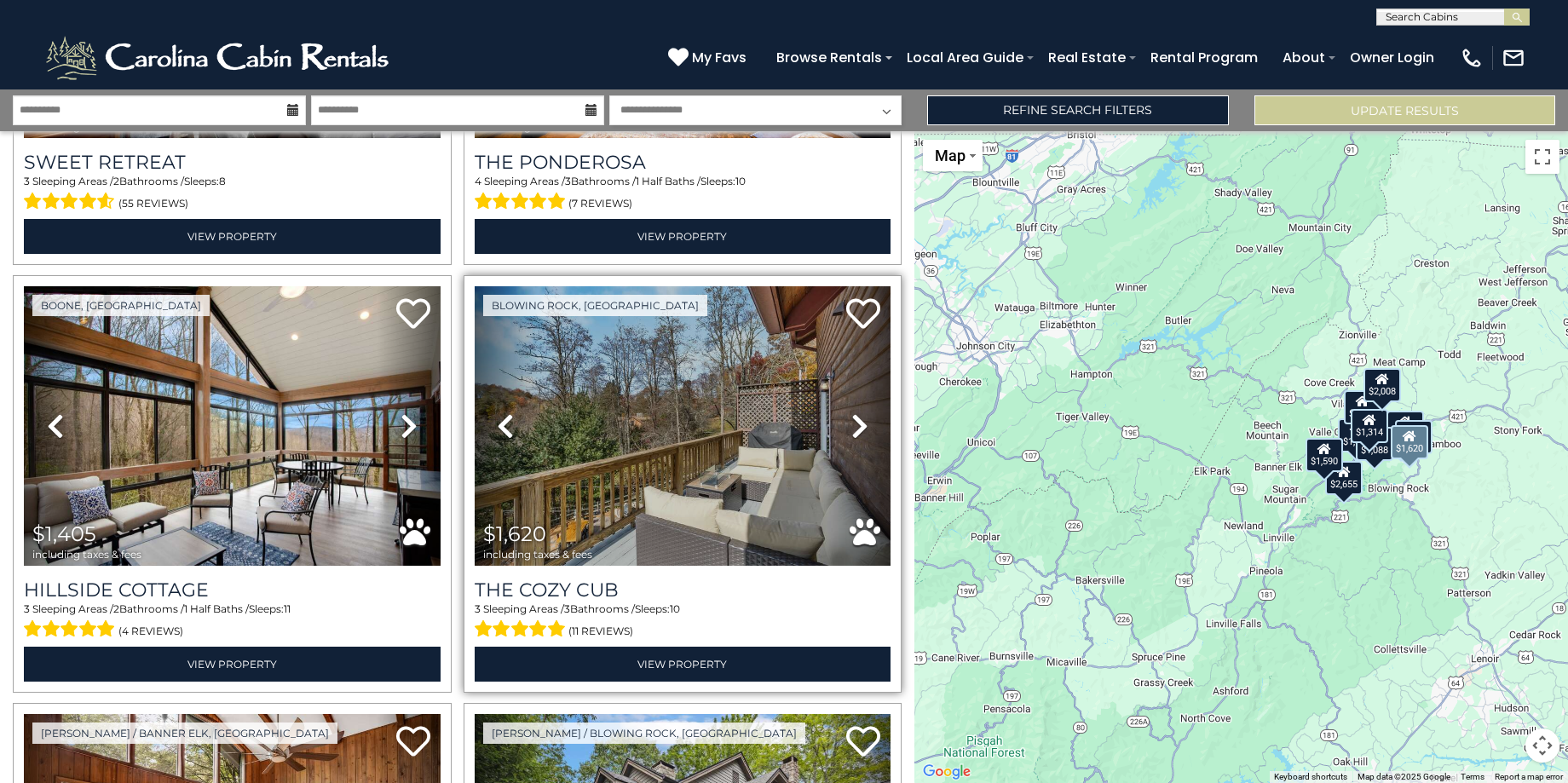
click at [855, 420] on icon at bounding box center [859, 427] width 17 height 28
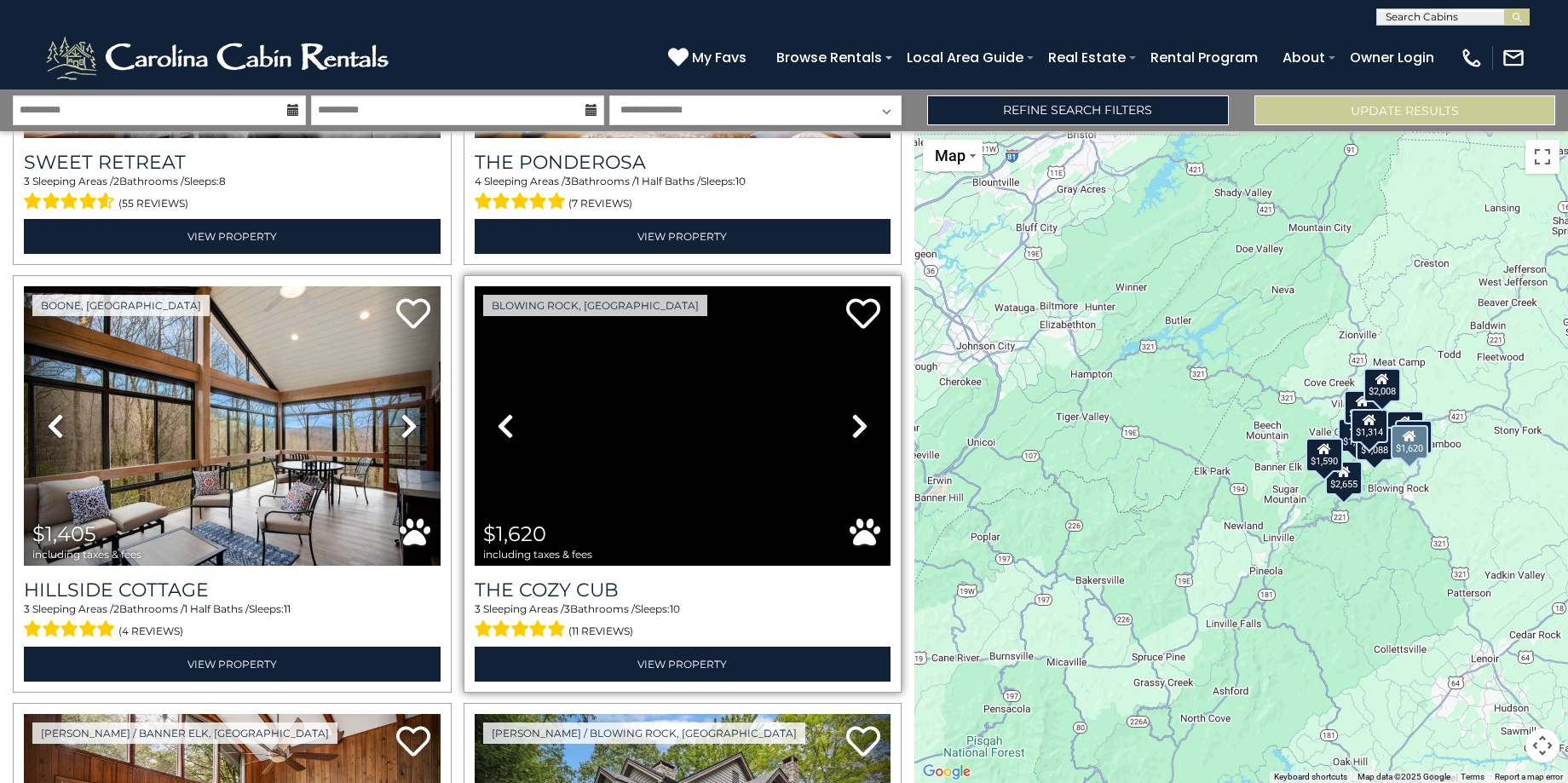
click at [855, 420] on icon at bounding box center [859, 427] width 17 height 28
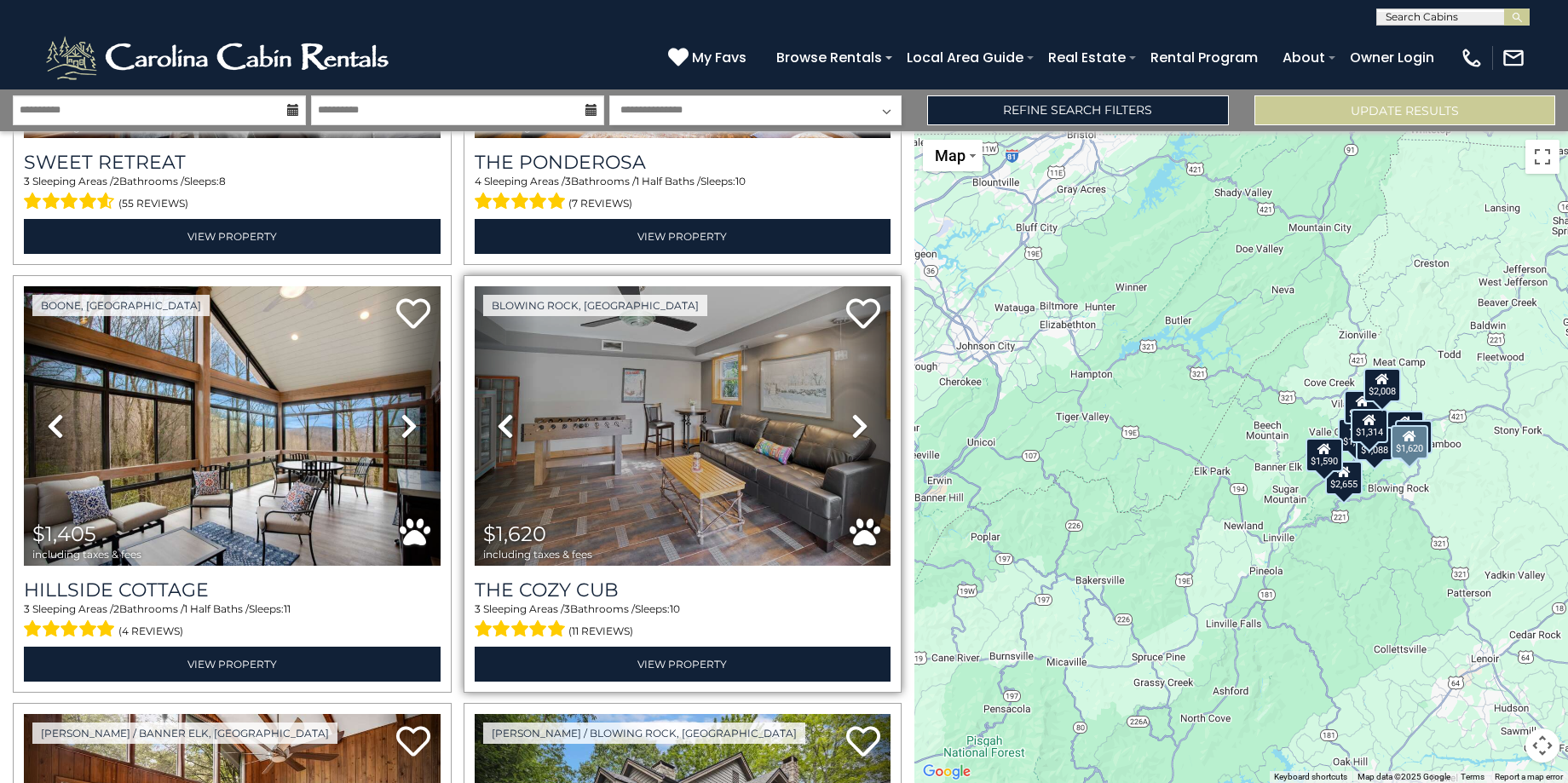
click at [855, 420] on icon at bounding box center [859, 427] width 17 height 28
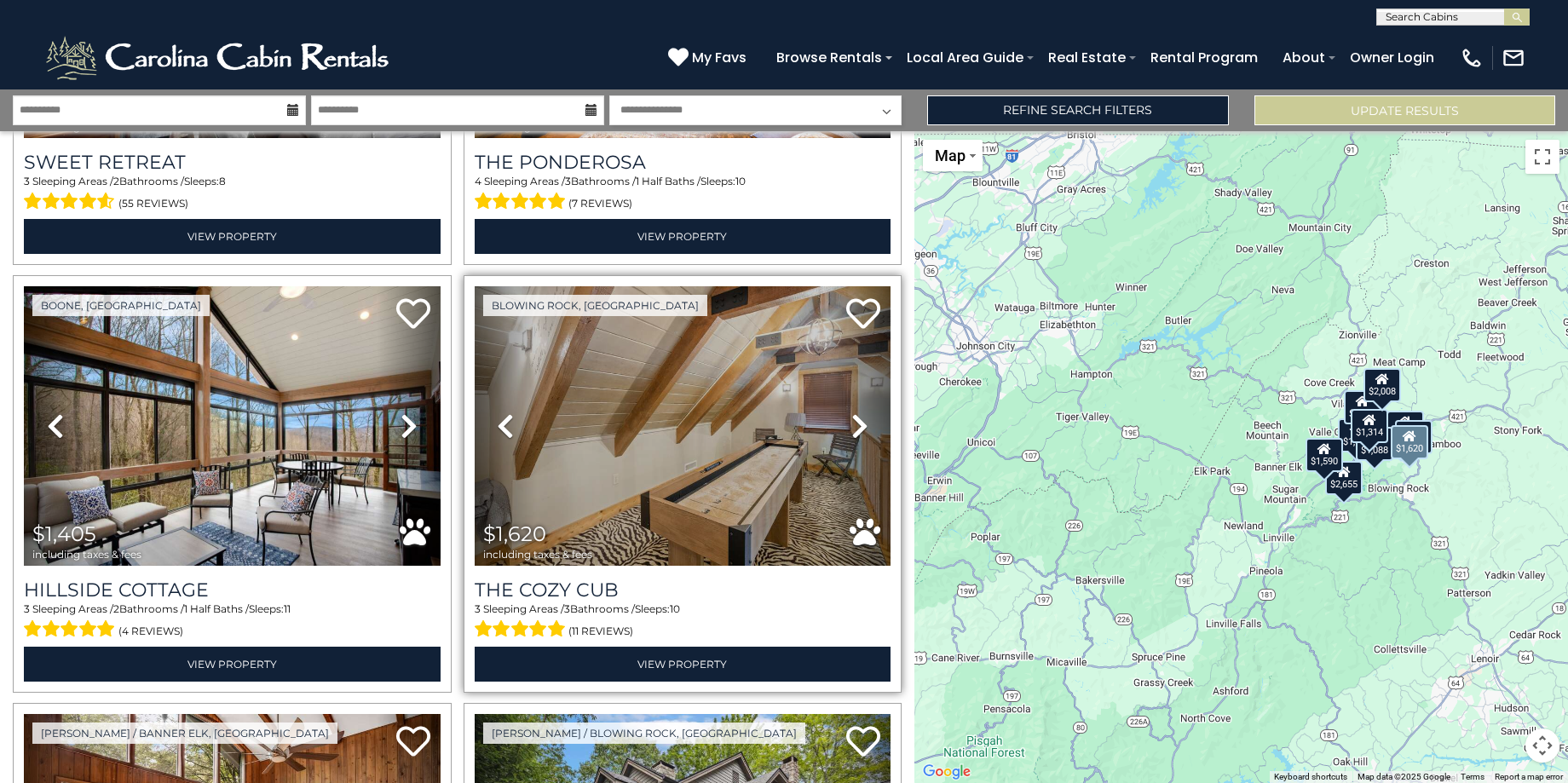
click at [855, 420] on icon at bounding box center [859, 427] width 17 height 28
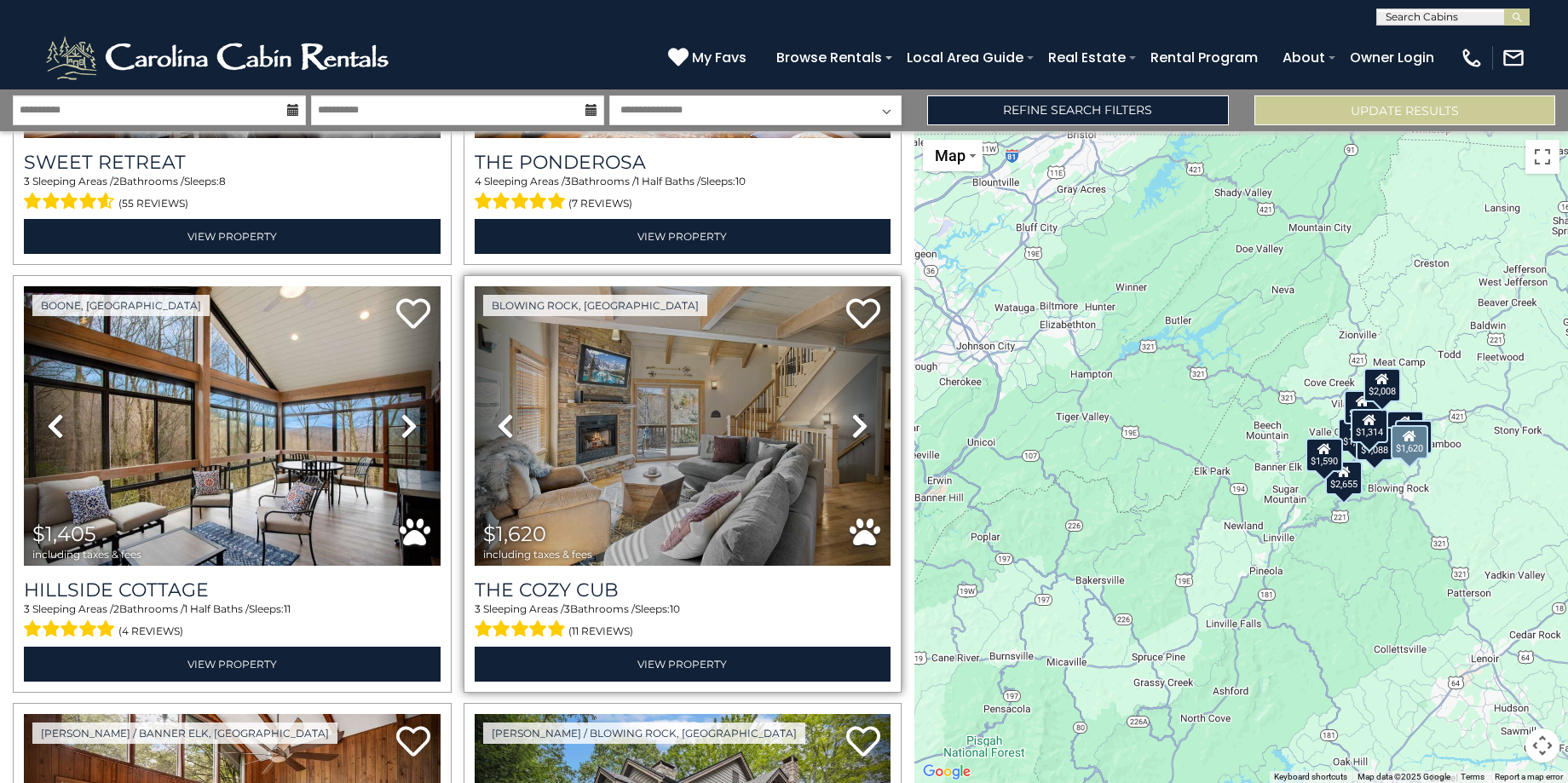
click at [855, 420] on icon at bounding box center [859, 427] width 17 height 28
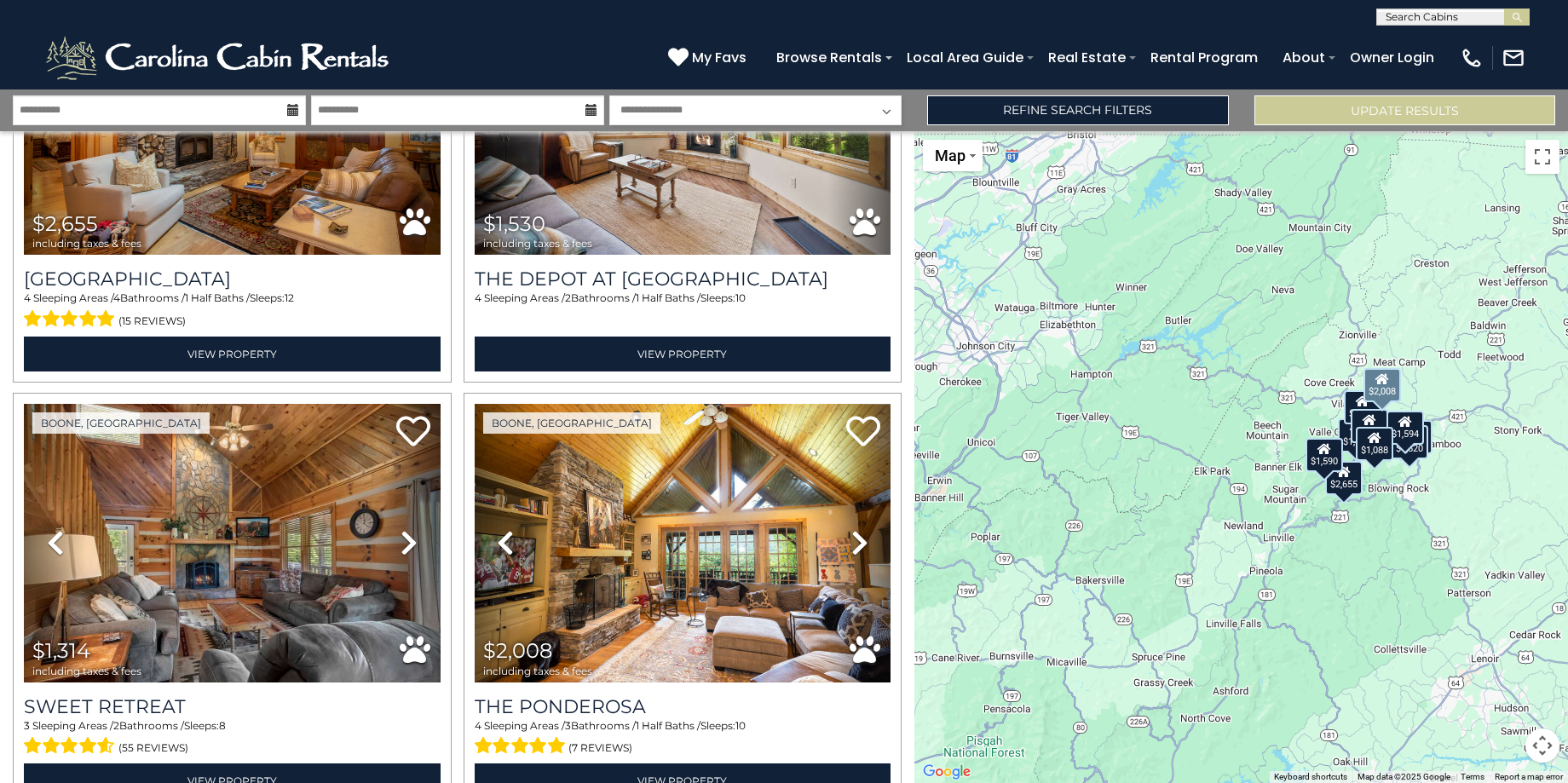
scroll to position [0, 0]
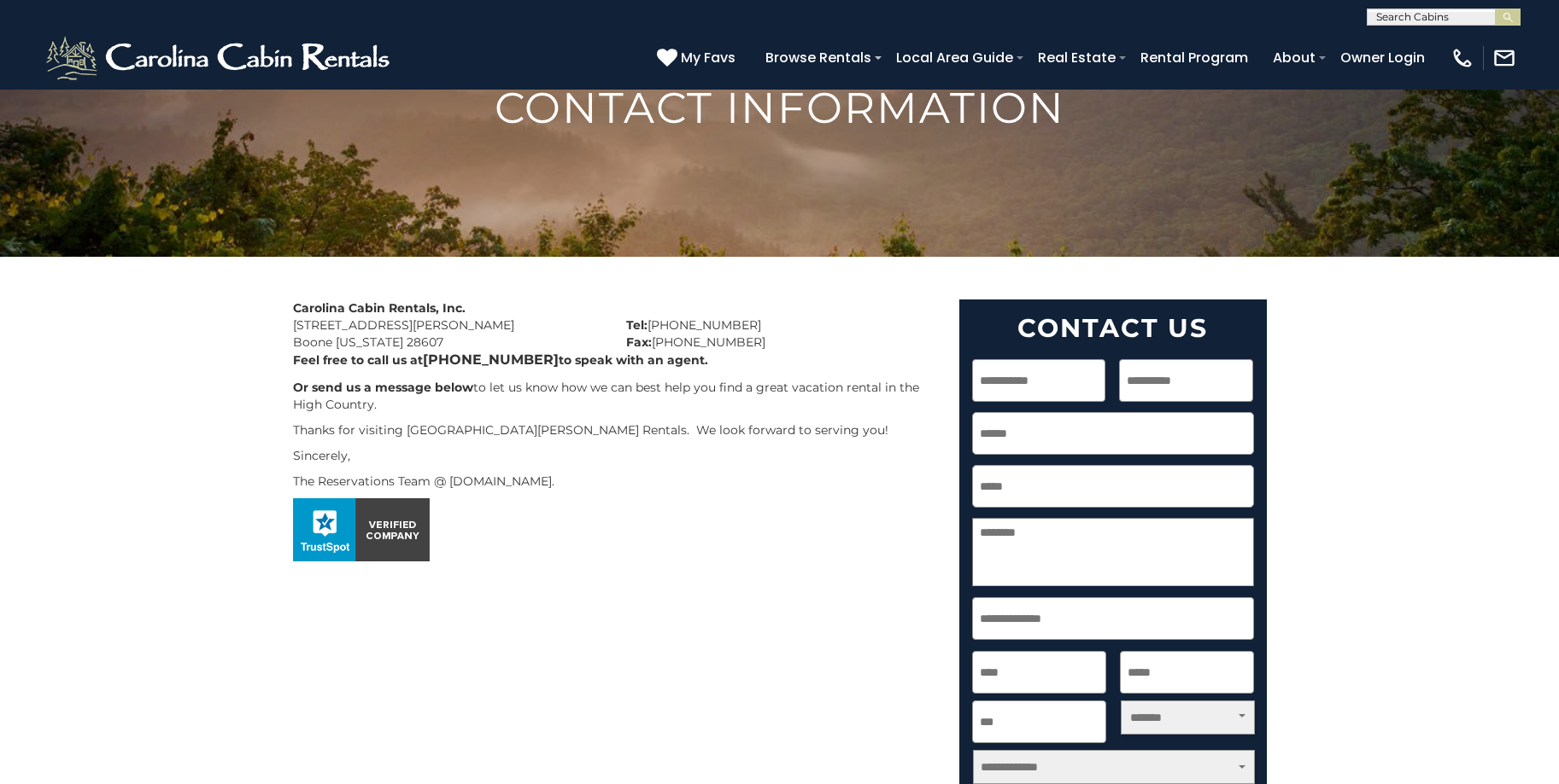
scroll to position [171, 0]
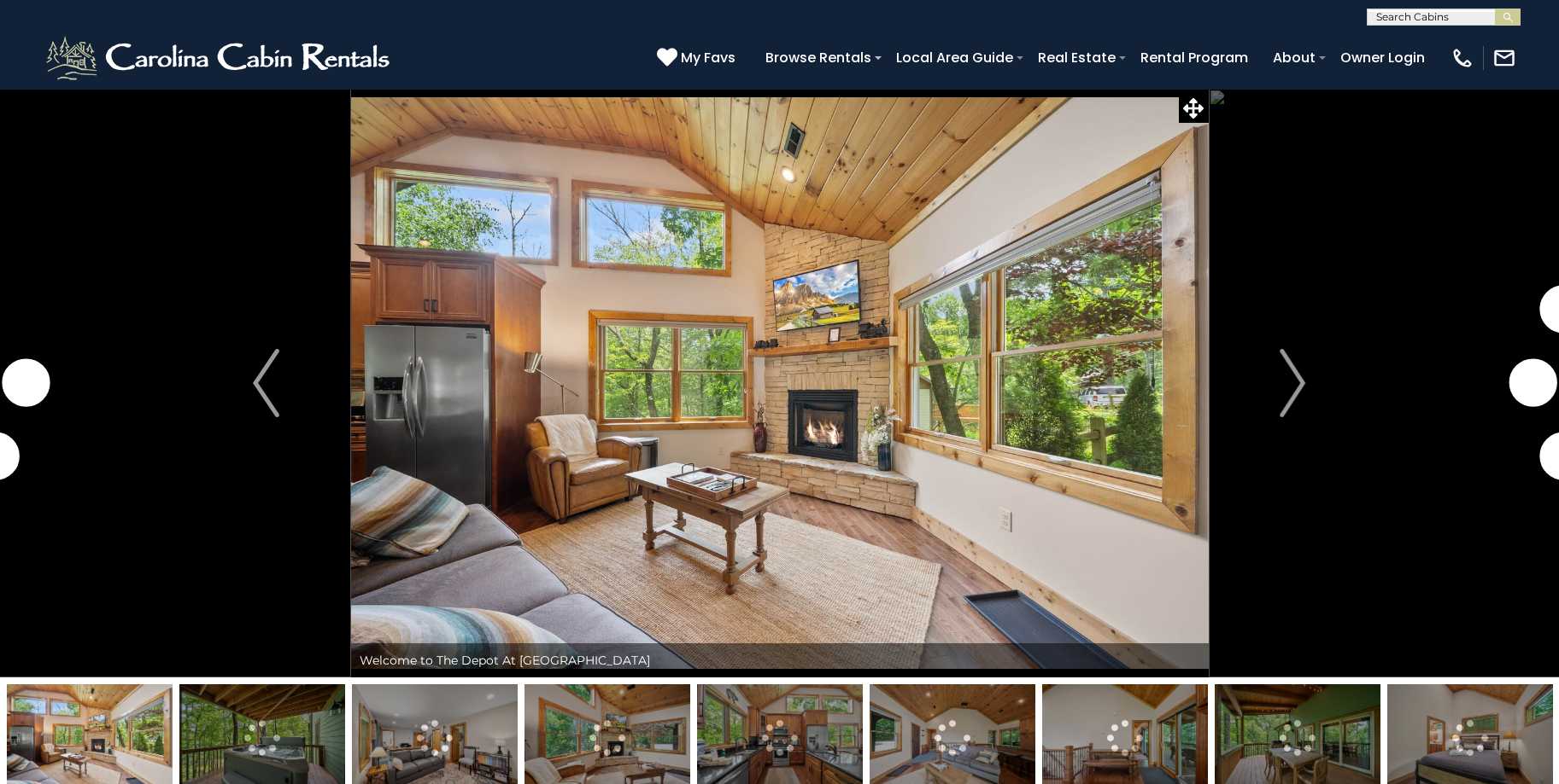
select select "*"
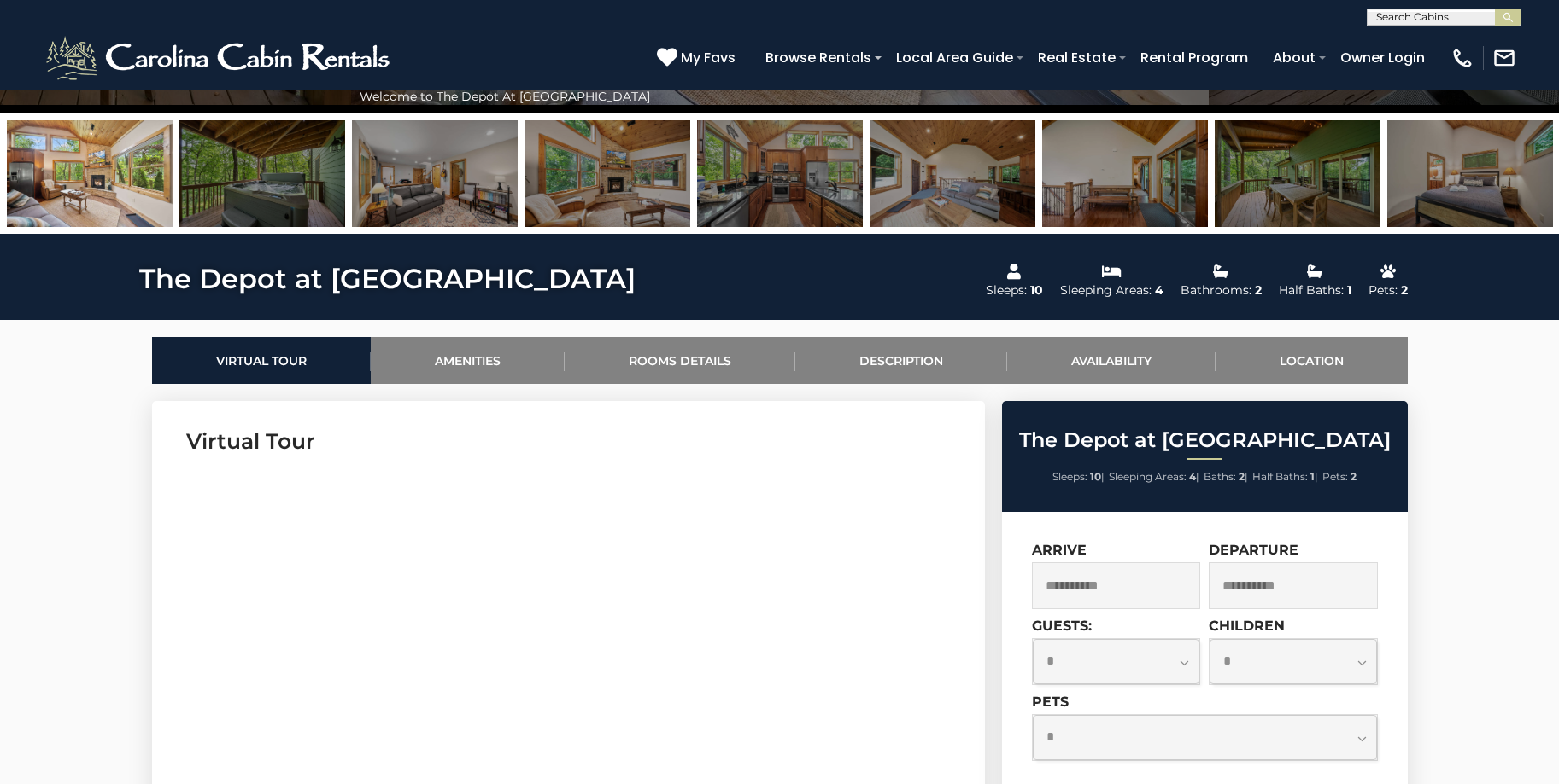
scroll to position [500, 0]
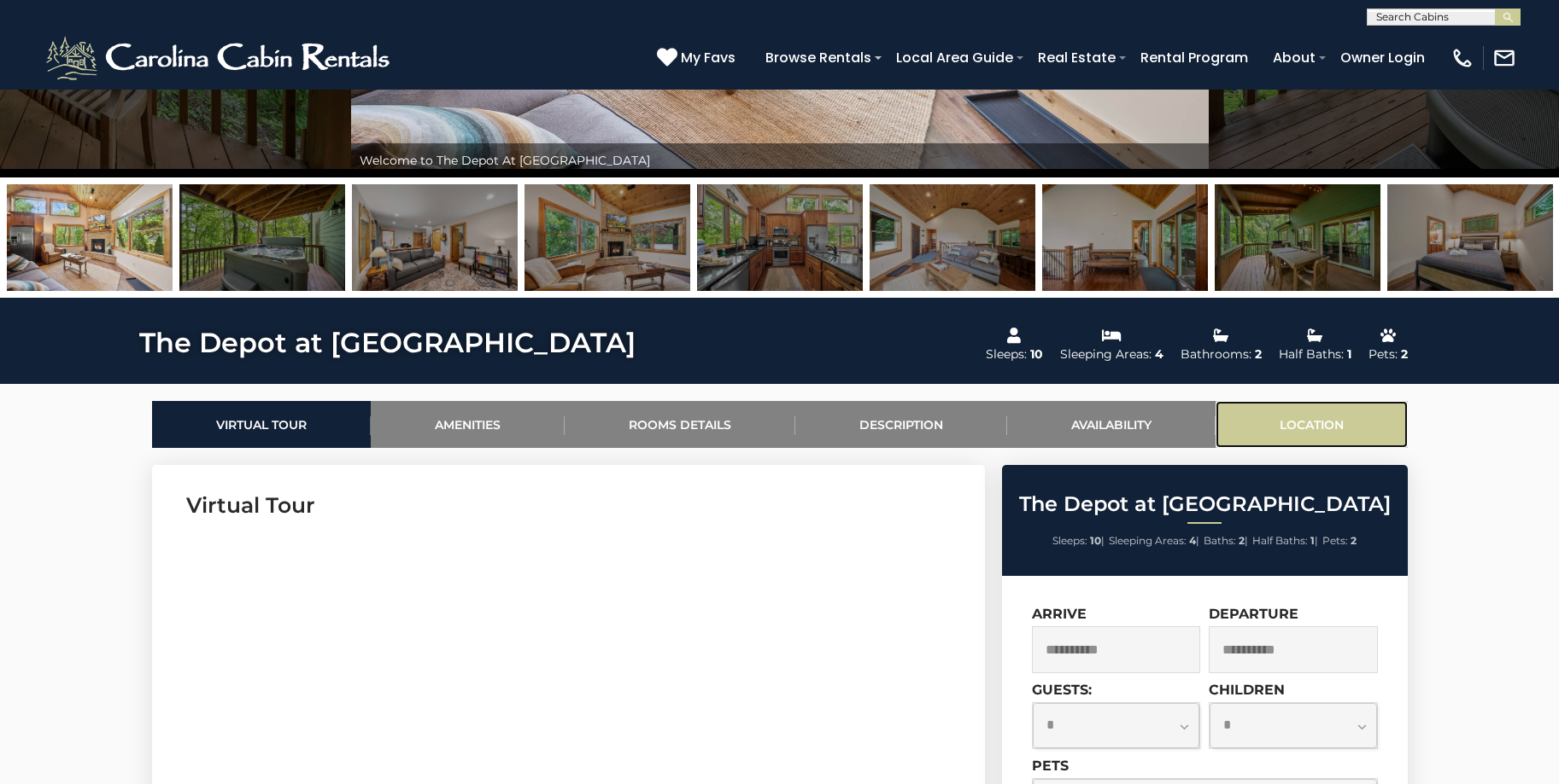
click at [1316, 417] on link "Location" at bounding box center [1312, 424] width 192 height 46
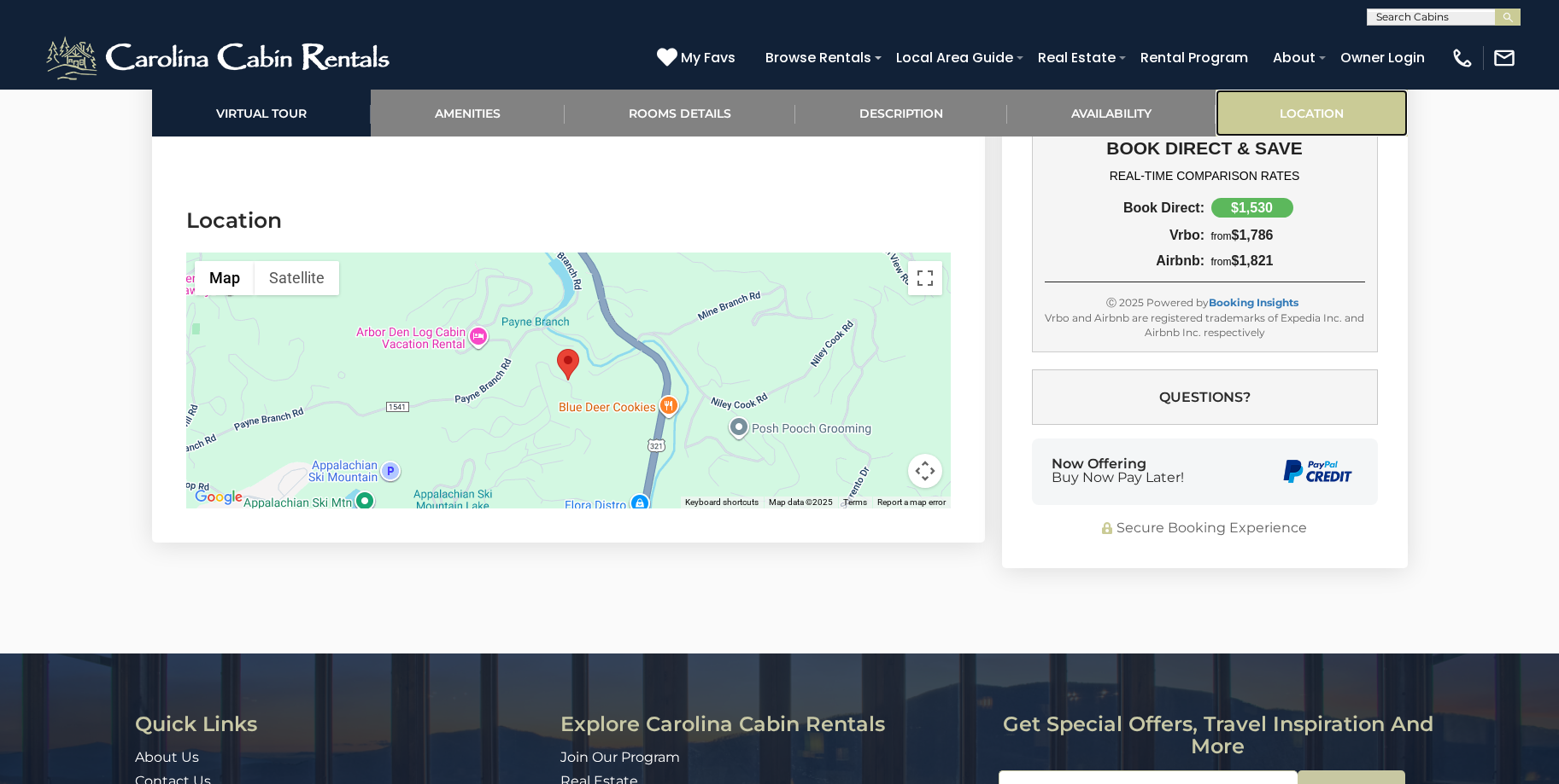
scroll to position [3826, 0]
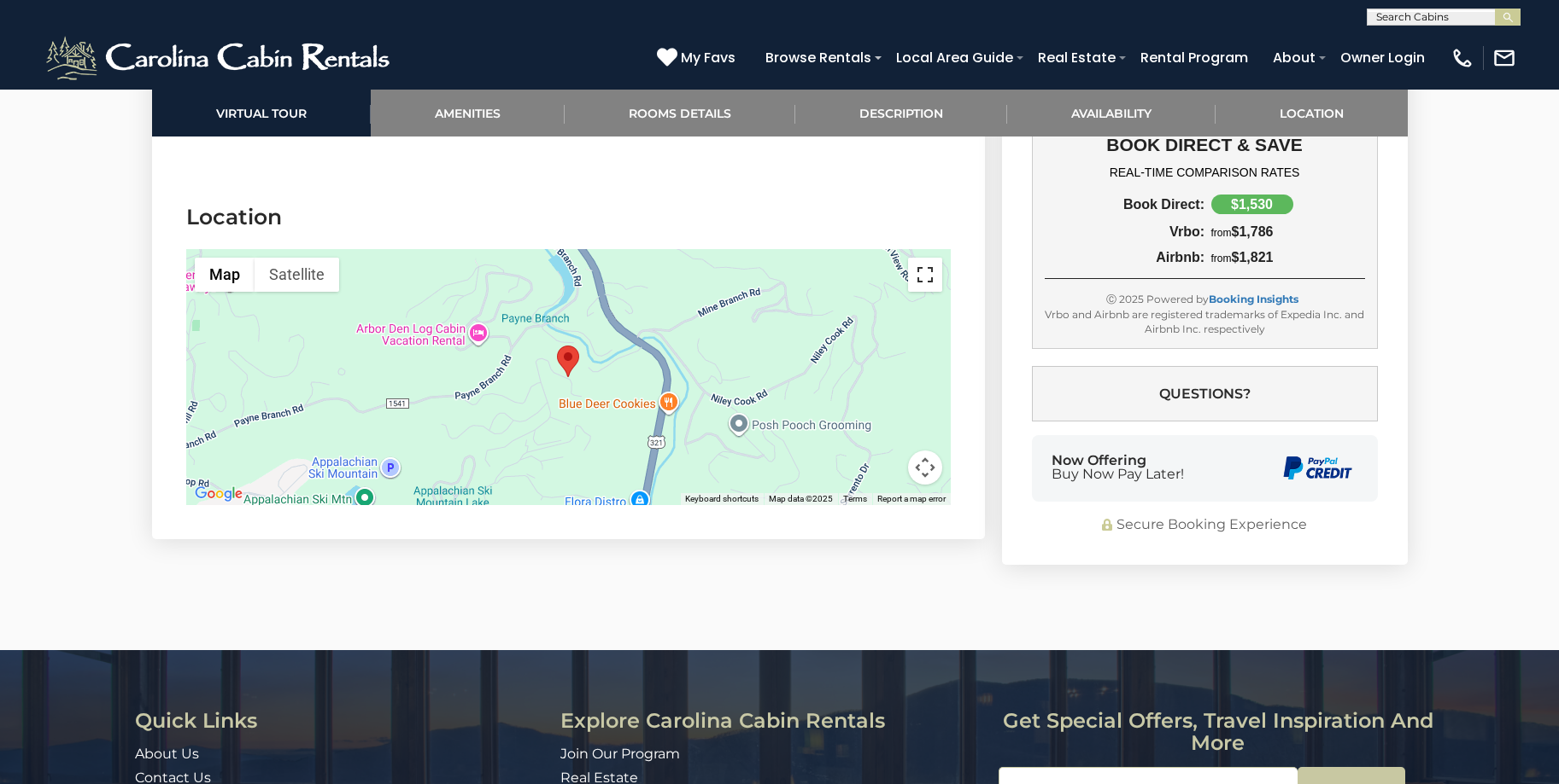
click at [924, 258] on button "Toggle fullscreen view" at bounding box center [925, 275] width 35 height 35
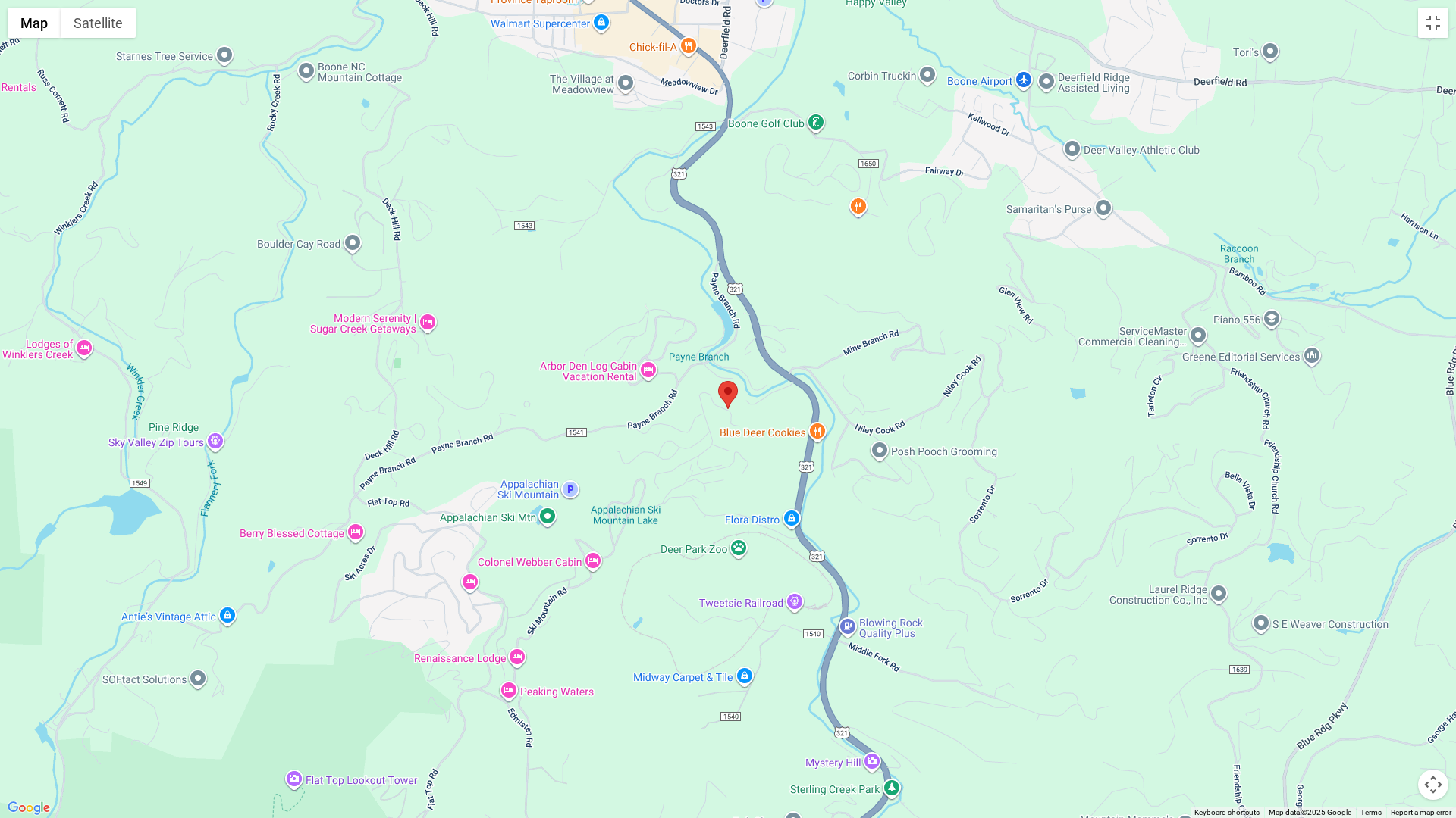
click at [1383, 696] on button "Map camera controls" at bounding box center [1433, 785] width 31 height 31
click at [1383, 696] on button "Zoom in" at bounding box center [1395, 709] width 31 height 31
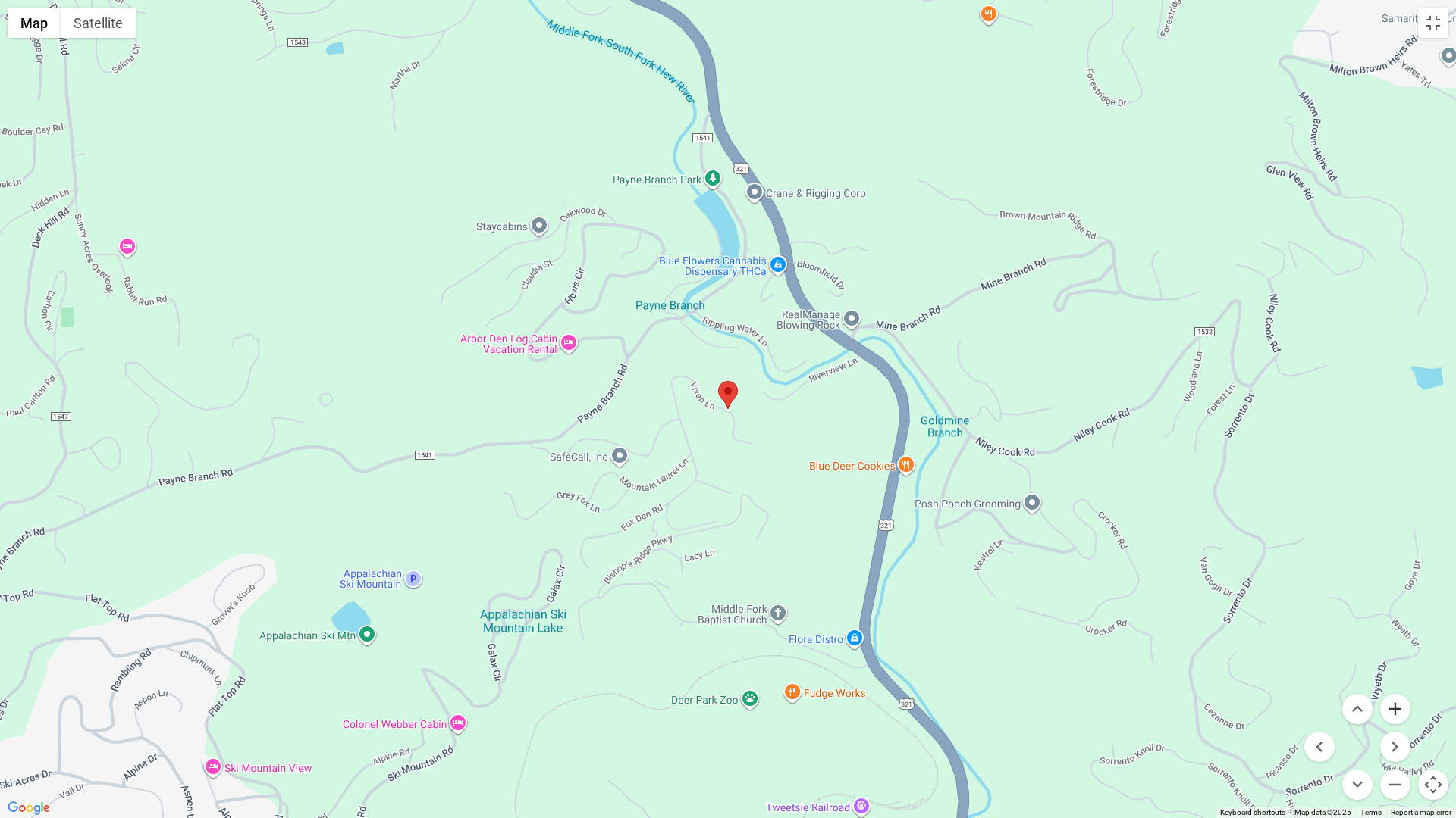
click at [1383, 696] on button "Zoom in" at bounding box center [1395, 709] width 31 height 31
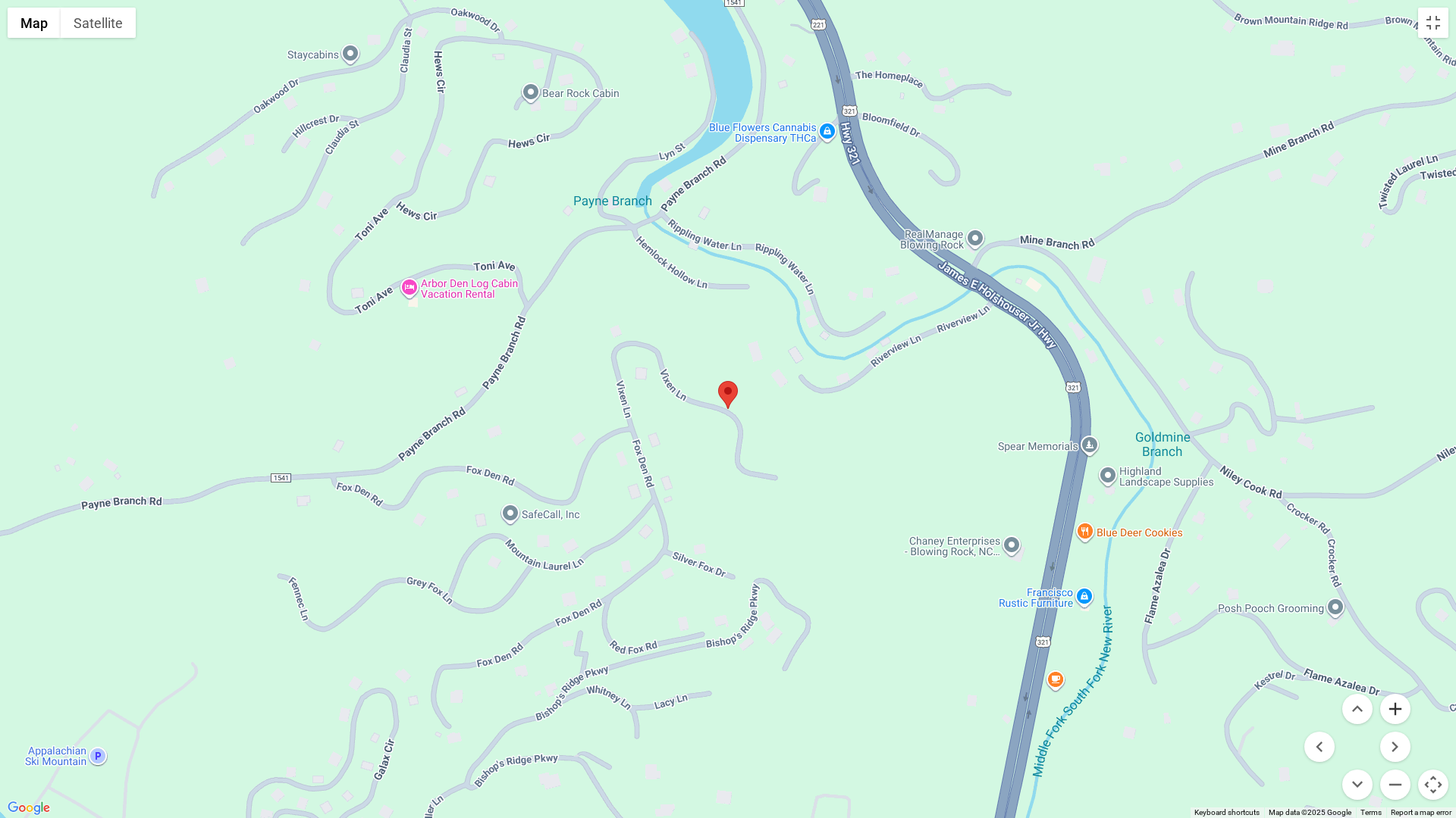
click at [1383, 696] on button "Zoom in" at bounding box center [1395, 709] width 31 height 31
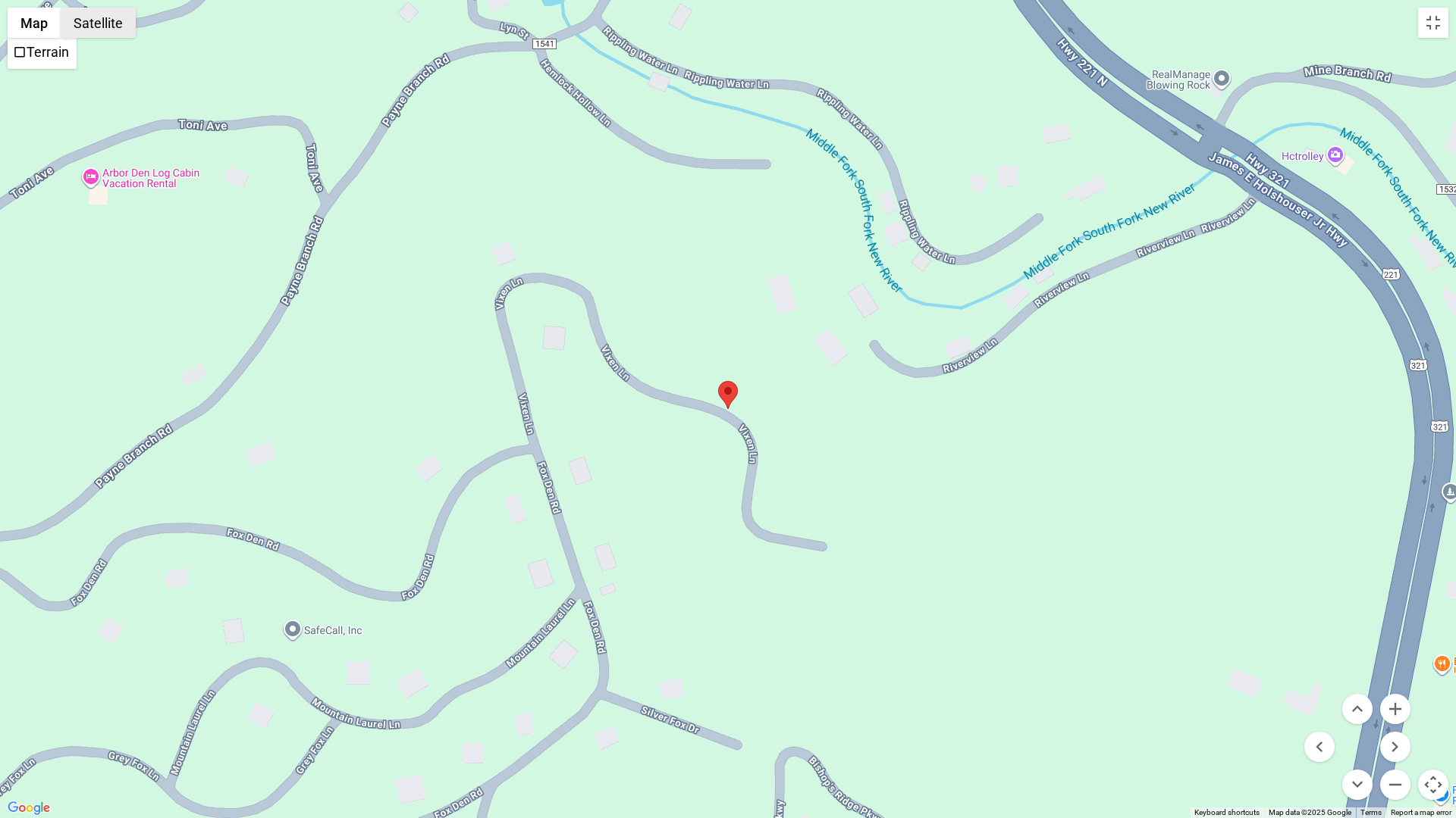
click at [90, 21] on button "Satellite" at bounding box center [97, 23] width 75 height 31
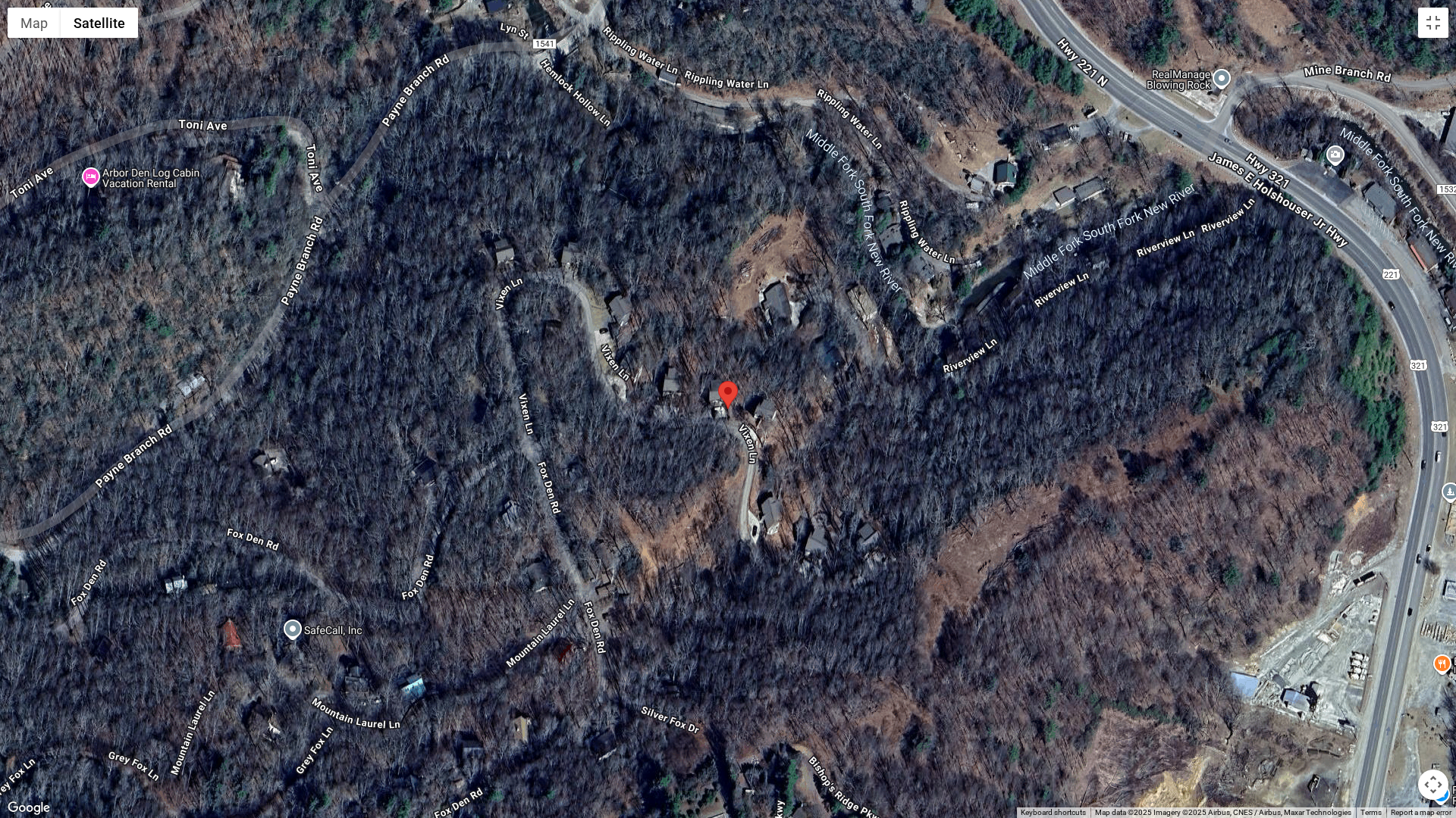
click at [1383, 696] on button "Map camera controls" at bounding box center [1433, 785] width 31 height 31
click at [1383, 696] on button "Zoom in" at bounding box center [1395, 709] width 31 height 31
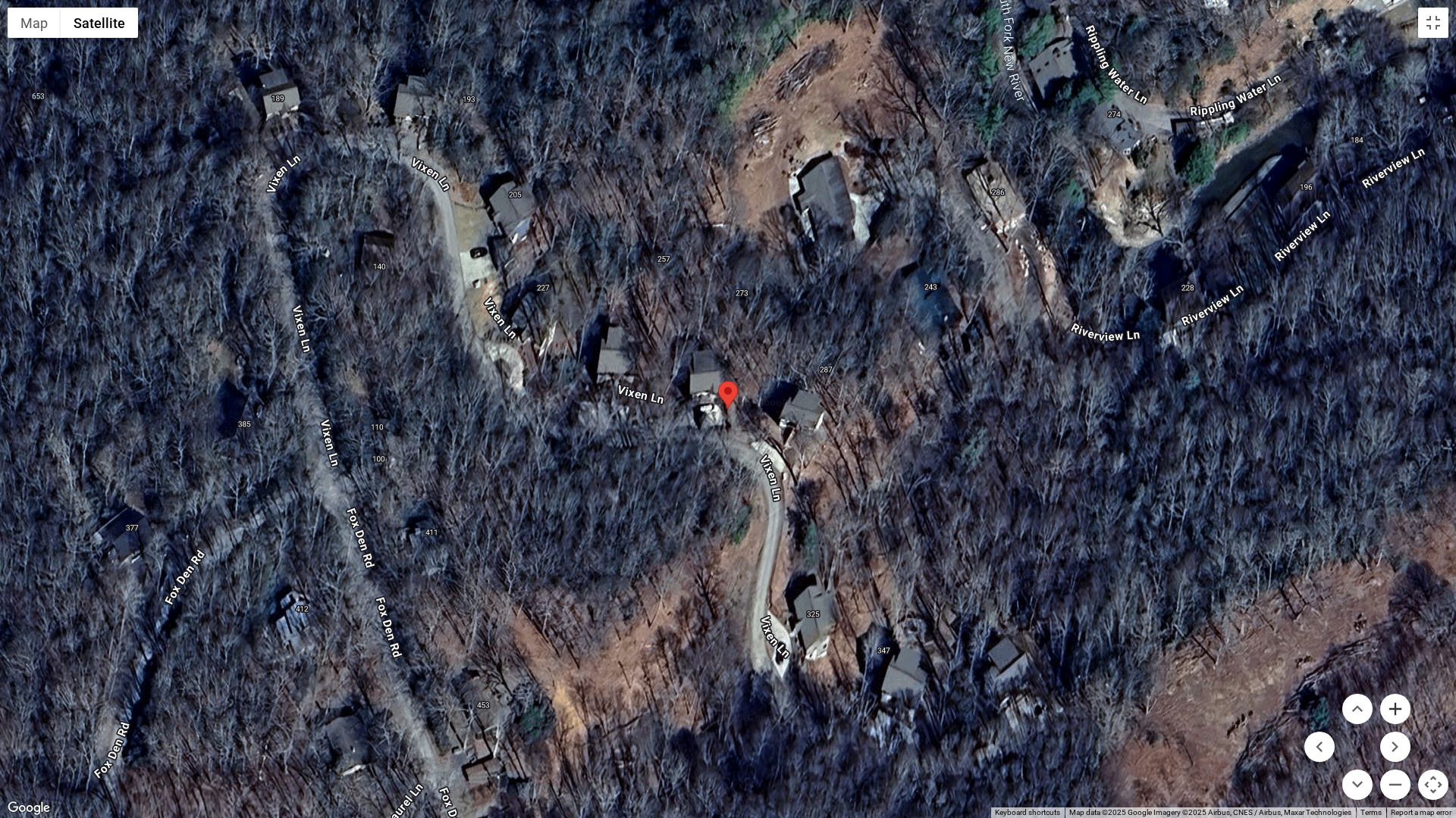
click at [1383, 696] on button "Zoom in" at bounding box center [1395, 709] width 31 height 31
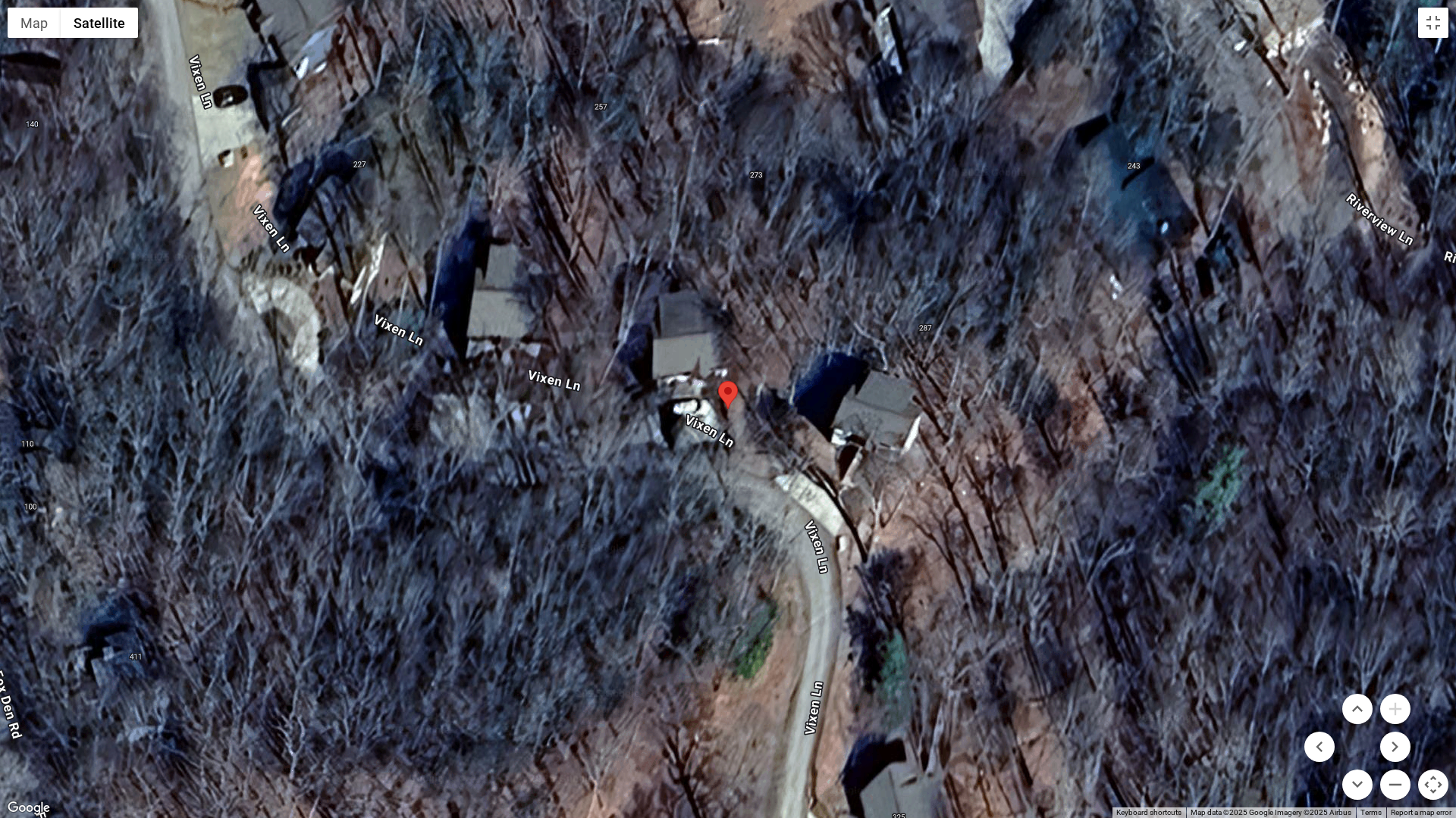
click at [680, 362] on div at bounding box center [728, 409] width 1456 height 818
click at [1383, 25] on button "Toggle fullscreen view" at bounding box center [1433, 23] width 31 height 31
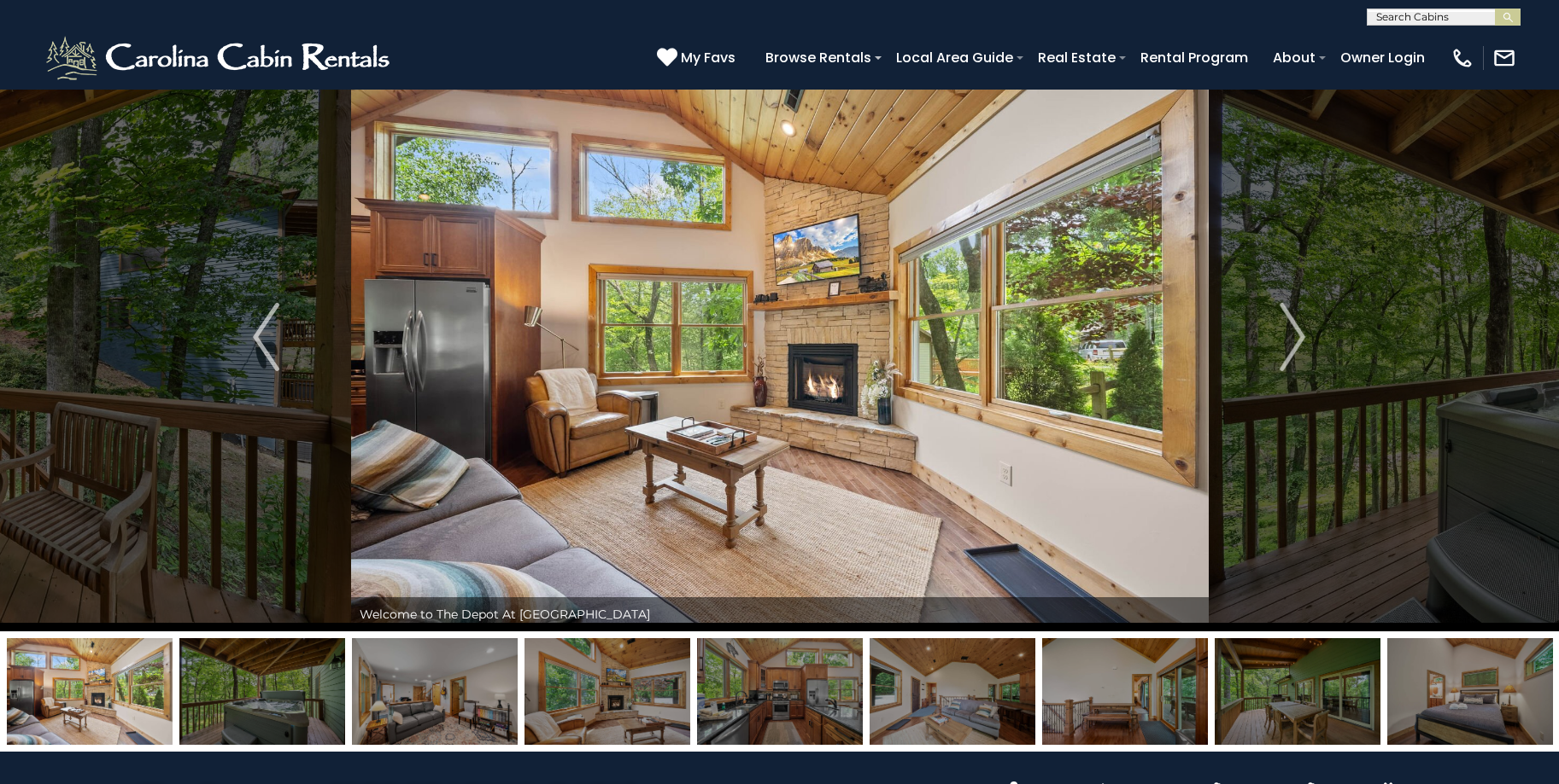
scroll to position [85, 0]
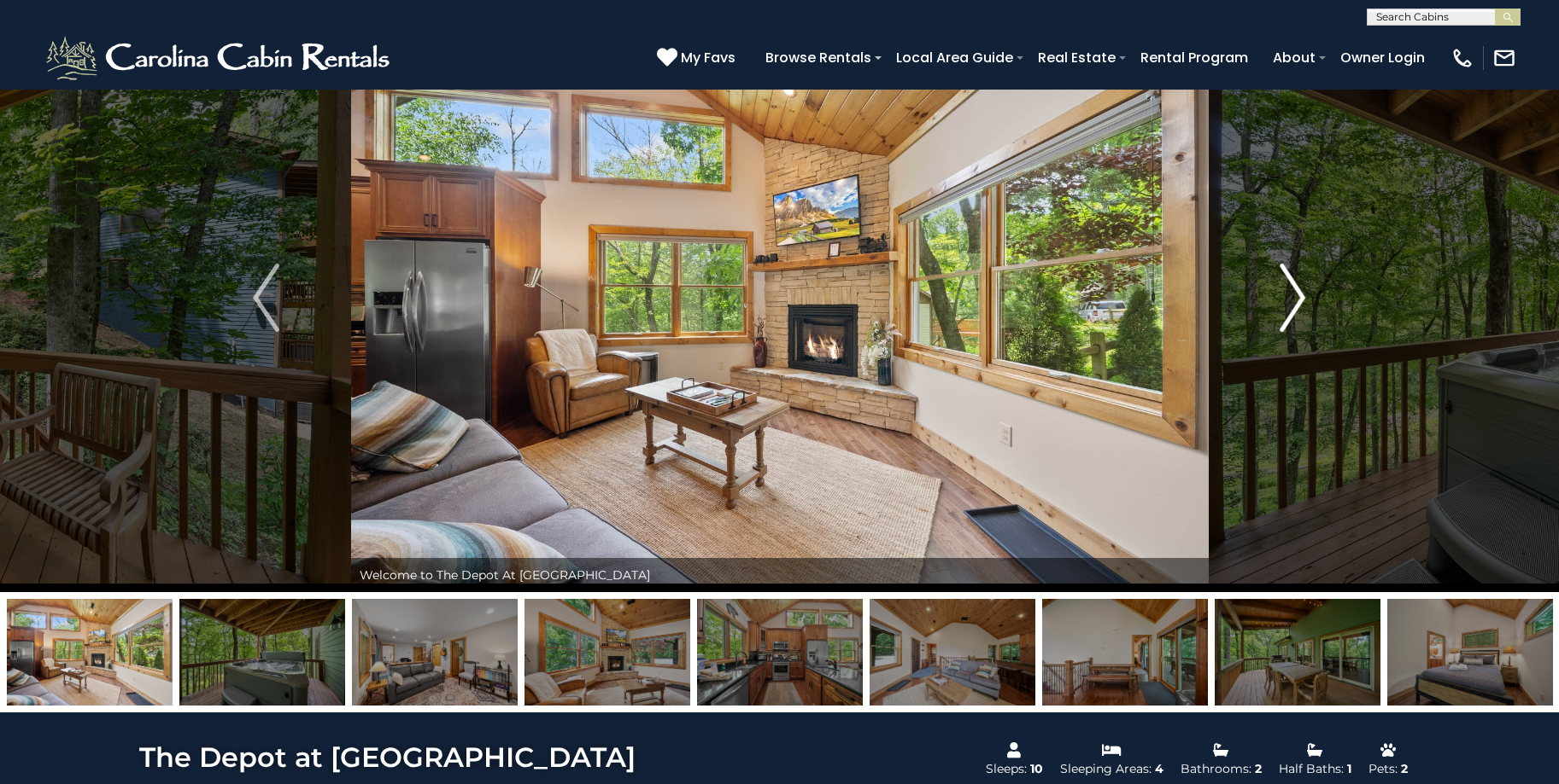
click at [1288, 310] on img "Next" at bounding box center [1292, 298] width 26 height 68
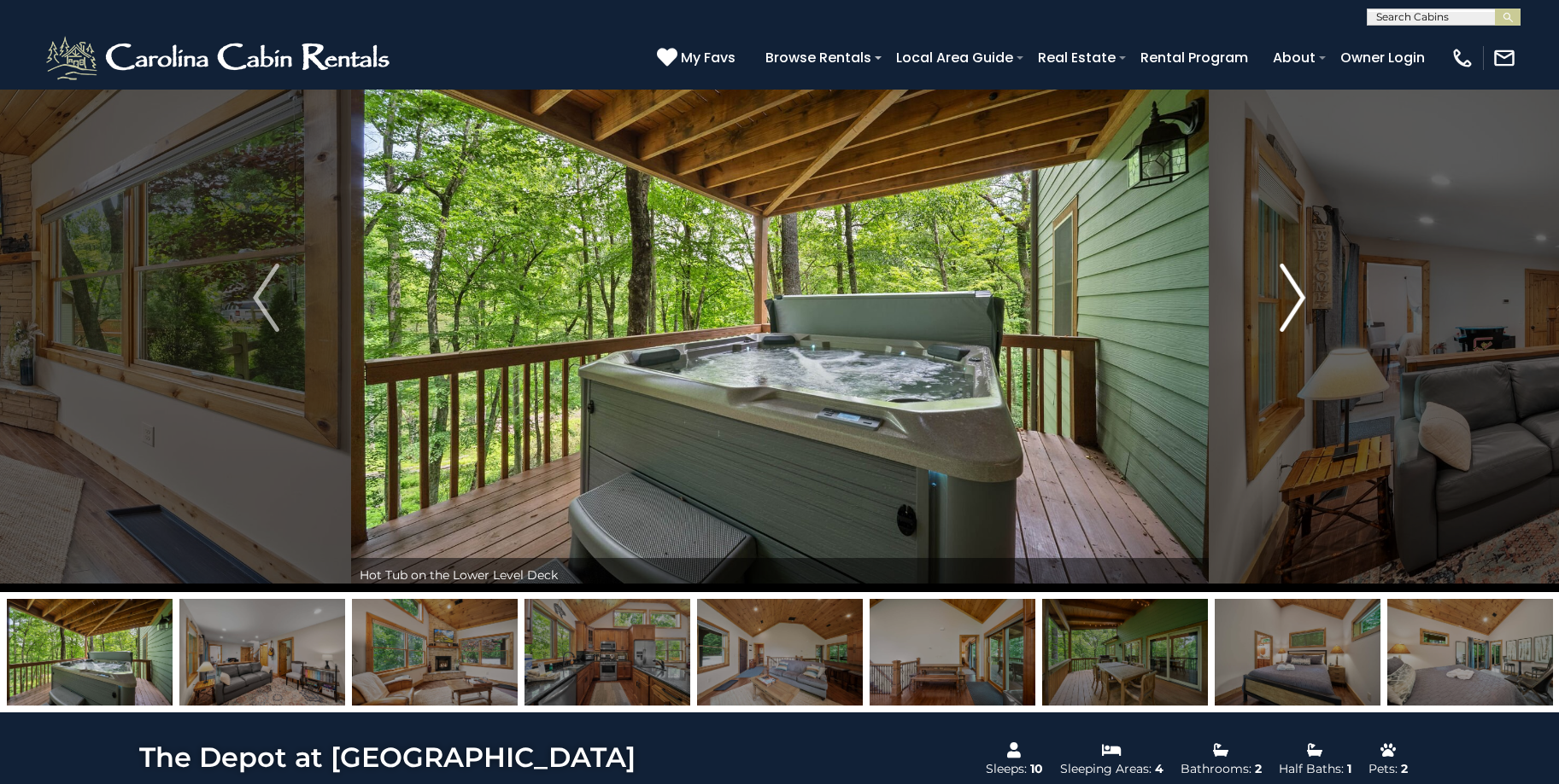
click at [1288, 310] on img "Next" at bounding box center [1292, 298] width 26 height 68
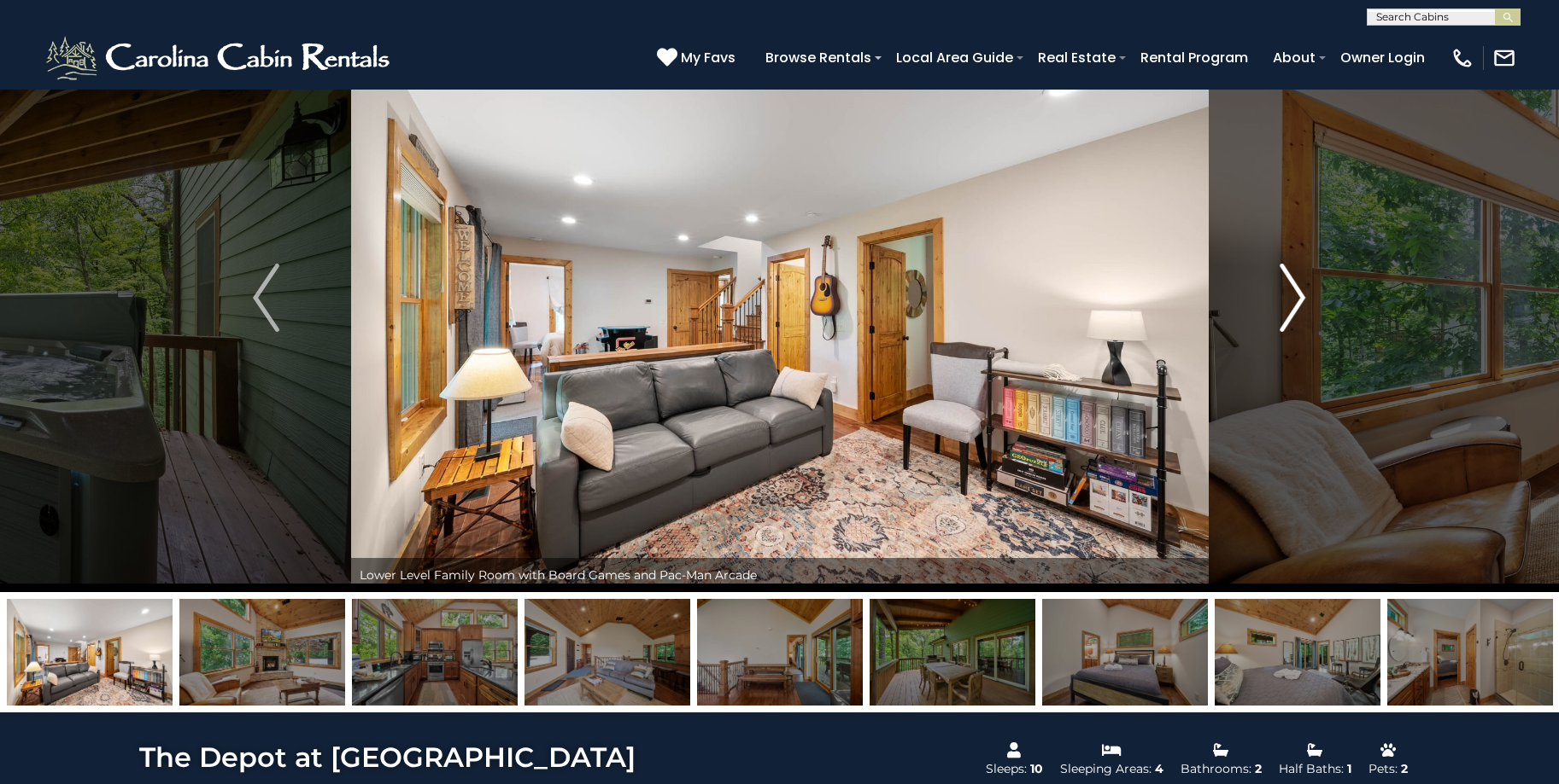
click at [1288, 310] on img "Next" at bounding box center [1292, 298] width 26 height 68
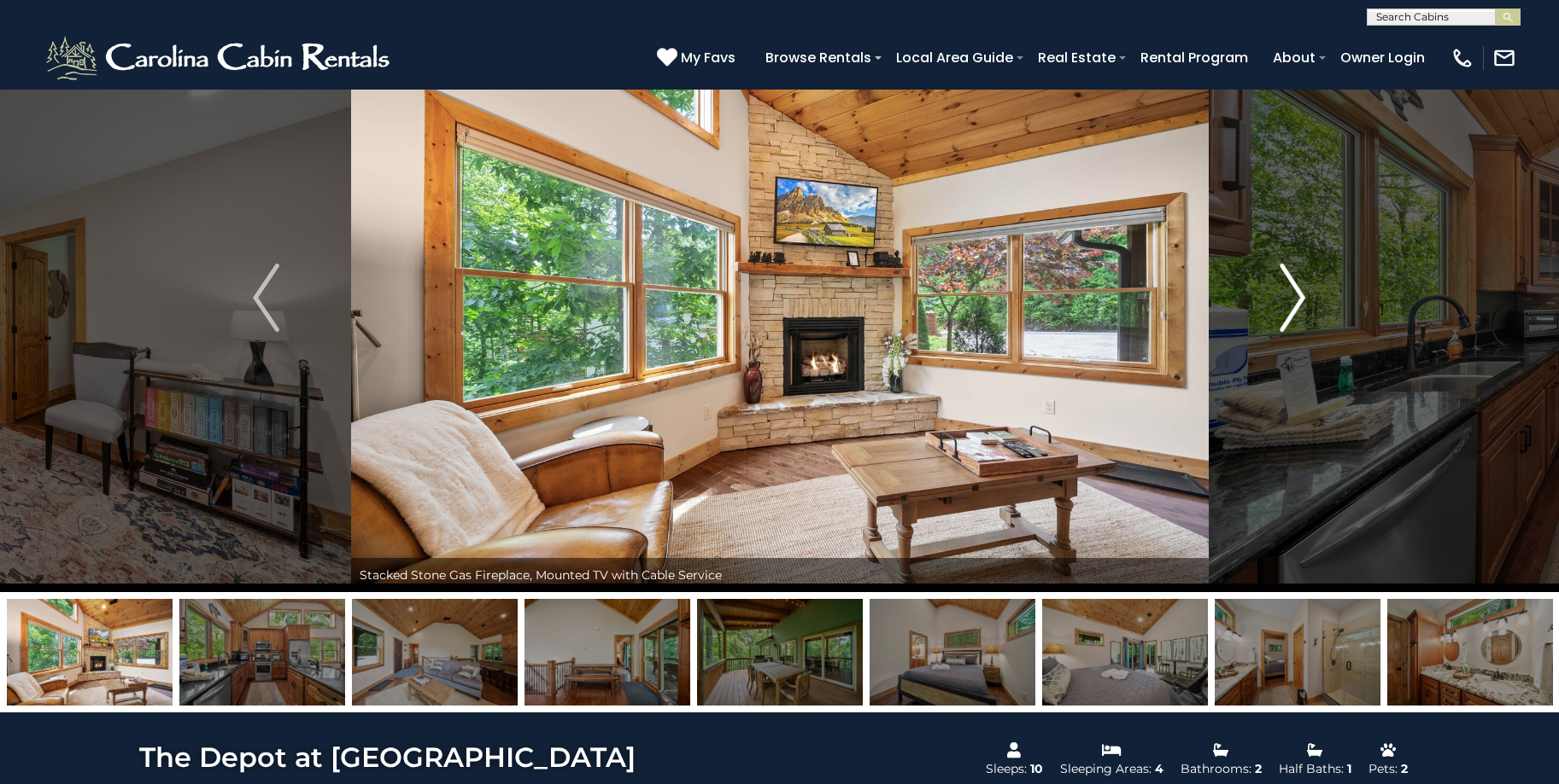
click at [1288, 310] on img "Next" at bounding box center [1292, 298] width 26 height 68
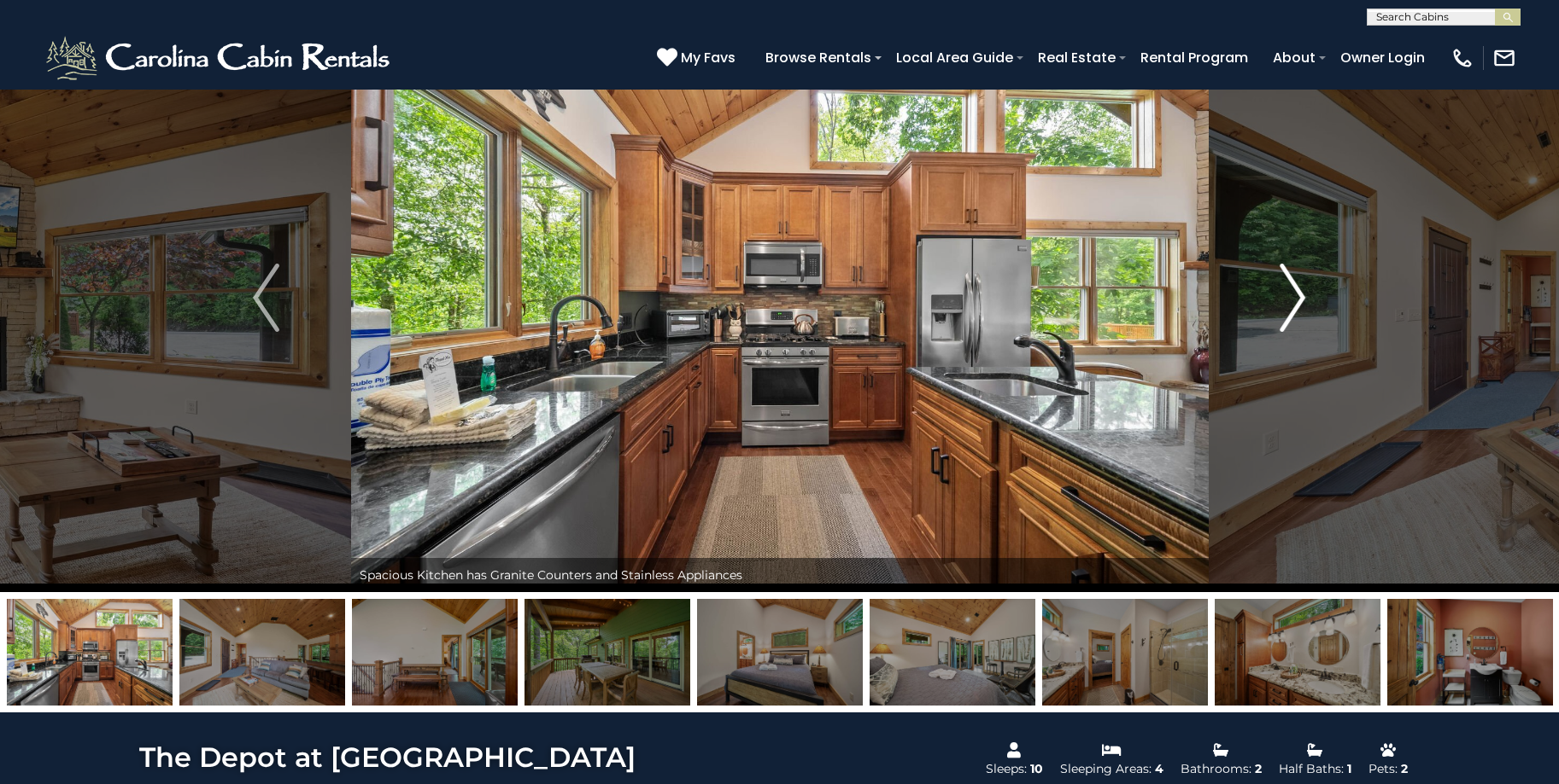
click at [1288, 310] on img "Next" at bounding box center [1292, 298] width 26 height 68
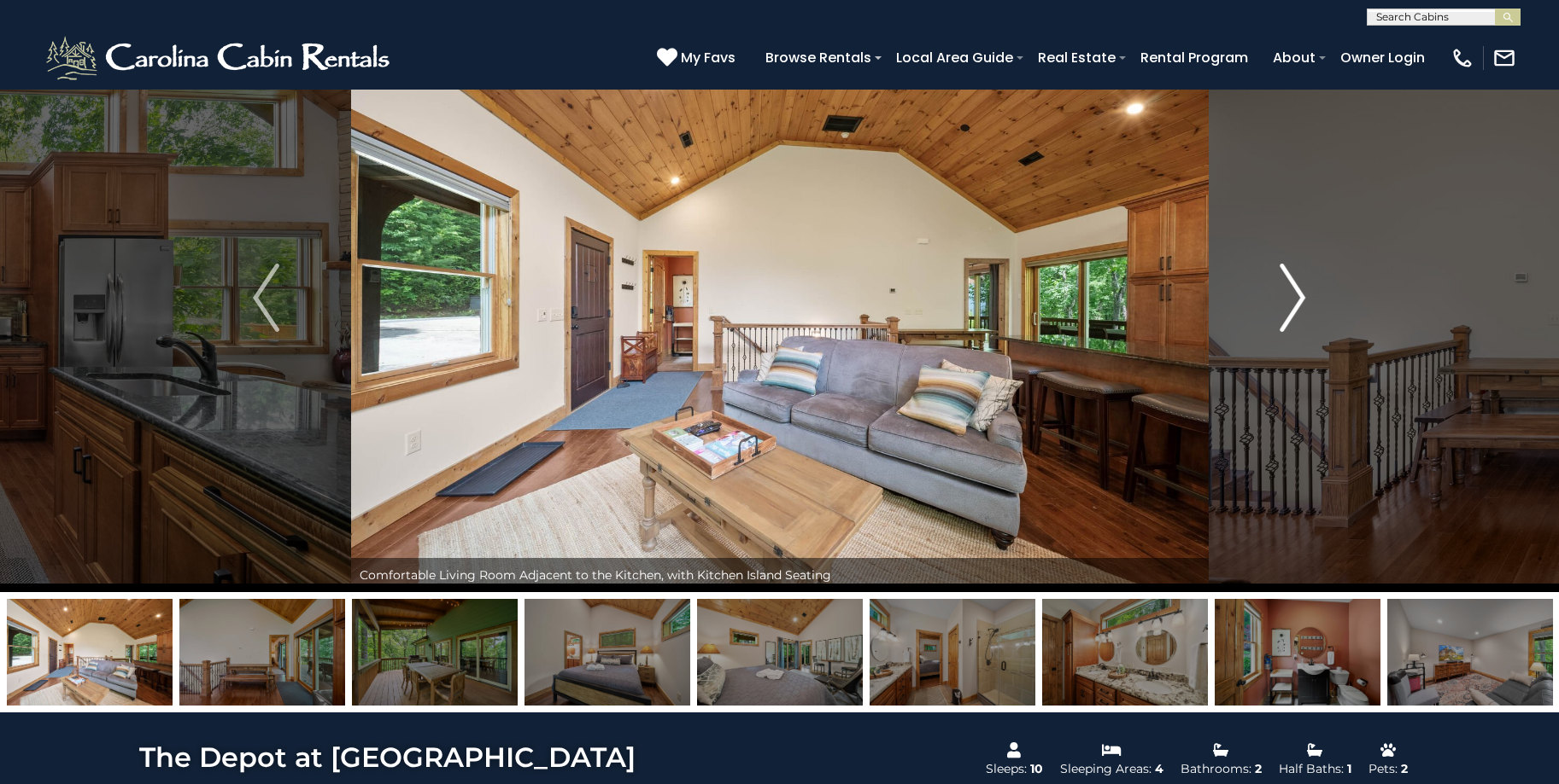
click at [1288, 310] on img "Next" at bounding box center [1292, 298] width 26 height 68
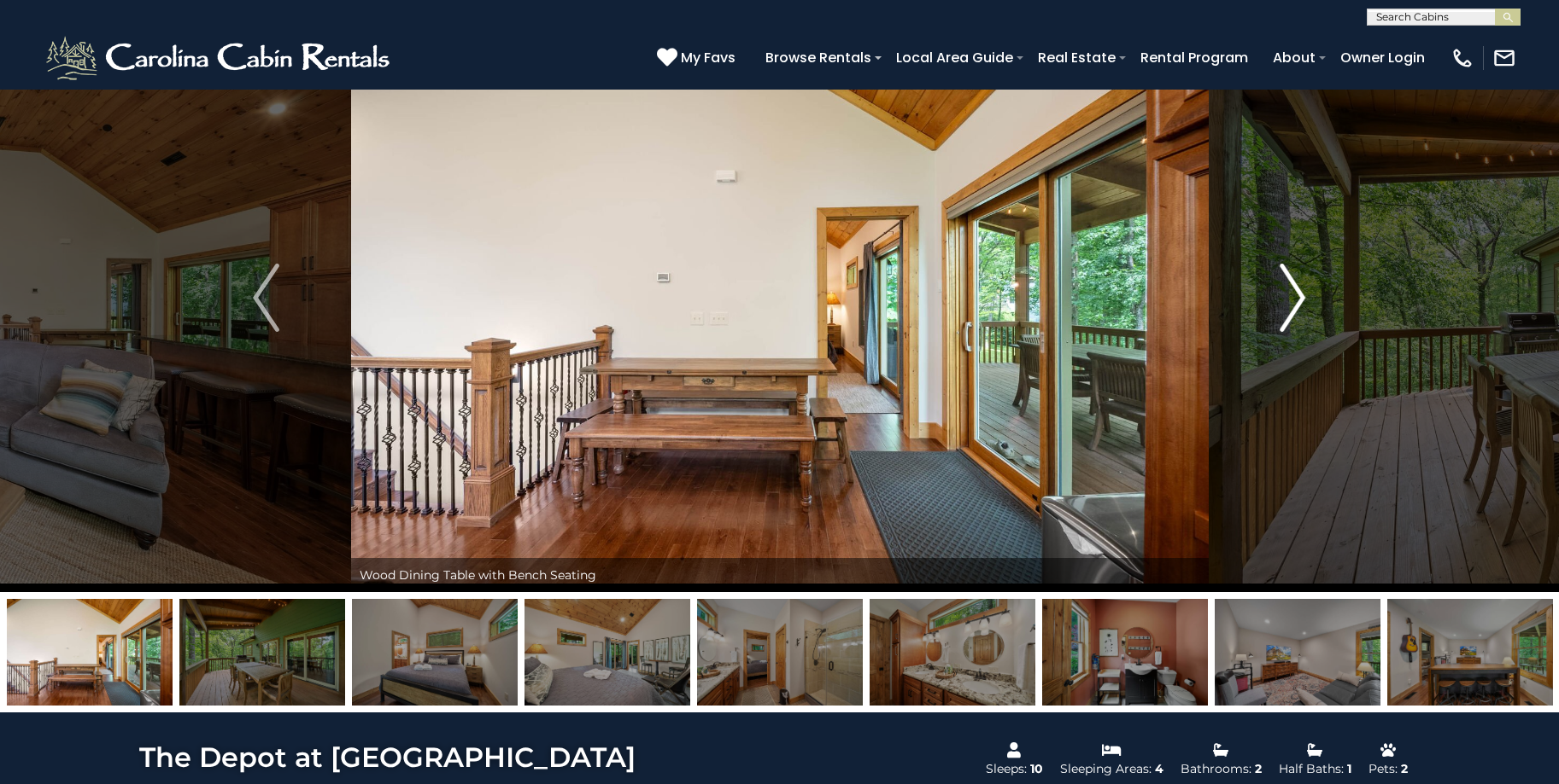
click at [1288, 310] on img "Next" at bounding box center [1292, 298] width 26 height 68
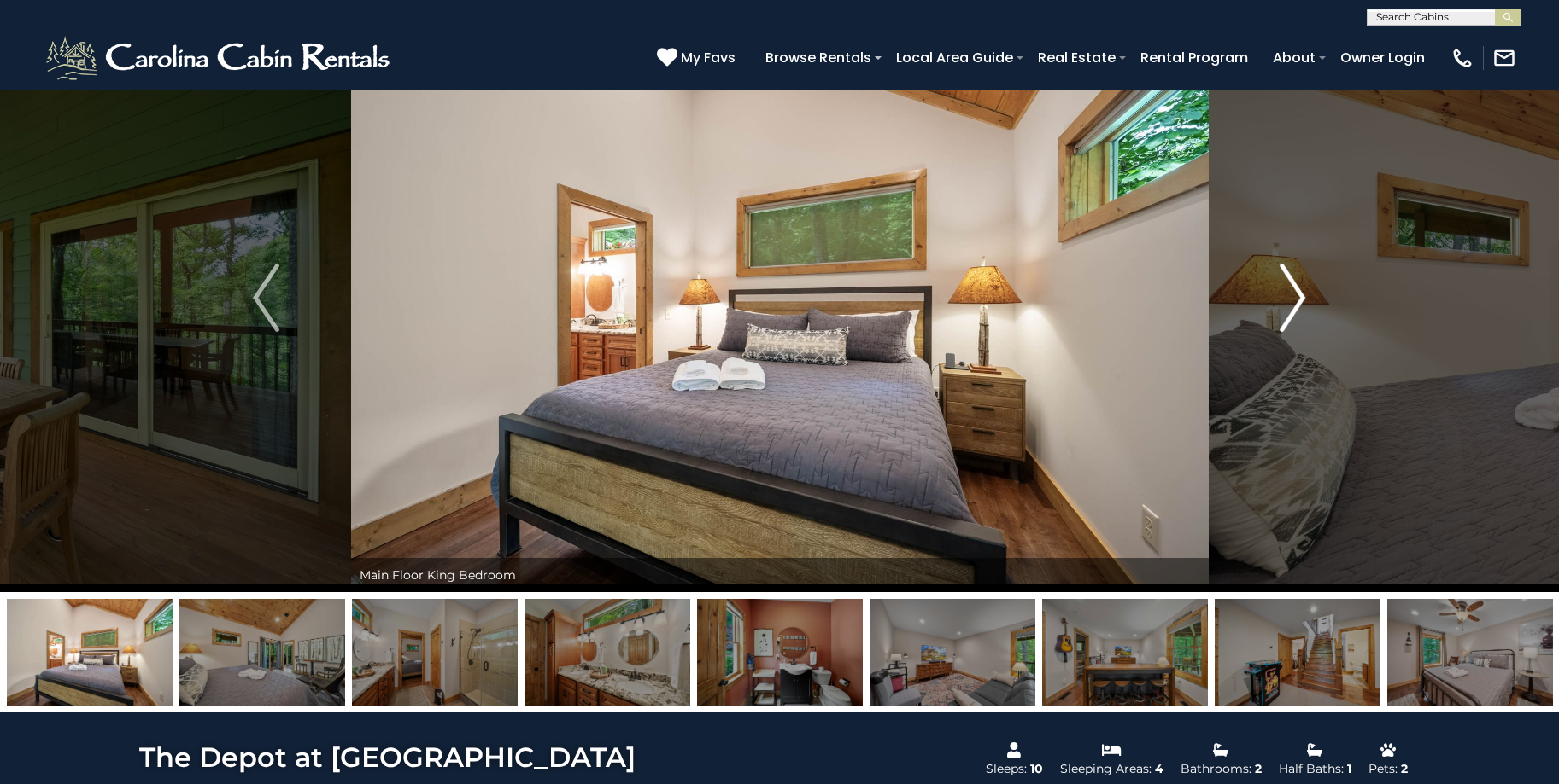
click at [1288, 310] on img "Next" at bounding box center [1292, 298] width 26 height 68
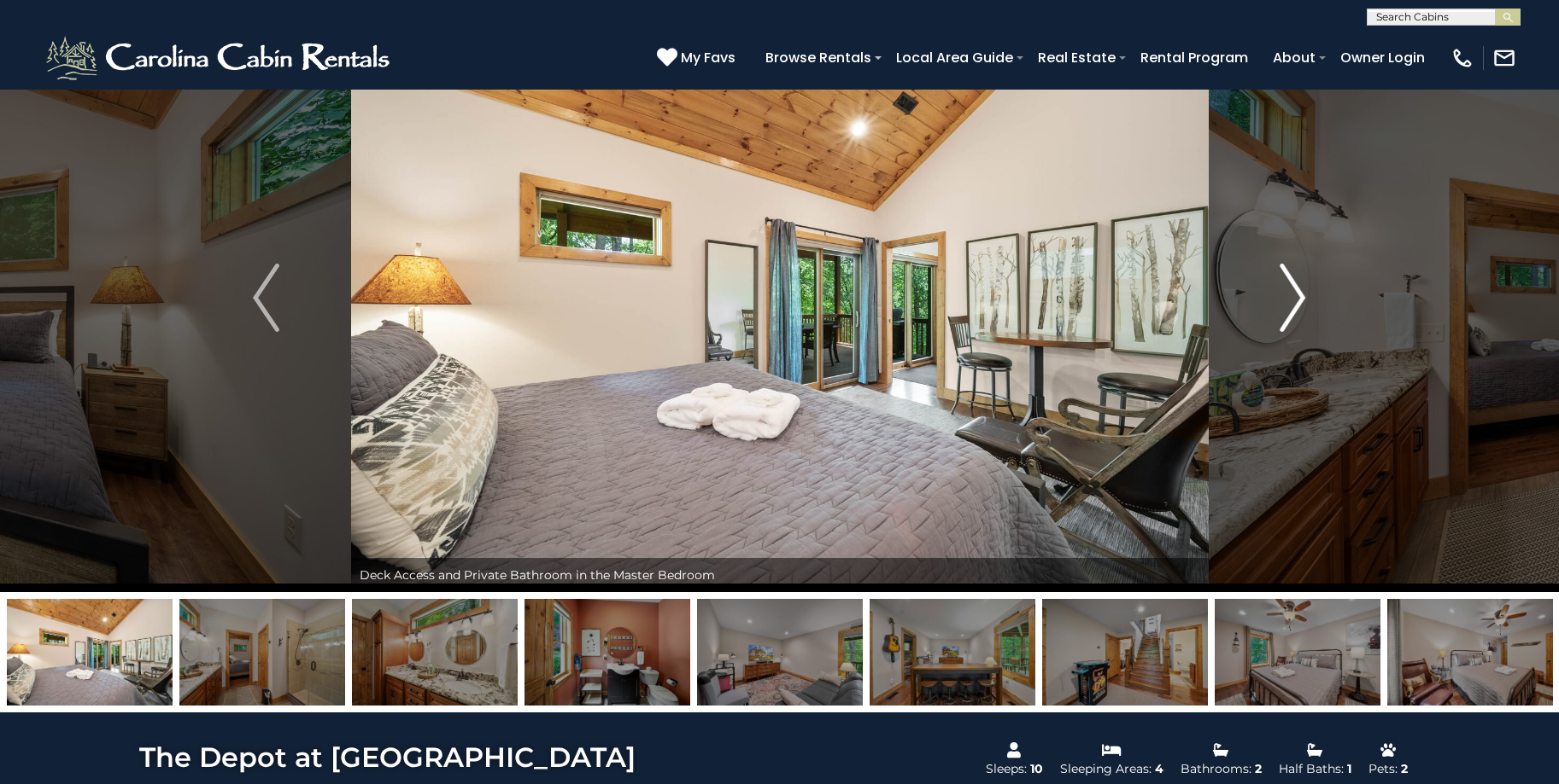
click at [1288, 310] on img "Next" at bounding box center [1292, 298] width 26 height 68
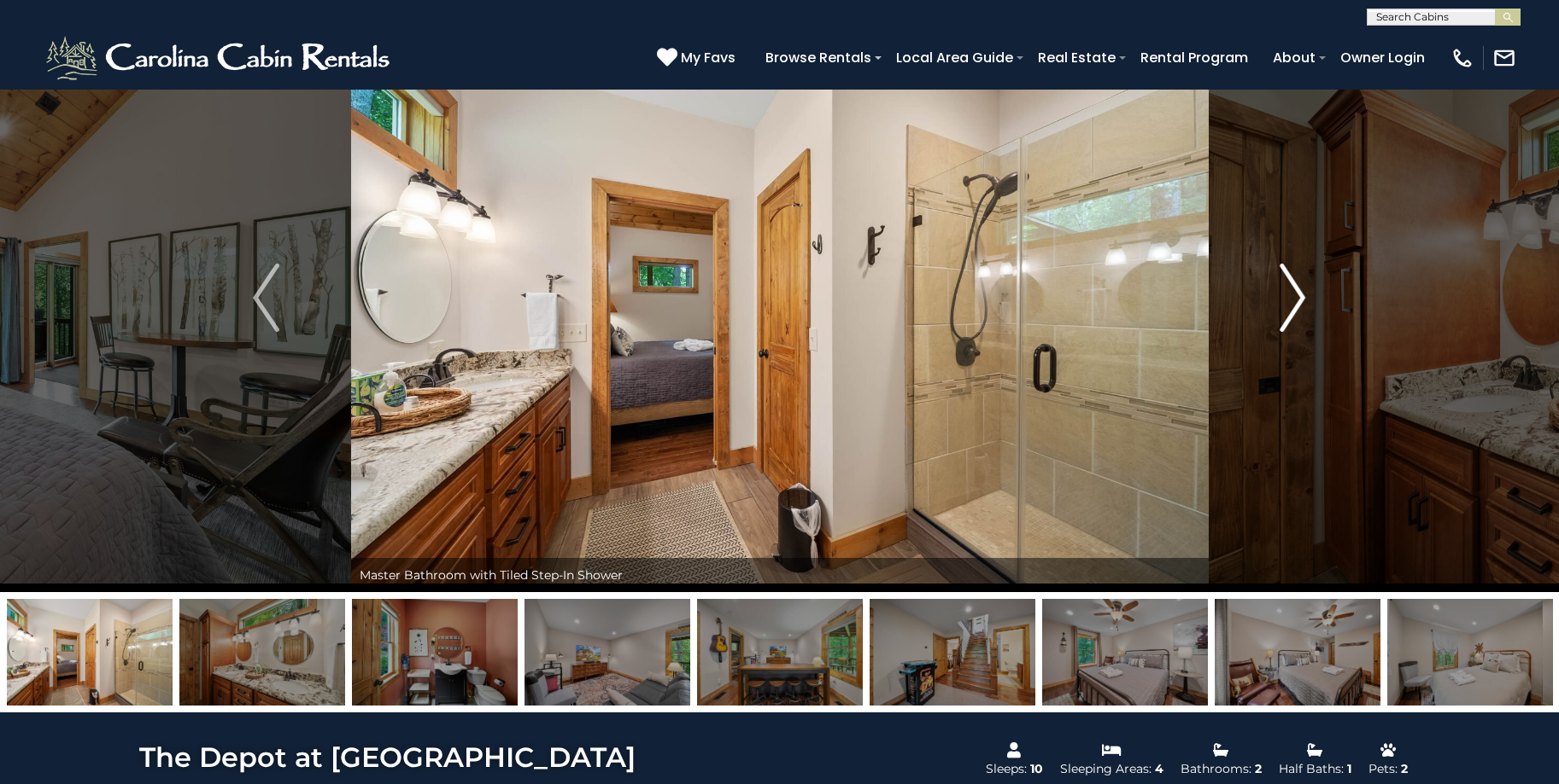
click at [1288, 310] on img "Next" at bounding box center [1292, 298] width 26 height 68
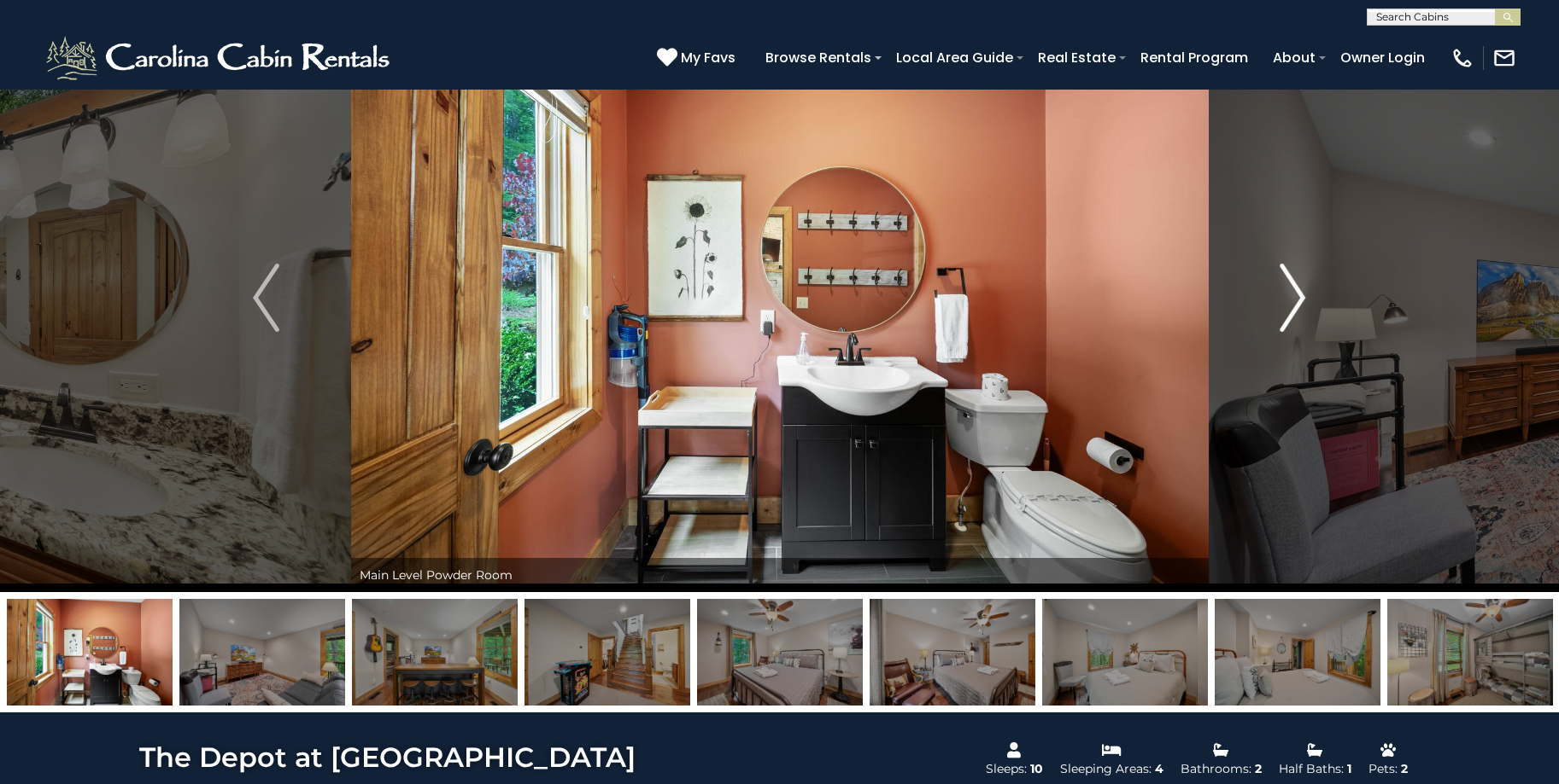
click at [1288, 310] on img "Next" at bounding box center [1292, 298] width 26 height 68
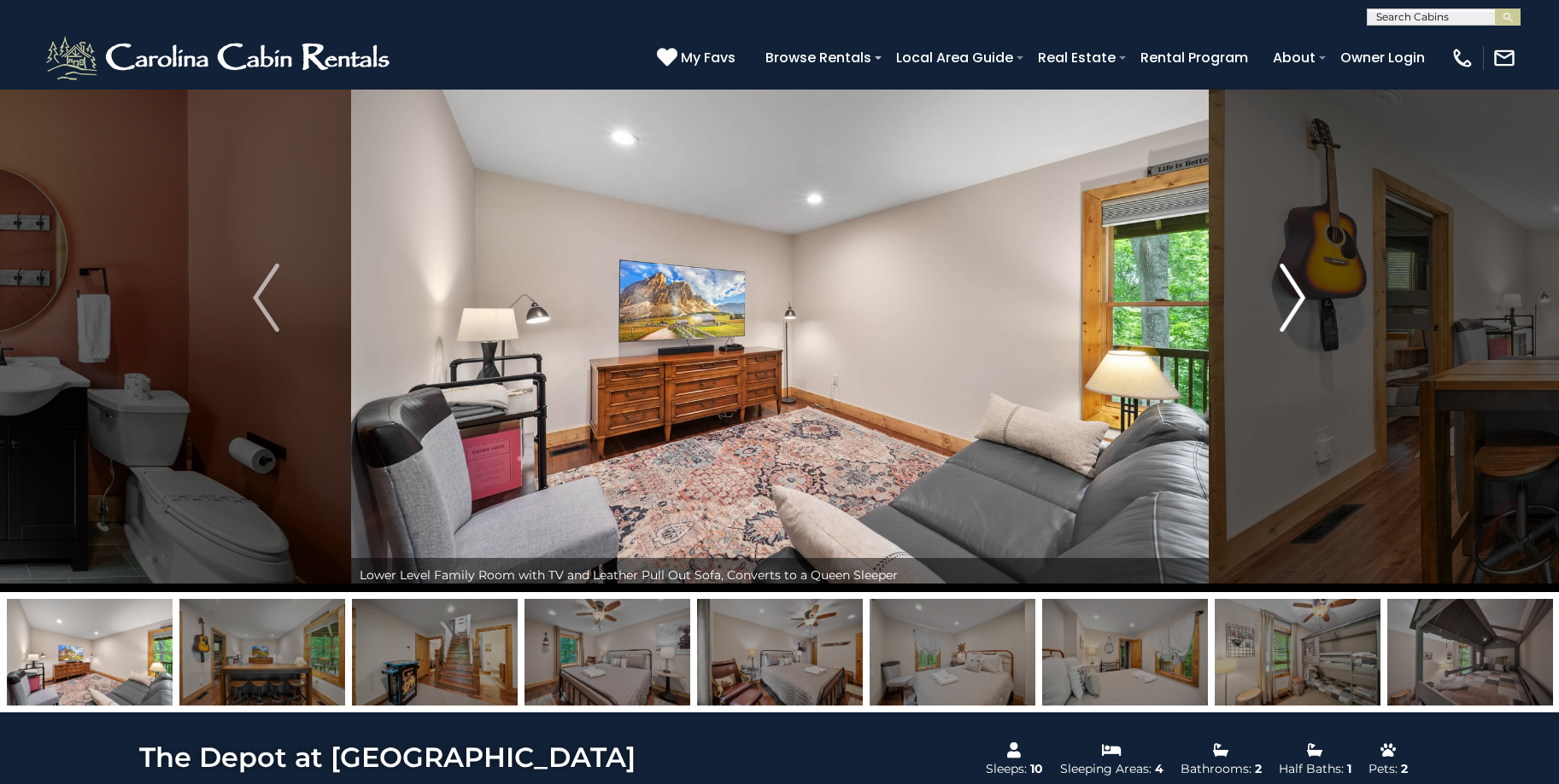
click at [1288, 310] on img "Next" at bounding box center [1292, 298] width 26 height 68
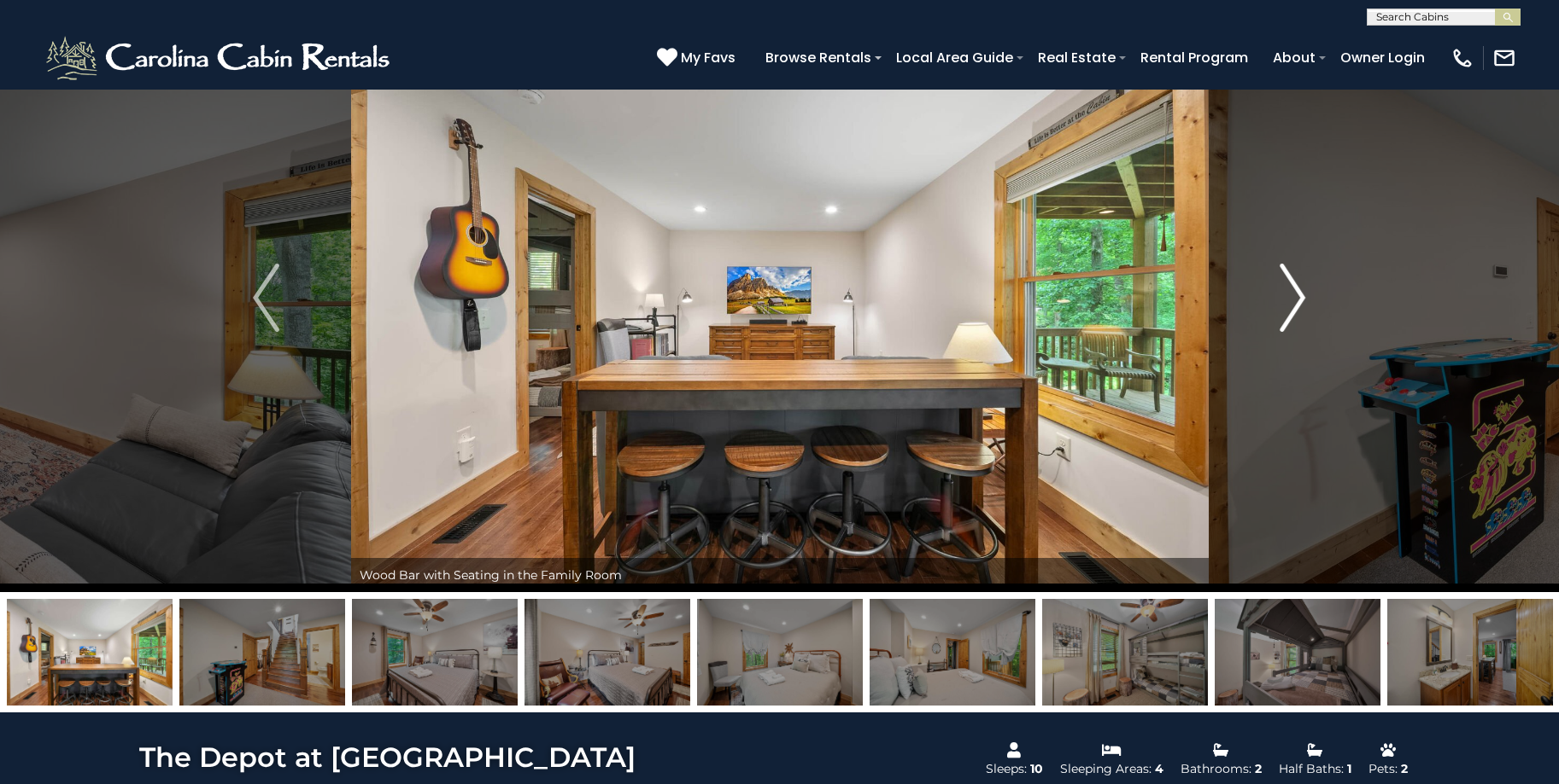
click at [1288, 310] on img "Next" at bounding box center [1292, 298] width 26 height 68
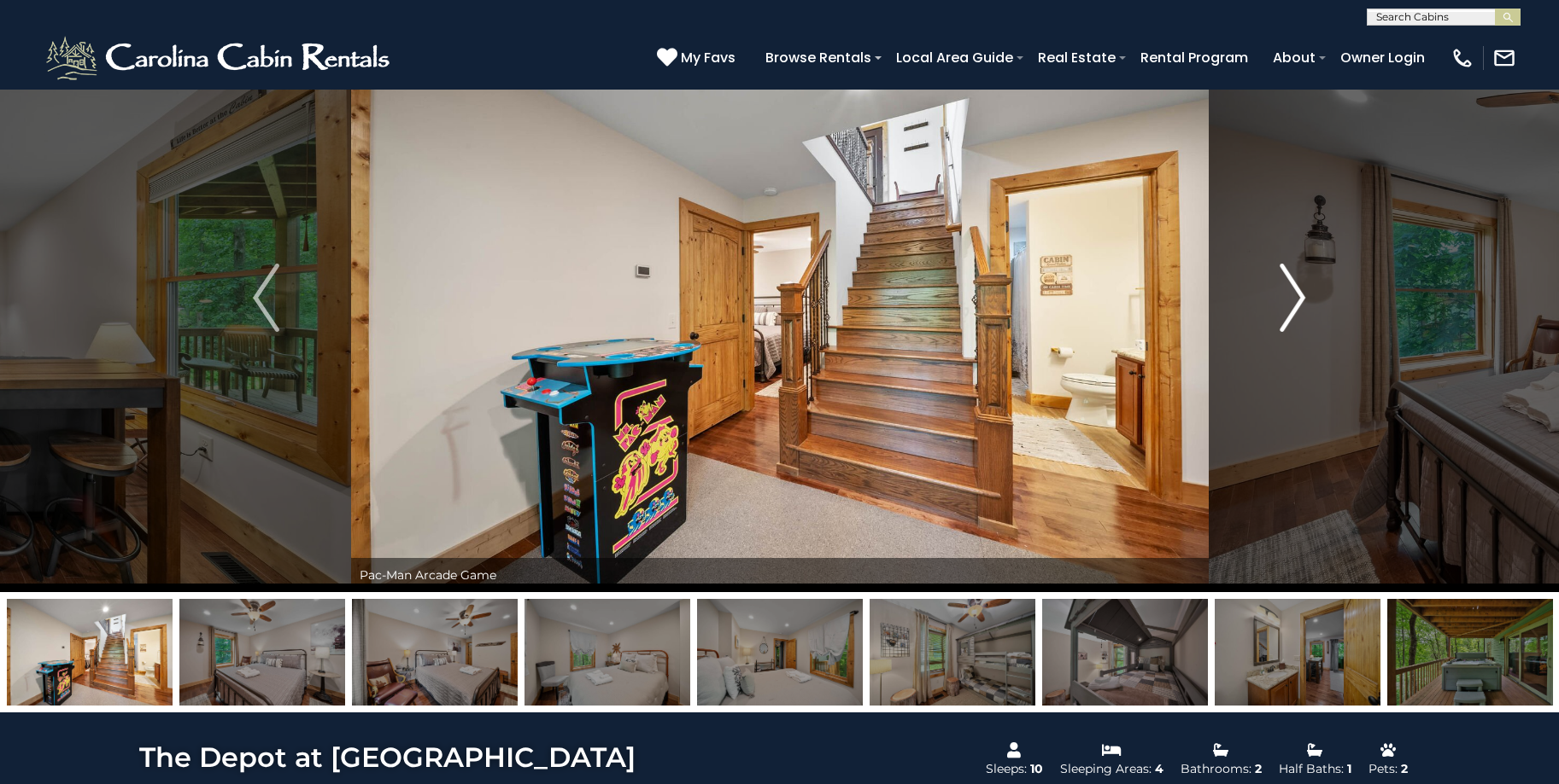
click at [1288, 310] on img "Next" at bounding box center [1292, 298] width 26 height 68
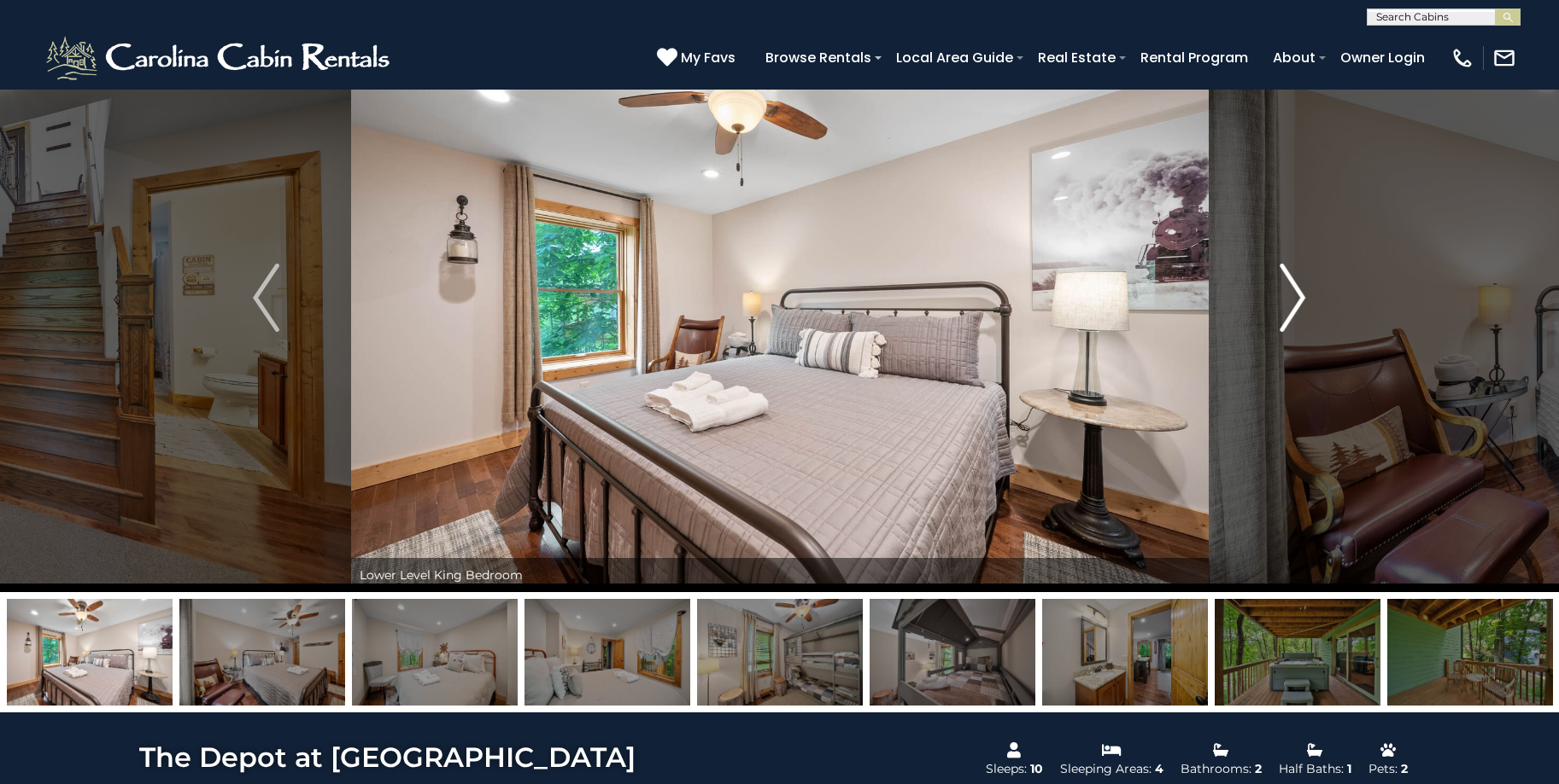
click at [1288, 310] on img "Next" at bounding box center [1292, 298] width 26 height 68
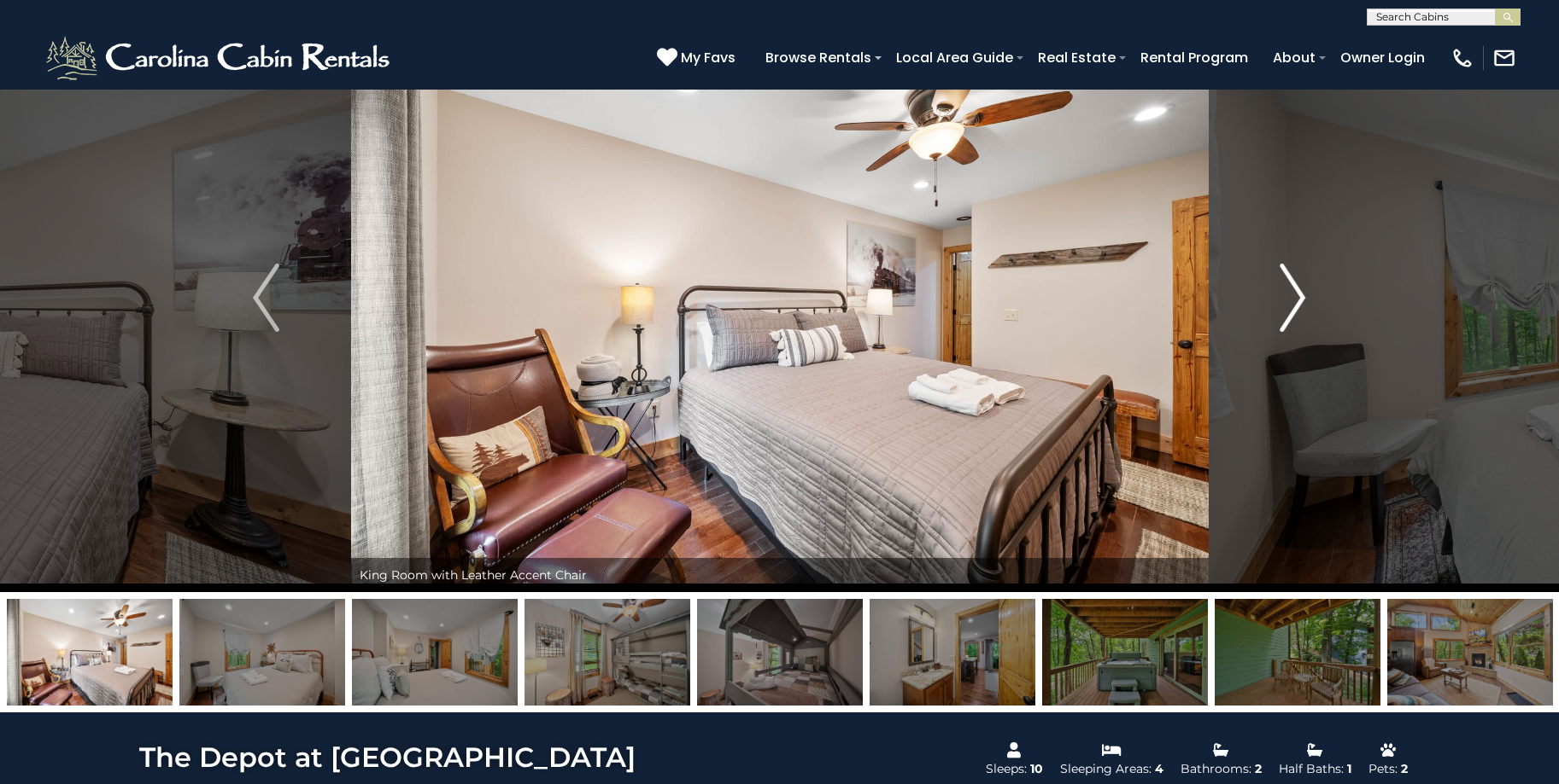
click at [1288, 310] on img "Next" at bounding box center [1292, 298] width 26 height 68
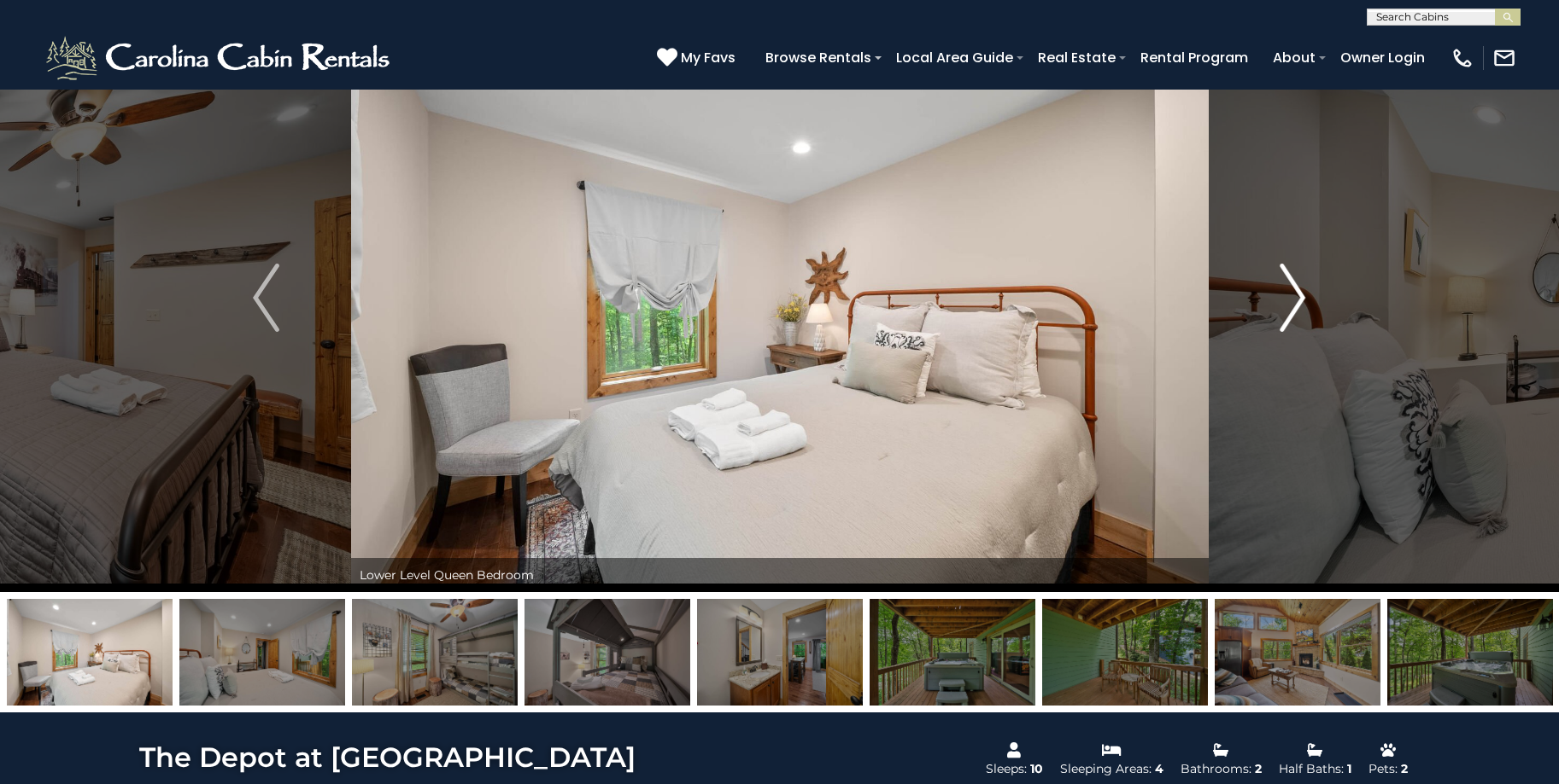
click at [1288, 310] on img "Next" at bounding box center [1292, 298] width 26 height 68
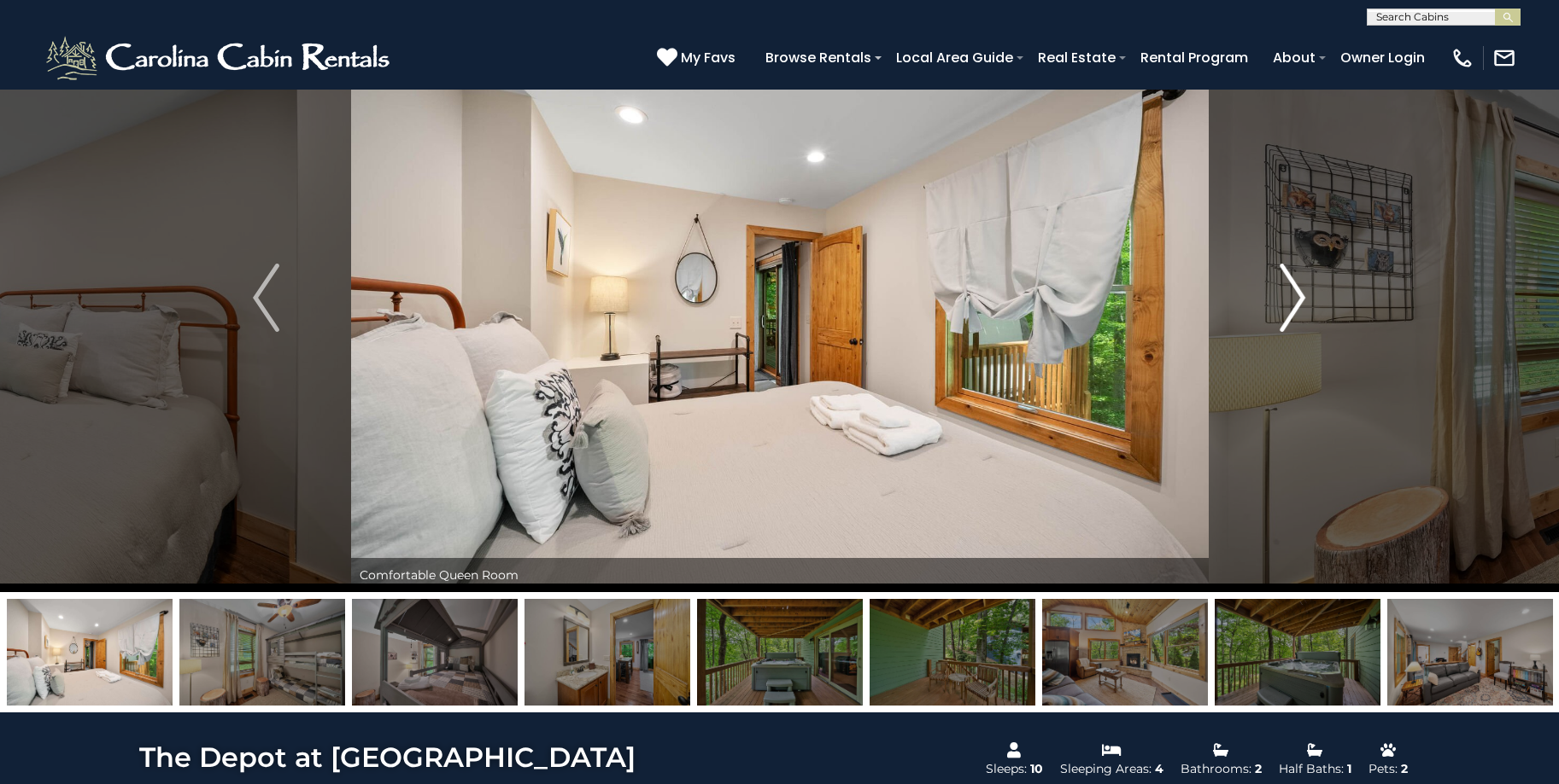
click at [1288, 310] on img "Next" at bounding box center [1292, 298] width 26 height 68
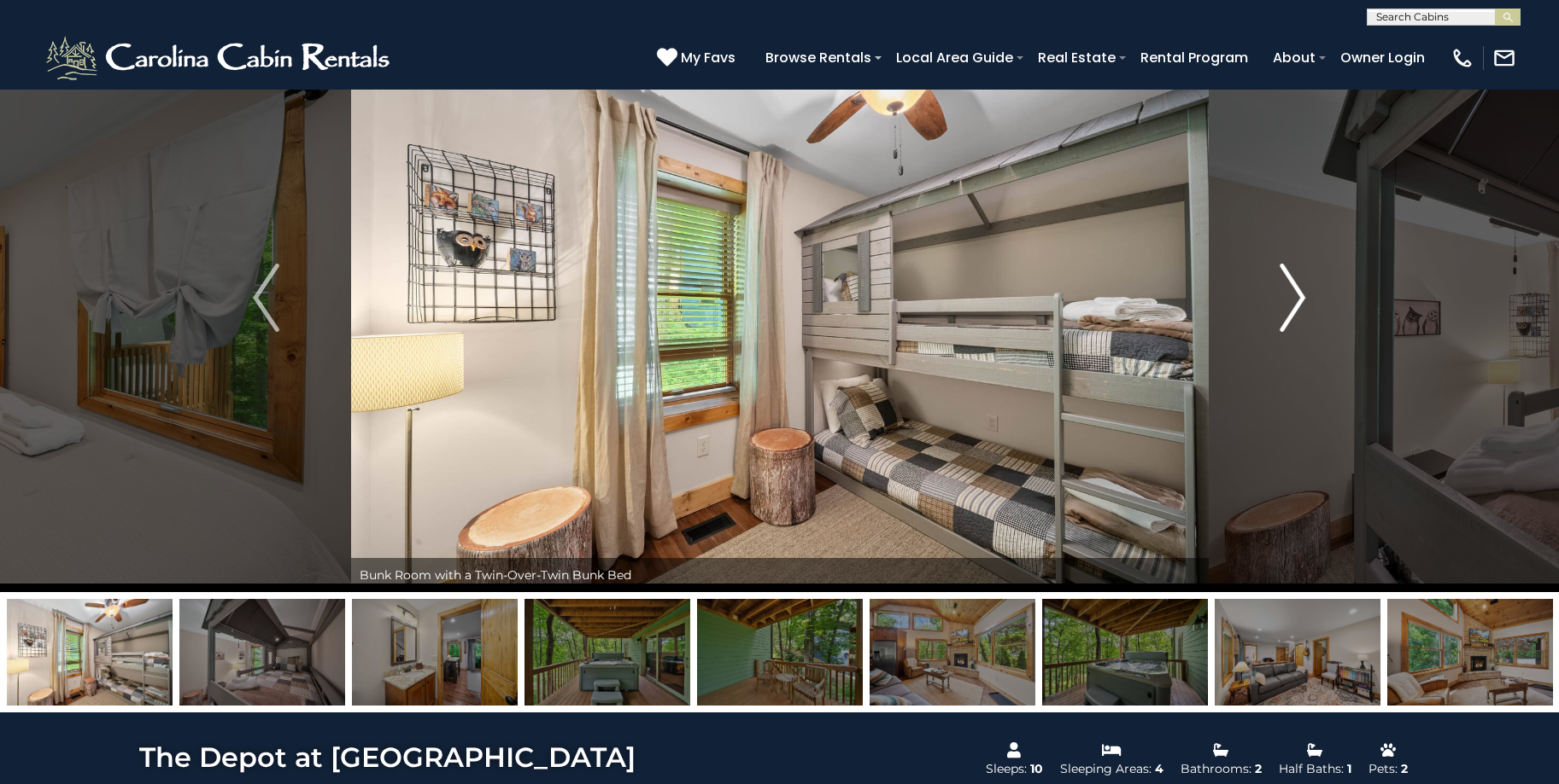
click at [1288, 310] on img "Next" at bounding box center [1292, 298] width 26 height 68
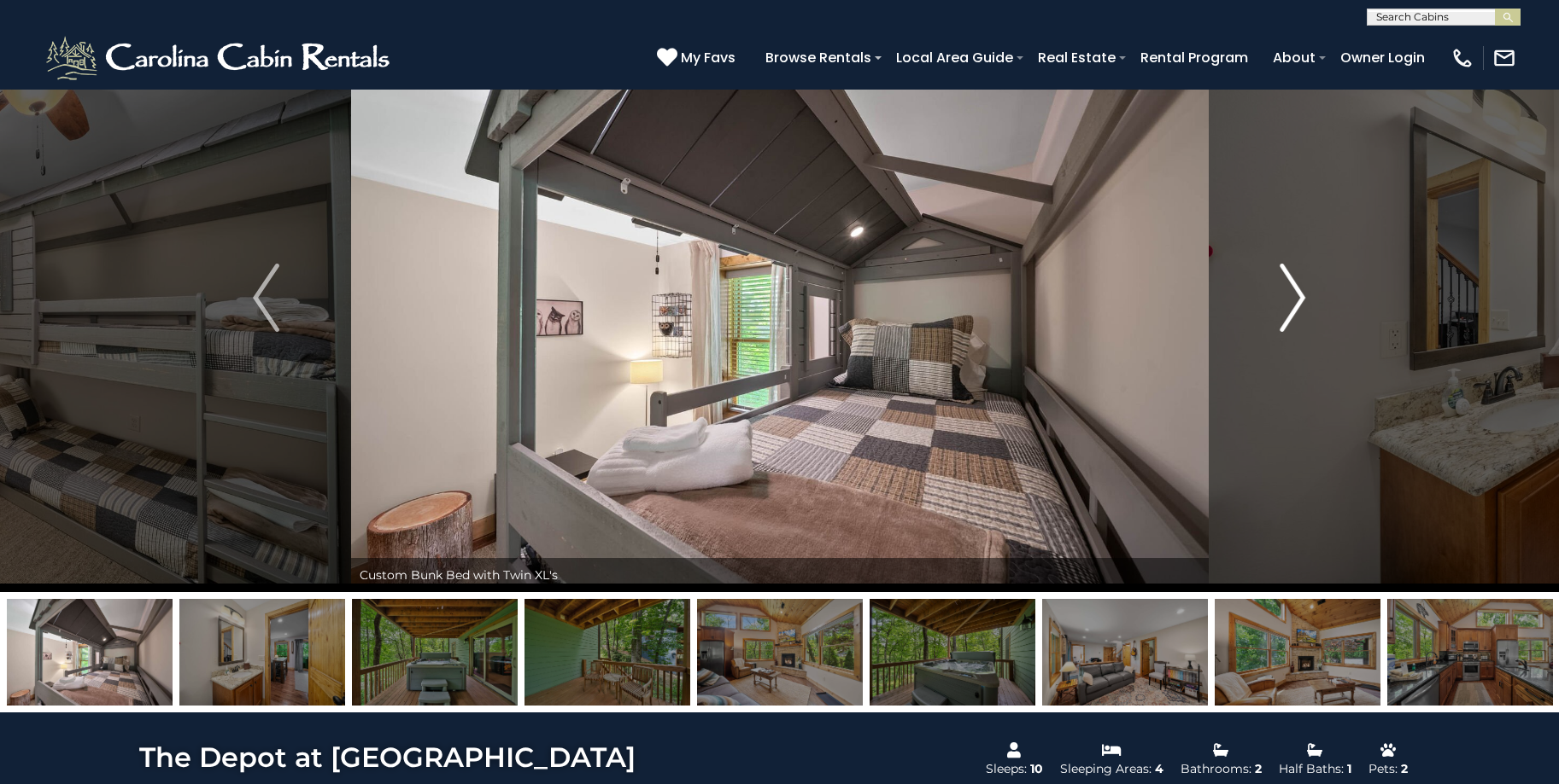
click at [1288, 310] on img "Next" at bounding box center [1292, 298] width 26 height 68
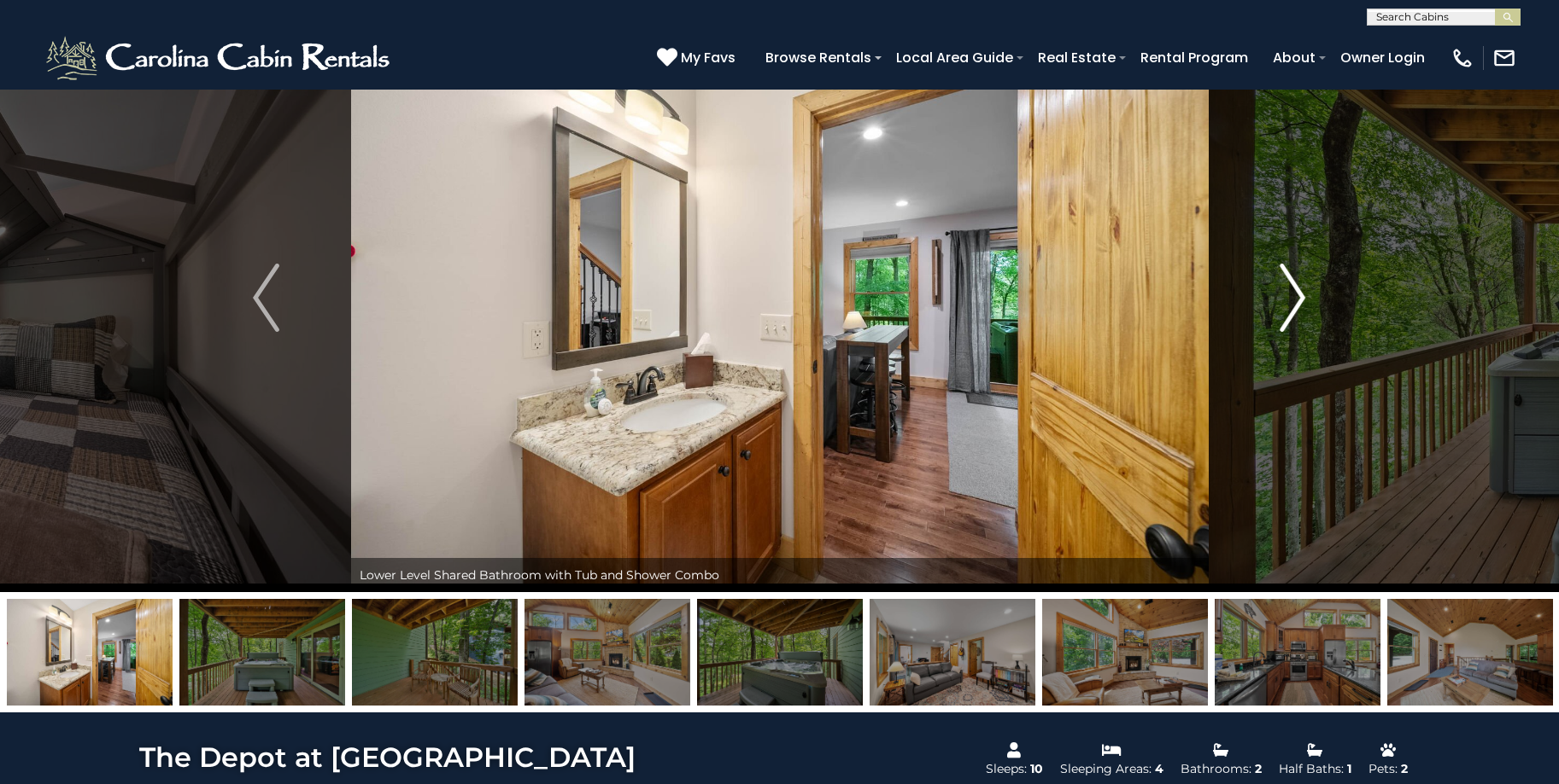
click at [1288, 310] on img "Next" at bounding box center [1292, 298] width 26 height 68
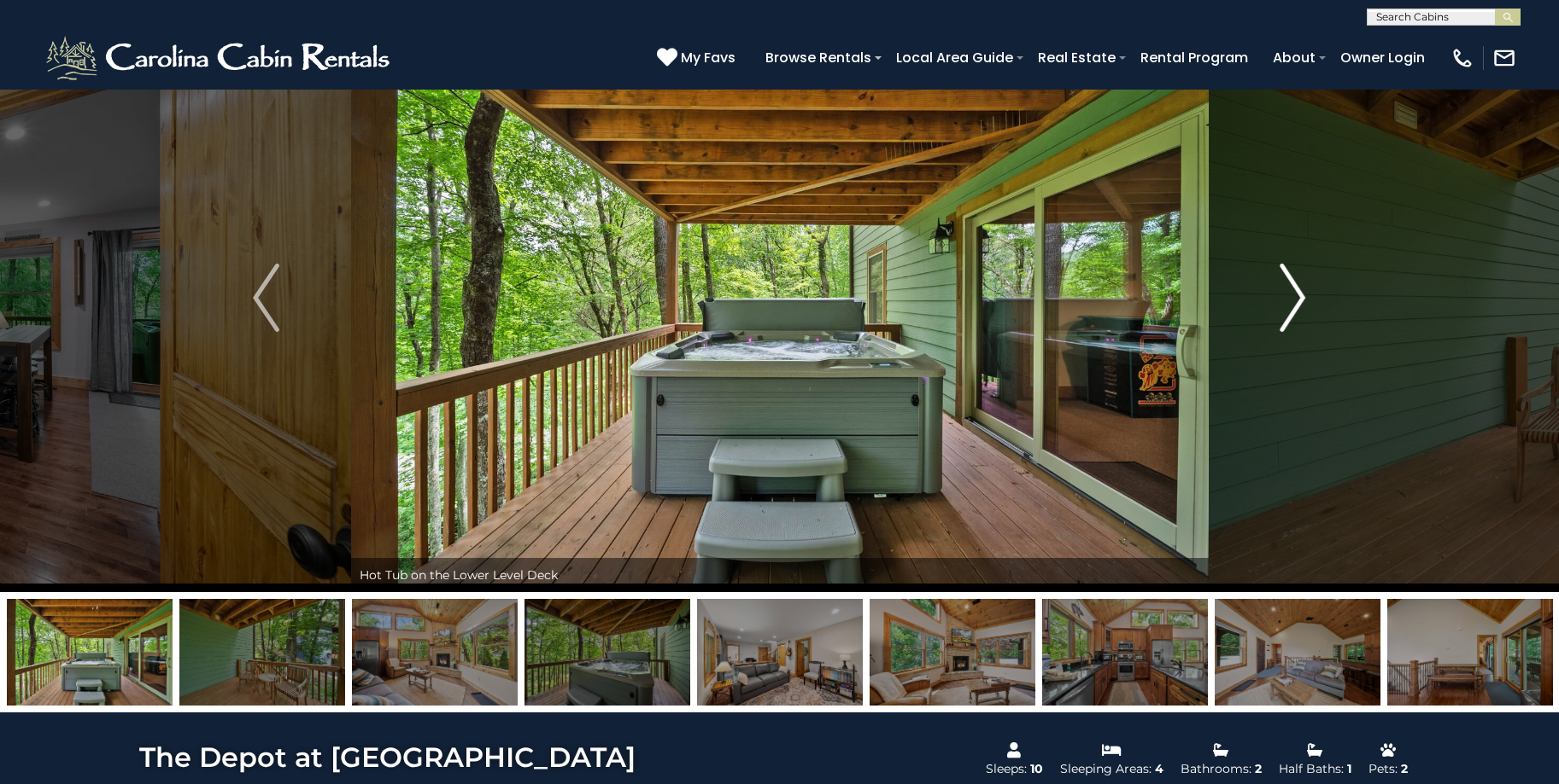
click at [1288, 310] on img "Next" at bounding box center [1292, 298] width 26 height 68
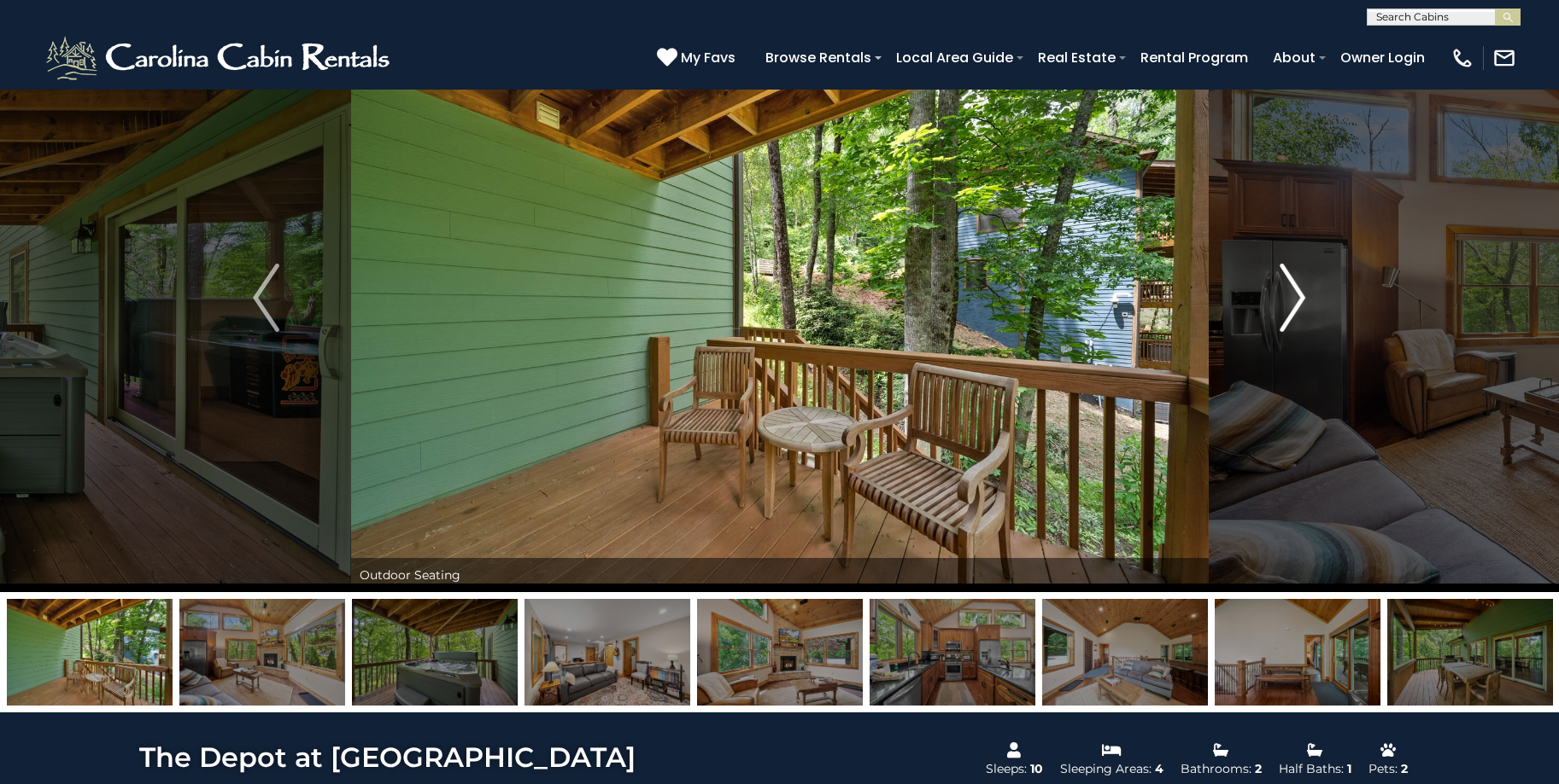
click at [1288, 310] on img "Next" at bounding box center [1292, 298] width 26 height 68
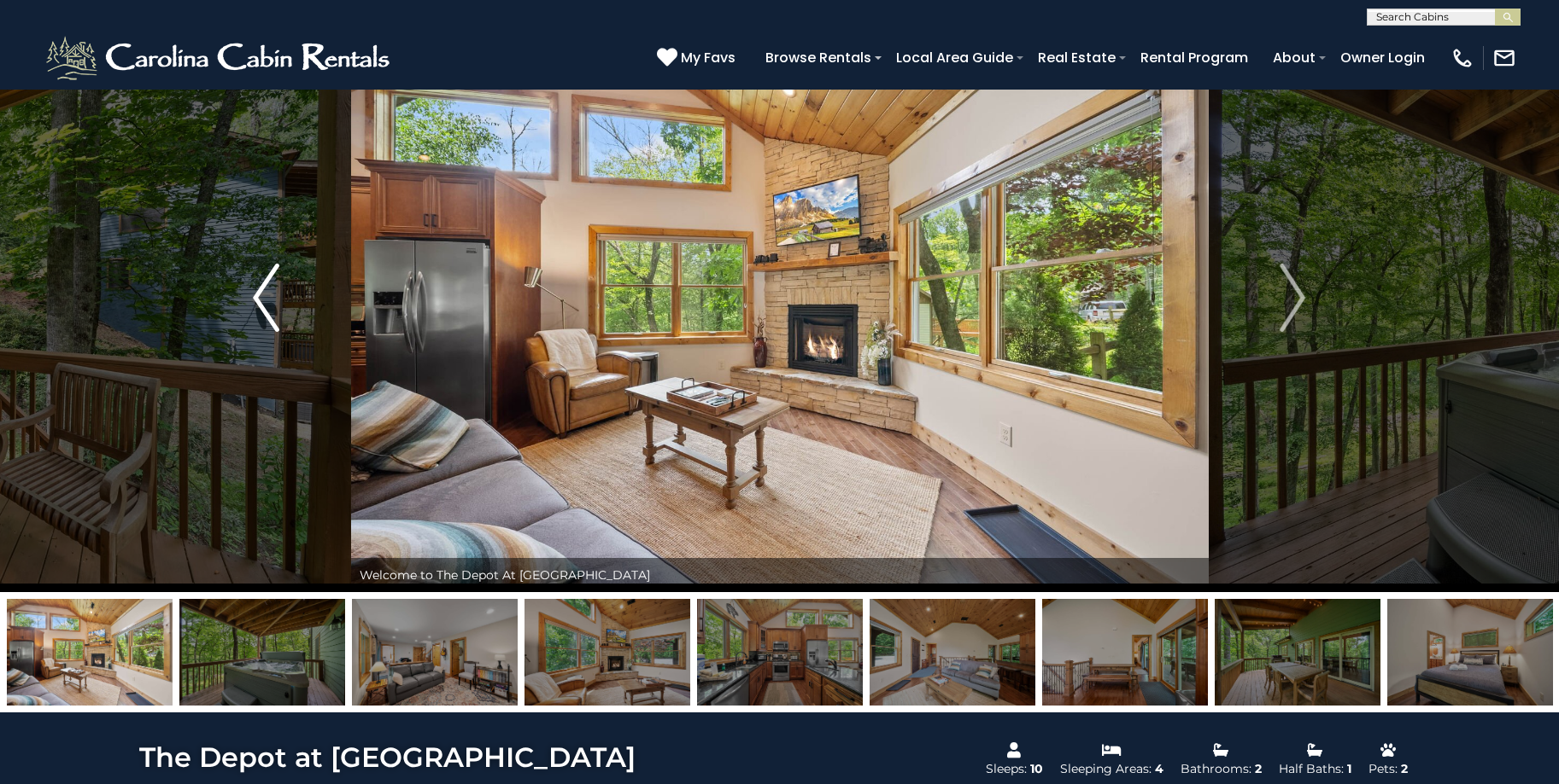
click at [265, 294] on img "Previous" at bounding box center [266, 298] width 26 height 68
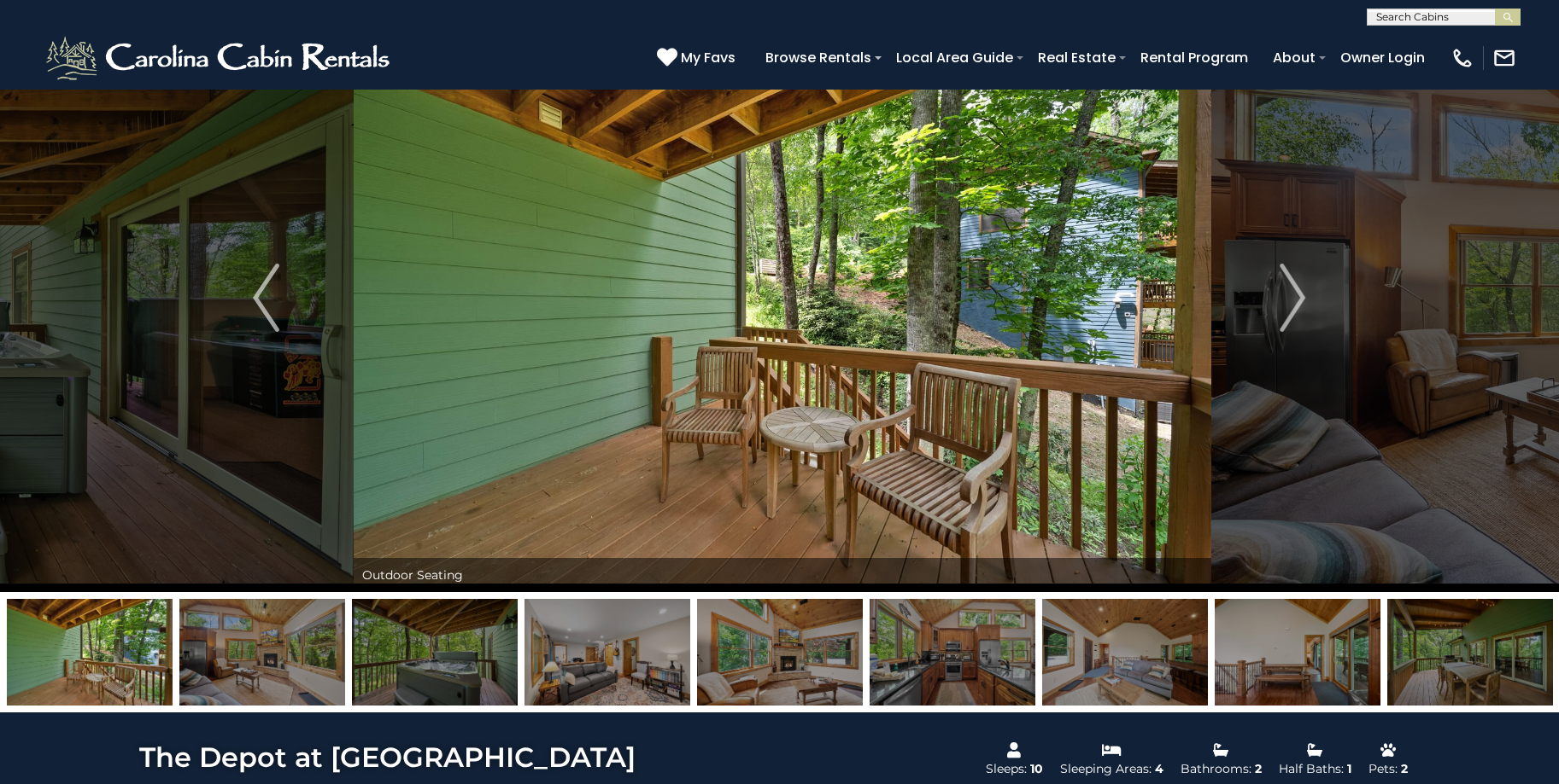
drag, startPoint x: 790, startPoint y: 334, endPoint x: 903, endPoint y: 185, distance: 187.0
click at [903, 185] on img at bounding box center [781, 298] width 858 height 589
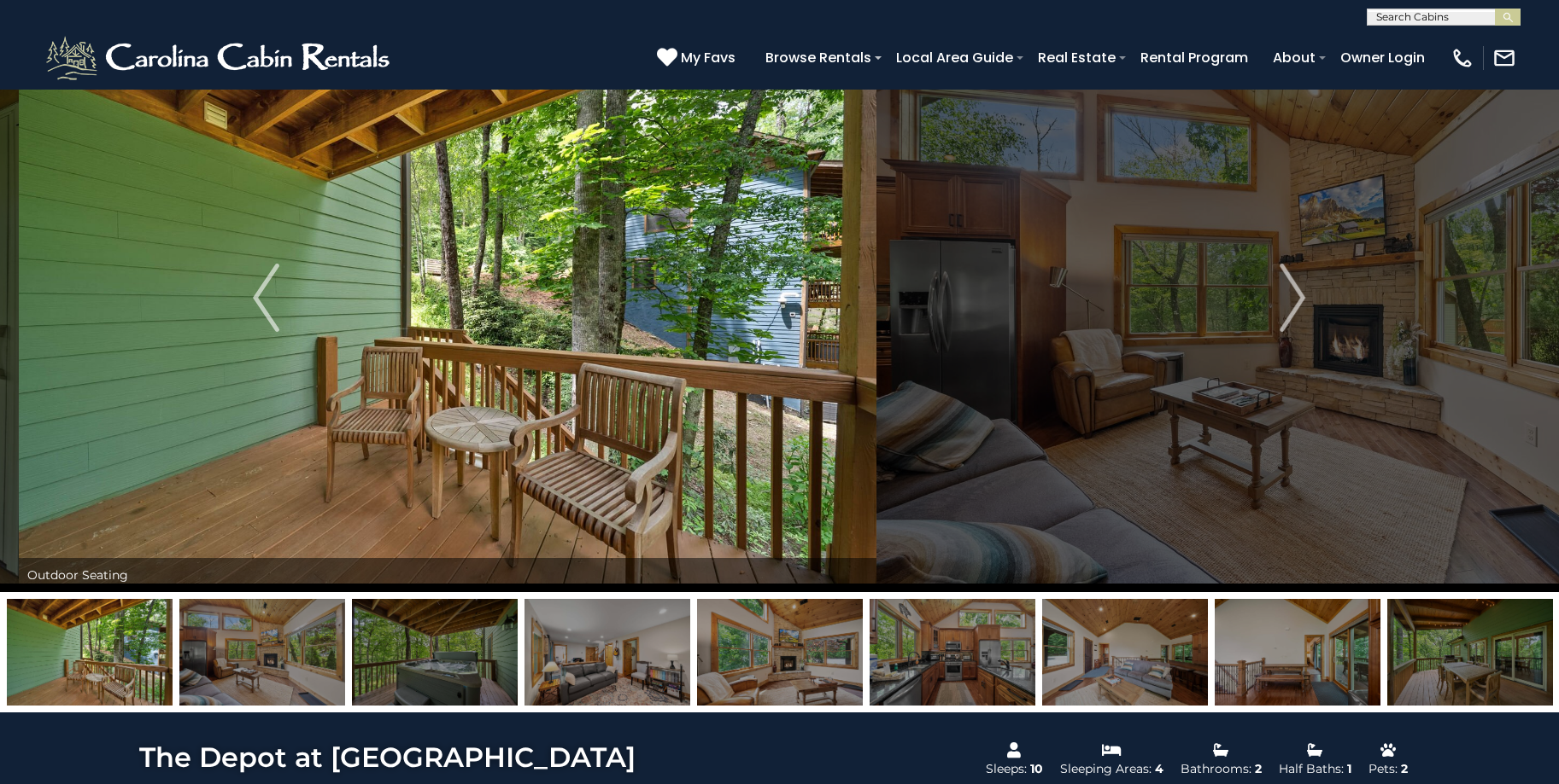
drag, startPoint x: 1059, startPoint y: 303, endPoint x: 727, endPoint y: 207, distance: 345.6
click at [727, 207] on img at bounding box center [447, 298] width 858 height 589
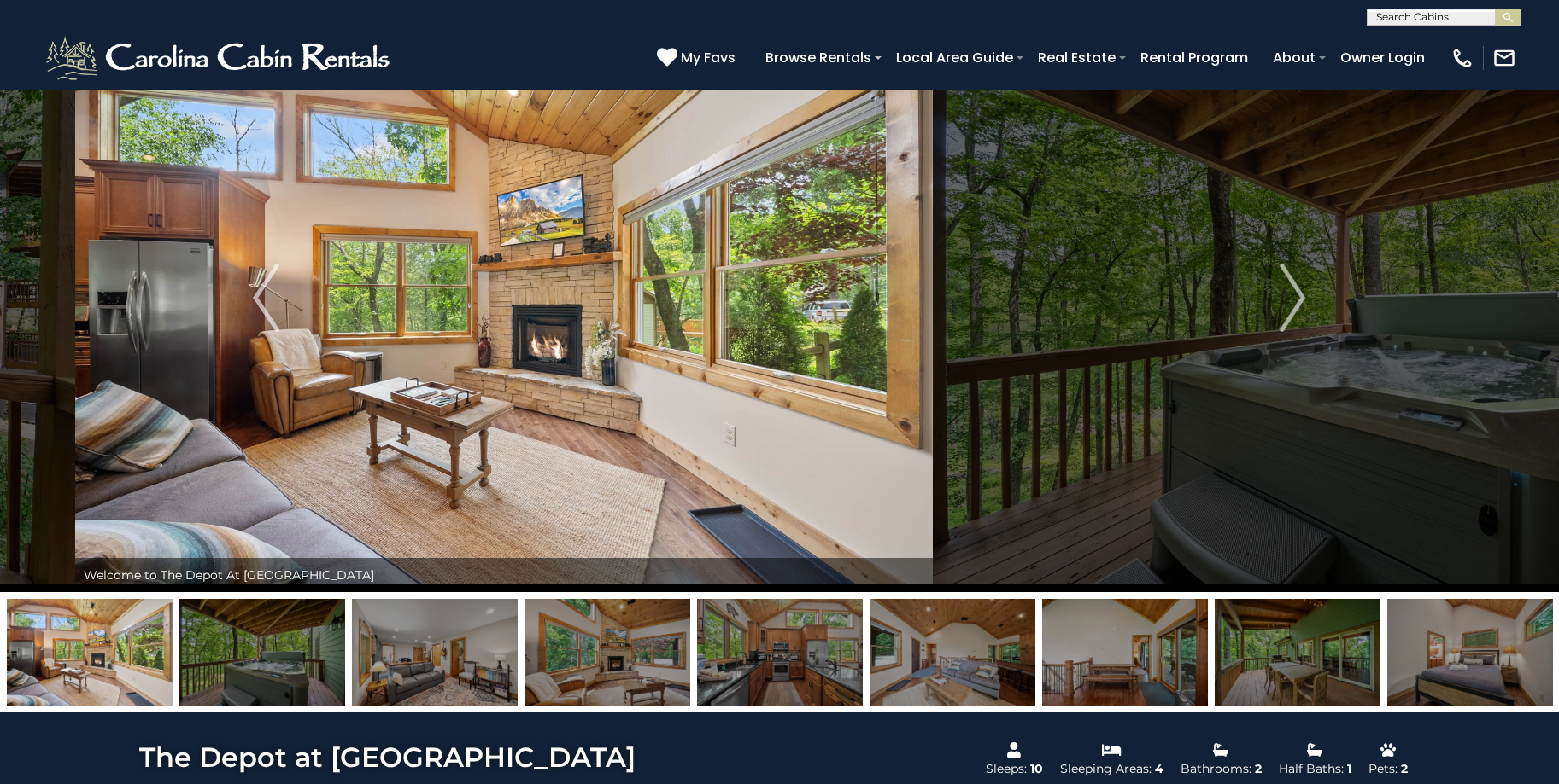
drag, startPoint x: 1078, startPoint y: 253, endPoint x: 803, endPoint y: 213, distance: 277.9
click at [803, 213] on img at bounding box center [504, 298] width 858 height 589
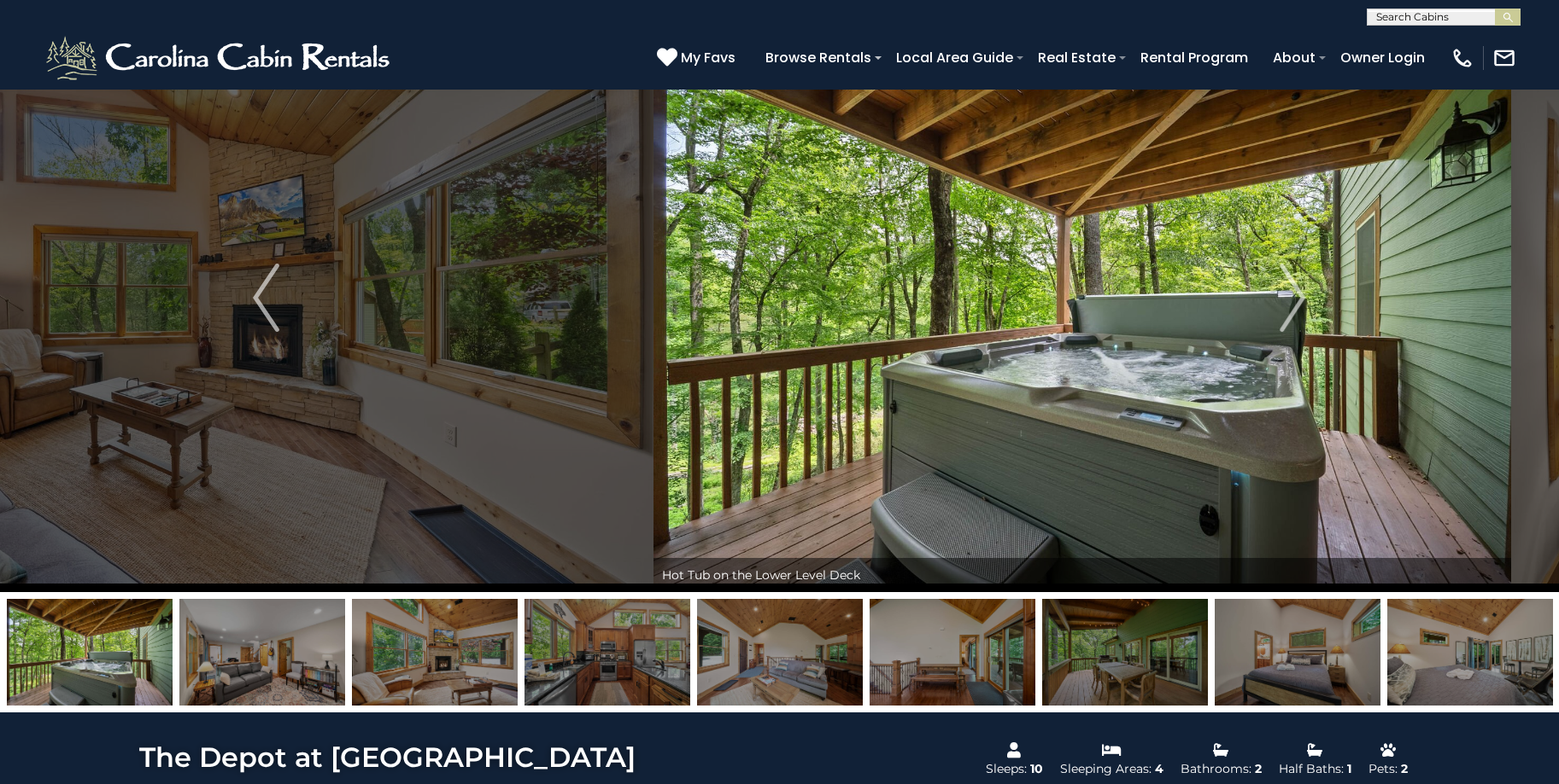
drag, startPoint x: 431, startPoint y: 275, endPoint x: 738, endPoint y: 321, distance: 310.4
click at [738, 321] on img at bounding box center [1081, 298] width 858 height 589
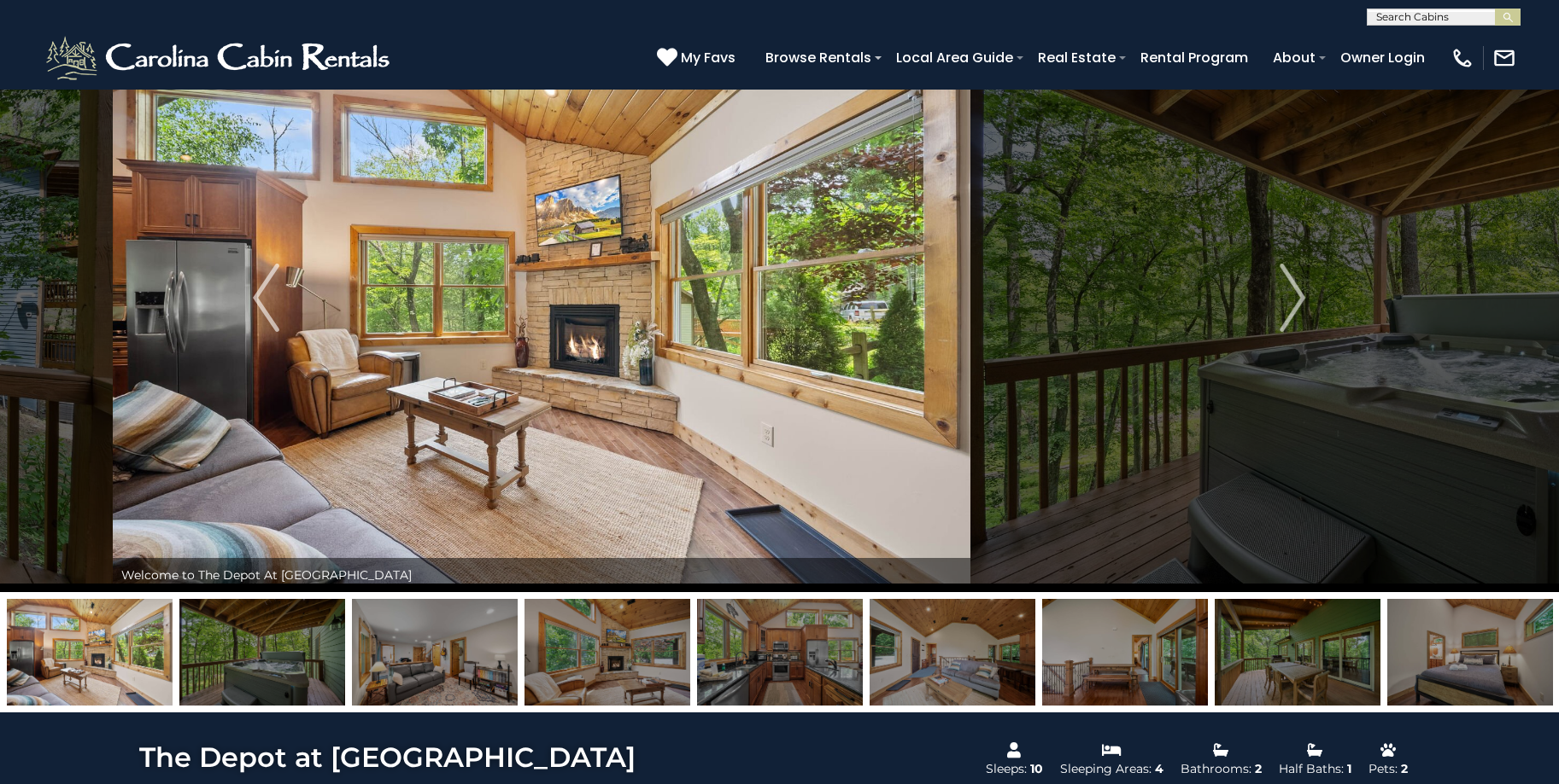
drag, startPoint x: 937, startPoint y: 209, endPoint x: 709, endPoint y: 296, distance: 244.0
click at [709, 296] on img at bounding box center [541, 298] width 858 height 589
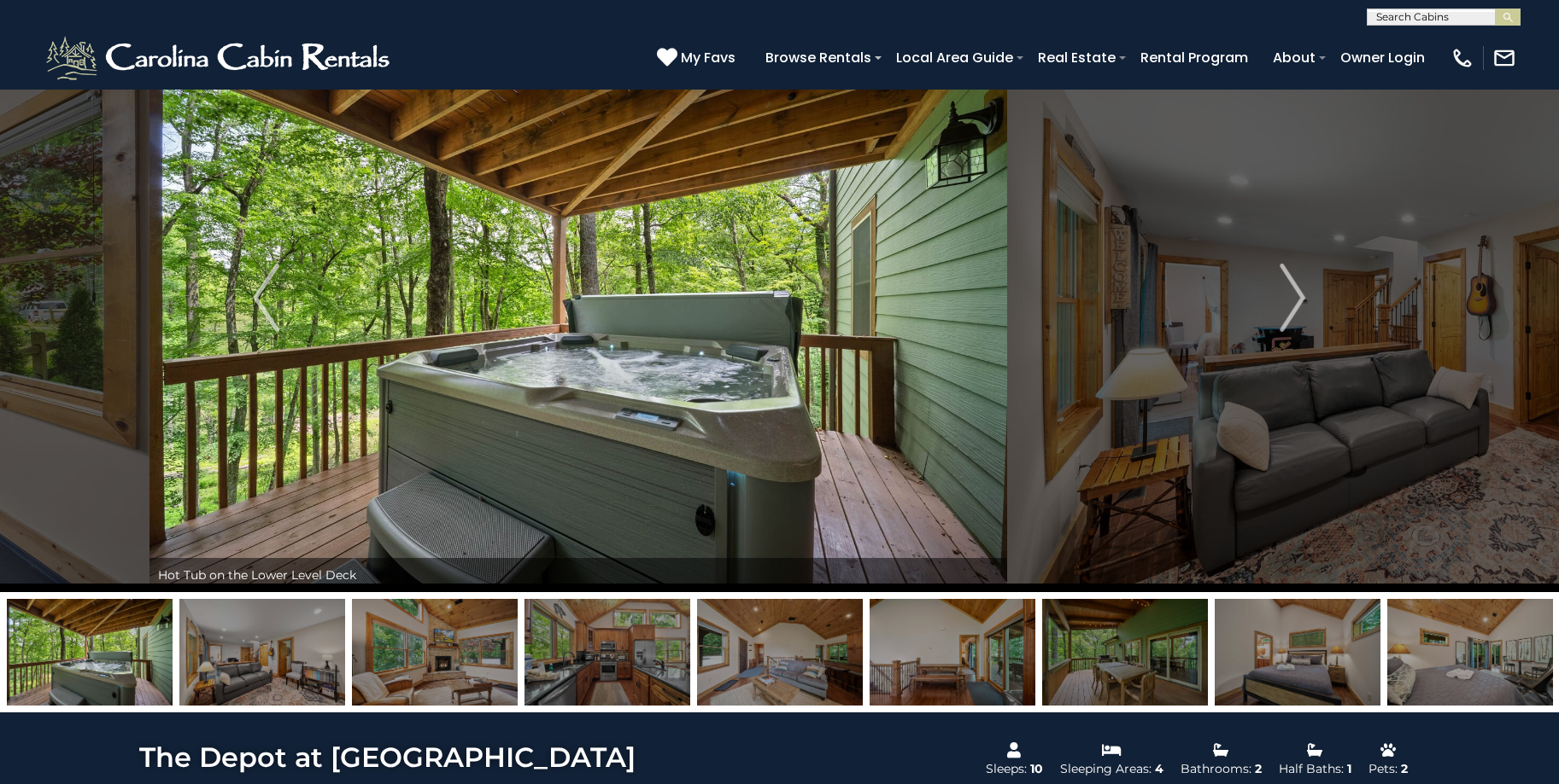
drag, startPoint x: 872, startPoint y: 325, endPoint x: 569, endPoint y: 318, distance: 303.1
click at [571, 320] on img at bounding box center [578, 298] width 858 height 589
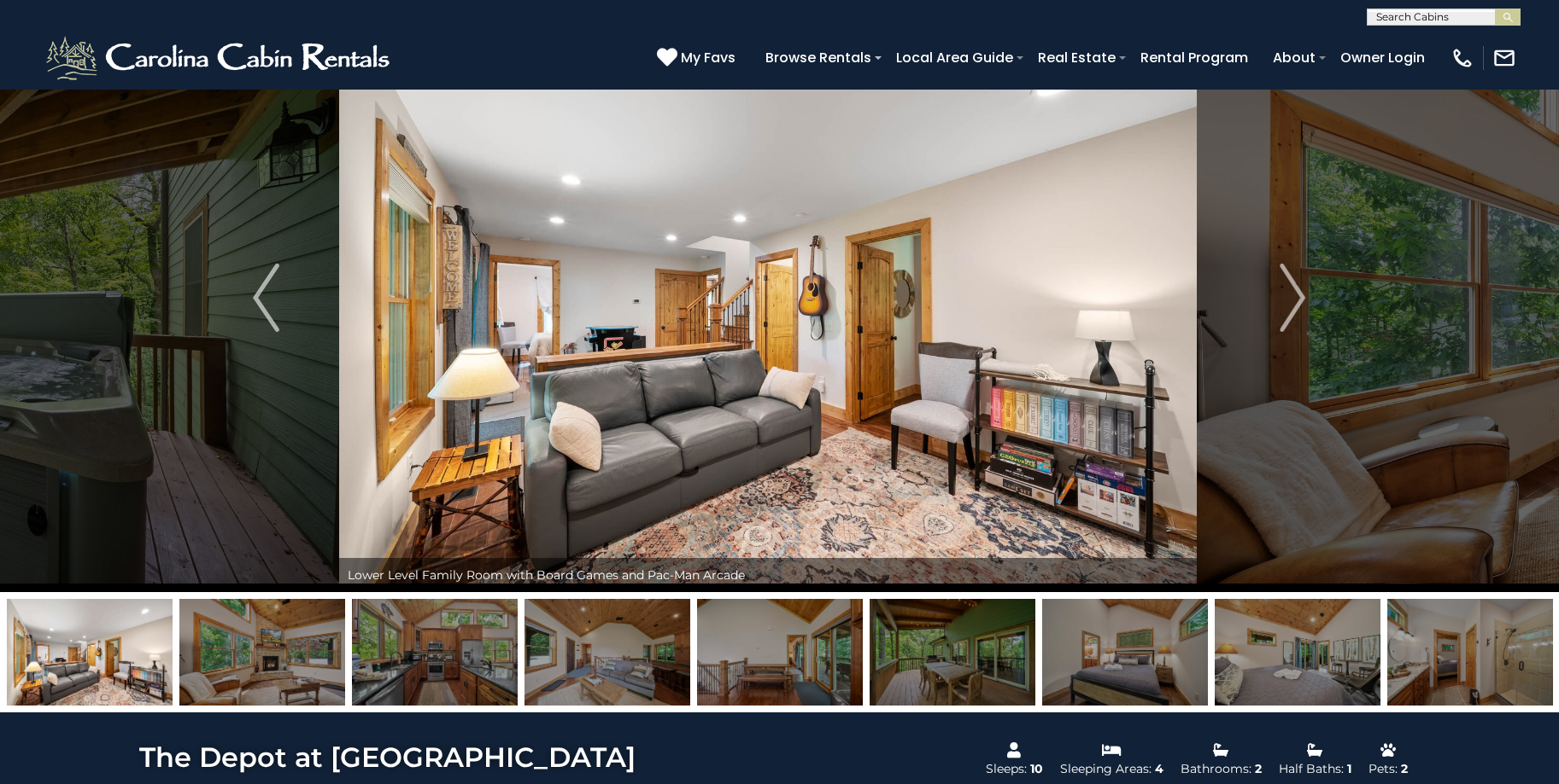
drag, startPoint x: 778, startPoint y: 287, endPoint x: 699, endPoint y: 311, distance: 82.6
click at [695, 311] on img at bounding box center [768, 298] width 858 height 589
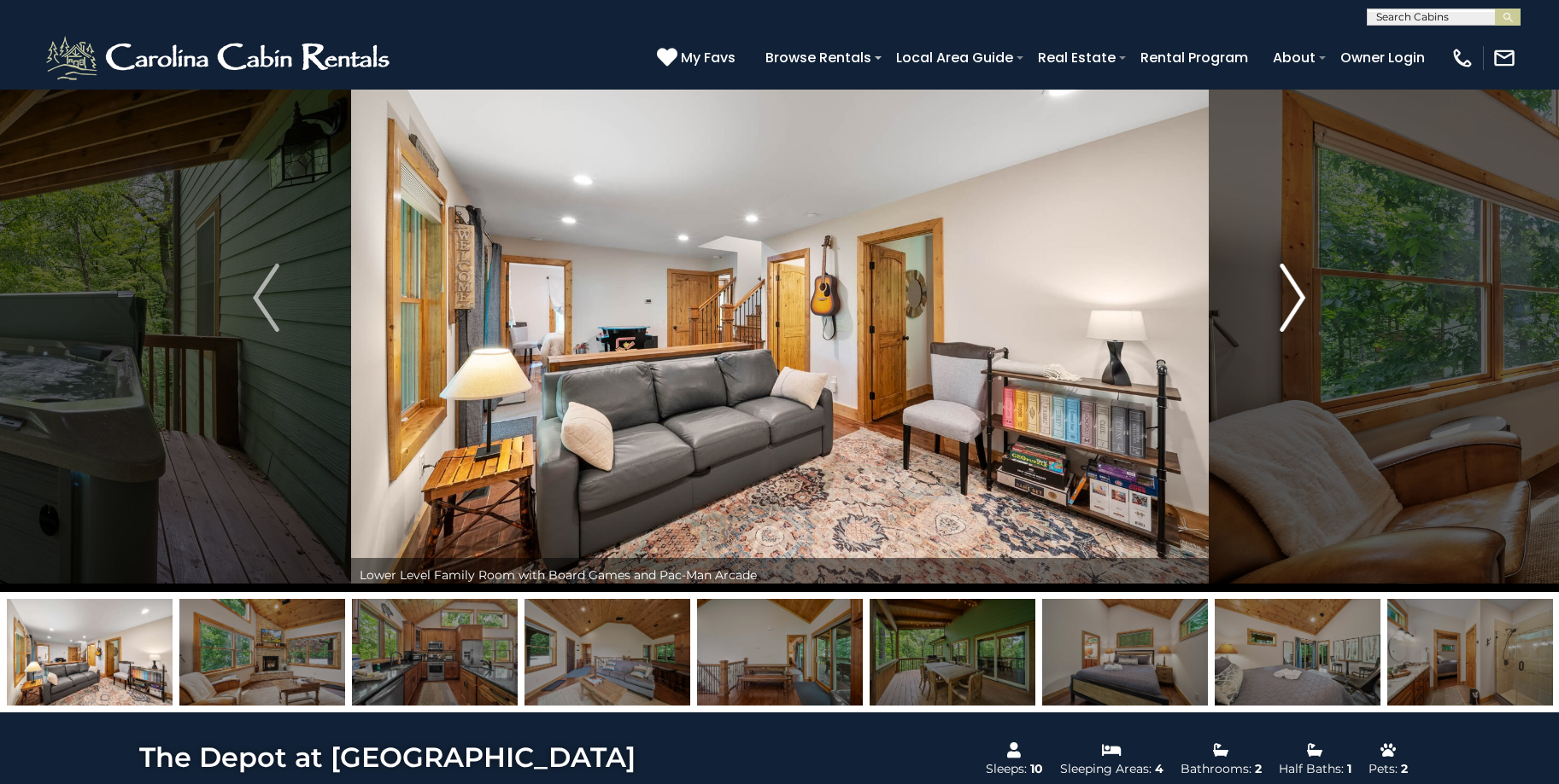
click at [1293, 297] on img "Next" at bounding box center [1292, 298] width 26 height 68
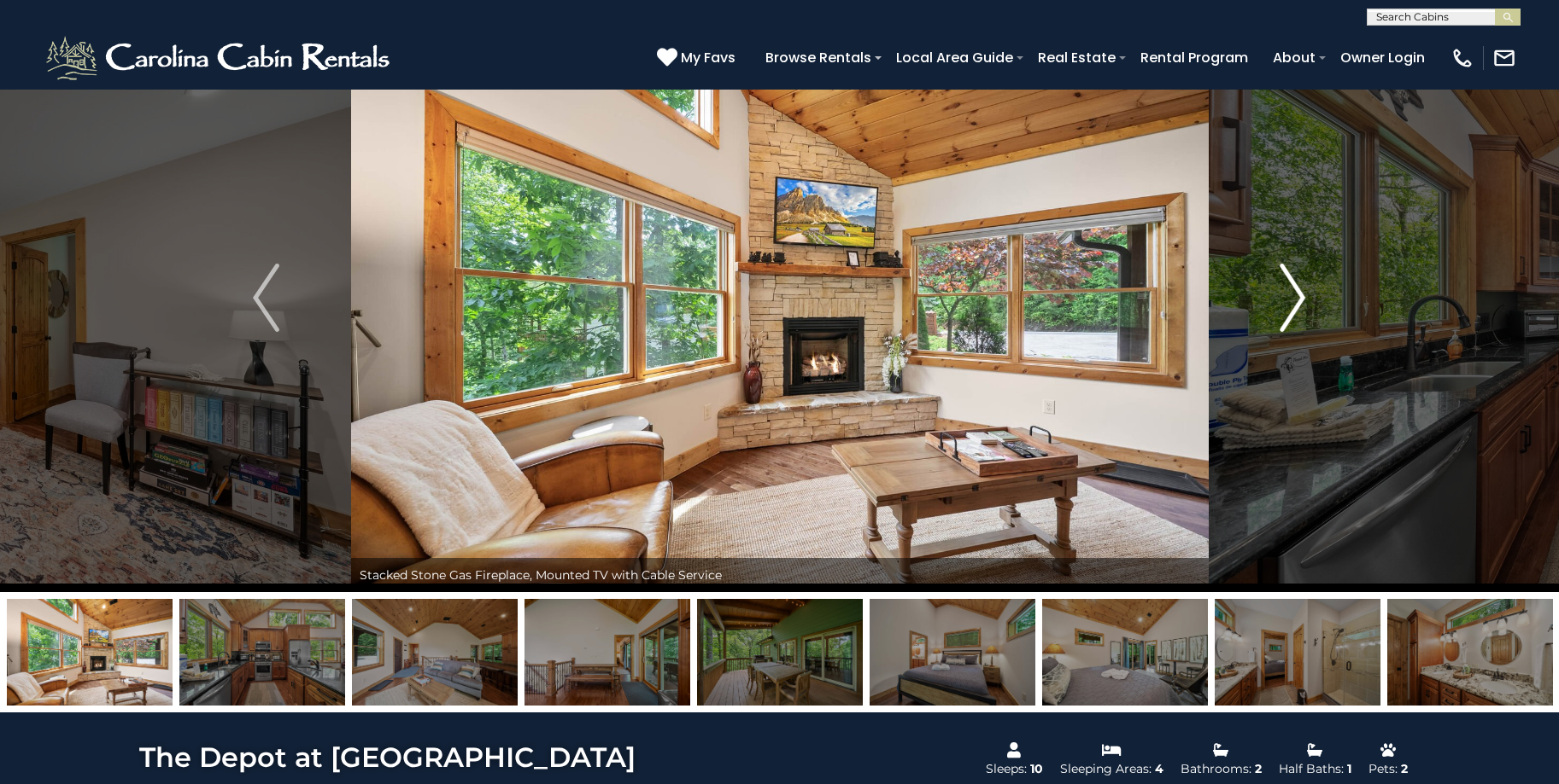
click at [1285, 299] on img "Next" at bounding box center [1292, 298] width 26 height 68
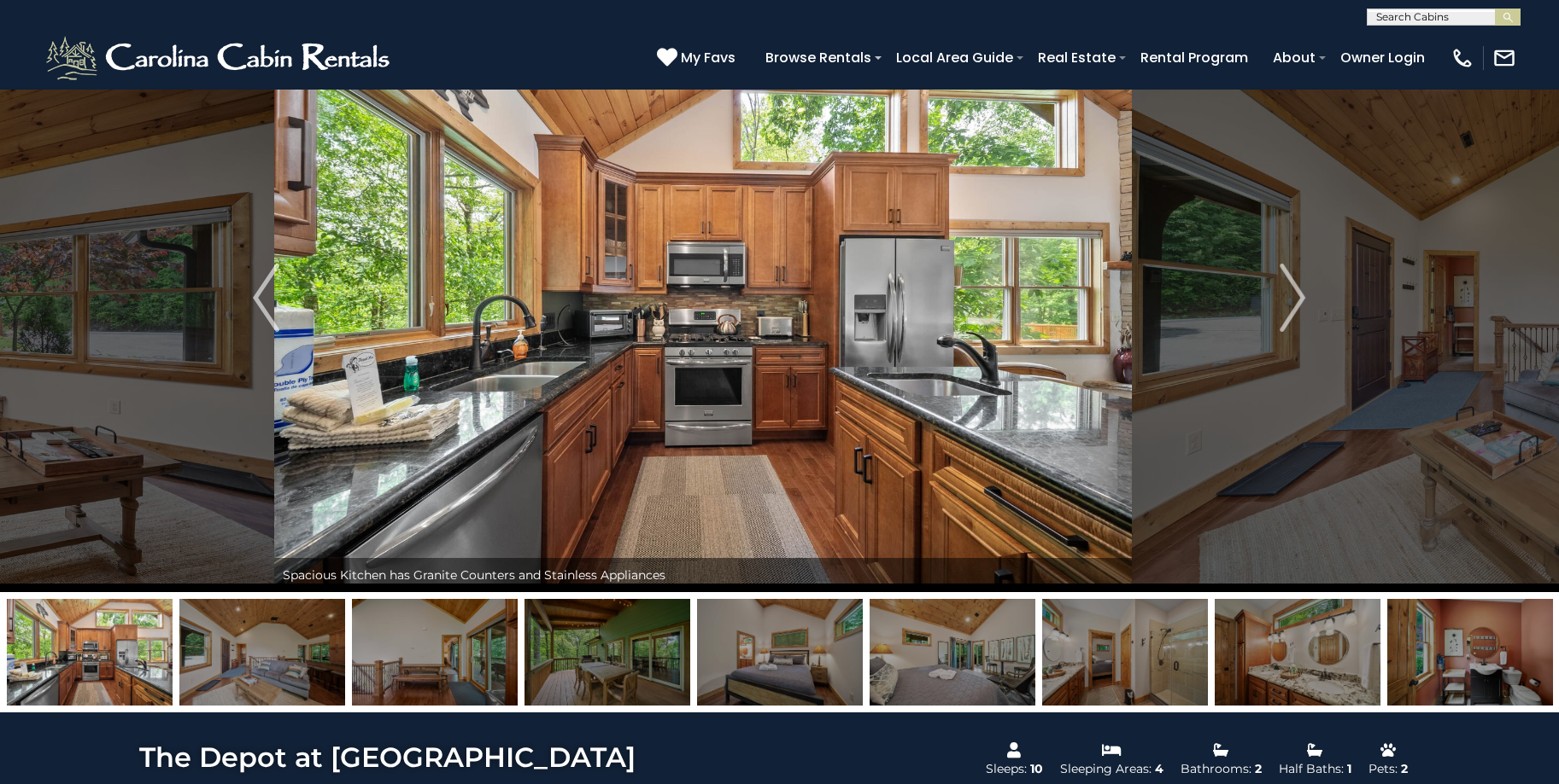
drag, startPoint x: 1108, startPoint y: 259, endPoint x: 1031, endPoint y: 157, distance: 127.8
click at [1031, 157] on img at bounding box center [702, 298] width 858 height 589
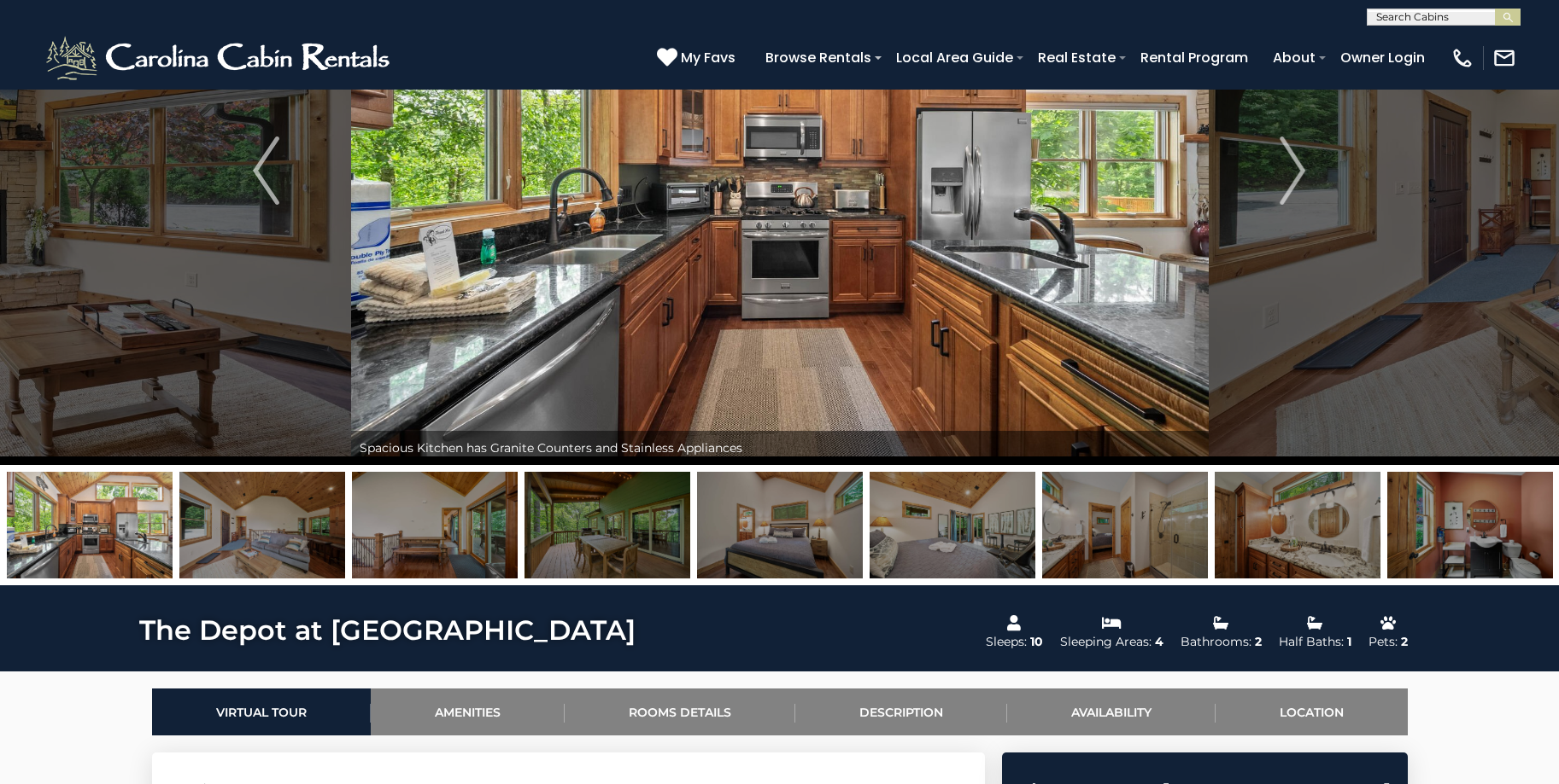
scroll to position [427, 0]
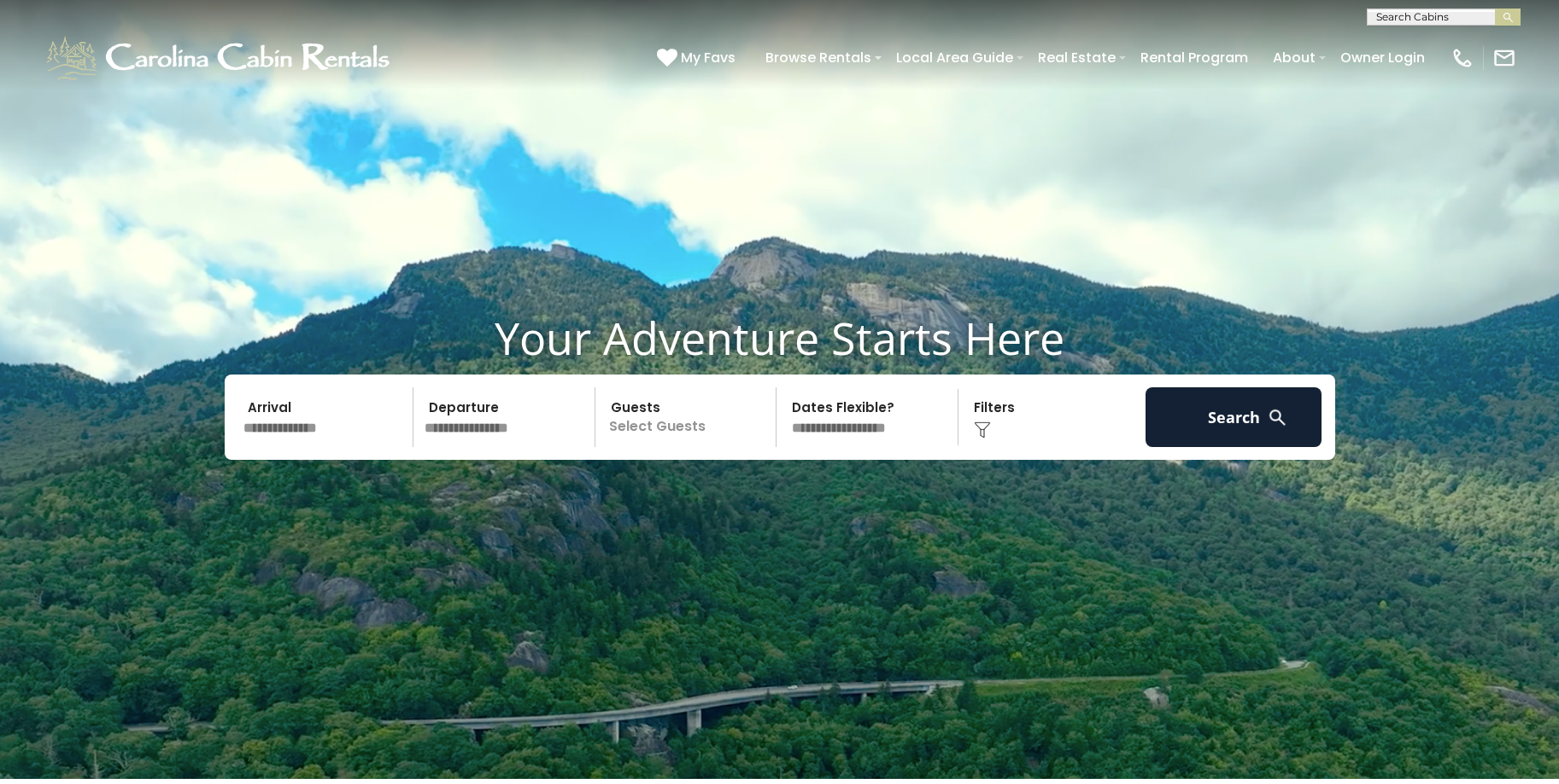
click at [348, 432] on input "text" at bounding box center [325, 417] width 177 height 59
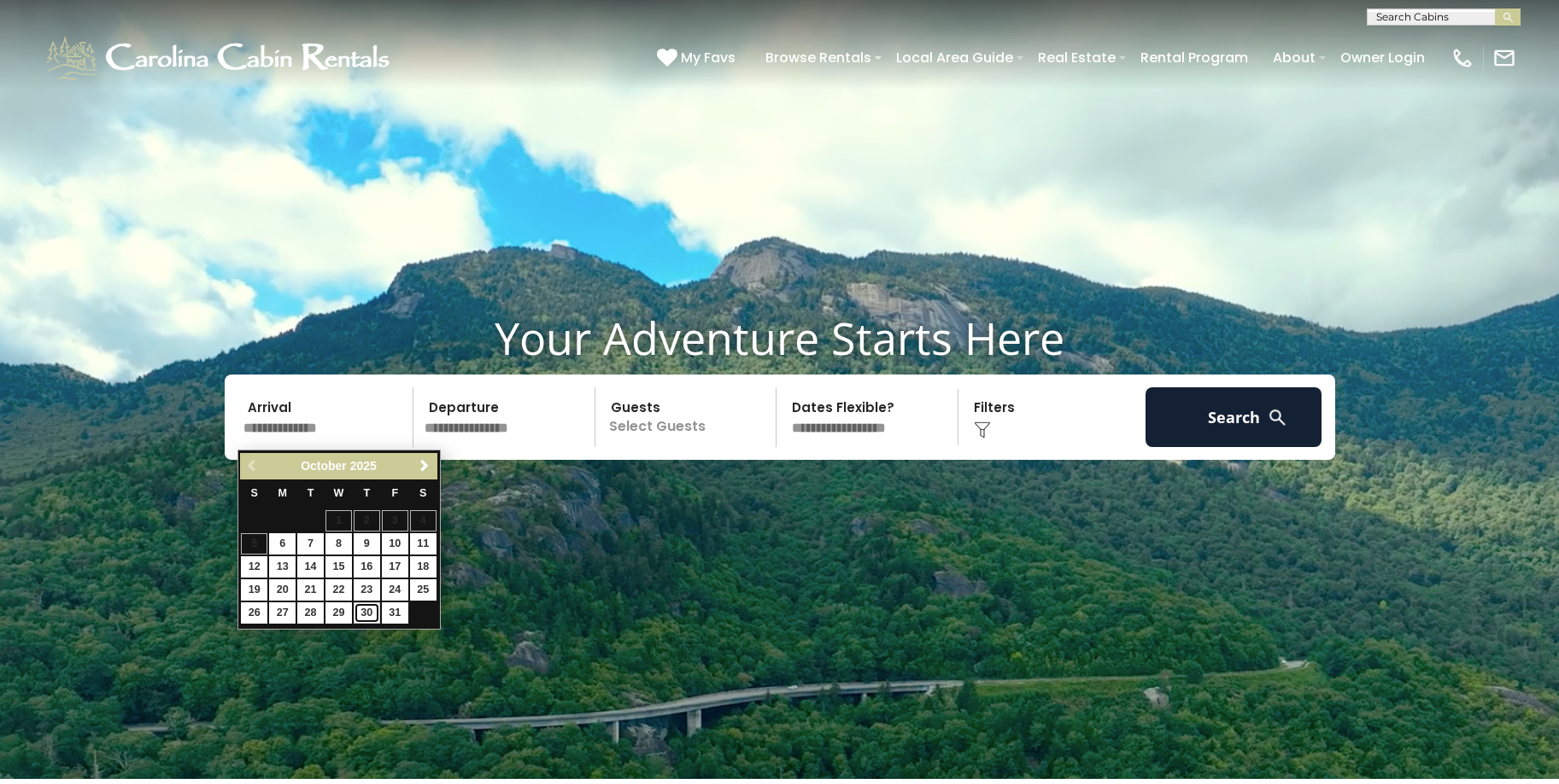
click at [367, 616] on link "30" at bounding box center [366, 614] width 27 height 22
type input "********"
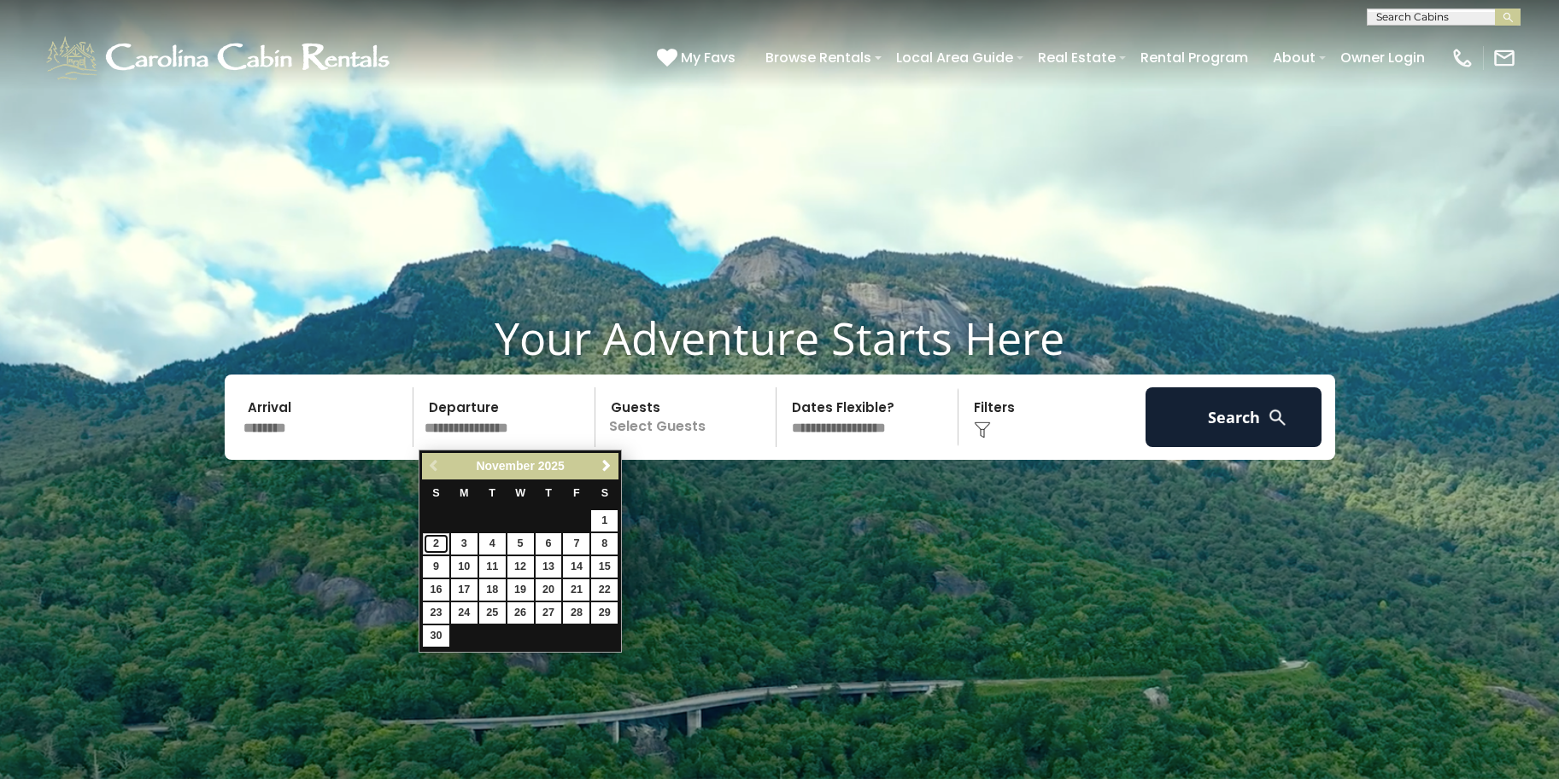
click at [439, 544] on link "2" at bounding box center [435, 545] width 27 height 22
type input "*******"
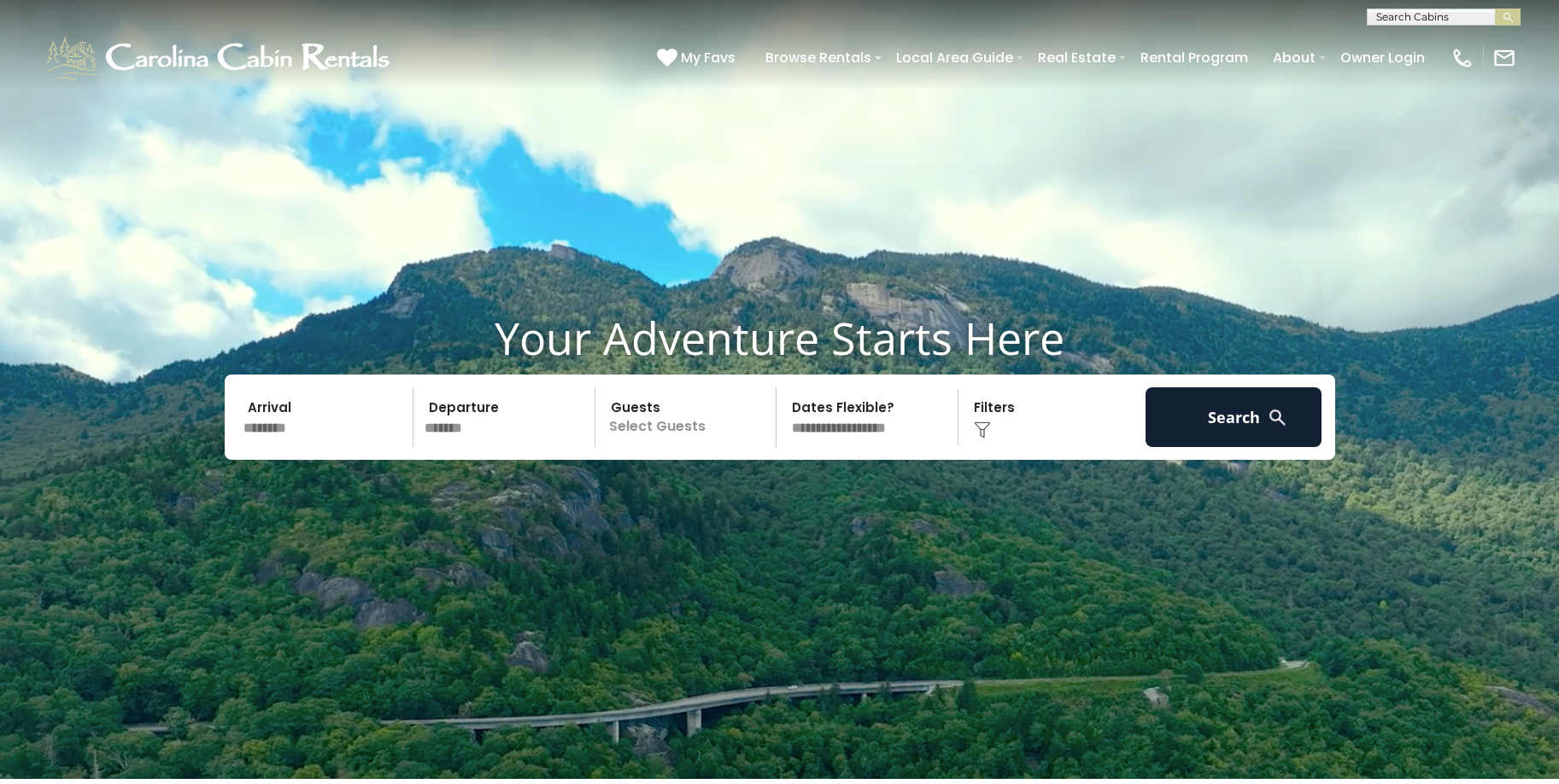
click at [682, 436] on p "Select Guests" at bounding box center [688, 417] width 176 height 59
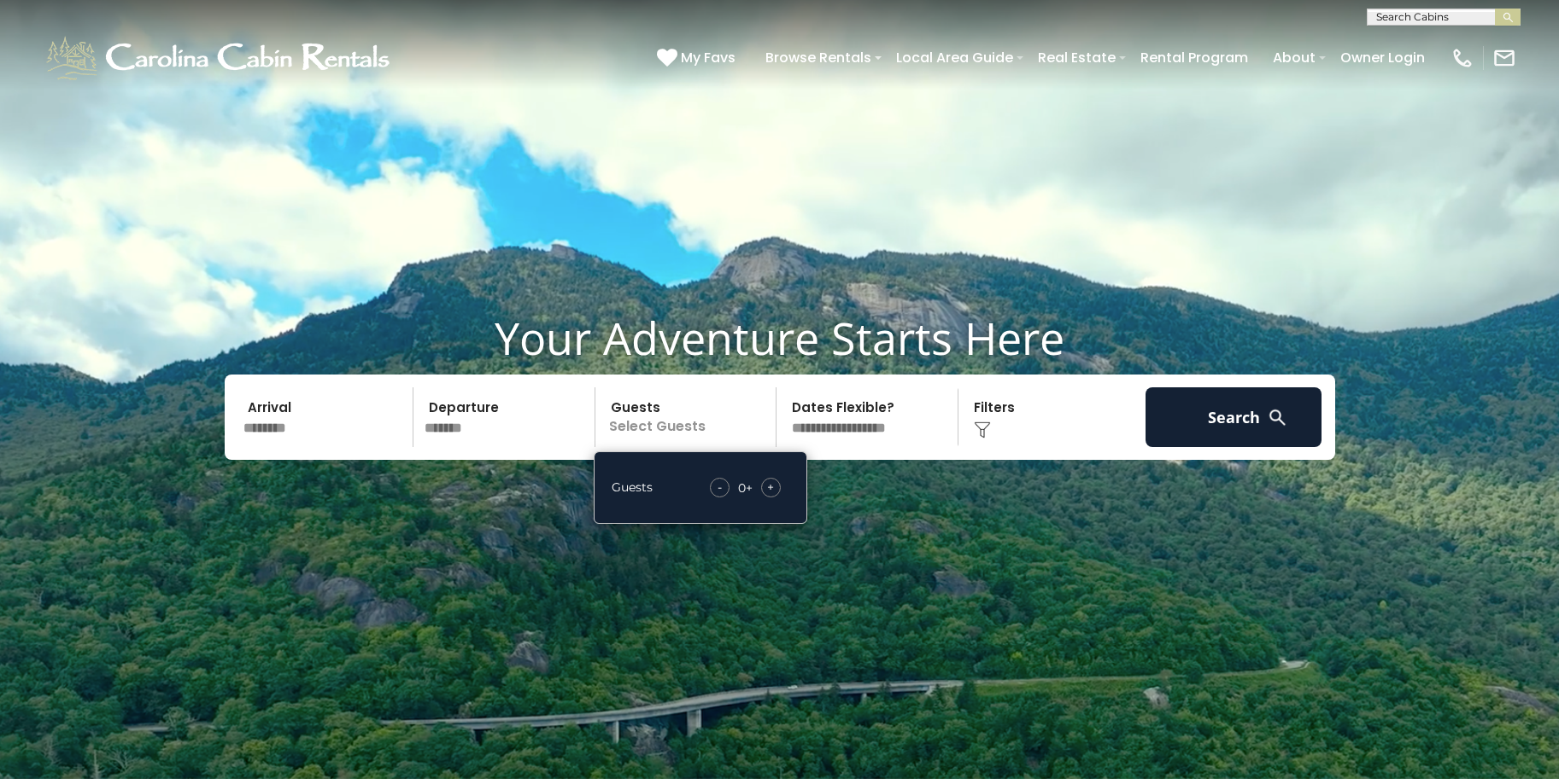
click at [772, 493] on span "+" at bounding box center [770, 486] width 7 height 17
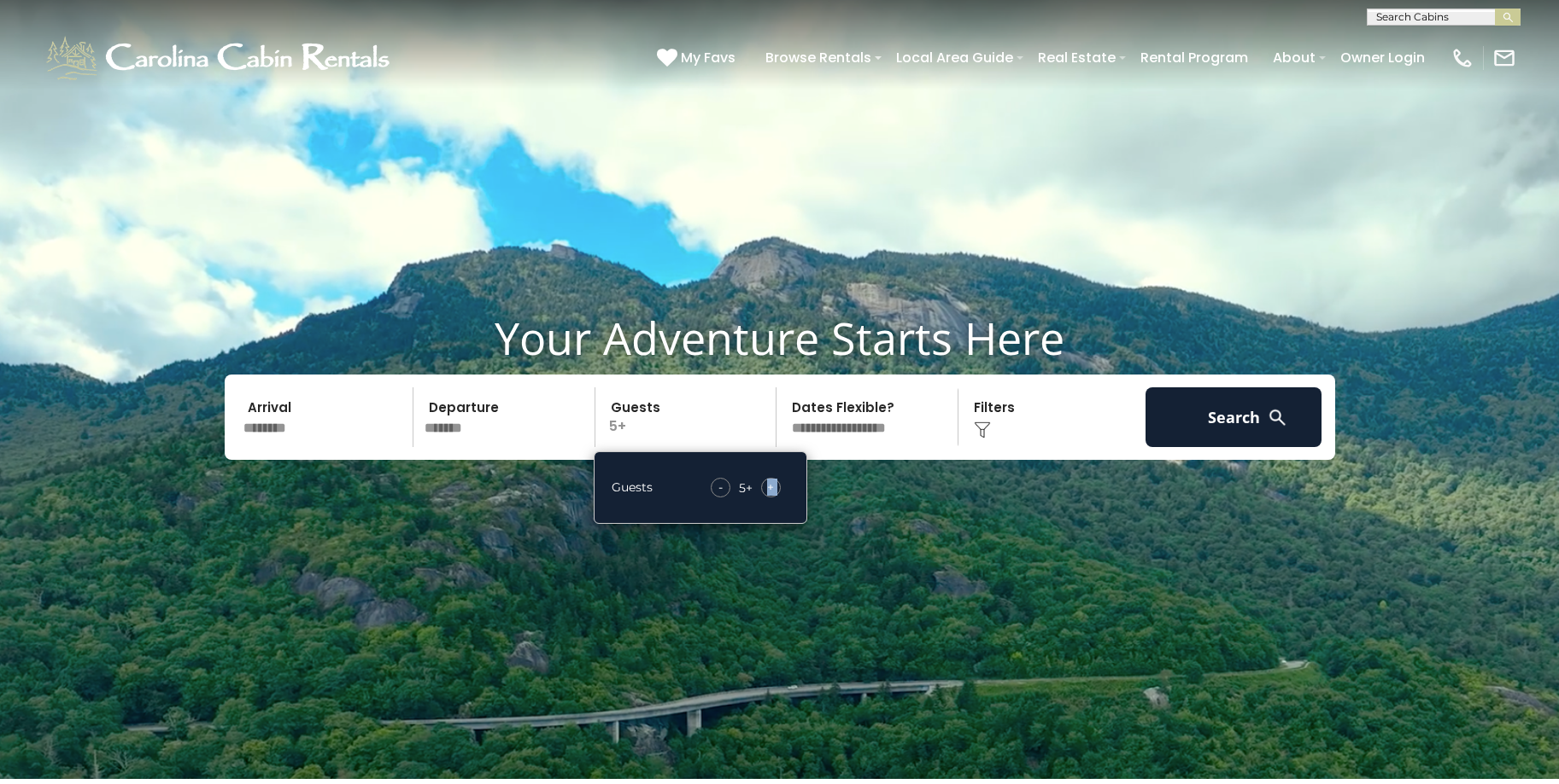
click at [772, 493] on span "+" at bounding box center [770, 486] width 7 height 17
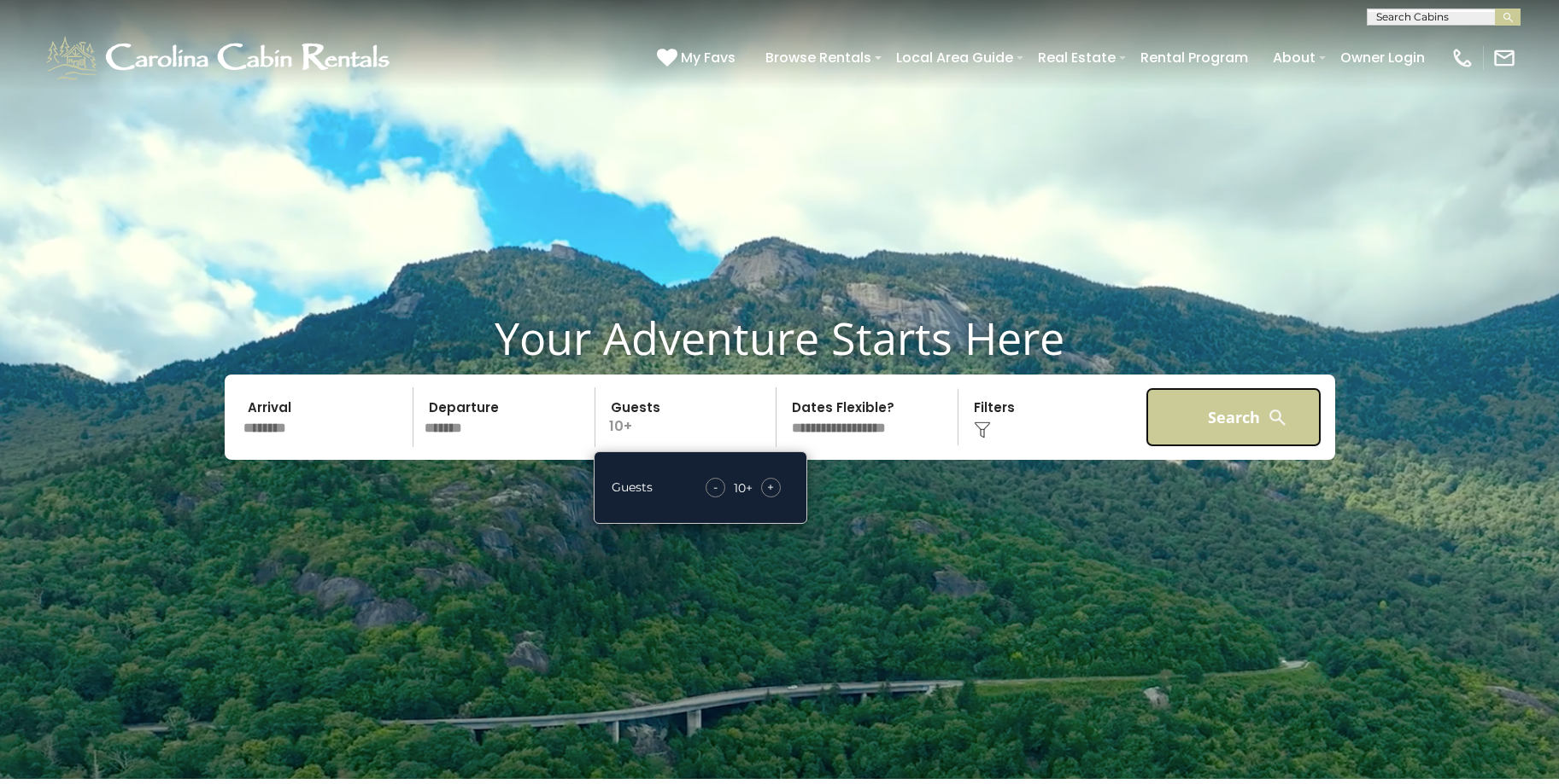
click at [1223, 425] on button "Search" at bounding box center [1234, 417] width 177 height 59
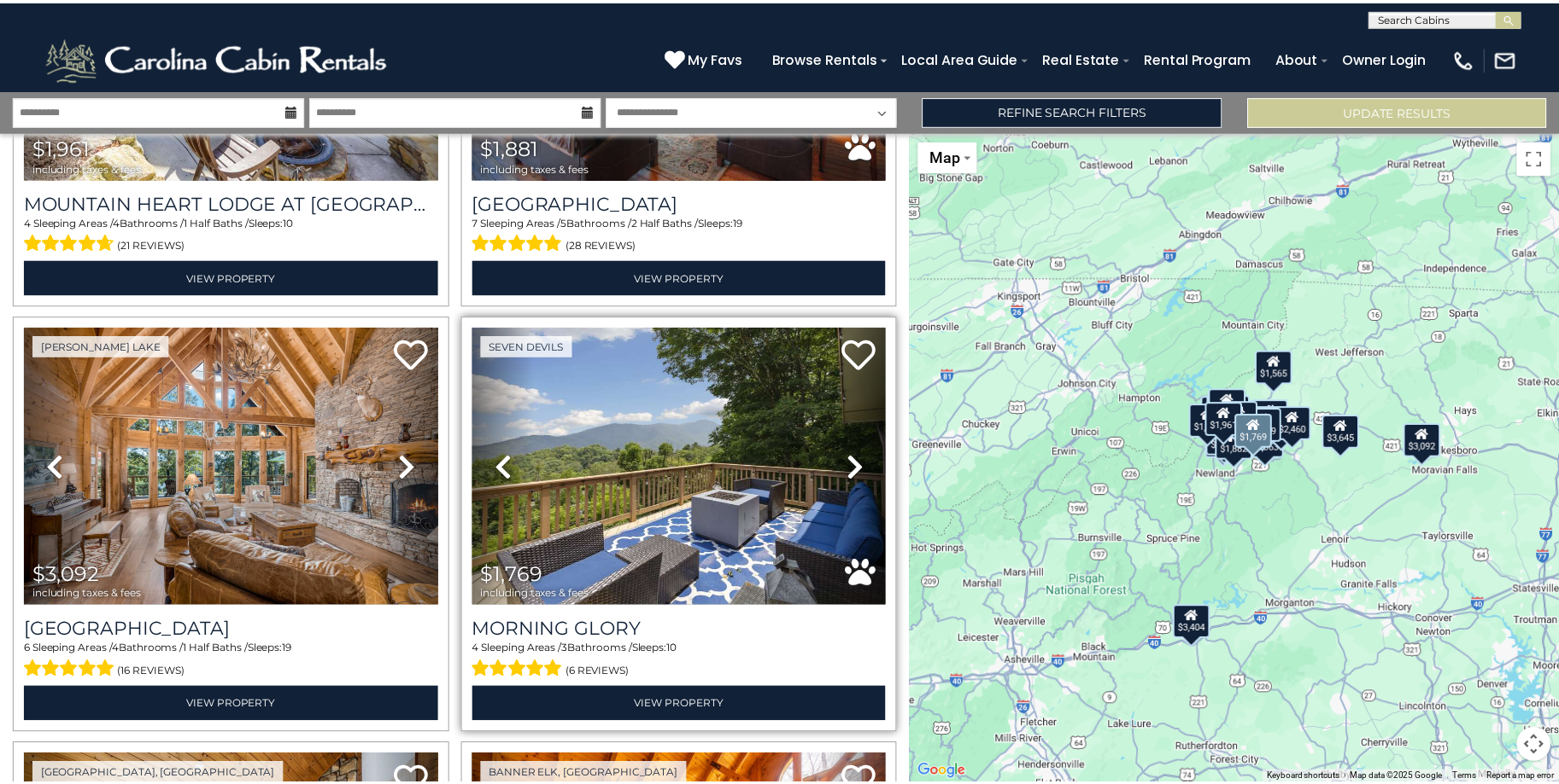
scroll to position [1195, 0]
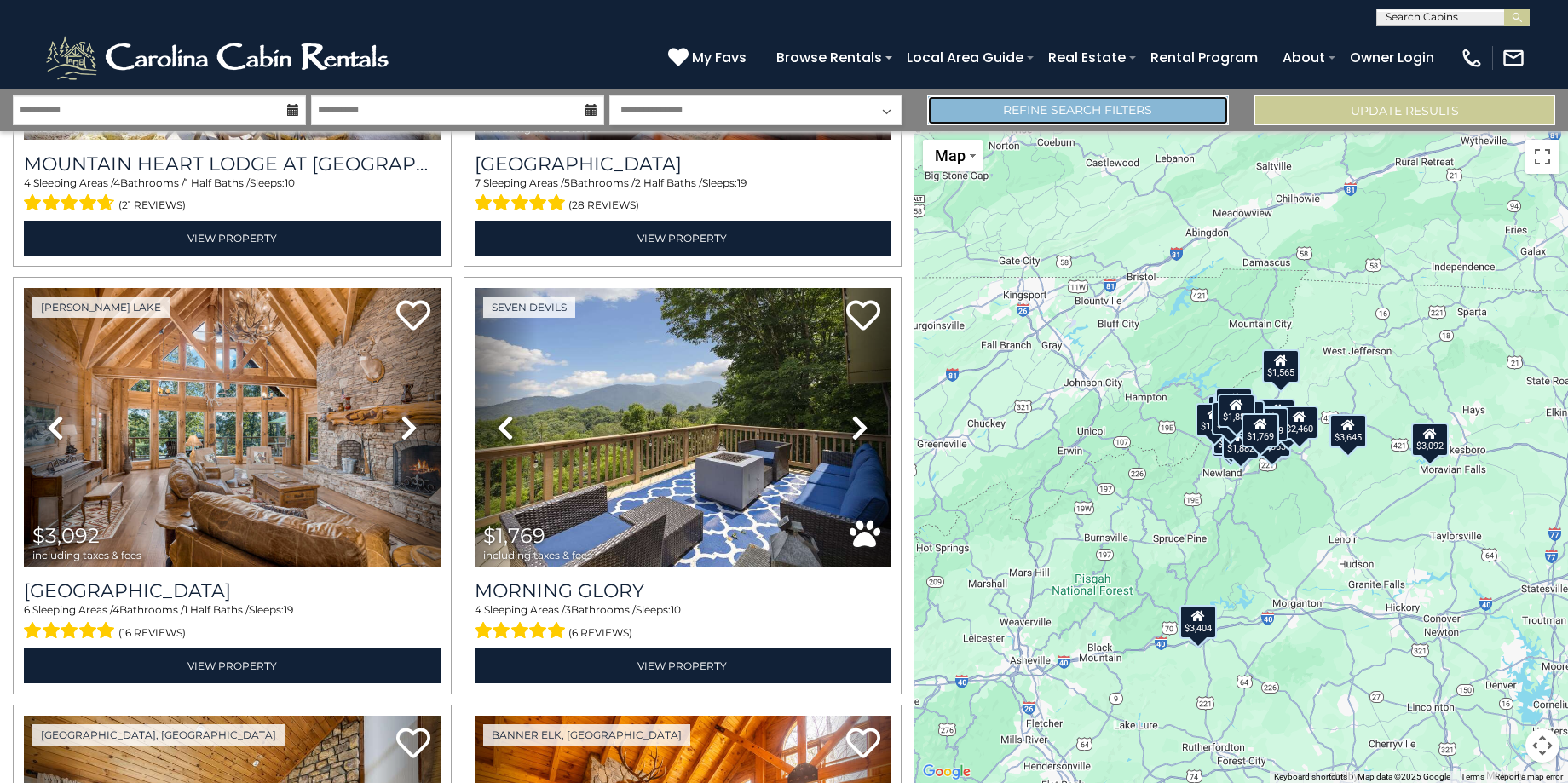
click at [1057, 113] on link "Refine Search Filters" at bounding box center [1077, 111] width 301 height 30
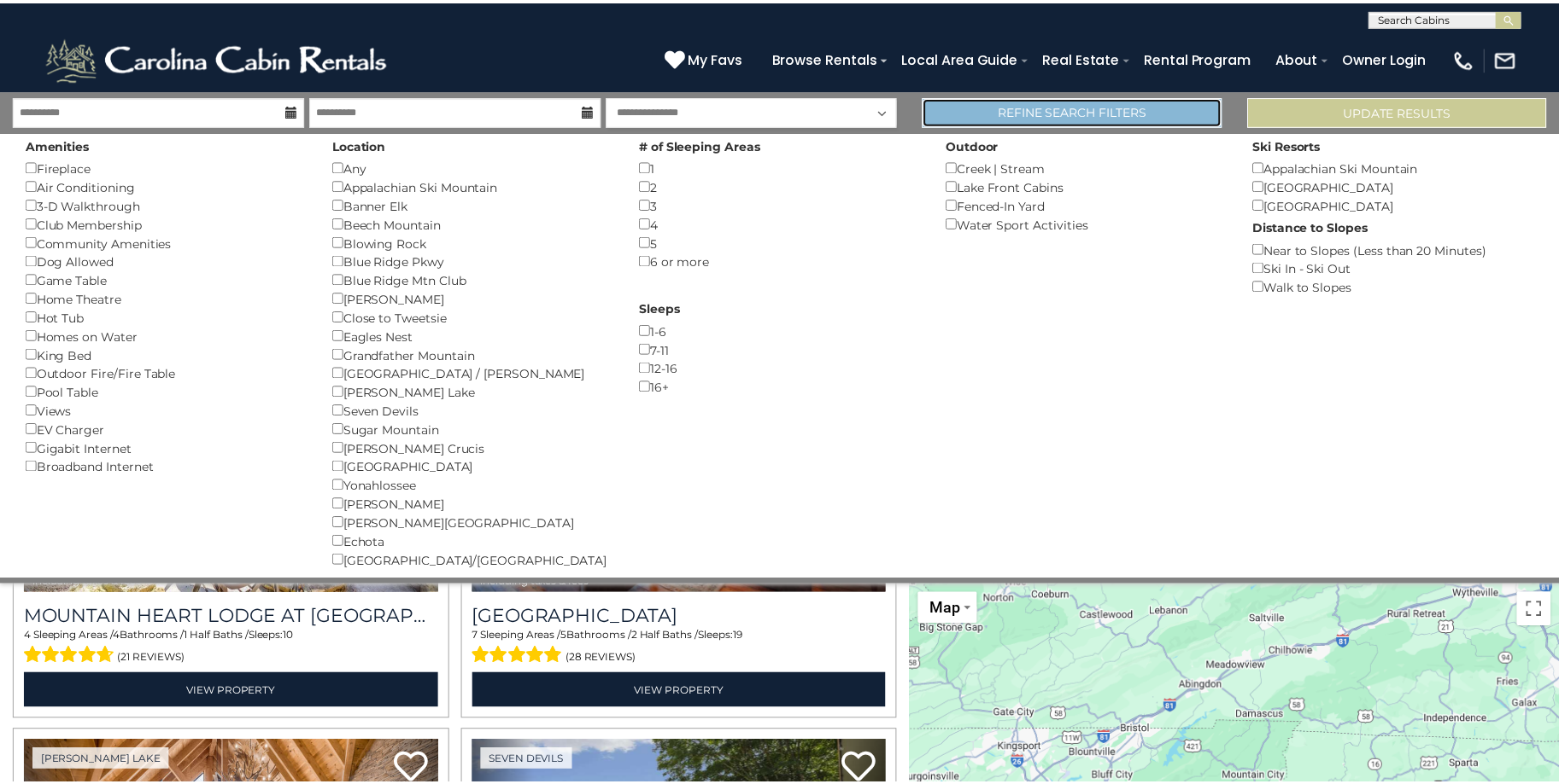
scroll to position [1187, 0]
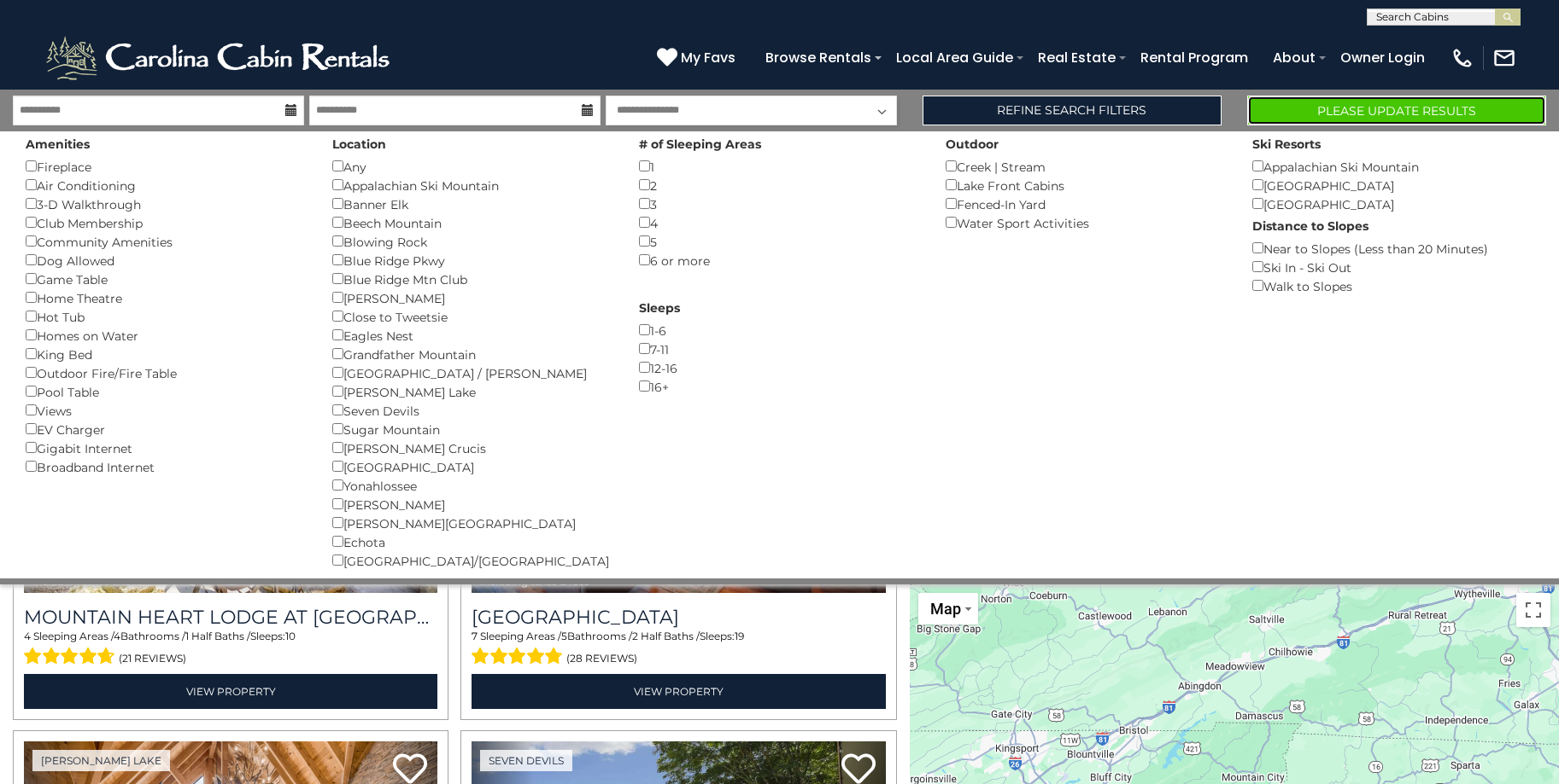
click at [1288, 106] on button "Please Update Results" at bounding box center [1397, 111] width 299 height 30
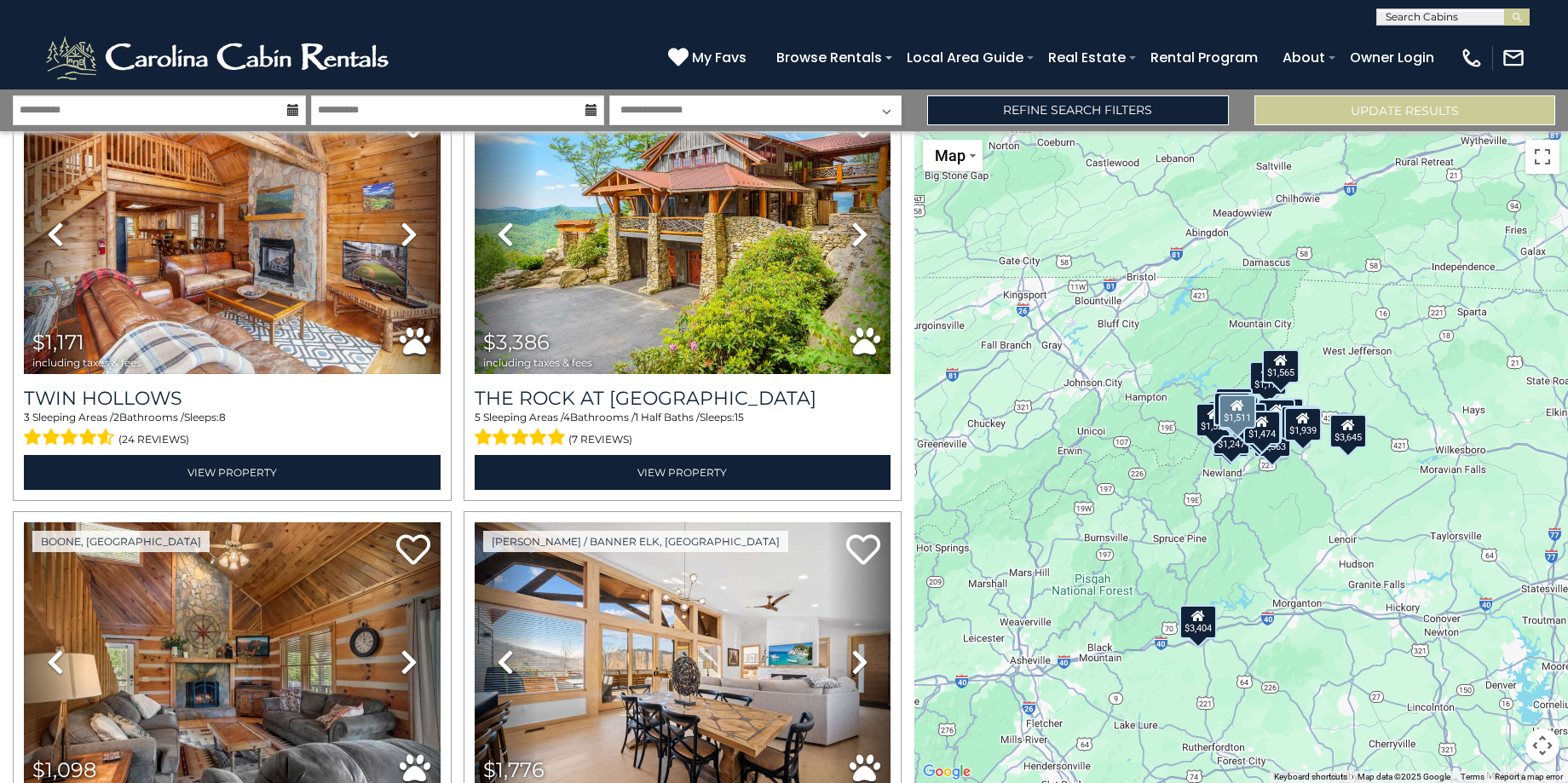
scroll to position [596, 0]
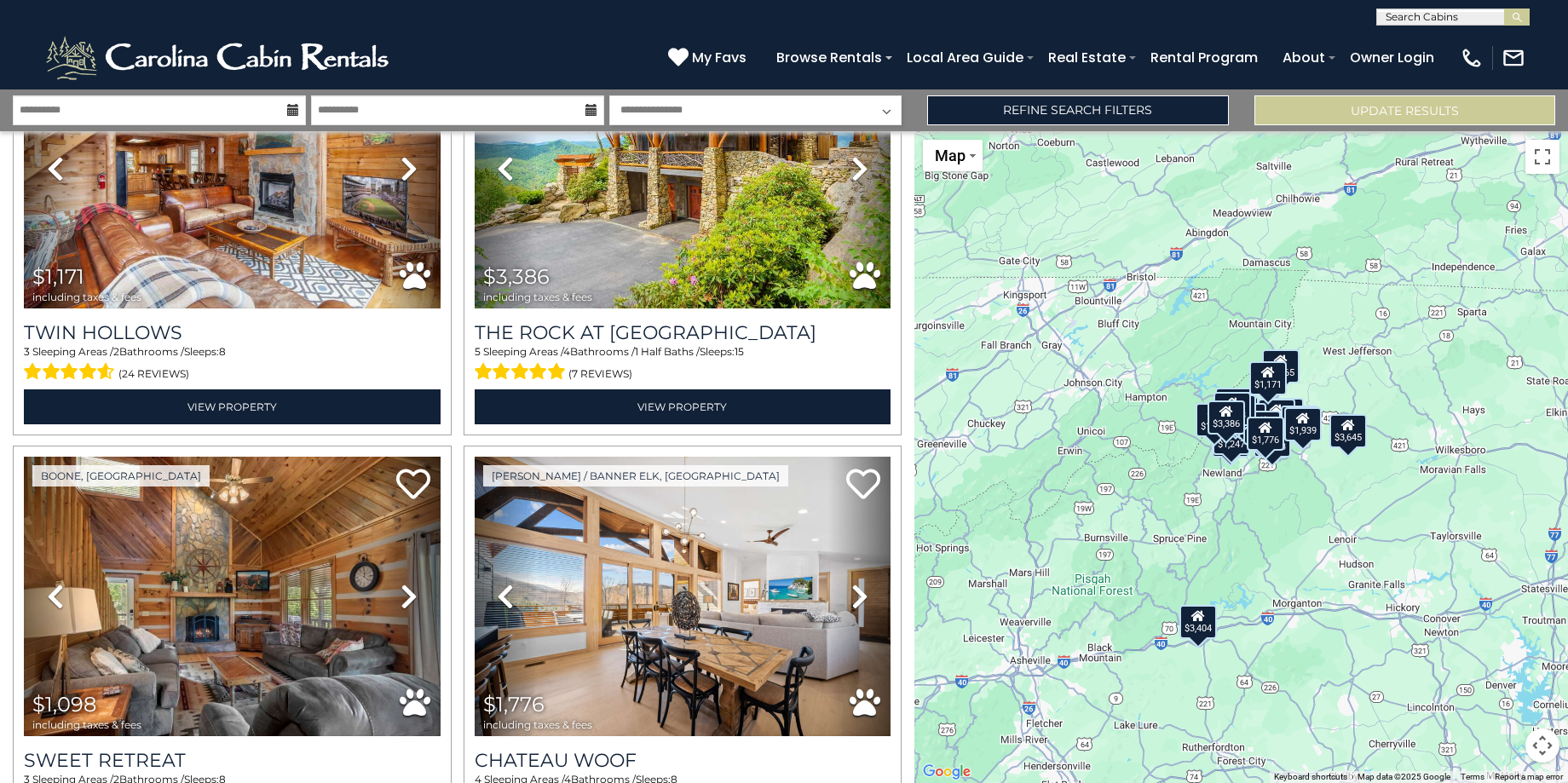
click at [1543, 750] on button "Map camera controls" at bounding box center [1541, 745] width 35 height 35
click at [1498, 657] on button "Zoom in" at bounding box center [1499, 661] width 35 height 35
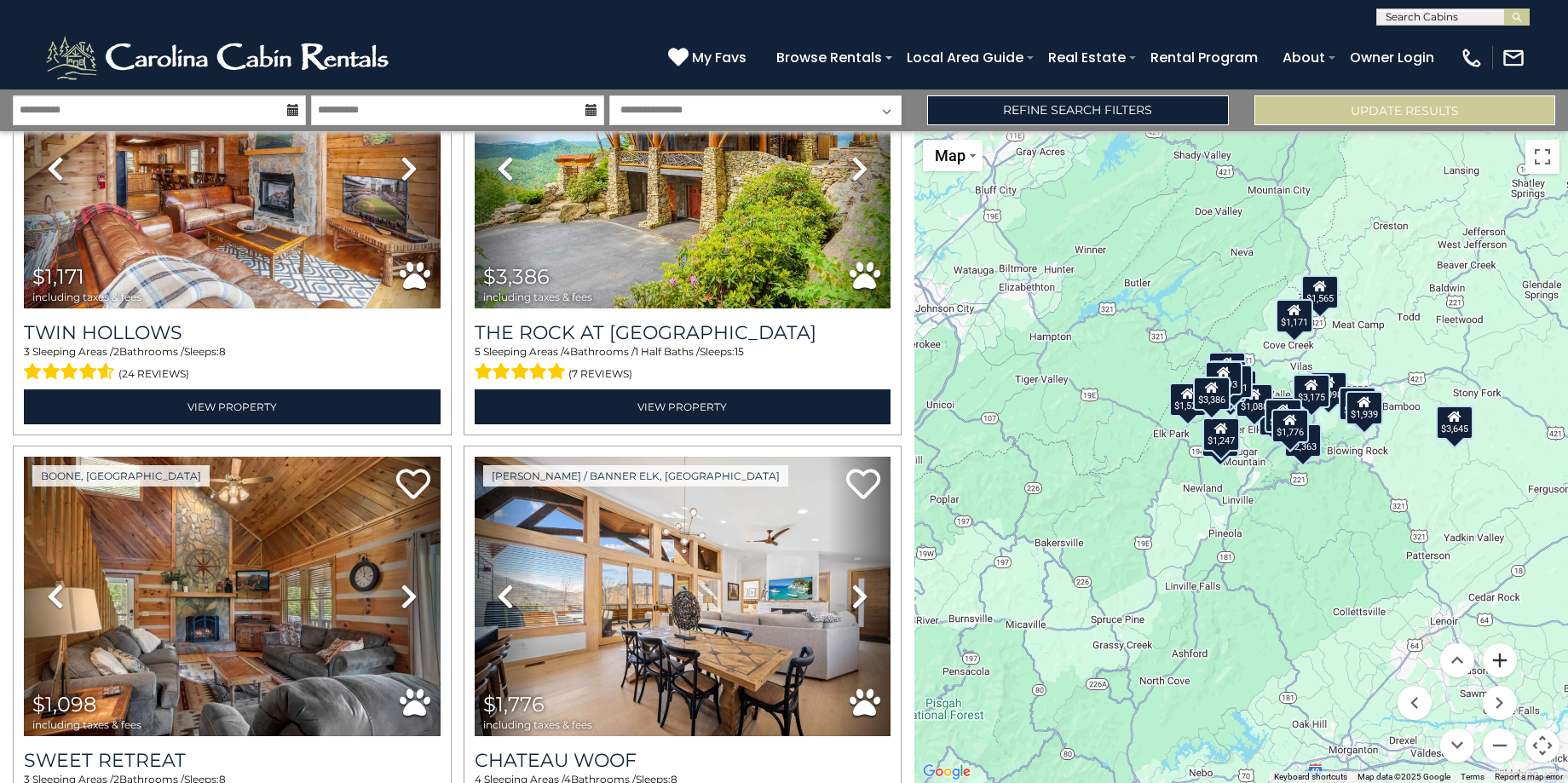
click at [1498, 657] on button "Zoom in" at bounding box center [1499, 661] width 35 height 35
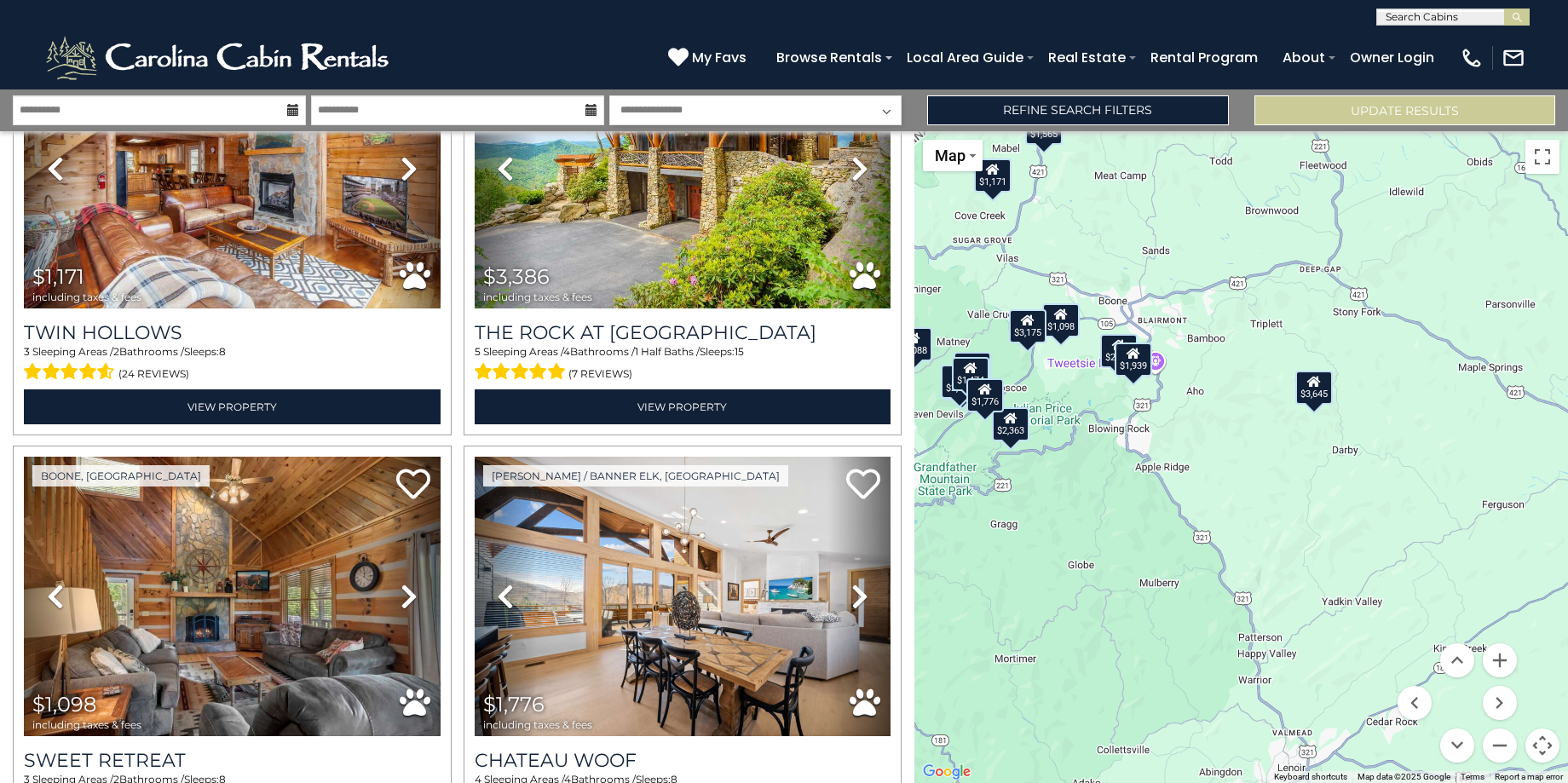
drag, startPoint x: 1393, startPoint y: 541, endPoint x: 1021, endPoint y: 521, distance: 372.5
click at [1021, 521] on div "$1,511 $1,993 $1,171 $3,386 $1,098 $1,776 $3,645 $3,404 $1,881 $1,769 $1,370 $1…" at bounding box center [1240, 457] width 653 height 652
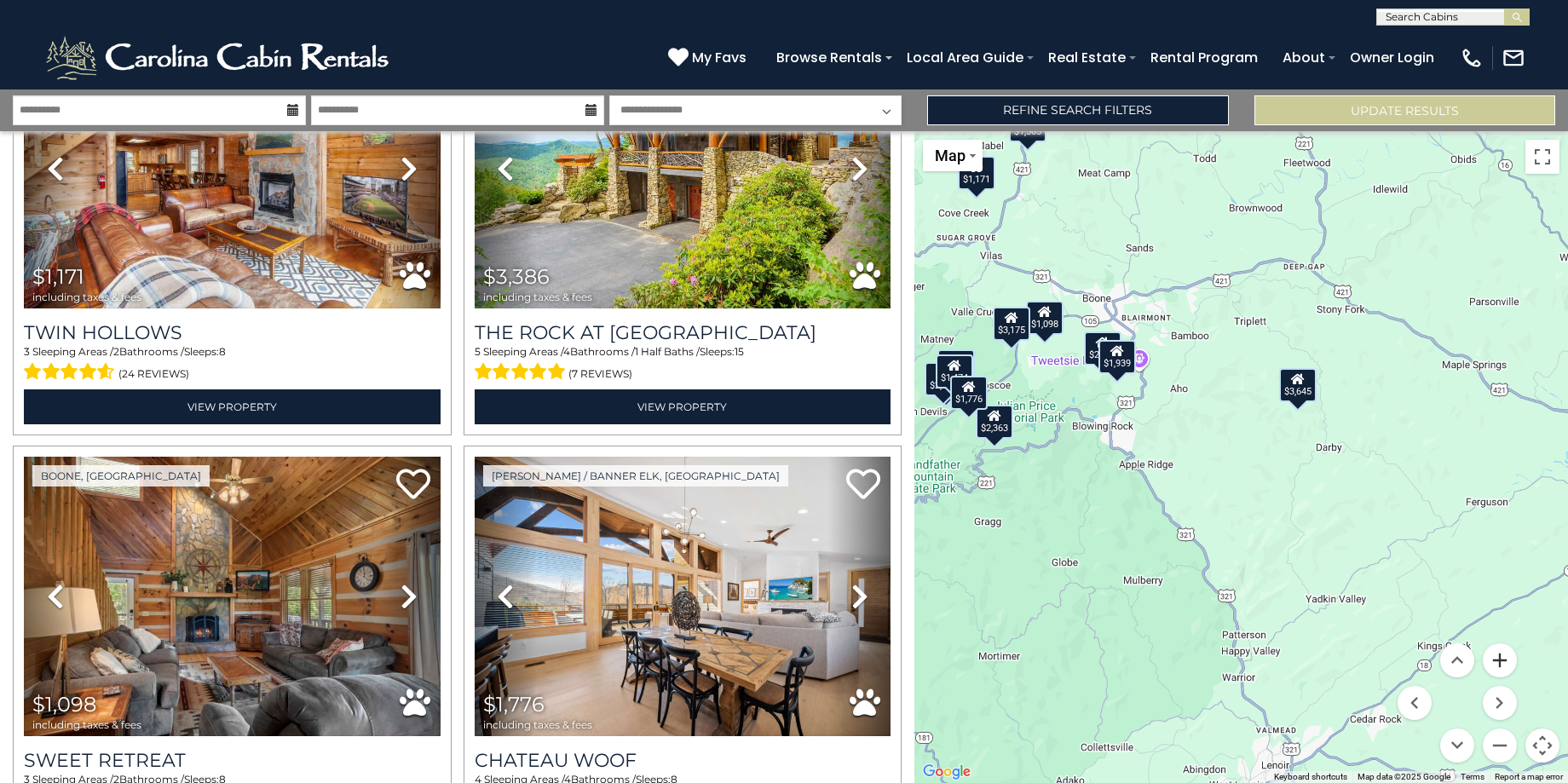
click at [1503, 659] on button "Zoom in" at bounding box center [1499, 661] width 35 height 35
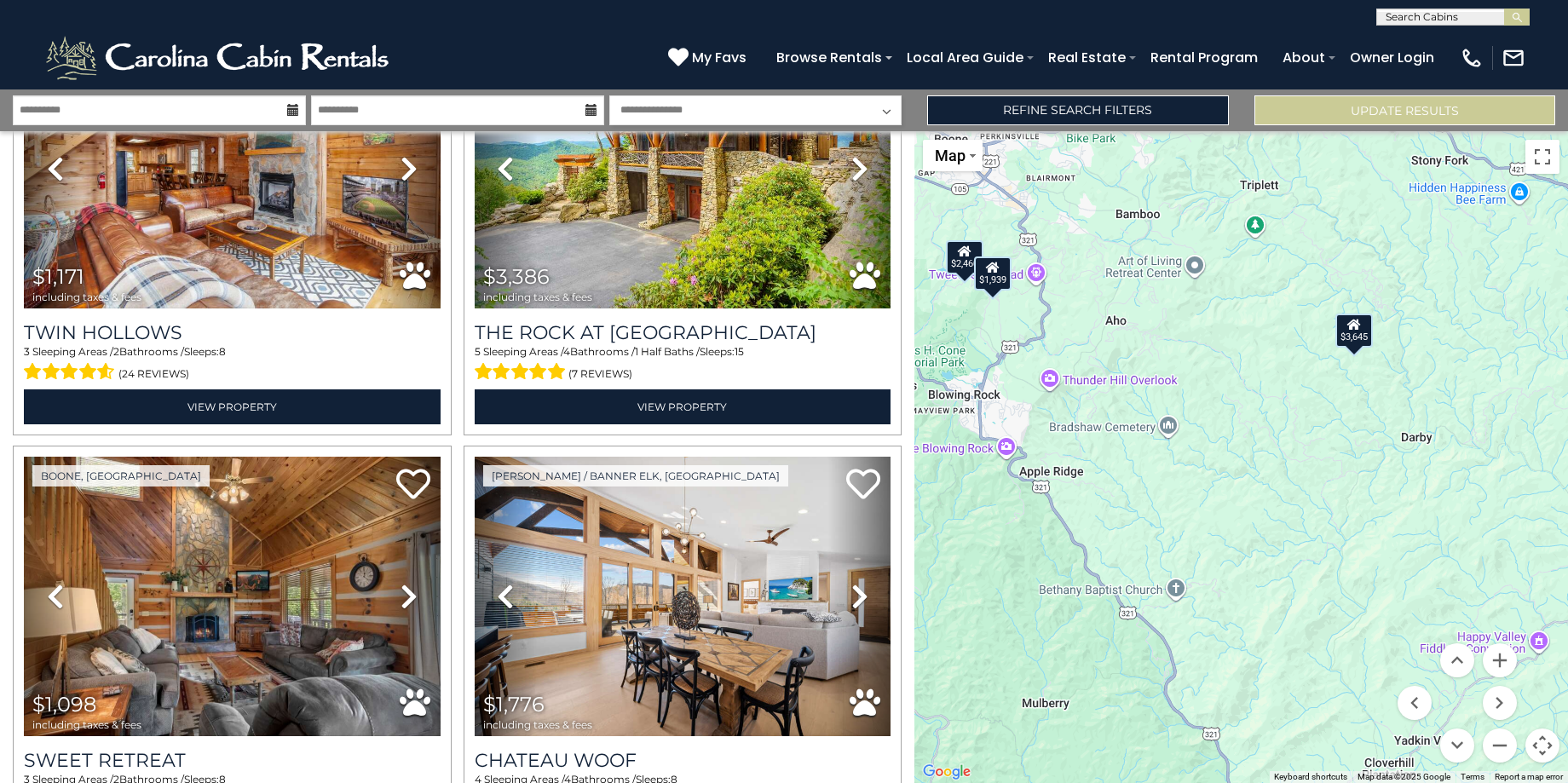
click at [1358, 340] on div "$3,645" at bounding box center [1354, 330] width 37 height 35
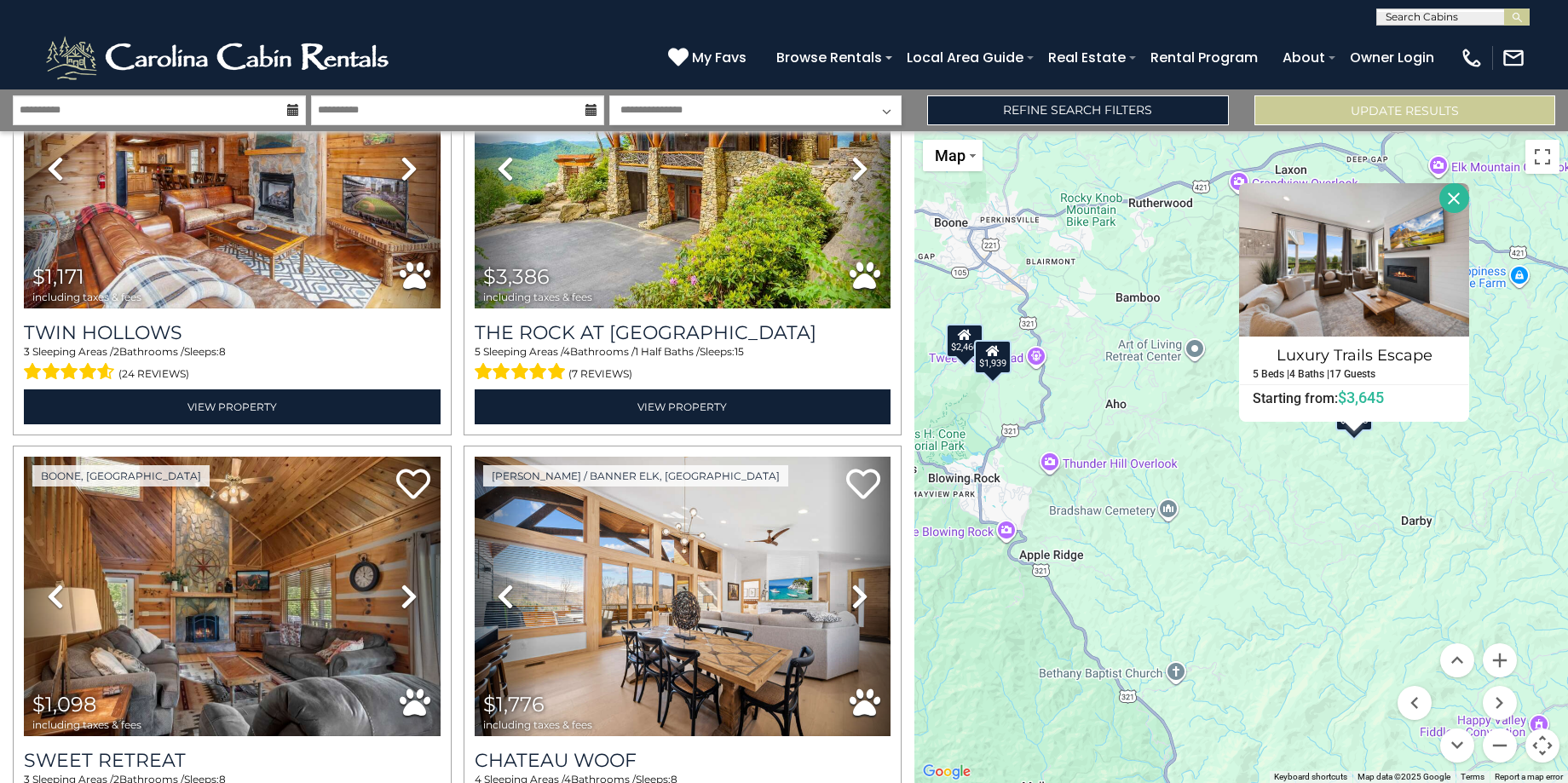
click at [1459, 199] on button "Close" at bounding box center [1454, 198] width 30 height 30
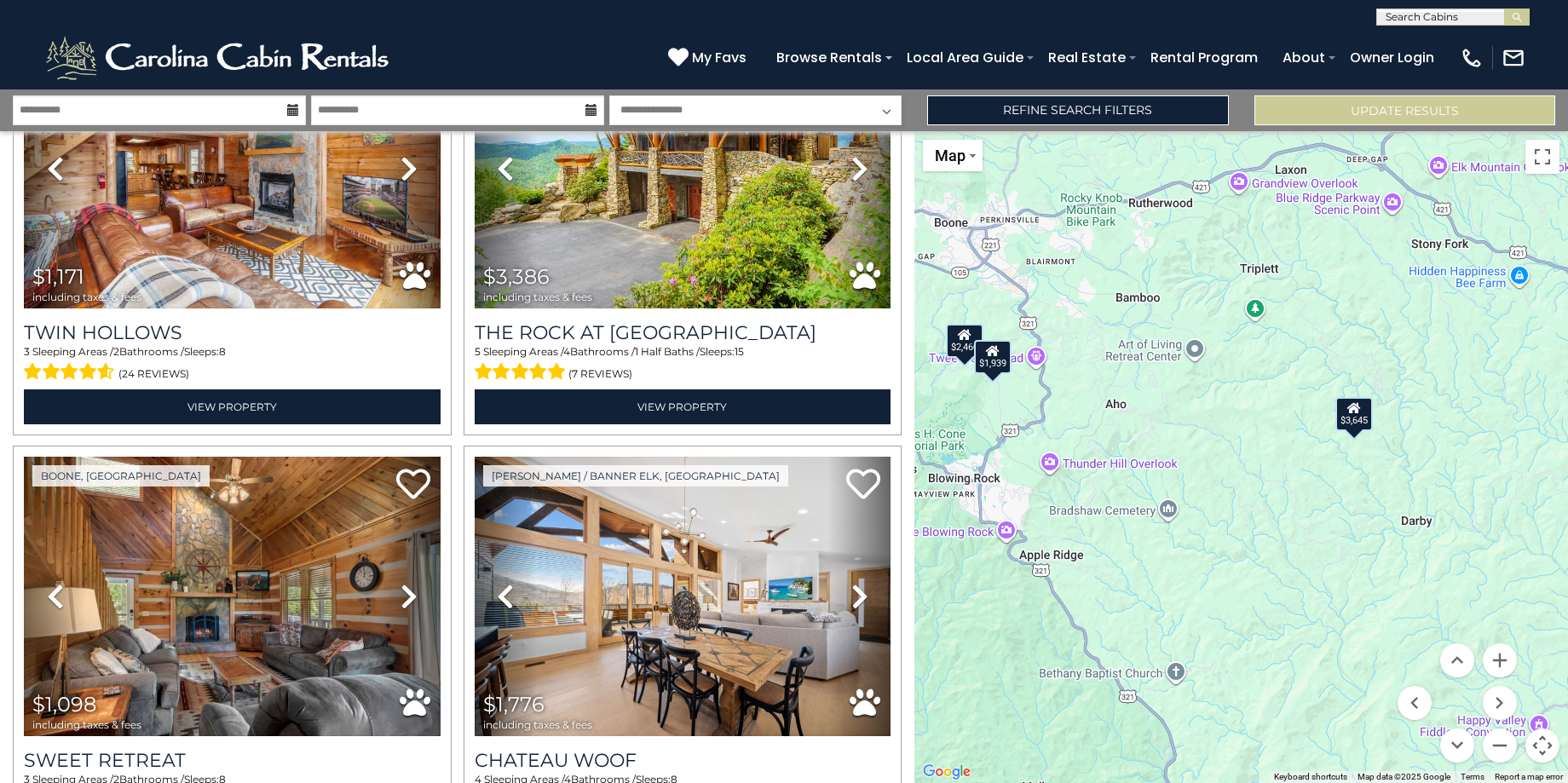
click at [296, 110] on icon at bounding box center [293, 110] width 12 height 12
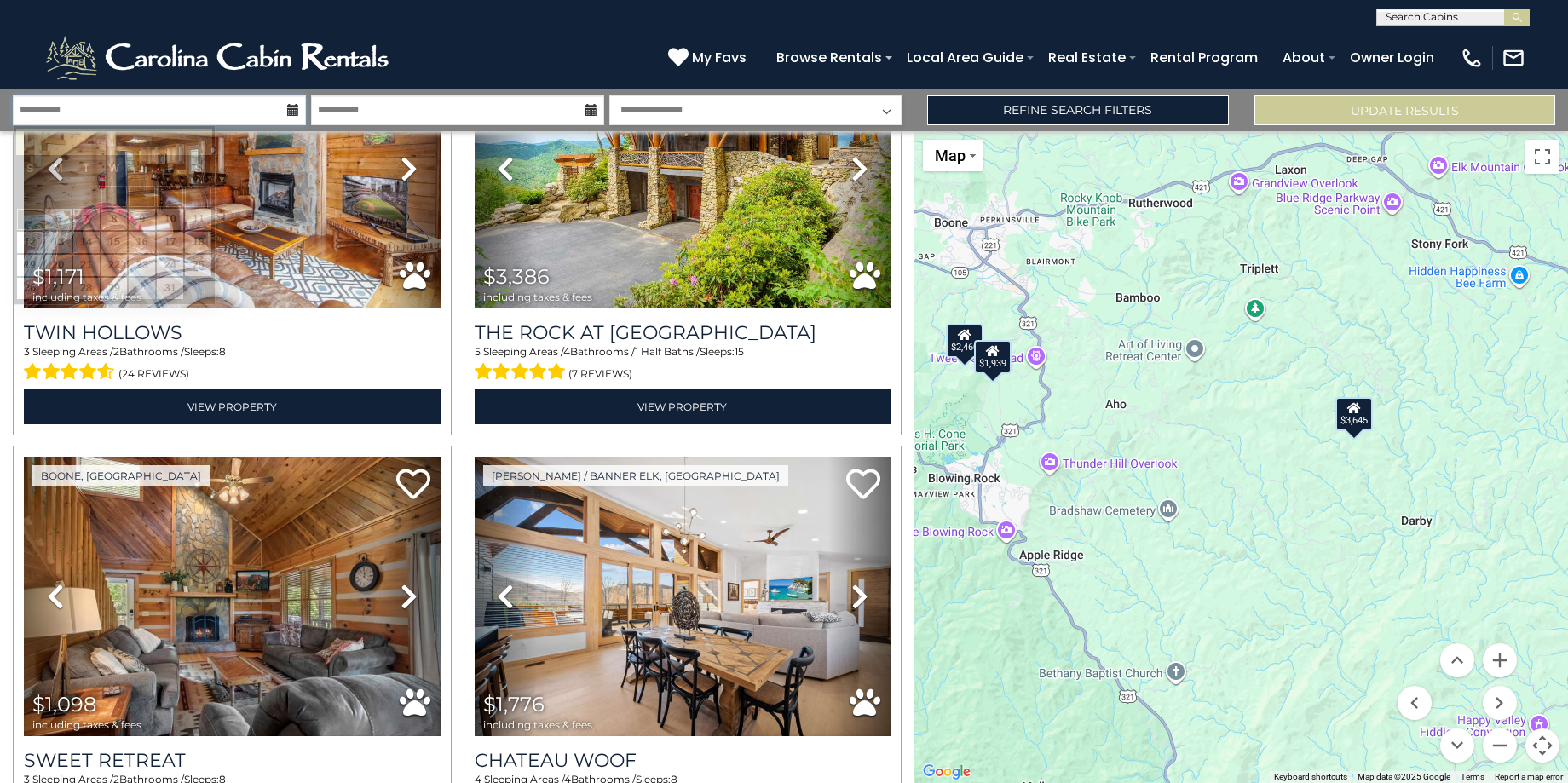
click at [133, 113] on input "**********" at bounding box center [159, 111] width 293 height 30
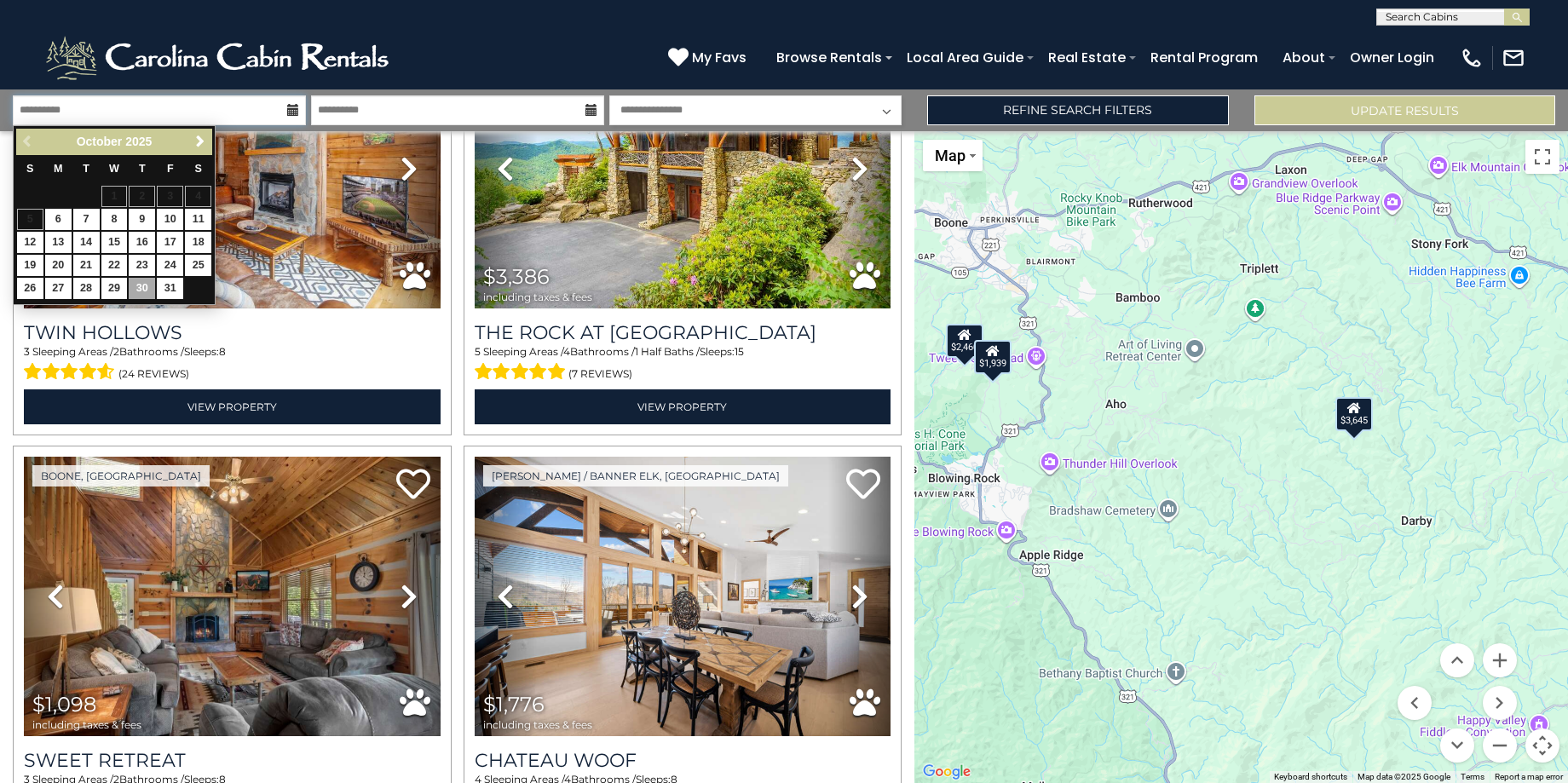
drag, startPoint x: 133, startPoint y: 113, endPoint x: -34, endPoint y: 107, distance: 167.1
click at [0, 107] on html "**********" at bounding box center [784, 391] width 1568 height 783
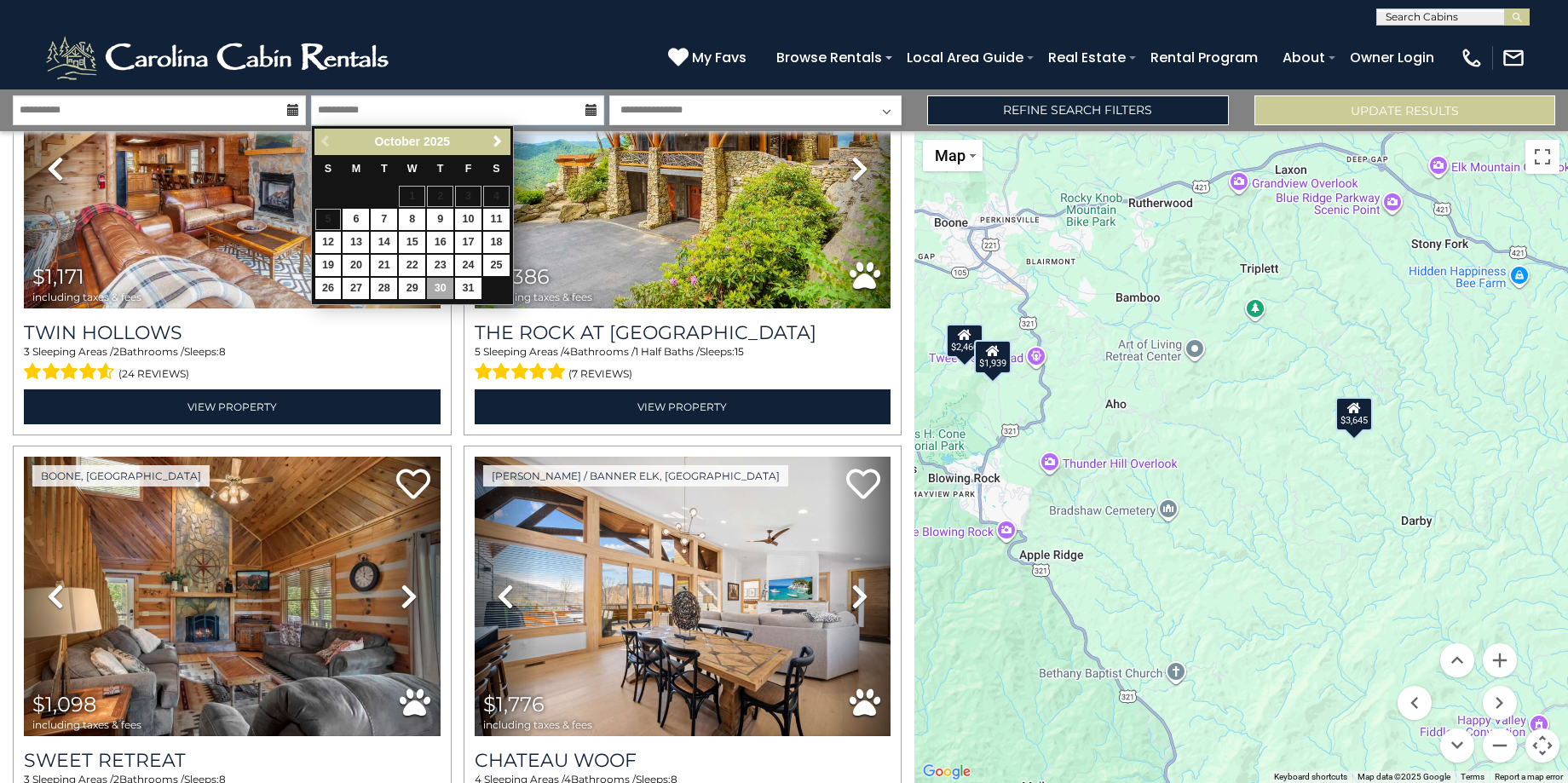
drag, startPoint x: 396, startPoint y: 115, endPoint x: 306, endPoint y: 109, distance: 90.2
click at [306, 109] on div "**********" at bounding box center [457, 111] width 894 height 30
click at [1486, 16] on input "text" at bounding box center [1451, 19] width 149 height 17
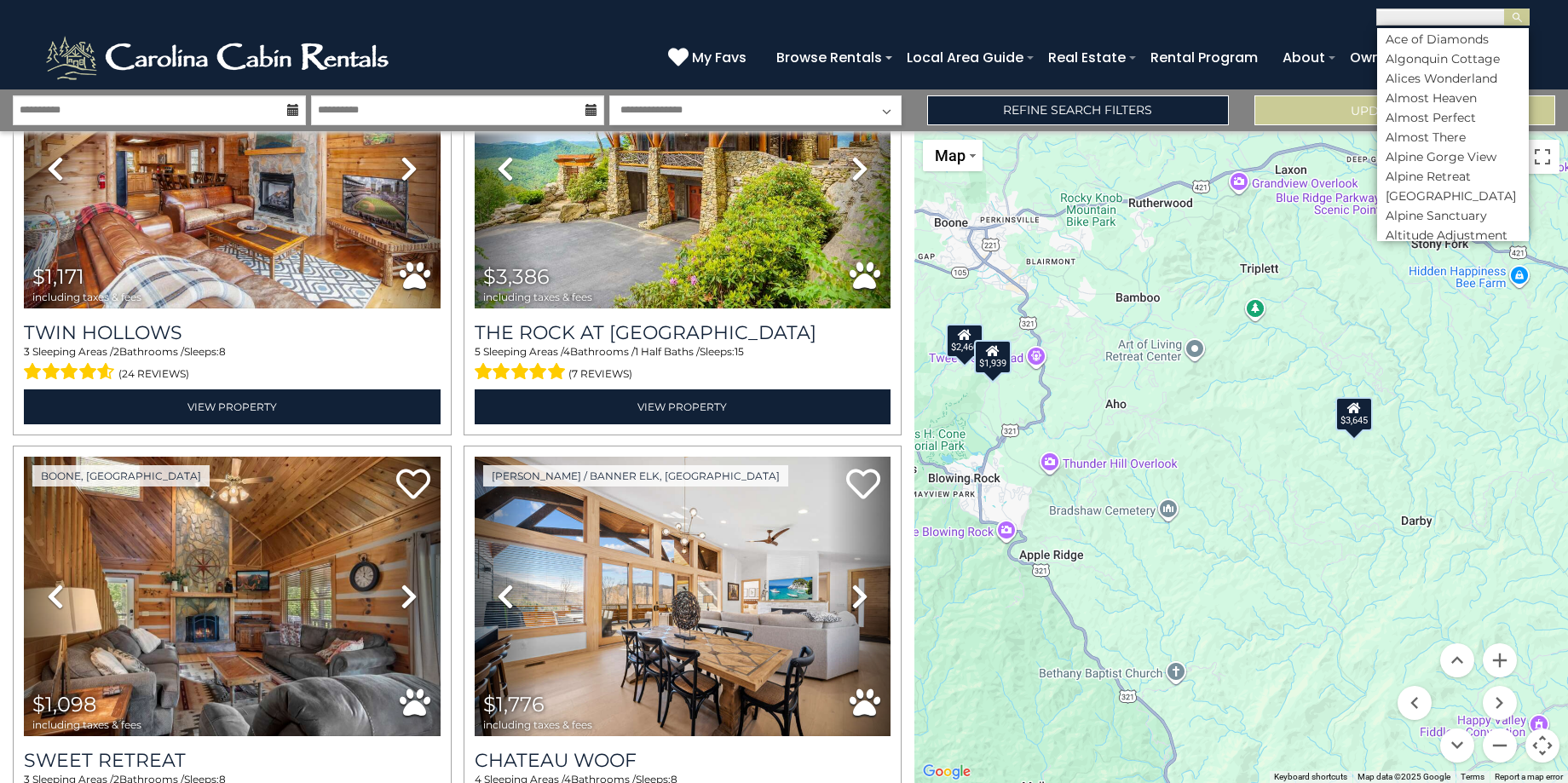
scroll to position [511, 0]
click at [1456, 144] on li "Appalachian Escape" at bounding box center [1453, 152] width 152 height 16
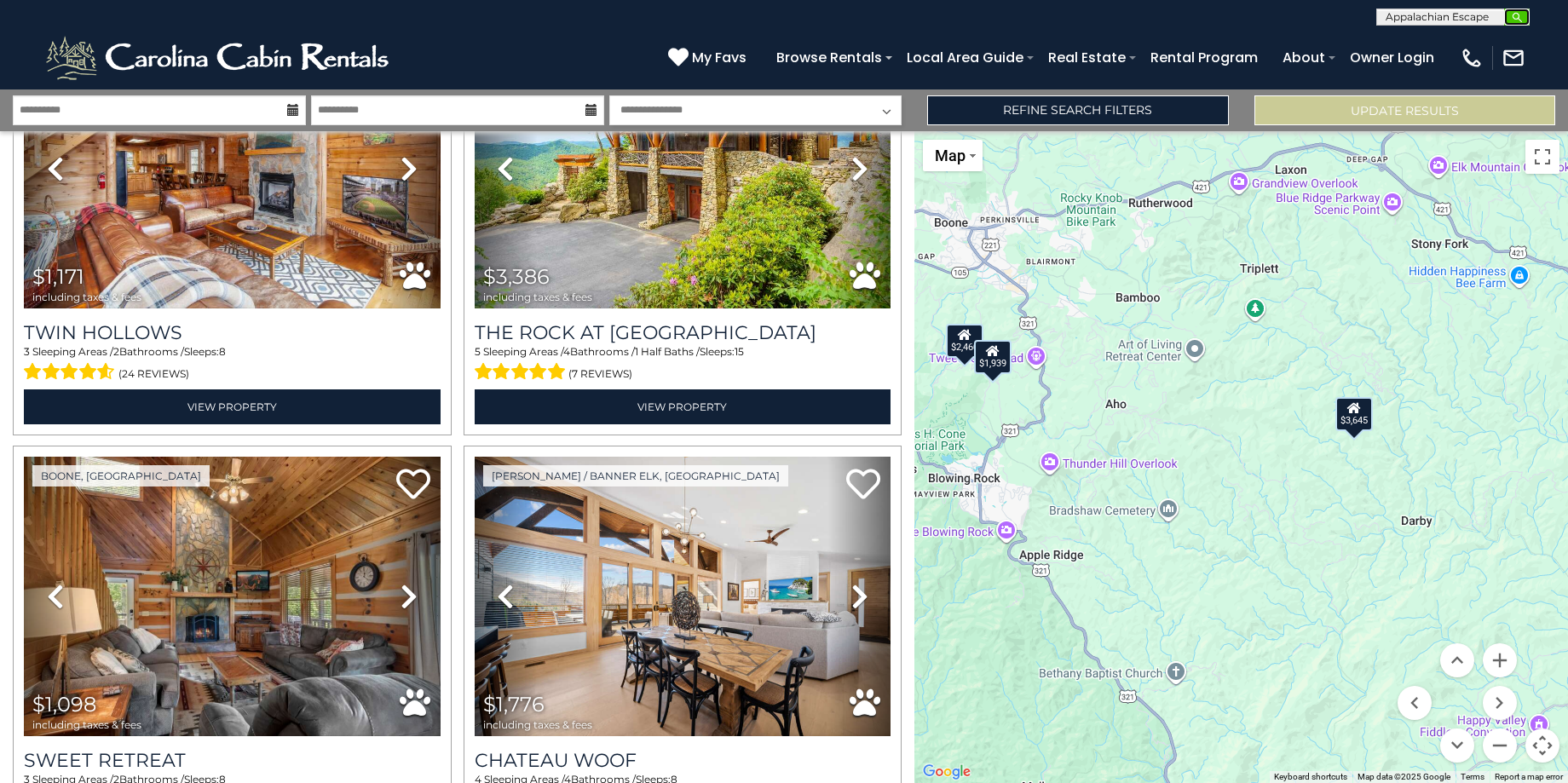
click at [1524, 14] on button "submit" at bounding box center [1517, 17] width 26 height 17
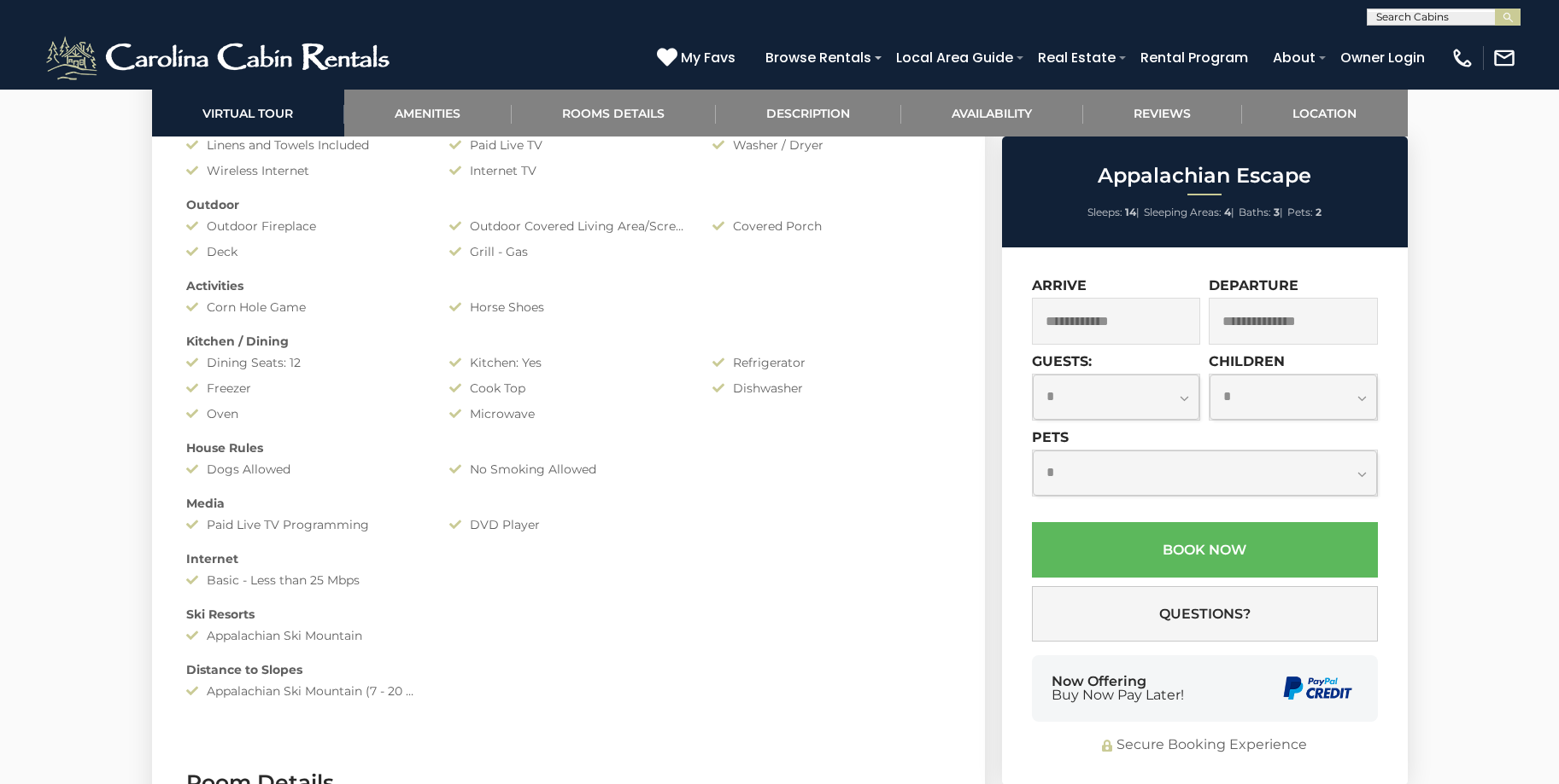
scroll to position [1535, 0]
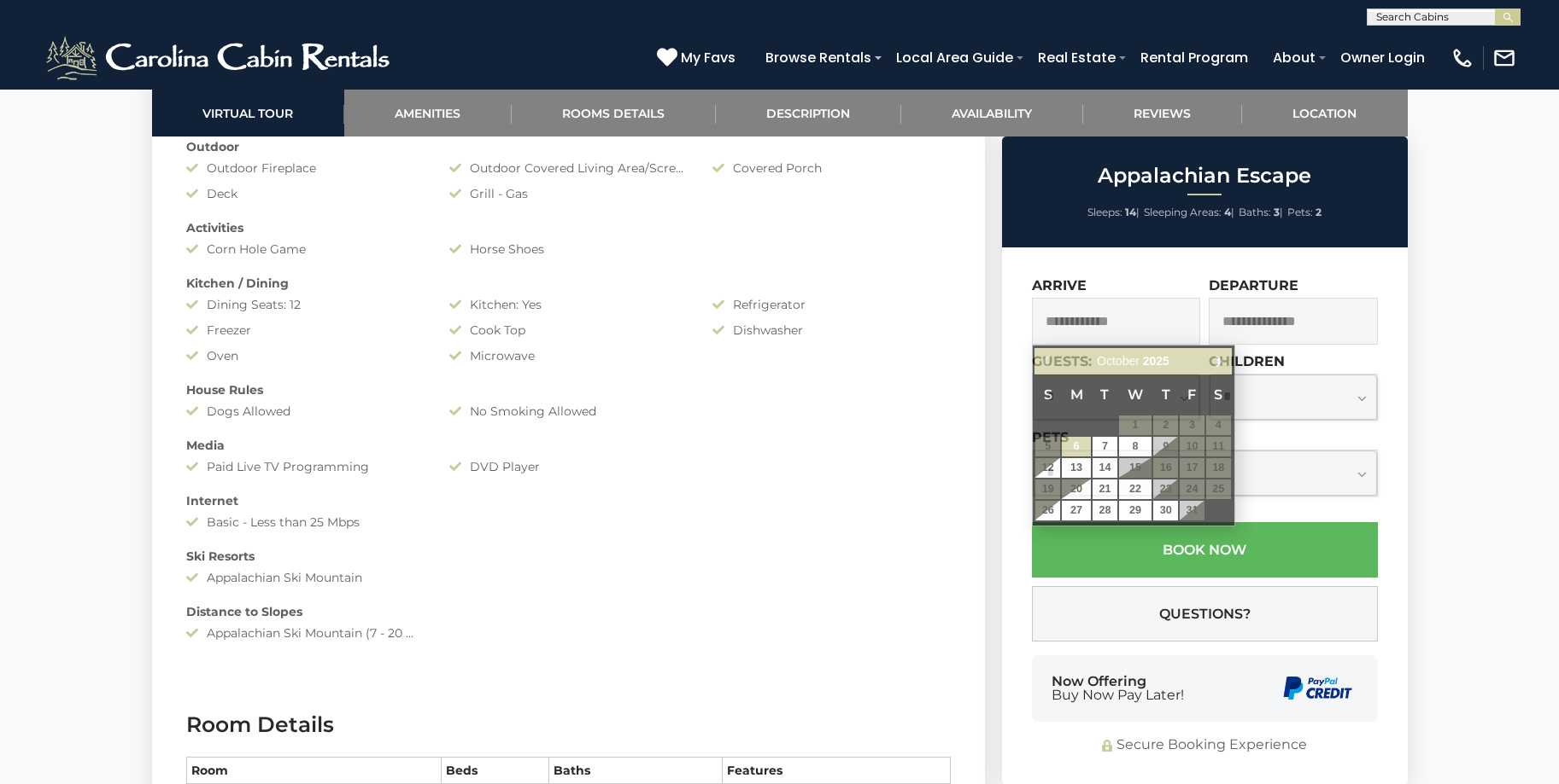
click at [1127, 313] on input "text" at bounding box center [1116, 320] width 169 height 46
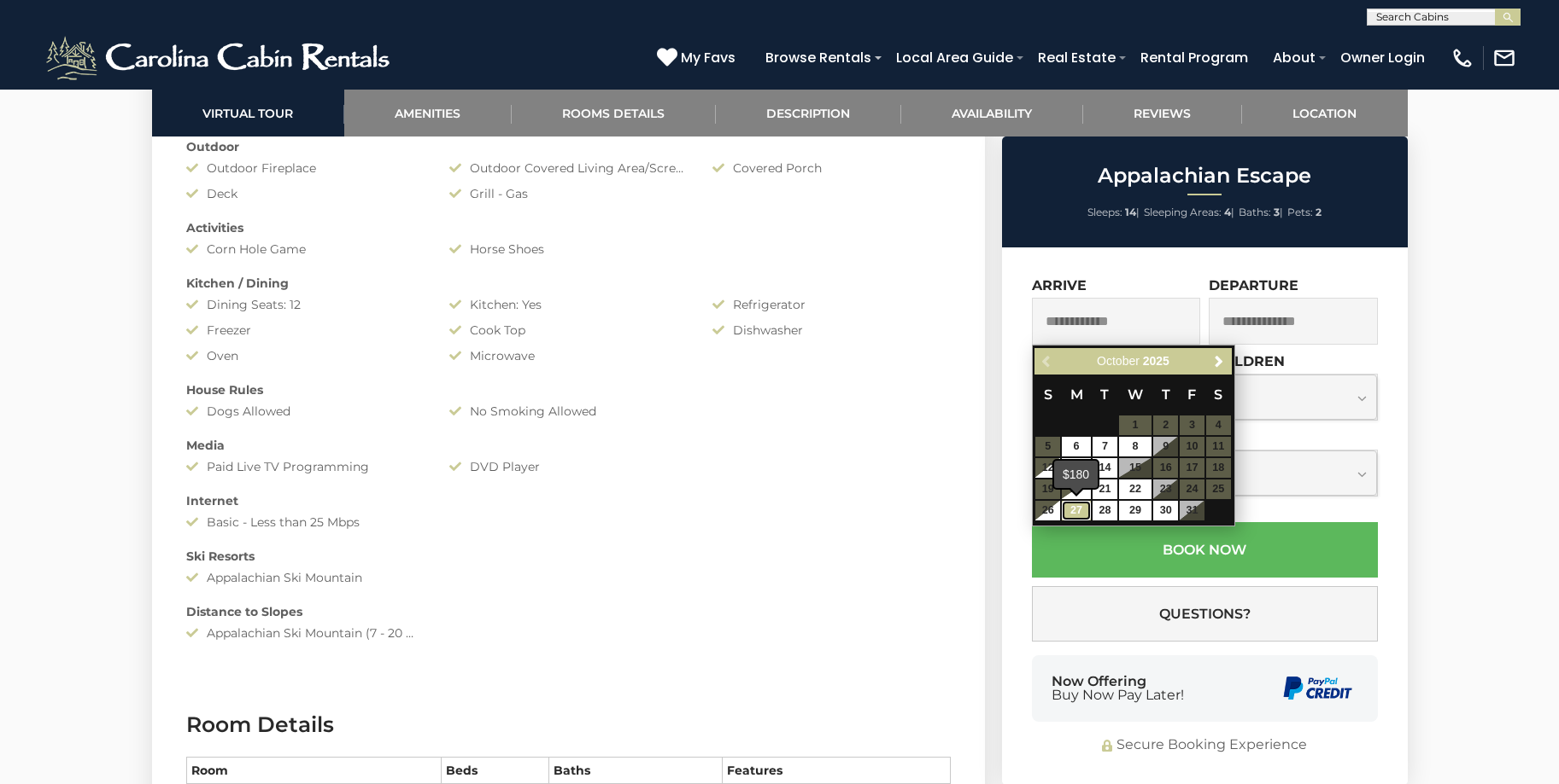
click at [1076, 513] on link "27" at bounding box center [1075, 511] width 29 height 20
type input "**********"
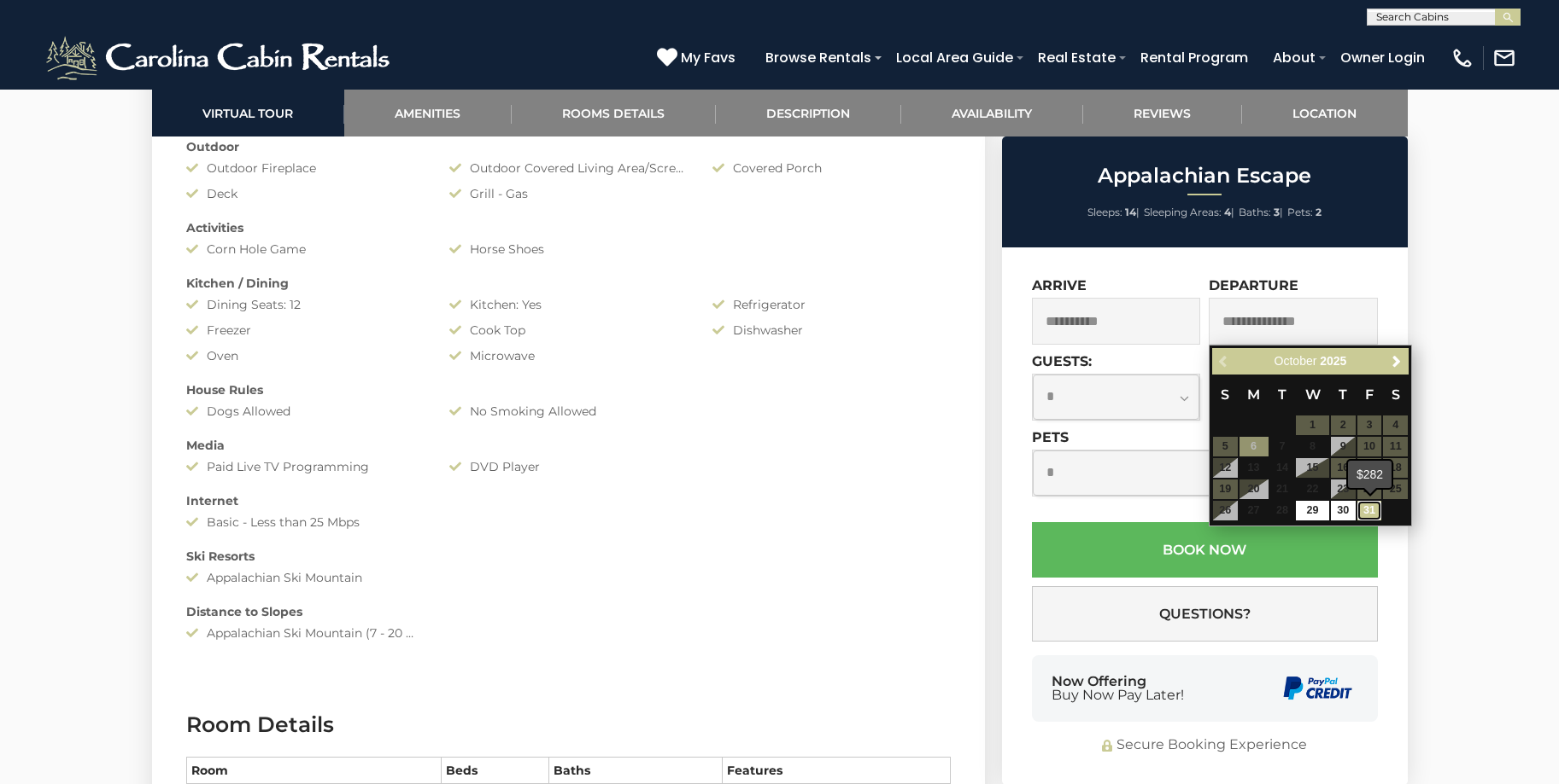
click at [1367, 515] on link "31" at bounding box center [1369, 511] width 25 height 20
type input "**********"
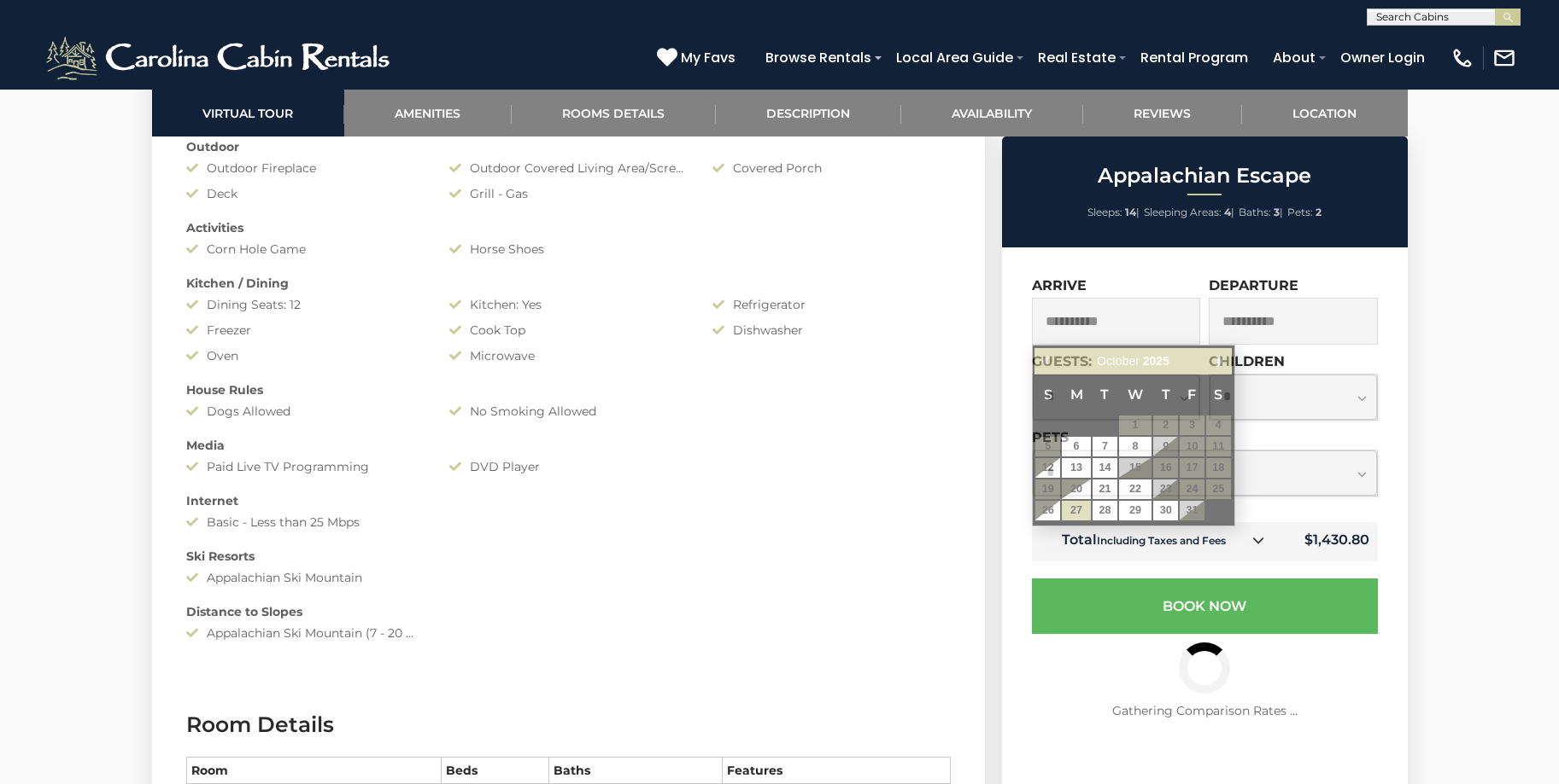
click at [1126, 327] on input "**********" at bounding box center [1116, 320] width 169 height 46
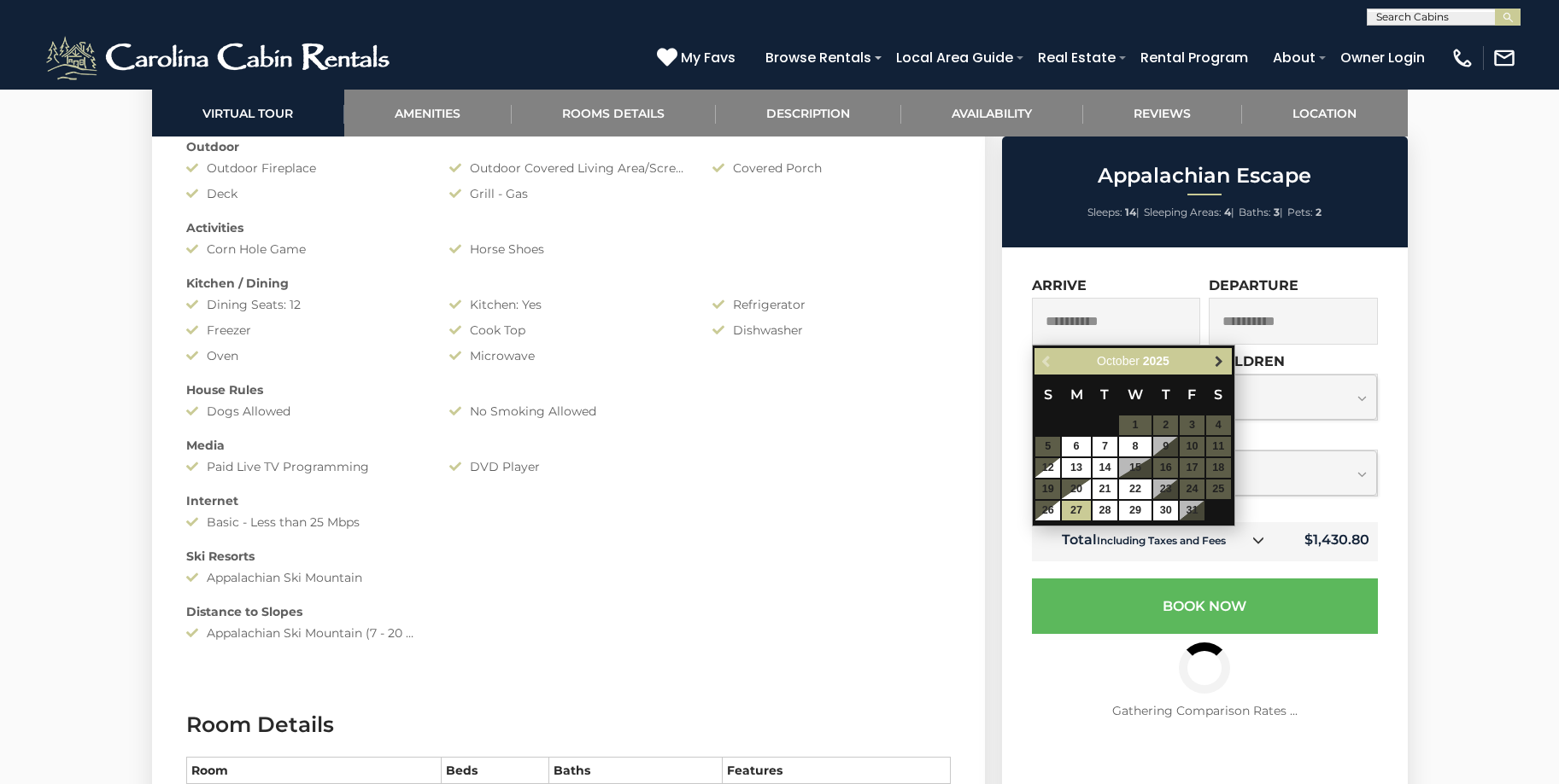
click at [1220, 362] on span "Next" at bounding box center [1219, 362] width 14 height 14
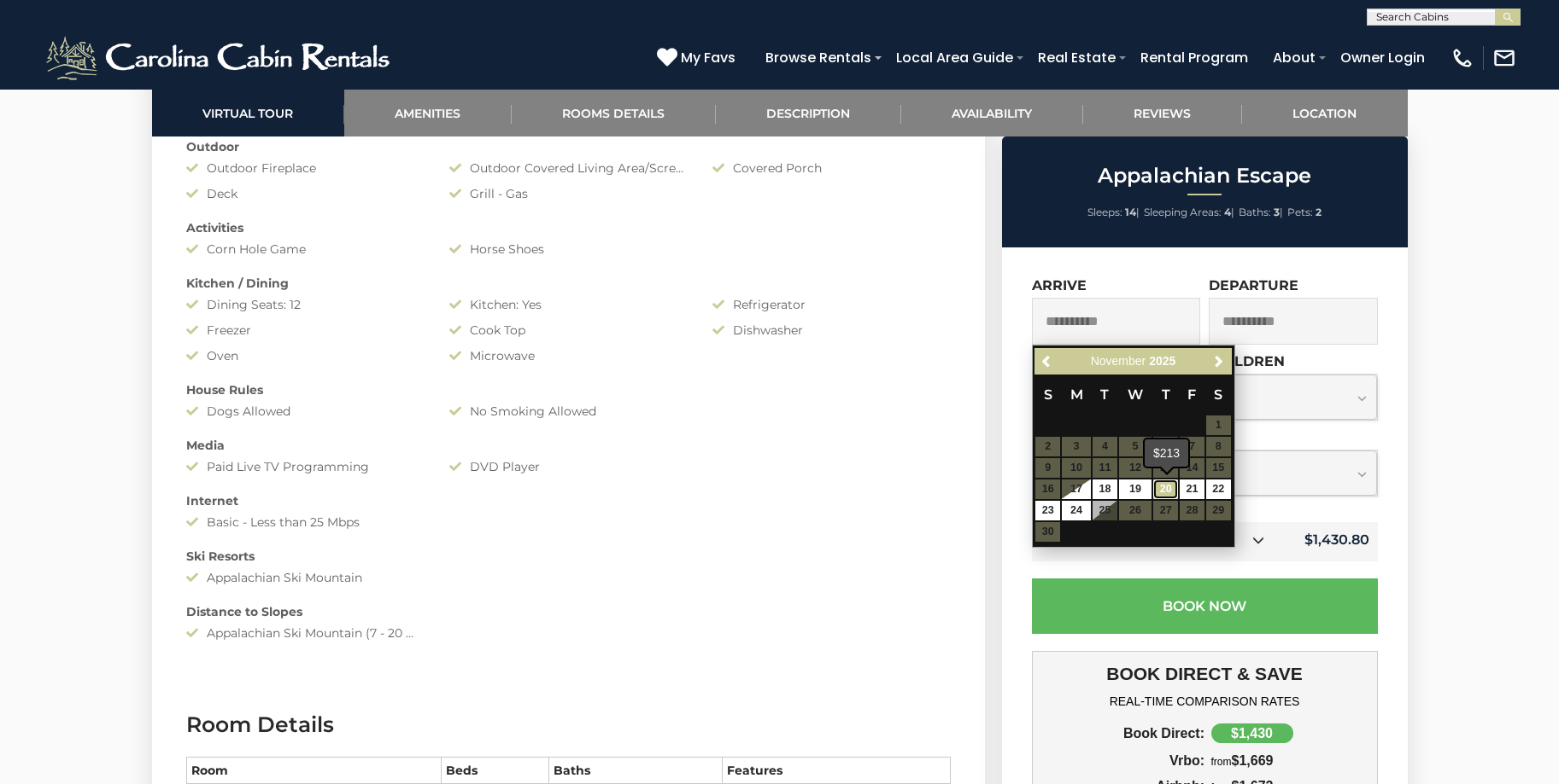
click at [1166, 491] on link "20" at bounding box center [1165, 489] width 25 height 20
type input "**********"
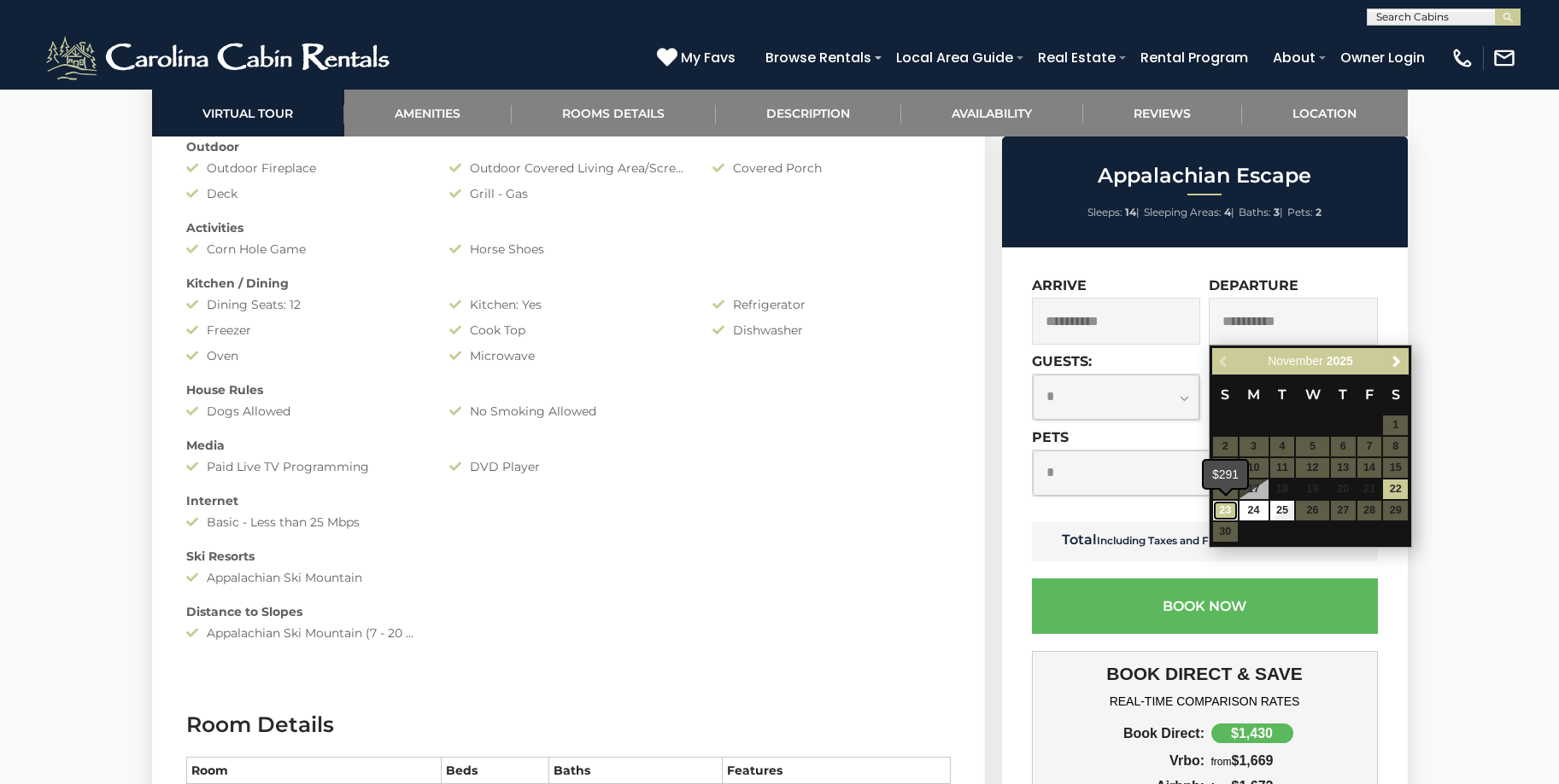
click at [1226, 514] on link "23" at bounding box center [1225, 511] width 25 height 20
type input "**********"
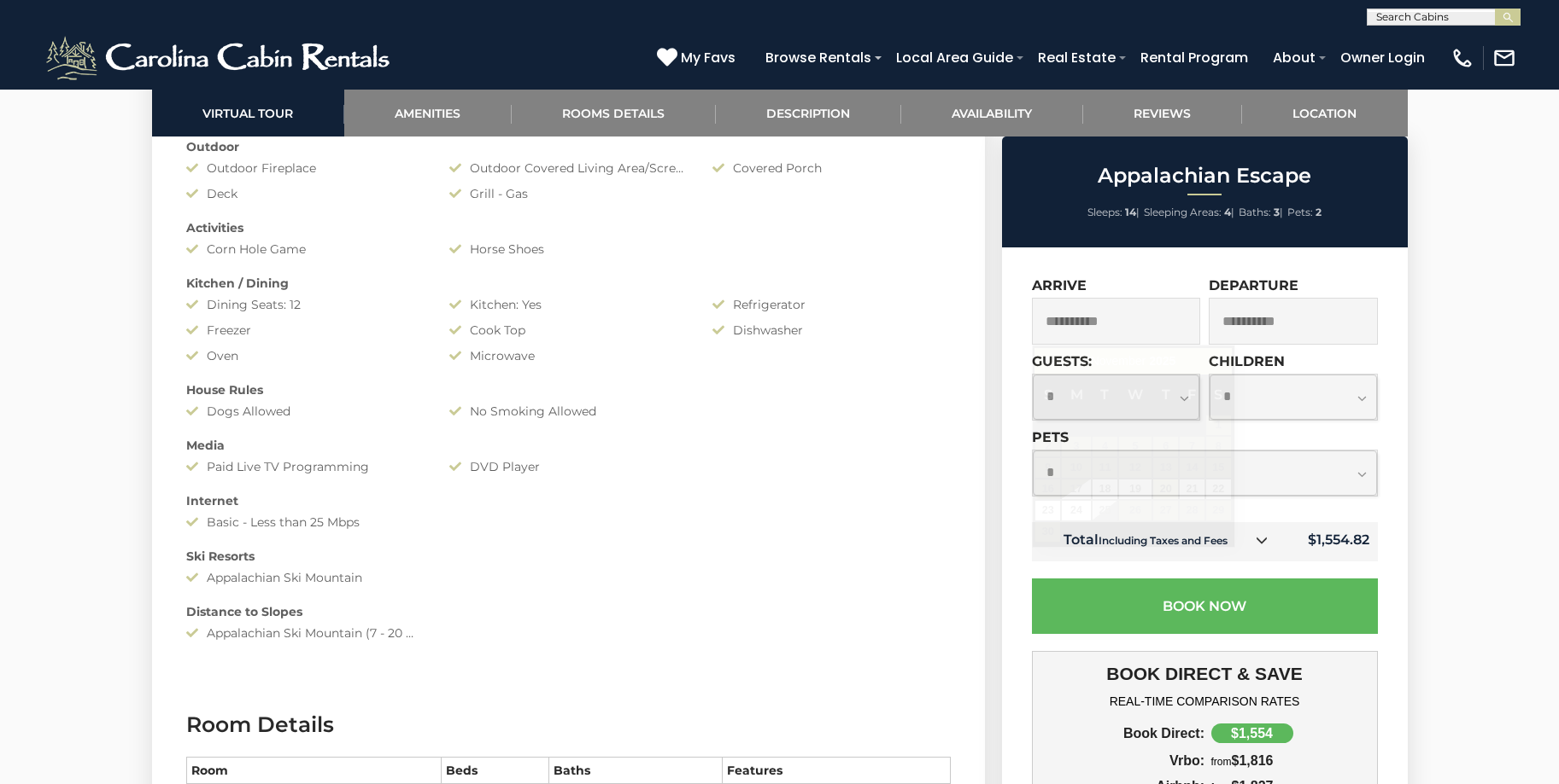
click at [1152, 328] on input "**********" at bounding box center [1116, 320] width 169 height 46
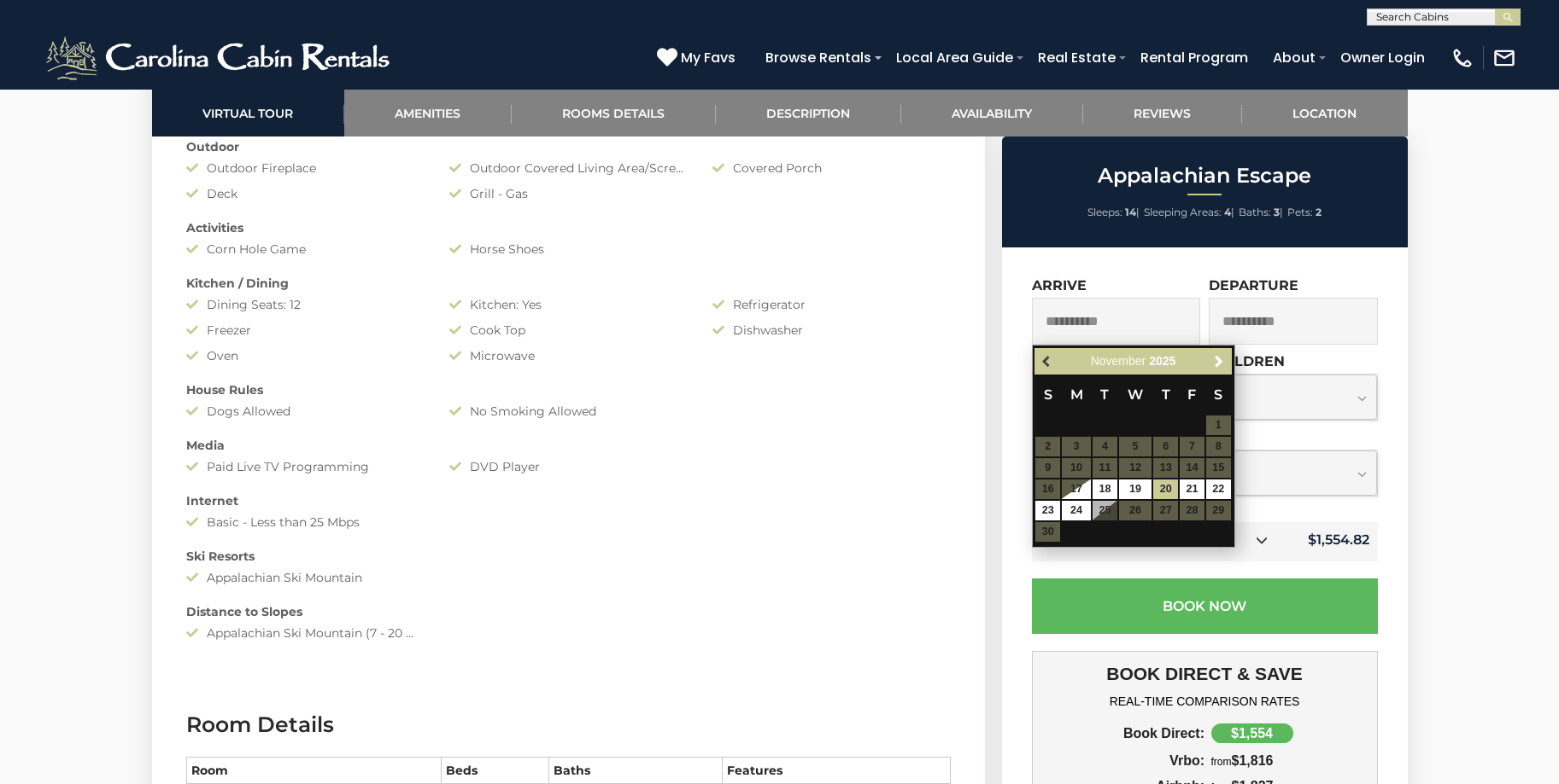
click at [1050, 360] on span "Previous" at bounding box center [1048, 362] width 14 height 14
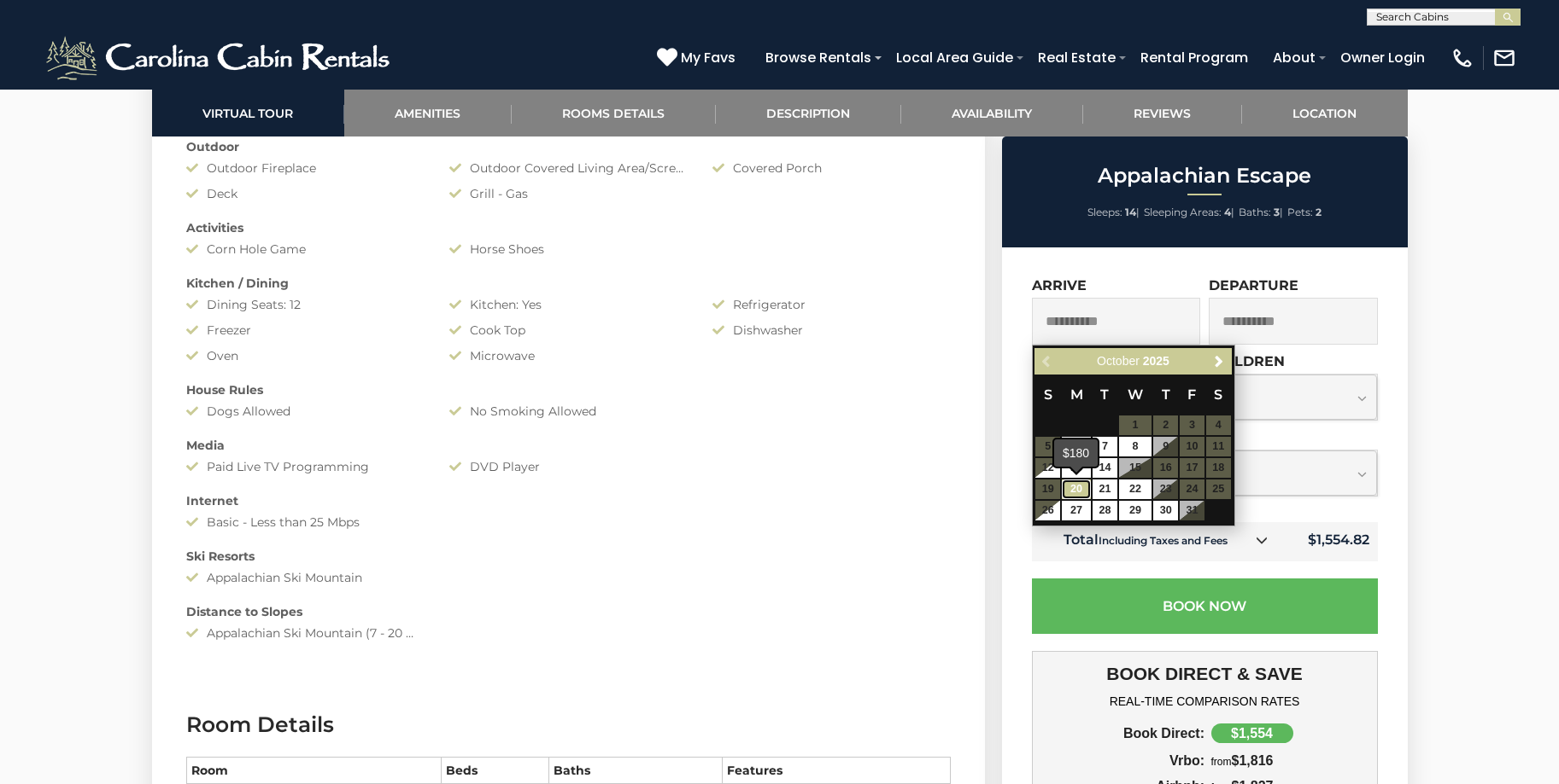
click at [1078, 494] on link "20" at bounding box center [1075, 489] width 29 height 20
type input "**********"
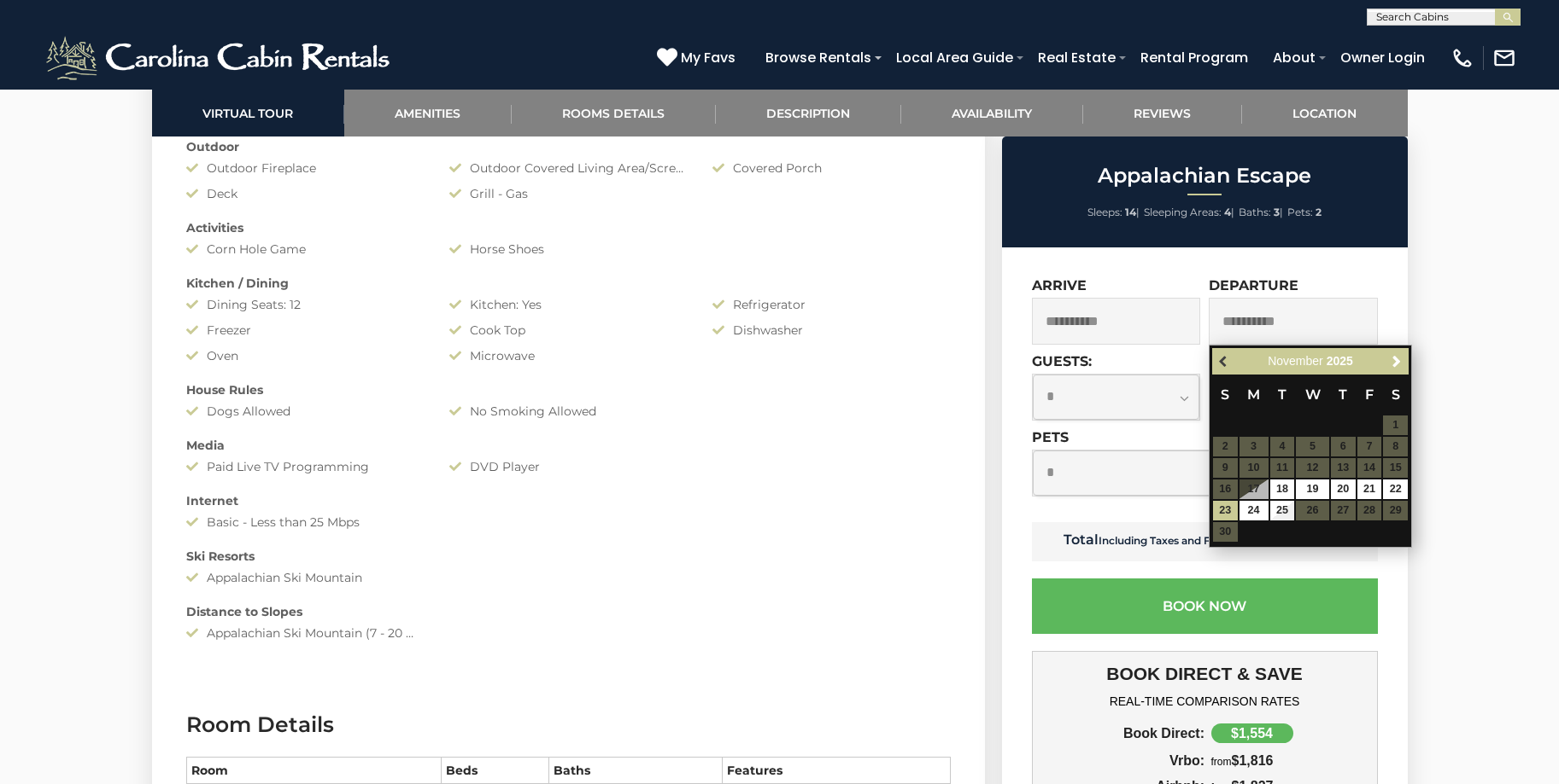
click at [1220, 363] on span "Previous" at bounding box center [1224, 362] width 14 height 14
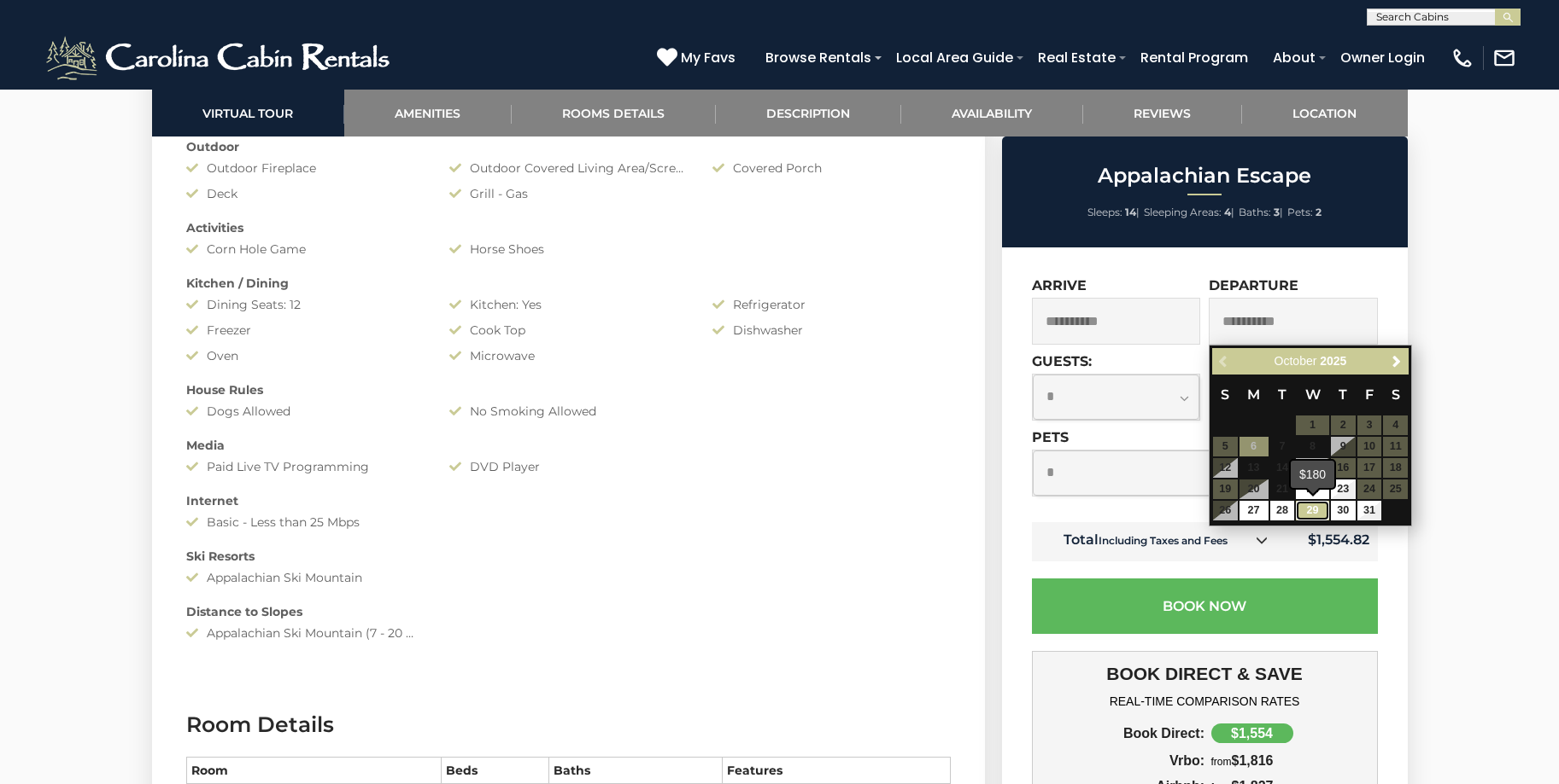
click at [1310, 515] on link "29" at bounding box center [1312, 511] width 33 height 20
type input "**********"
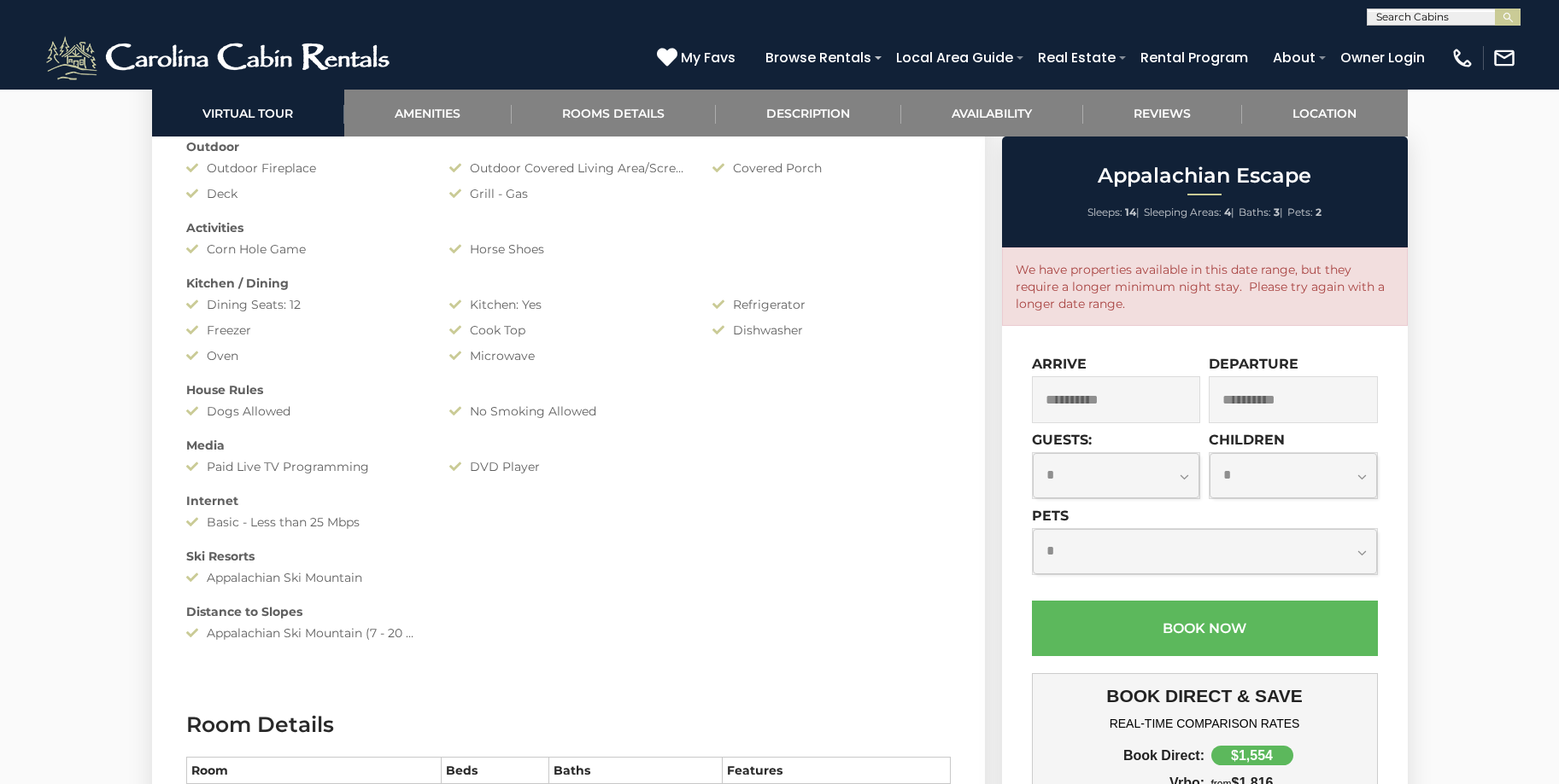
click at [1105, 395] on input "**********" at bounding box center [1116, 399] width 169 height 46
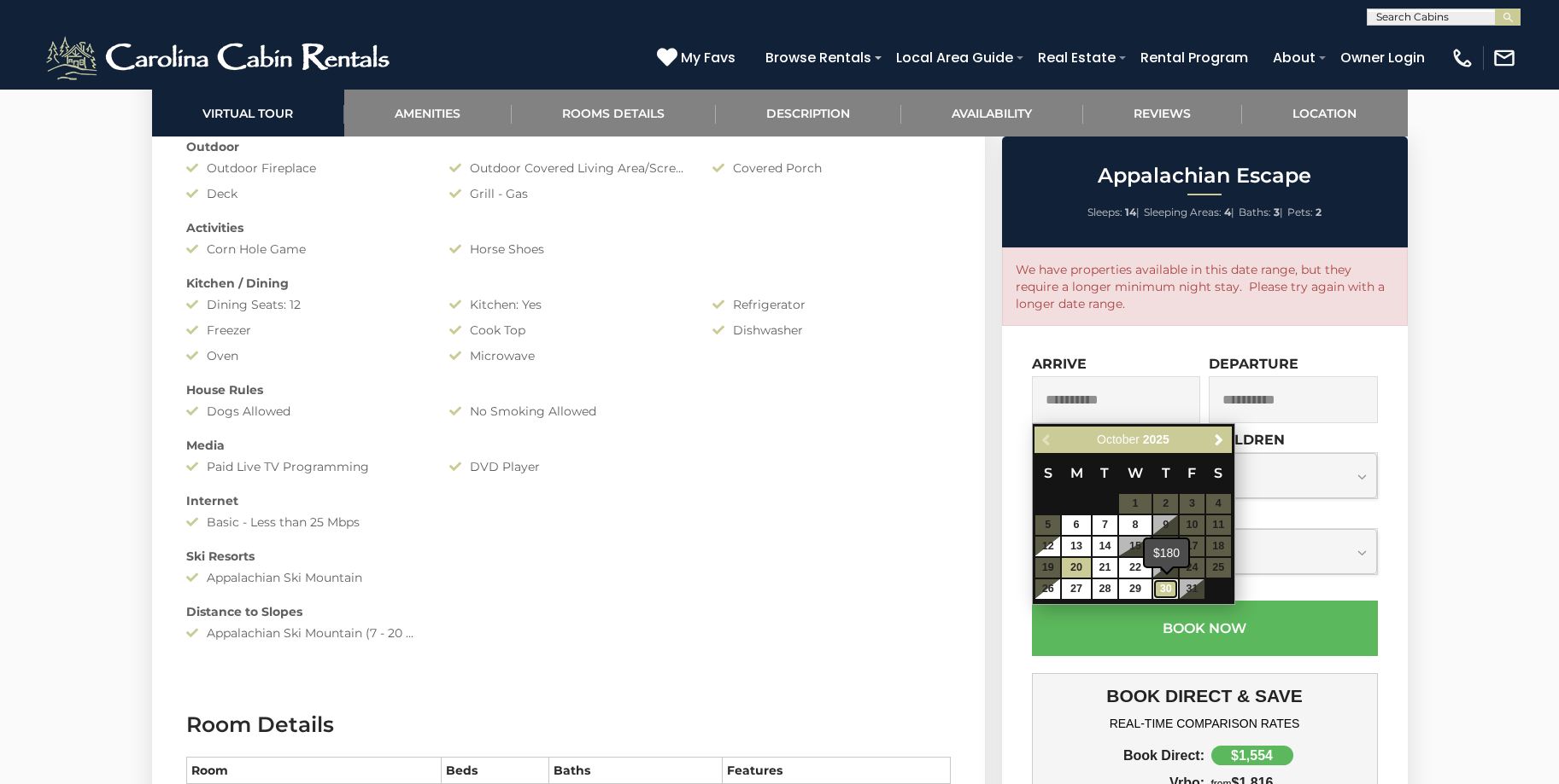
click at [1164, 587] on link "30" at bounding box center [1165, 589] width 25 height 20
type input "**********"
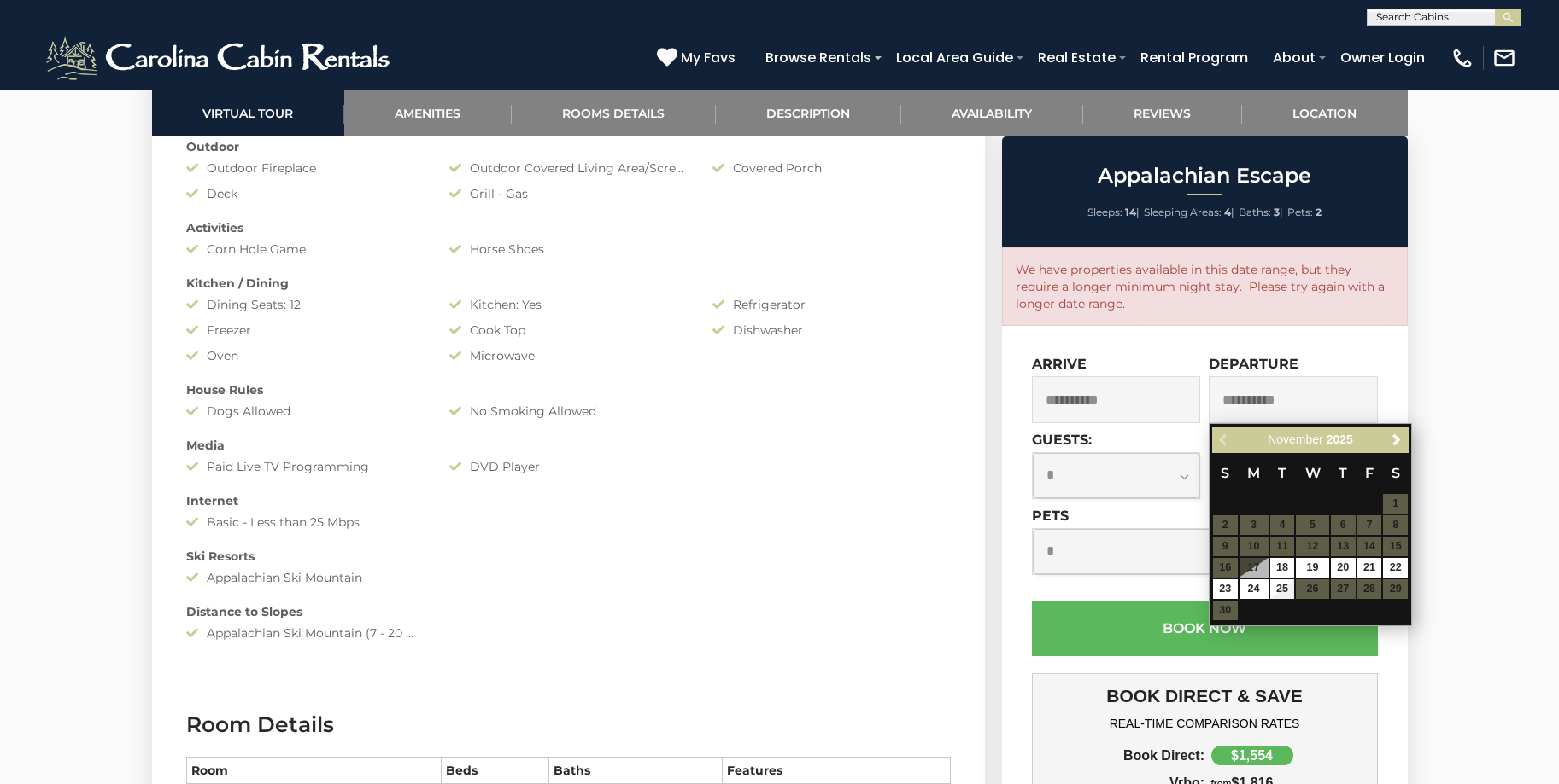
click at [1220, 437] on div "Previous Next [DATE]" at bounding box center [1310, 440] width 197 height 27
click at [1225, 444] on div "Previous Next [DATE]" at bounding box center [1310, 440] width 197 height 27
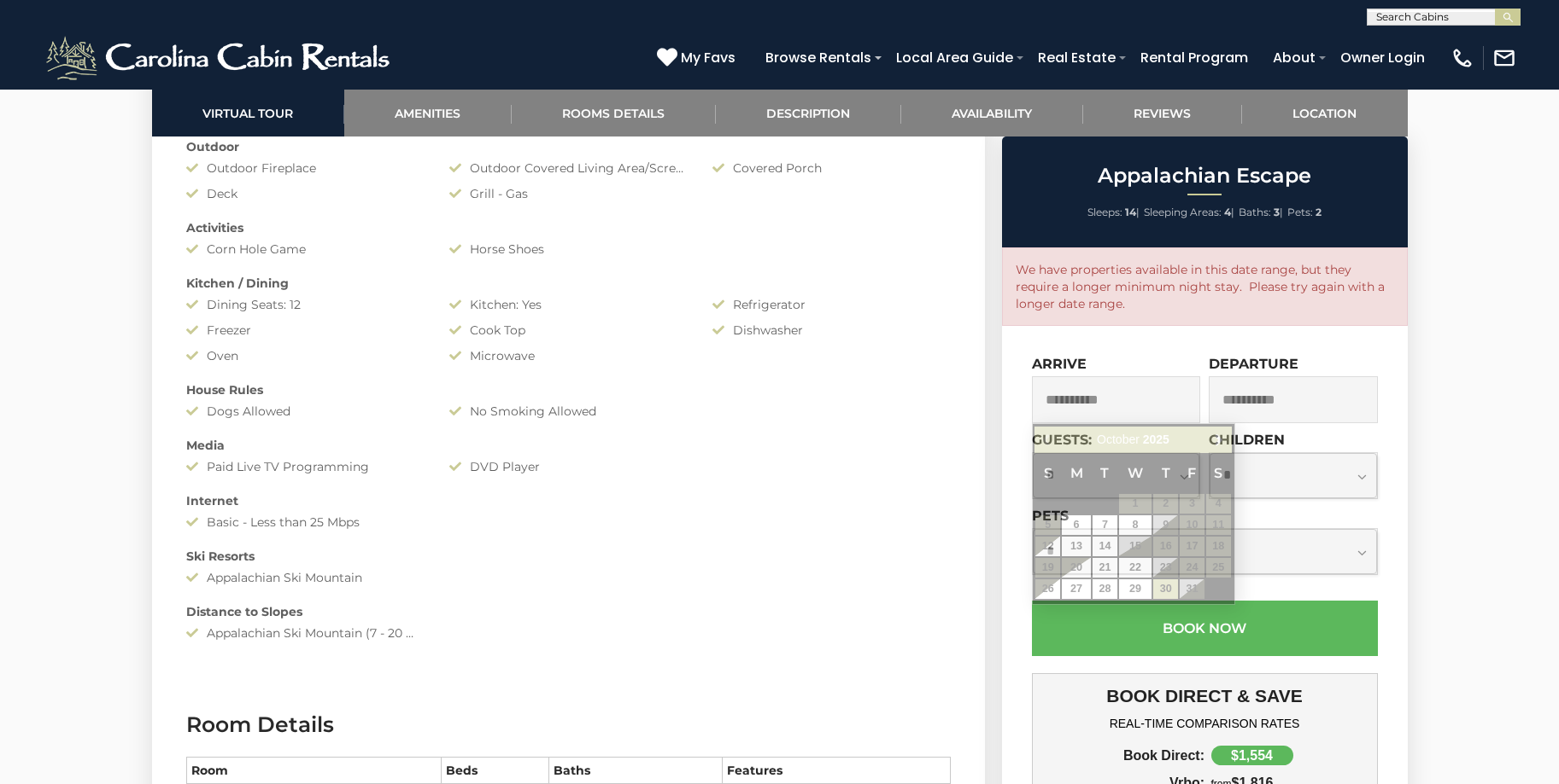
click at [1125, 406] on input "**********" at bounding box center [1116, 399] width 169 height 46
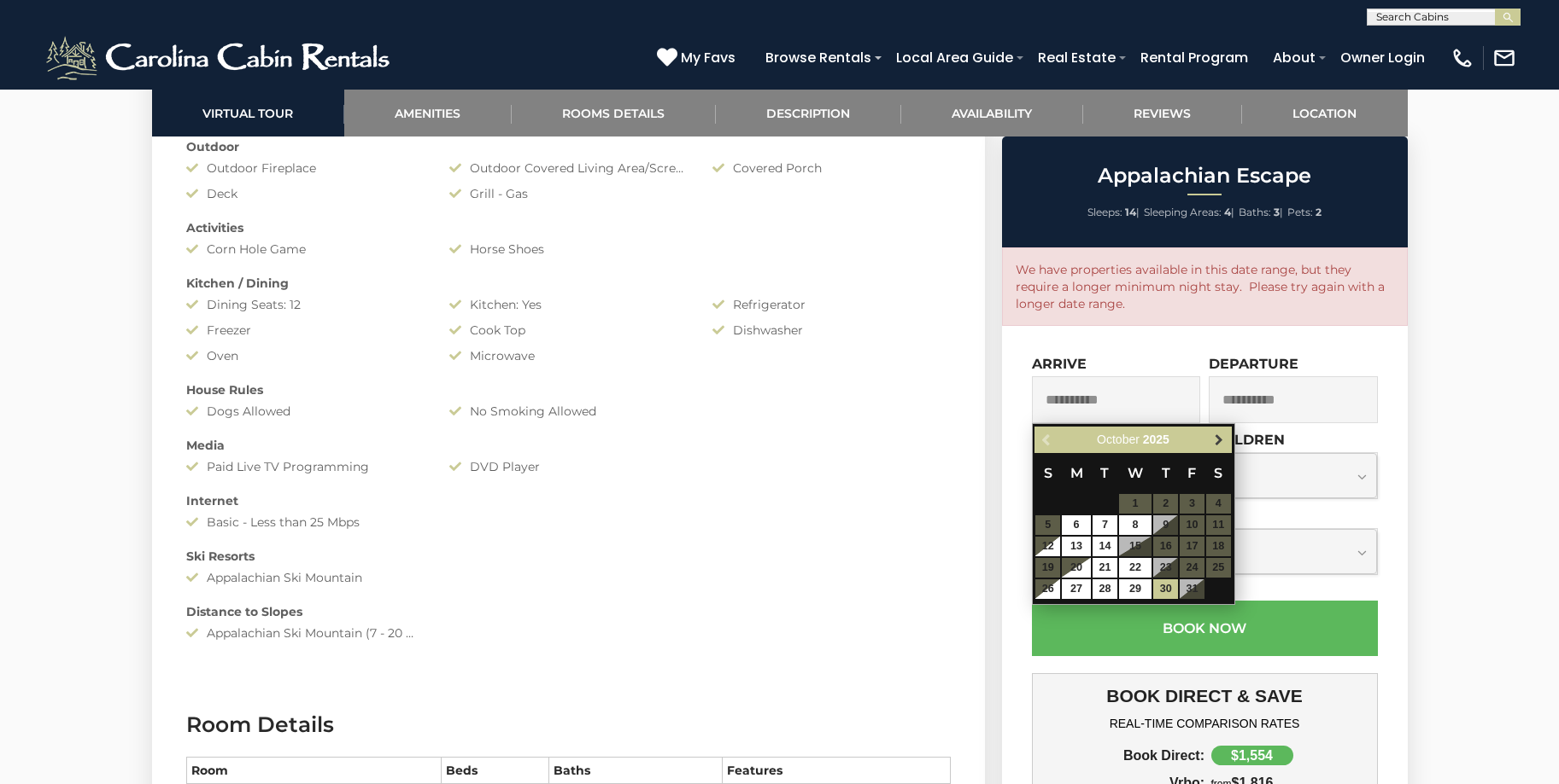
click at [1216, 438] on span "Next" at bounding box center [1219, 441] width 14 height 14
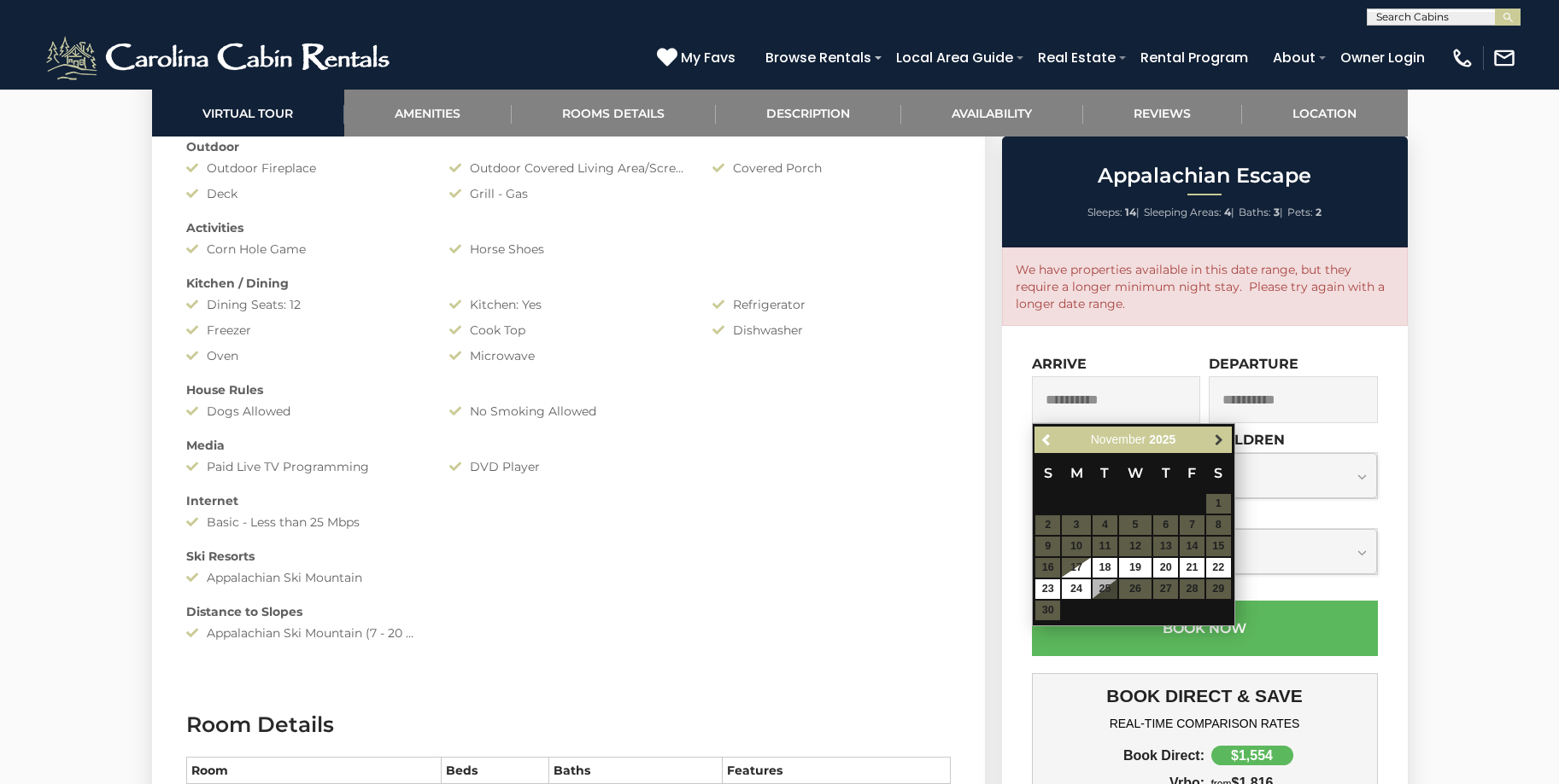
click at [1221, 441] on span "Next" at bounding box center [1219, 441] width 14 height 14
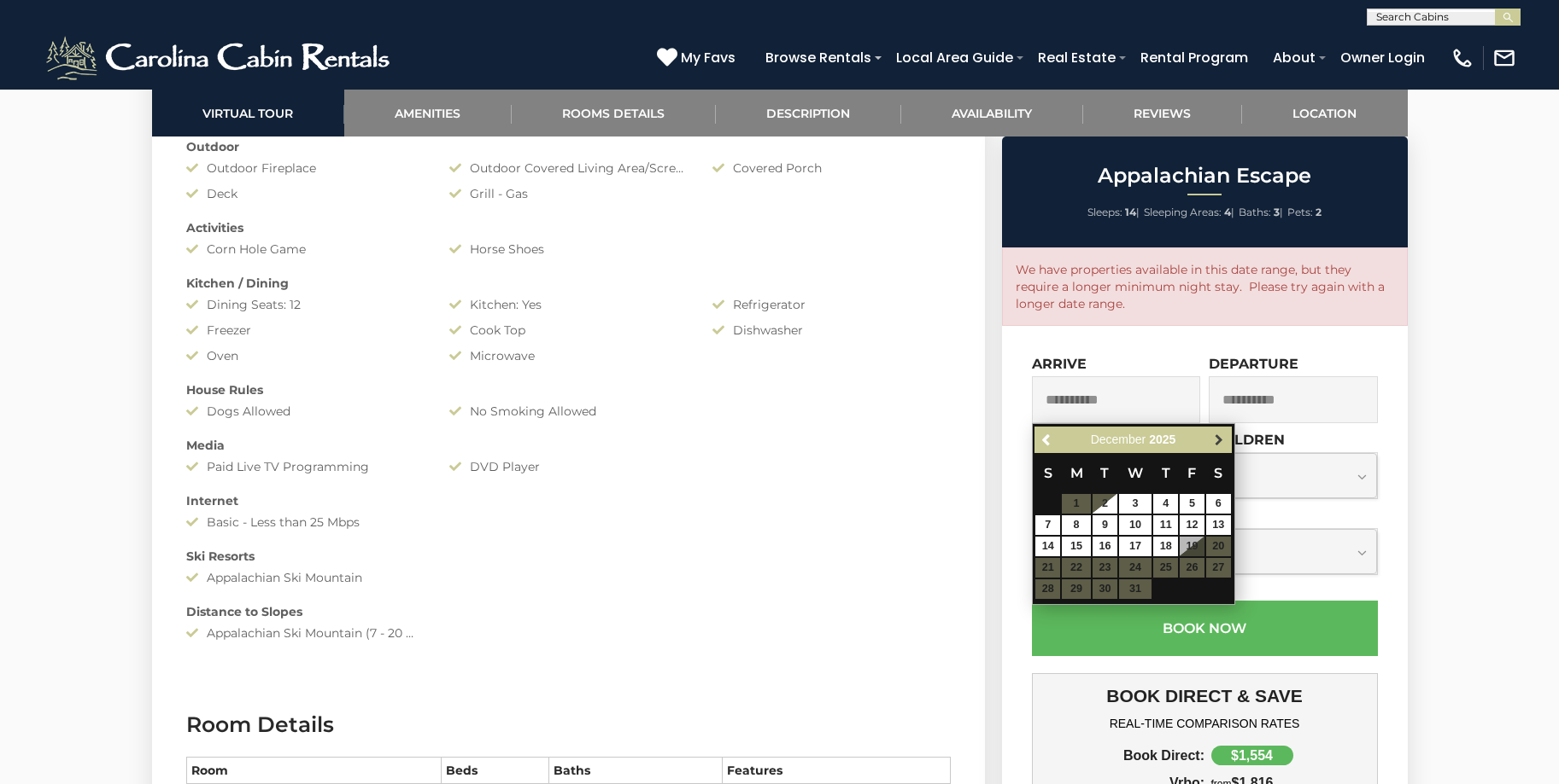
click at [1222, 443] on span "Next" at bounding box center [1219, 441] width 14 height 14
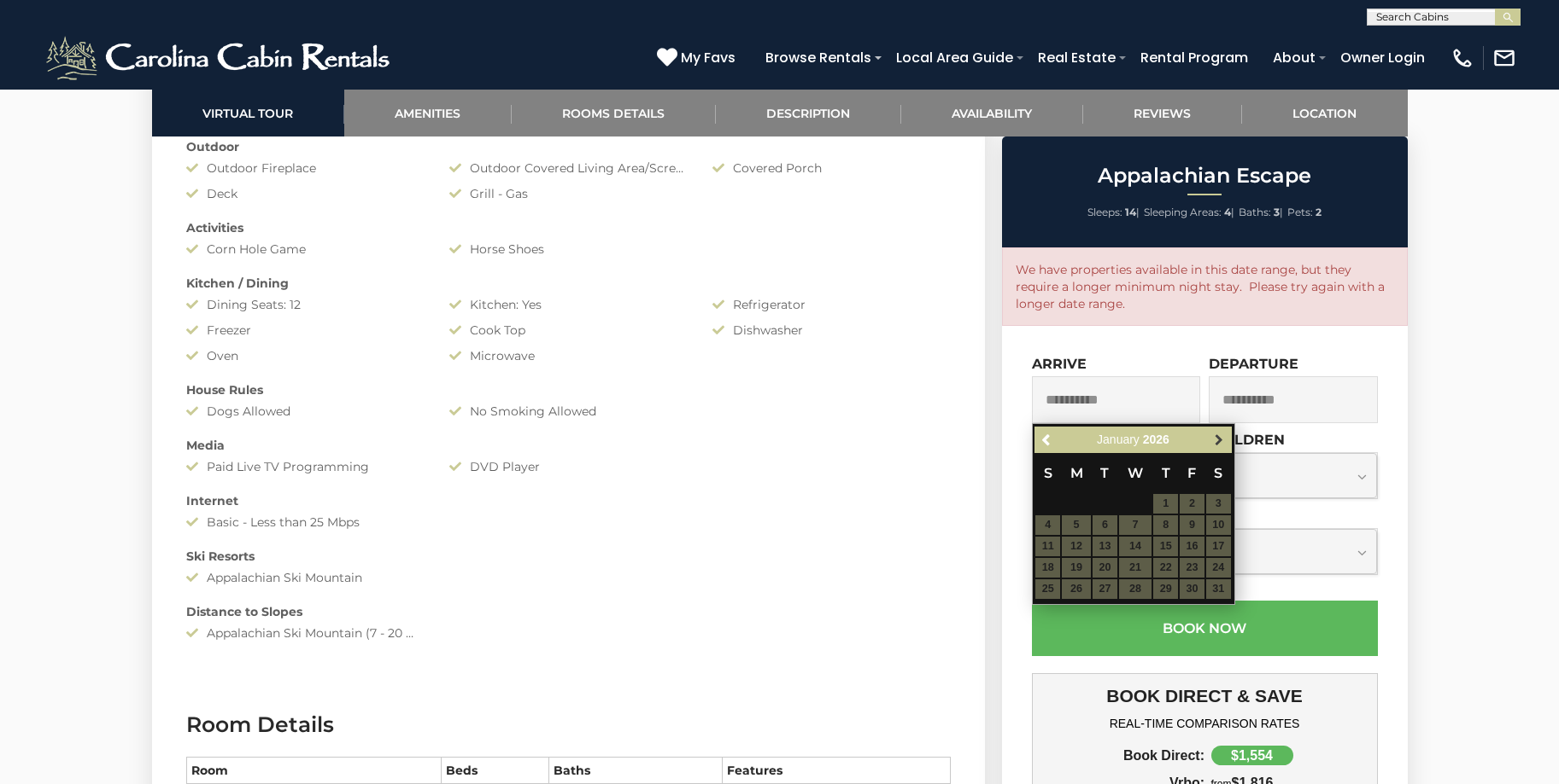
click at [1220, 445] on span "Next" at bounding box center [1219, 441] width 14 height 14
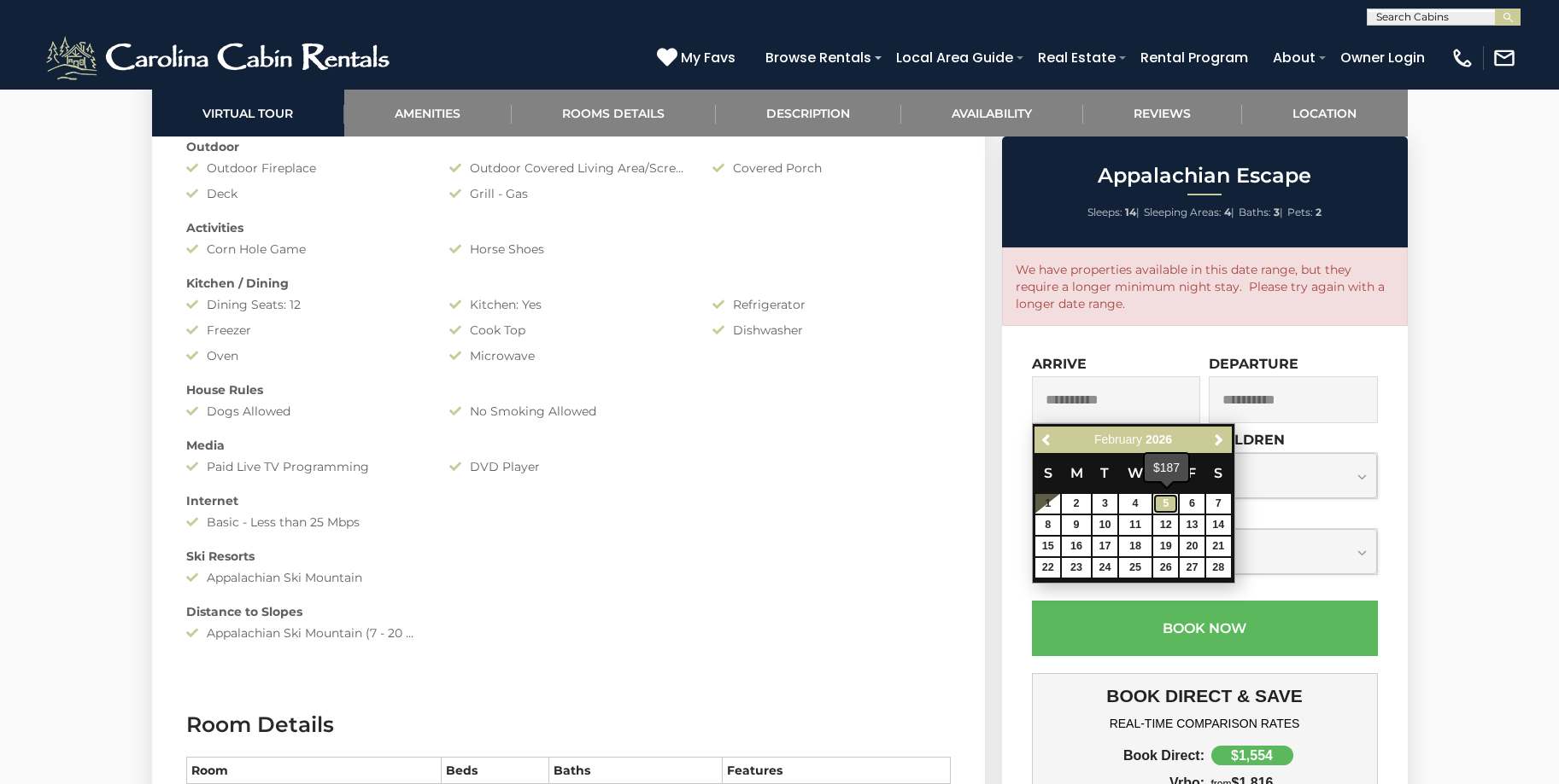
click at [1163, 507] on link "5" at bounding box center [1165, 504] width 25 height 20
type input "**********"
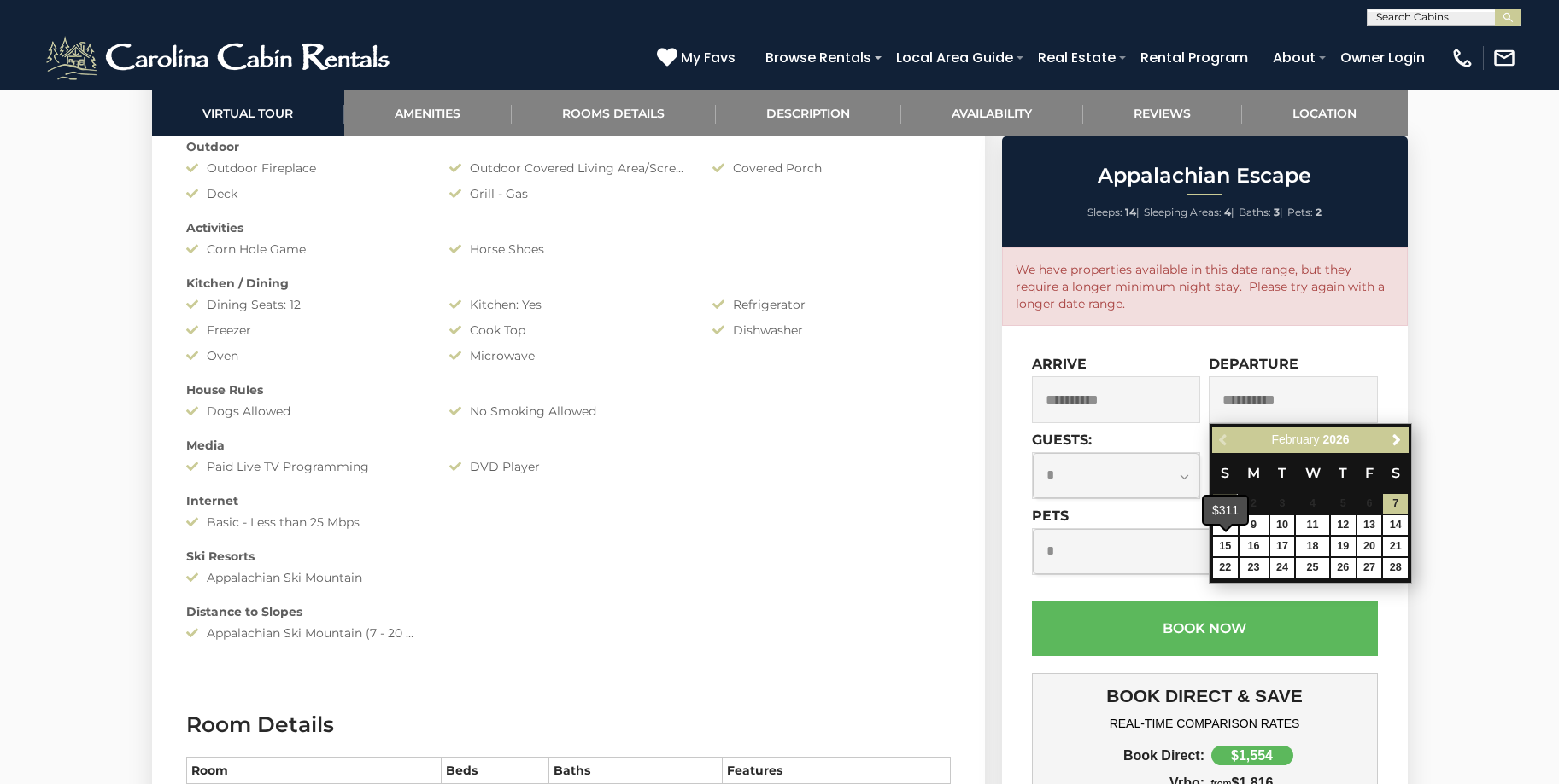
click at [1223, 528] on span at bounding box center [1226, 526] width 14 height 7
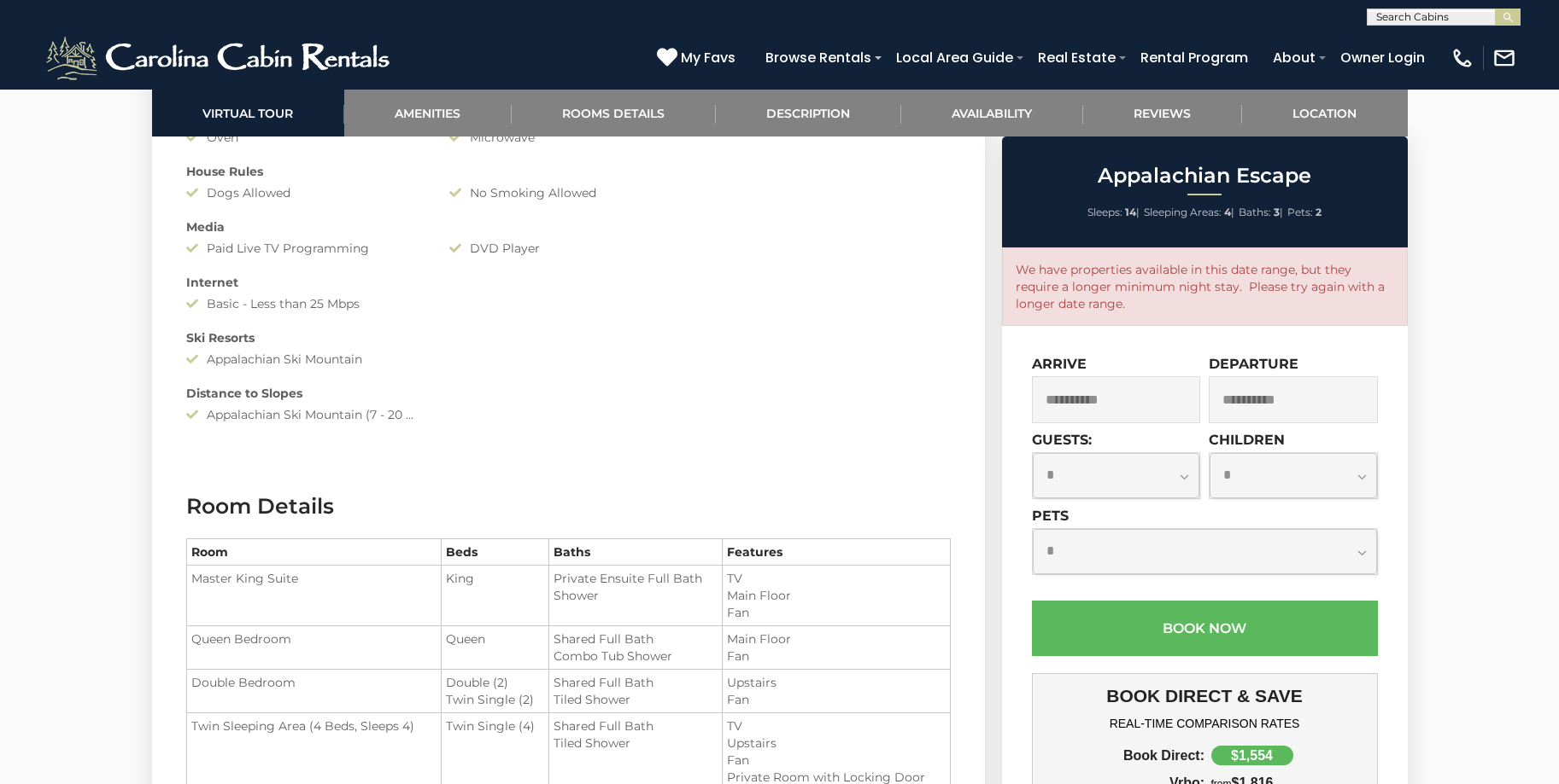
scroll to position [1706, 0]
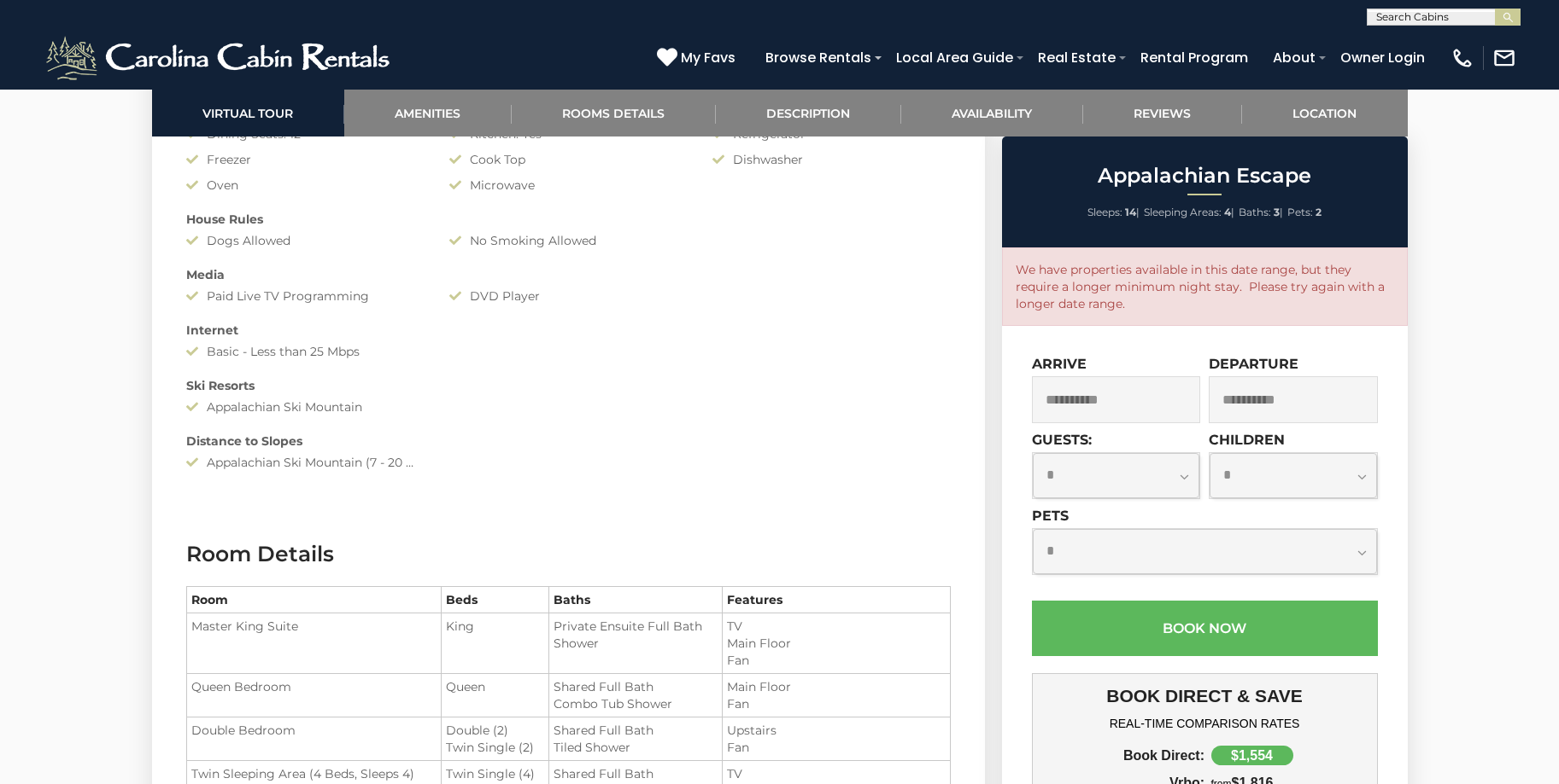
click at [1182, 478] on select "**********" at bounding box center [1116, 476] width 167 height 45
click at [1153, 406] on input "**********" at bounding box center [1116, 399] width 169 height 46
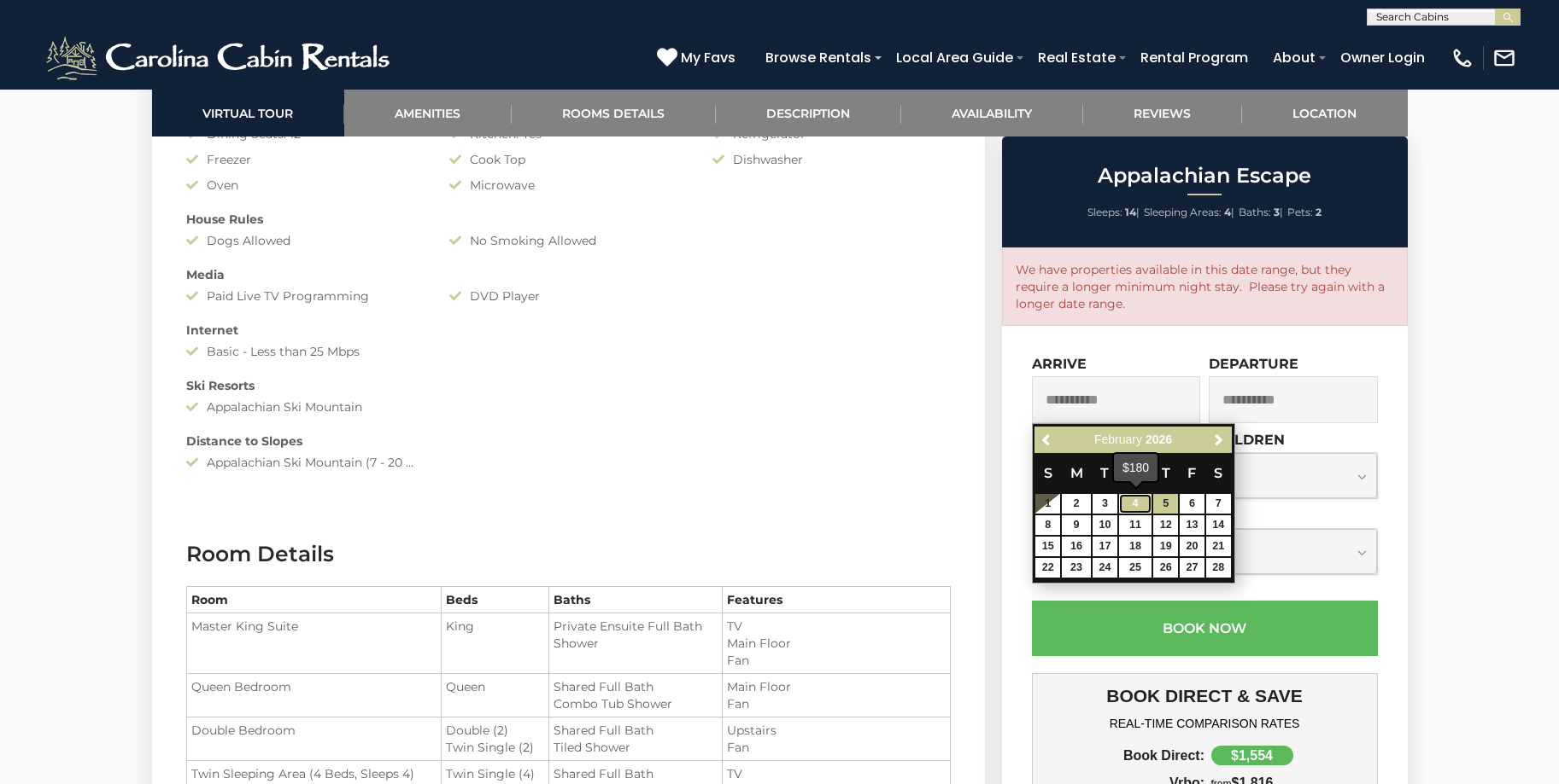
click at [1138, 503] on link "4" at bounding box center [1135, 504] width 33 height 20
type input "**********"
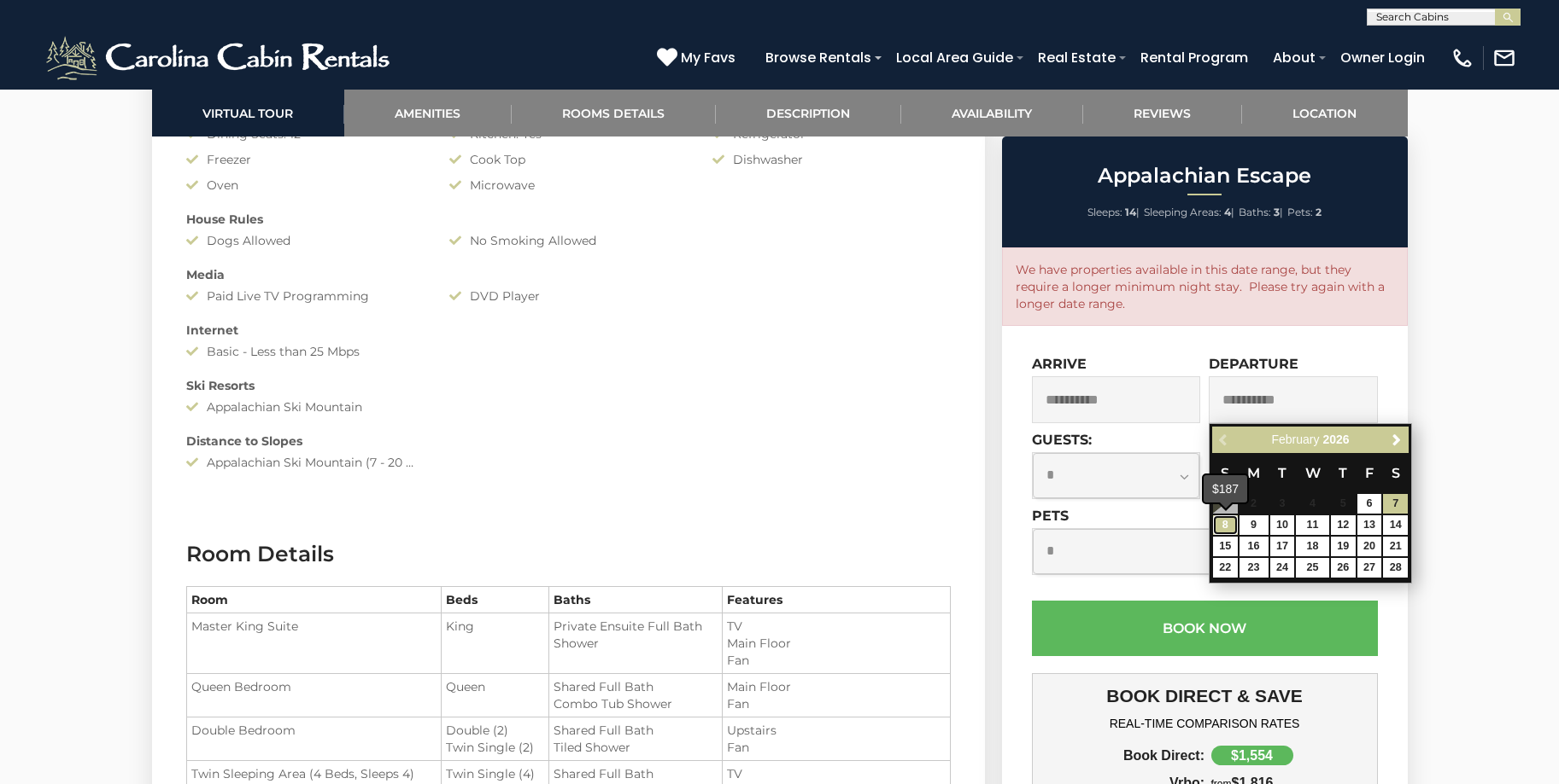
click at [1222, 525] on link "8" at bounding box center [1225, 525] width 25 height 20
type input "**********"
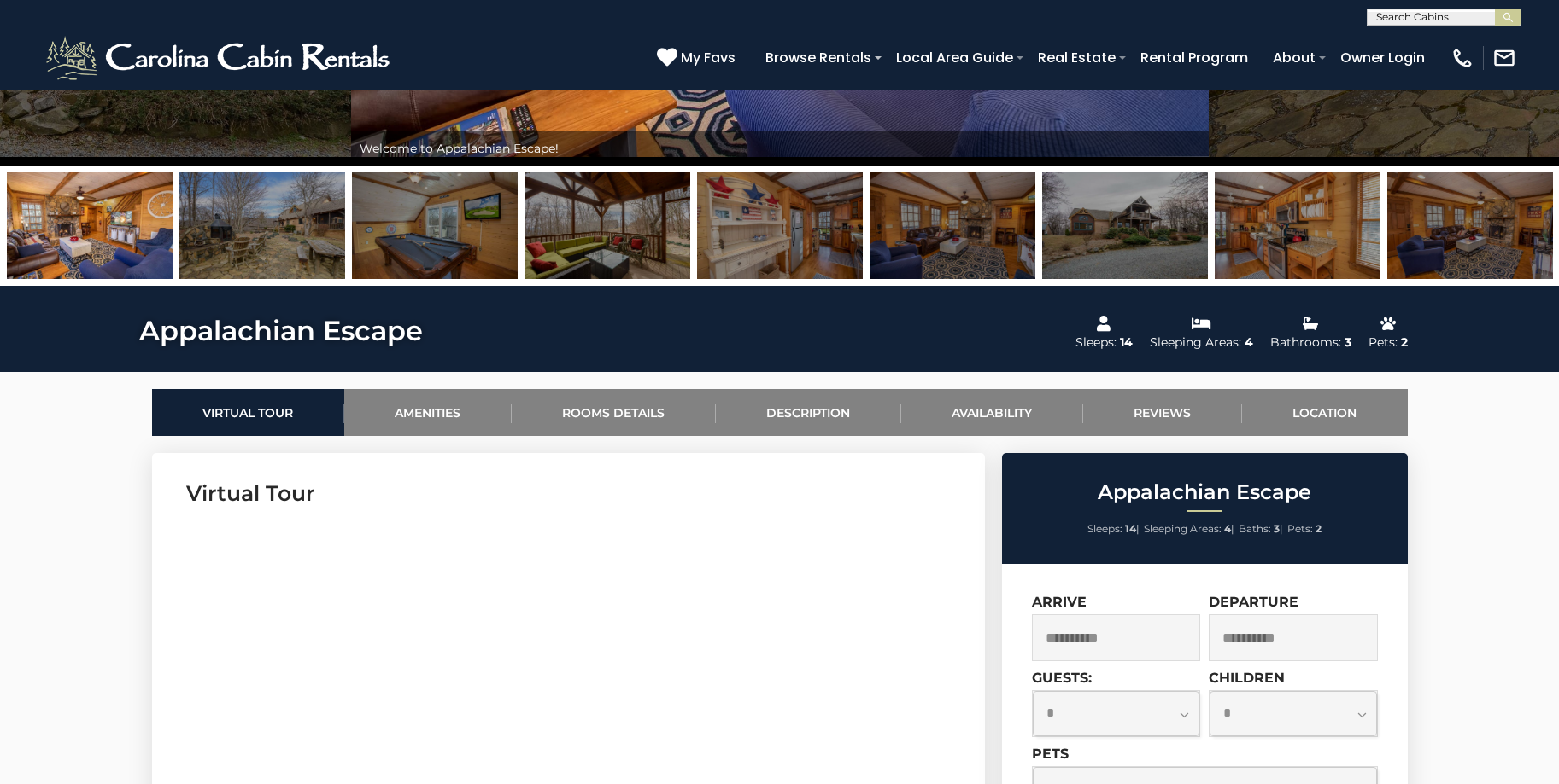
scroll to position [511, 0]
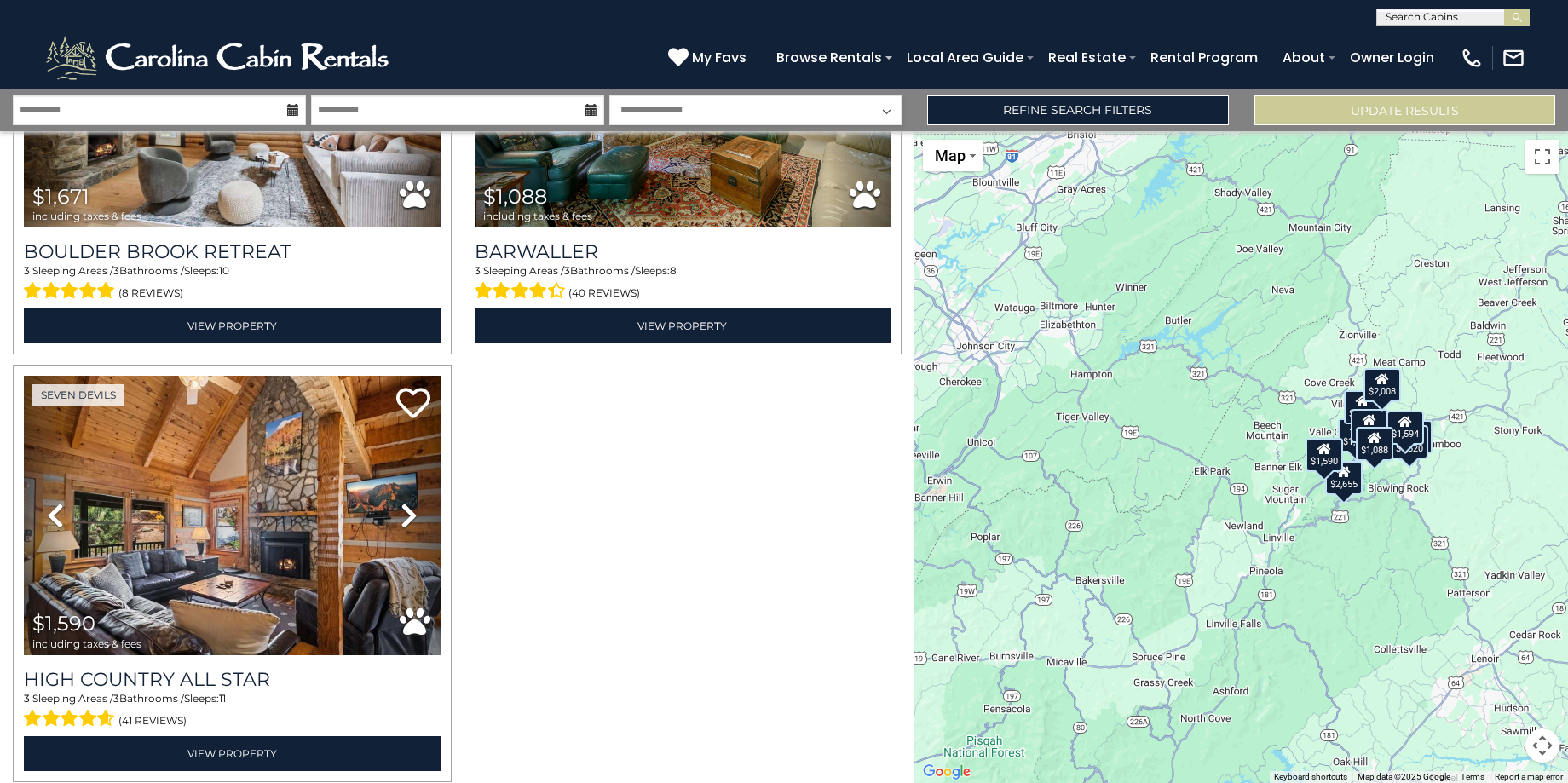
scroll to position [2012, 0]
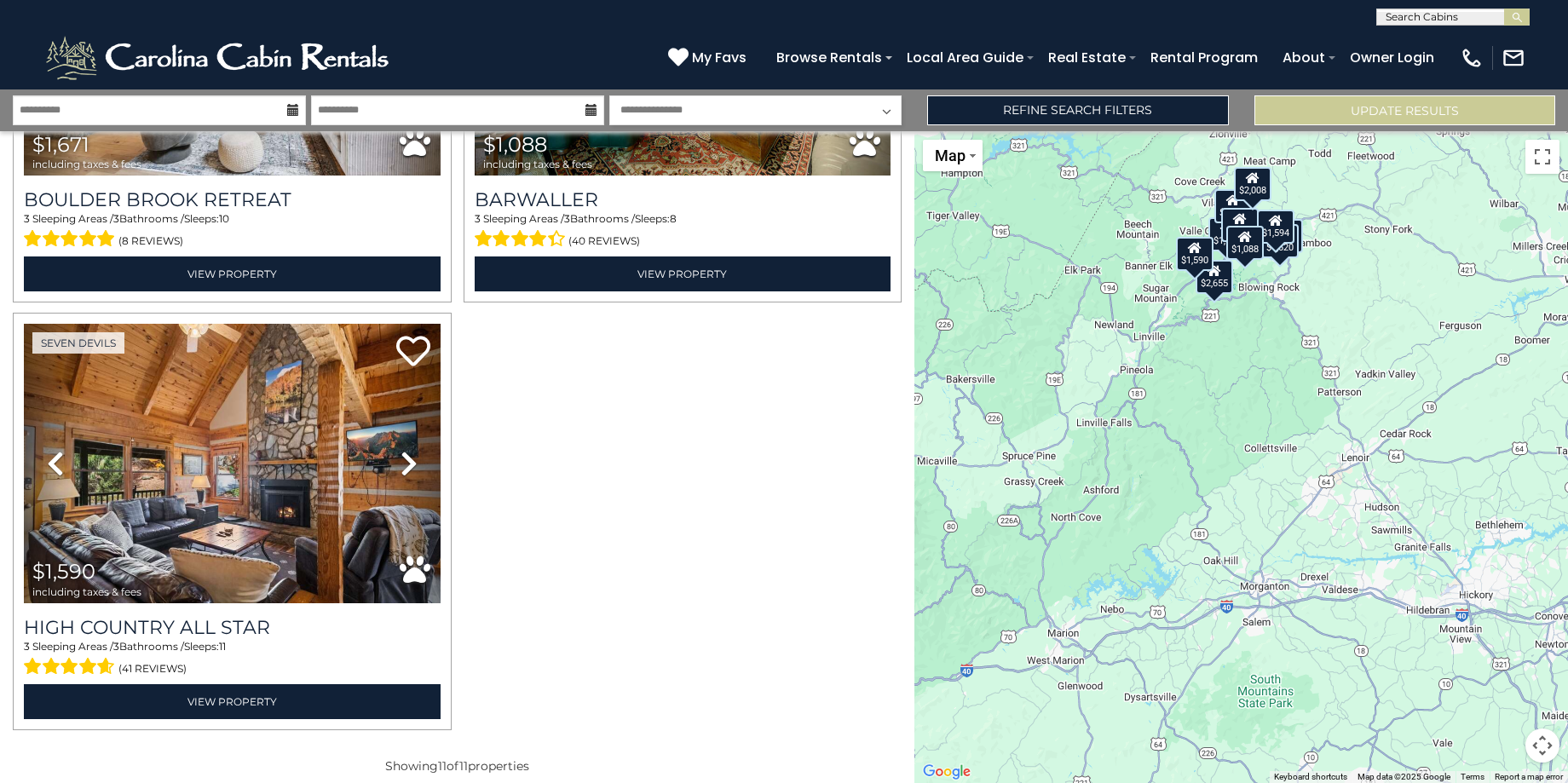
drag, startPoint x: 1269, startPoint y: 482, endPoint x: 1136, endPoint y: 275, distance: 246.0
click at [1136, 275] on div "$2,655 $1,530 $1,314 $2,008 $1,405 $1,620 $1,553 $1,594 $1,671 $1,088 $1,590" at bounding box center [1240, 457] width 653 height 652
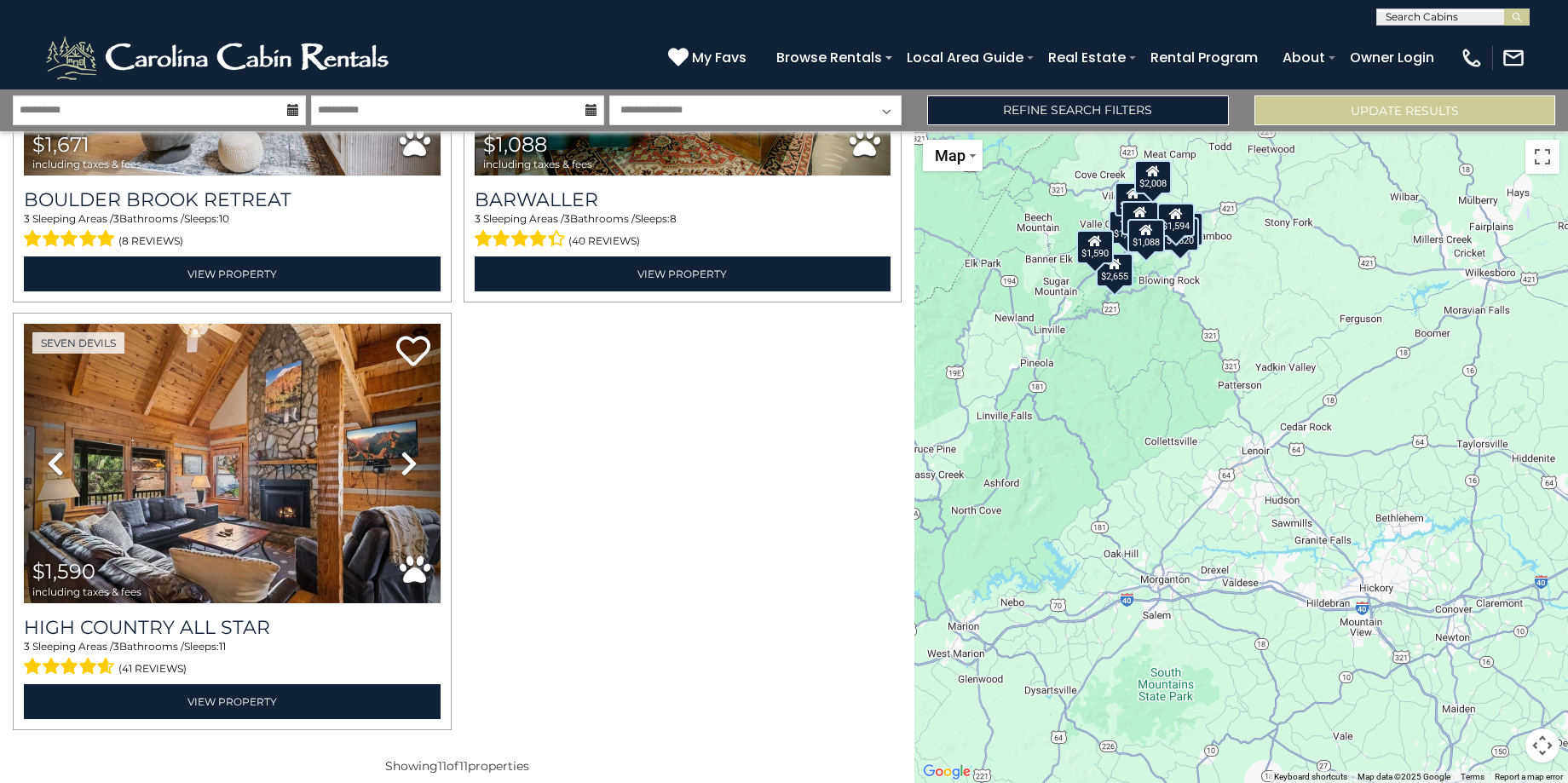
drag, startPoint x: 1149, startPoint y: 297, endPoint x: 1038, endPoint y: 286, distance: 111.5
click at [1038, 286] on div "$2,655 $1,530 $1,314 $2,008 $1,405 $1,620 $1,553 $1,594 $1,671 $1,088 $1,590" at bounding box center [1240, 457] width 653 height 652
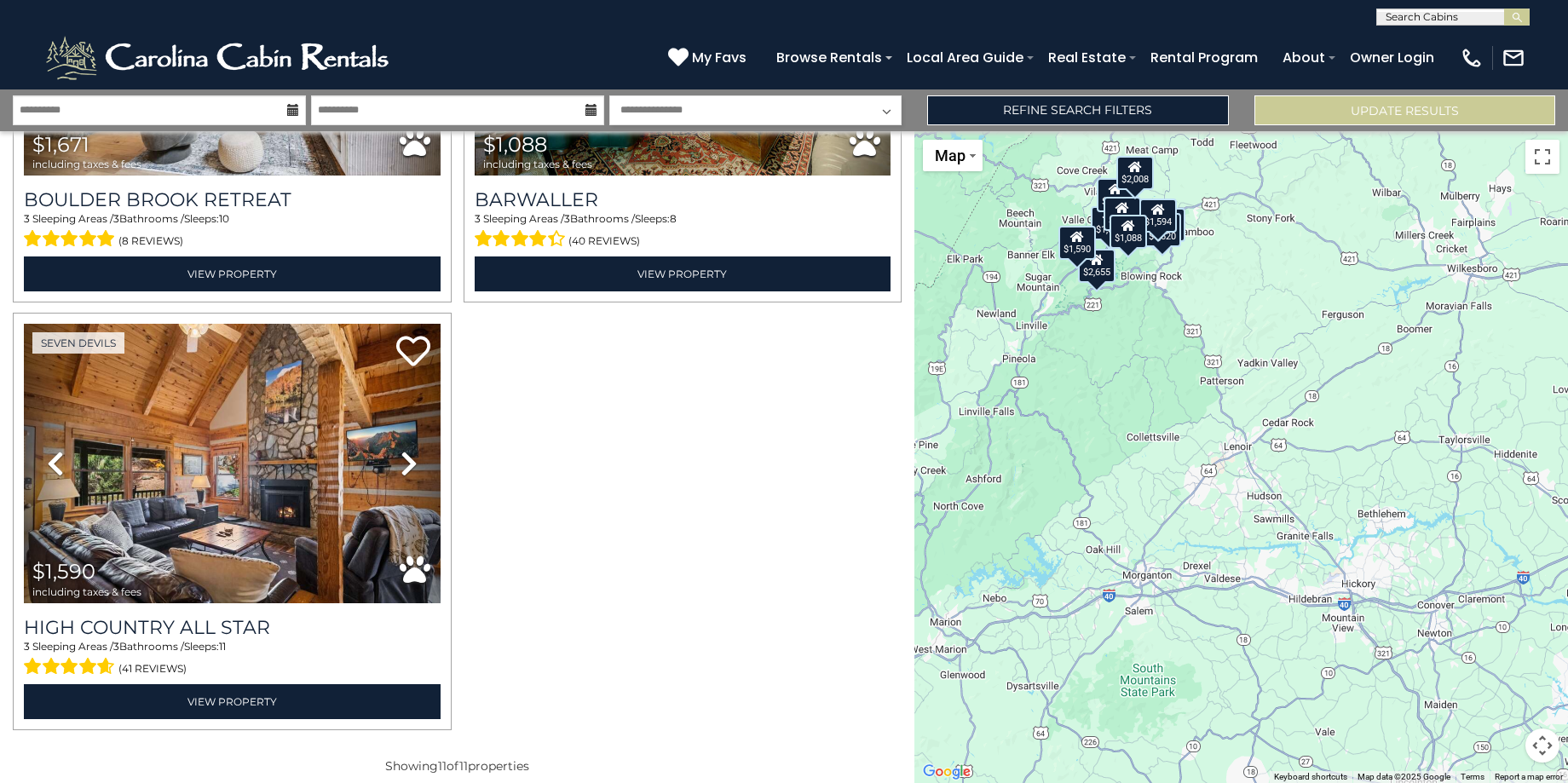
click at [1539, 741] on button "Map camera controls" at bounding box center [1541, 745] width 35 height 35
click at [1495, 659] on button "Zoom in" at bounding box center [1499, 661] width 35 height 35
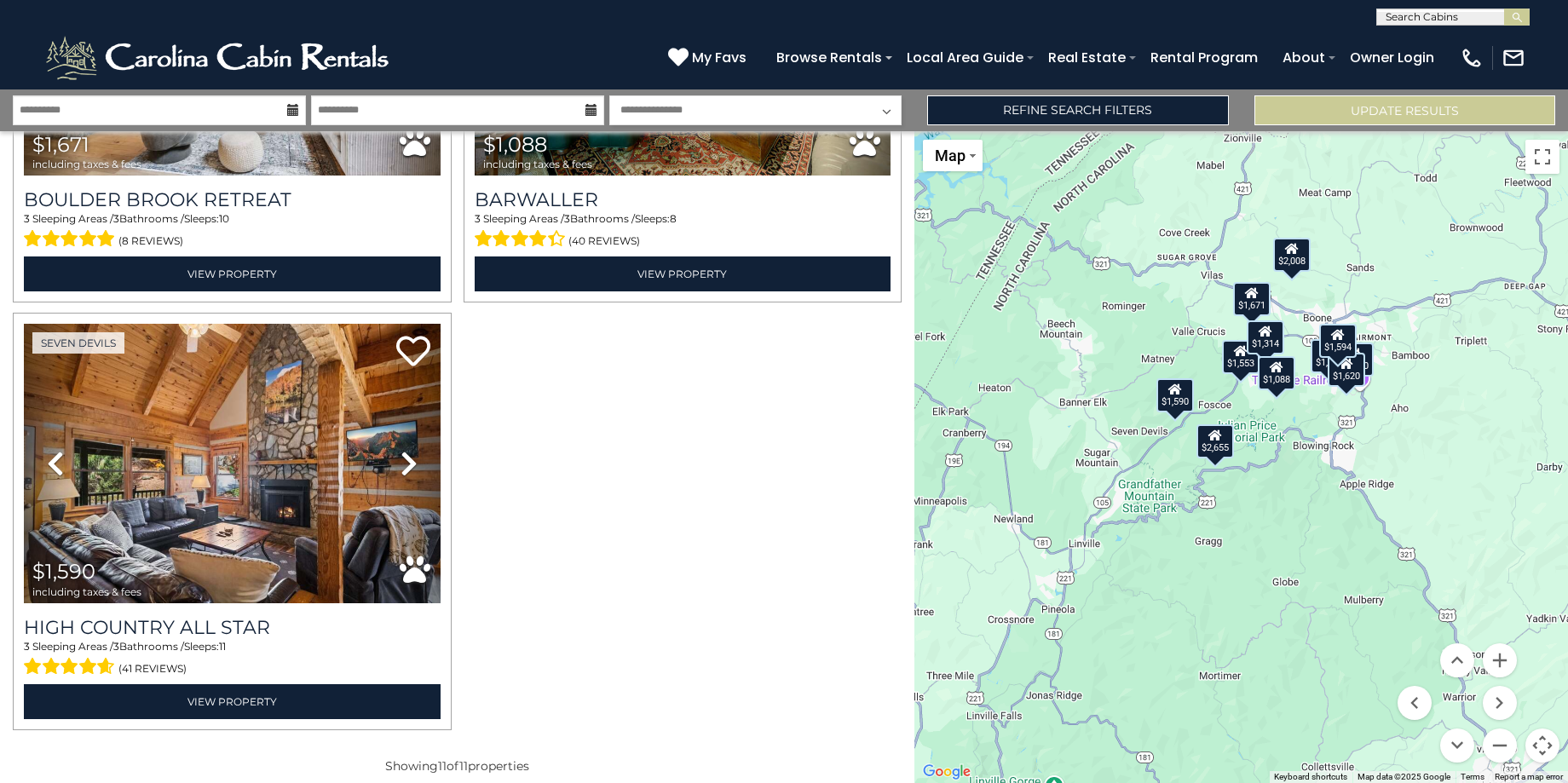
drag, startPoint x: 1171, startPoint y: 459, endPoint x: 1315, endPoint y: 641, distance: 232.1
click at [1315, 641] on div "$2,655 $1,530 $1,314 $2,008 $1,405 $1,620 $1,553 $1,594 $1,671 $1,088 $1,590" at bounding box center [1240, 457] width 653 height 652
click at [1502, 665] on button "Zoom in" at bounding box center [1499, 661] width 35 height 35
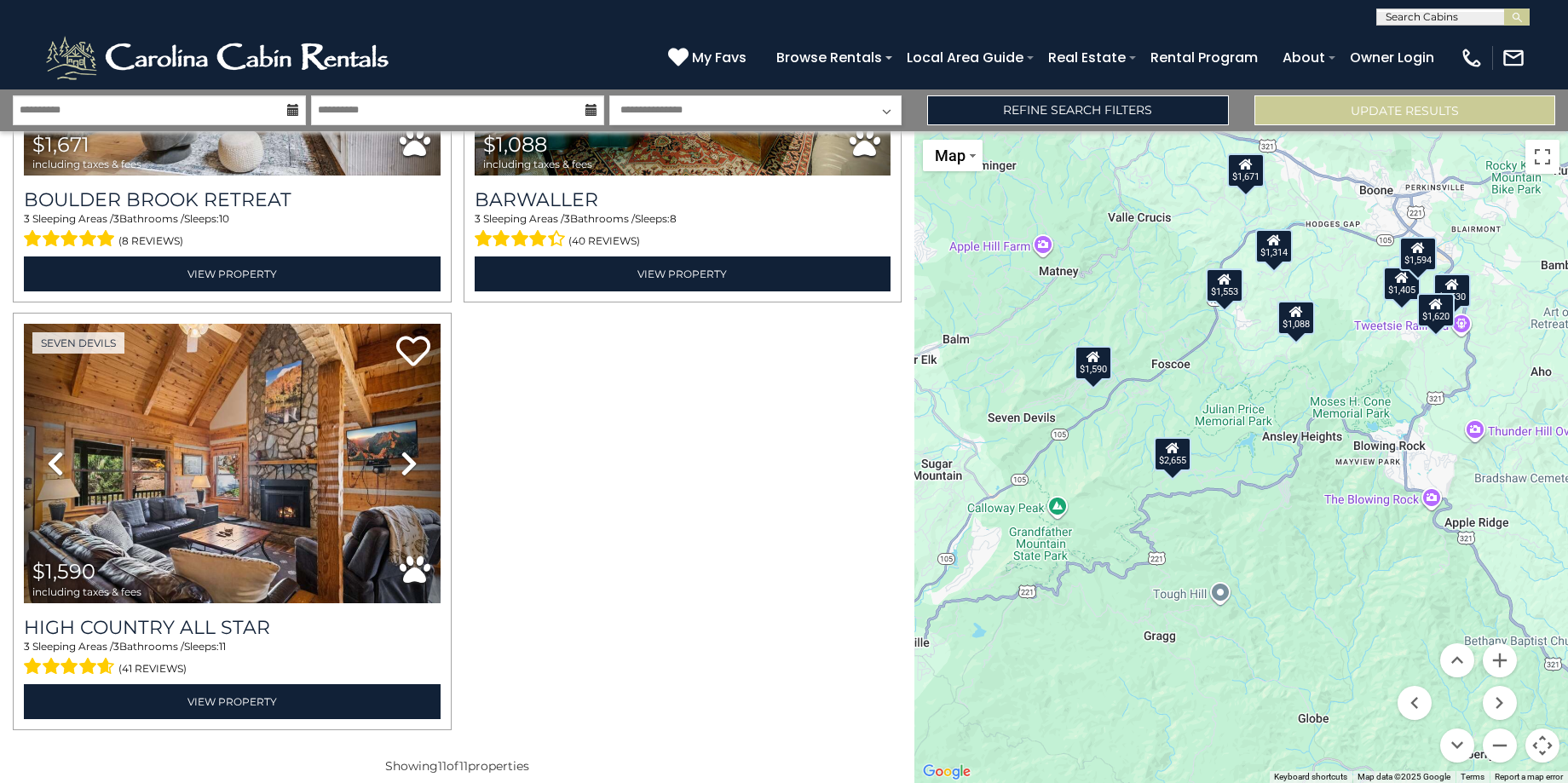
drag, startPoint x: 1264, startPoint y: 358, endPoint x: 1248, endPoint y: 372, distance: 21.3
click at [1248, 372] on div "$2,655 $1,530 $1,314 $2,008 $1,405 $1,620 $1,553 $1,594 $1,671 $1,088 $1,590" at bounding box center [1240, 457] width 653 height 652
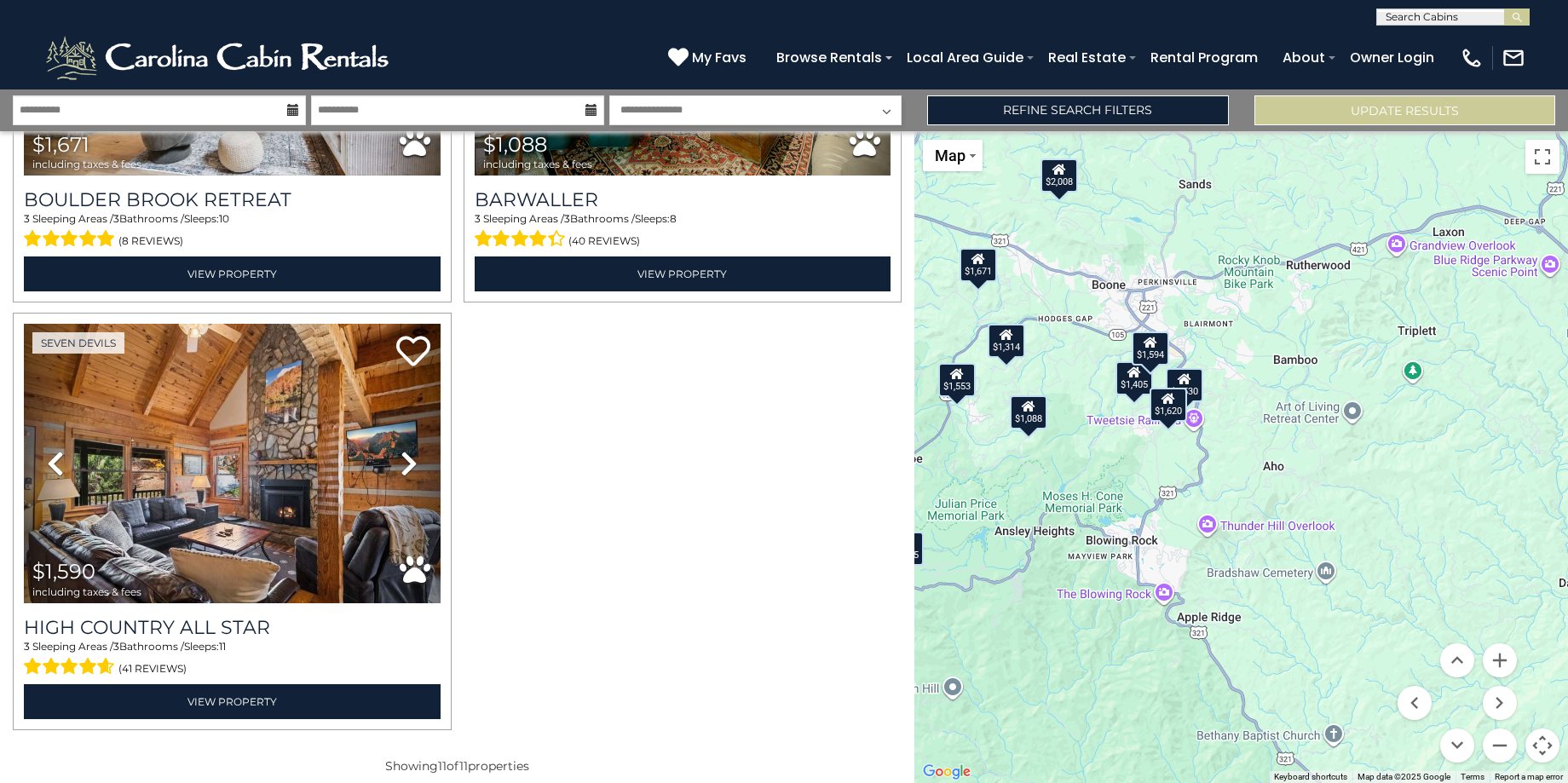
drag, startPoint x: 1341, startPoint y: 437, endPoint x: 1070, endPoint y: 532, distance: 287.2
click at [1070, 532] on div "$2,655 $1,530 $1,314 $2,008 $1,405 $1,620 $1,553 $1,594 $1,671 $1,088 $1,590" at bounding box center [1240, 457] width 653 height 652
click at [1157, 360] on div "$1,594" at bounding box center [1150, 348] width 37 height 35
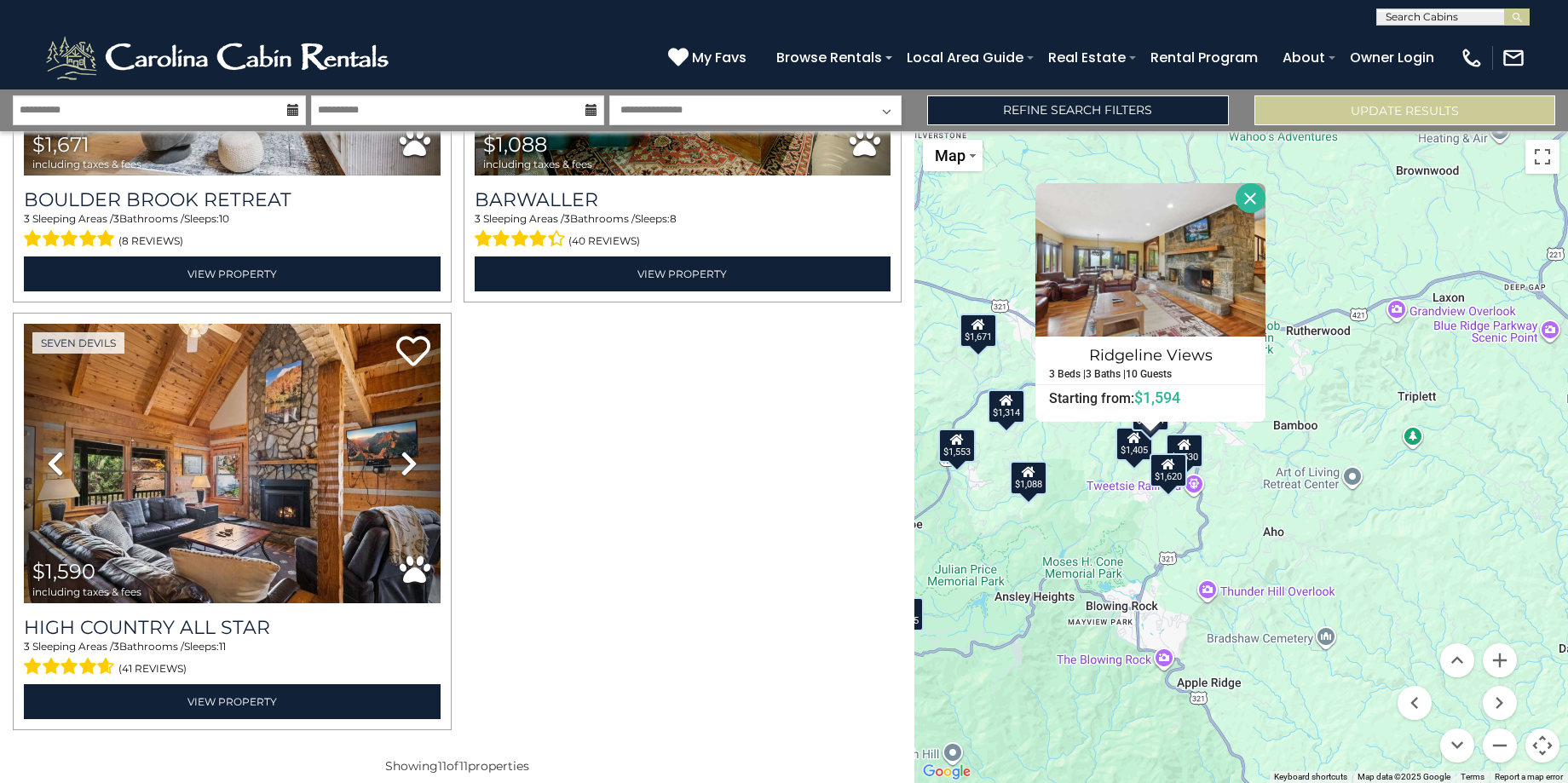
click at [1189, 452] on div "$1,530" at bounding box center [1183, 450] width 37 height 35
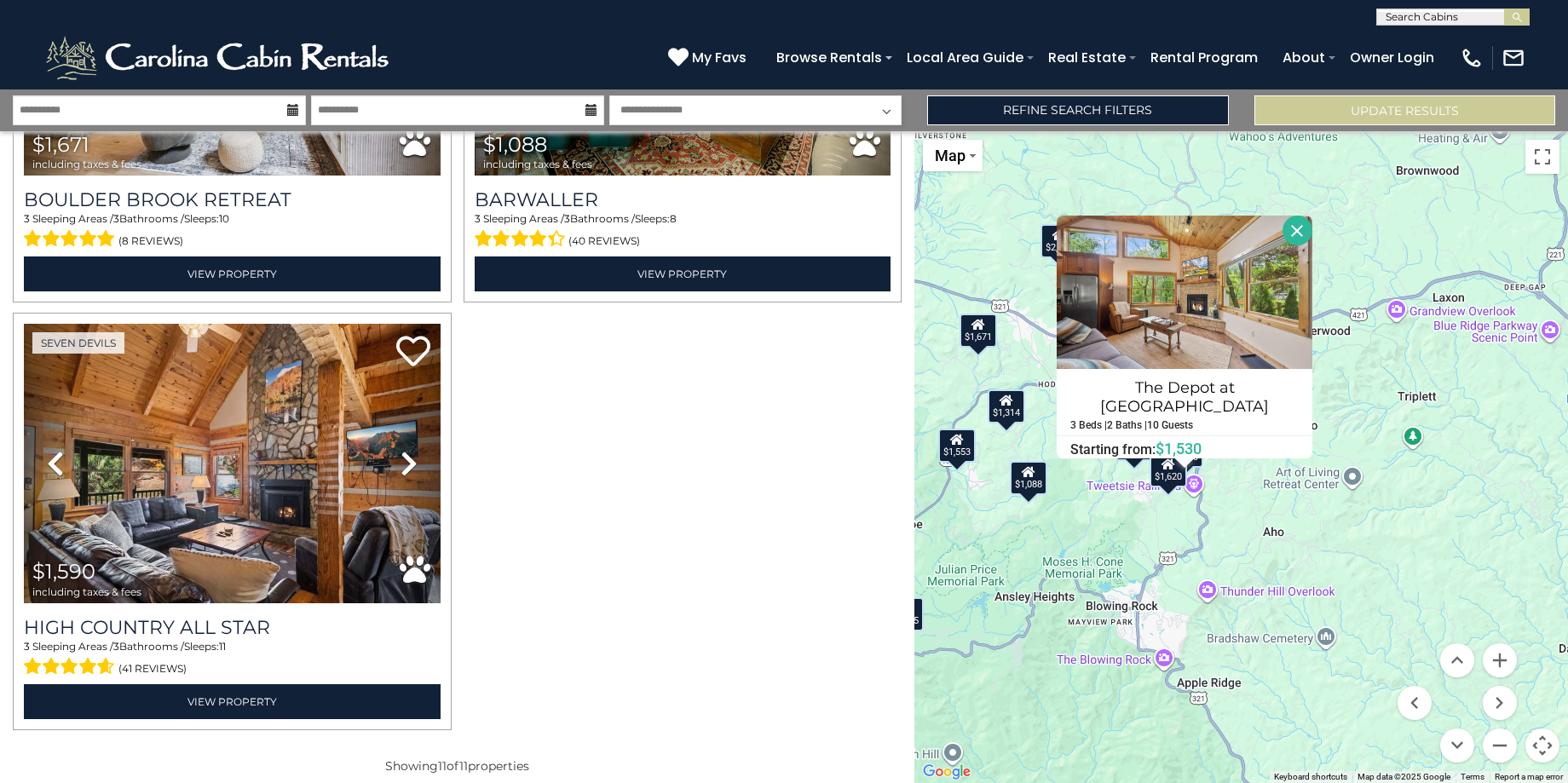
click at [1170, 477] on div "$1,620" at bounding box center [1167, 470] width 37 height 35
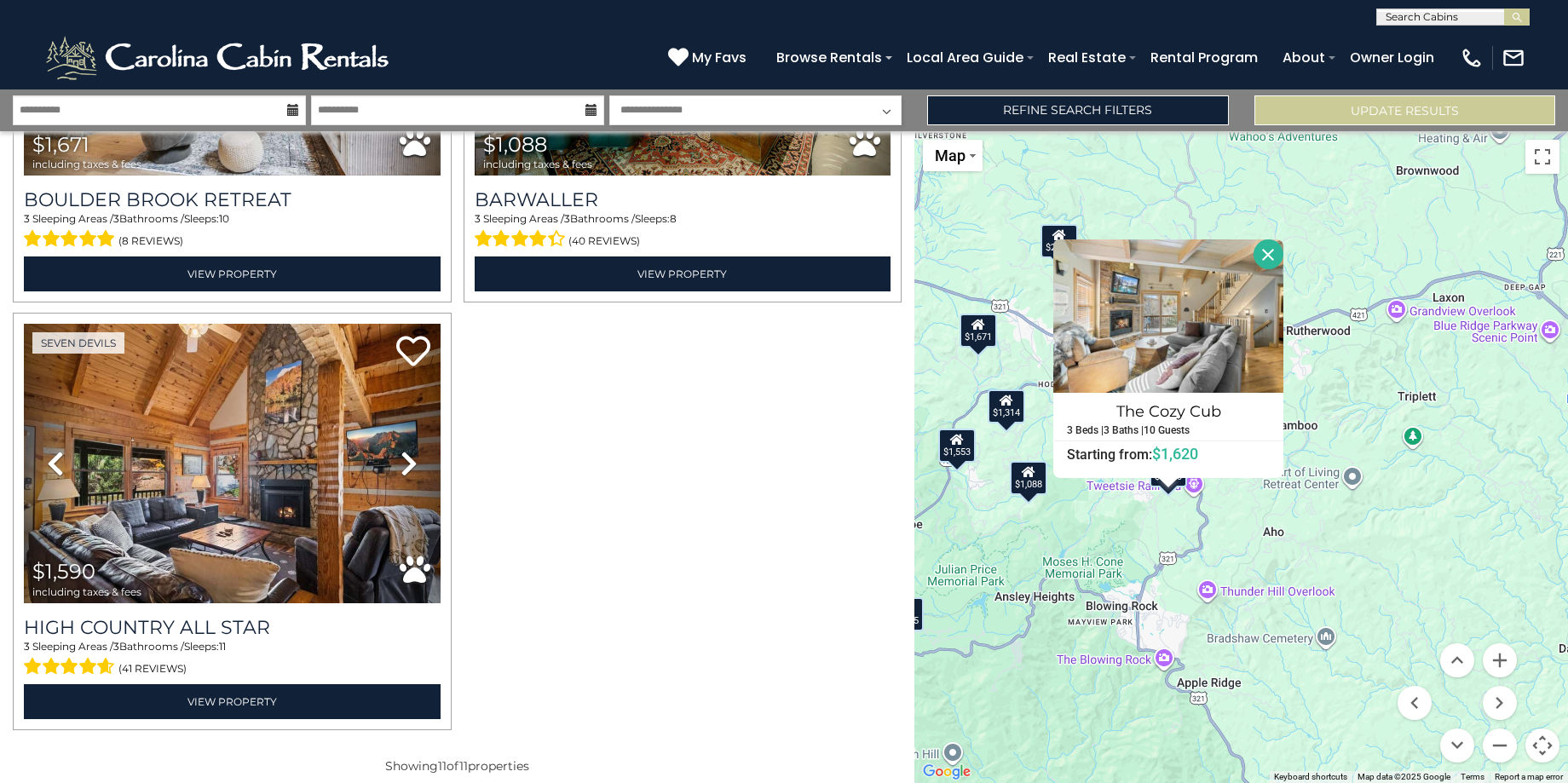
drag, startPoint x: 1269, startPoint y: 256, endPoint x: 1277, endPoint y: 266, distance: 12.8
click at [1269, 256] on button "Close" at bounding box center [1268, 255] width 30 height 30
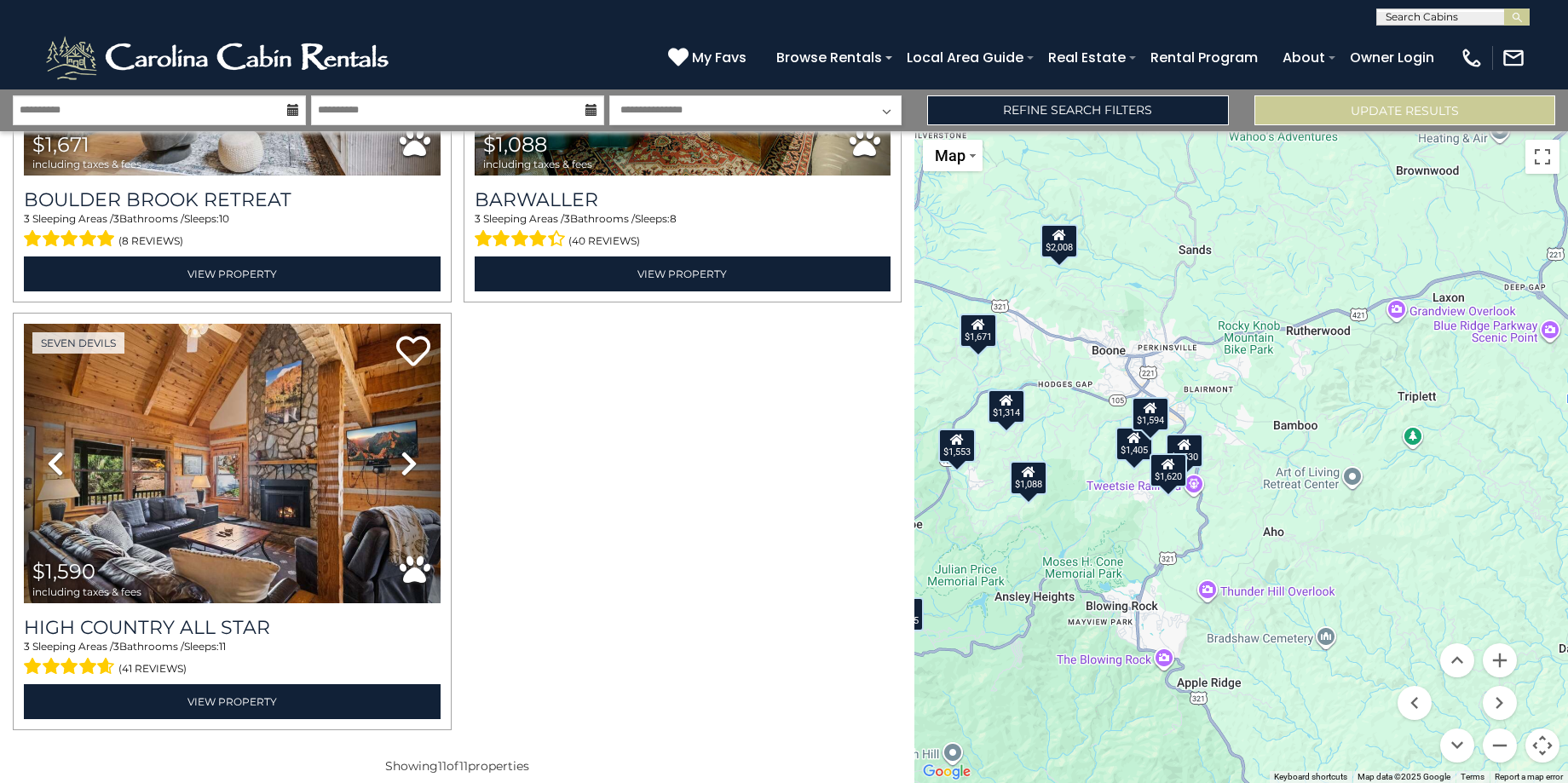
click at [1138, 449] on div "$1,405" at bounding box center [1134, 444] width 37 height 35
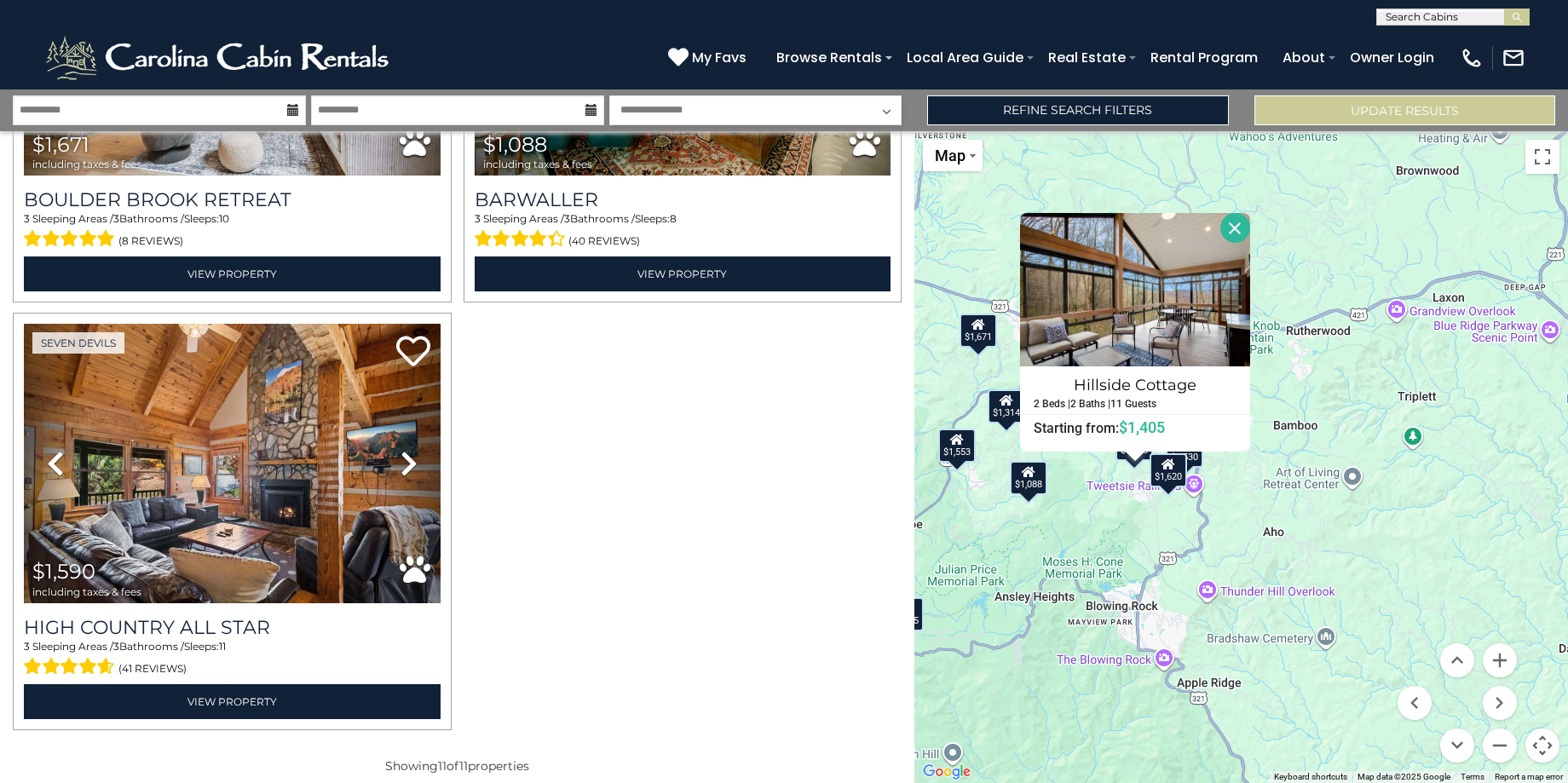
click at [1237, 228] on button "Close" at bounding box center [1234, 228] width 30 height 30
click at [1237, 228] on div "$2,655 $1,530 $1,314 $2,008 $1,405 $1,620 $1,553 $1,594 $1,671 $1,088 $1,590 Hi…" at bounding box center [1240, 457] width 653 height 652
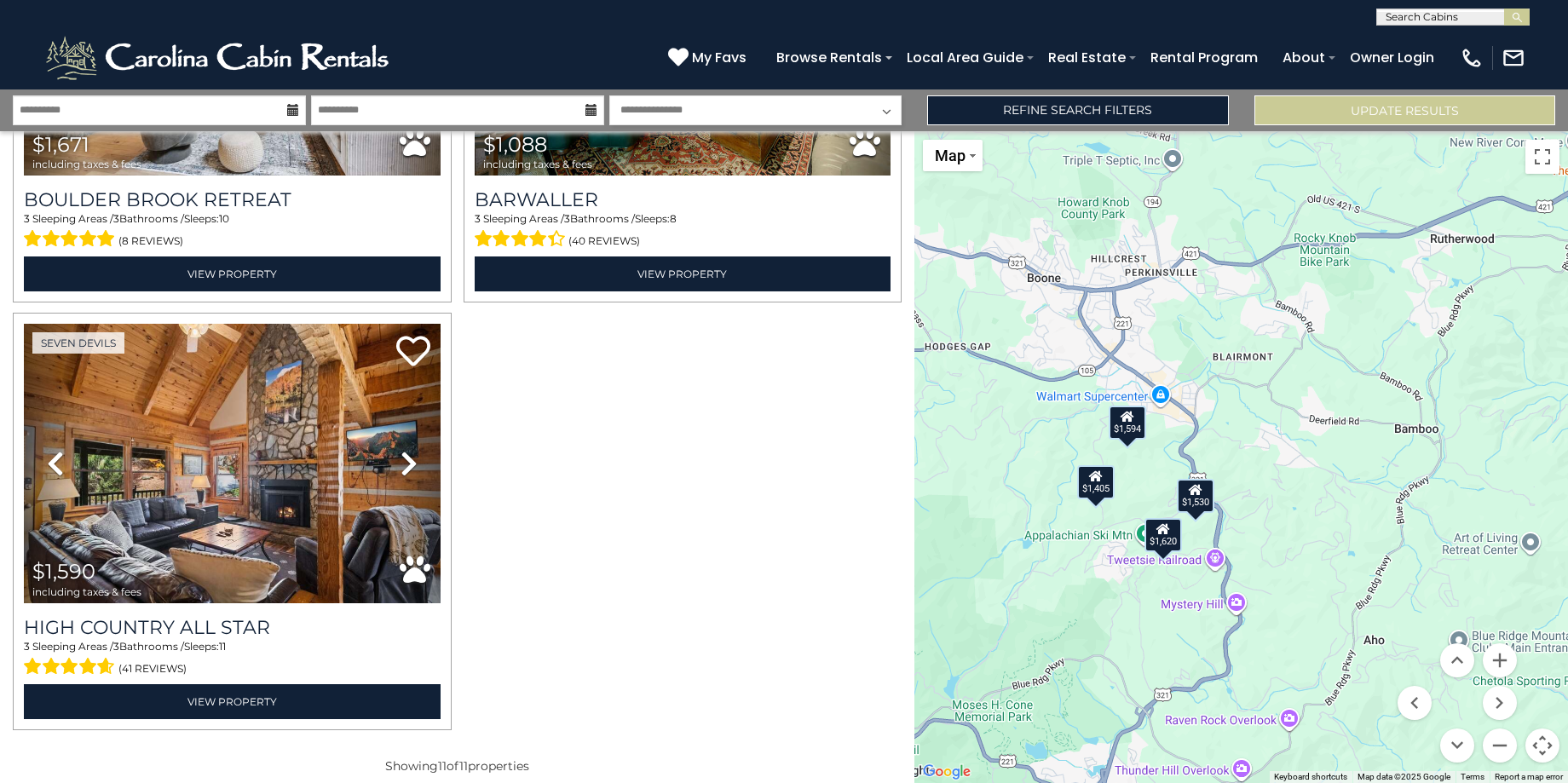
drag, startPoint x: 1160, startPoint y: 589, endPoint x: 1218, endPoint y: 402, distance: 195.8
click at [1216, 407] on div "$2,655 $1,530 $1,314 $2,008 $1,405 $1,620 $1,553 $1,594 $1,671 $1,088 $1,590" at bounding box center [1240, 457] width 653 height 652
click at [1218, 402] on div "$2,655 $1,530 $1,314 $2,008 $1,405 $1,620 $1,553 $1,594 $1,671 $1,088 $1,590" at bounding box center [1240, 457] width 653 height 652
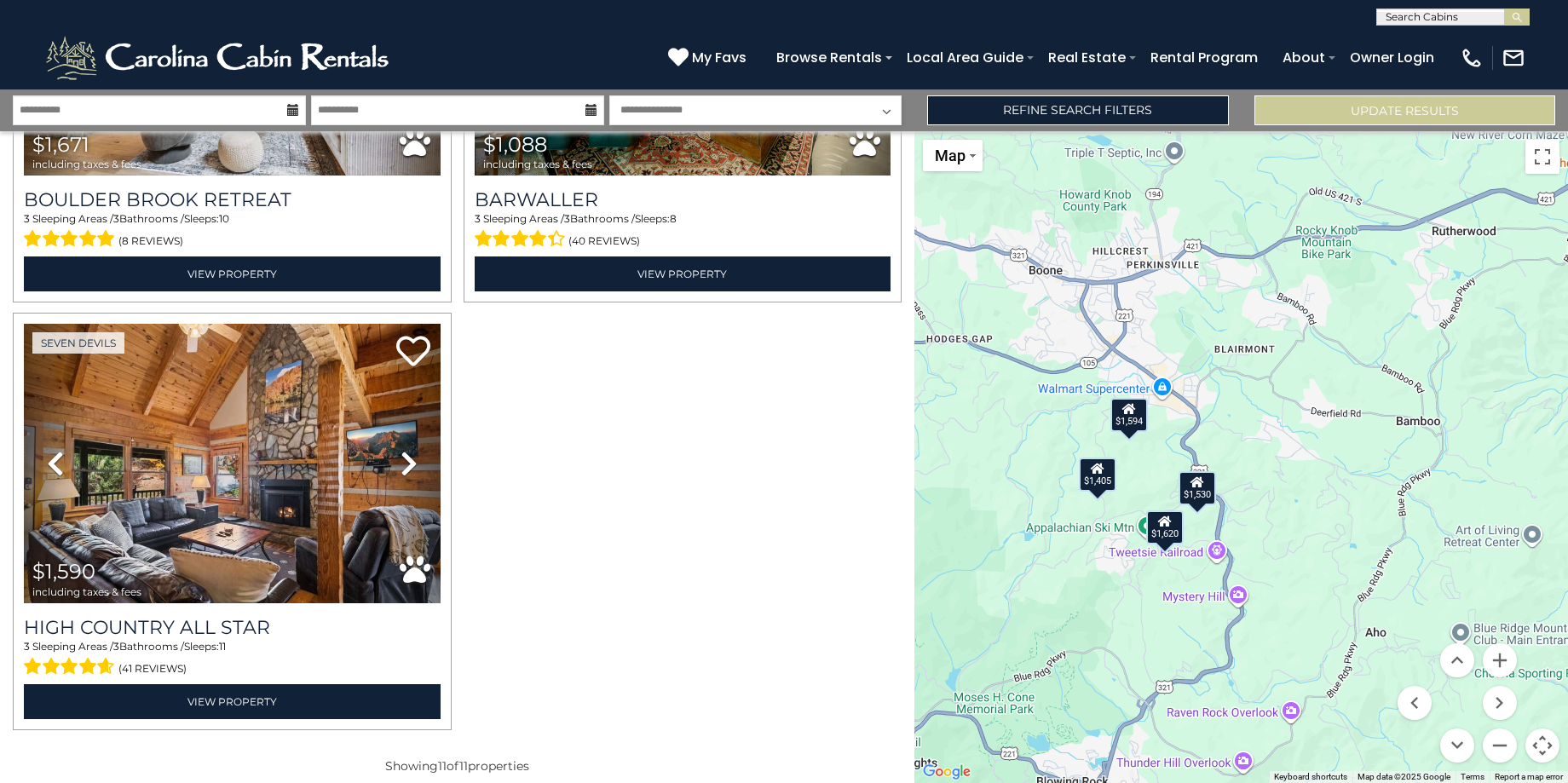
click at [1140, 433] on div "$2,655 $1,530 $1,314 $2,008 $1,405 $1,620 $1,553 $1,594 $1,671 $1,088 $1,590" at bounding box center [1240, 457] width 653 height 652
click at [1133, 421] on div "$1,594" at bounding box center [1128, 414] width 37 height 35
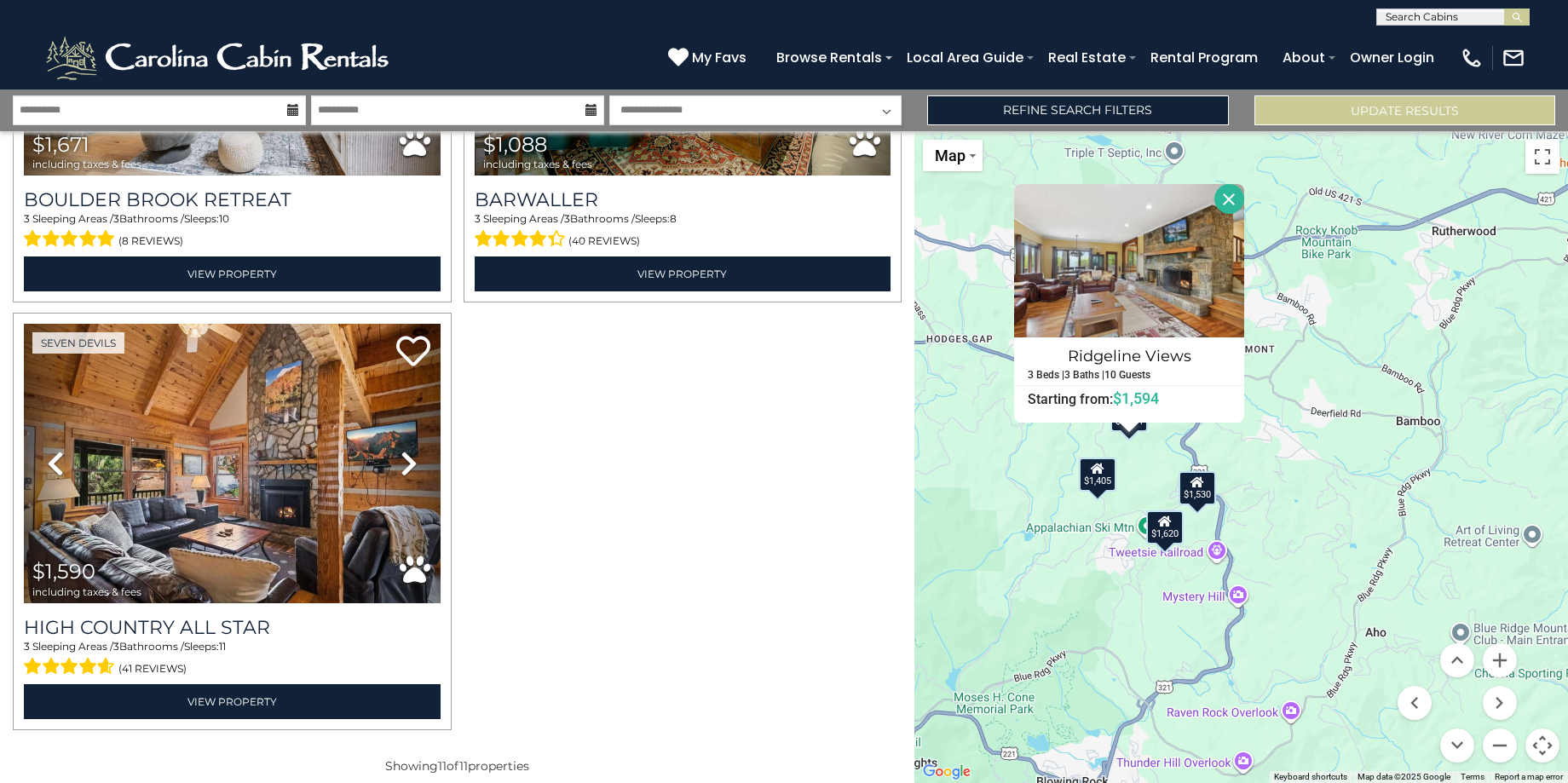
click at [1135, 422] on div "Ridgeline Views 3 Beds | 3 Baths | 10 Guests Distance from your point: %dist% %…" at bounding box center [1128, 303] width 230 height 239
click at [1257, 507] on div "$2,655 $1,530 $1,314 $2,008 $1,405 $1,620 $1,553 $1,594 $1,671 $1,088 $1,590 Ri…" at bounding box center [1240, 457] width 653 height 652
